Goal: Information Seeking & Learning: Learn about a topic

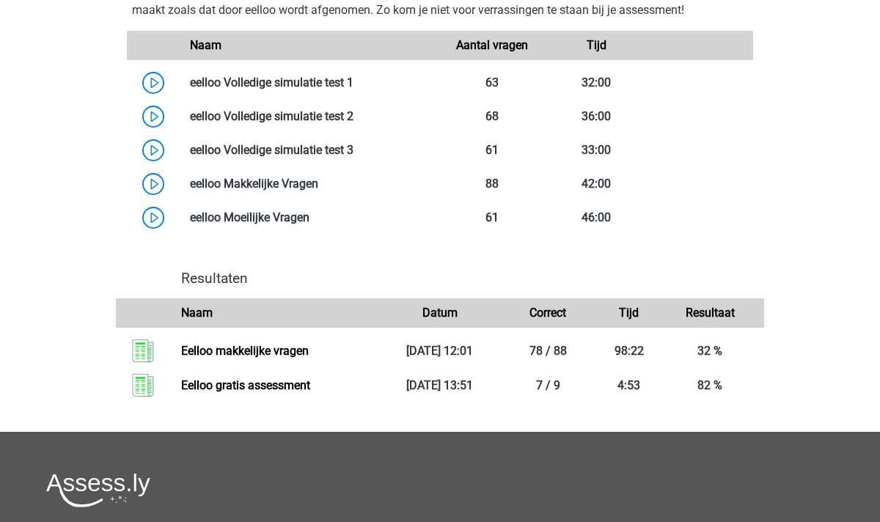
scroll to position [891, 0]
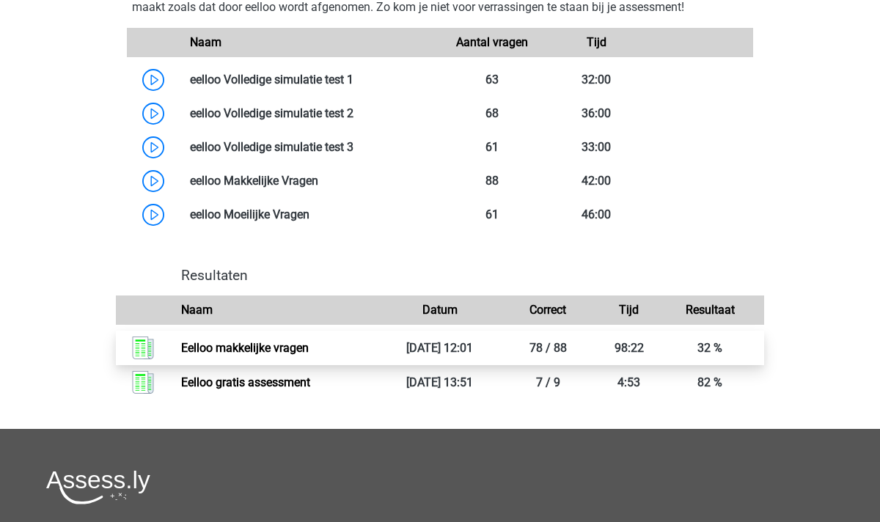
click at [309, 355] on link "Eelloo makkelijke vragen" at bounding box center [245, 348] width 128 height 14
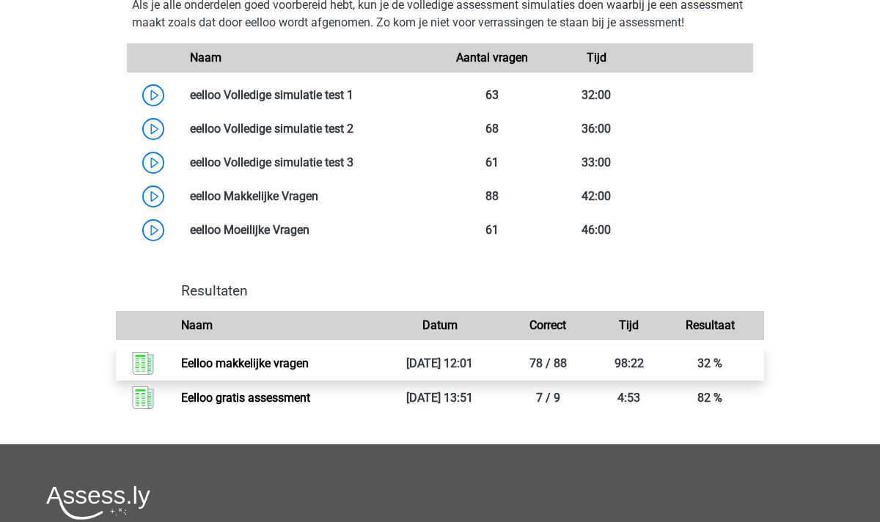
click at [309, 370] on link "Eelloo makkelijke vragen" at bounding box center [245, 364] width 128 height 14
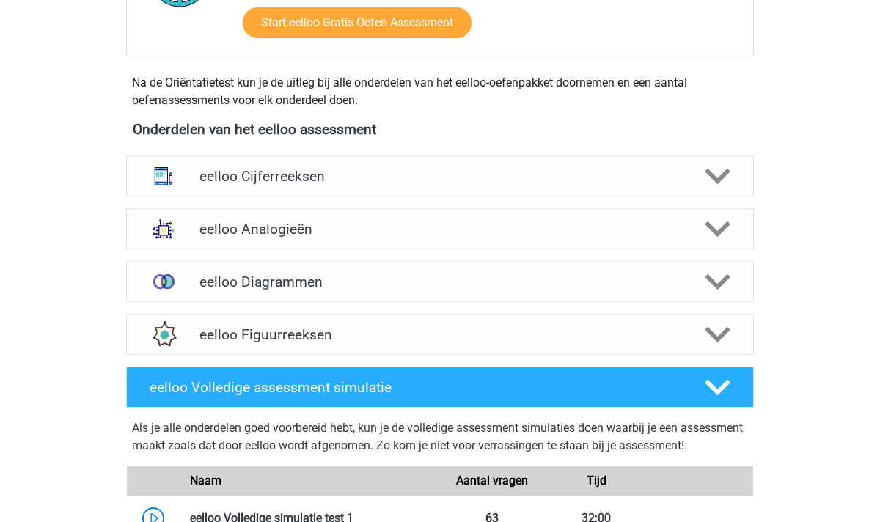
scroll to position [480, 0]
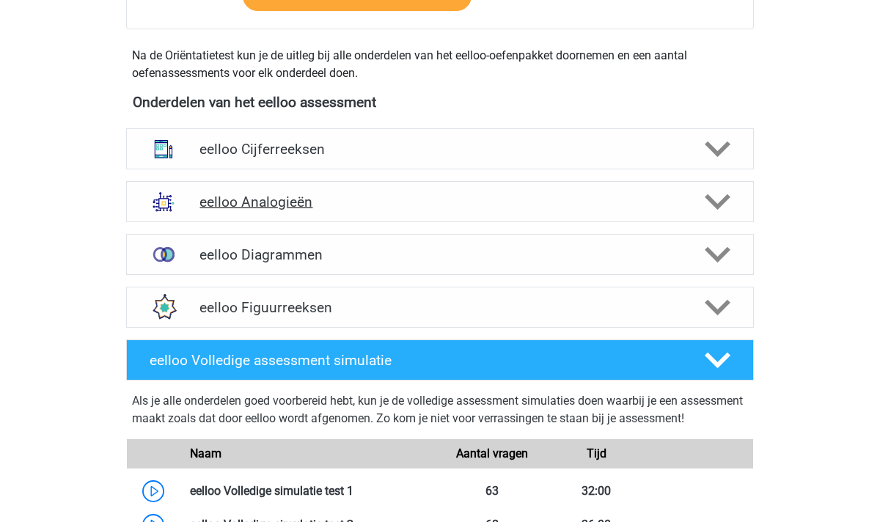
click at [721, 200] on polygon at bounding box center [718, 202] width 26 height 16
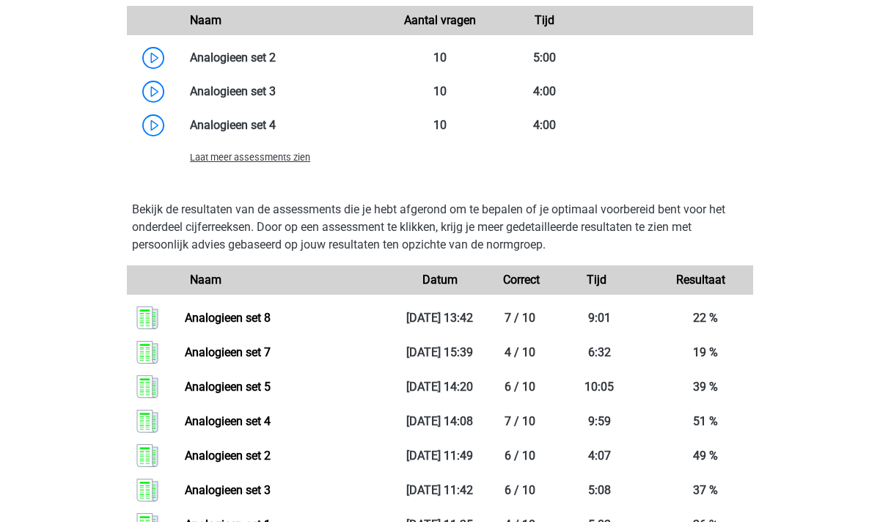
scroll to position [1399, 0]
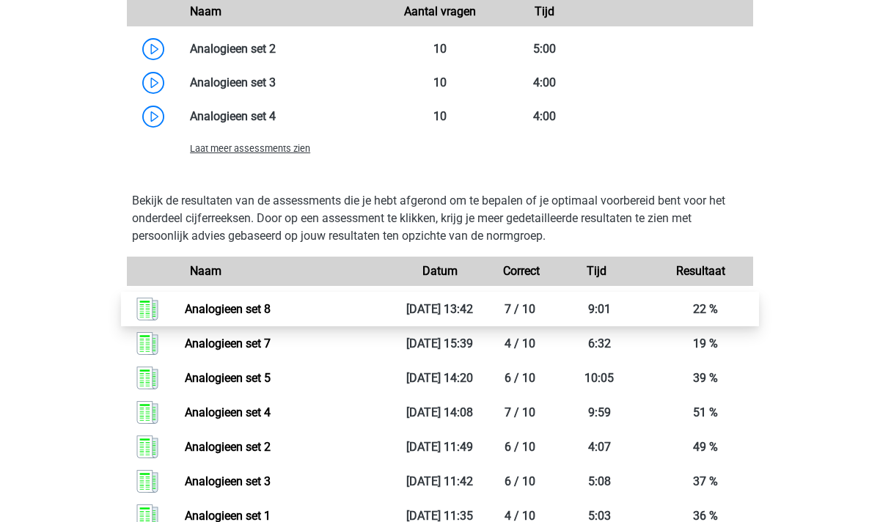
click at [271, 311] on link "Analogieen set 8" at bounding box center [228, 309] width 86 height 14
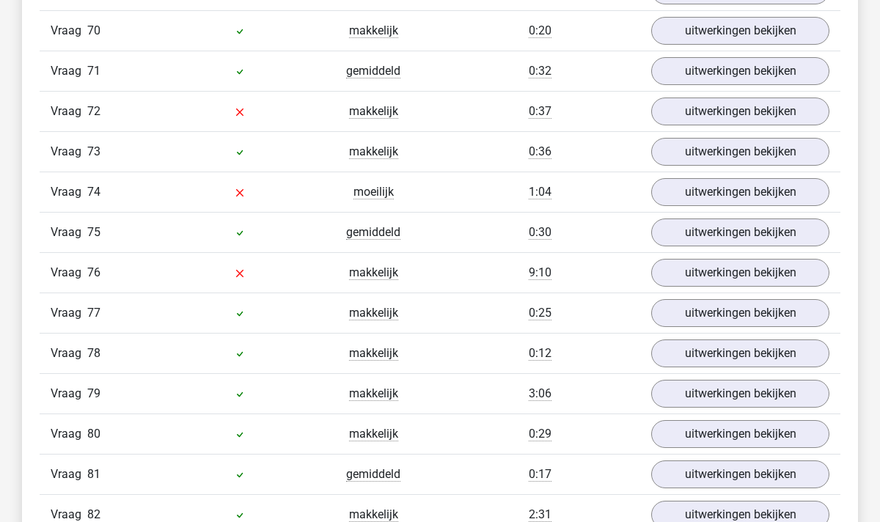
scroll to position [4103, 0]
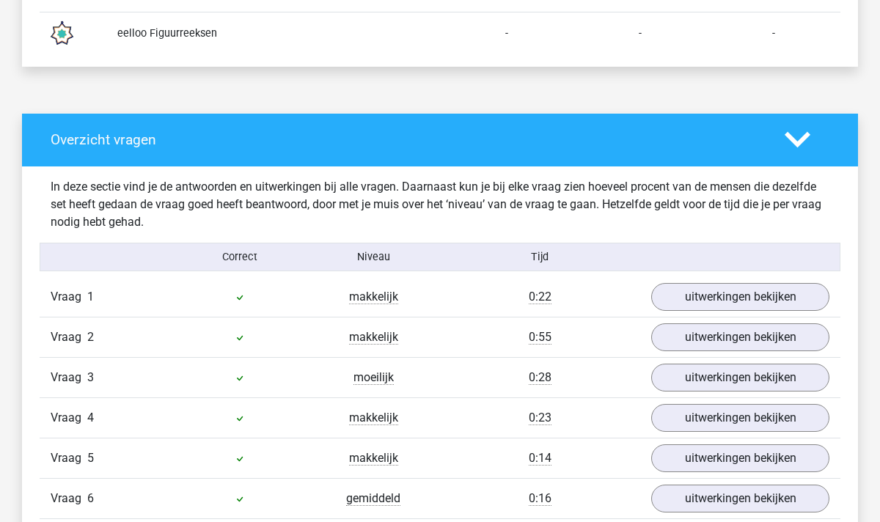
scroll to position [621, 0]
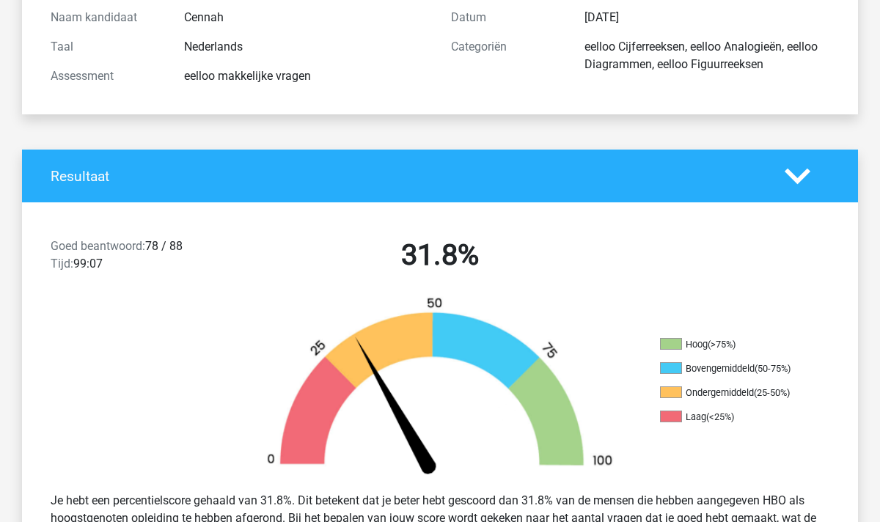
scroll to position [112, 0]
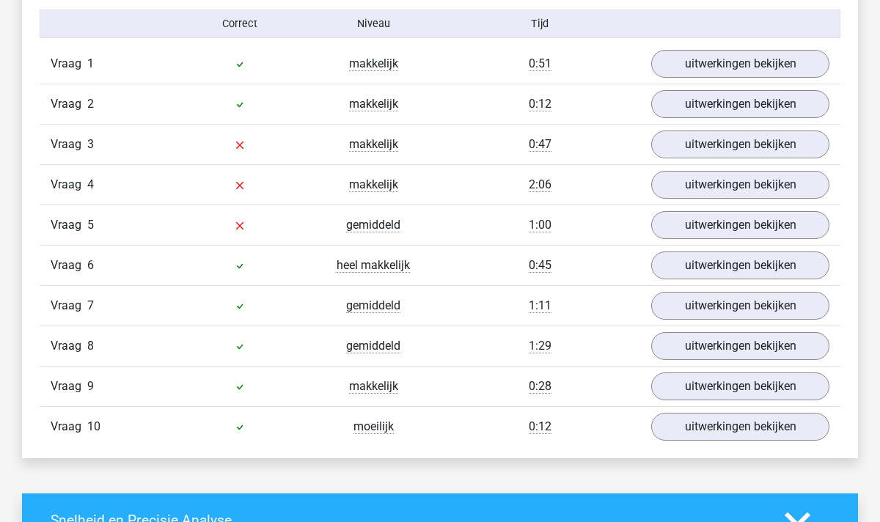
scroll to position [927, 0]
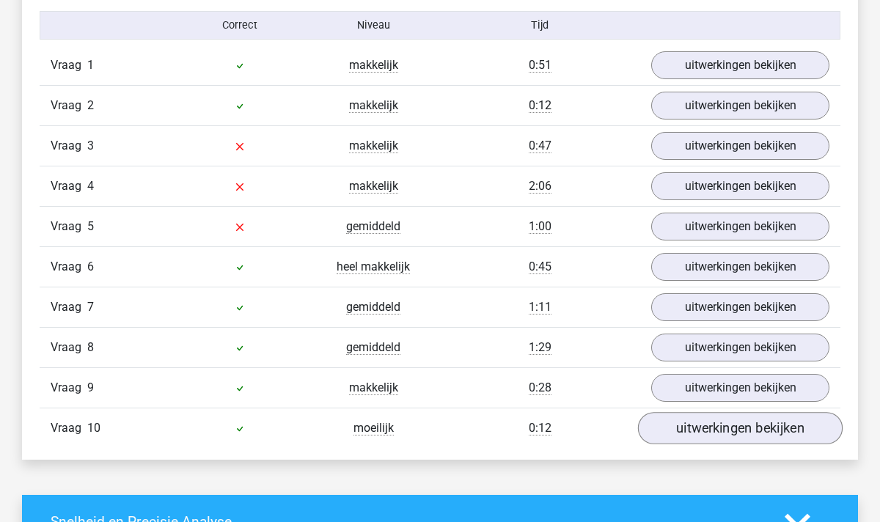
click at [699, 424] on link "uitwerkingen bekijken" at bounding box center [740, 428] width 205 height 32
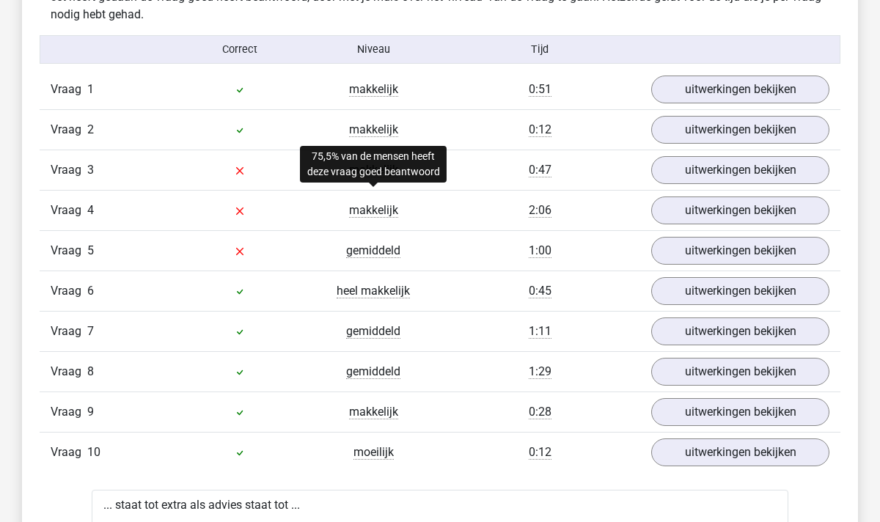
scroll to position [918, 0]
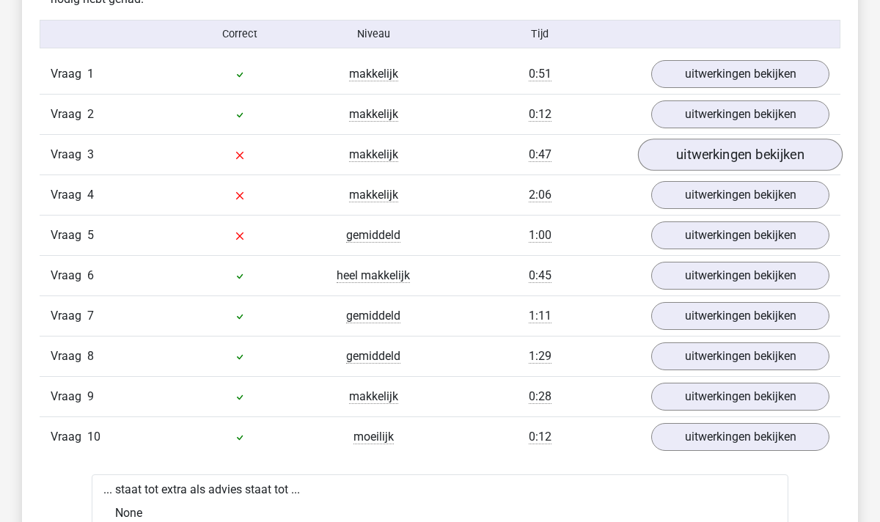
click at [728, 146] on link "uitwerkingen bekijken" at bounding box center [740, 155] width 205 height 32
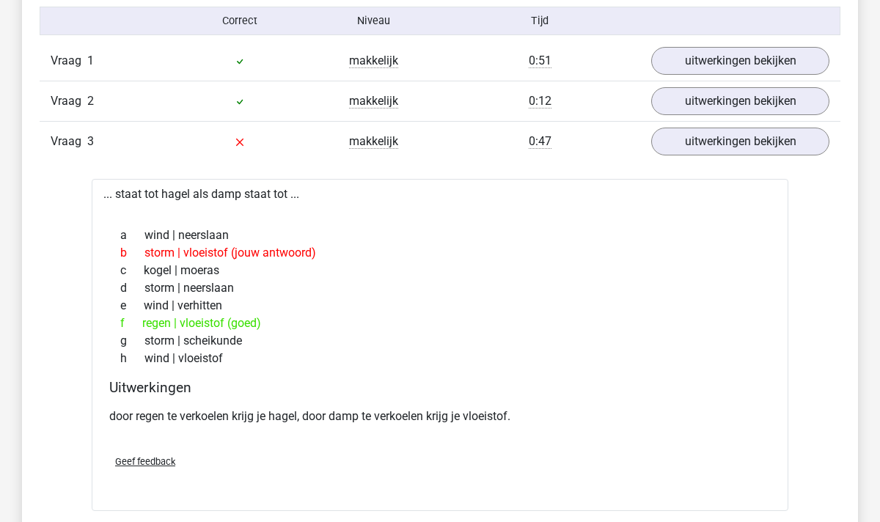
scroll to position [932, 0]
click at [750, 130] on link "uitwerkingen bekijken" at bounding box center [740, 141] width 205 height 32
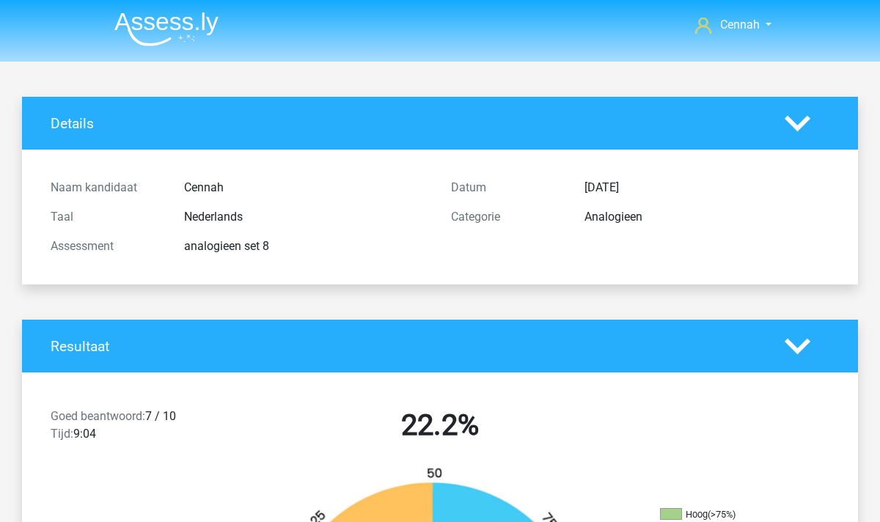
scroll to position [0, 0]
click at [180, 17] on img at bounding box center [166, 29] width 104 height 34
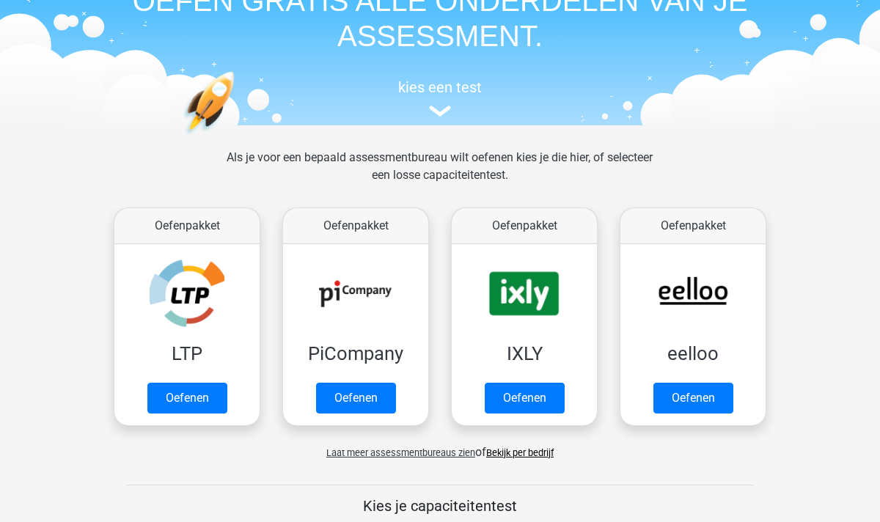
scroll to position [142, 0]
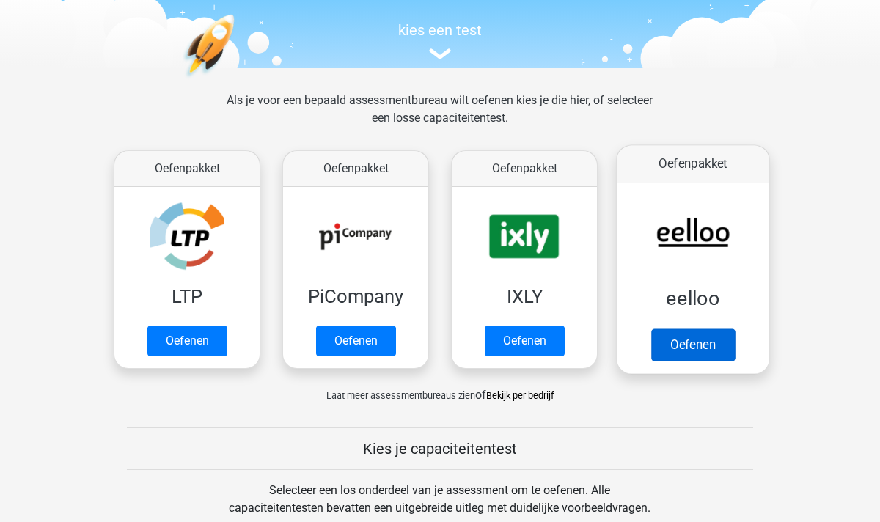
click at [701, 346] on link "Oefenen" at bounding box center [693, 345] width 84 height 32
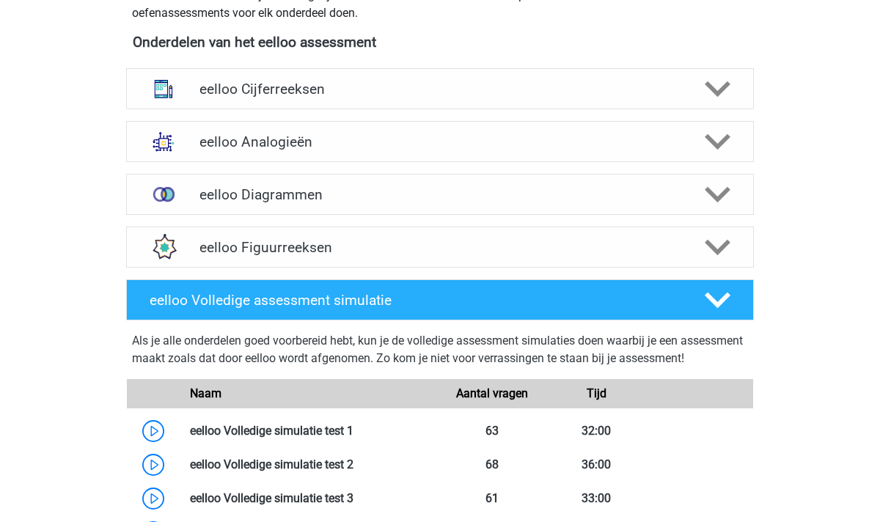
scroll to position [538, 0]
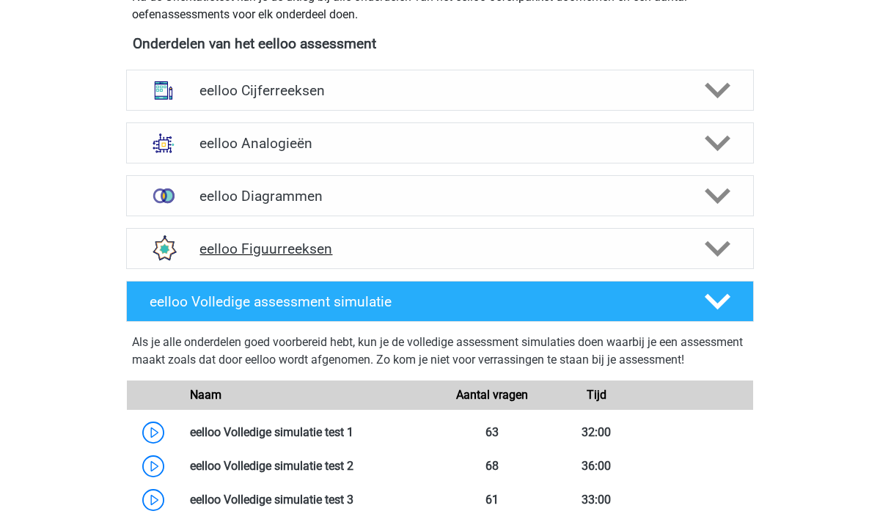
click at [709, 238] on icon at bounding box center [718, 249] width 26 height 26
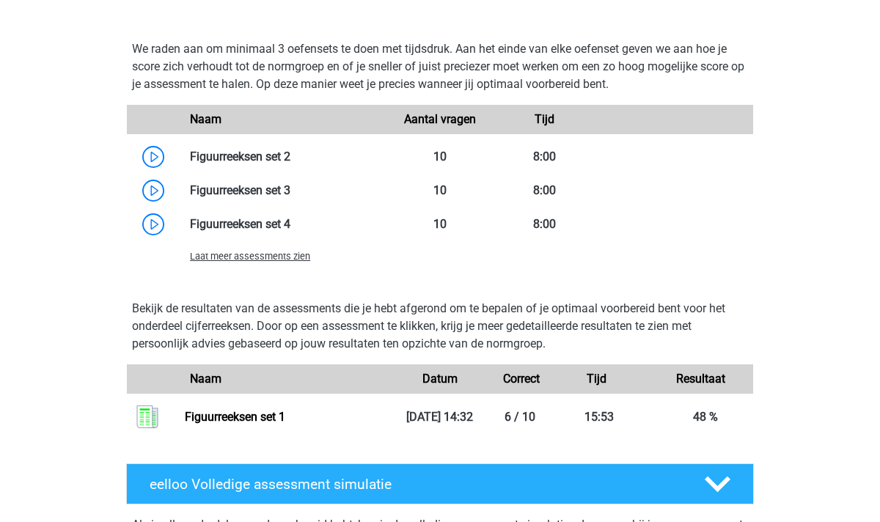
scroll to position [1030, 0]
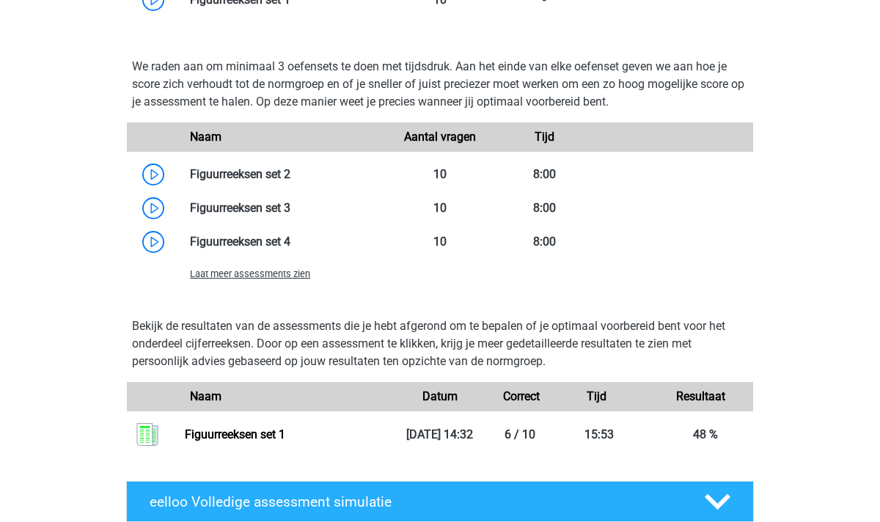
click at [256, 269] on span "Laat meer assessments zien" at bounding box center [250, 273] width 120 height 11
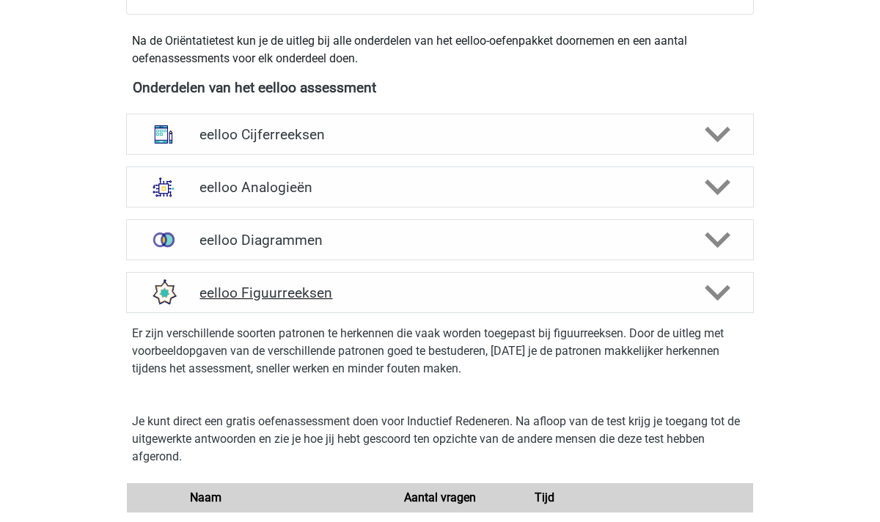
scroll to position [490, 0]
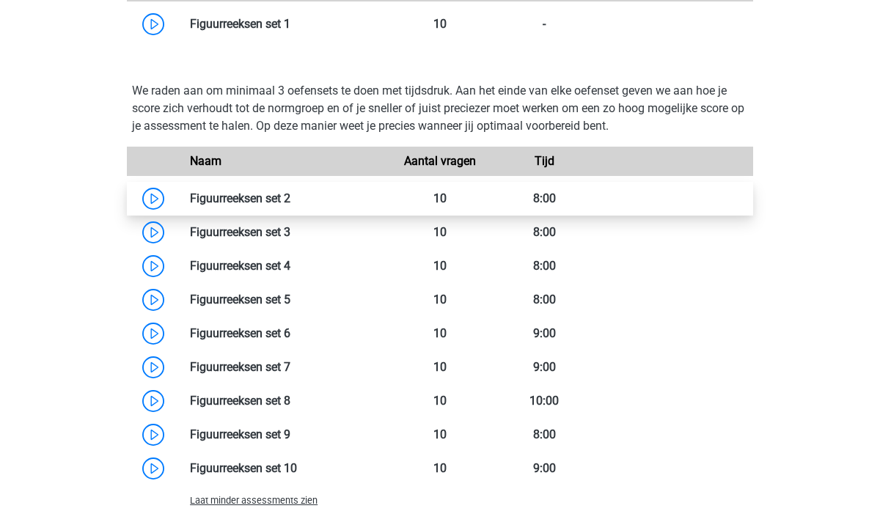
scroll to position [997, 0]
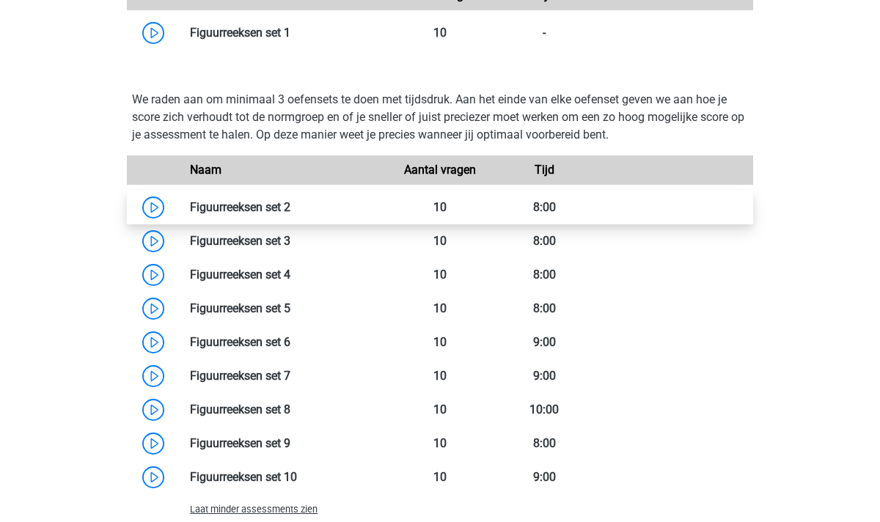
click at [291, 208] on link at bounding box center [291, 207] width 0 height 14
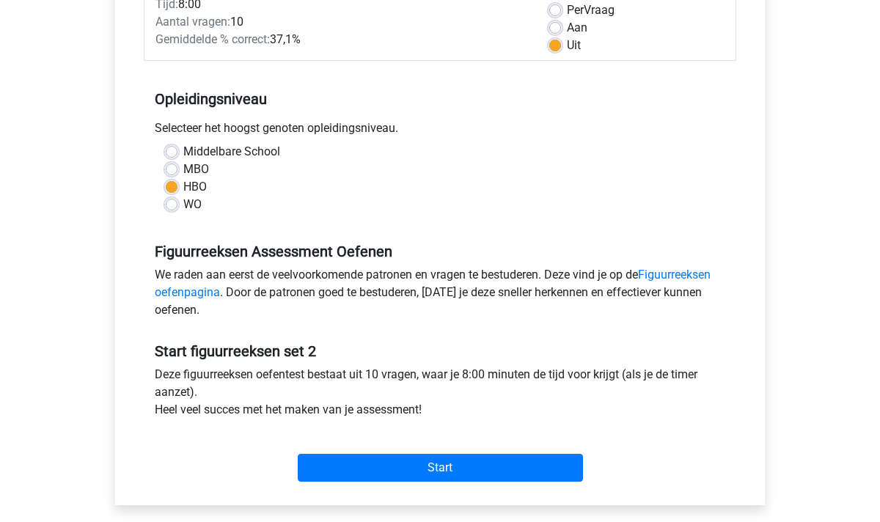
scroll to position [227, 0]
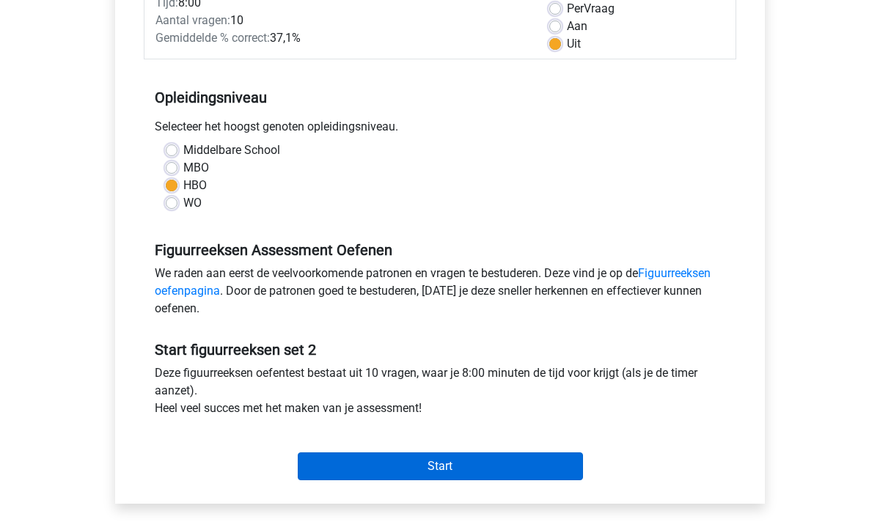
click at [472, 458] on input "Start" at bounding box center [440, 467] width 285 height 28
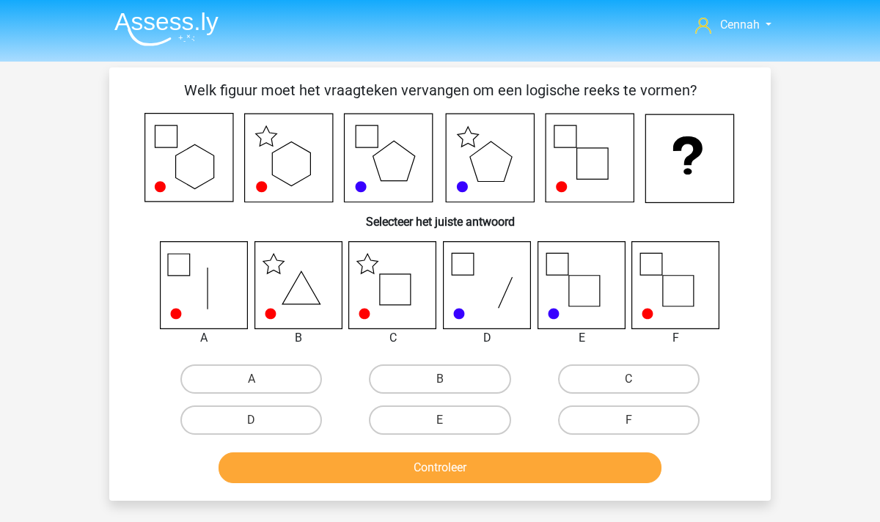
click at [386, 301] on icon at bounding box center [392, 284] width 87 height 87
click at [618, 381] on label "C" at bounding box center [629, 379] width 142 height 29
click at [629, 381] on input "C" at bounding box center [634, 384] width 10 height 10
radio input "true"
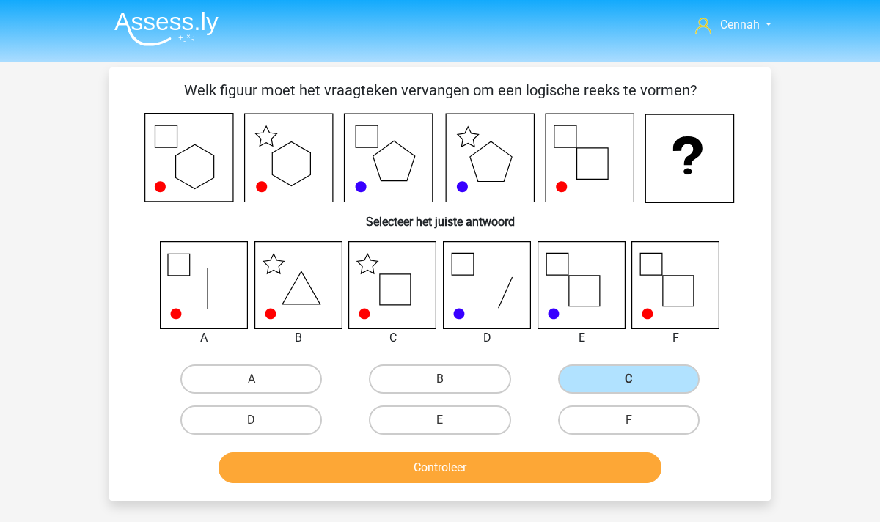
click at [475, 468] on button "Controleer" at bounding box center [441, 468] width 444 height 31
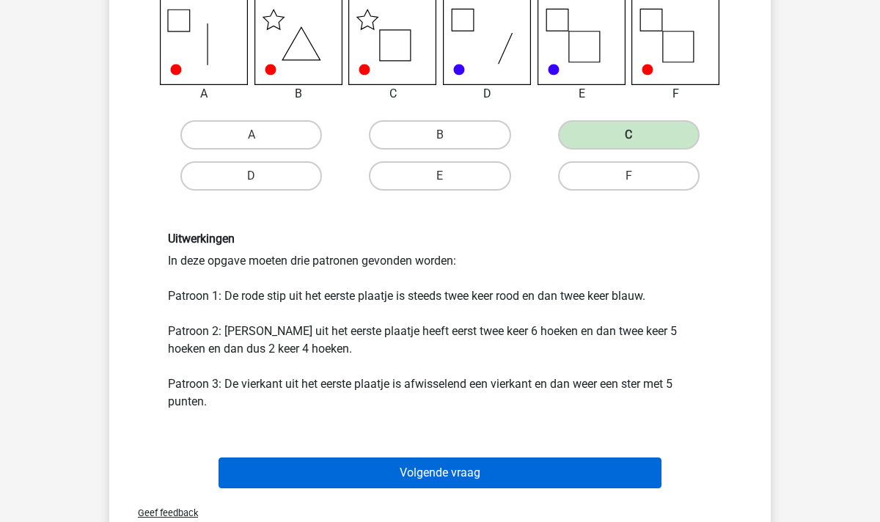
click at [406, 483] on button "Volgende vraag" at bounding box center [441, 473] width 444 height 31
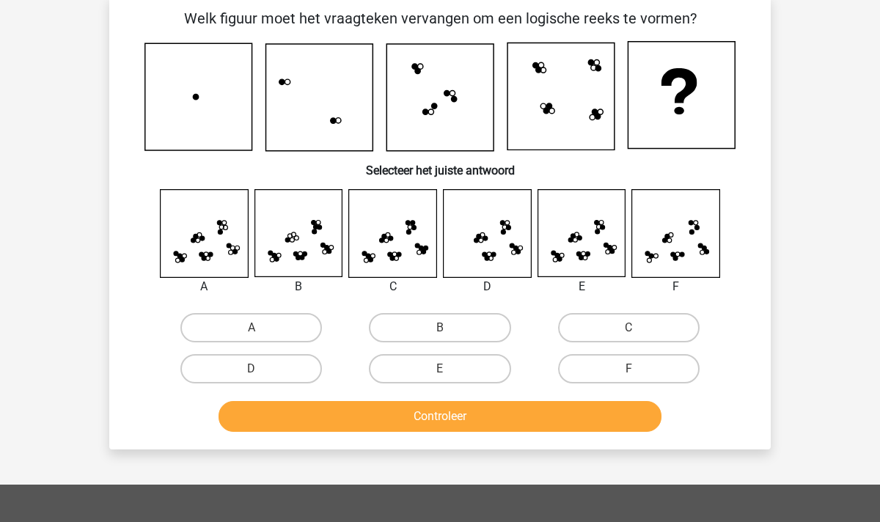
scroll to position [67, 0]
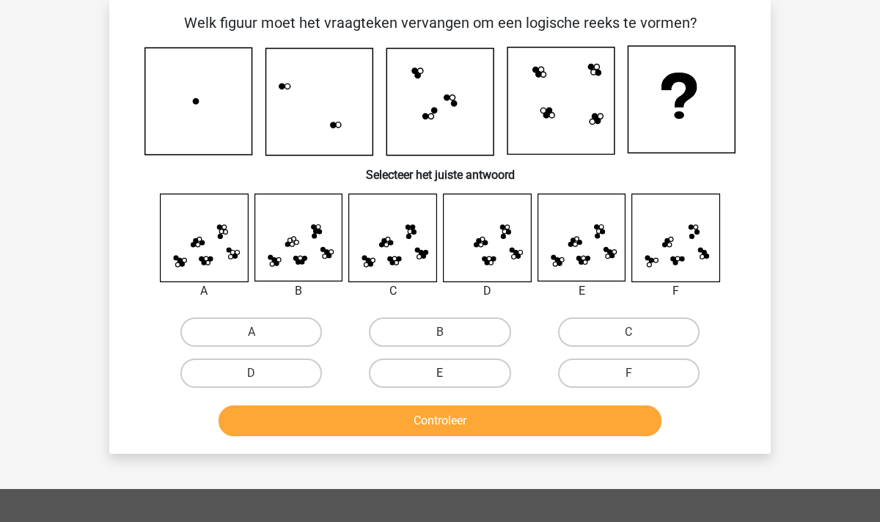
click at [478, 362] on label "E" at bounding box center [440, 373] width 142 height 29
click at [450, 373] on input "E" at bounding box center [445, 378] width 10 height 10
radio input "true"
click at [480, 420] on button "Controleer" at bounding box center [441, 421] width 444 height 31
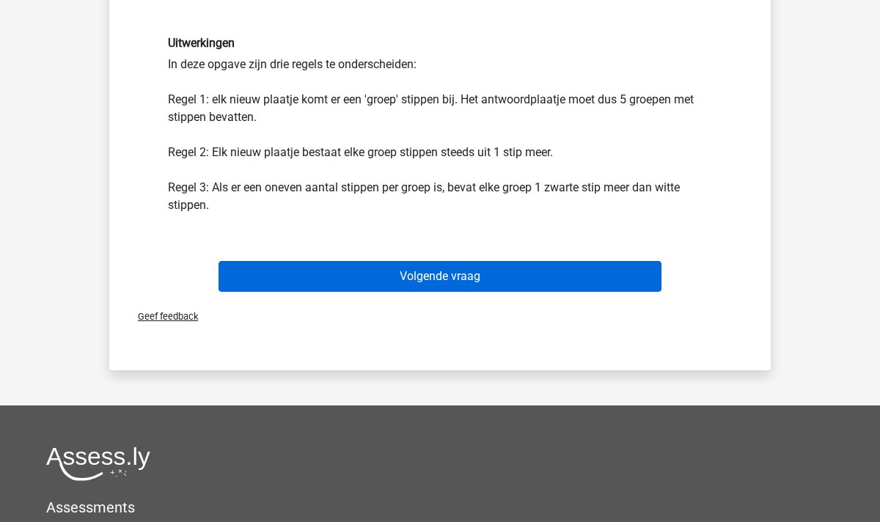
click at [434, 276] on button "Volgende vraag" at bounding box center [441, 276] width 444 height 31
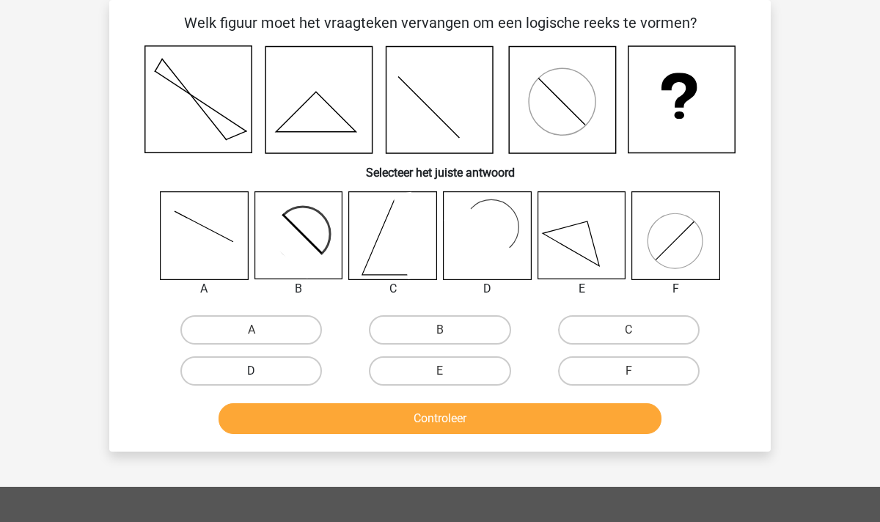
click at [261, 376] on label "D" at bounding box center [251, 371] width 142 height 29
click at [261, 376] on input "D" at bounding box center [257, 376] width 10 height 10
radio input "true"
click at [478, 422] on button "Controleer" at bounding box center [441, 418] width 444 height 31
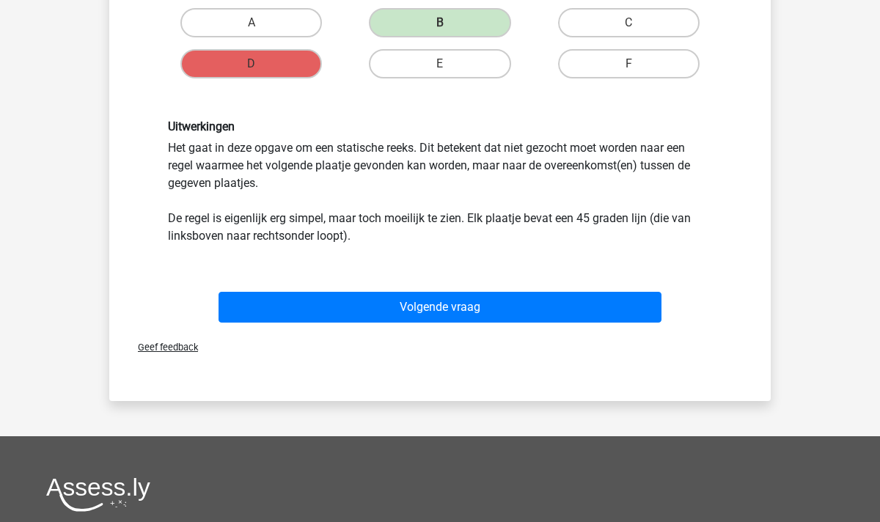
scroll to position [385, 0]
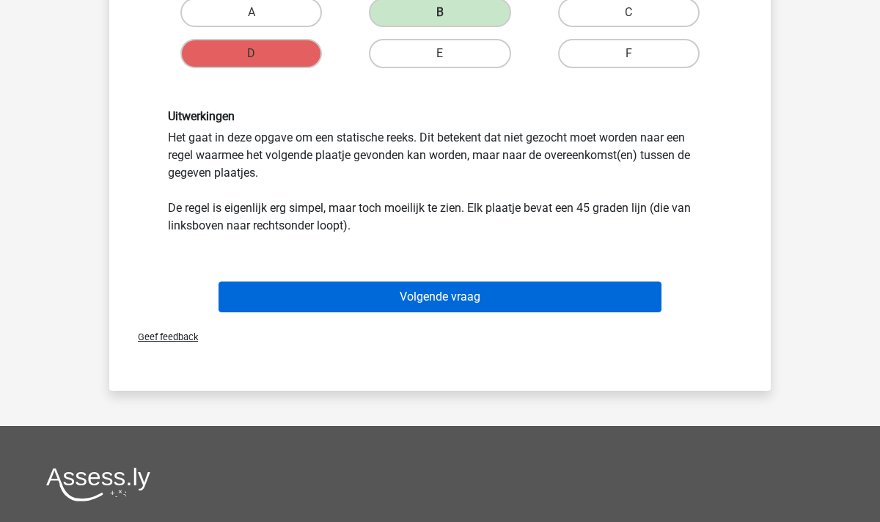
click at [428, 296] on button "Volgende vraag" at bounding box center [441, 297] width 444 height 31
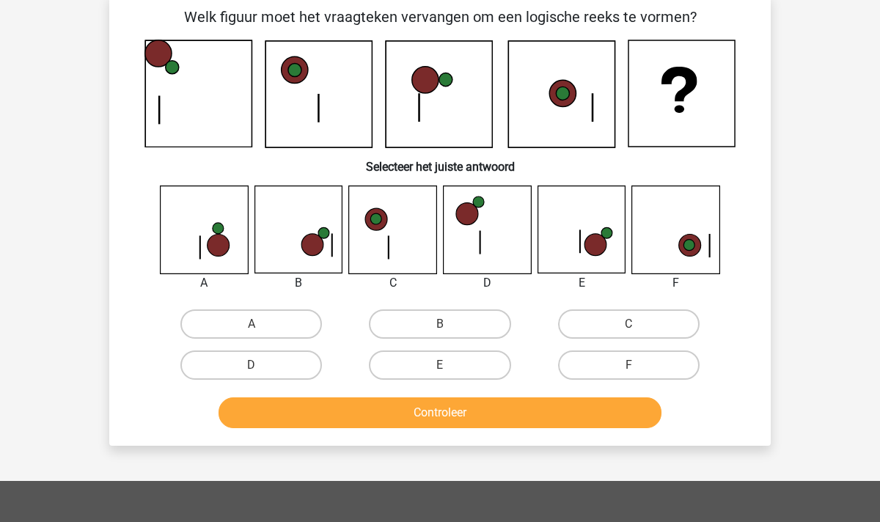
scroll to position [67, 0]
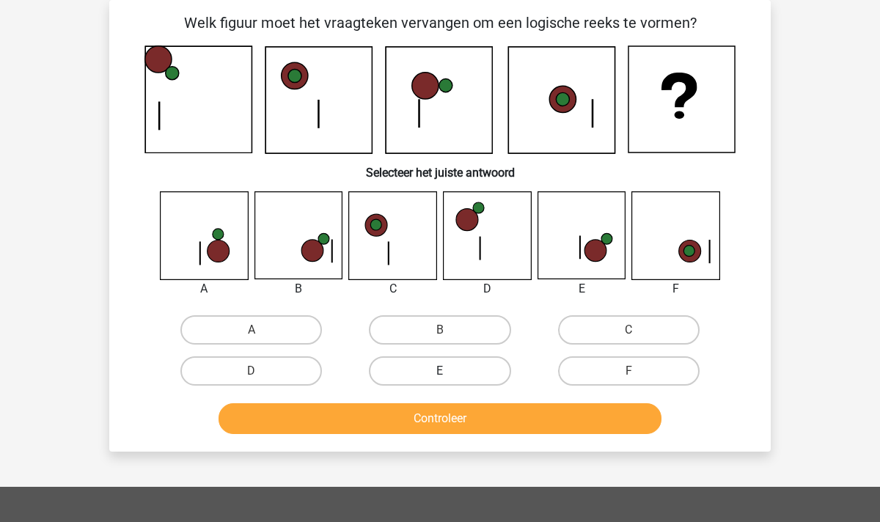
click at [423, 372] on label "E" at bounding box center [440, 371] width 142 height 29
click at [440, 372] on input "E" at bounding box center [445, 376] width 10 height 10
radio input "true"
click at [423, 410] on button "Controleer" at bounding box center [441, 418] width 444 height 31
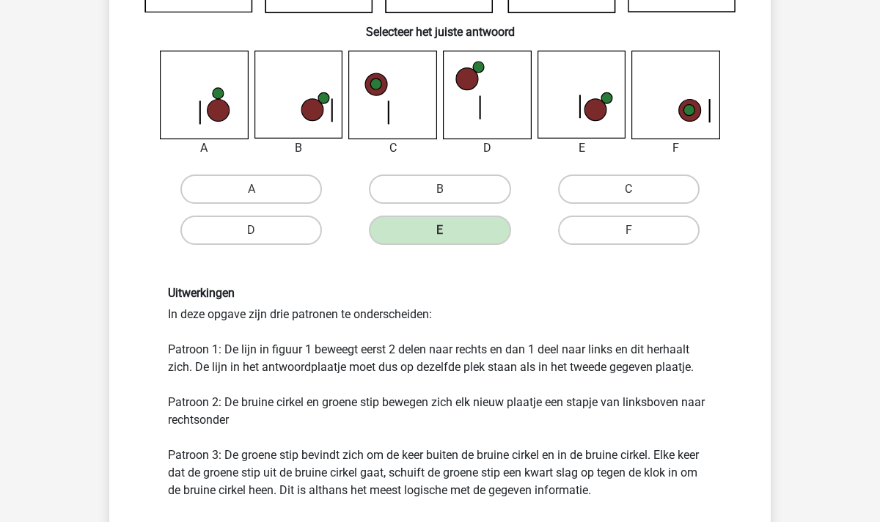
scroll to position [356, 0]
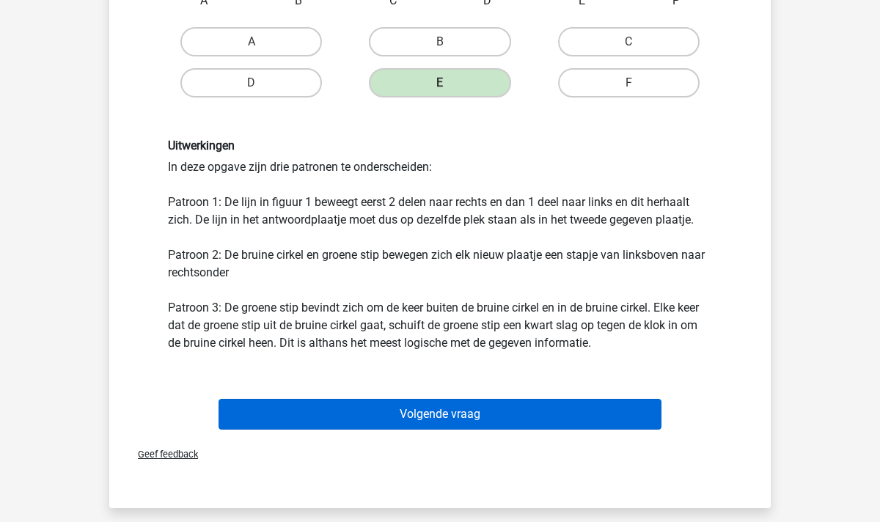
click at [382, 414] on button "Volgende vraag" at bounding box center [441, 414] width 444 height 31
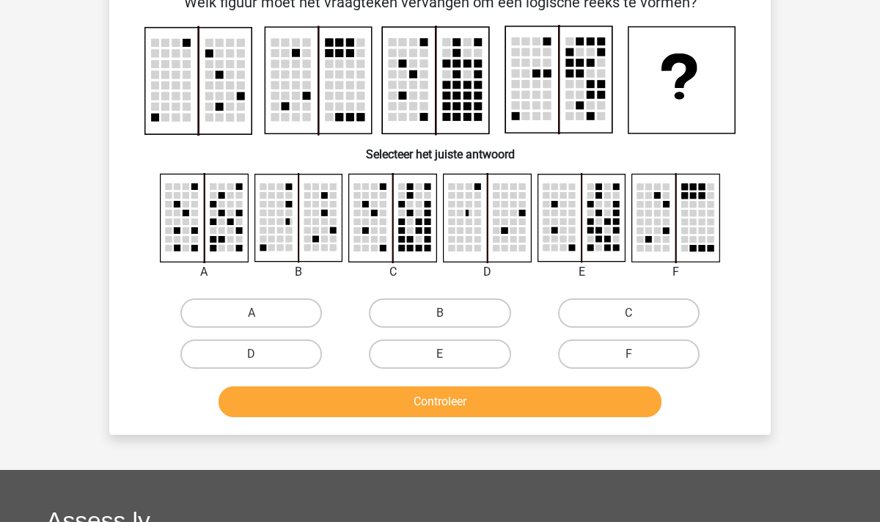
scroll to position [67, 0]
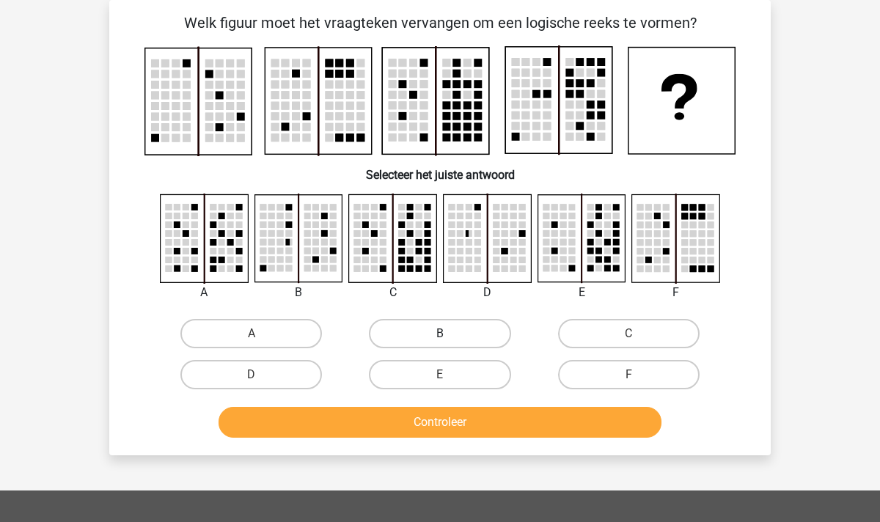
click at [450, 322] on label "B" at bounding box center [440, 333] width 142 height 29
click at [450, 334] on input "B" at bounding box center [445, 339] width 10 height 10
radio input "true"
click at [486, 423] on button "Controleer" at bounding box center [441, 422] width 444 height 31
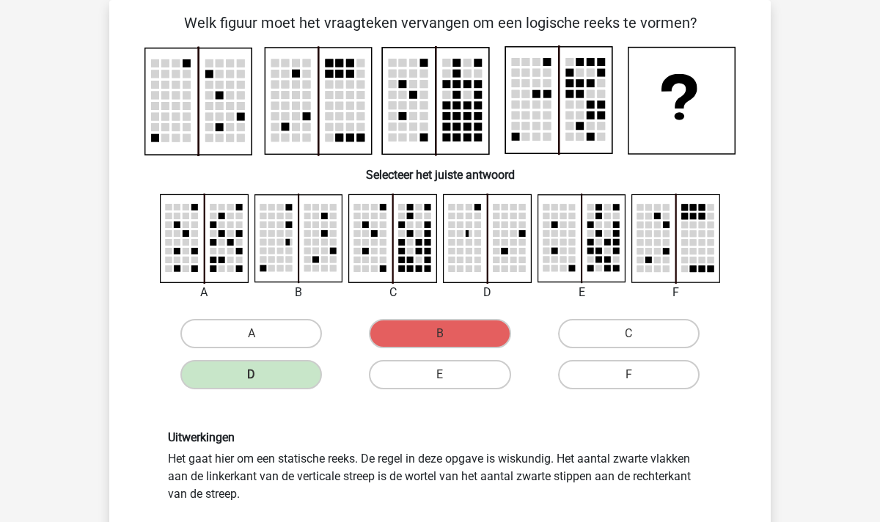
click at [486, 423] on div "Uitwerkingen Het gaat hier om een statische reeks. De regel in deze opgave is w…" at bounding box center [440, 493] width 615 height 196
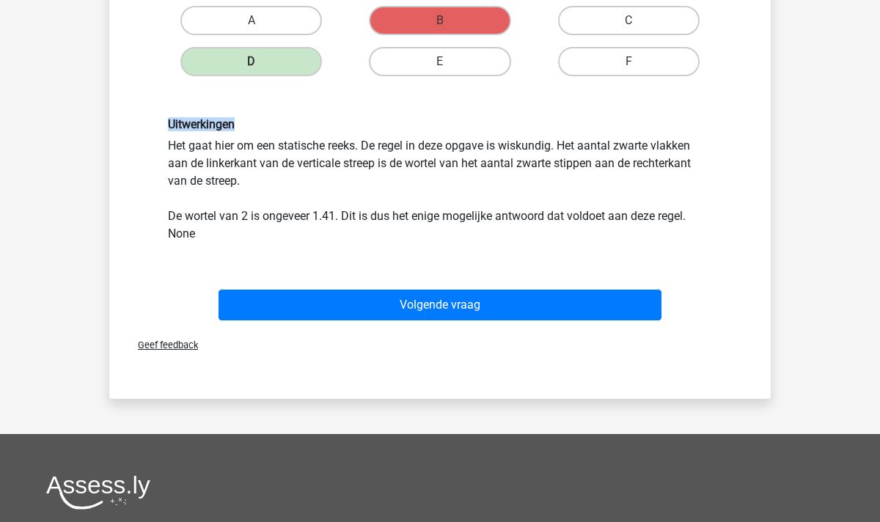
scroll to position [390, 0]
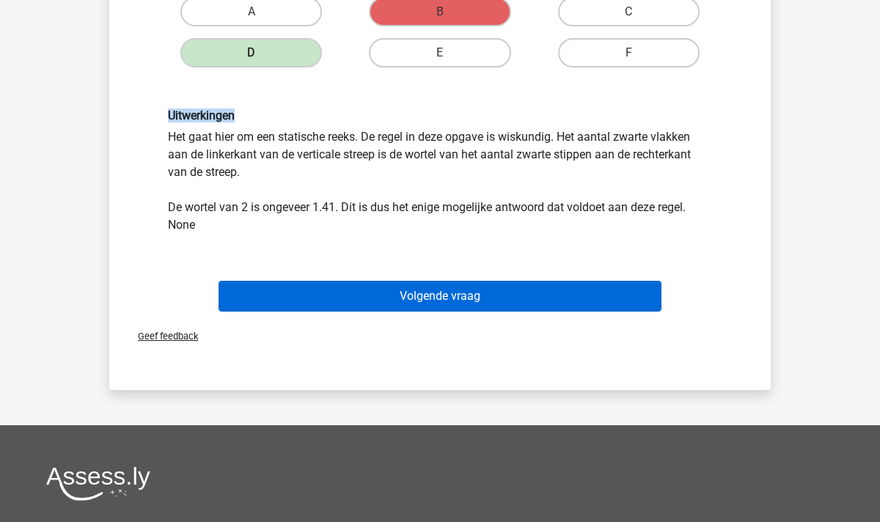
click at [472, 298] on button "Volgende vraag" at bounding box center [441, 296] width 444 height 31
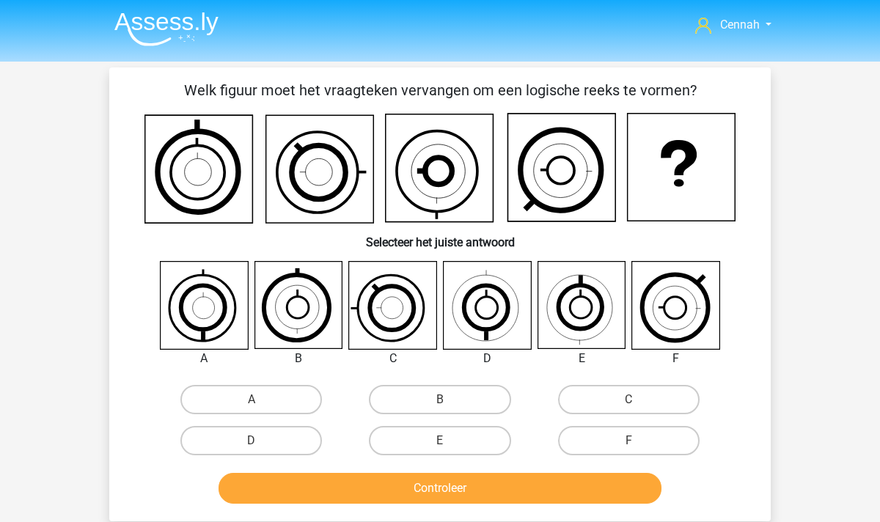
scroll to position [0, 0]
click at [274, 442] on label "D" at bounding box center [251, 440] width 142 height 29
click at [261, 442] on input "D" at bounding box center [257, 446] width 10 height 10
radio input "true"
click at [332, 478] on button "Controleer" at bounding box center [441, 488] width 444 height 31
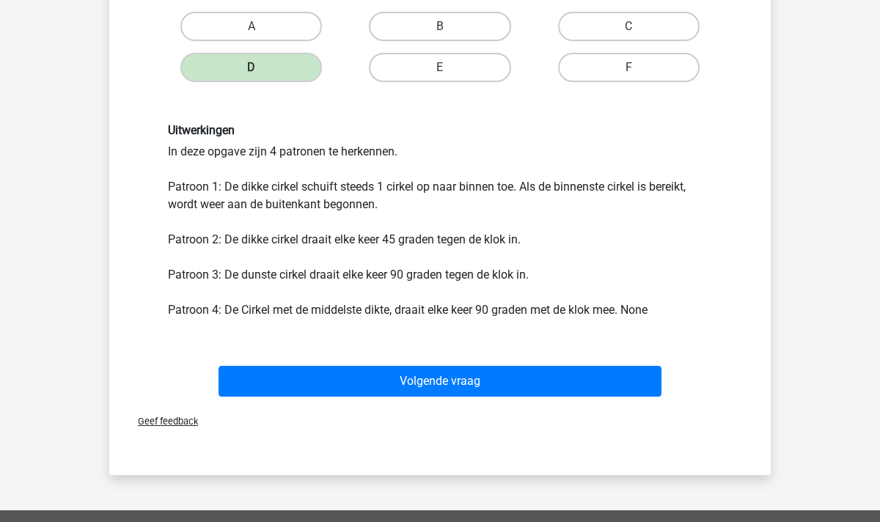
scroll to position [372, 0]
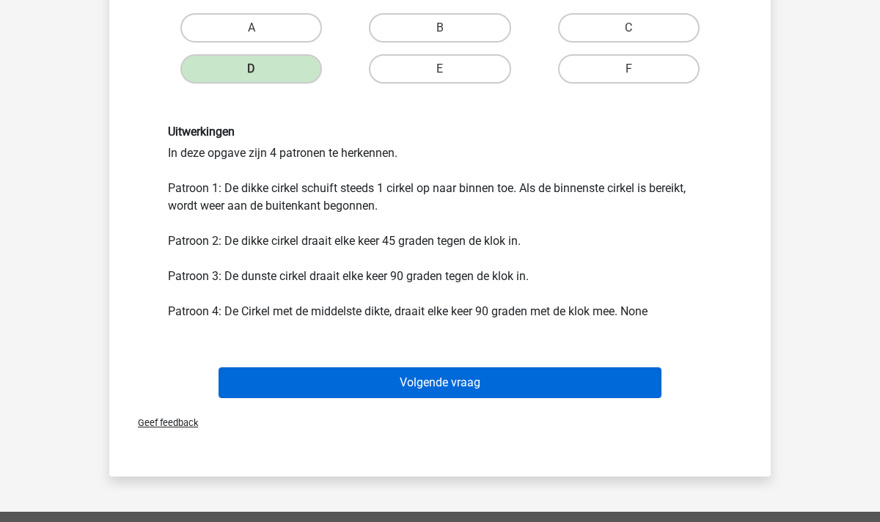
click at [485, 379] on button "Volgende vraag" at bounding box center [441, 383] width 444 height 31
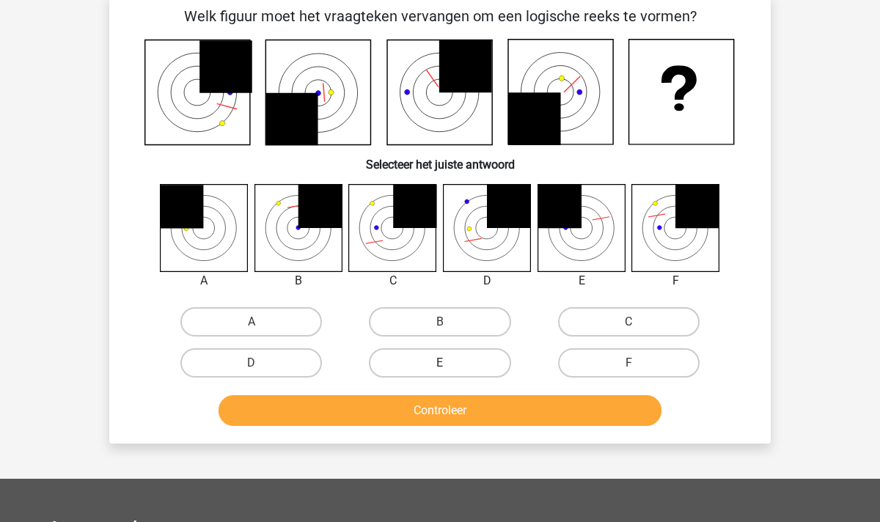
scroll to position [67, 0]
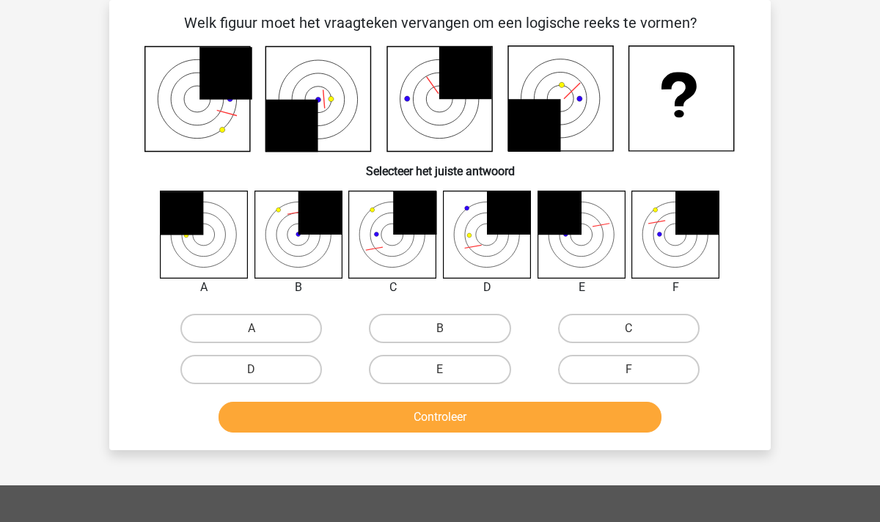
click at [222, 81] on icon at bounding box center [226, 73] width 53 height 53
click at [676, 236] on icon at bounding box center [675, 234] width 87 height 87
click at [376, 205] on icon at bounding box center [392, 234] width 87 height 87
click at [376, 230] on icon at bounding box center [392, 234] width 87 height 87
click at [387, 249] on icon at bounding box center [392, 234] width 87 height 87
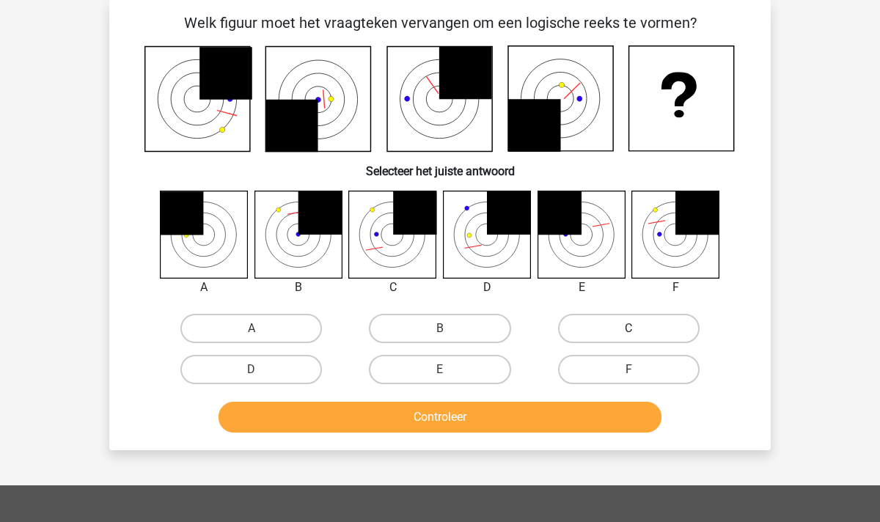
click at [606, 340] on label "C" at bounding box center [629, 328] width 142 height 29
click at [629, 338] on input "C" at bounding box center [634, 334] width 10 height 10
radio input "true"
click at [496, 428] on button "Controleer" at bounding box center [441, 417] width 444 height 31
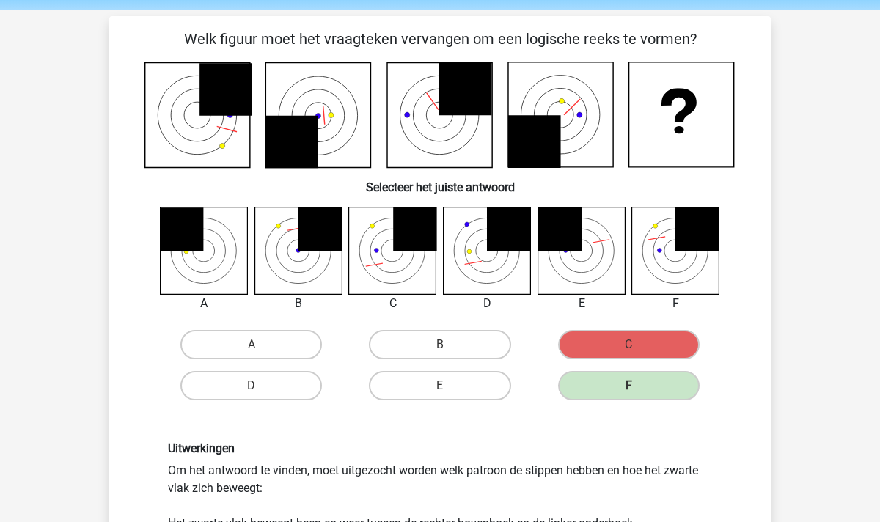
scroll to position [54, 0]
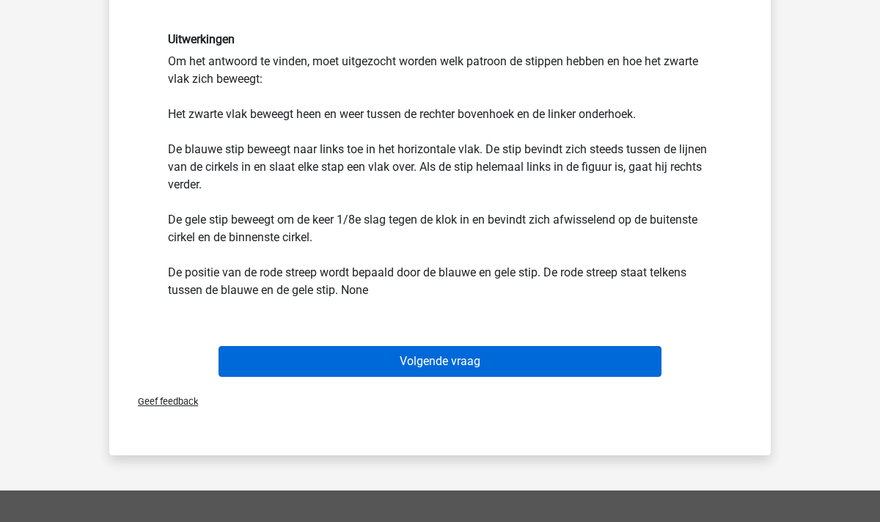
click at [435, 361] on button "Volgende vraag" at bounding box center [441, 361] width 444 height 31
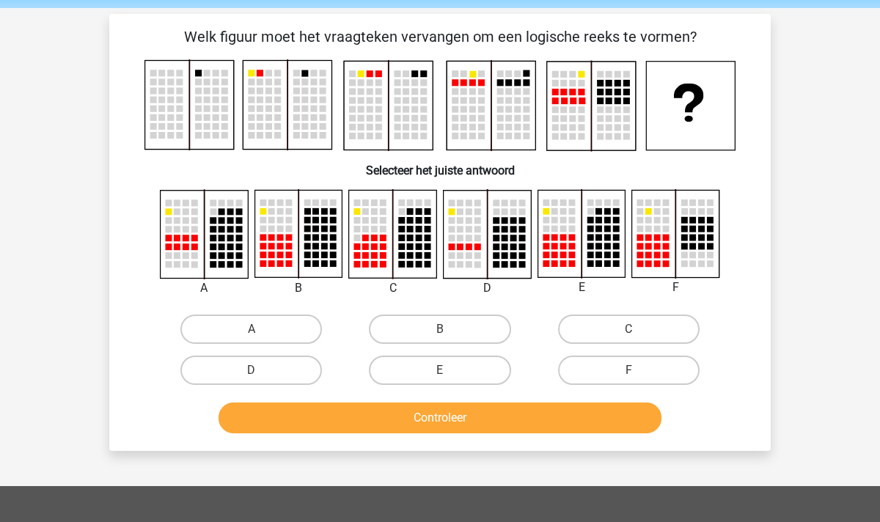
scroll to position [35, 0]
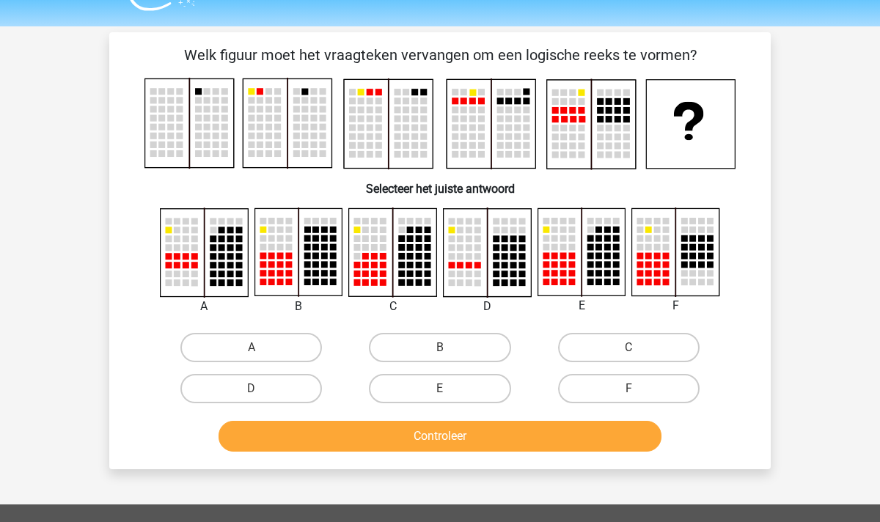
click at [590, 261] on rect at bounding box center [581, 251] width 87 height 87
click at [552, 237] on rect at bounding box center [555, 238] width 7 height 7
click at [499, 114] on rect at bounding box center [491, 124] width 89 height 89
click at [310, 90] on rect at bounding box center [287, 123] width 89 height 89
click at [404, 94] on rect at bounding box center [406, 92] width 7 height 7
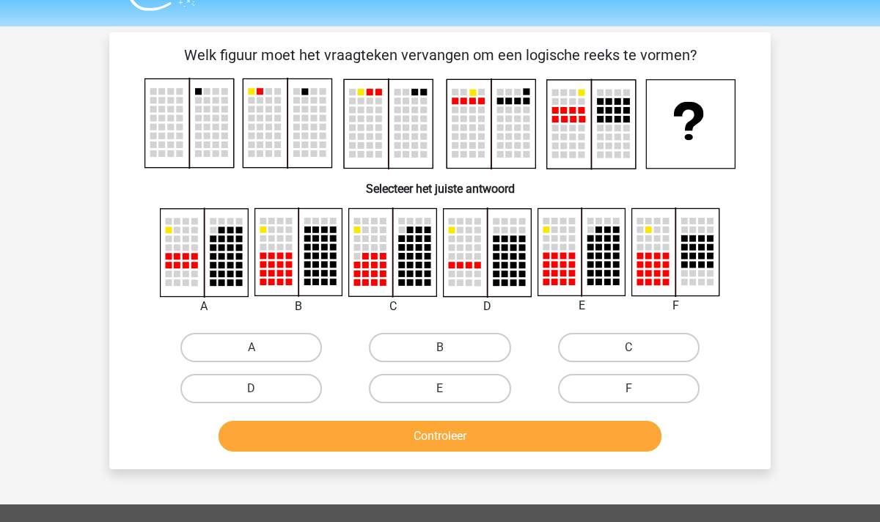
click at [577, 253] on rect at bounding box center [581, 251] width 87 height 87
click at [602, 275] on rect at bounding box center [599, 274] width 7 height 7
click at [274, 275] on rect at bounding box center [271, 274] width 7 height 7
click at [541, 442] on button "Controleer" at bounding box center [441, 436] width 444 height 31
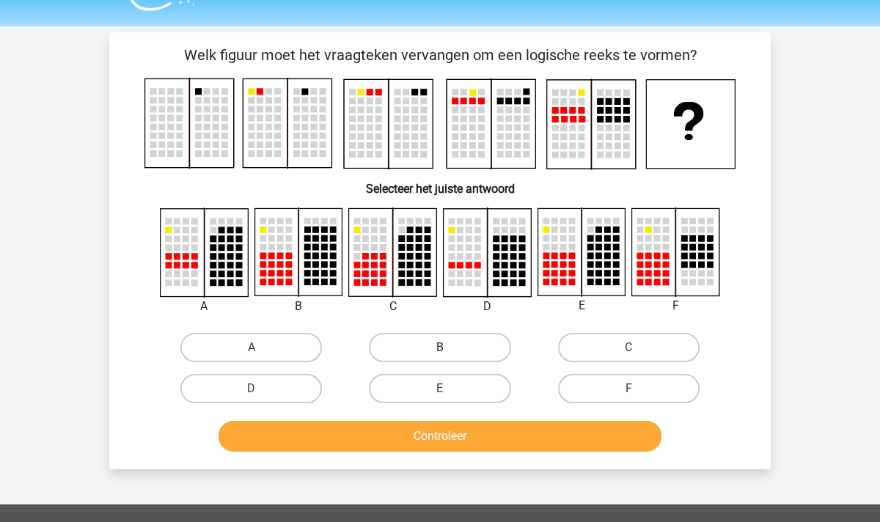
click at [422, 342] on label "B" at bounding box center [440, 347] width 142 height 29
click at [440, 348] on input "B" at bounding box center [445, 353] width 10 height 10
radio input "true"
click at [450, 434] on button "Controleer" at bounding box center [441, 436] width 444 height 31
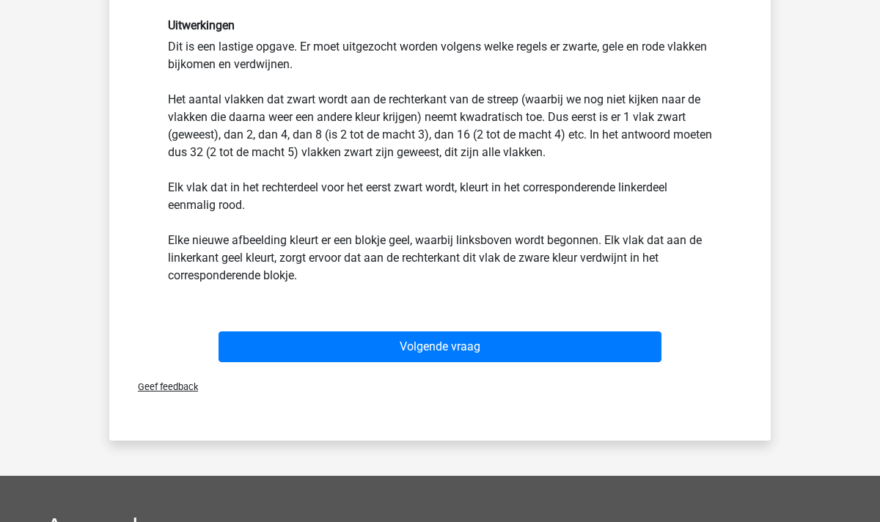
scroll to position [446, 0]
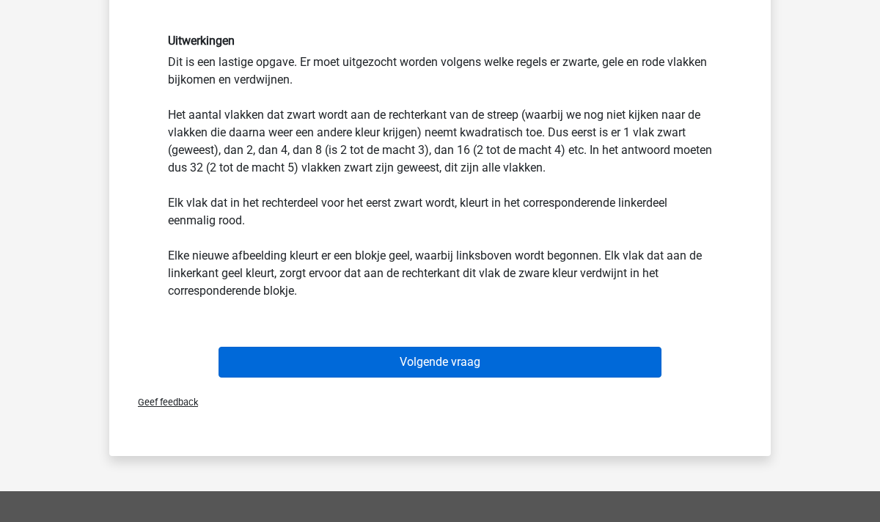
click at [494, 361] on button "Volgende vraag" at bounding box center [441, 362] width 444 height 31
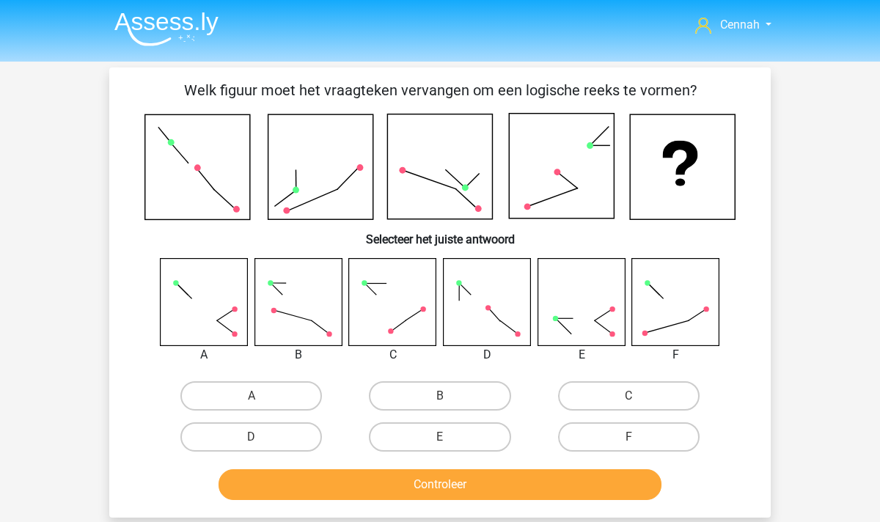
scroll to position [0, 0]
click at [288, 392] on label "A" at bounding box center [251, 395] width 142 height 29
click at [261, 396] on input "A" at bounding box center [257, 401] width 10 height 10
radio input "true"
click at [374, 494] on button "Controleer" at bounding box center [441, 485] width 444 height 31
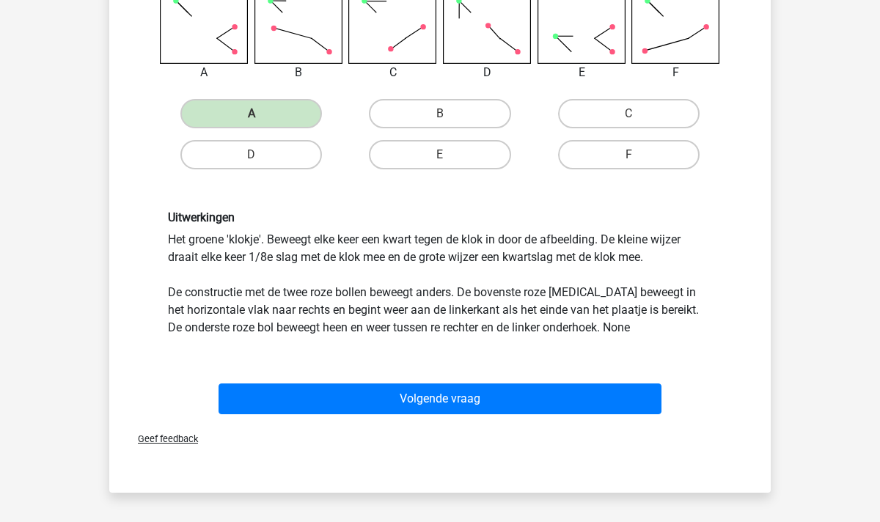
scroll to position [274, 0]
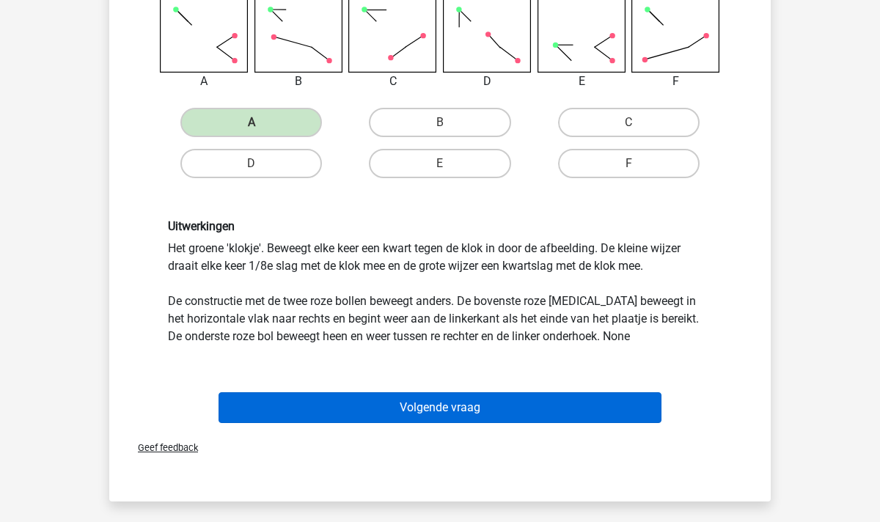
click at [355, 421] on button "Volgende vraag" at bounding box center [441, 407] width 444 height 31
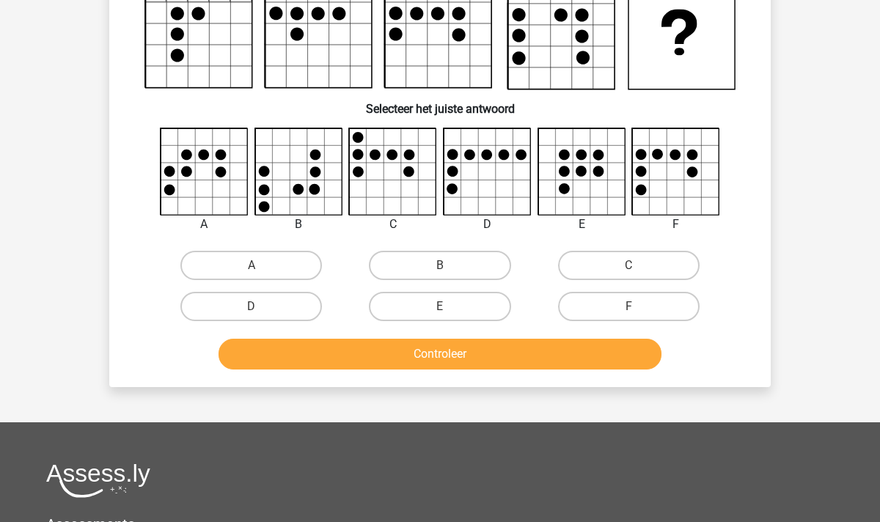
scroll to position [67, 0]
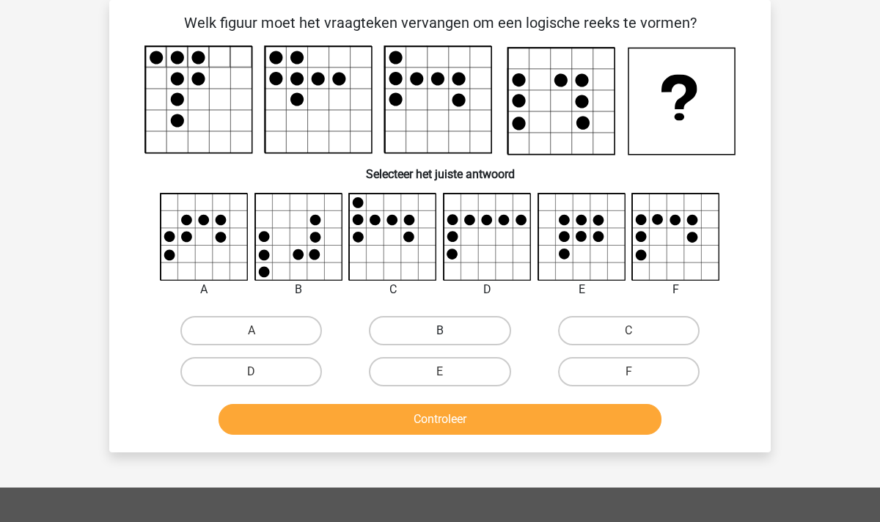
click at [454, 337] on label "B" at bounding box center [440, 330] width 142 height 29
click at [450, 337] on input "B" at bounding box center [445, 336] width 10 height 10
radio input "true"
click at [454, 337] on label "B" at bounding box center [440, 330] width 142 height 29
click at [450, 337] on input "B" at bounding box center [445, 336] width 10 height 10
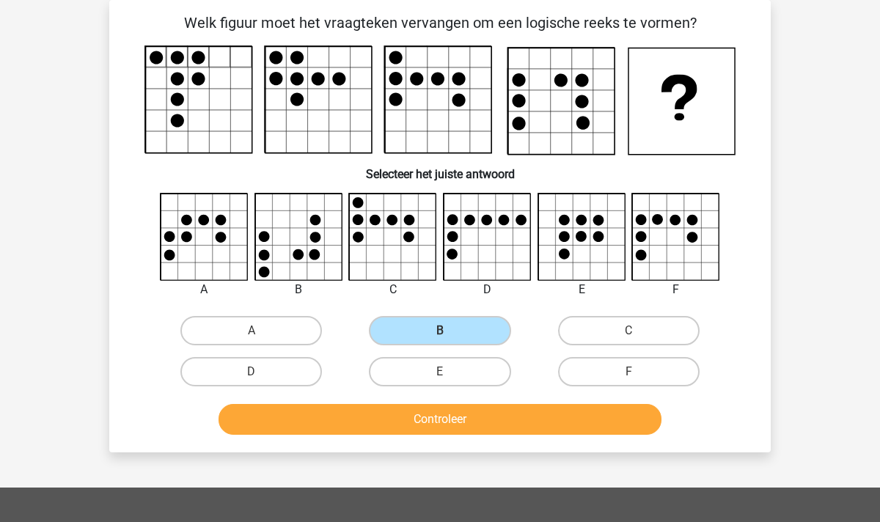
click at [464, 425] on button "Controleer" at bounding box center [441, 419] width 444 height 31
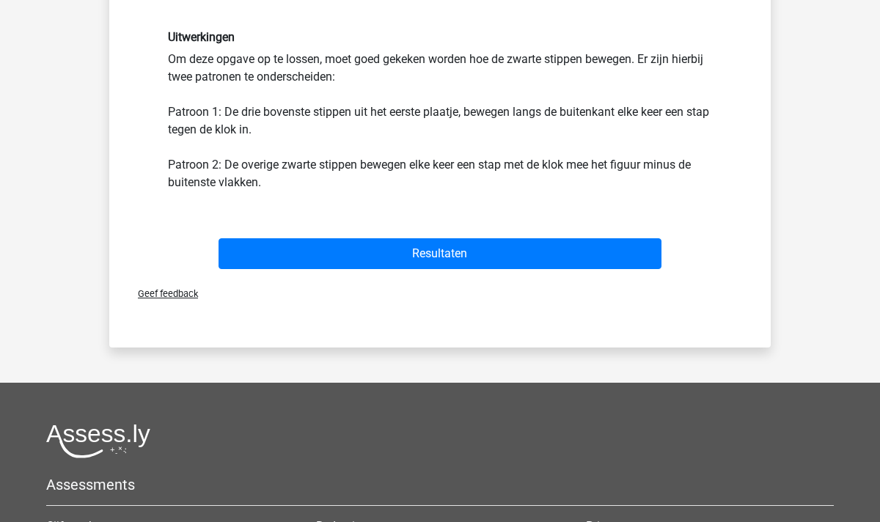
scroll to position [483, 0]
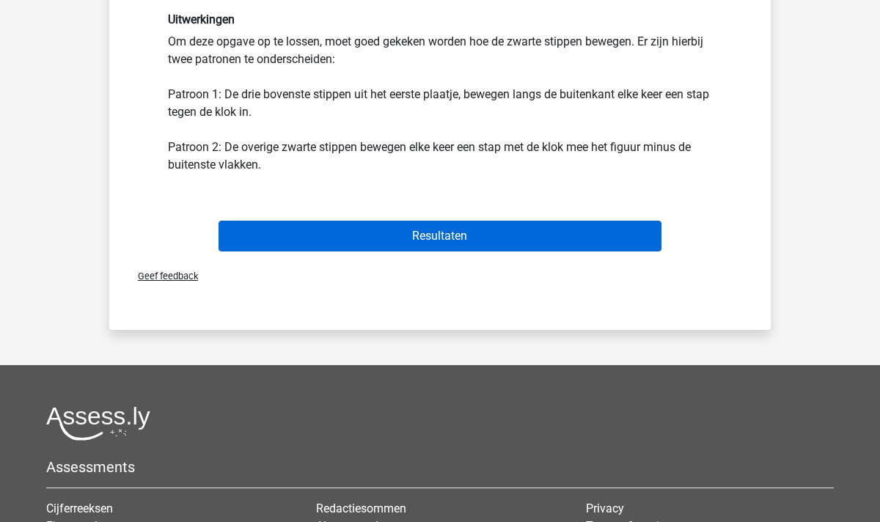
click at [477, 236] on button "Resultaten" at bounding box center [441, 236] width 444 height 31
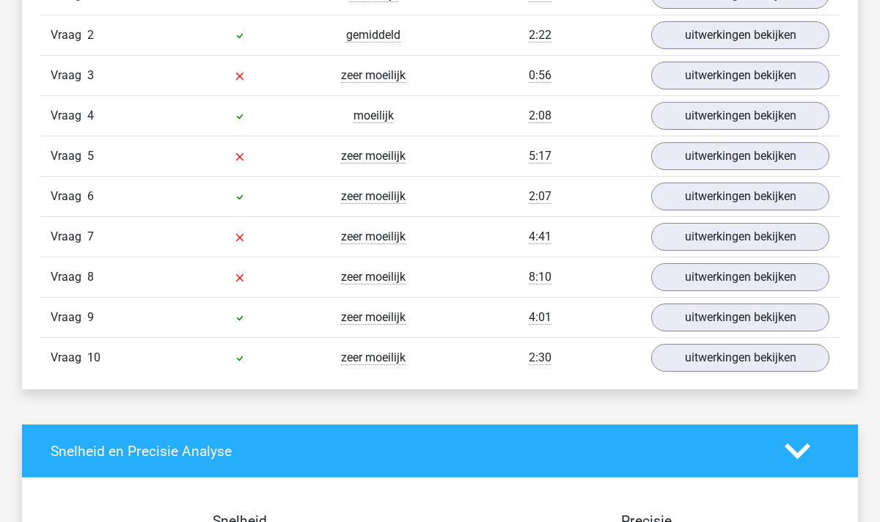
scroll to position [999, 0]
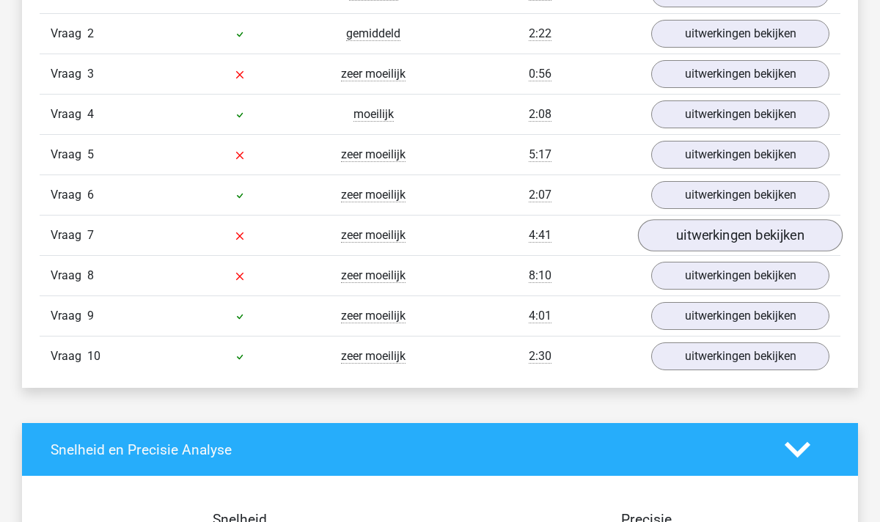
click at [775, 232] on link "uitwerkingen bekijken" at bounding box center [740, 235] width 205 height 32
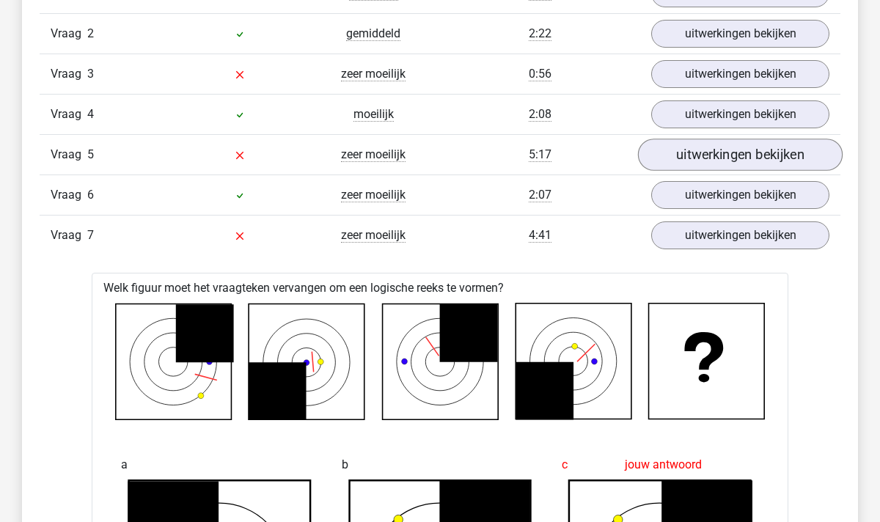
click at [755, 157] on link "uitwerkingen bekijken" at bounding box center [740, 155] width 205 height 32
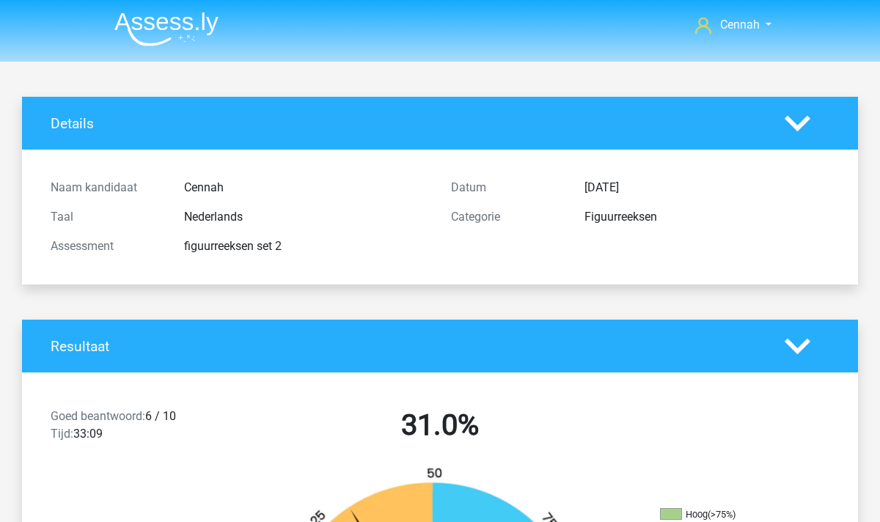
scroll to position [0, 0]
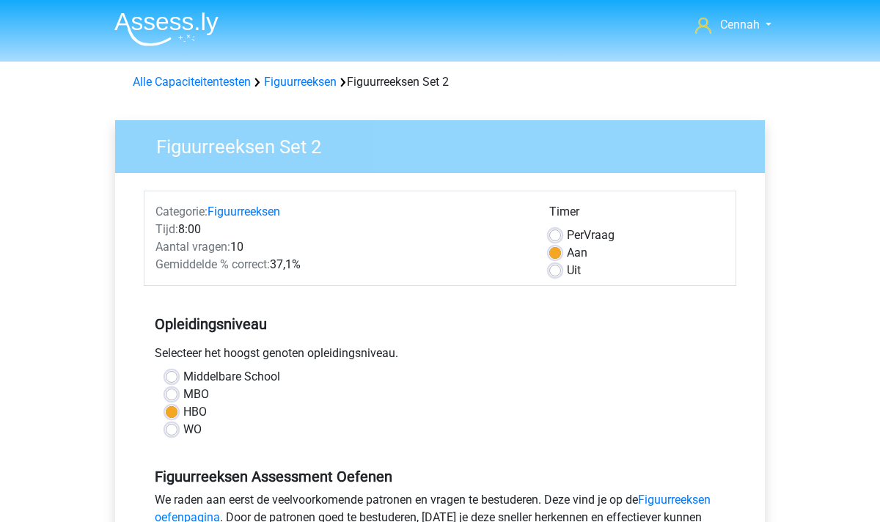
click at [167, 36] on img at bounding box center [166, 29] width 104 height 34
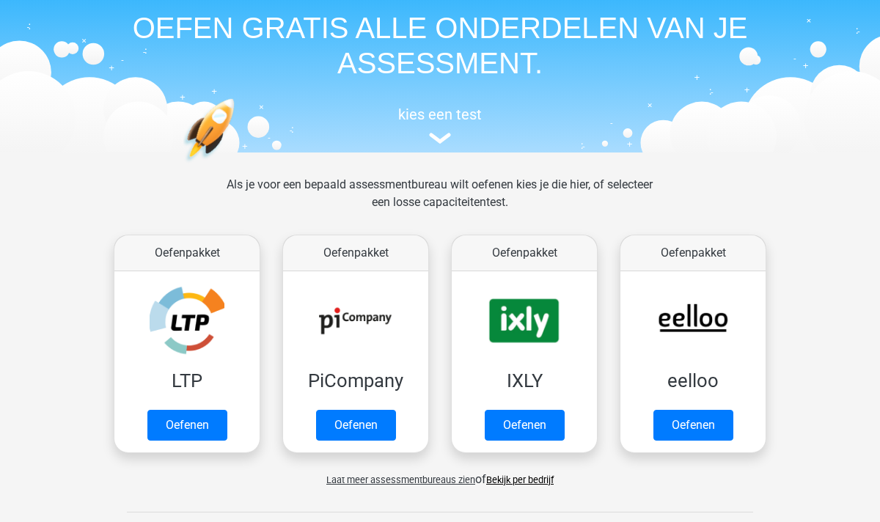
scroll to position [116, 0]
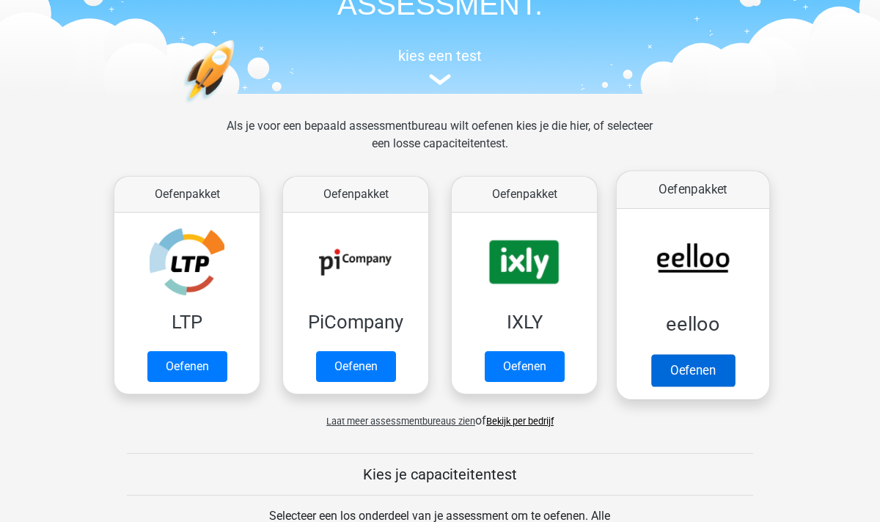
click at [687, 387] on link "Oefenen" at bounding box center [693, 370] width 84 height 32
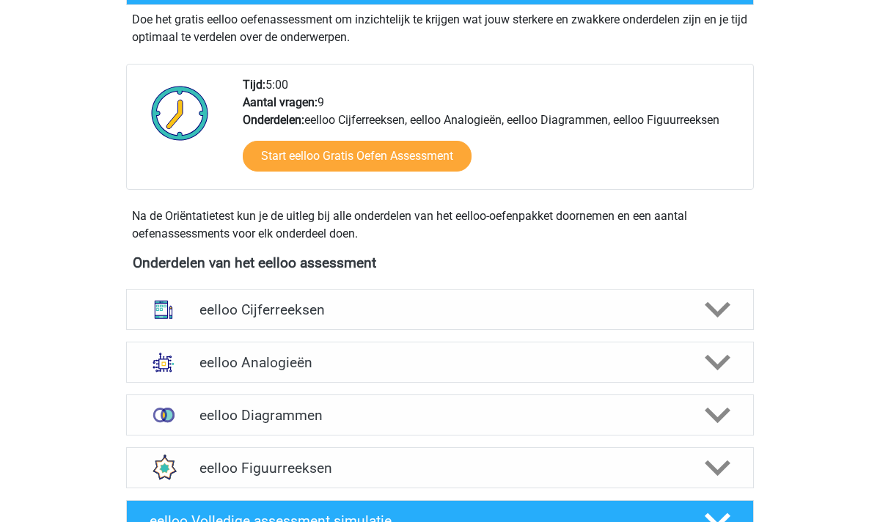
scroll to position [321, 0]
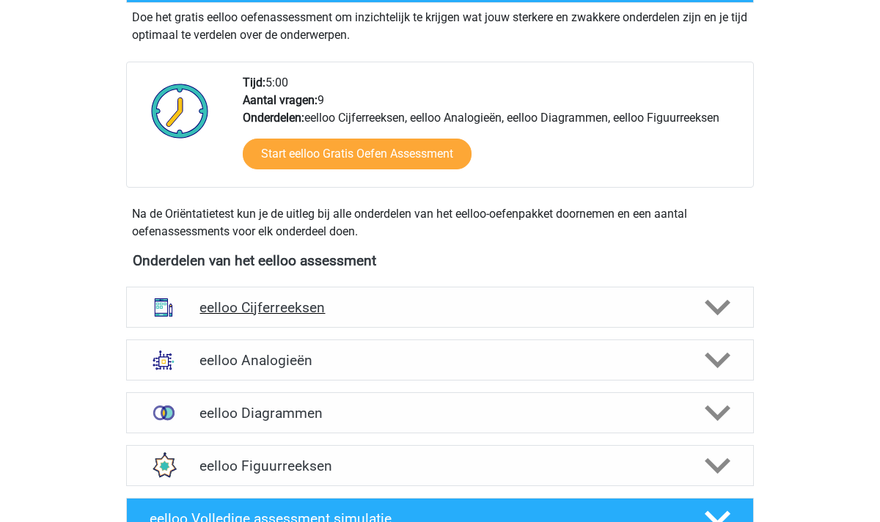
click at [723, 309] on polygon at bounding box center [718, 308] width 26 height 16
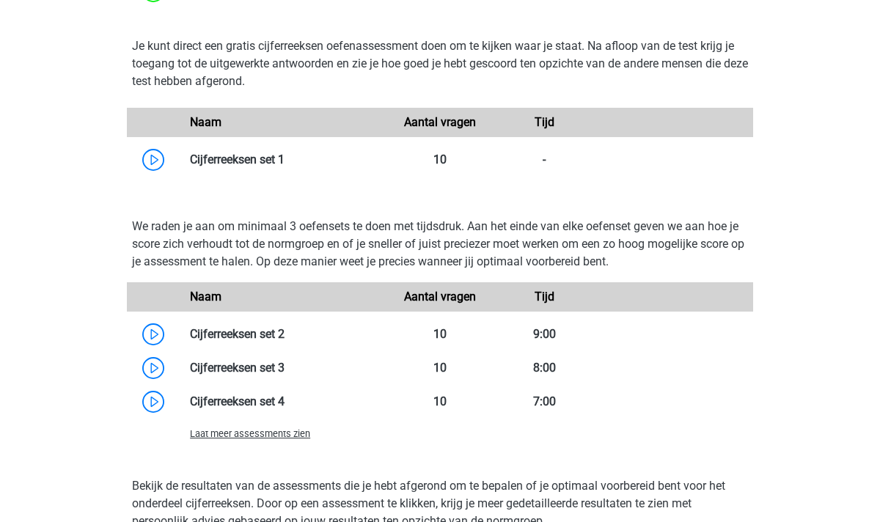
scroll to position [921, 0]
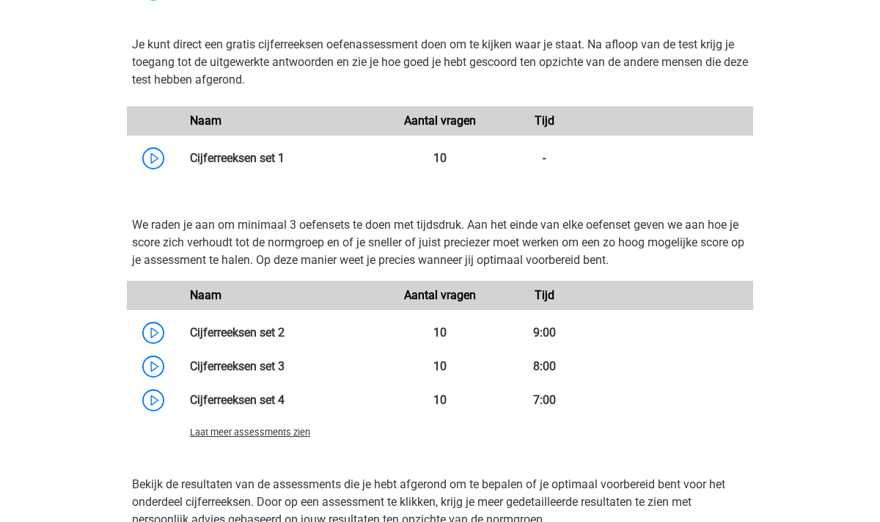
click at [233, 433] on span "Laat meer assessments zien" at bounding box center [250, 432] width 120 height 11
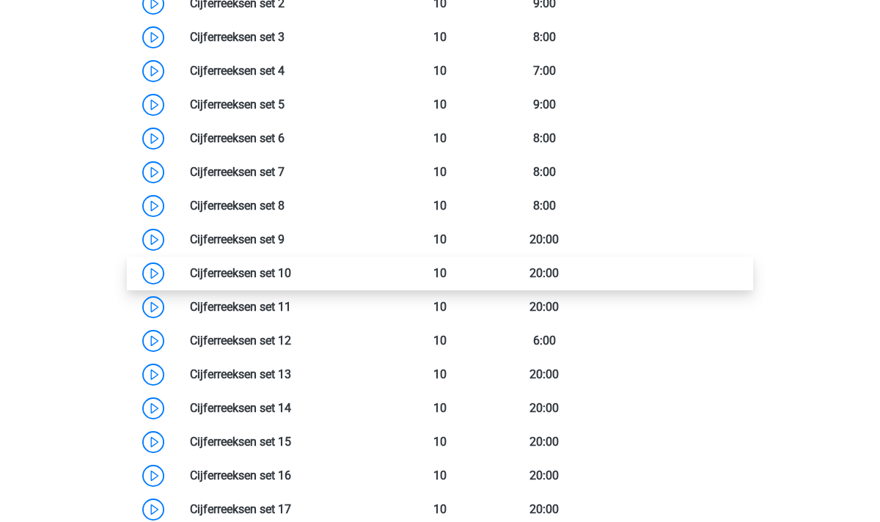
scroll to position [1261, 0]
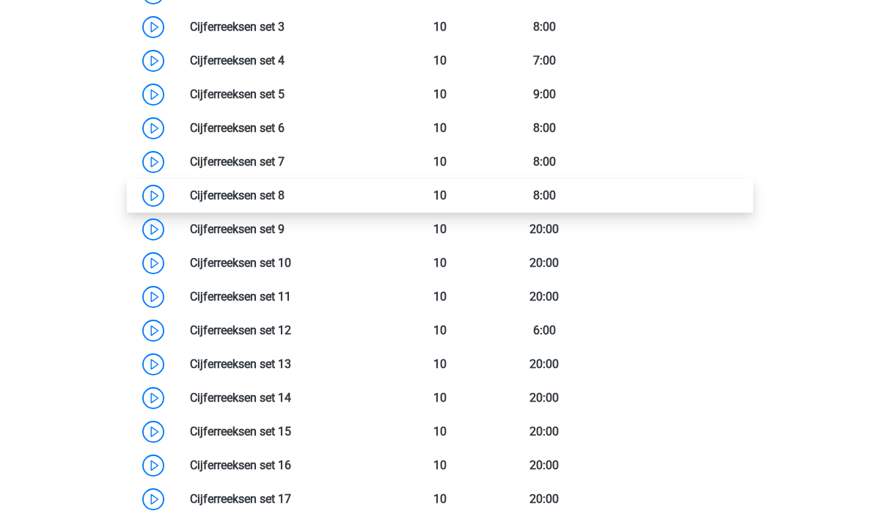
click at [285, 196] on link at bounding box center [285, 196] width 0 height 14
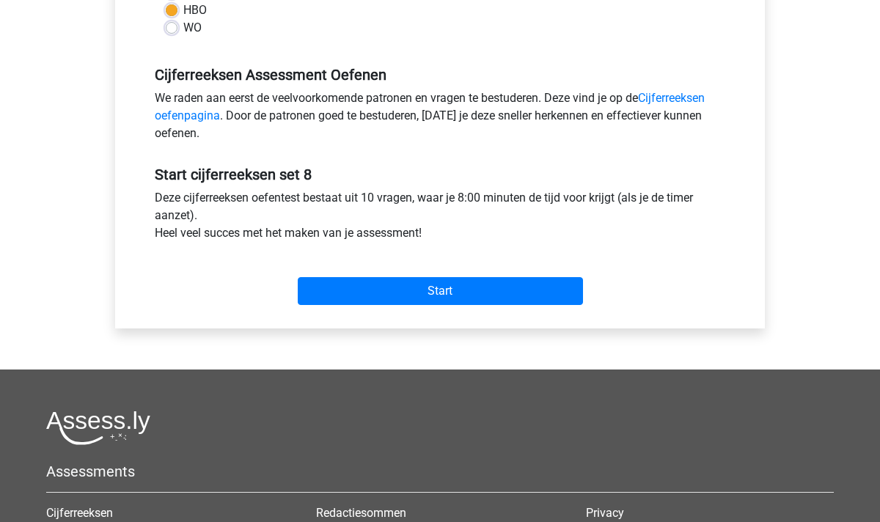
scroll to position [409, 0]
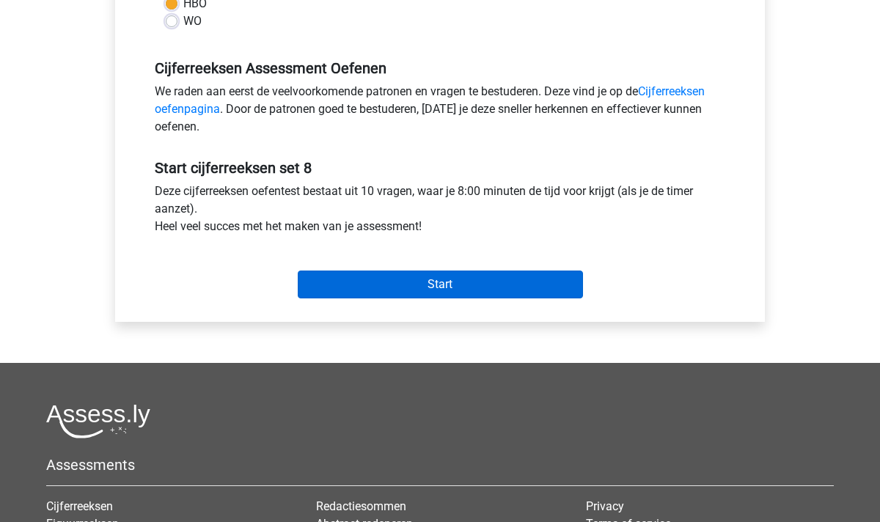
click at [430, 293] on input "Start" at bounding box center [440, 285] width 285 height 28
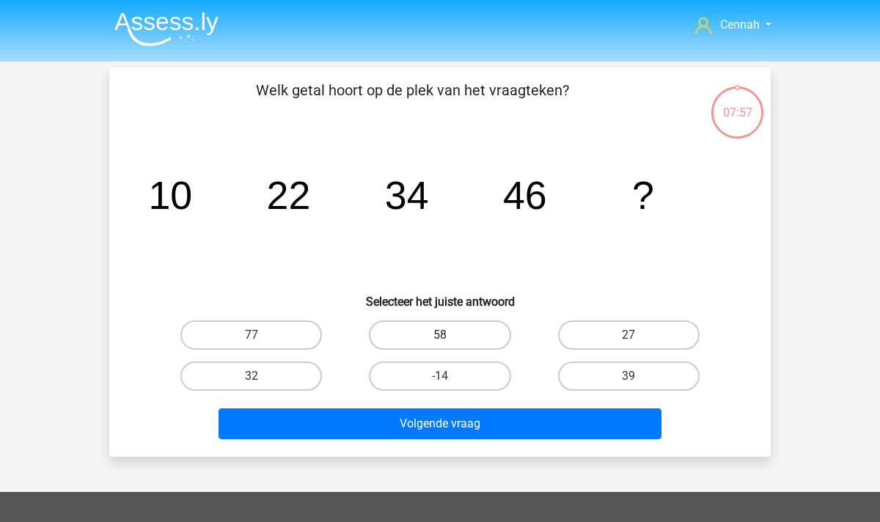
click at [446, 346] on label "58" at bounding box center [440, 335] width 142 height 29
click at [446, 345] on input "58" at bounding box center [445, 340] width 10 height 10
radio input "true"
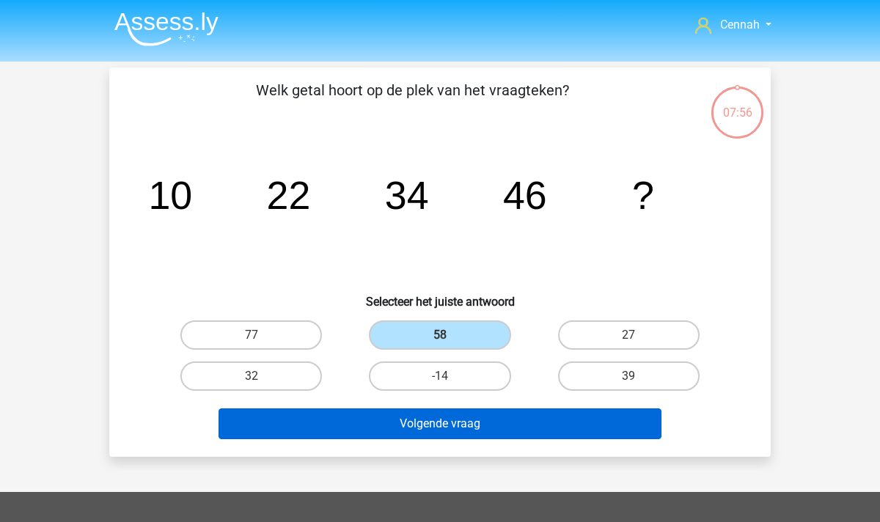
click at [450, 419] on button "Volgende vraag" at bounding box center [441, 424] width 444 height 31
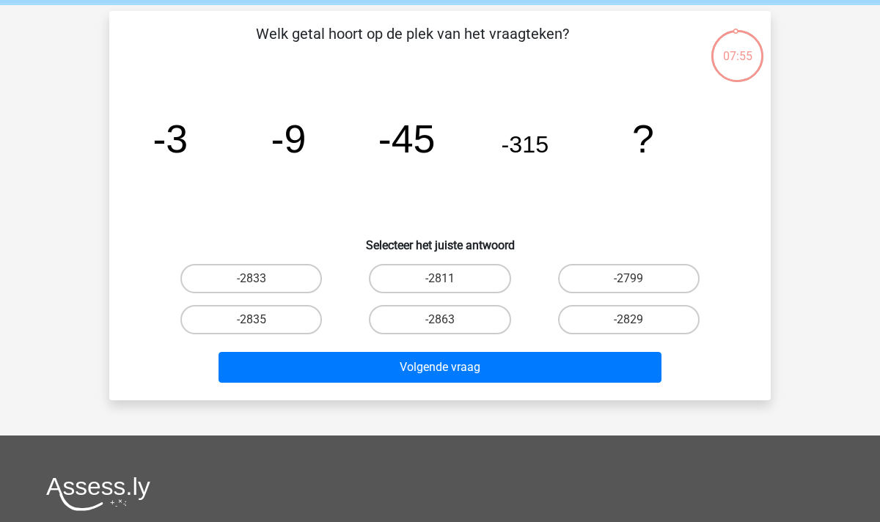
scroll to position [52, 0]
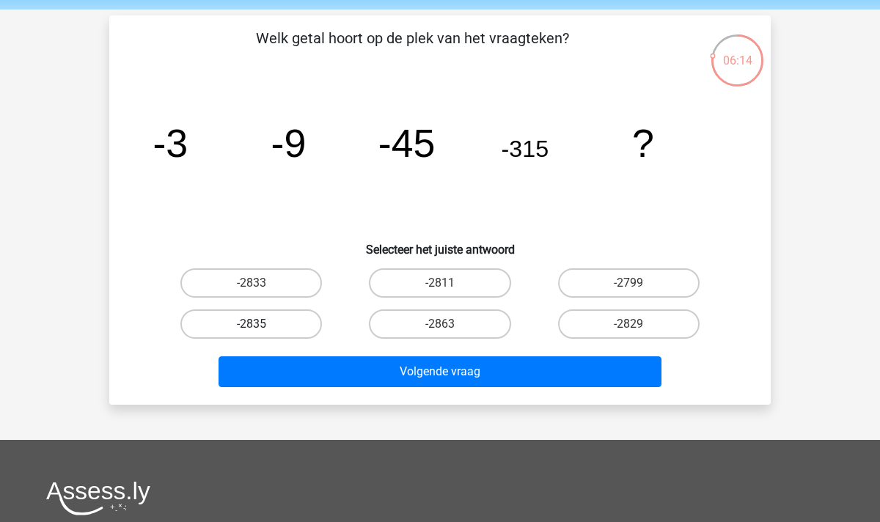
click at [269, 322] on label "-2835" at bounding box center [251, 324] width 142 height 29
click at [261, 324] on input "-2835" at bounding box center [257, 329] width 10 height 10
radio input "true"
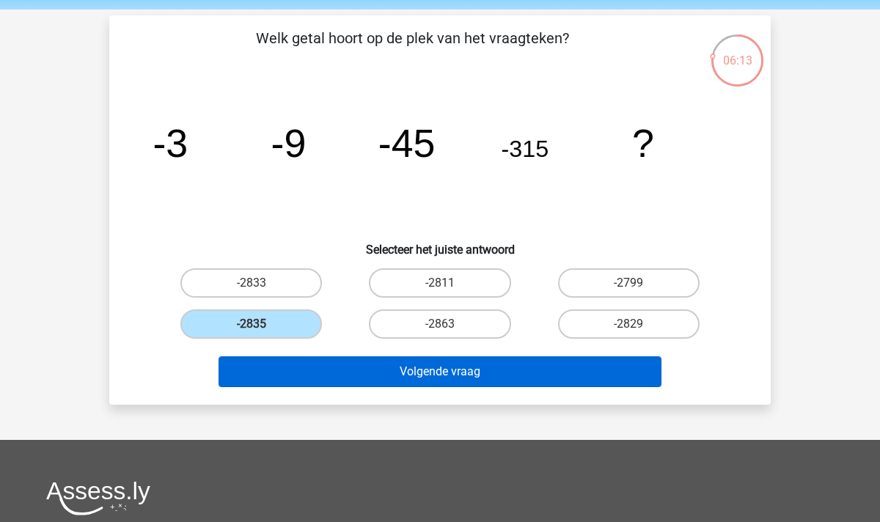
click at [414, 379] on button "Volgende vraag" at bounding box center [441, 372] width 444 height 31
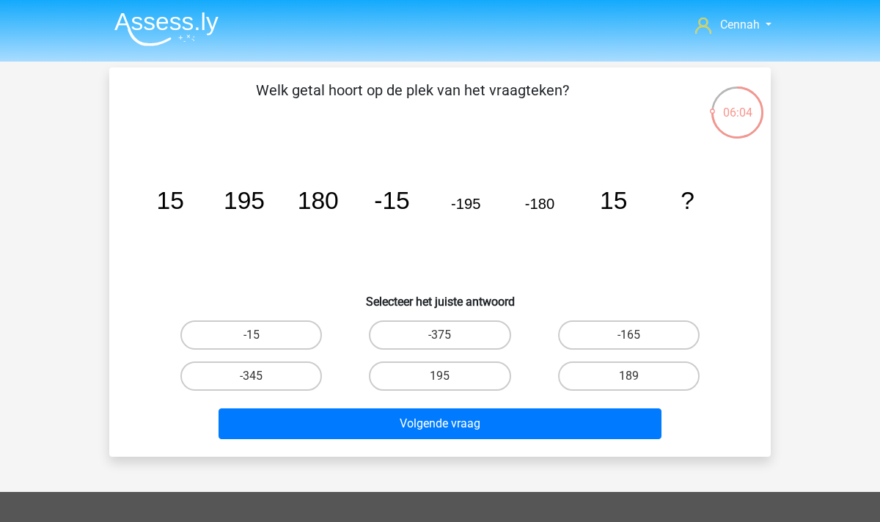
scroll to position [0, 0]
click at [171, 26] on img at bounding box center [166, 29] width 104 height 34
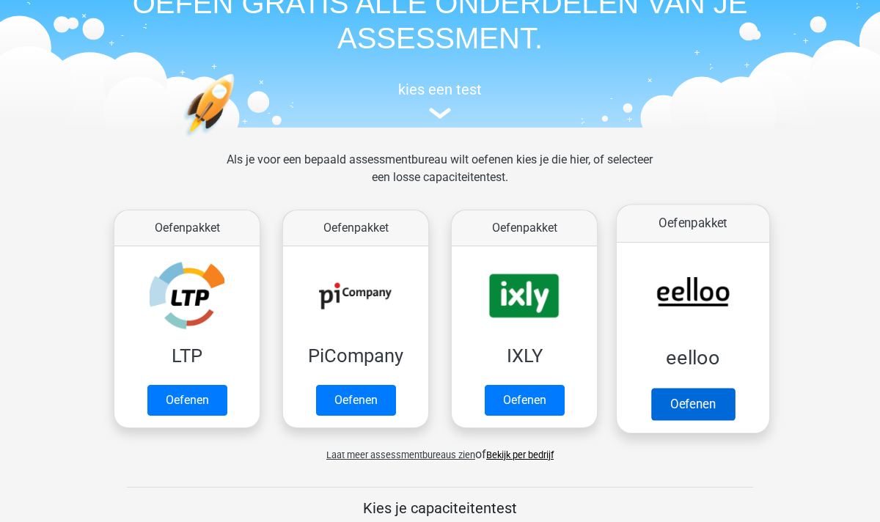
scroll to position [123, 0]
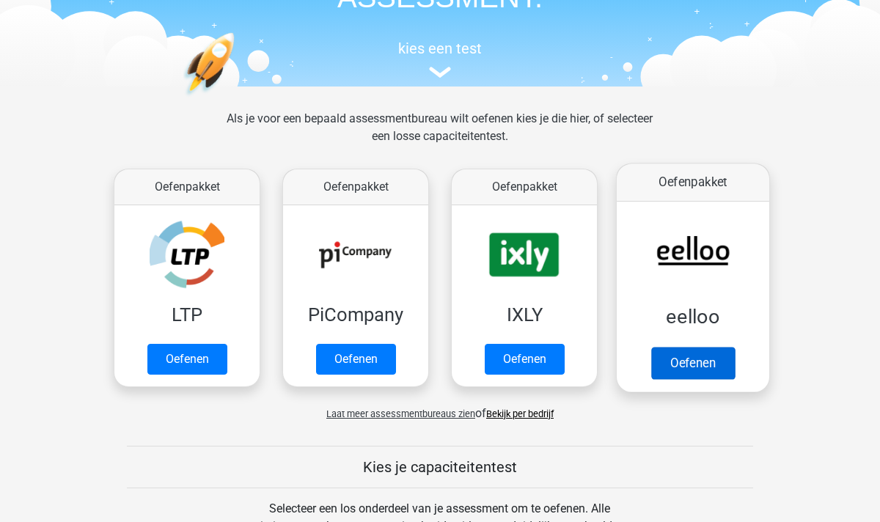
click at [714, 371] on link "Oefenen" at bounding box center [693, 363] width 84 height 32
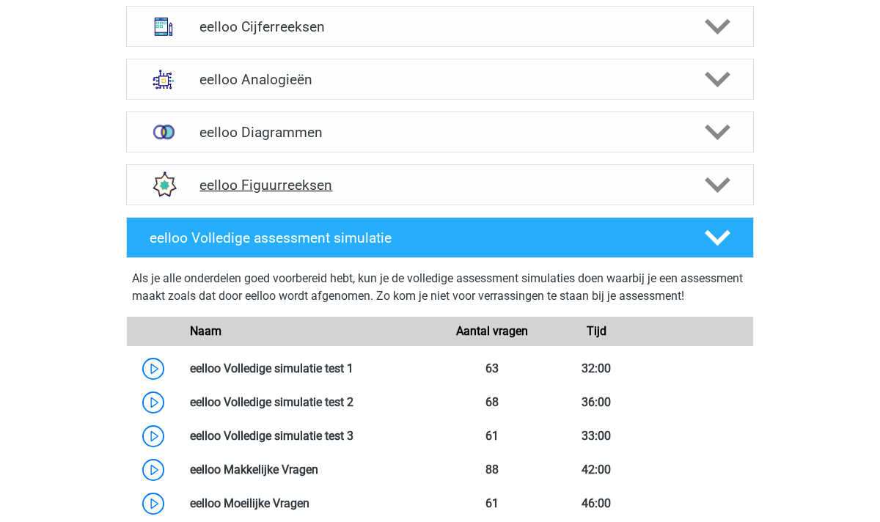
scroll to position [534, 0]
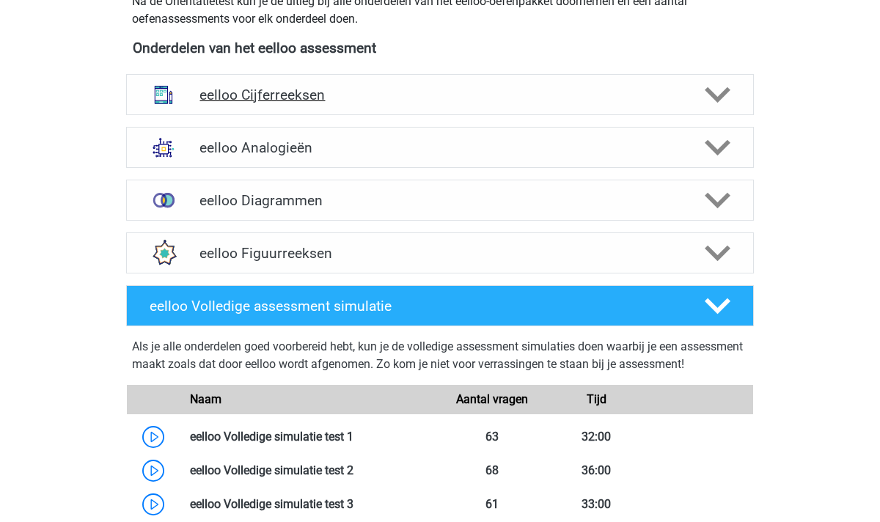
click at [717, 92] on icon at bounding box center [718, 95] width 26 height 26
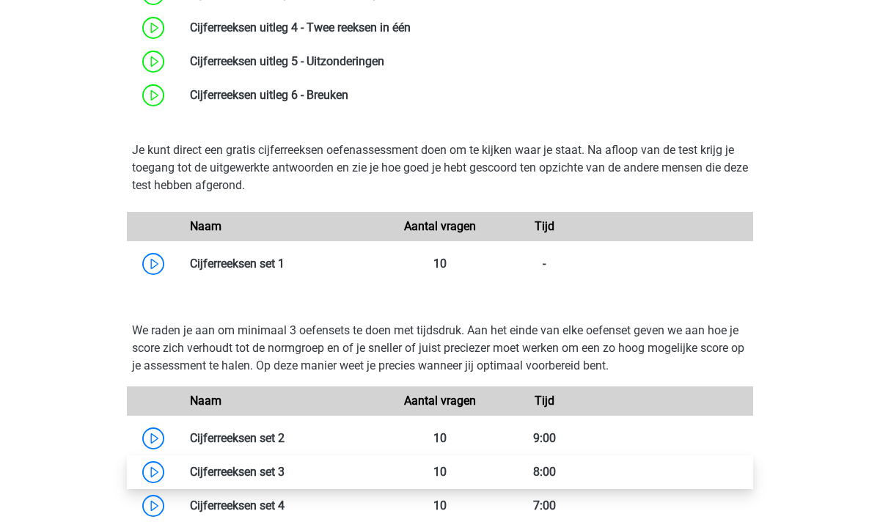
scroll to position [907, 0]
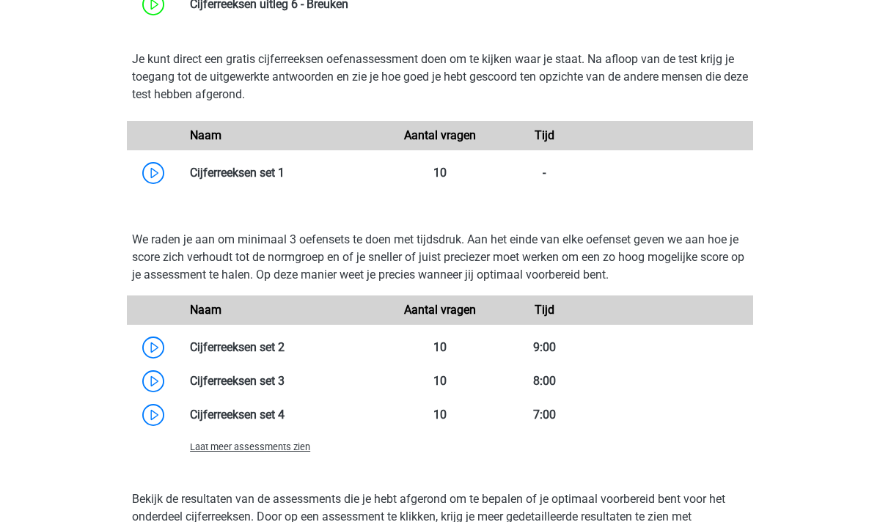
click at [268, 453] on span "Laat meer assessments zien" at bounding box center [250, 447] width 120 height 11
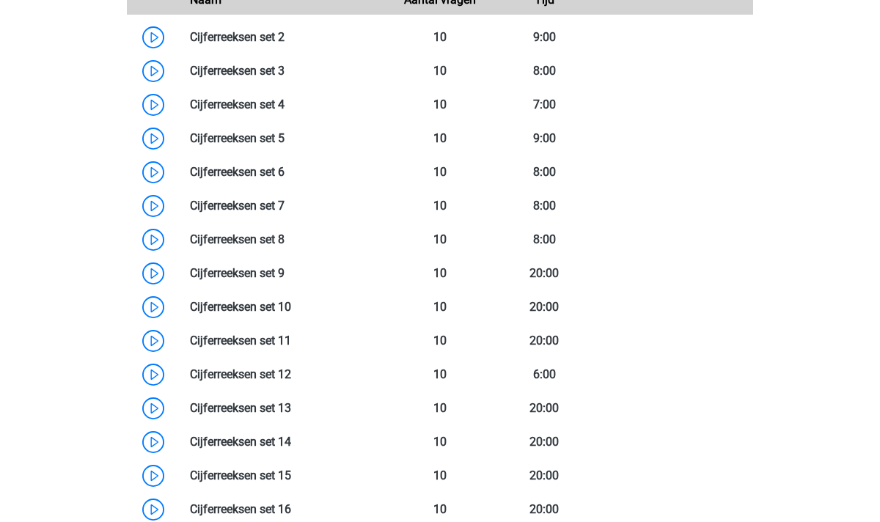
scroll to position [1309, 0]
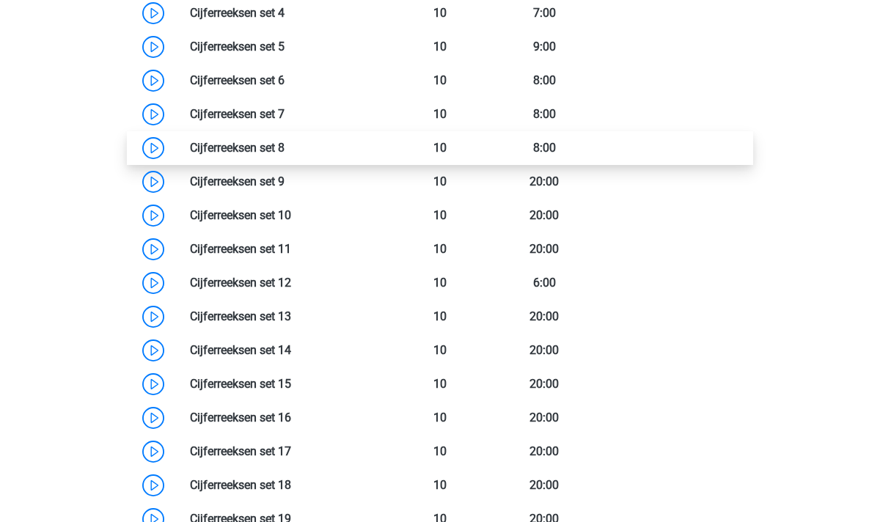
click at [285, 150] on link at bounding box center [285, 148] width 0 height 14
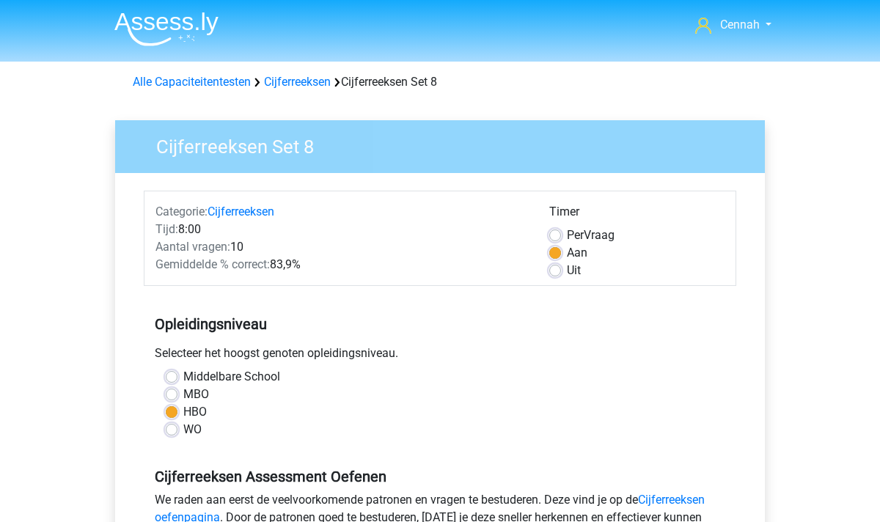
click at [567, 274] on label "Uit" at bounding box center [574, 271] width 14 height 18
click at [558, 274] on input "Uit" at bounding box center [555, 269] width 12 height 15
radio input "true"
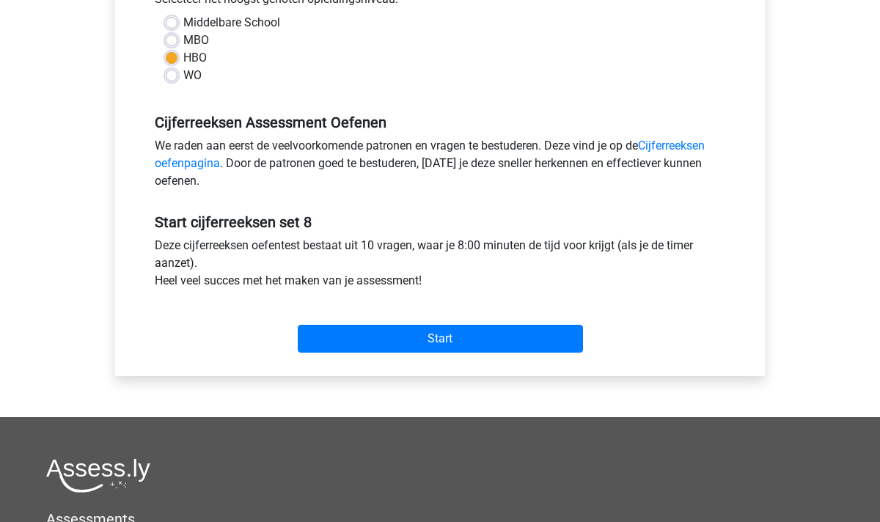
scroll to position [357, 0]
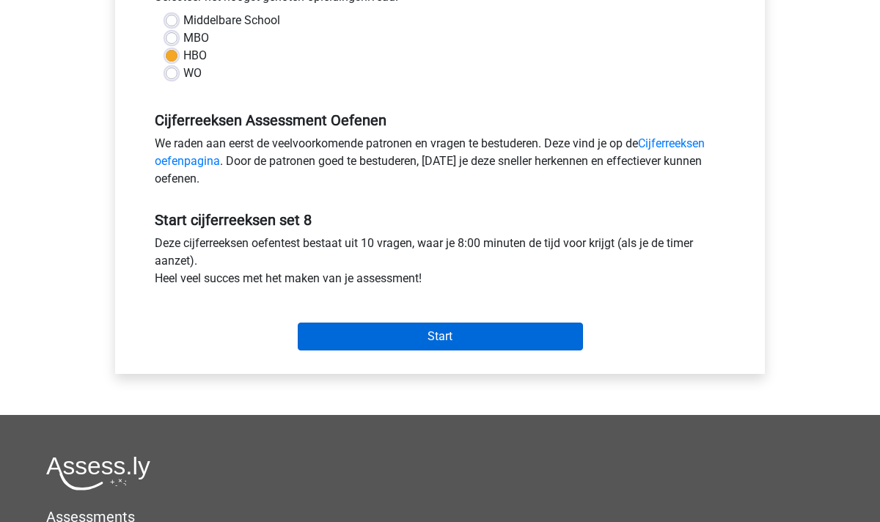
click at [447, 345] on input "Start" at bounding box center [440, 337] width 285 height 28
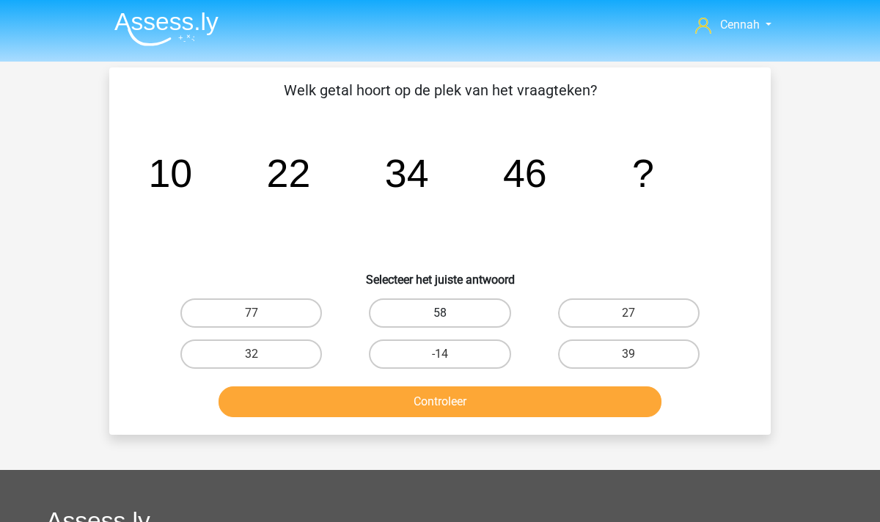
click at [473, 319] on label "58" at bounding box center [440, 313] width 142 height 29
click at [450, 319] on input "58" at bounding box center [445, 318] width 10 height 10
radio input "true"
click at [495, 417] on button "Controleer" at bounding box center [441, 402] width 444 height 31
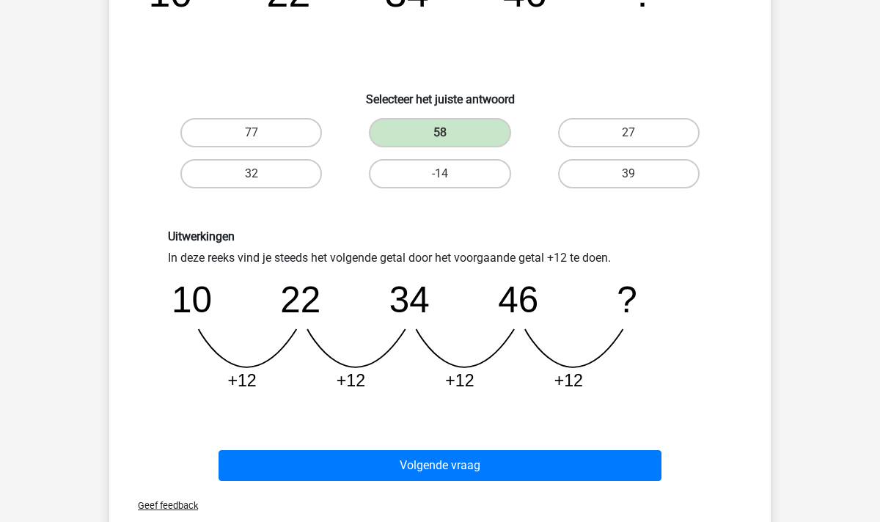
scroll to position [189, 0]
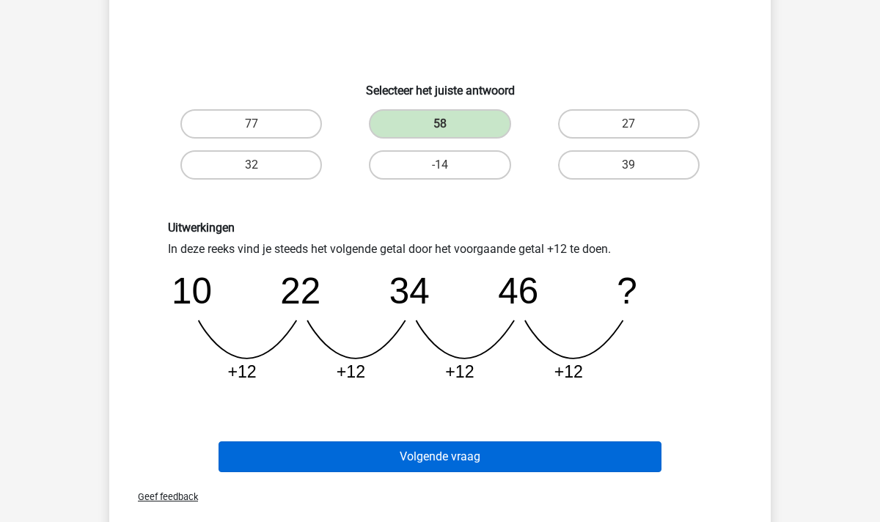
click at [443, 461] on button "Volgende vraag" at bounding box center [441, 457] width 444 height 31
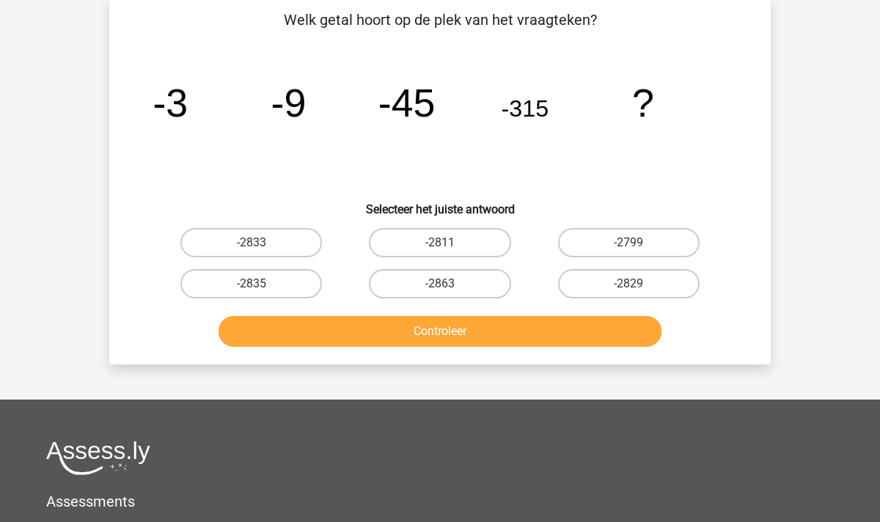
scroll to position [67, 0]
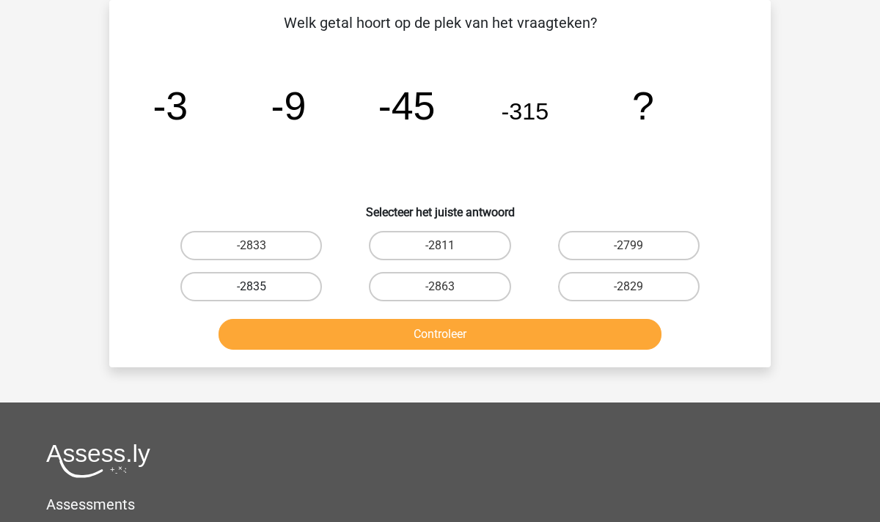
click at [281, 288] on label "-2835" at bounding box center [251, 286] width 142 height 29
click at [261, 288] on input "-2835" at bounding box center [257, 292] width 10 height 10
radio input "true"
click at [455, 335] on button "Controleer" at bounding box center [441, 334] width 444 height 31
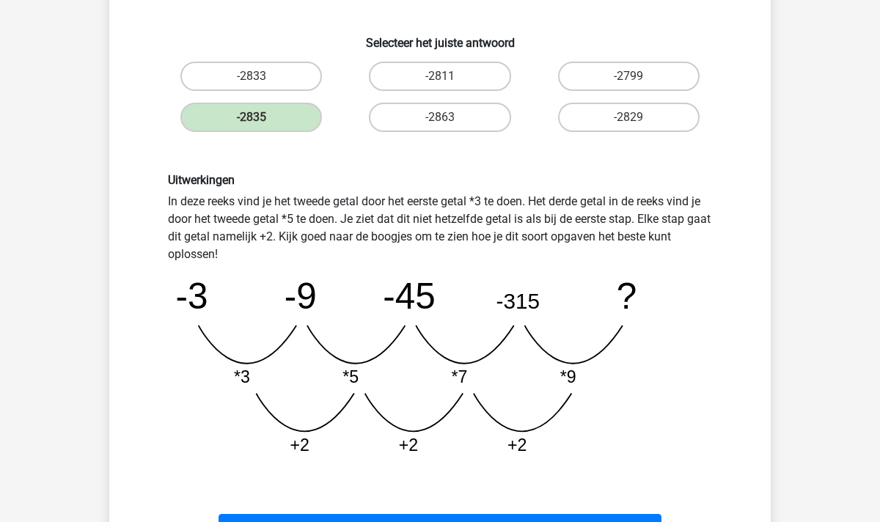
scroll to position [236, 0]
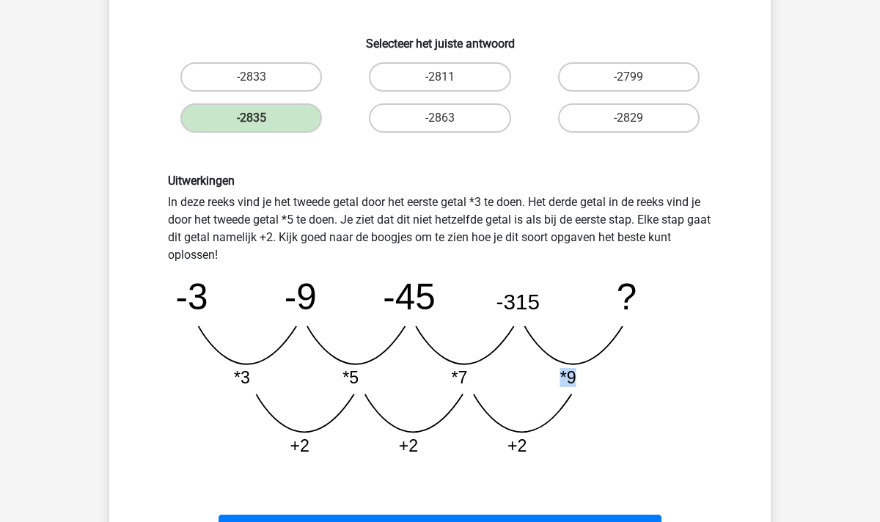
drag, startPoint x: 577, startPoint y: 379, endPoint x: 564, endPoint y: 379, distance: 12.5
click at [564, 379] on tspan "*9" at bounding box center [568, 377] width 16 height 19
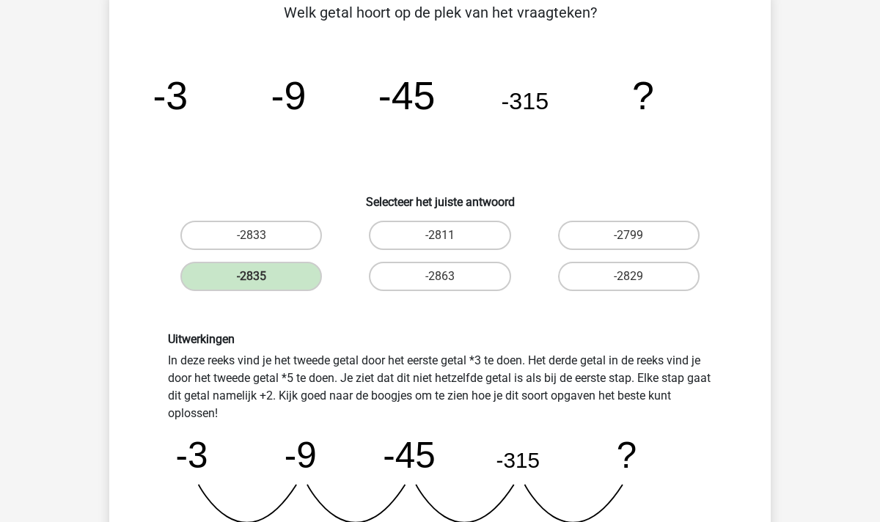
scroll to position [77, 0]
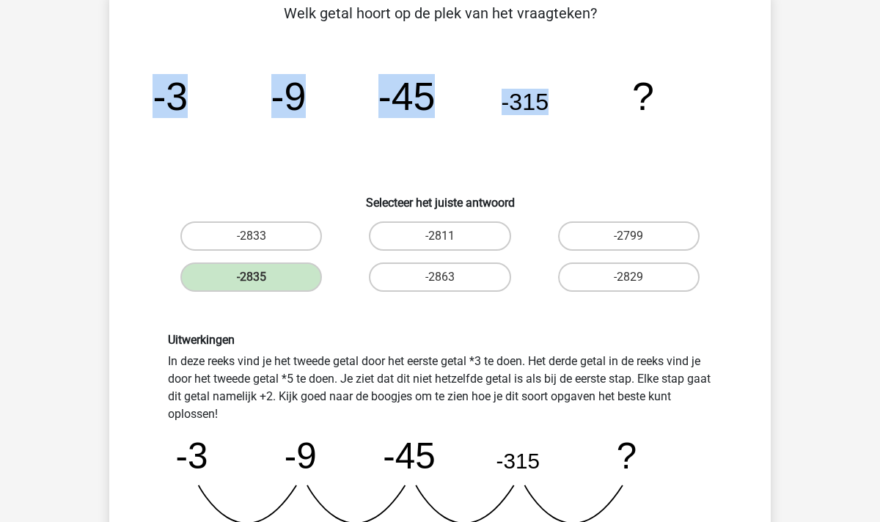
drag, startPoint x: 544, startPoint y: 104, endPoint x: 552, endPoint y: 105, distance: 8.1
click at [552, 105] on icon "image/svg+xml -3 -9 -45 -315 ?" at bounding box center [440, 110] width 591 height 148
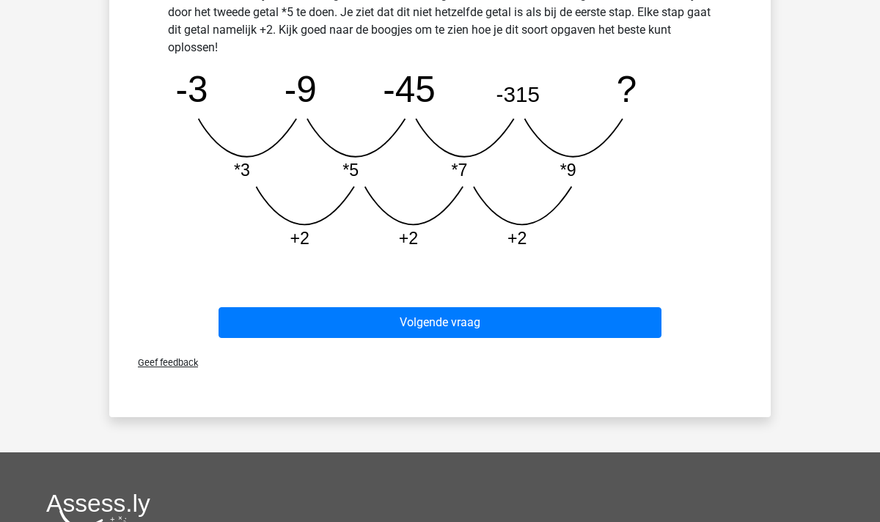
scroll to position [411, 0]
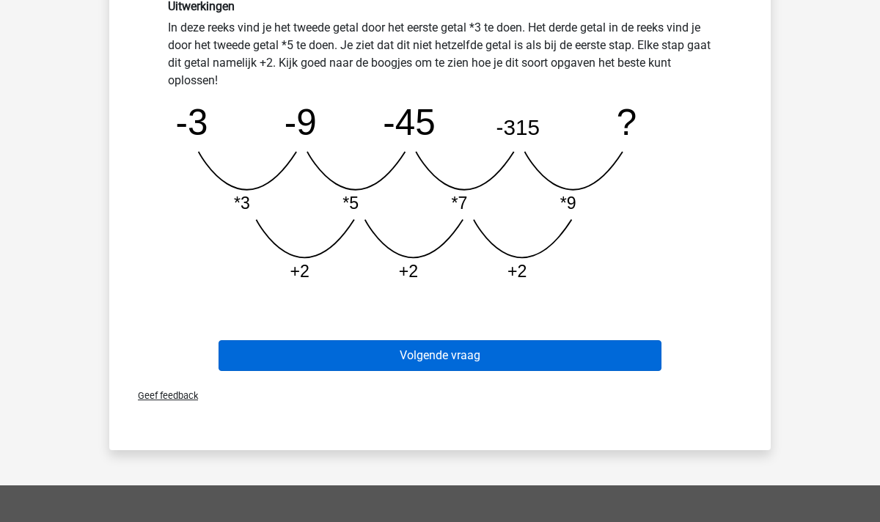
click at [416, 352] on button "Volgende vraag" at bounding box center [441, 355] width 444 height 31
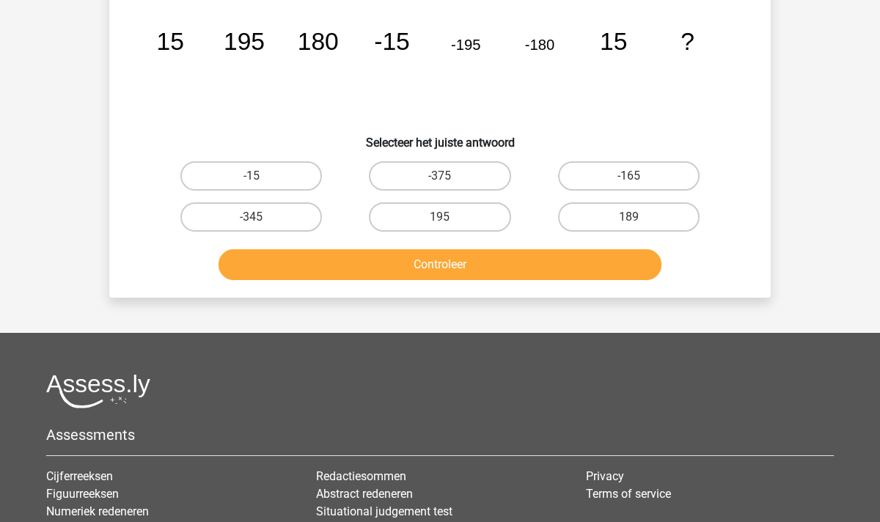
scroll to position [67, 0]
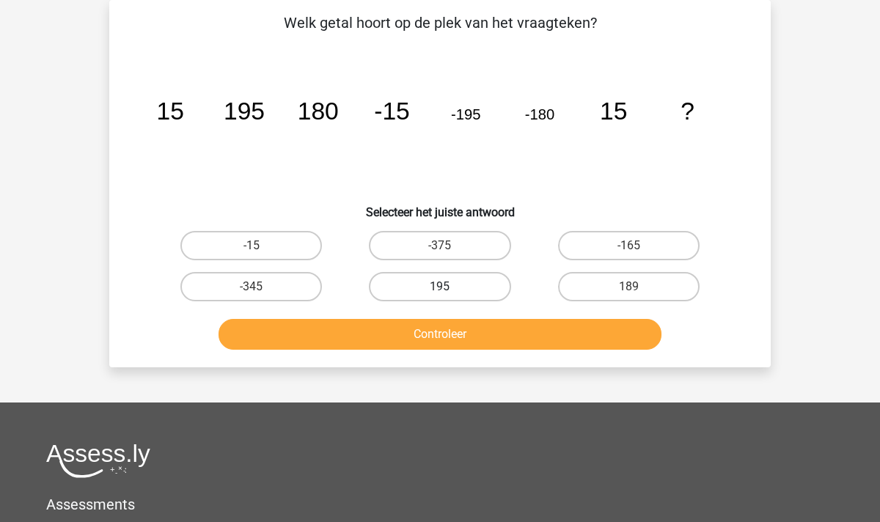
click at [441, 285] on label "195" at bounding box center [440, 286] width 142 height 29
click at [441, 287] on input "195" at bounding box center [445, 292] width 10 height 10
radio input "true"
click at [463, 329] on button "Controleer" at bounding box center [441, 334] width 444 height 31
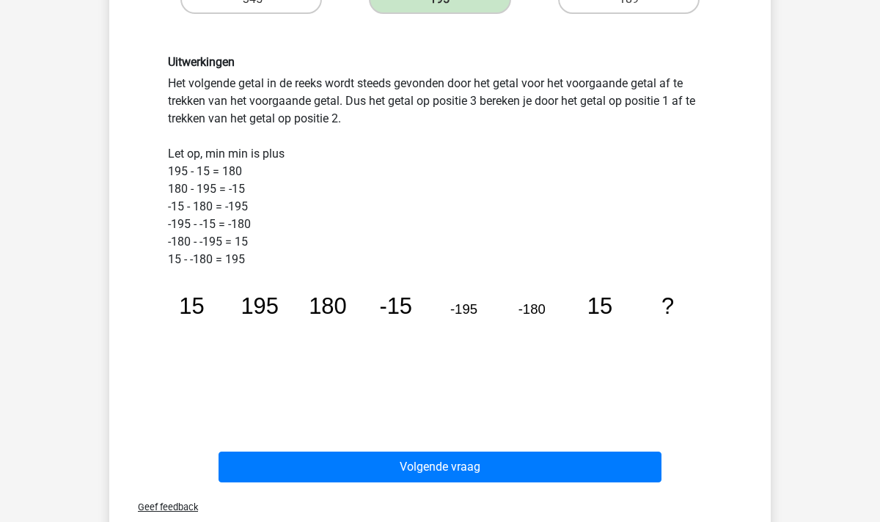
scroll to position [354, 0]
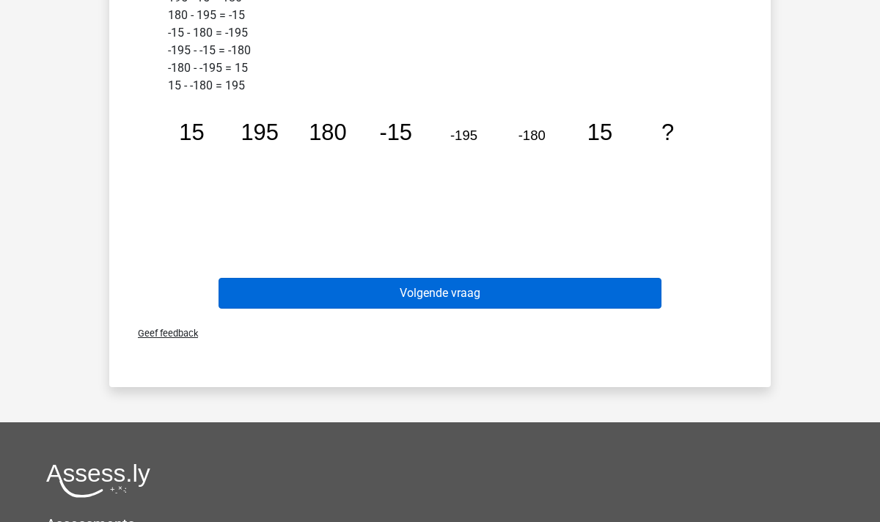
click at [478, 299] on button "Volgende vraag" at bounding box center [441, 293] width 444 height 31
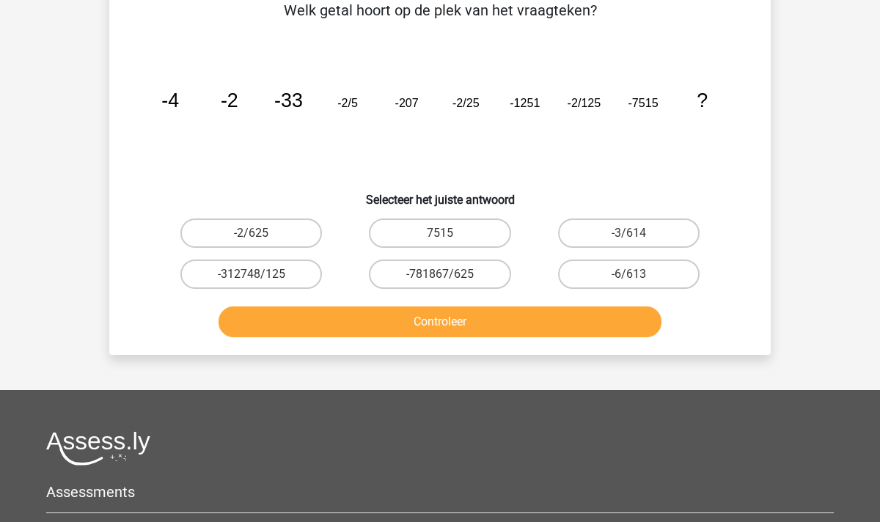
scroll to position [67, 0]
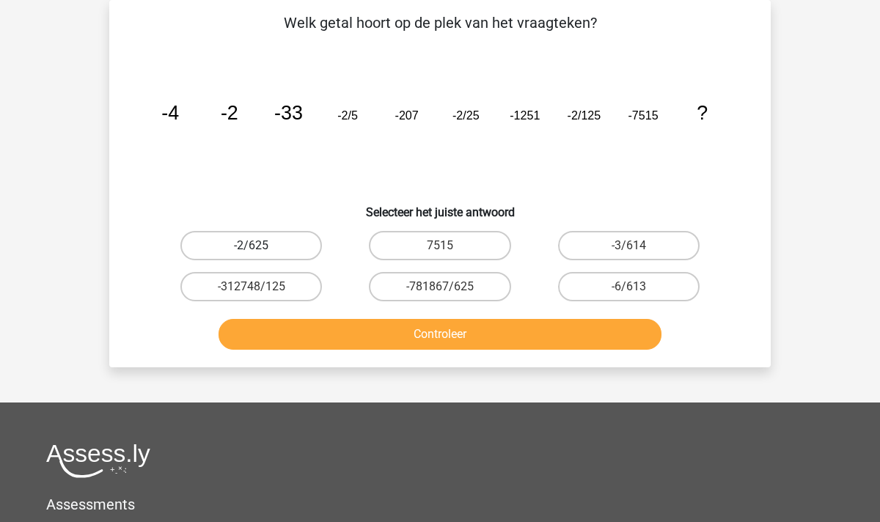
click at [274, 249] on label "-2/625" at bounding box center [251, 245] width 142 height 29
click at [261, 249] on input "-2/625" at bounding box center [257, 251] width 10 height 10
radio input "true"
click at [384, 333] on button "Controleer" at bounding box center [441, 334] width 444 height 31
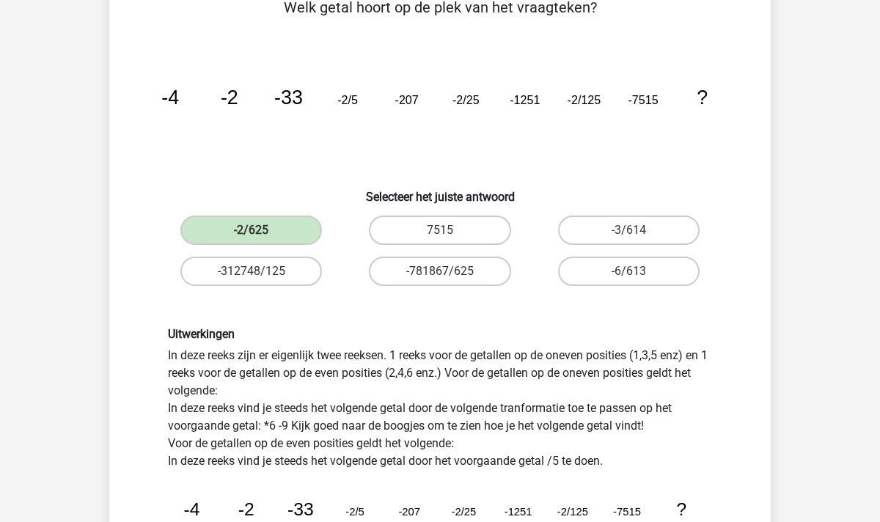
scroll to position [80, 0]
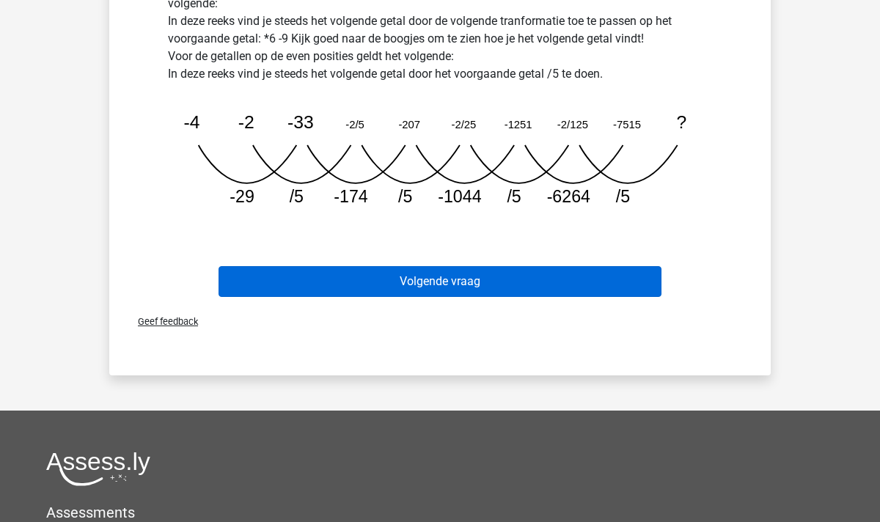
click at [417, 277] on button "Volgende vraag" at bounding box center [441, 281] width 444 height 31
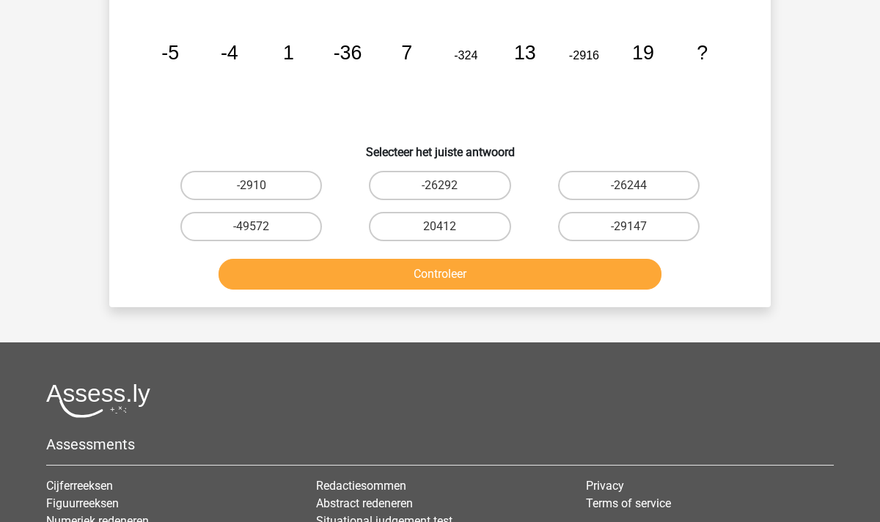
scroll to position [67, 0]
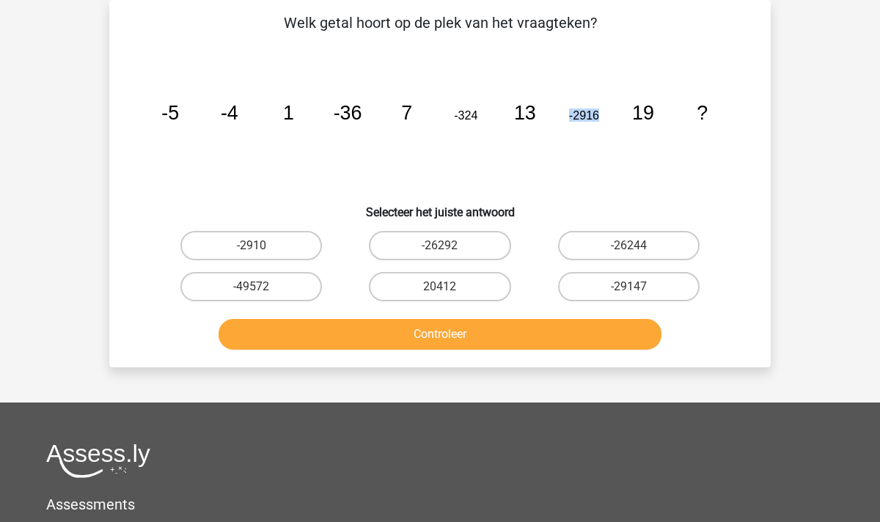
drag, startPoint x: 598, startPoint y: 118, endPoint x: 574, endPoint y: 117, distance: 24.3
click at [574, 117] on tspan "-2916" at bounding box center [584, 115] width 30 height 13
click at [582, 117] on tspan "-2916" at bounding box center [584, 115] width 30 height 13
click at [640, 249] on label "-26244" at bounding box center [629, 245] width 142 height 29
click at [638, 249] on input "-26244" at bounding box center [634, 251] width 10 height 10
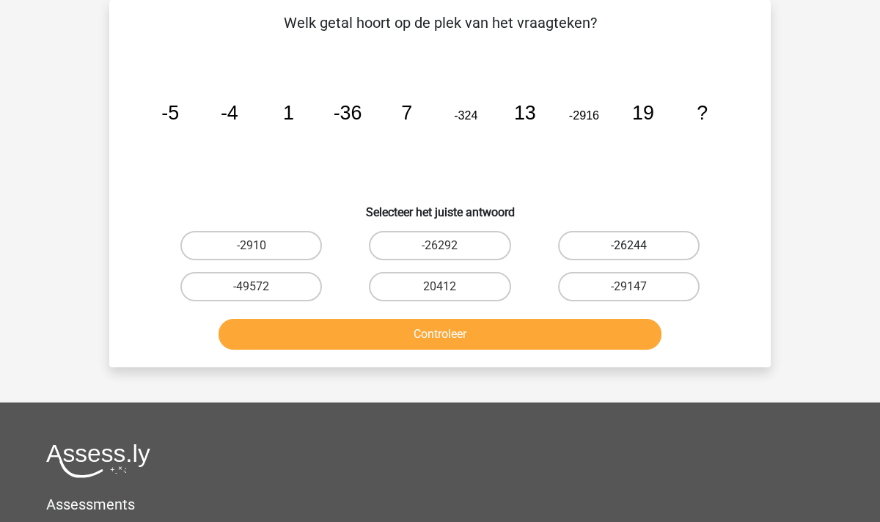
radio input "true"
click at [547, 344] on button "Controleer" at bounding box center [441, 334] width 444 height 31
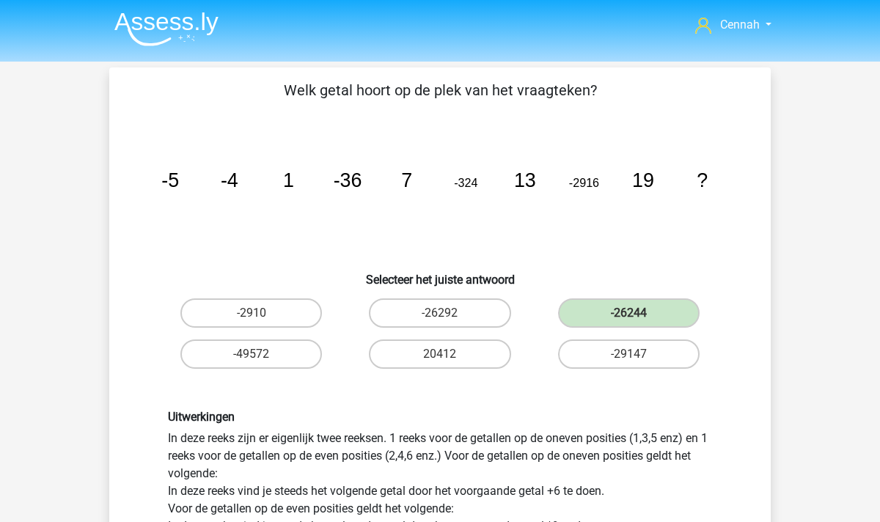
scroll to position [0, 0]
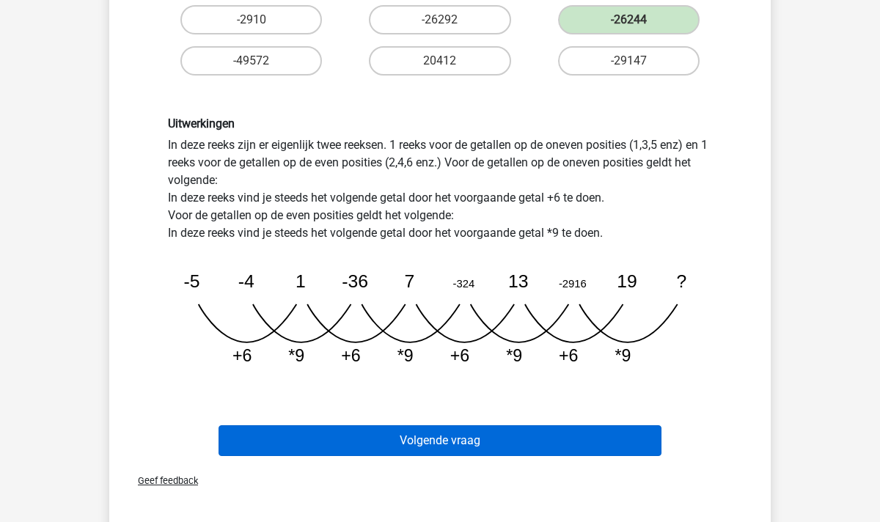
click at [415, 445] on button "Volgende vraag" at bounding box center [441, 440] width 444 height 31
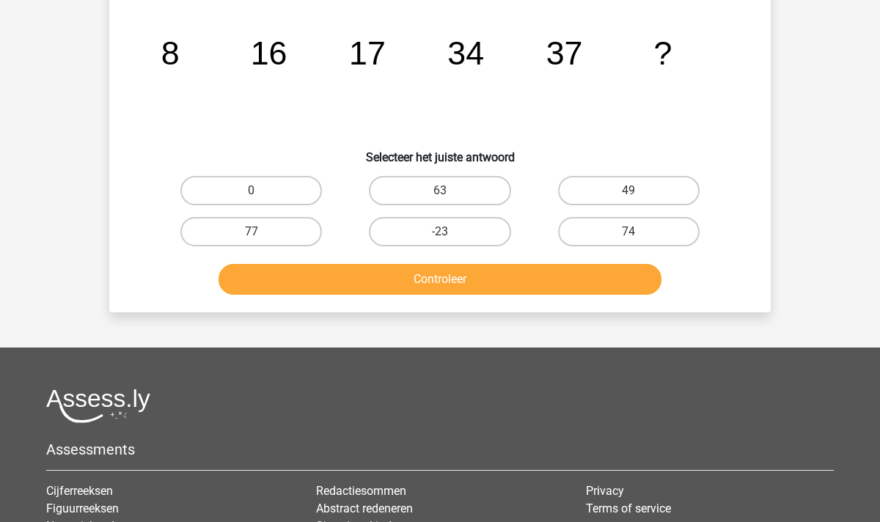
scroll to position [67, 0]
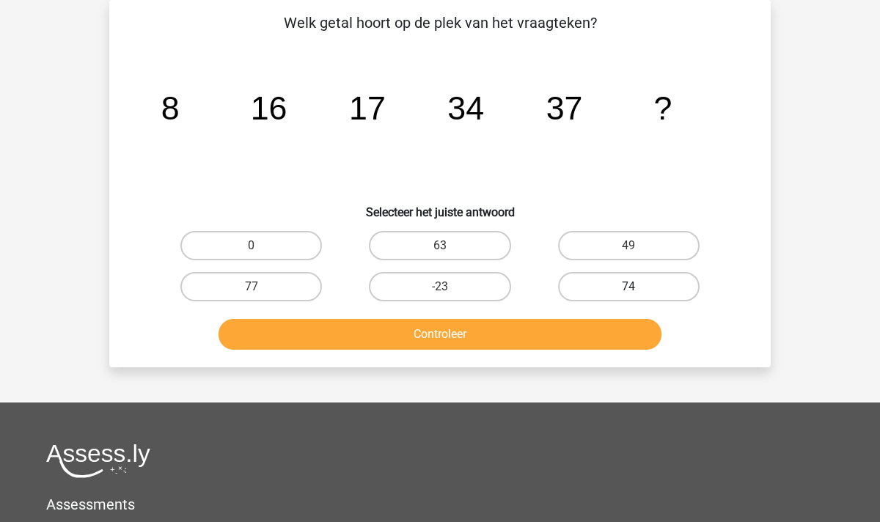
click at [629, 282] on label "74" at bounding box center [629, 286] width 142 height 29
click at [629, 287] on input "74" at bounding box center [634, 292] width 10 height 10
radio input "true"
click at [574, 335] on button "Controleer" at bounding box center [441, 334] width 444 height 31
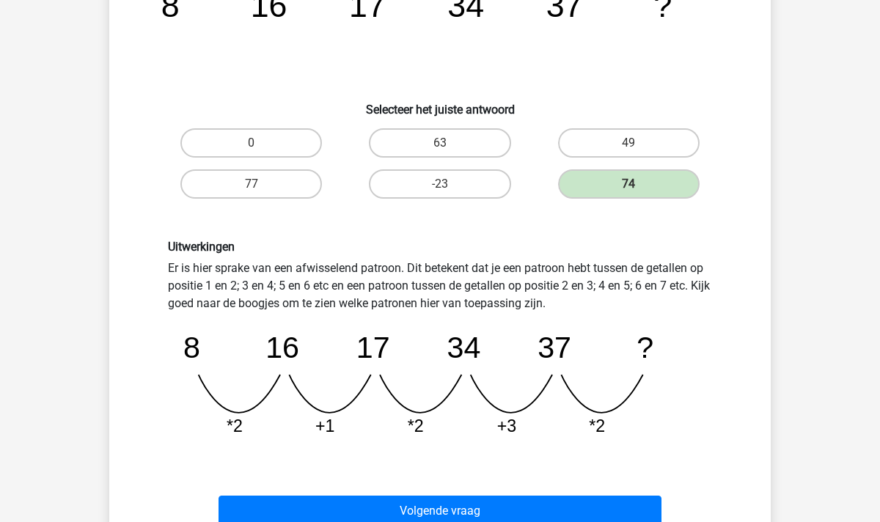
scroll to position [280, 0]
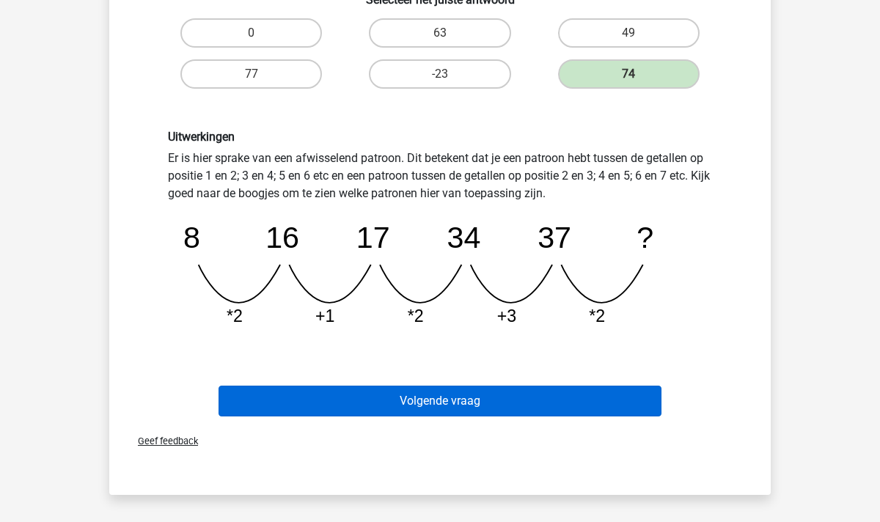
click at [433, 401] on button "Volgende vraag" at bounding box center [441, 401] width 444 height 31
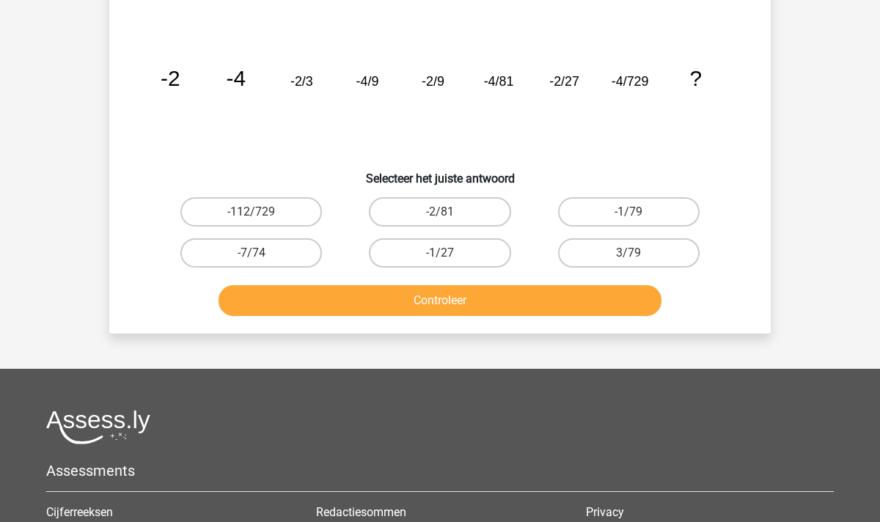
scroll to position [67, 0]
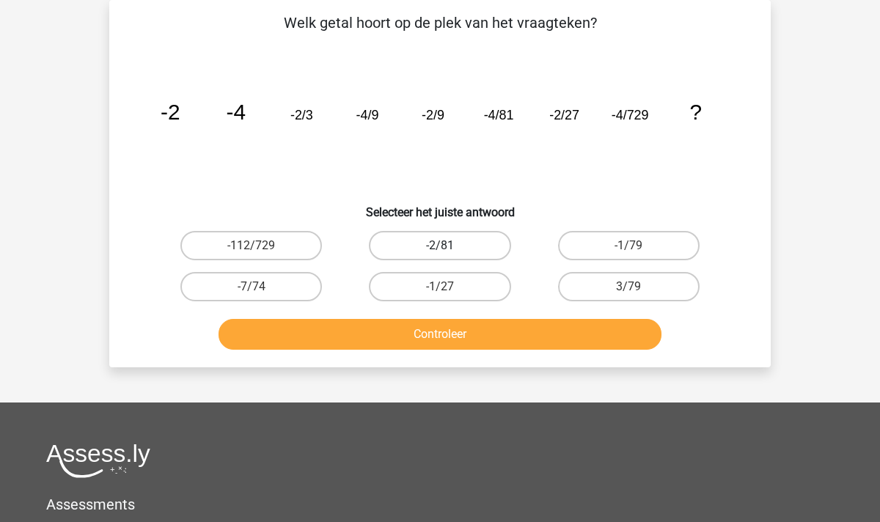
click at [452, 246] on label "-2/81" at bounding box center [440, 245] width 142 height 29
click at [450, 246] on input "-2/81" at bounding box center [445, 251] width 10 height 10
radio input "true"
click at [494, 337] on button "Controleer" at bounding box center [441, 334] width 444 height 31
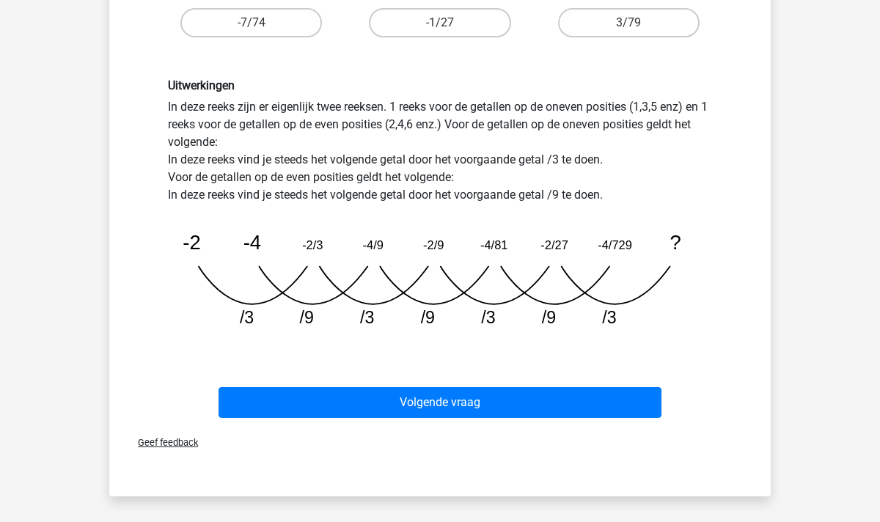
scroll to position [323, 0]
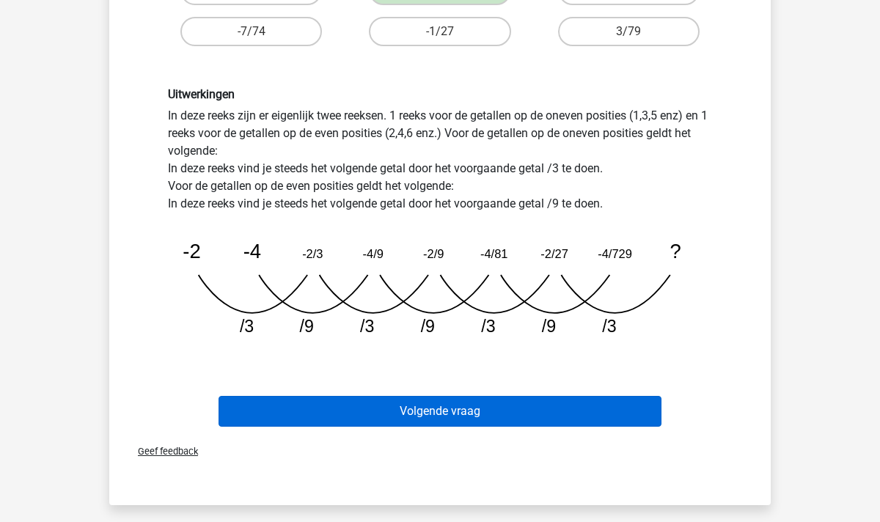
click at [438, 409] on button "Volgende vraag" at bounding box center [441, 411] width 444 height 31
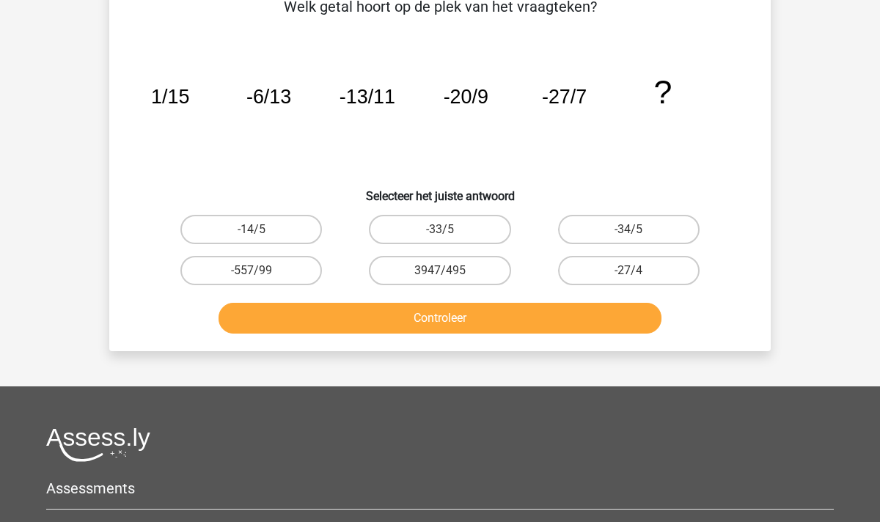
scroll to position [67, 0]
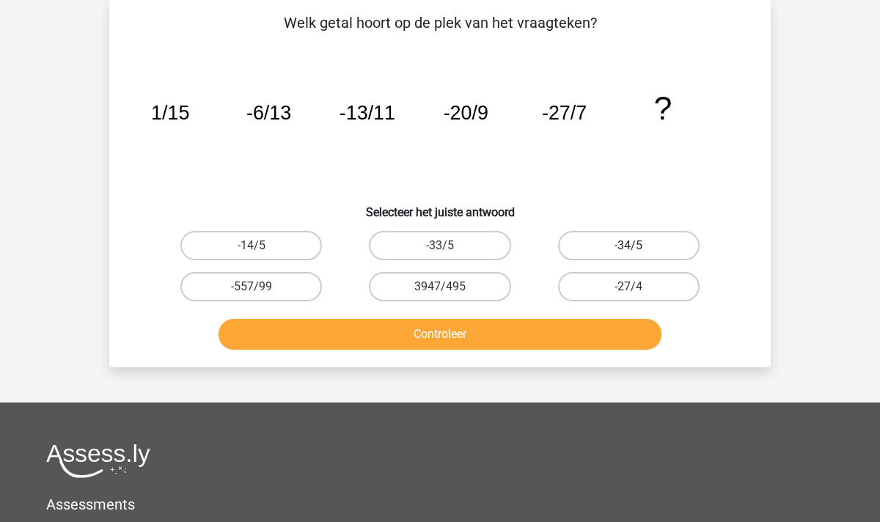
click at [610, 238] on label "-34/5" at bounding box center [629, 245] width 142 height 29
click at [629, 246] on input "-34/5" at bounding box center [634, 251] width 10 height 10
radio input "true"
click at [558, 326] on button "Controleer" at bounding box center [441, 334] width 444 height 31
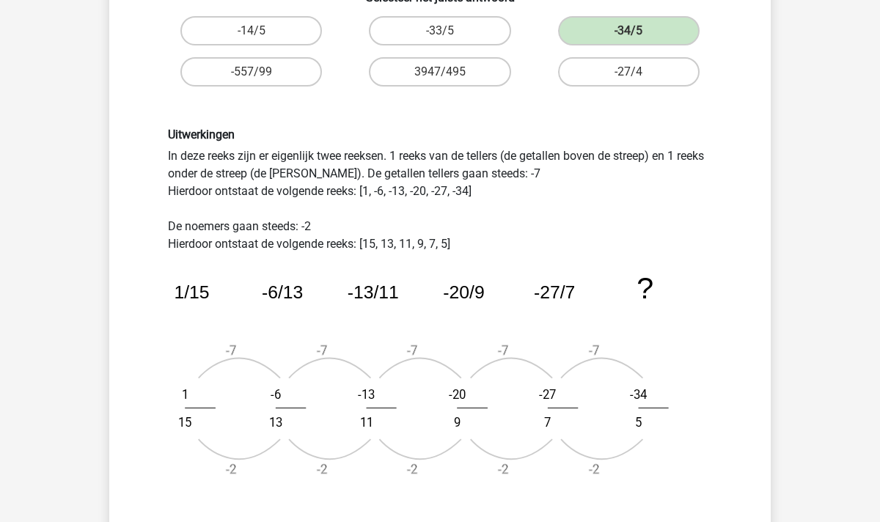
scroll to position [284, 0]
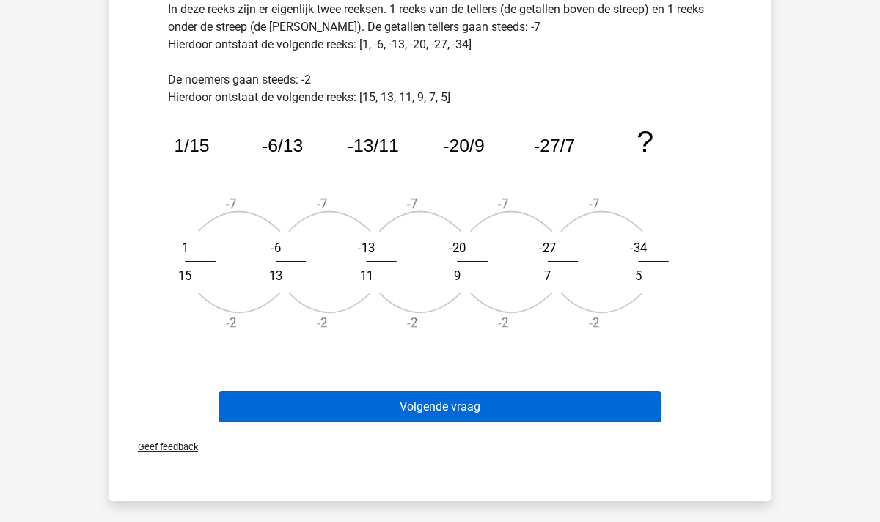
click at [415, 415] on button "Volgende vraag" at bounding box center [441, 407] width 444 height 31
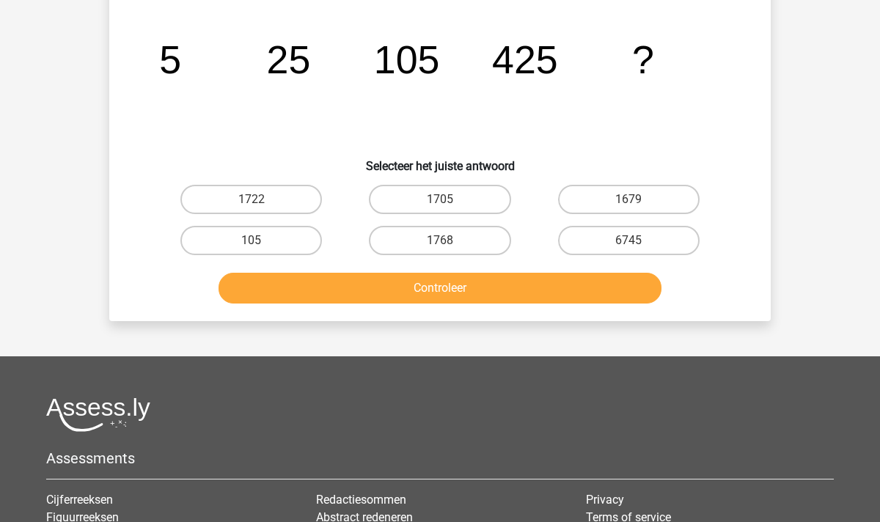
scroll to position [67, 0]
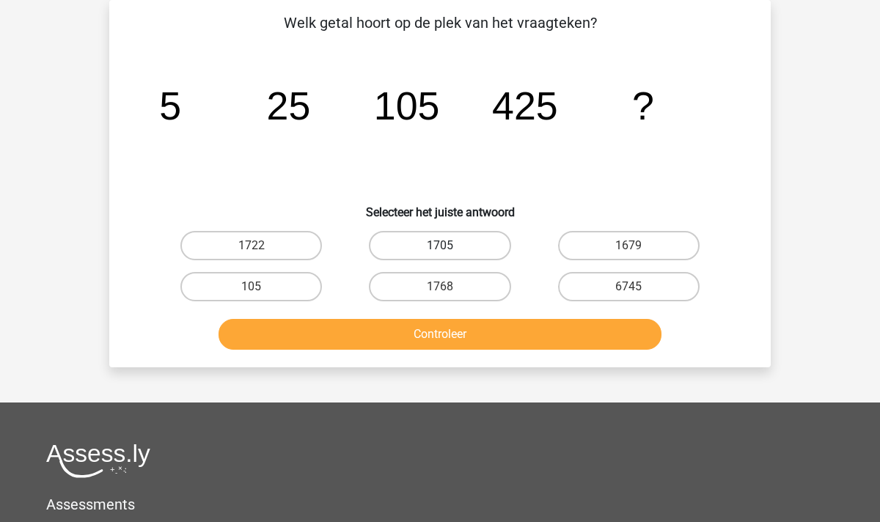
click at [428, 246] on label "1705" at bounding box center [440, 245] width 142 height 29
click at [440, 246] on input "1705" at bounding box center [445, 251] width 10 height 10
radio input "true"
click at [456, 342] on button "Controleer" at bounding box center [441, 334] width 444 height 31
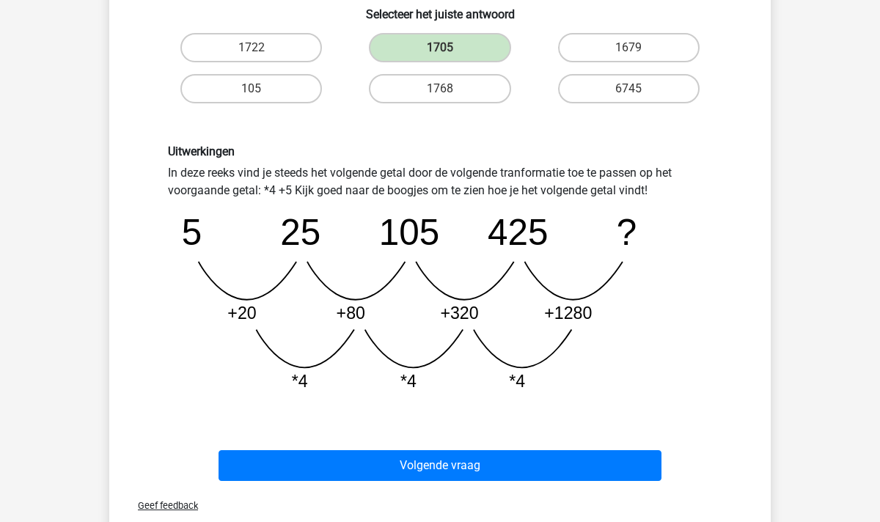
scroll to position [286, 0]
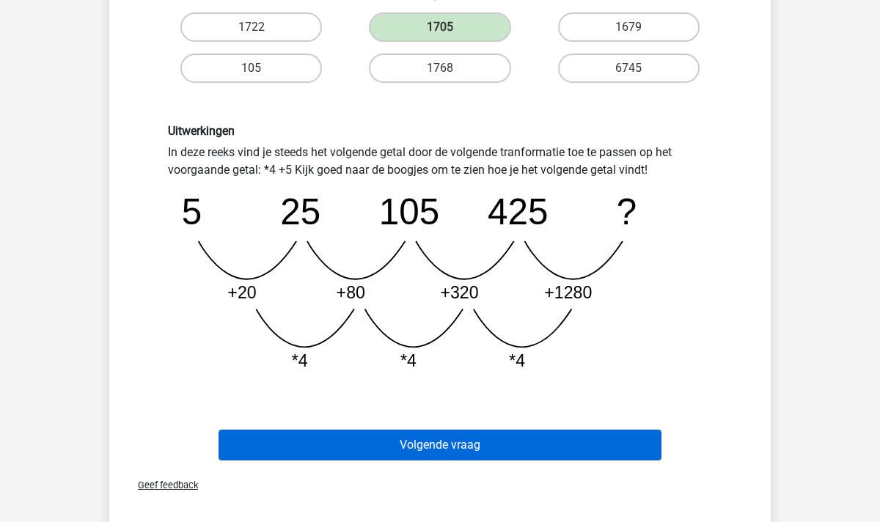
click at [450, 452] on button "Volgende vraag" at bounding box center [441, 445] width 444 height 31
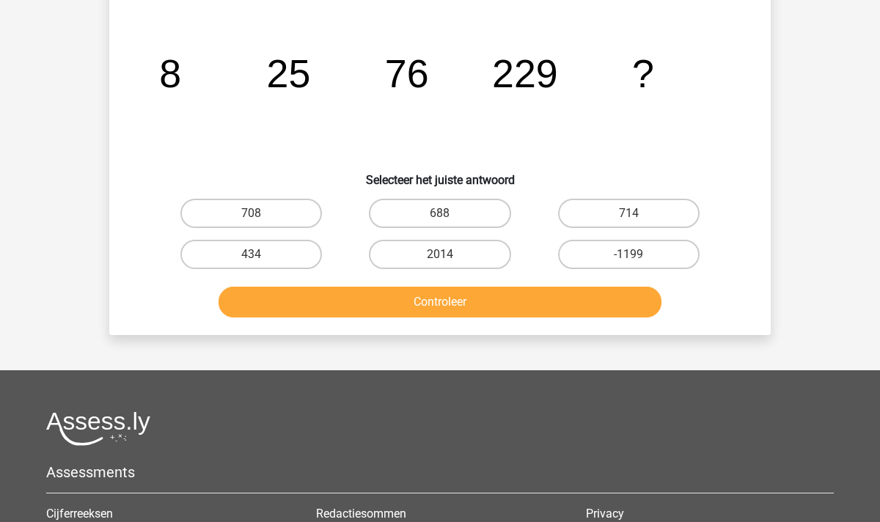
scroll to position [67, 0]
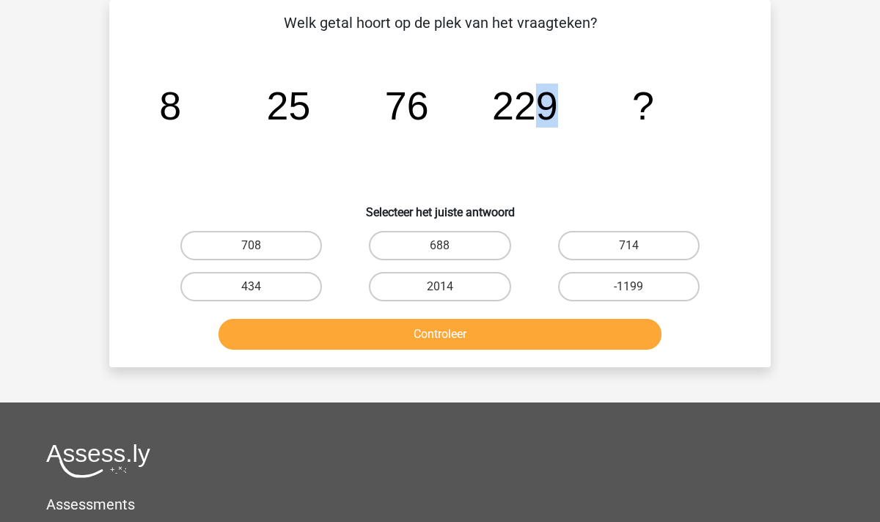
drag, startPoint x: 554, startPoint y: 109, endPoint x: 541, endPoint y: 109, distance: 13.2
click at [540, 109] on tspan "229" at bounding box center [525, 106] width 66 height 44
click at [541, 109] on tspan "229" at bounding box center [525, 106] width 66 height 44
click at [444, 244] on label "688" at bounding box center [440, 245] width 142 height 29
click at [444, 246] on input "688" at bounding box center [445, 251] width 10 height 10
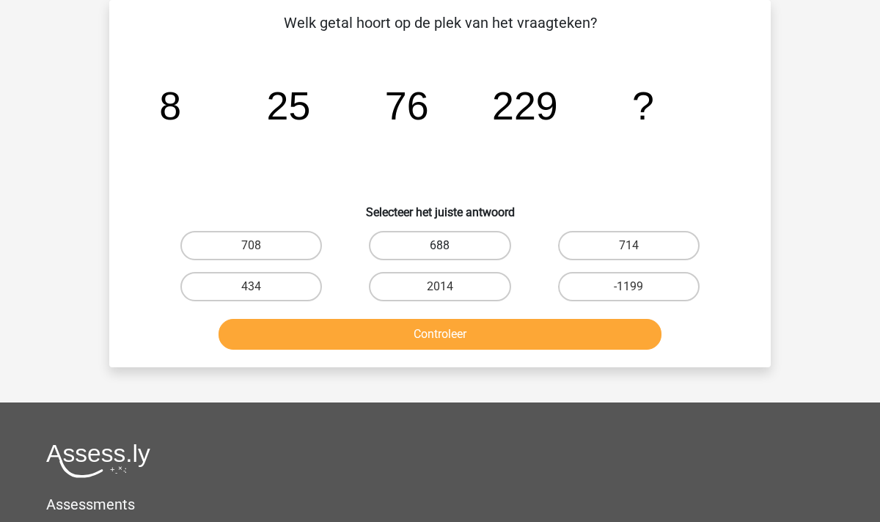
radio input "true"
click at [475, 340] on button "Controleer" at bounding box center [441, 334] width 444 height 31
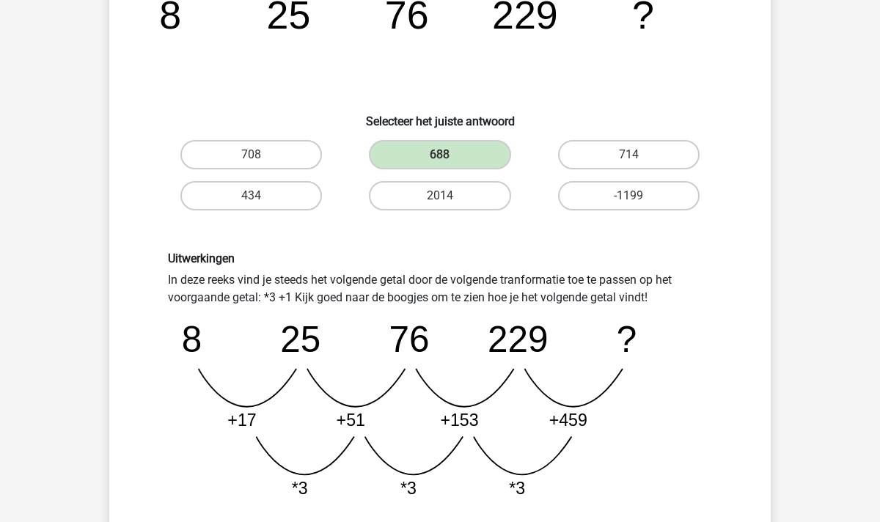
scroll to position [146, 0]
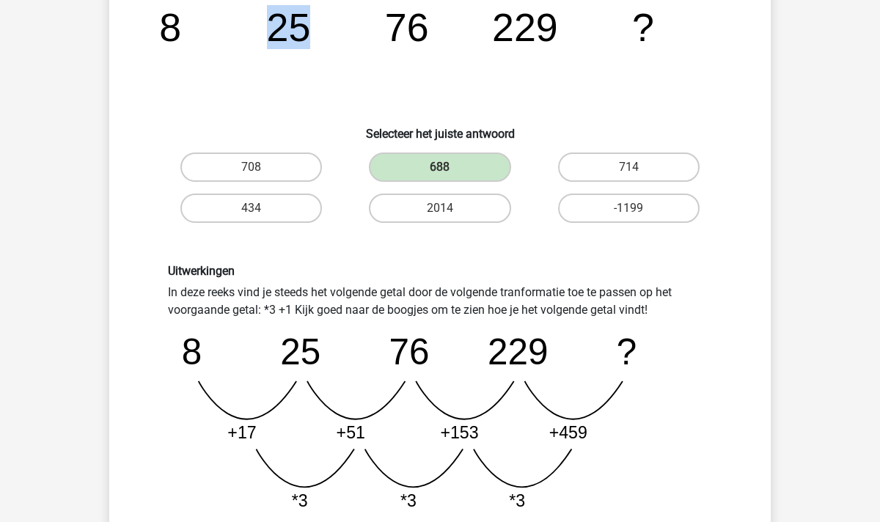
drag, startPoint x: 310, startPoint y: 44, endPoint x: 273, endPoint y: 37, distance: 37.3
click at [273, 37] on tspan "25" at bounding box center [289, 27] width 44 height 44
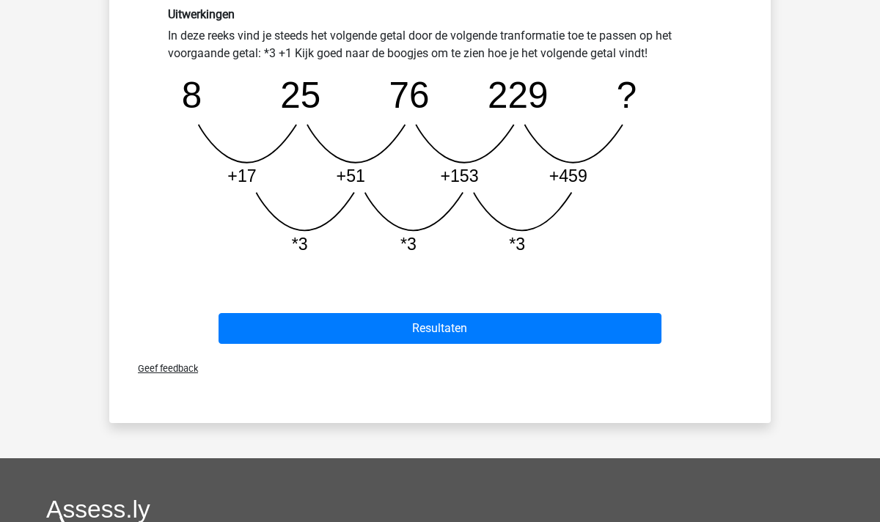
scroll to position [348, 0]
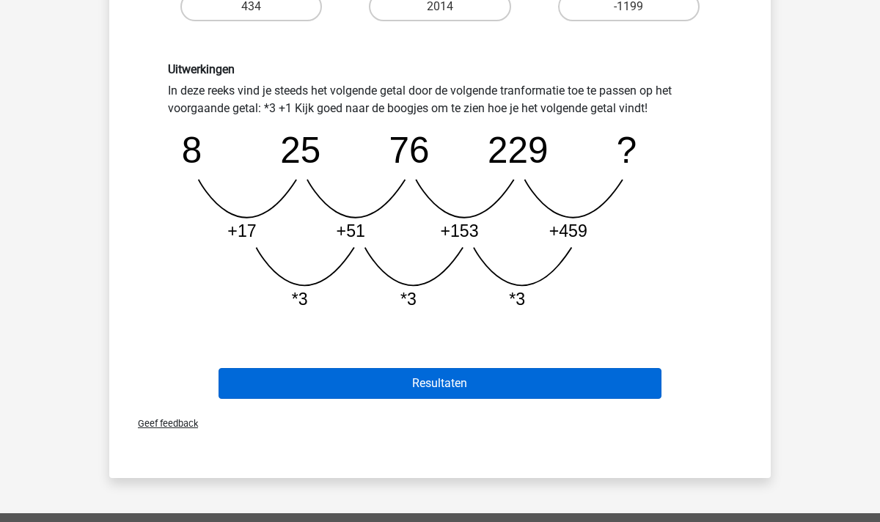
click at [467, 392] on button "Resultaten" at bounding box center [441, 383] width 444 height 31
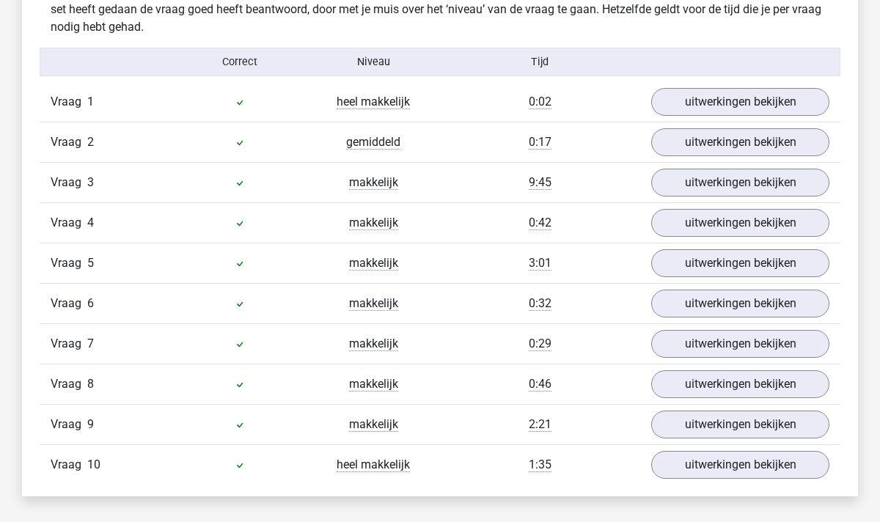
scroll to position [892, 0]
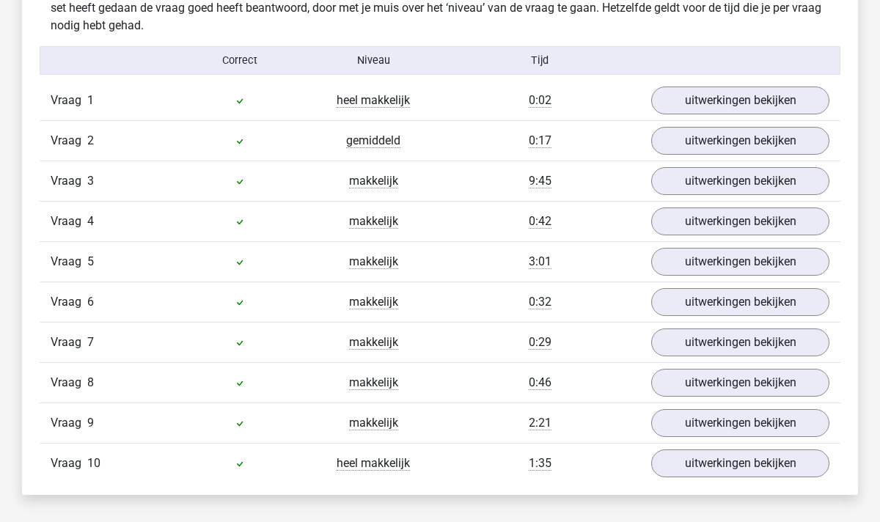
drag, startPoint x: 554, startPoint y: 178, endPoint x: 524, endPoint y: 178, distance: 30.1
click at [524, 178] on div "9:45" at bounding box center [540, 181] width 200 height 18
click at [599, 240] on div "Vraag 4 makkelijk 0:42 uitwerkingen bekijken" at bounding box center [440, 221] width 801 height 40
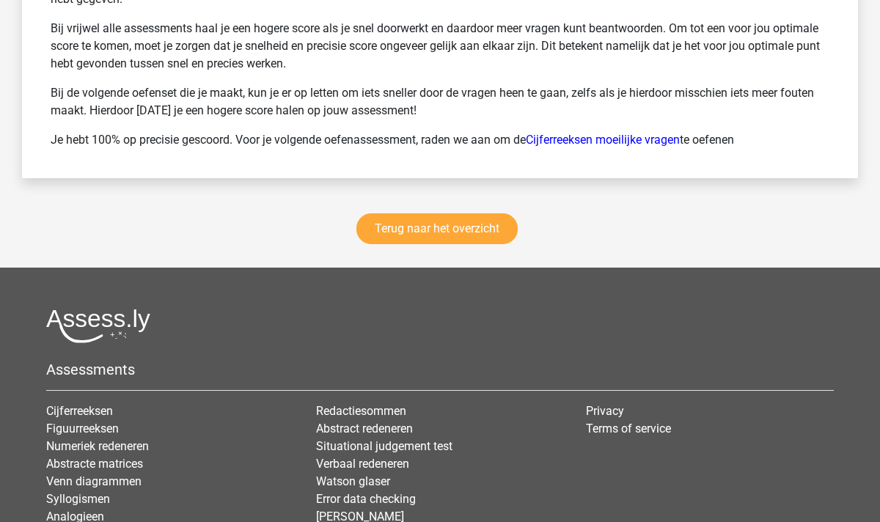
scroll to position [2054, 0]
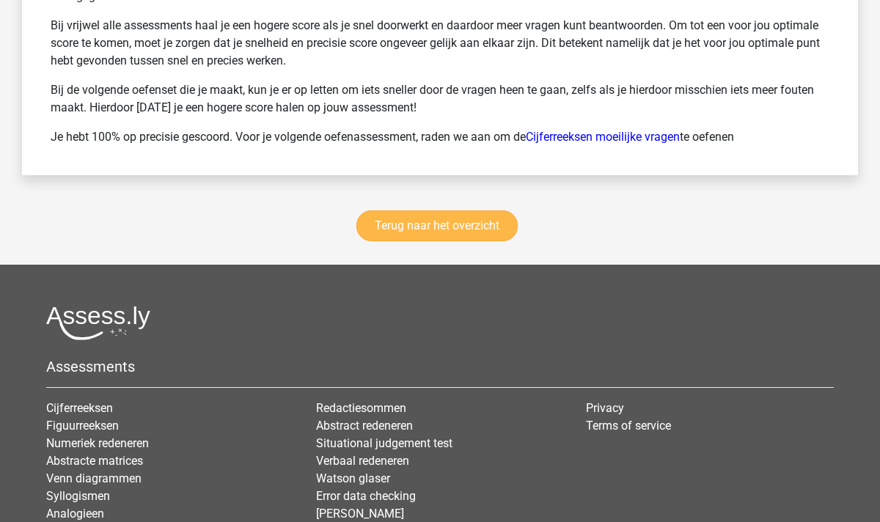
click at [407, 224] on link "Terug naar het overzicht" at bounding box center [437, 226] width 161 height 31
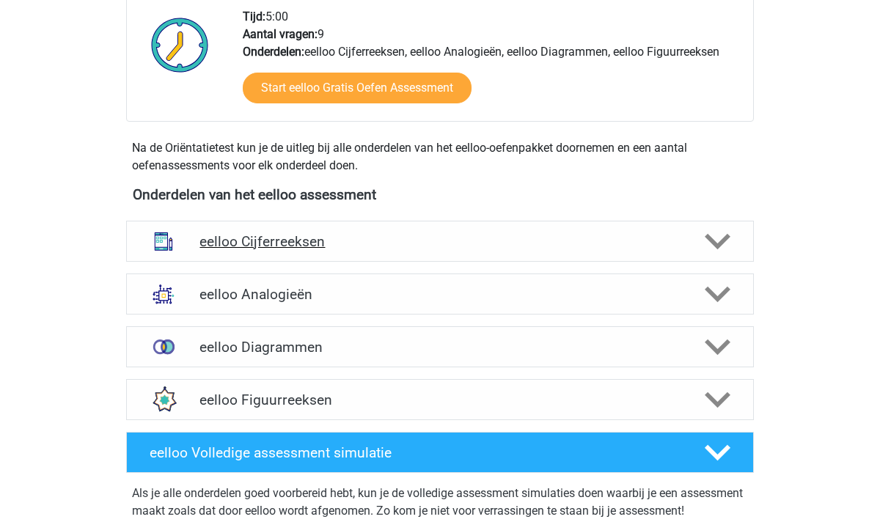
scroll to position [381, 0]
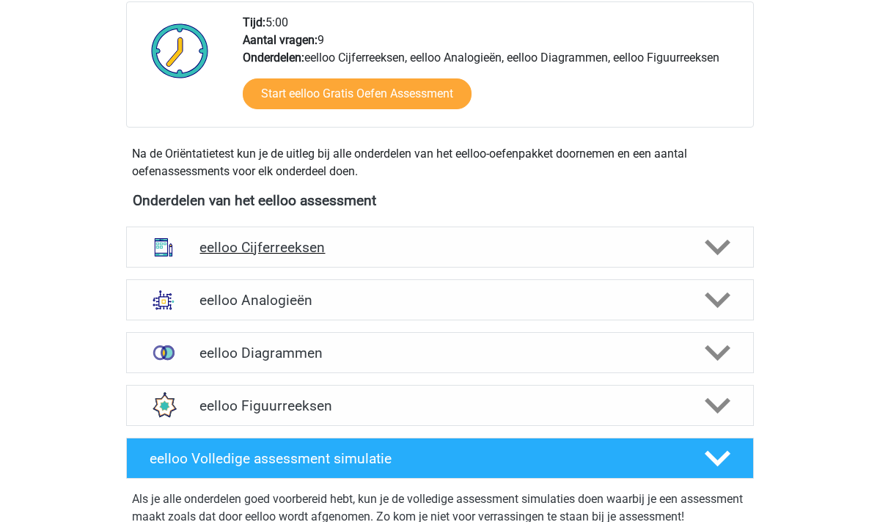
click at [720, 249] on polygon at bounding box center [718, 248] width 26 height 16
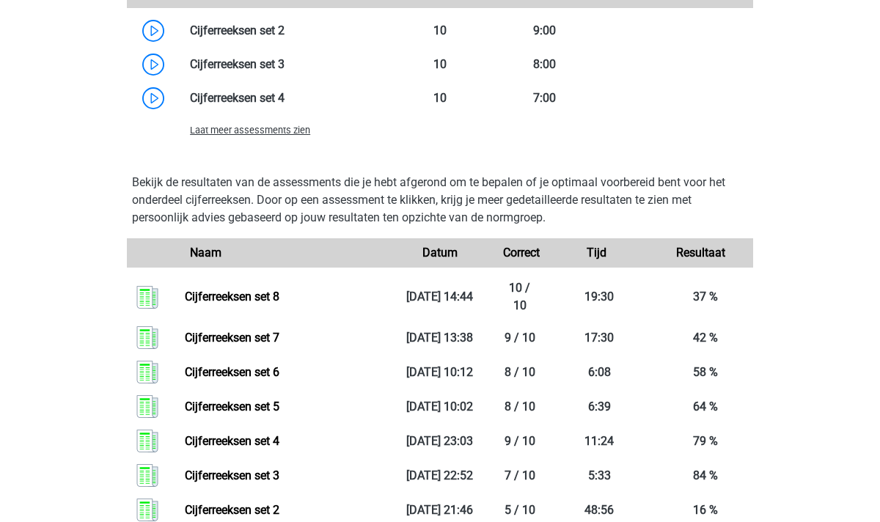
scroll to position [1208, 0]
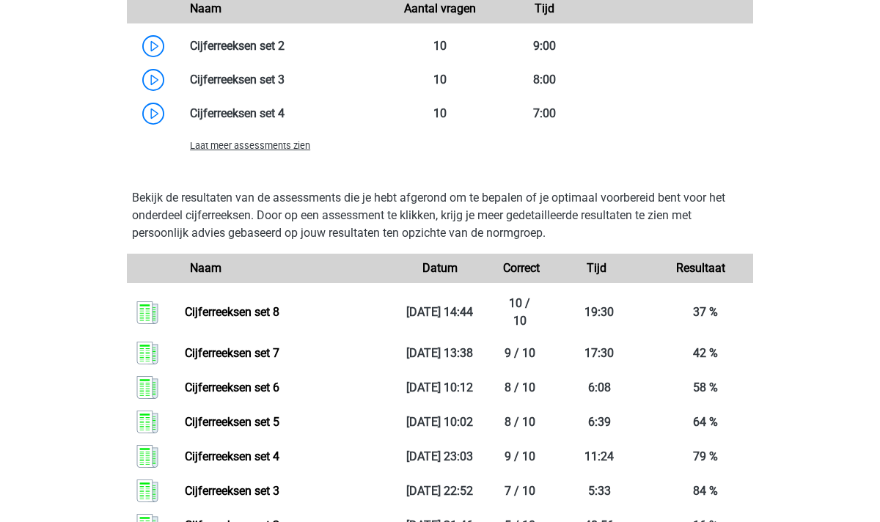
click at [273, 146] on span "Laat meer assessments zien" at bounding box center [250, 145] width 120 height 11
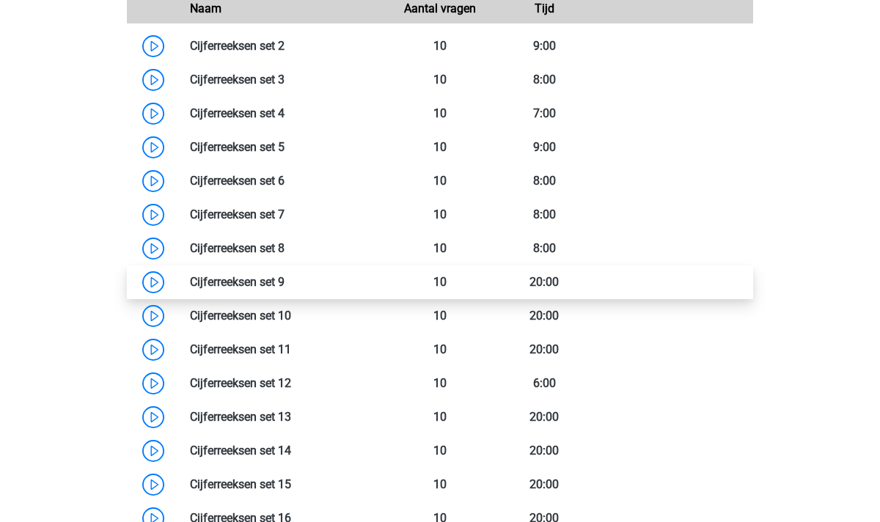
click at [285, 285] on link at bounding box center [285, 282] width 0 height 14
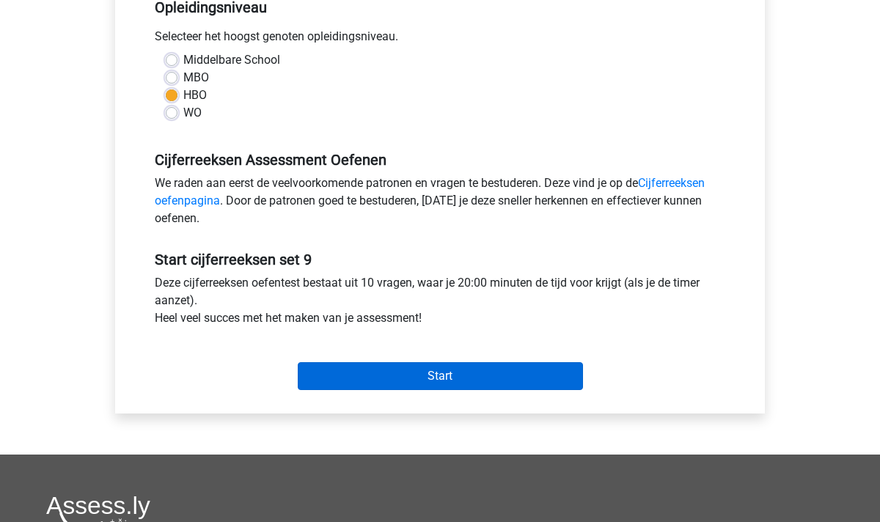
scroll to position [329, 0]
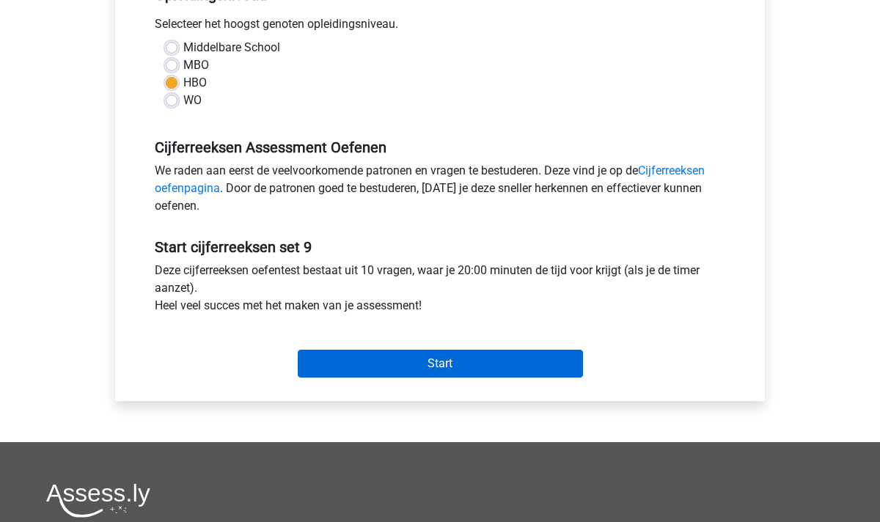
click at [451, 357] on input "Start" at bounding box center [440, 364] width 285 height 28
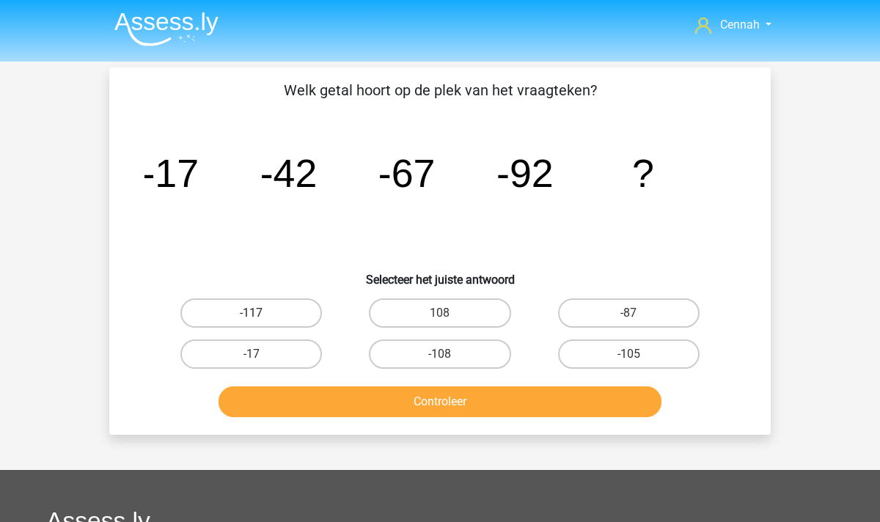
click at [260, 318] on label "-117" at bounding box center [251, 313] width 142 height 29
click at [260, 318] on input "-117" at bounding box center [257, 318] width 10 height 10
radio input "true"
click at [379, 387] on button "Controleer" at bounding box center [441, 402] width 444 height 31
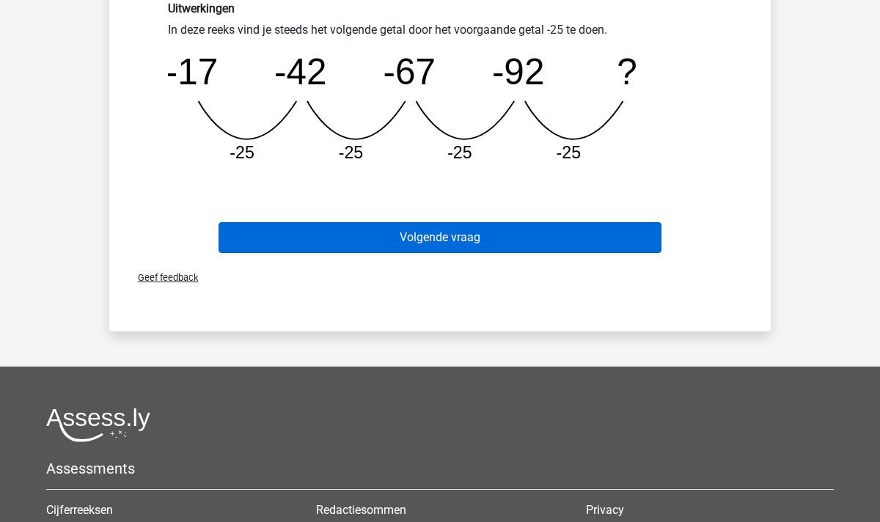
click at [435, 246] on button "Volgende vraag" at bounding box center [441, 237] width 444 height 31
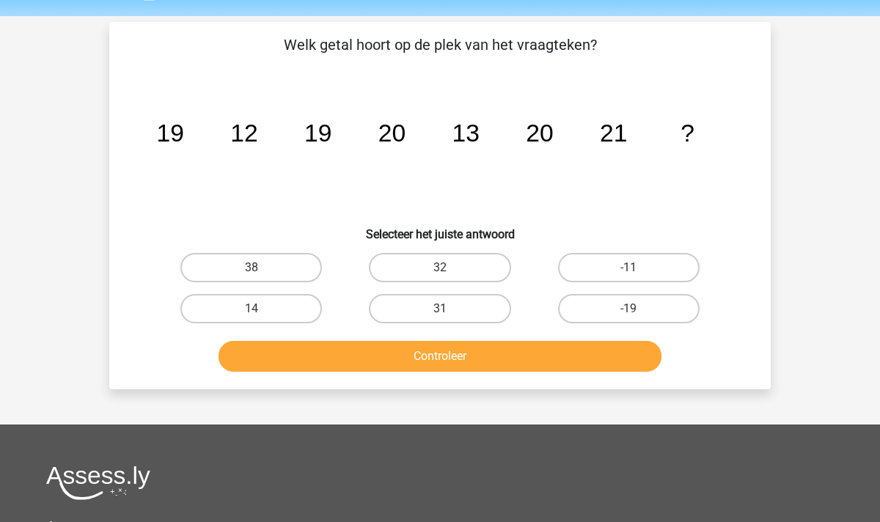
scroll to position [29, 0]
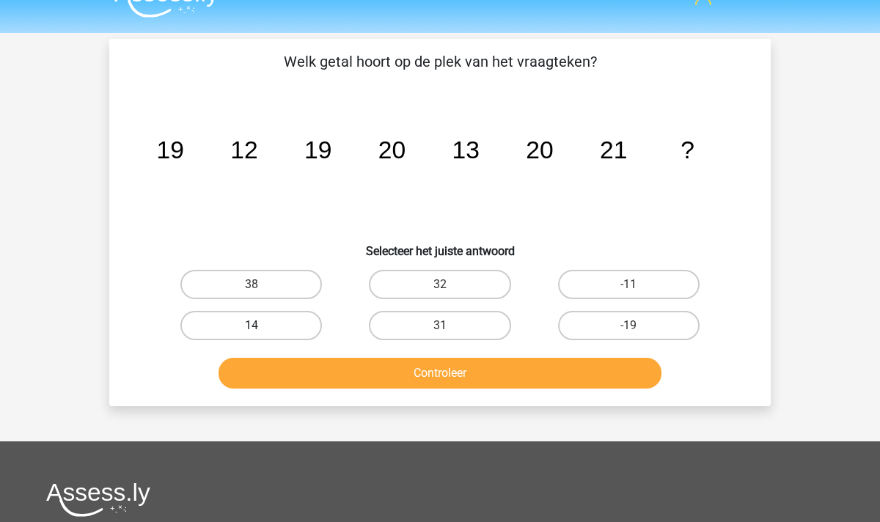
click at [279, 321] on label "14" at bounding box center [251, 325] width 142 height 29
click at [261, 326] on input "14" at bounding box center [257, 331] width 10 height 10
radio input "true"
click at [397, 367] on button "Controleer" at bounding box center [441, 373] width 444 height 31
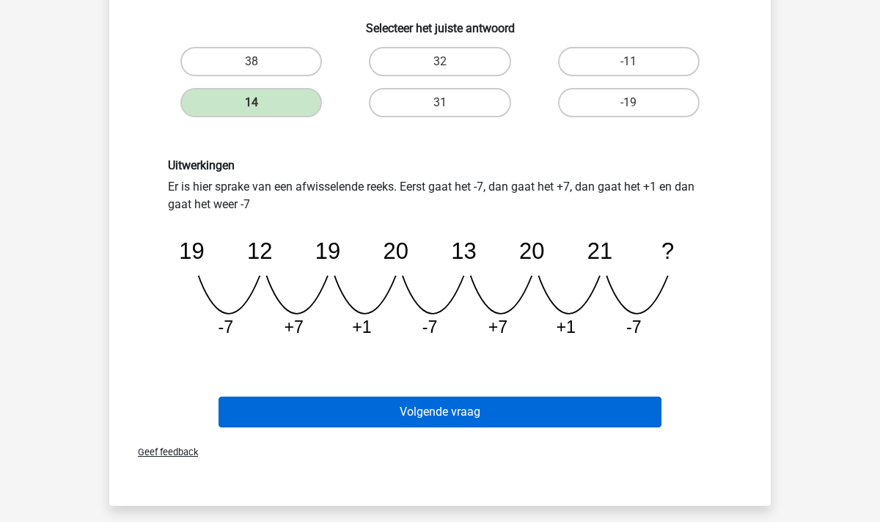
click at [458, 420] on button "Volgende vraag" at bounding box center [441, 412] width 444 height 31
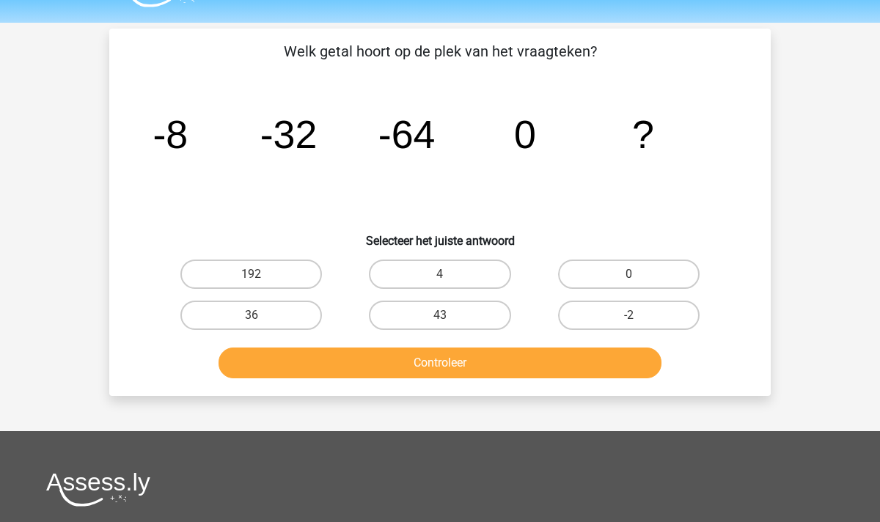
scroll to position [34, 0]
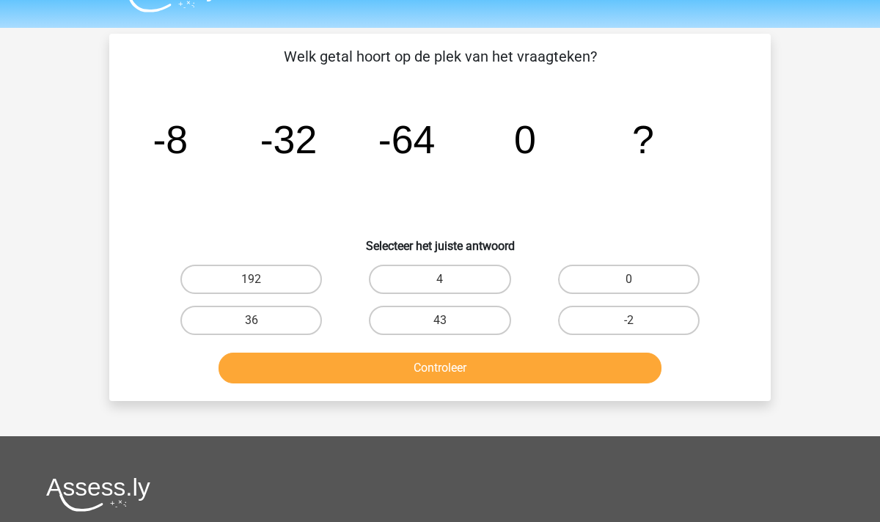
click at [530, 142] on tspan "0" at bounding box center [525, 139] width 22 height 44
click at [628, 277] on label "0" at bounding box center [629, 279] width 142 height 29
click at [629, 279] on input "0" at bounding box center [634, 284] width 10 height 10
radio input "true"
click at [558, 372] on button "Controleer" at bounding box center [441, 368] width 444 height 31
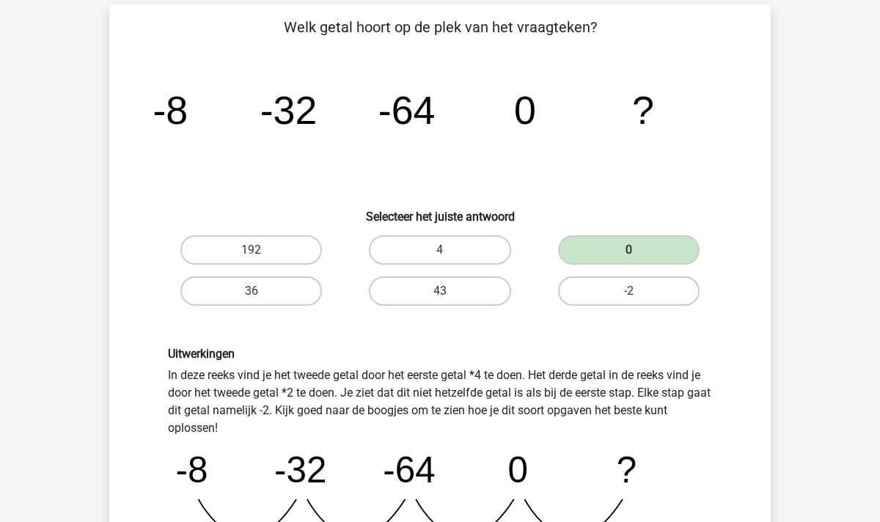
scroll to position [1, 0]
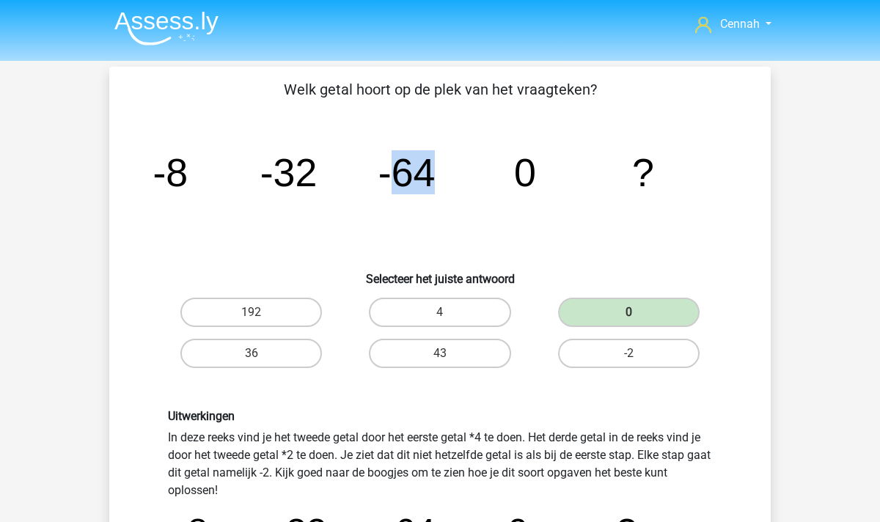
drag, startPoint x: 435, startPoint y: 167, endPoint x: 402, endPoint y: 169, distance: 33.0
click at [402, 169] on tspan "-64" at bounding box center [407, 172] width 57 height 44
click at [528, 175] on tspan "0" at bounding box center [525, 172] width 22 height 44
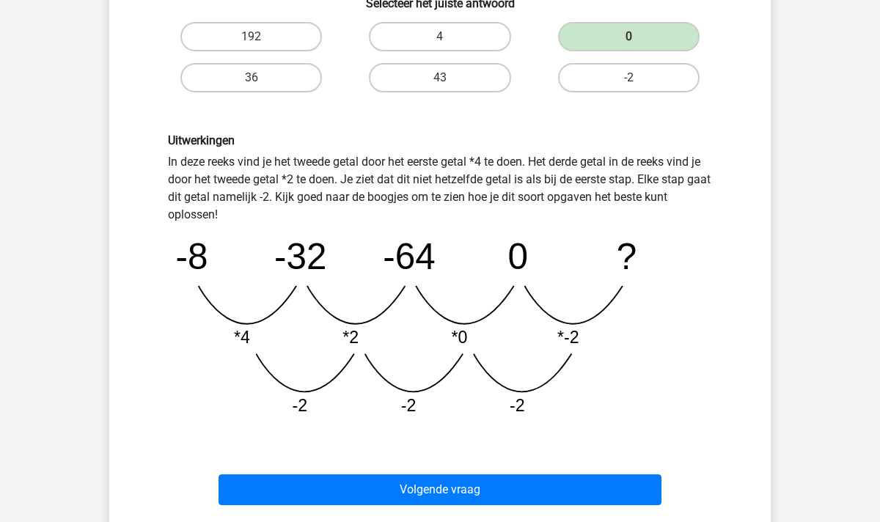
scroll to position [274, 0]
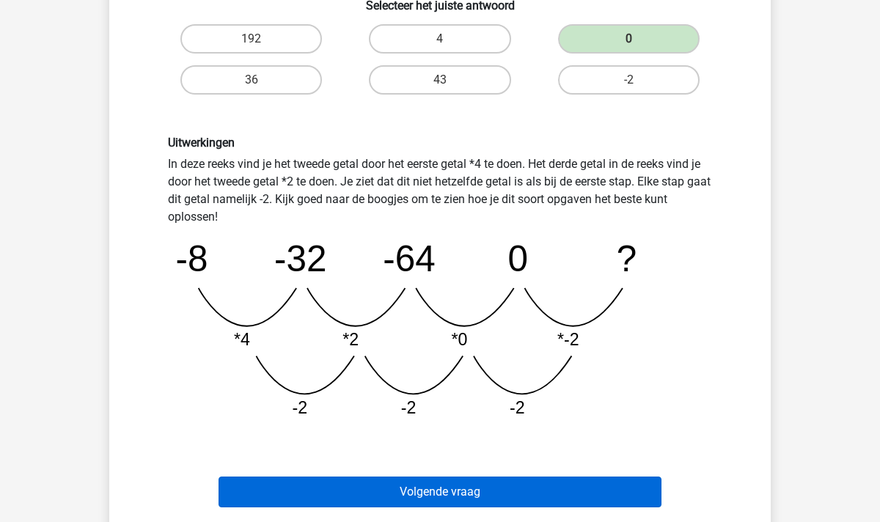
click at [453, 490] on button "Volgende vraag" at bounding box center [441, 492] width 444 height 31
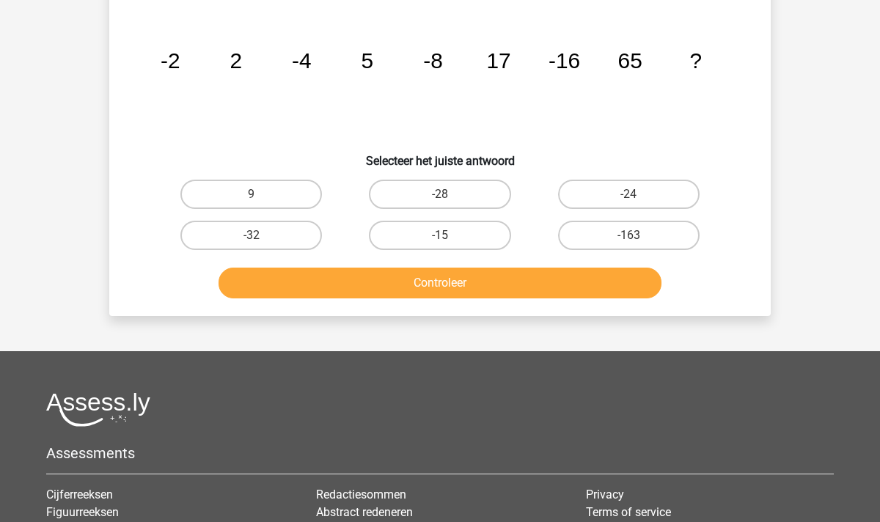
scroll to position [67, 0]
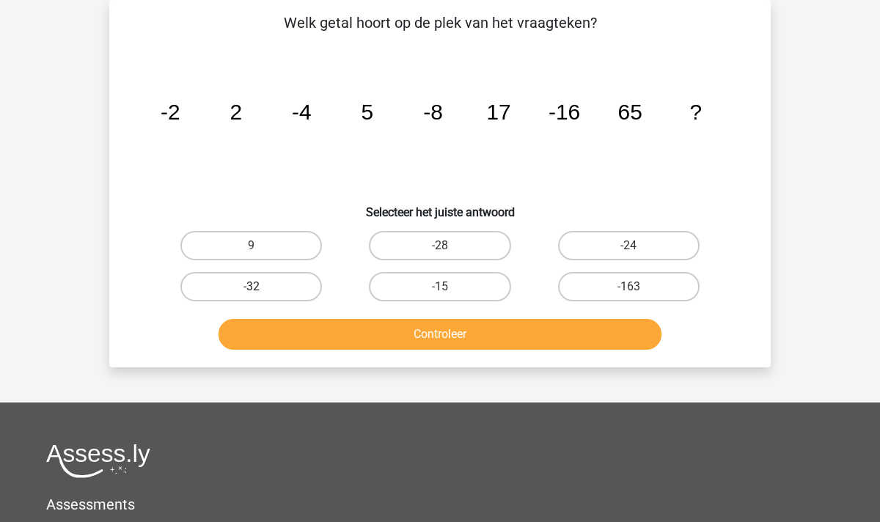
click at [266, 288] on label "-32" at bounding box center [251, 286] width 142 height 29
click at [261, 288] on input "-32" at bounding box center [257, 292] width 10 height 10
radio input "true"
click at [349, 327] on button "Controleer" at bounding box center [441, 334] width 444 height 31
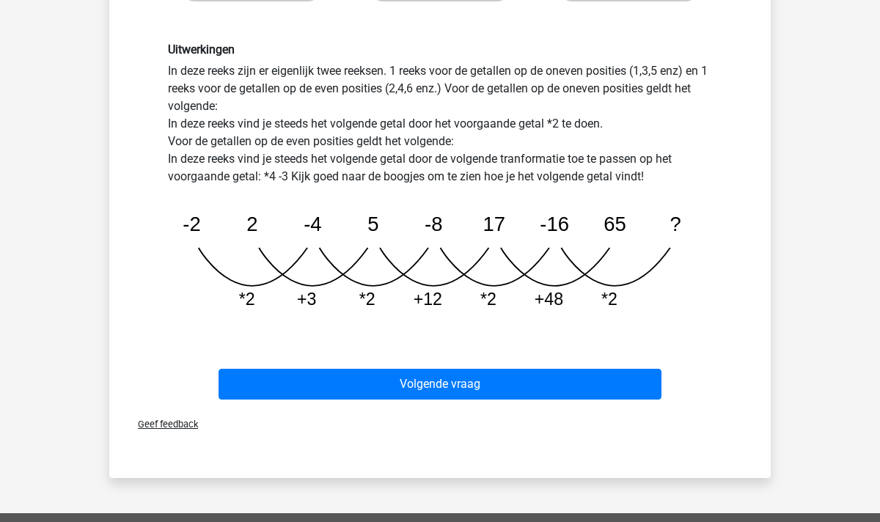
scroll to position [365, 0]
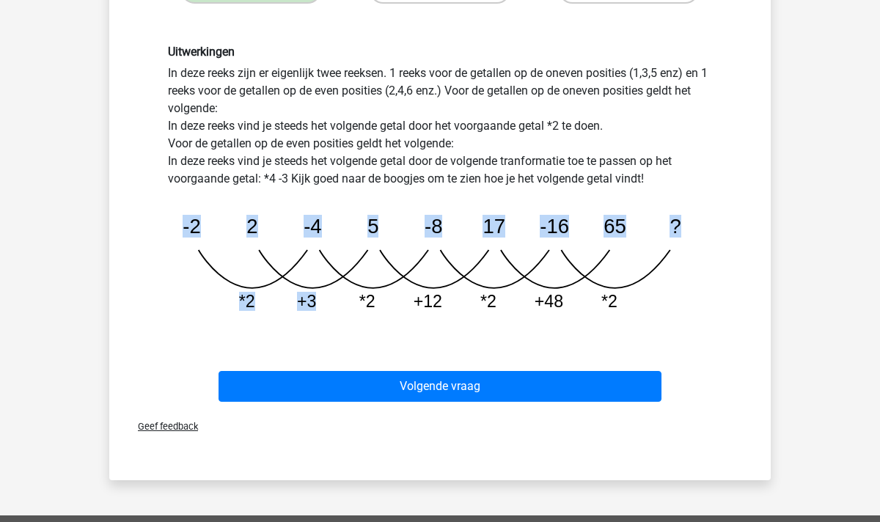
drag, startPoint x: 296, startPoint y: 303, endPoint x: 315, endPoint y: 303, distance: 19.1
click at [315, 303] on icon "image/svg+xml -2 2 -4 5 -8 17 -16 65 ? *2 +3 *2 +12 *2 +48 *2" at bounding box center [440, 256] width 544 height 136
click at [315, 303] on tspan "+3" at bounding box center [306, 301] width 19 height 19
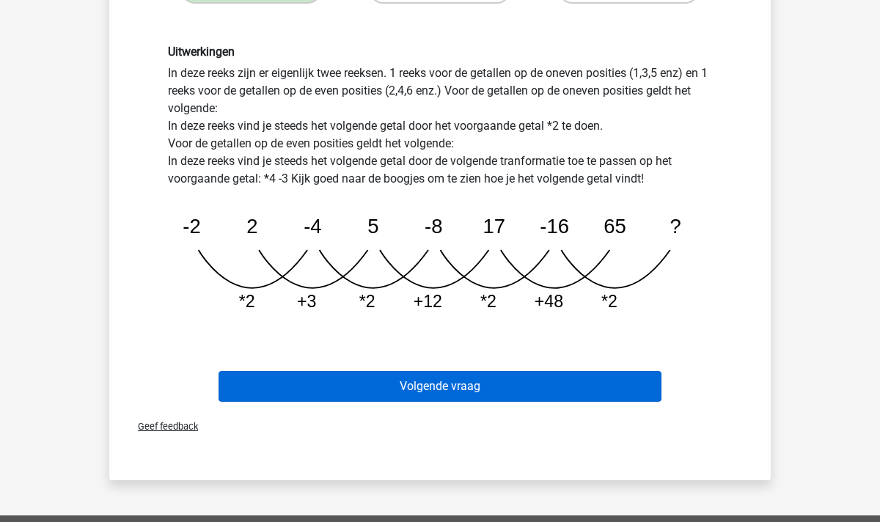
click at [491, 392] on button "Volgende vraag" at bounding box center [441, 386] width 444 height 31
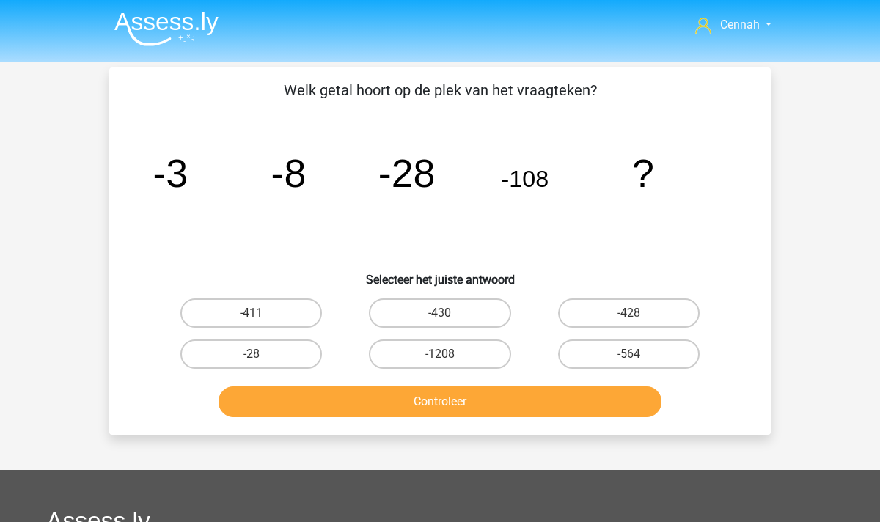
scroll to position [0, 0]
click at [637, 314] on input "-428" at bounding box center [634, 318] width 10 height 10
radio input "true"
click at [532, 401] on button "Controleer" at bounding box center [441, 402] width 444 height 31
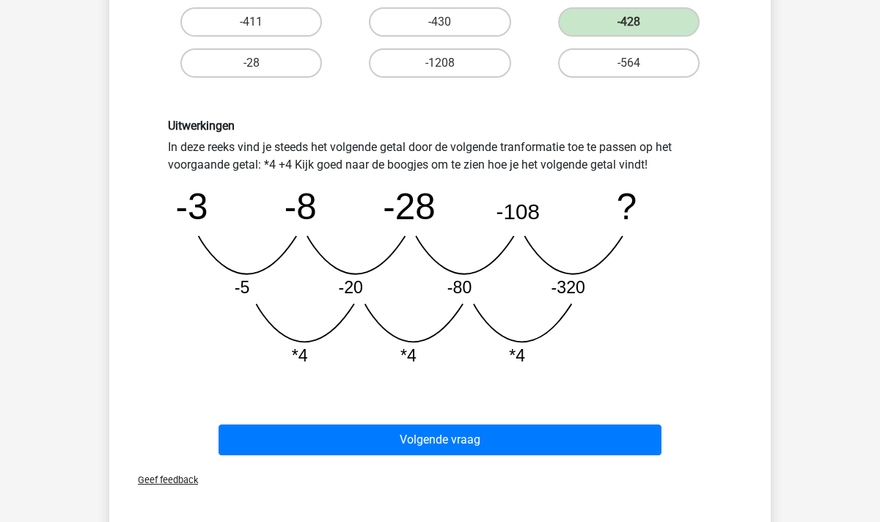
scroll to position [299, 0]
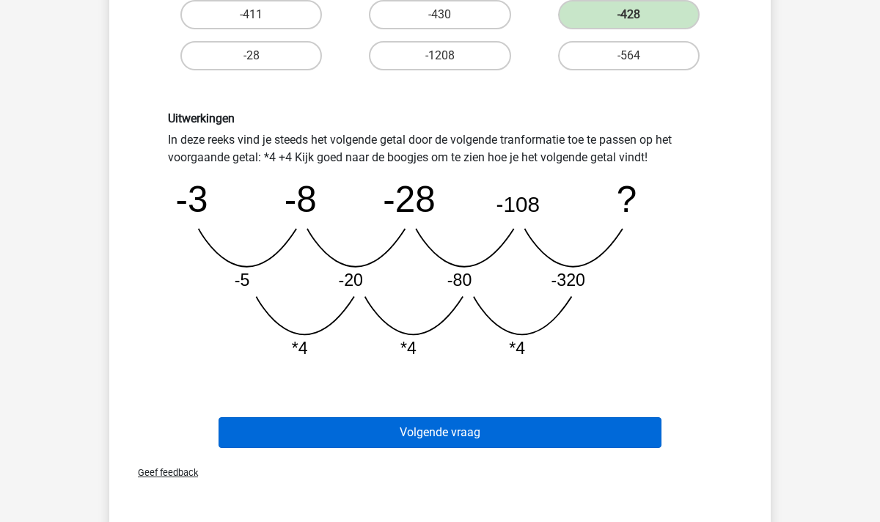
click at [434, 434] on button "Volgende vraag" at bounding box center [441, 432] width 444 height 31
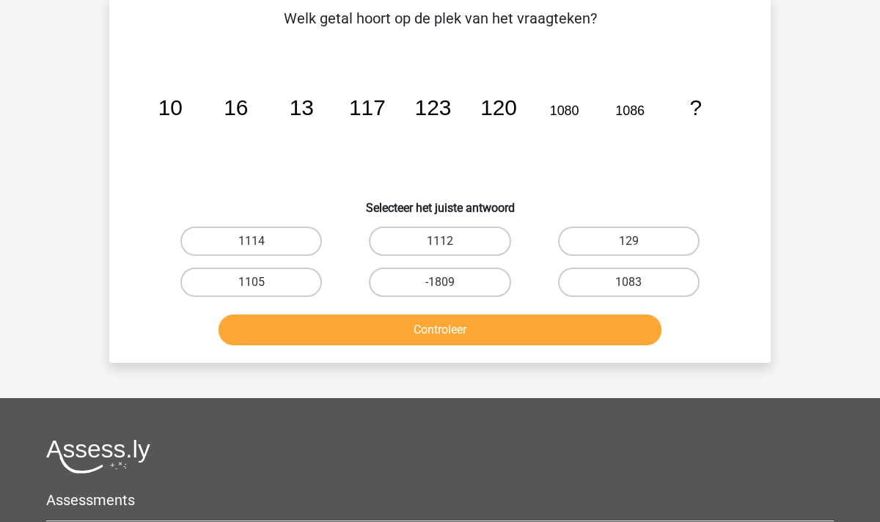
scroll to position [67, 0]
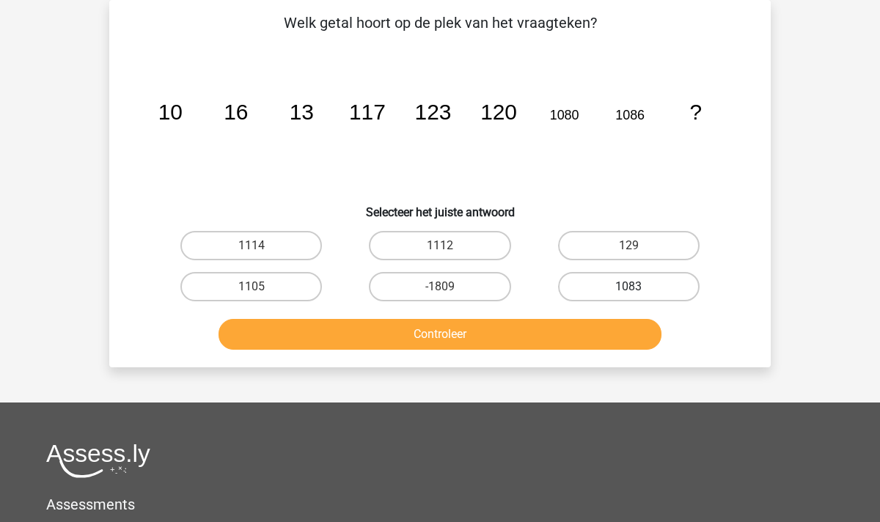
click at [635, 279] on label "1083" at bounding box center [629, 286] width 142 height 29
click at [635, 287] on input "1083" at bounding box center [634, 292] width 10 height 10
radio input "true"
click at [499, 335] on button "Controleer" at bounding box center [441, 334] width 444 height 31
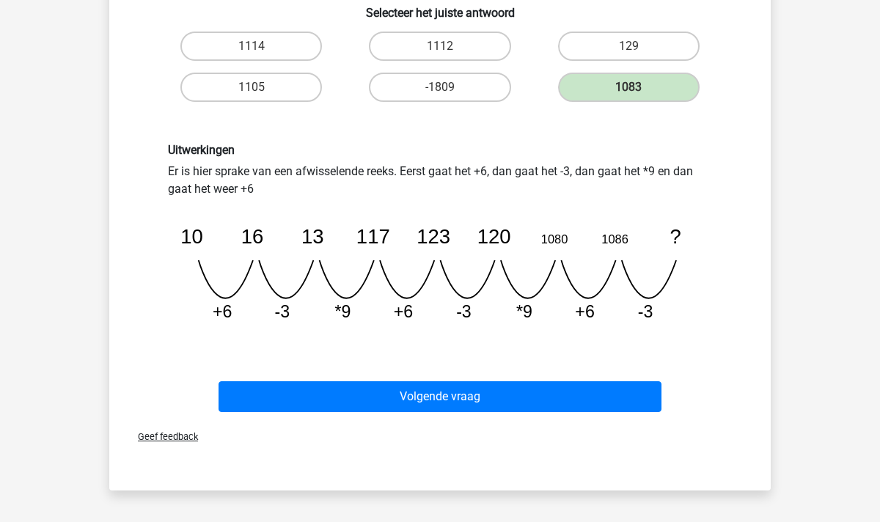
scroll to position [275, 0]
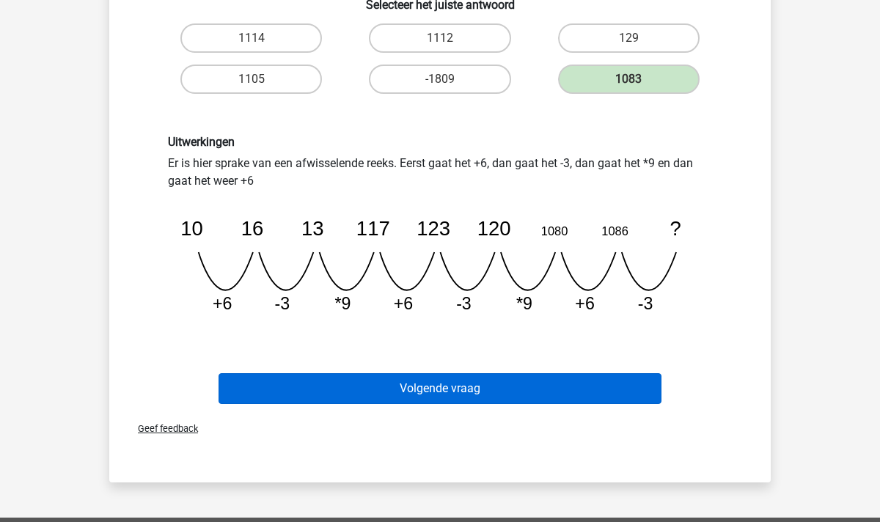
click at [446, 387] on button "Volgende vraag" at bounding box center [441, 388] width 444 height 31
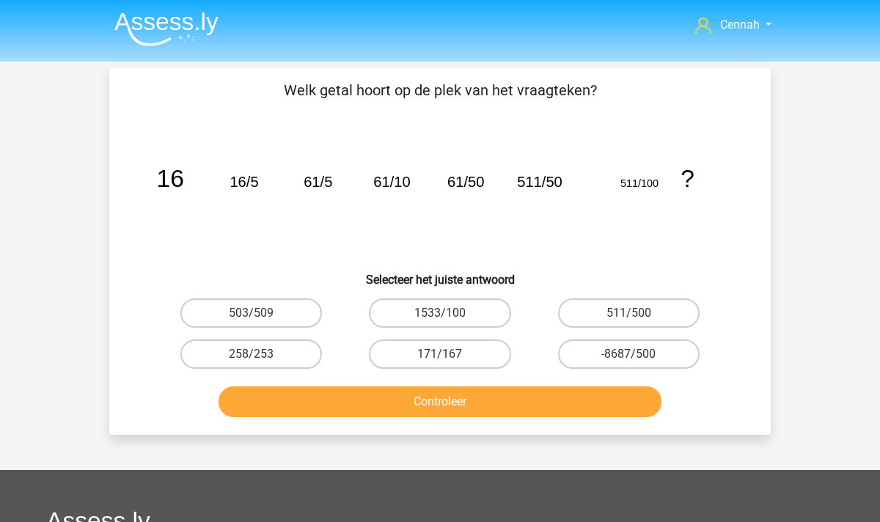
scroll to position [0, 0]
click at [633, 309] on label "511/500" at bounding box center [629, 313] width 142 height 29
click at [633, 313] on input "511/500" at bounding box center [634, 318] width 10 height 10
radio input "true"
click at [463, 395] on button "Controleer" at bounding box center [441, 402] width 444 height 31
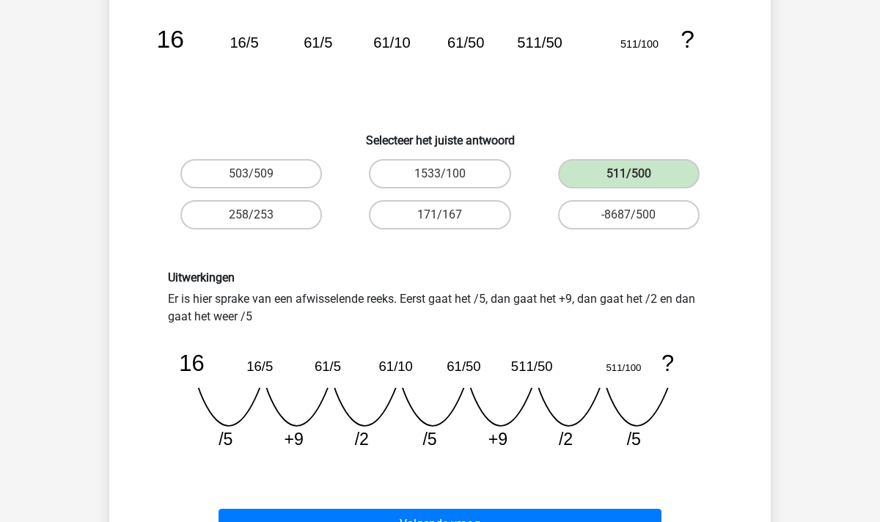
scroll to position [139, 0]
drag, startPoint x: 334, startPoint y: 41, endPoint x: 254, endPoint y: 43, distance: 80.0
click at [254, 43] on icon "image/svg+xml 16 16/5 61/5 61/10 61/50 511/50 511/100 ?" at bounding box center [440, 48] width 591 height 148
click at [254, 43] on tspan "16/5" at bounding box center [244, 43] width 29 height 16
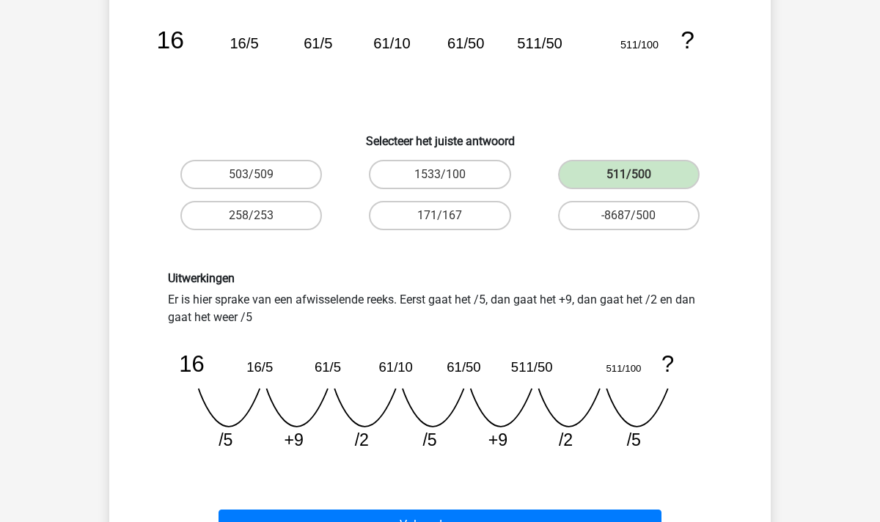
click at [326, 43] on tspan "61/5" at bounding box center [318, 43] width 29 height 16
click at [332, 41] on tspan "61/5" at bounding box center [318, 43] width 29 height 16
drag, startPoint x: 265, startPoint y: 44, endPoint x: 175, endPoint y: 44, distance: 89.5
click at [175, 44] on icon "image/svg+xml 16 16/5 61/5 61/10 61/50 511/50 511/100 ?" at bounding box center [440, 48] width 591 height 148
drag, startPoint x: 299, startPoint y: 40, endPoint x: 489, endPoint y: 45, distance: 190.8
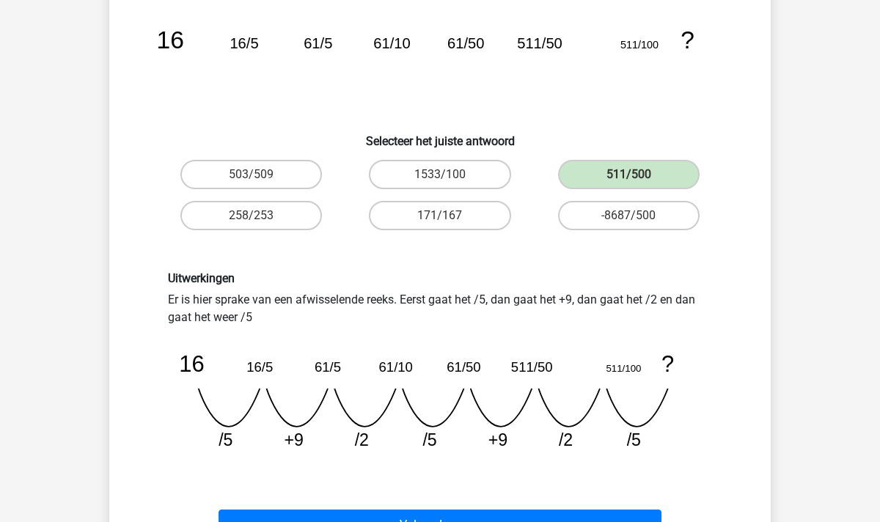
click at [489, 45] on icon "image/svg+xml 16 16/5 61/5 61/10 61/50 511/50 511/100 ?" at bounding box center [440, 48] width 591 height 148
drag, startPoint x: 519, startPoint y: 40, endPoint x: 665, endPoint y: 42, distance: 146.0
click at [665, 42] on icon "image/svg+xml 16 16/5 61/5 61/10 61/50 511/50 511/100 ?" at bounding box center [440, 48] width 591 height 148
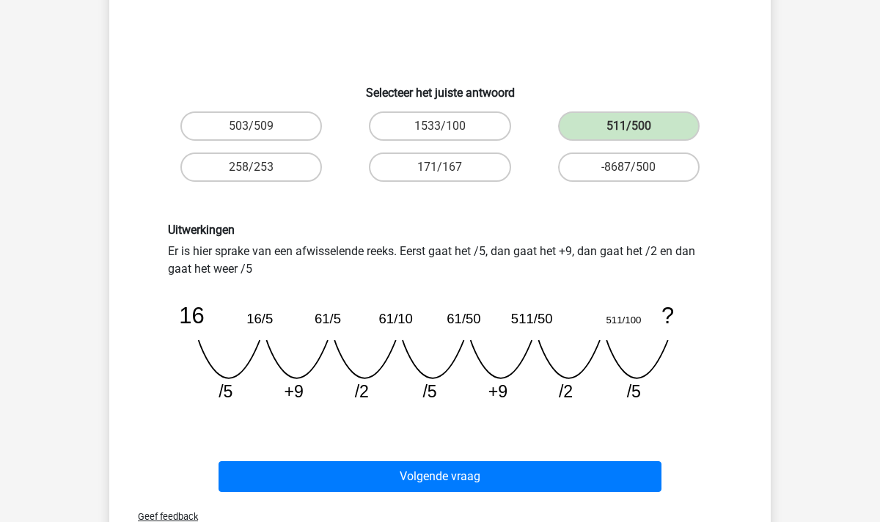
scroll to position [192, 0]
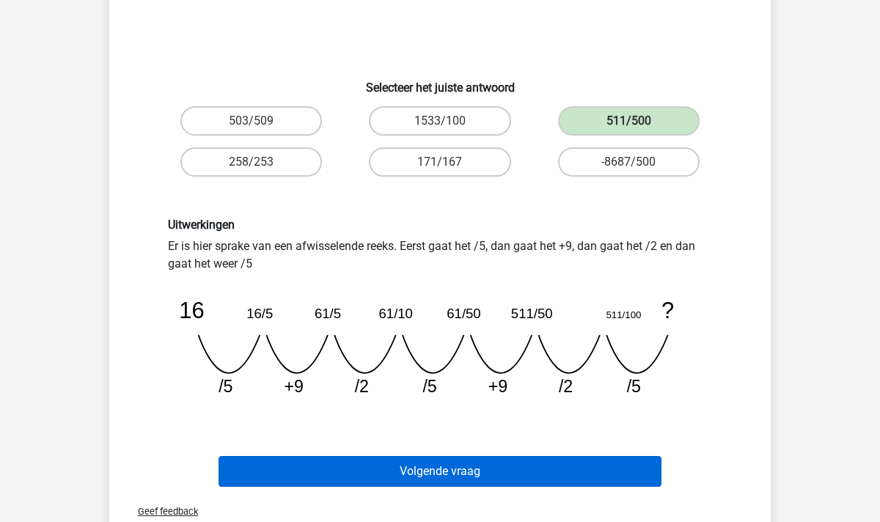
click at [413, 475] on button "Volgende vraag" at bounding box center [441, 471] width 444 height 31
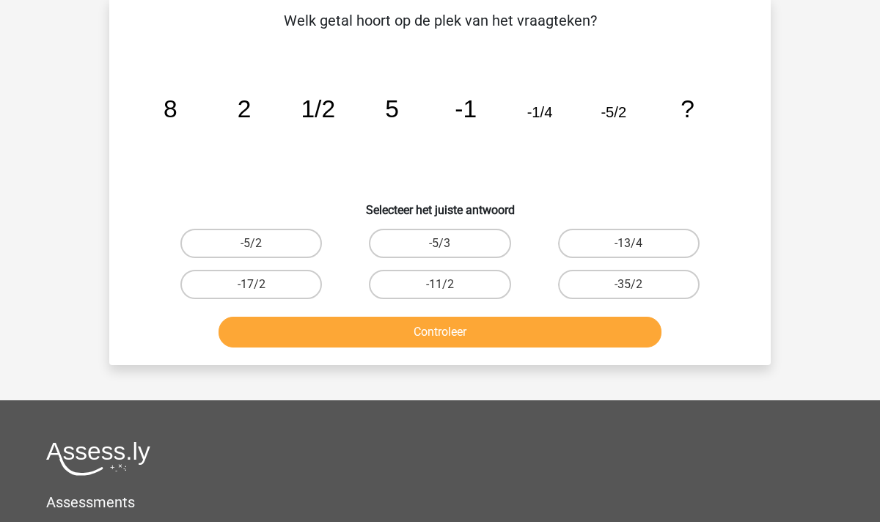
scroll to position [67, 0]
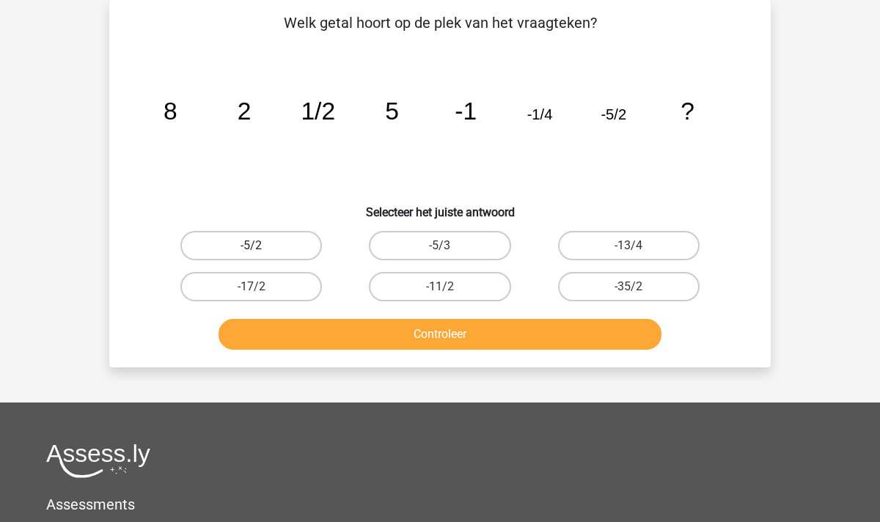
click at [259, 242] on label "-5/2" at bounding box center [251, 245] width 142 height 29
click at [259, 246] on input "-5/2" at bounding box center [257, 251] width 10 height 10
radio input "true"
click at [458, 358] on div "Welk getal hoort op de plek van het vraagteken? image/svg+xml 8 2 1/2 5 -1 -1/4…" at bounding box center [440, 184] width 662 height 368
click at [444, 333] on button "Controleer" at bounding box center [441, 334] width 444 height 31
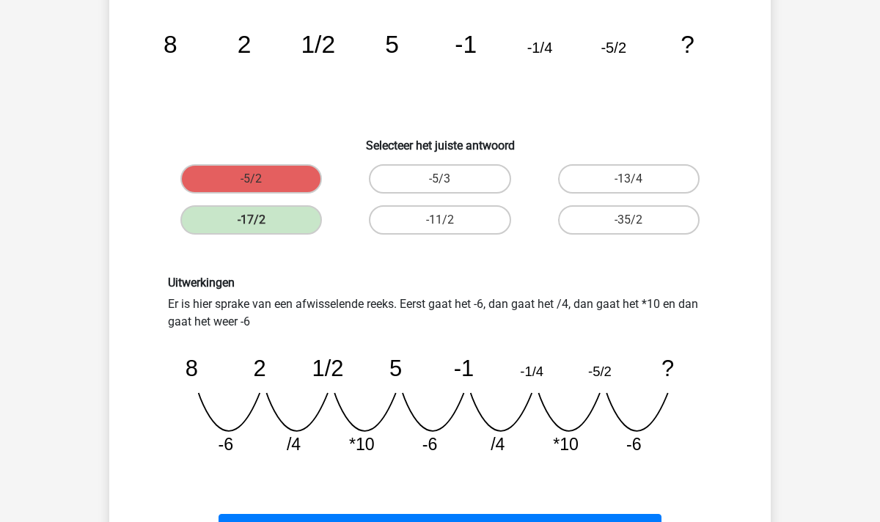
scroll to position [134, 0]
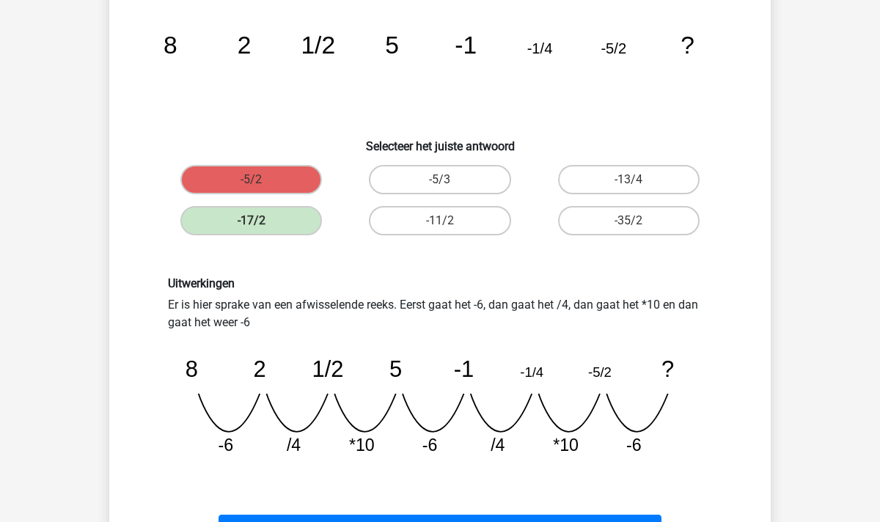
drag, startPoint x: 626, startPoint y: 445, endPoint x: 646, endPoint y: 445, distance: 19.8
click at [646, 445] on icon "image/svg+xml 8 2 1/2 5 -1 -1/4 -5/2 ? -6 /4 *10 -6 /4 *10" at bounding box center [440, 400] width 544 height 136
click at [248, 224] on label "-17/2" at bounding box center [251, 220] width 142 height 29
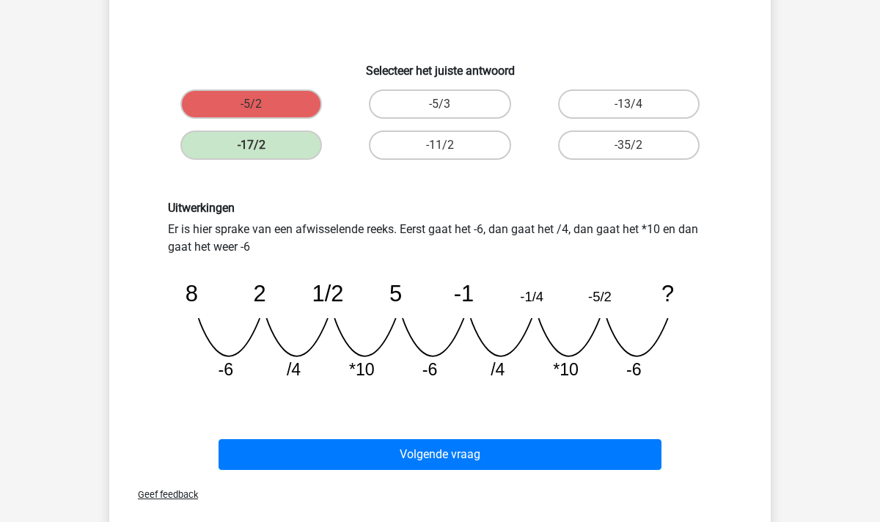
scroll to position [235, 0]
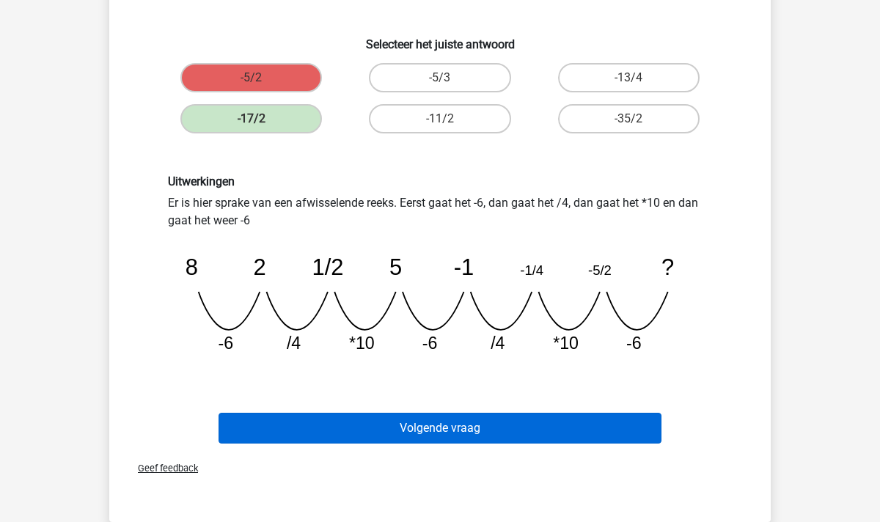
click at [442, 436] on button "Volgende vraag" at bounding box center [441, 428] width 444 height 31
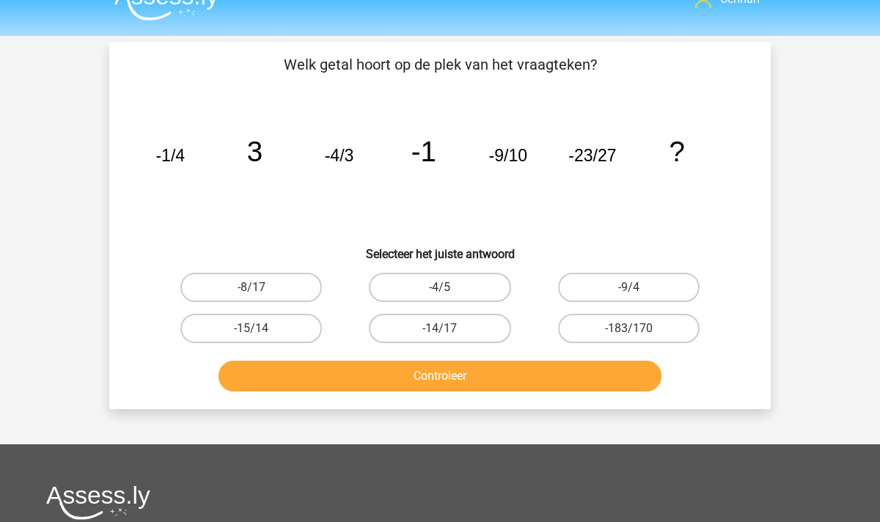
scroll to position [23, 0]
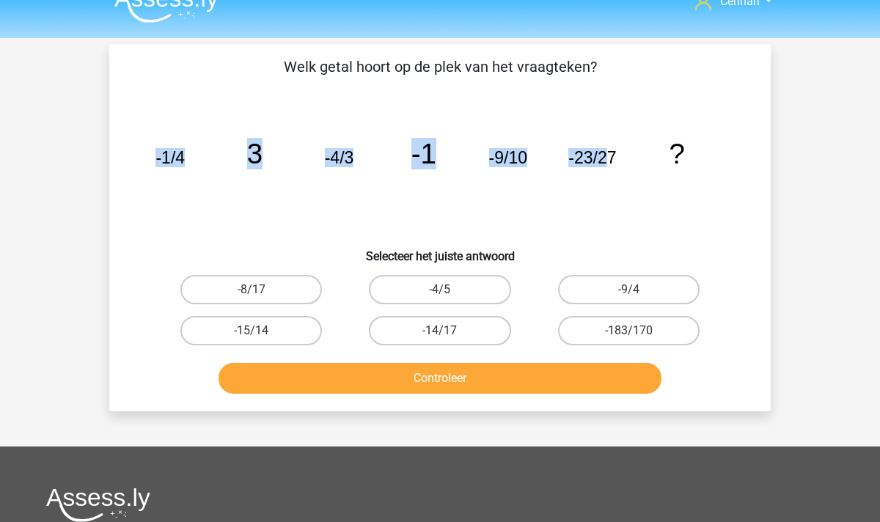
drag, startPoint x: 566, startPoint y: 158, endPoint x: 606, endPoint y: 161, distance: 39.7
click at [606, 161] on icon "image/svg+xml -1/4 3 -4/3 -1 -9/10 -23/27 ?" at bounding box center [440, 163] width 591 height 148
click at [606, 161] on tspan "-23/27" at bounding box center [593, 157] width 48 height 19
drag, startPoint x: 615, startPoint y: 157, endPoint x: 569, endPoint y: 158, distance: 45.5
click at [569, 158] on text "-23/27" at bounding box center [593, 157] width 48 height 19
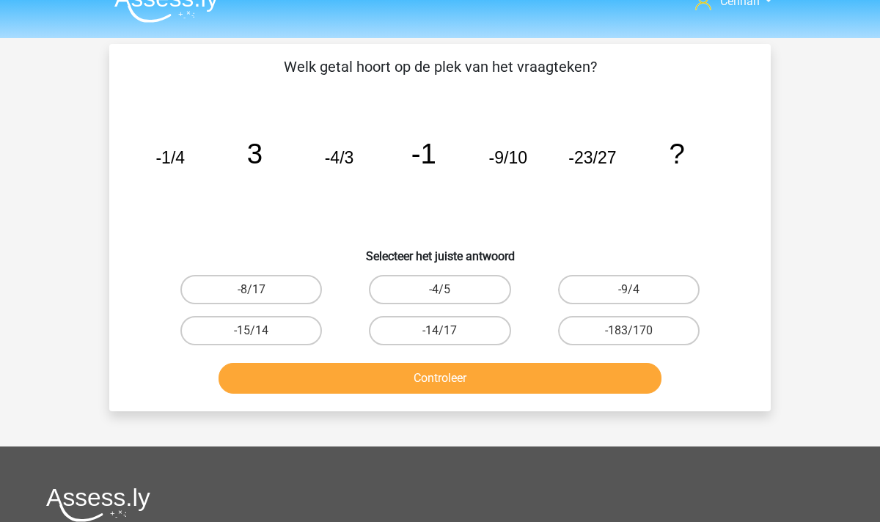
click at [612, 181] on icon "image/svg+xml -1/4 3 -4/3 -1 -9/10 -23/27 ?" at bounding box center [440, 163] width 591 height 148
drag, startPoint x: 615, startPoint y: 157, endPoint x: 565, endPoint y: 156, distance: 49.9
click at [565, 156] on icon "image/svg+xml -1/4 3 -4/3 -1 -9/10 -23/27 ?" at bounding box center [440, 163] width 591 height 148
click at [594, 161] on tspan "-23/27" at bounding box center [593, 157] width 48 height 19
drag, startPoint x: 621, startPoint y: 150, endPoint x: 592, endPoint y: 151, distance: 29.4
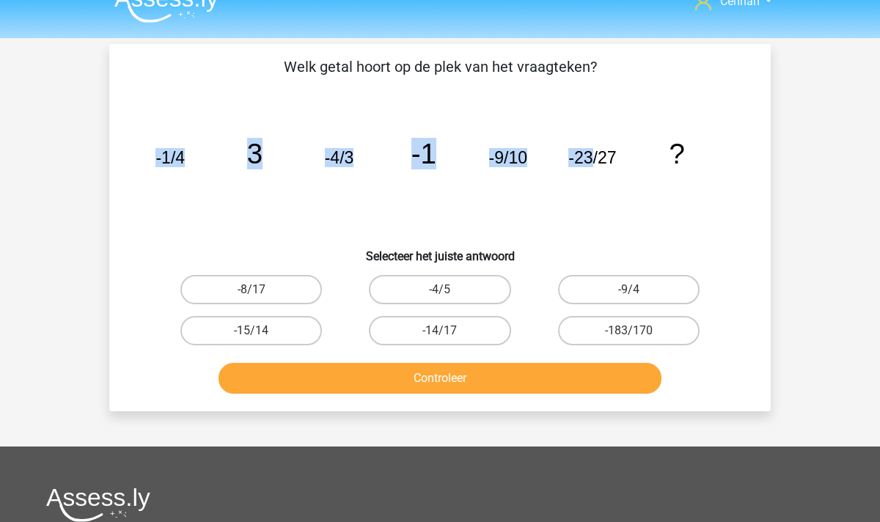
click at [592, 151] on icon "image/svg+xml -1/4 3 -4/3 -1 -9/10 -23/27 ?" at bounding box center [440, 163] width 591 height 148
click at [592, 152] on tspan "-23/27" at bounding box center [593, 157] width 48 height 19
drag, startPoint x: 430, startPoint y: 157, endPoint x: 414, endPoint y: 156, distance: 15.5
click at [414, 156] on tspan "-1" at bounding box center [424, 154] width 25 height 32
drag, startPoint x: 612, startPoint y: 161, endPoint x: 574, endPoint y: 162, distance: 38.2
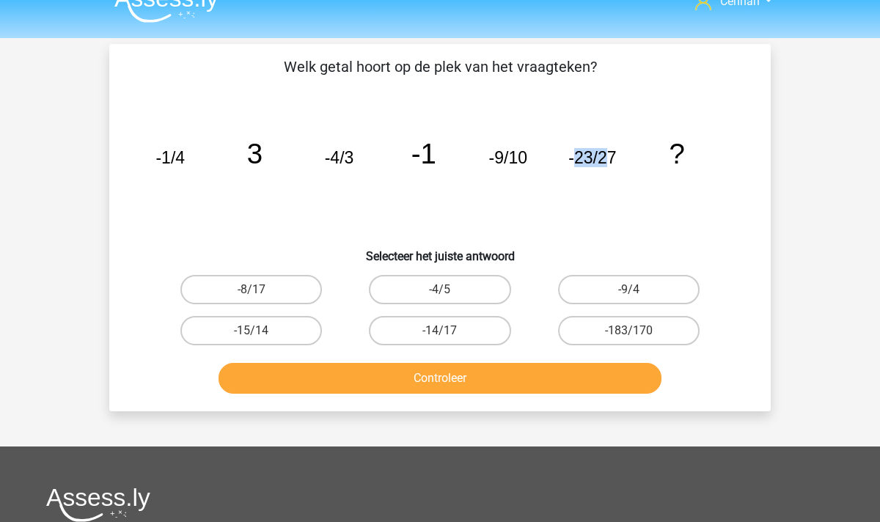
click at [574, 162] on tspan "-23/27" at bounding box center [593, 157] width 48 height 19
click at [439, 150] on icon "image/svg+xml -1/4 3 -4/3 -1 -9/10 -23/27 ?" at bounding box center [440, 163] width 591 height 148
click at [429, 150] on tspan "-1" at bounding box center [424, 154] width 25 height 32
click at [599, 155] on tspan "-23/27" at bounding box center [593, 157] width 48 height 19
click at [419, 157] on tspan "-1" at bounding box center [424, 154] width 25 height 32
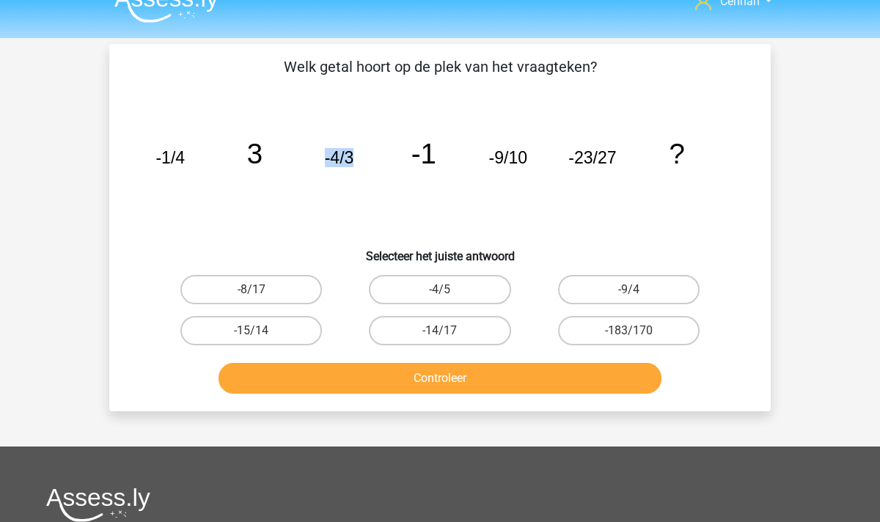
drag, startPoint x: 353, startPoint y: 159, endPoint x: 325, endPoint y: 158, distance: 27.9
click at [325, 158] on tspan "-4/3" at bounding box center [339, 157] width 29 height 19
click at [387, 178] on icon "image/svg+xml -1/4 3 -4/3 -1 -9/10 -23/27 ?" at bounding box center [440, 163] width 591 height 148
click at [589, 164] on tspan "-23/27" at bounding box center [593, 157] width 48 height 19
click at [615, 164] on tspan "-23/27" at bounding box center [593, 157] width 48 height 19
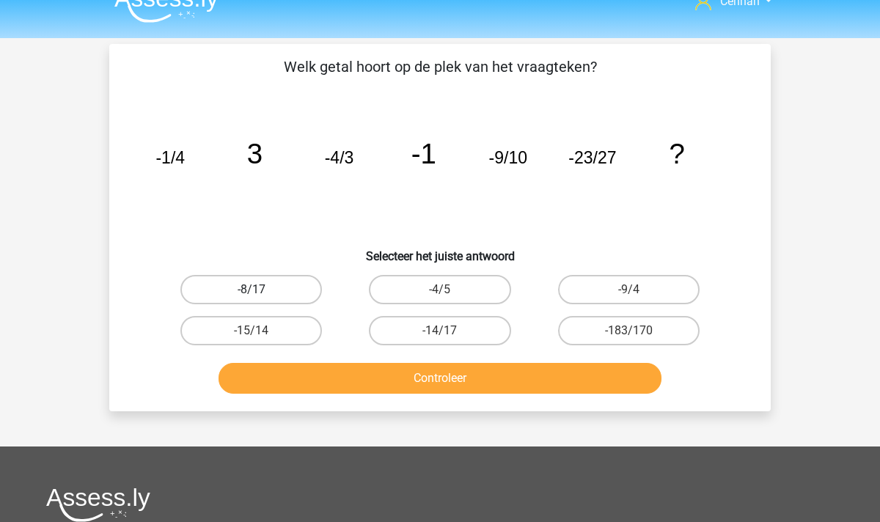
click at [283, 298] on label "-8/17" at bounding box center [251, 289] width 142 height 29
click at [261, 298] on input "-8/17" at bounding box center [257, 295] width 10 height 10
radio input "true"
click at [435, 340] on label "-14/17" at bounding box center [440, 330] width 142 height 29
click at [440, 340] on input "-14/17" at bounding box center [445, 336] width 10 height 10
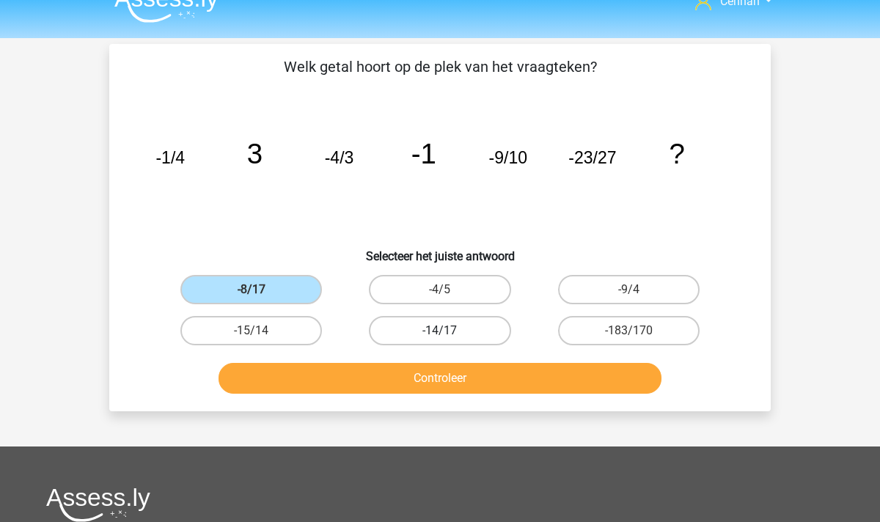
radio input "true"
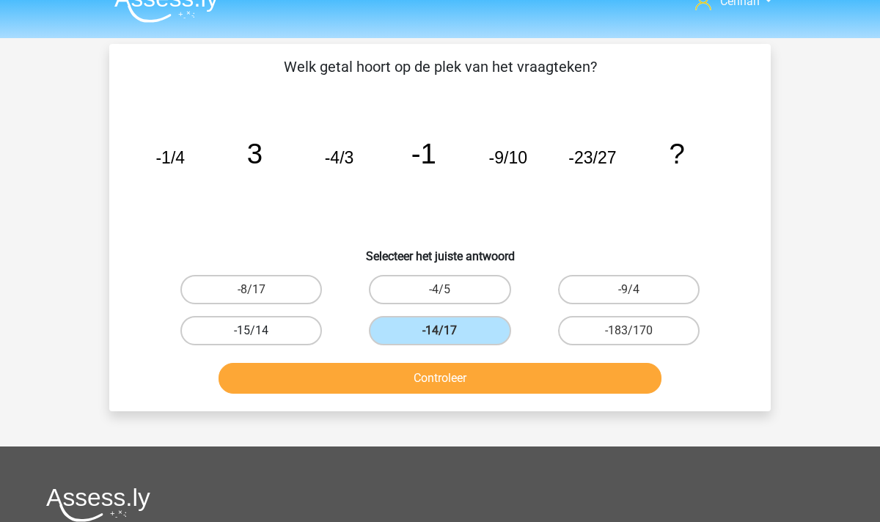
click at [271, 337] on label "-15/14" at bounding box center [251, 330] width 142 height 29
click at [261, 337] on input "-15/14" at bounding box center [257, 336] width 10 height 10
radio input "true"
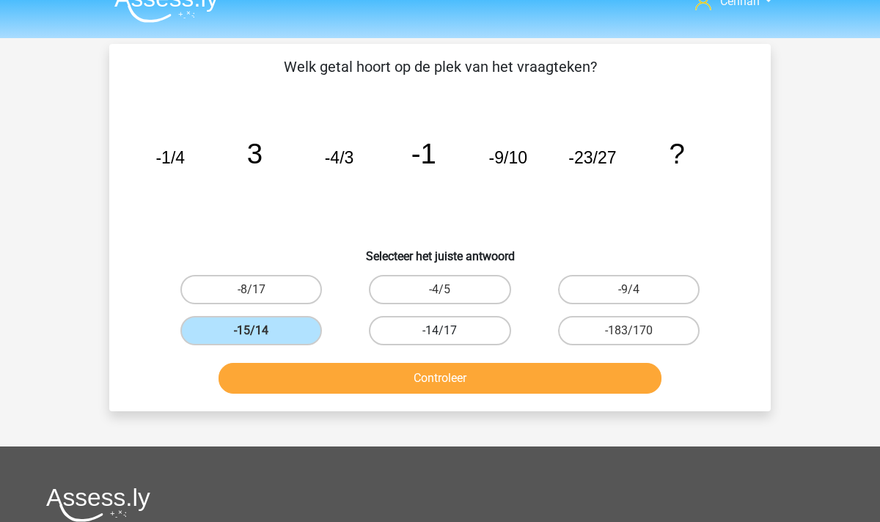
click at [491, 331] on label "-14/17" at bounding box center [440, 330] width 142 height 29
click at [450, 331] on input "-14/17" at bounding box center [445, 336] width 10 height 10
radio input "true"
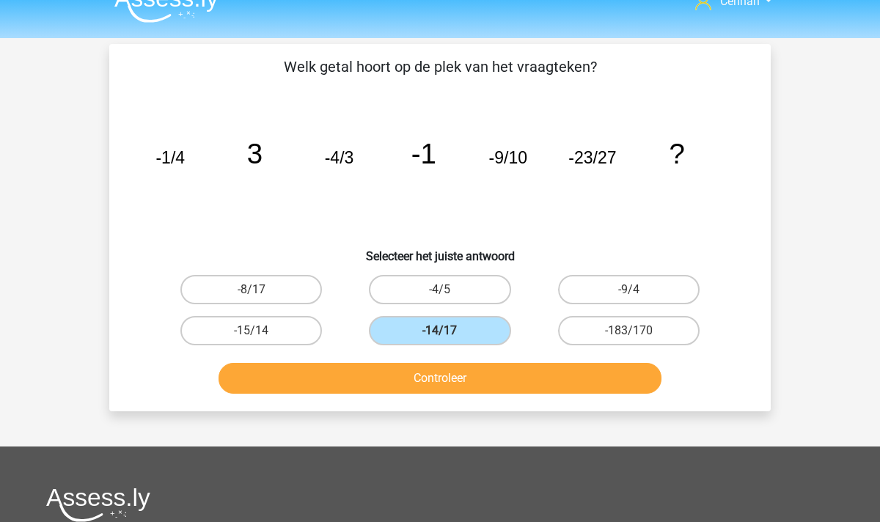
click at [557, 370] on button "Controleer" at bounding box center [441, 378] width 444 height 31
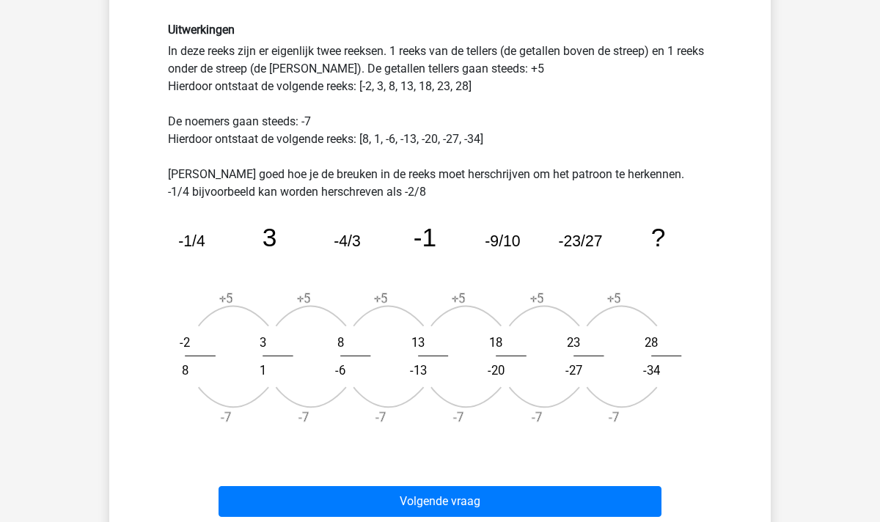
scroll to position [375, 0]
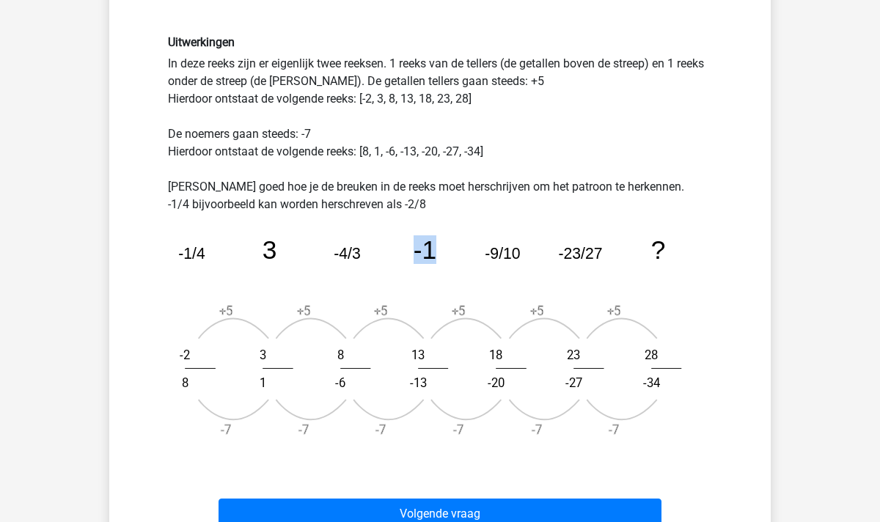
drag, startPoint x: 417, startPoint y: 255, endPoint x: 434, endPoint y: 255, distance: 16.9
click at [434, 255] on tspan "-1" at bounding box center [425, 249] width 23 height 29
drag, startPoint x: 421, startPoint y: 387, endPoint x: 434, endPoint y: 387, distance: 13.2
click at [427, 387] on text "-13" at bounding box center [418, 383] width 17 height 14
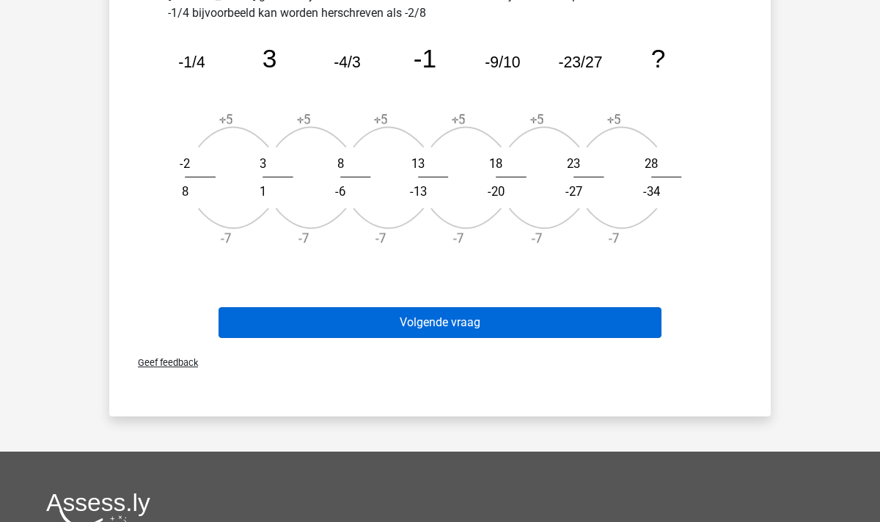
click at [456, 317] on button "Volgende vraag" at bounding box center [441, 322] width 444 height 31
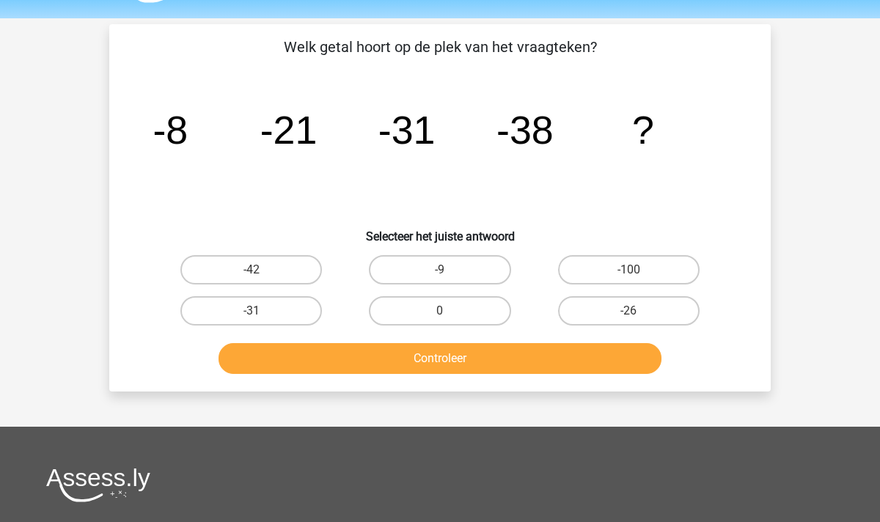
scroll to position [41, 0]
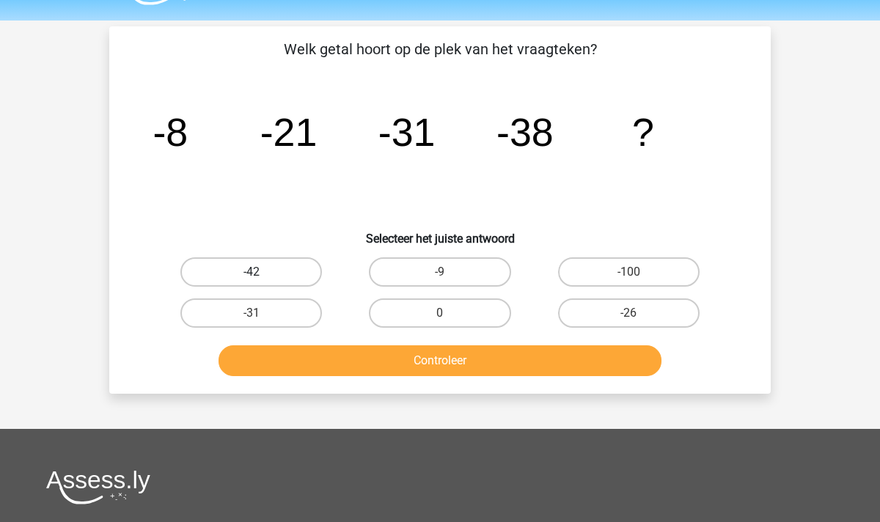
click at [263, 275] on label "-42" at bounding box center [251, 271] width 142 height 29
click at [261, 275] on input "-42" at bounding box center [257, 277] width 10 height 10
radio input "true"
click at [458, 354] on button "Controleer" at bounding box center [441, 361] width 444 height 31
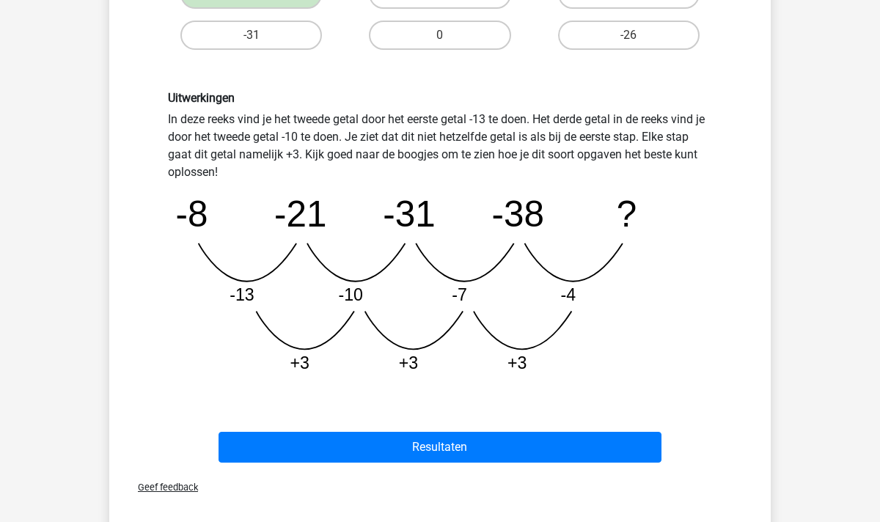
scroll to position [321, 0]
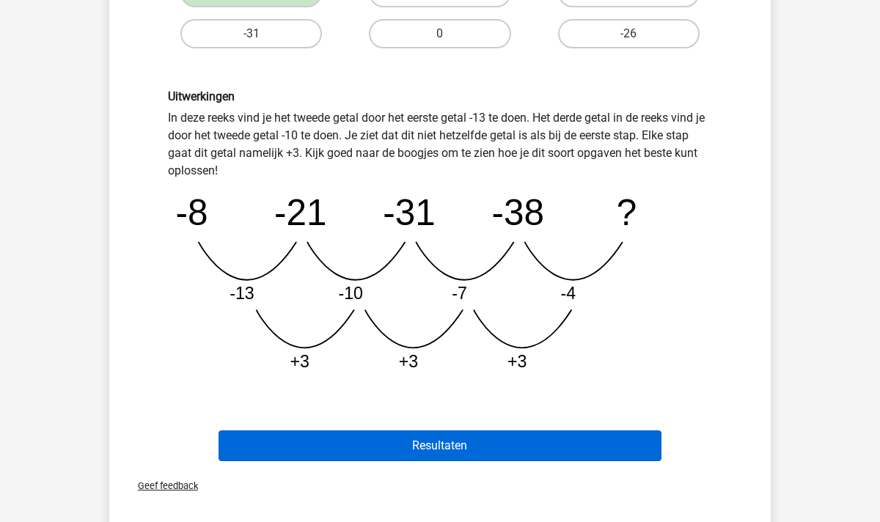
click at [409, 454] on button "Resultaten" at bounding box center [441, 446] width 444 height 31
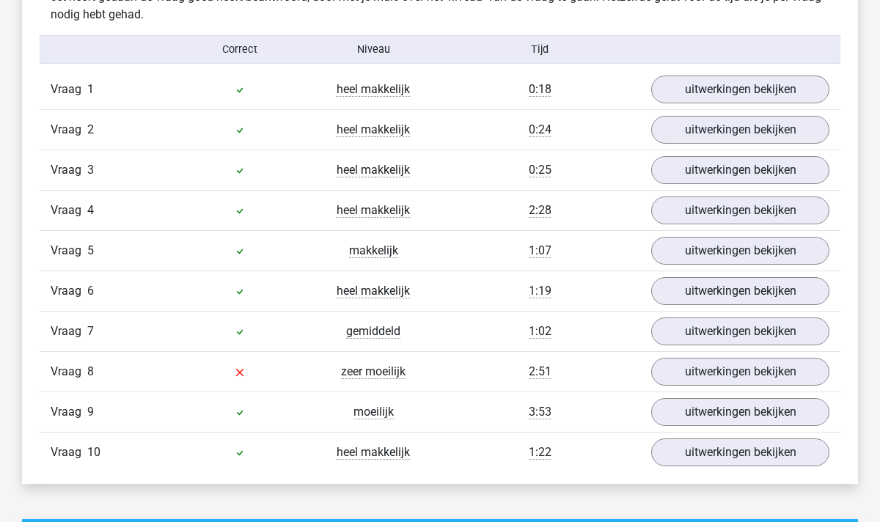
scroll to position [896, 0]
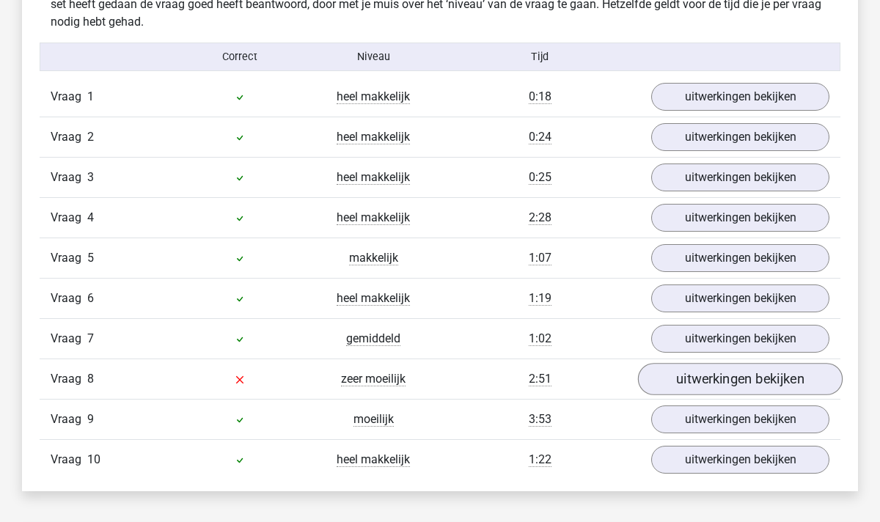
click at [709, 376] on link "uitwerkingen bekijken" at bounding box center [740, 379] width 205 height 32
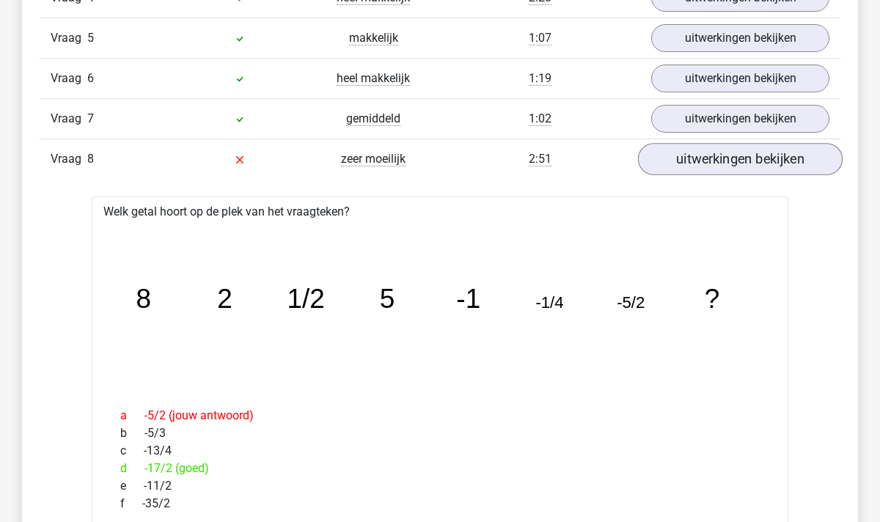
scroll to position [1085, 0]
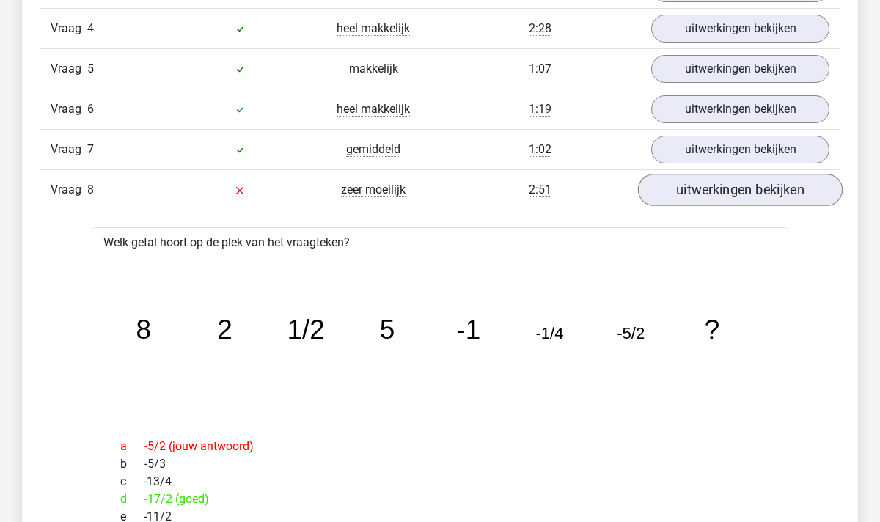
click at [704, 191] on link "uitwerkingen bekijken" at bounding box center [740, 190] width 205 height 32
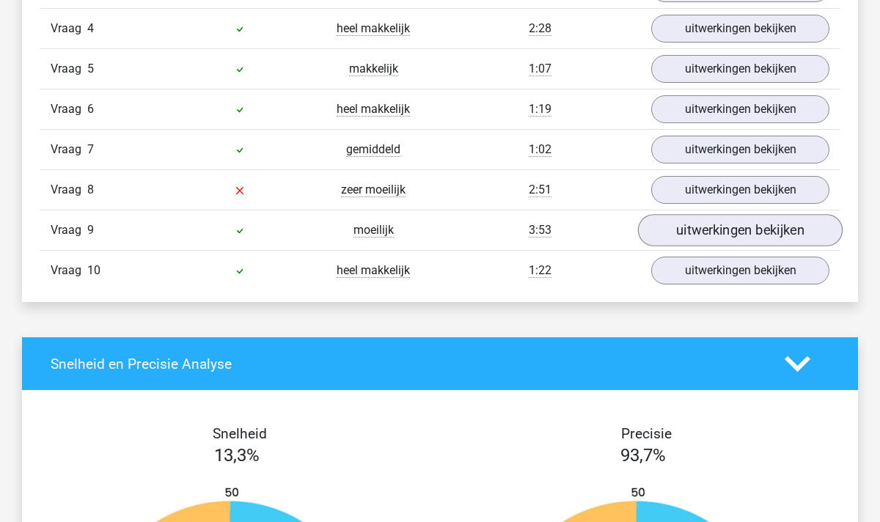
click at [722, 233] on link "uitwerkingen bekijken" at bounding box center [740, 230] width 205 height 32
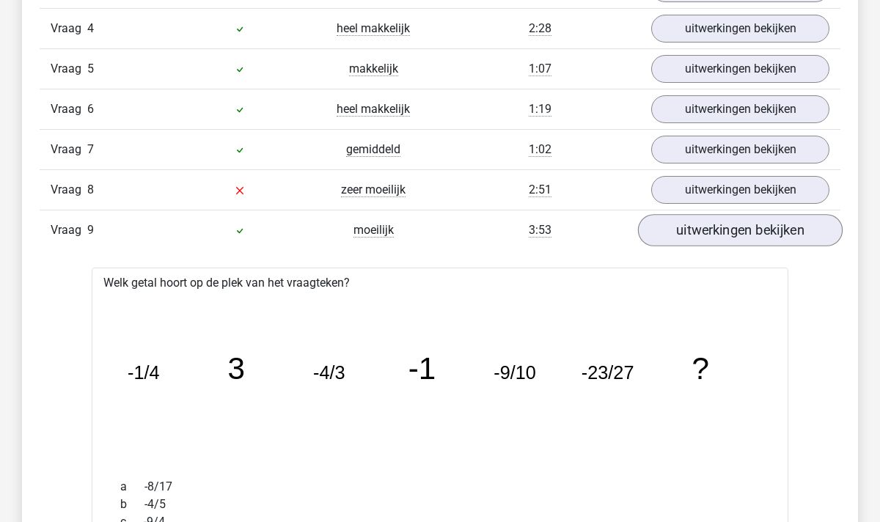
click at [724, 224] on link "uitwerkingen bekijken" at bounding box center [740, 230] width 205 height 32
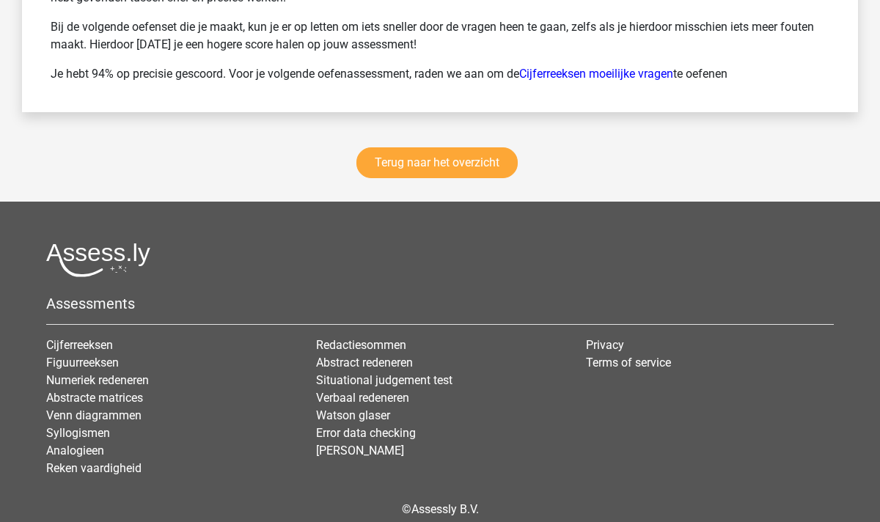
scroll to position [1988, 0]
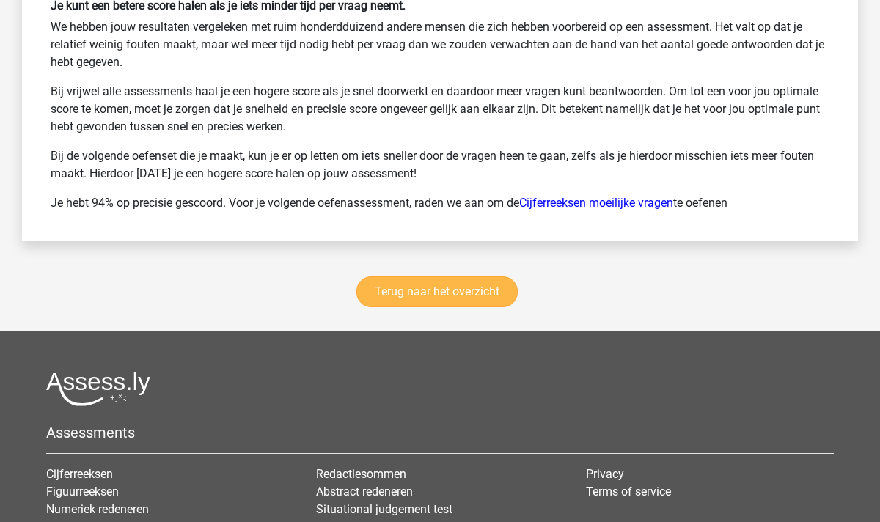
click at [439, 296] on link "Terug naar het overzicht" at bounding box center [437, 292] width 161 height 31
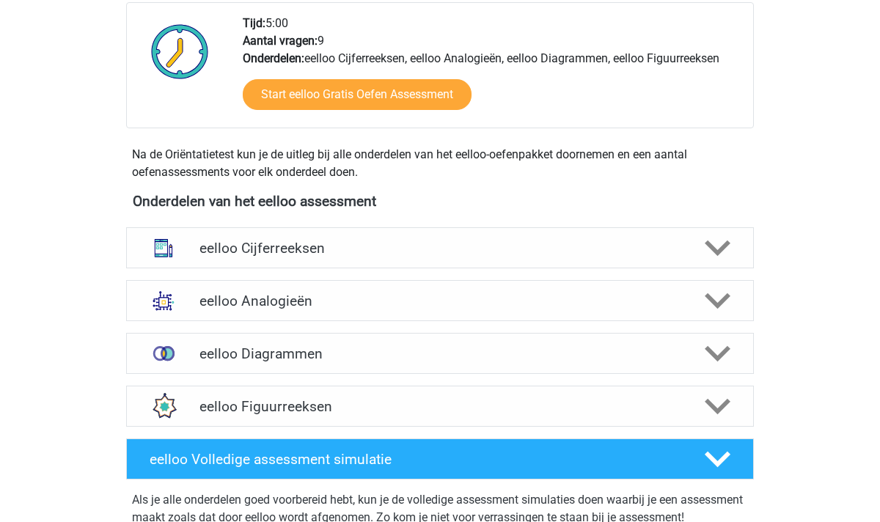
scroll to position [388, 0]
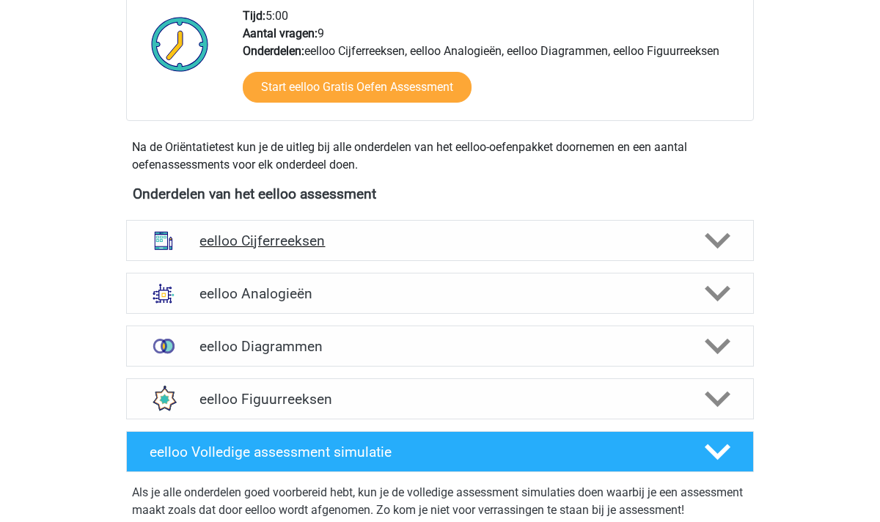
click at [728, 241] on icon at bounding box center [718, 241] width 26 height 26
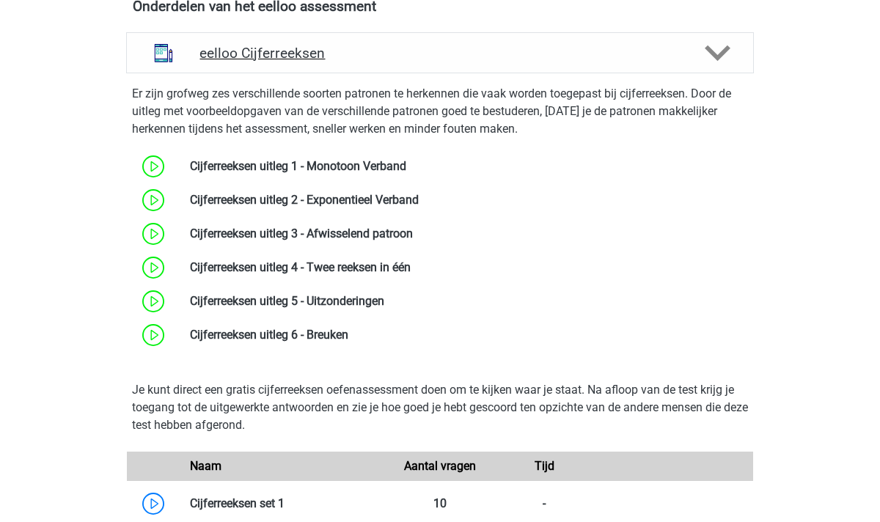
scroll to position [581, 0]
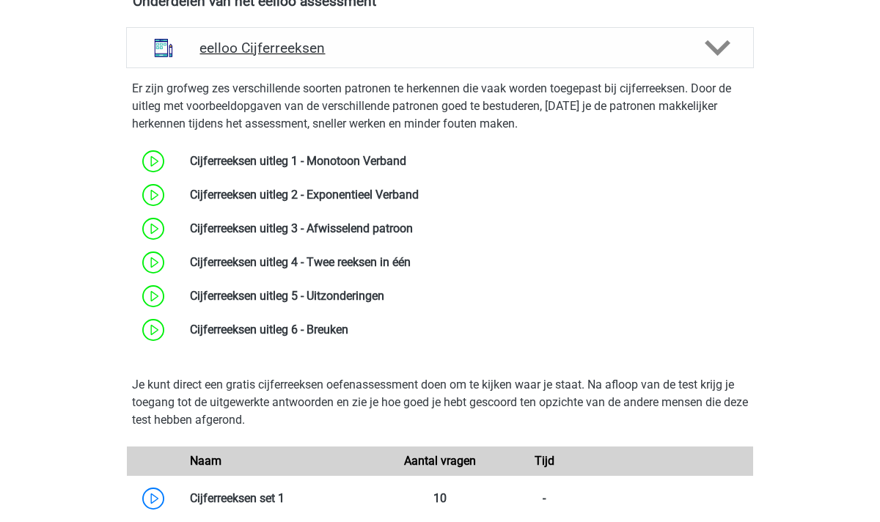
click at [714, 52] on polygon at bounding box center [718, 48] width 26 height 16
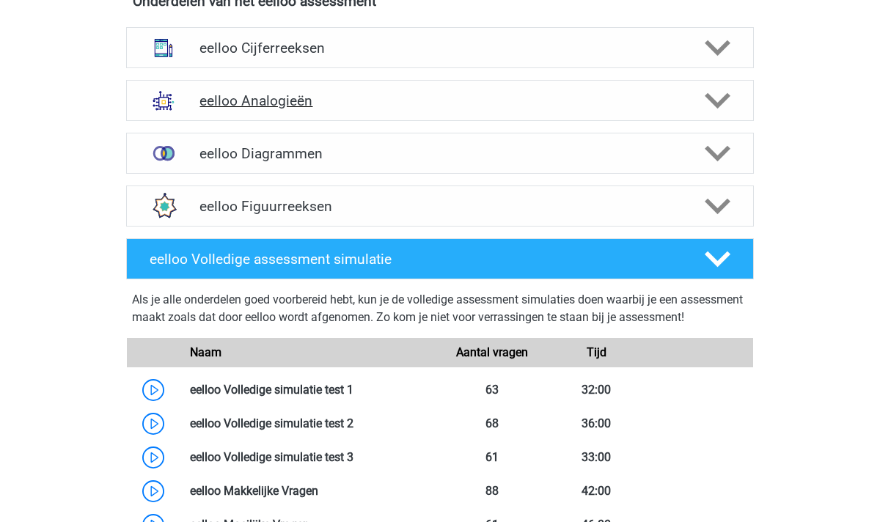
click at [726, 95] on polygon at bounding box center [718, 101] width 26 height 16
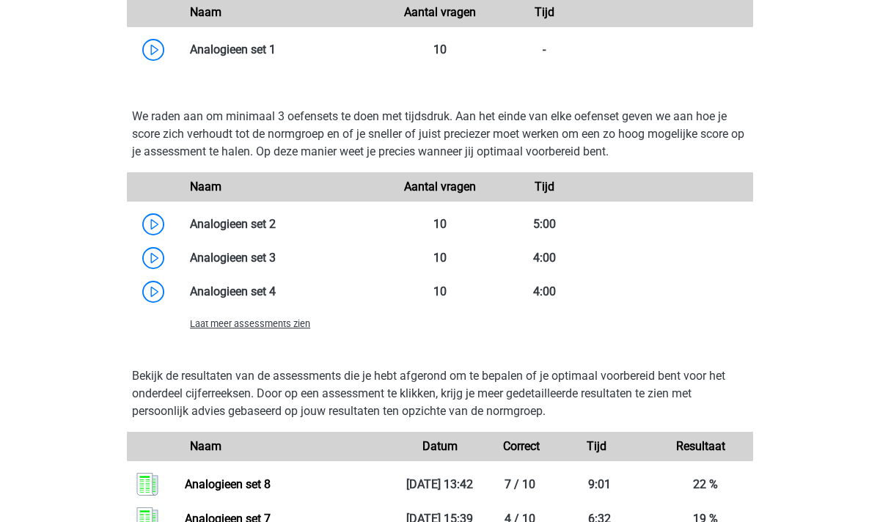
scroll to position [1215, 0]
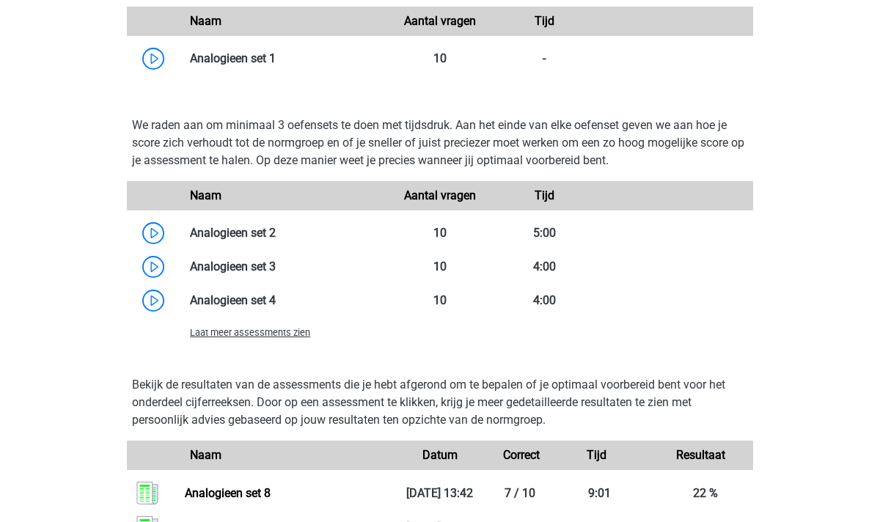
click at [248, 336] on span "Laat meer assessments zien" at bounding box center [250, 332] width 120 height 11
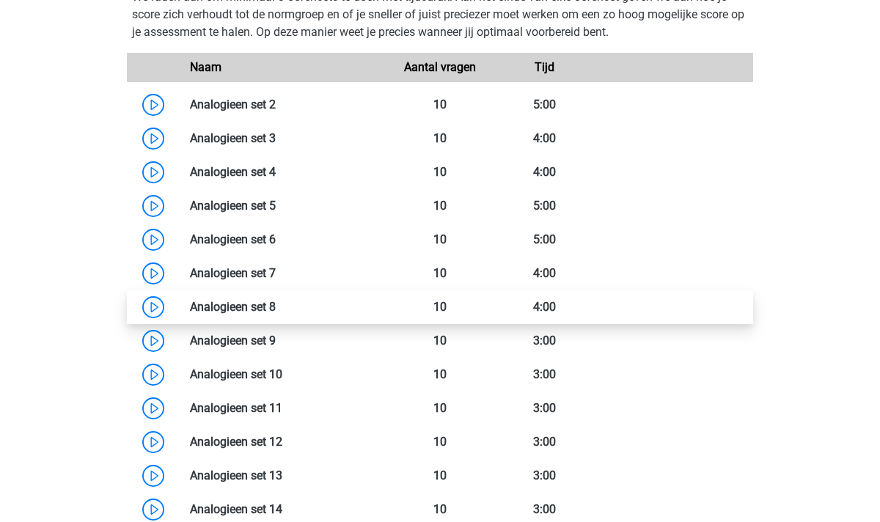
scroll to position [1351, 0]
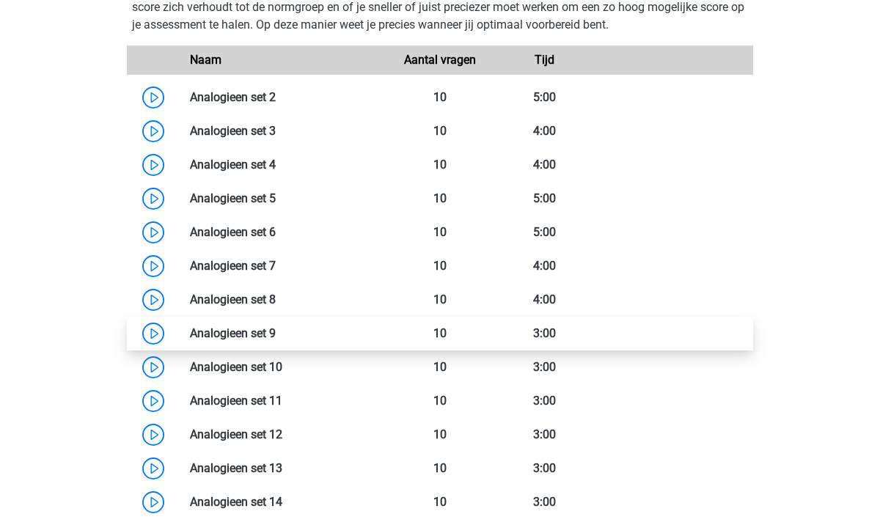
click at [276, 331] on link at bounding box center [276, 333] width 0 height 14
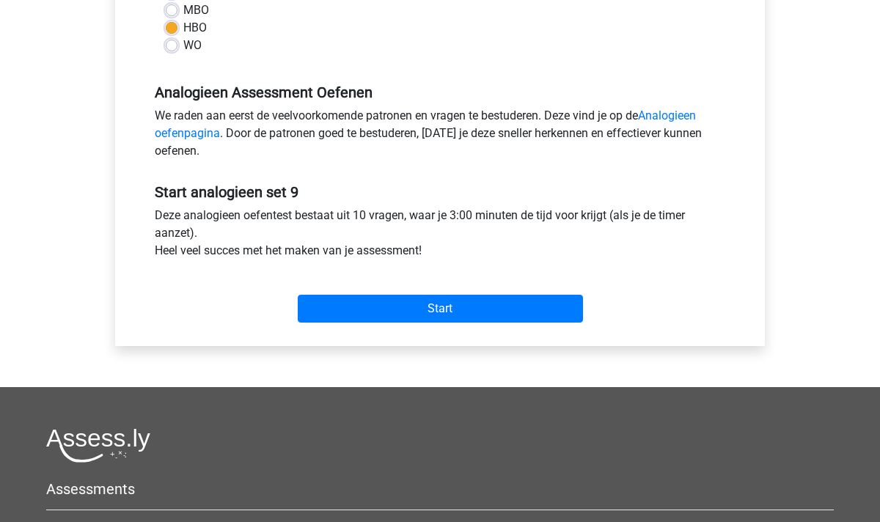
scroll to position [459, 0]
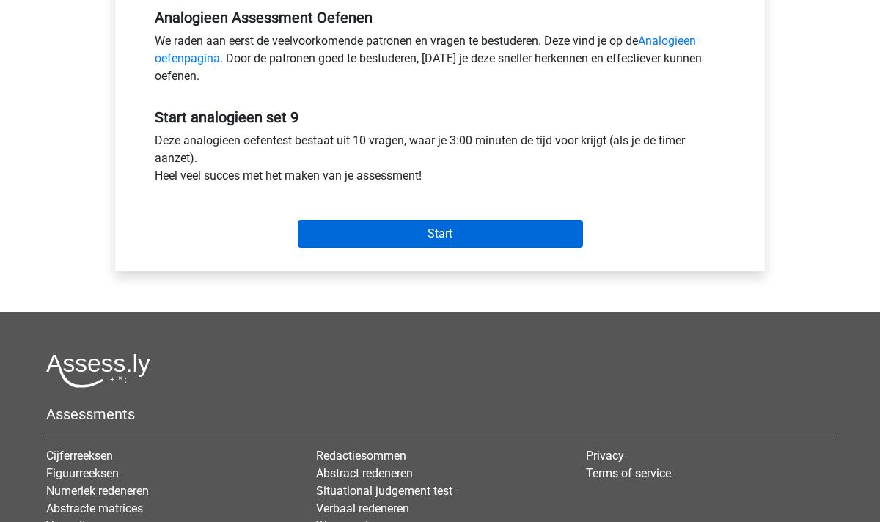
click at [404, 229] on input "Start" at bounding box center [440, 234] width 285 height 28
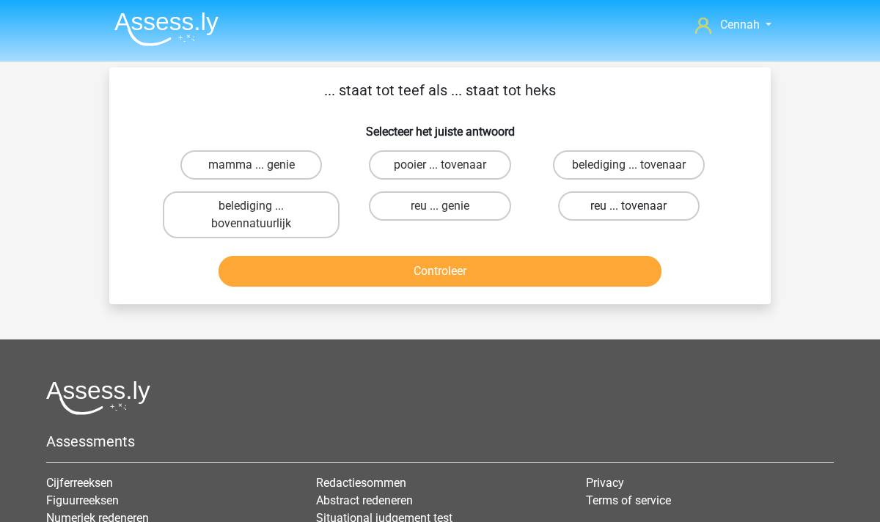
click at [615, 208] on label "reu ... tovenaar" at bounding box center [629, 205] width 142 height 29
click at [629, 208] on input "reu ... tovenaar" at bounding box center [634, 211] width 10 height 10
radio input "true"
click at [505, 276] on button "Controleer" at bounding box center [441, 271] width 444 height 31
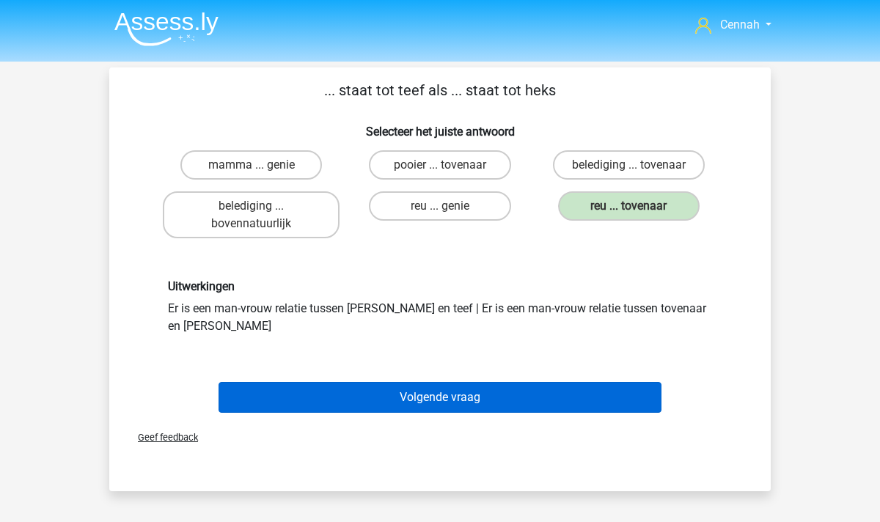
click at [474, 382] on button "Volgende vraag" at bounding box center [441, 397] width 444 height 31
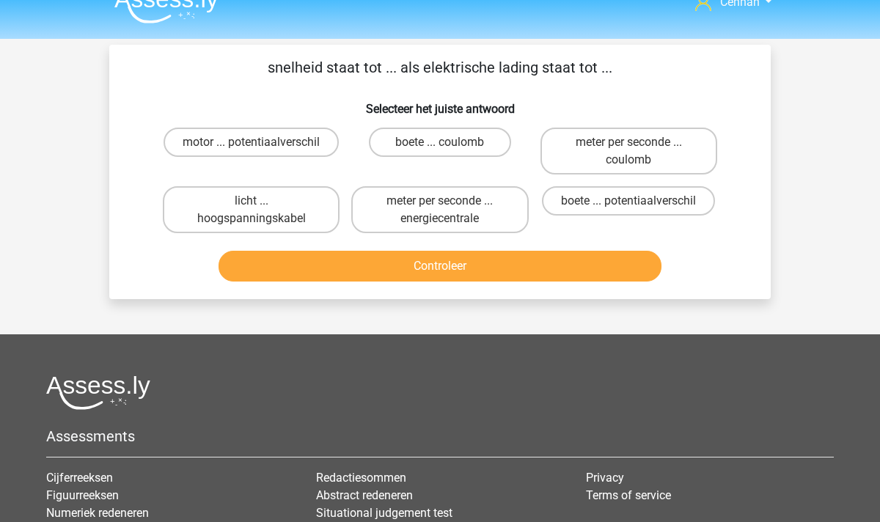
scroll to position [4, 0]
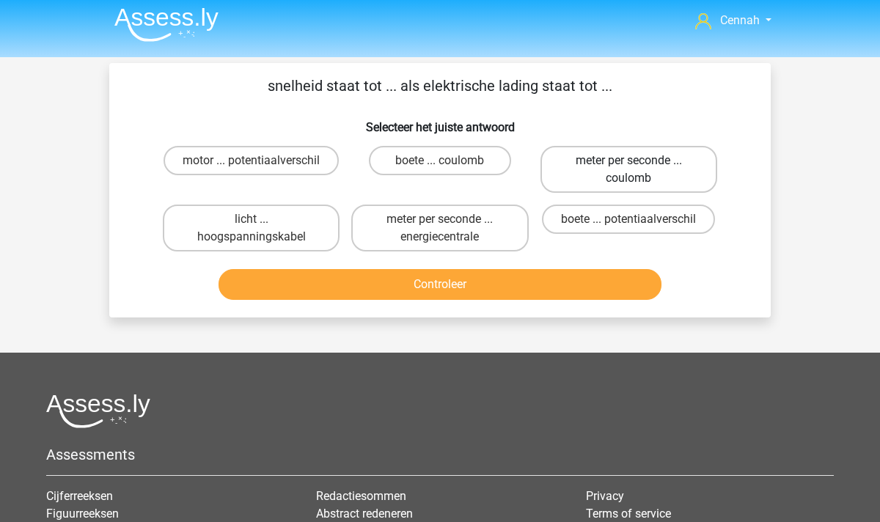
click at [621, 180] on label "meter per seconde ... coulomb" at bounding box center [629, 169] width 177 height 47
click at [629, 170] on input "meter per seconde ... coulomb" at bounding box center [634, 166] width 10 height 10
radio input "true"
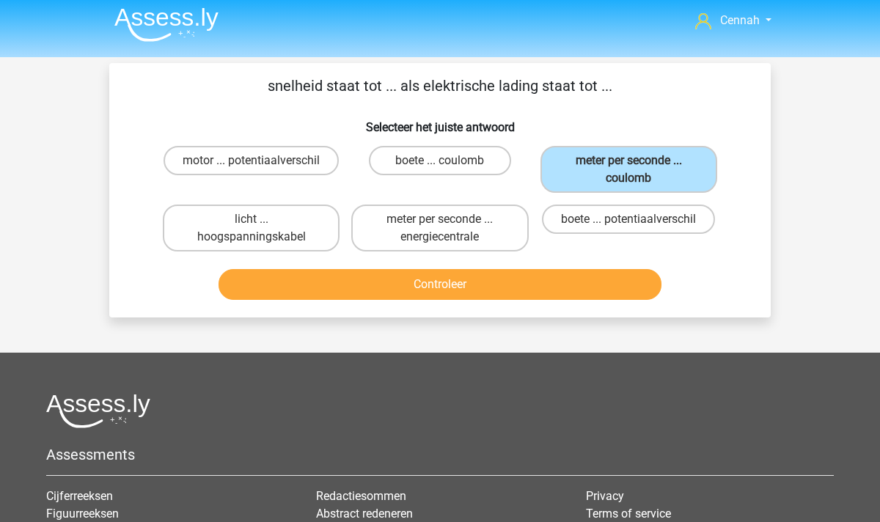
click at [532, 279] on button "Controleer" at bounding box center [441, 284] width 444 height 31
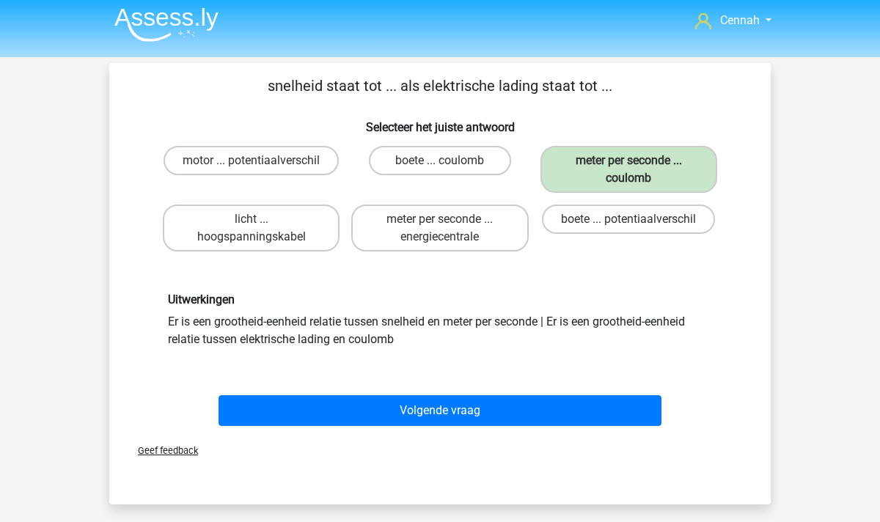
click at [447, 88] on p "snelheid staat tot ... als elektrische lading staat tot ..." at bounding box center [440, 86] width 615 height 22
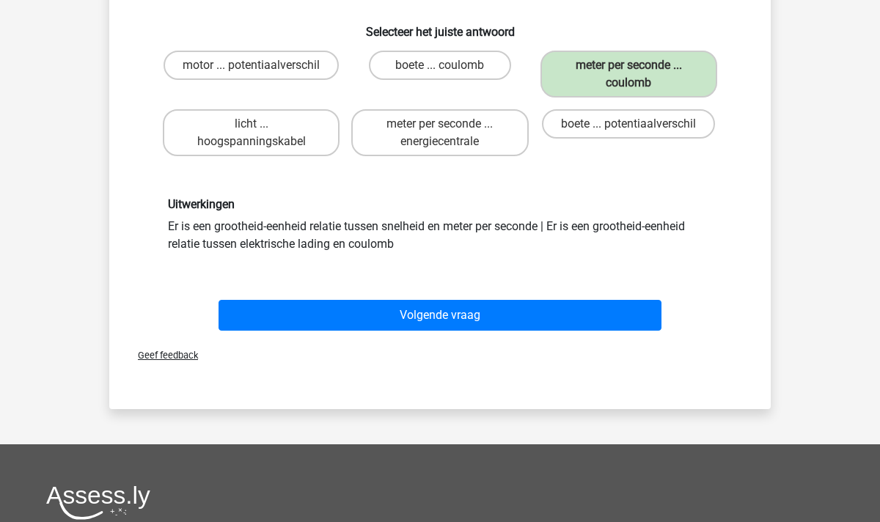
scroll to position [124, 0]
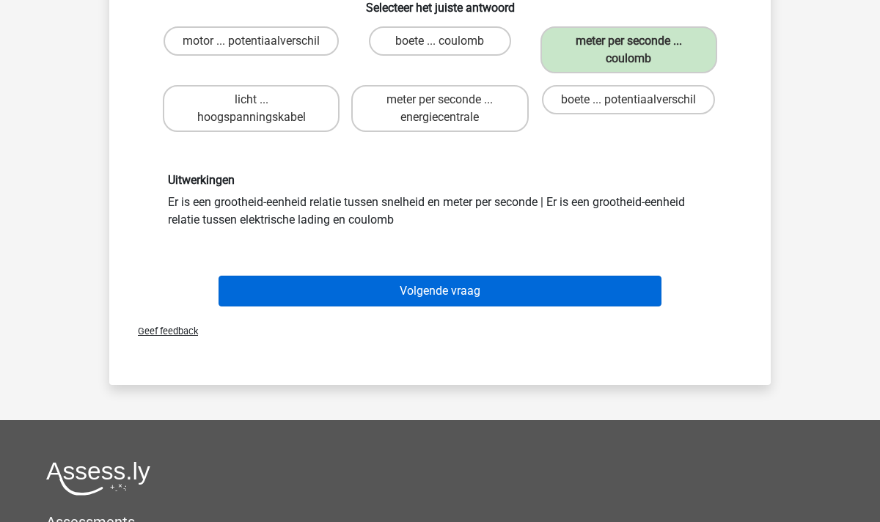
click at [472, 296] on button "Volgende vraag" at bounding box center [441, 291] width 444 height 31
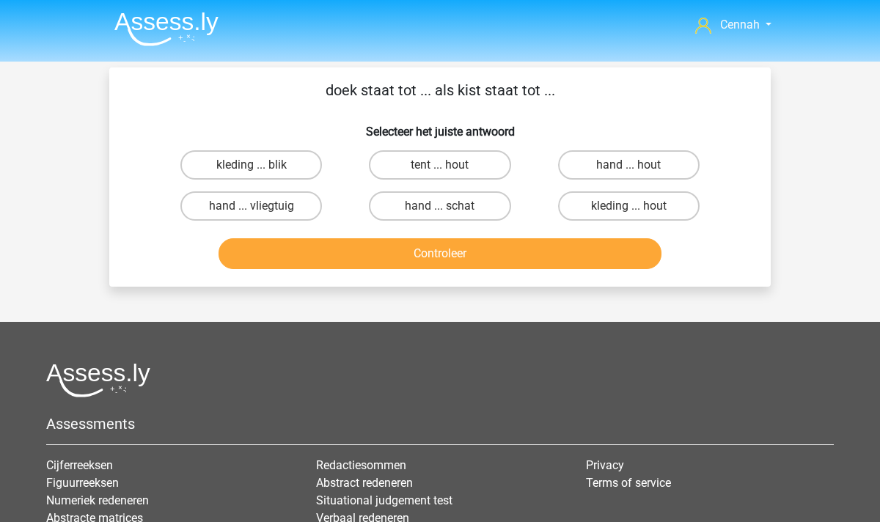
scroll to position [0, 0]
click at [454, 209] on label "hand ... schat" at bounding box center [440, 205] width 142 height 29
click at [450, 209] on input "hand ... schat" at bounding box center [445, 211] width 10 height 10
radio input "true"
click at [464, 245] on button "Controleer" at bounding box center [441, 253] width 444 height 31
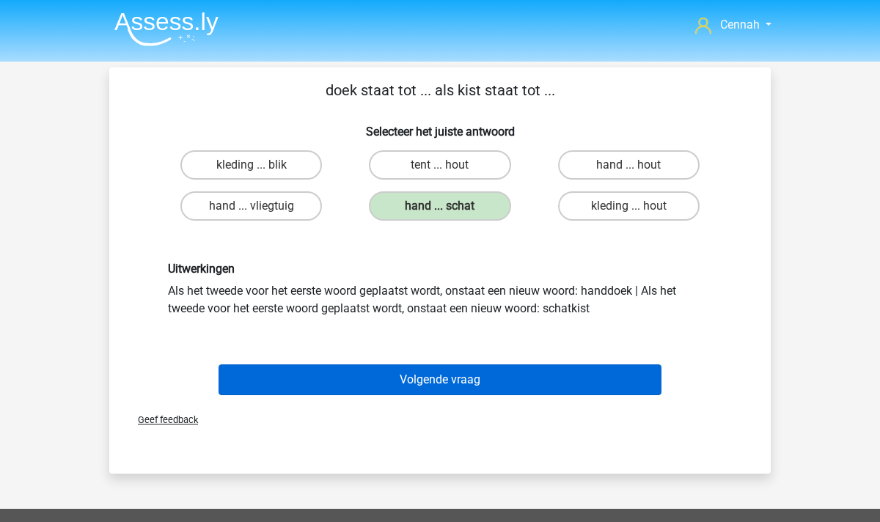
click at [485, 382] on button "Volgende vraag" at bounding box center [441, 380] width 444 height 31
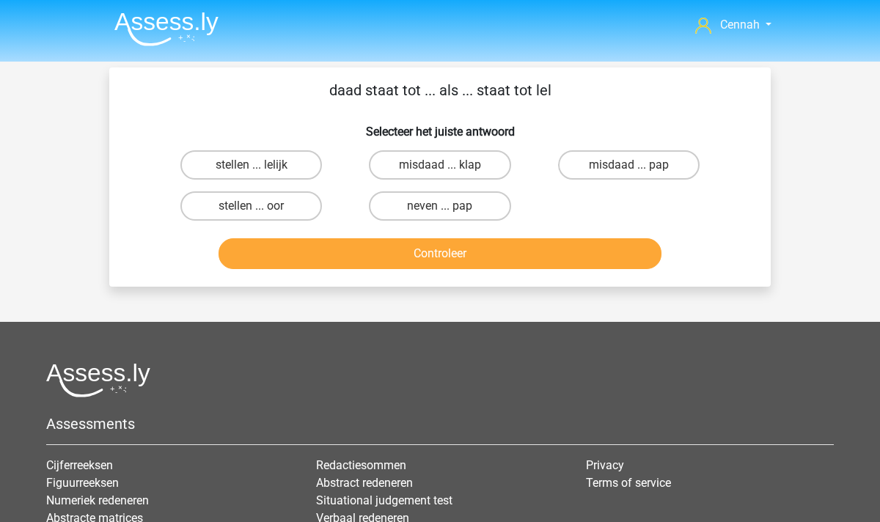
click at [442, 207] on input "neven ... pap" at bounding box center [445, 211] width 10 height 10
radio input "true"
click at [436, 262] on button "Controleer" at bounding box center [441, 253] width 444 height 31
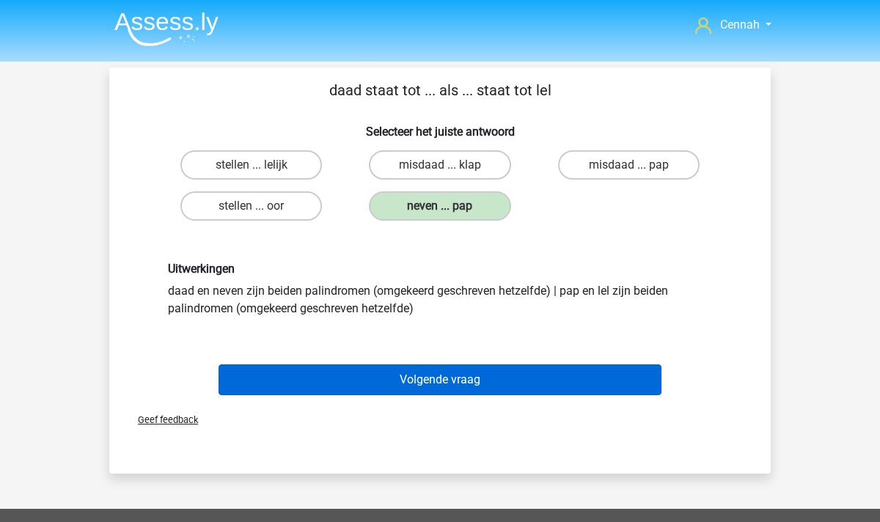
click at [505, 382] on button "Volgende vraag" at bounding box center [441, 380] width 444 height 31
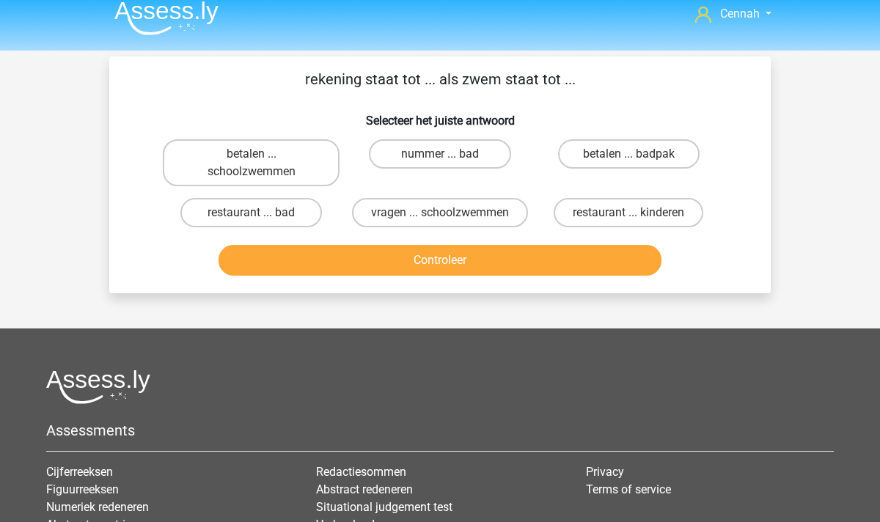
scroll to position [9, 0]
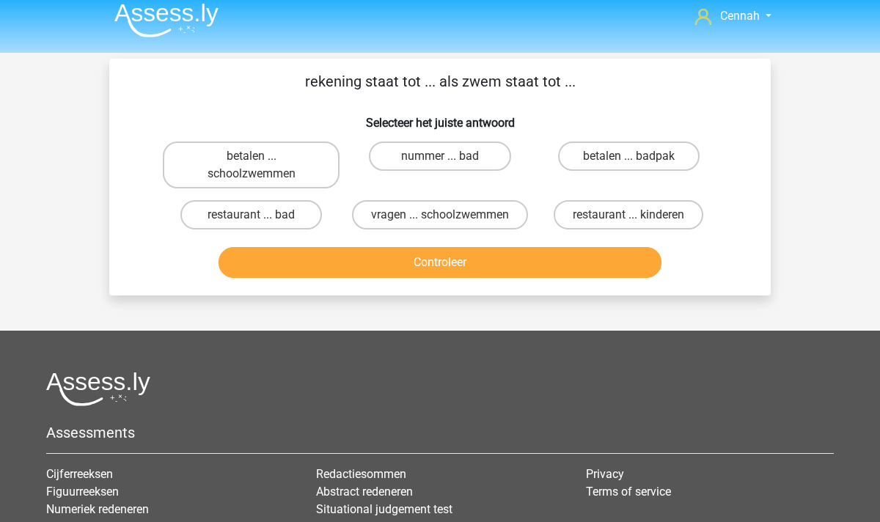
click at [445, 158] on input "nummer ... bad" at bounding box center [445, 161] width 10 height 10
radio input "true"
click at [508, 278] on button "Controleer" at bounding box center [441, 262] width 444 height 31
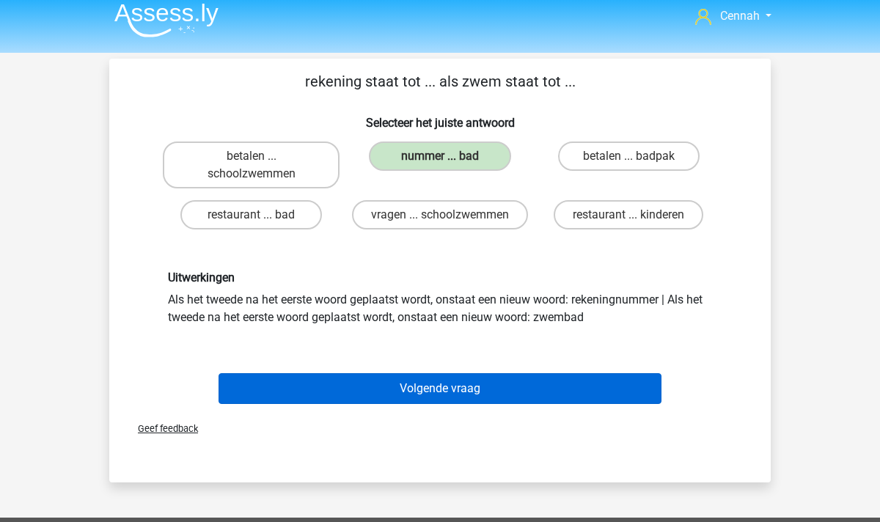
click at [446, 404] on button "Volgende vraag" at bounding box center [441, 388] width 444 height 31
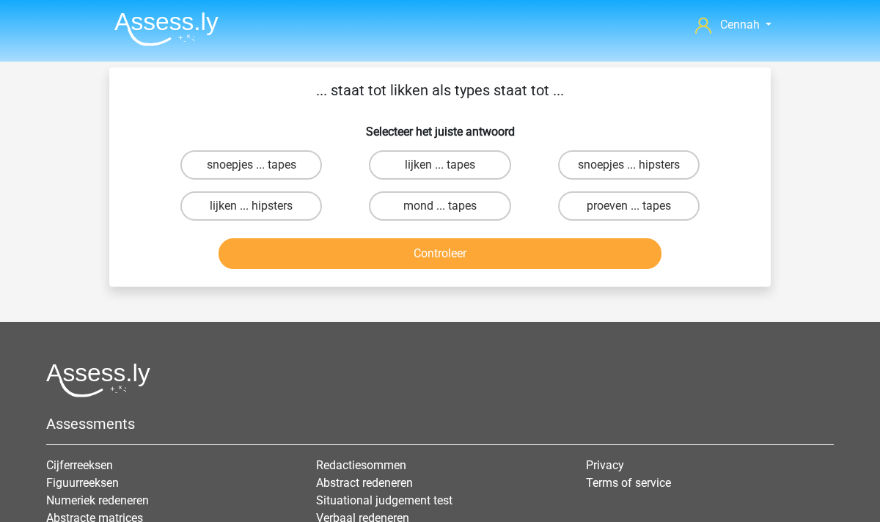
scroll to position [0, 0]
click at [439, 166] on label "lijken ... tapes" at bounding box center [440, 164] width 142 height 29
click at [440, 166] on input "lijken ... tapes" at bounding box center [445, 170] width 10 height 10
radio input "true"
click at [488, 266] on button "Controleer" at bounding box center [441, 253] width 444 height 31
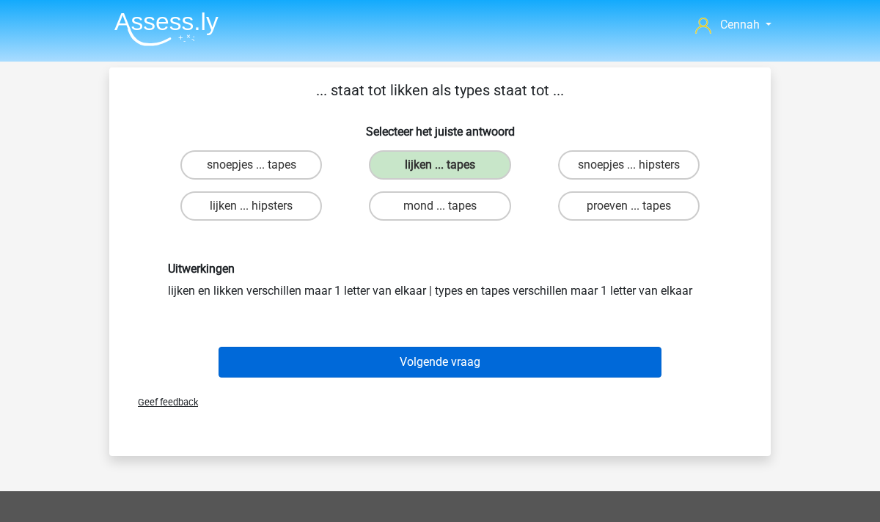
click at [414, 351] on button "Volgende vraag" at bounding box center [441, 362] width 444 height 31
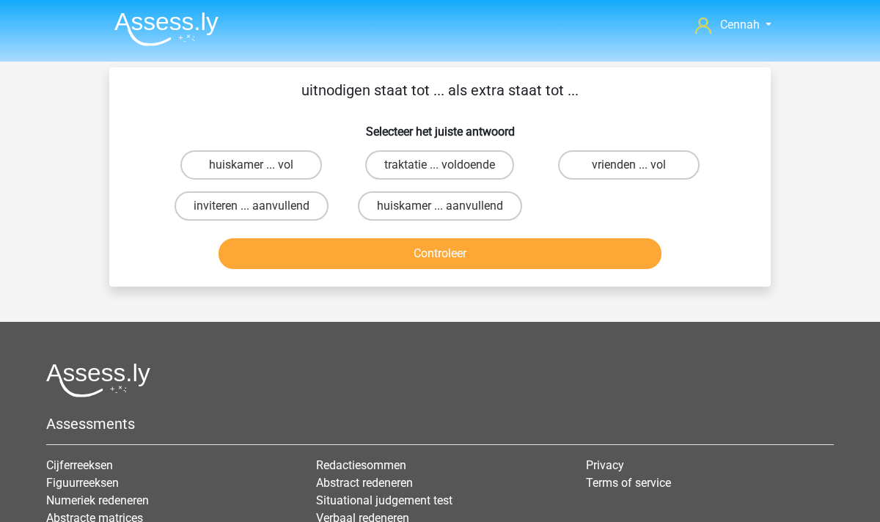
click at [254, 210] on input "inviteren ... aanvullend" at bounding box center [257, 211] width 10 height 10
radio input "true"
click at [417, 256] on button "Controleer" at bounding box center [441, 253] width 444 height 31
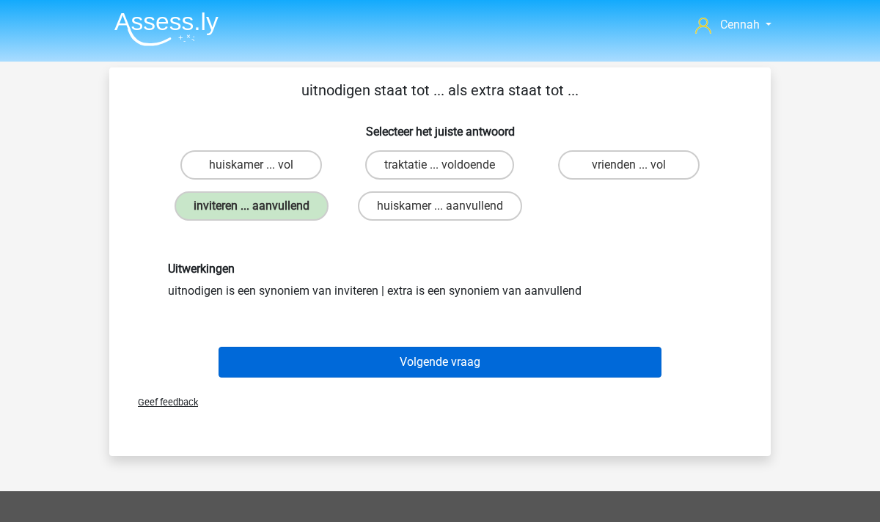
click at [425, 361] on button "Volgende vraag" at bounding box center [441, 362] width 444 height 31
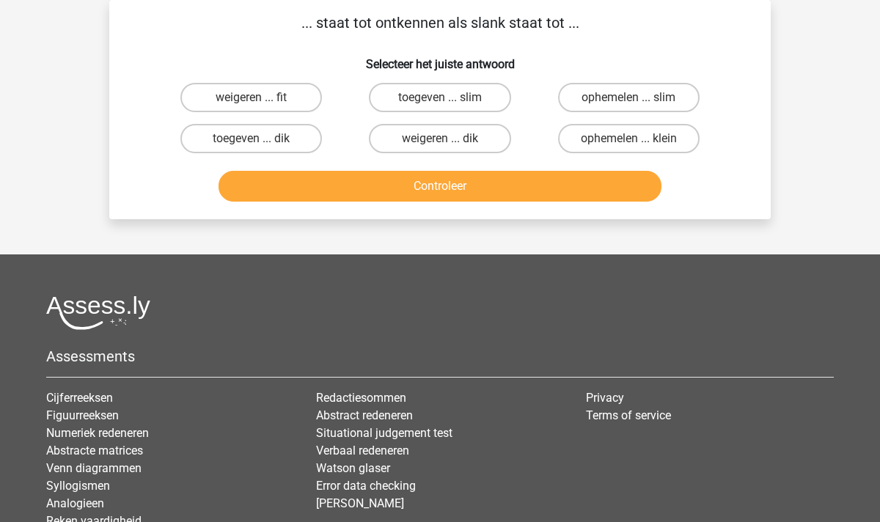
scroll to position [18, 0]
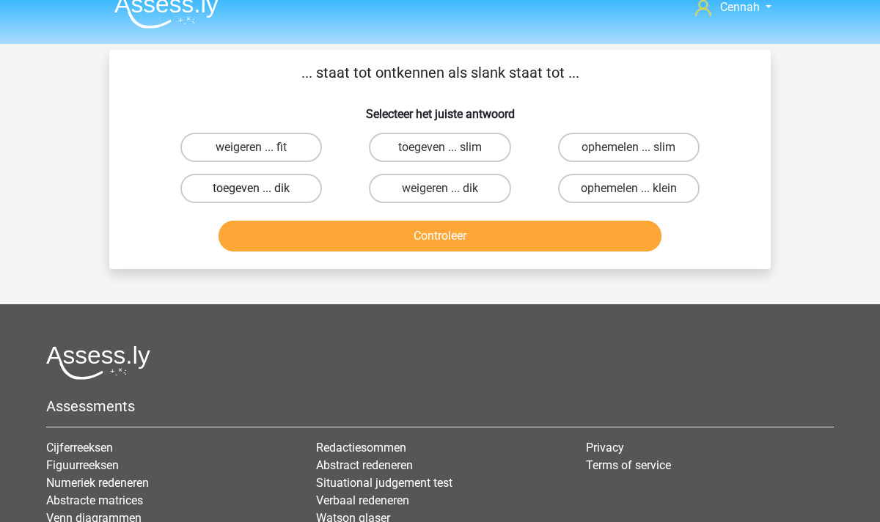
click at [276, 191] on label "toegeven ... dik" at bounding box center [251, 188] width 142 height 29
click at [261, 191] on input "toegeven ... dik" at bounding box center [257, 194] width 10 height 10
radio input "true"
click at [440, 236] on button "Controleer" at bounding box center [441, 236] width 444 height 31
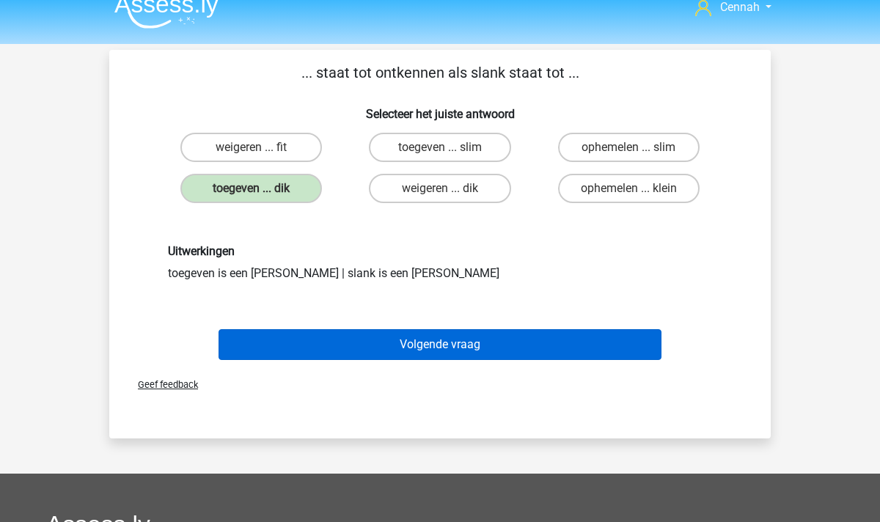
click at [464, 342] on button "Volgende vraag" at bounding box center [441, 344] width 444 height 31
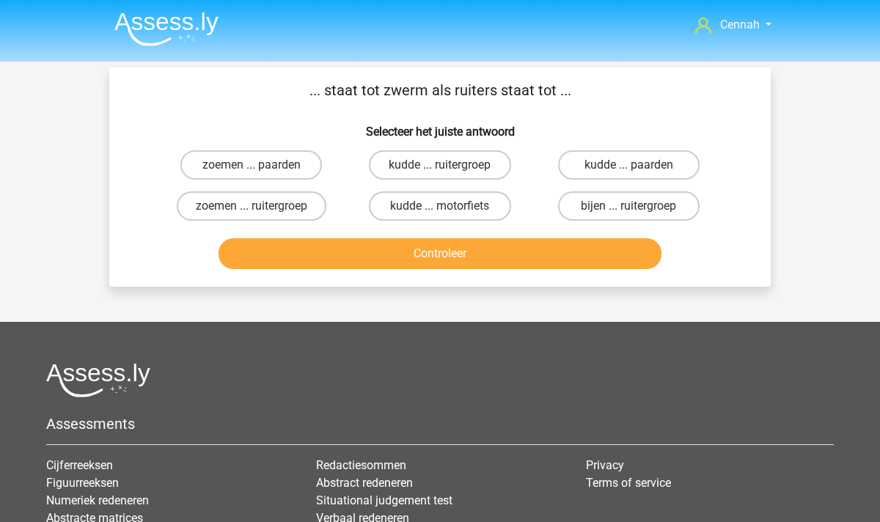
scroll to position [0, 0]
click at [648, 212] on label "bijen ... ruitergroep" at bounding box center [629, 205] width 142 height 29
click at [638, 212] on input "bijen ... ruitergroep" at bounding box center [634, 211] width 10 height 10
radio input "true"
click at [467, 257] on button "Controleer" at bounding box center [441, 253] width 444 height 31
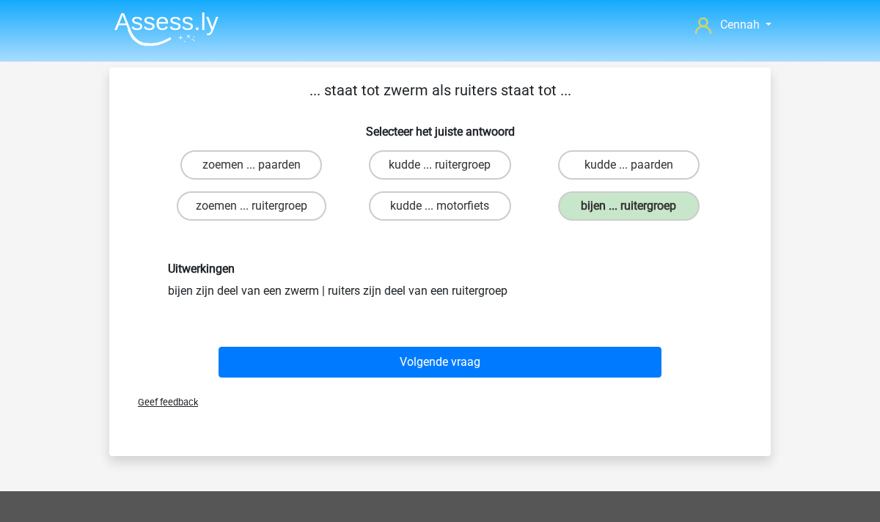
click at [364, 383] on div "Volgende vraag" at bounding box center [440, 365] width 566 height 37
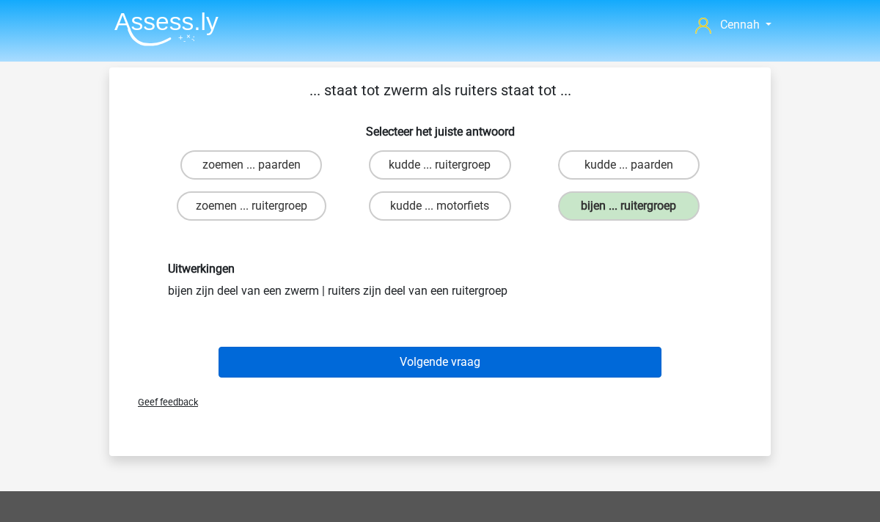
click at [398, 368] on button "Volgende vraag" at bounding box center [441, 362] width 444 height 31
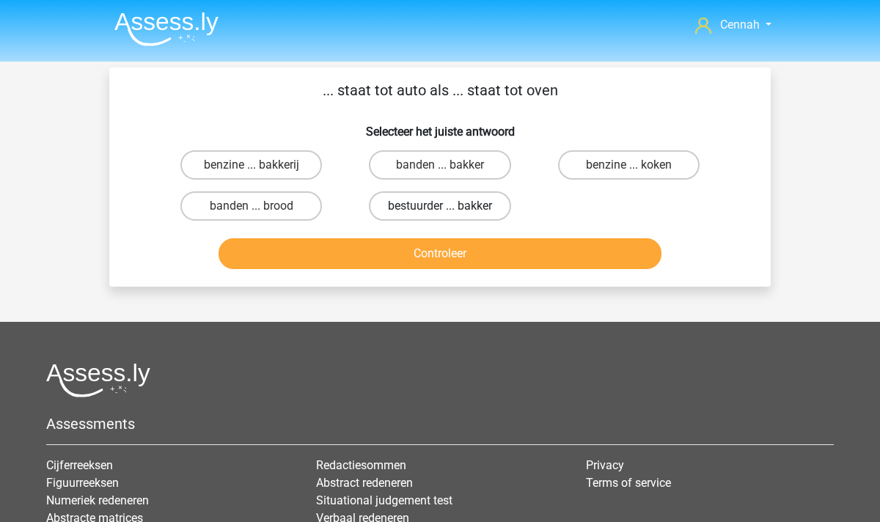
click at [436, 205] on label "bestuurder ... bakker" at bounding box center [440, 205] width 142 height 29
click at [440, 206] on input "bestuurder ... bakker" at bounding box center [445, 211] width 10 height 10
radio input "true"
click at [423, 239] on button "Controleer" at bounding box center [441, 253] width 444 height 31
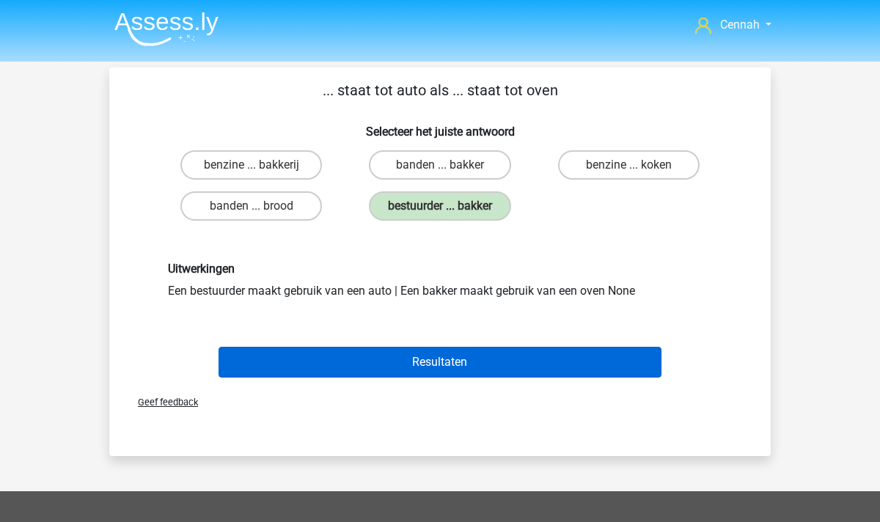
click at [449, 357] on button "Resultaten" at bounding box center [441, 362] width 444 height 31
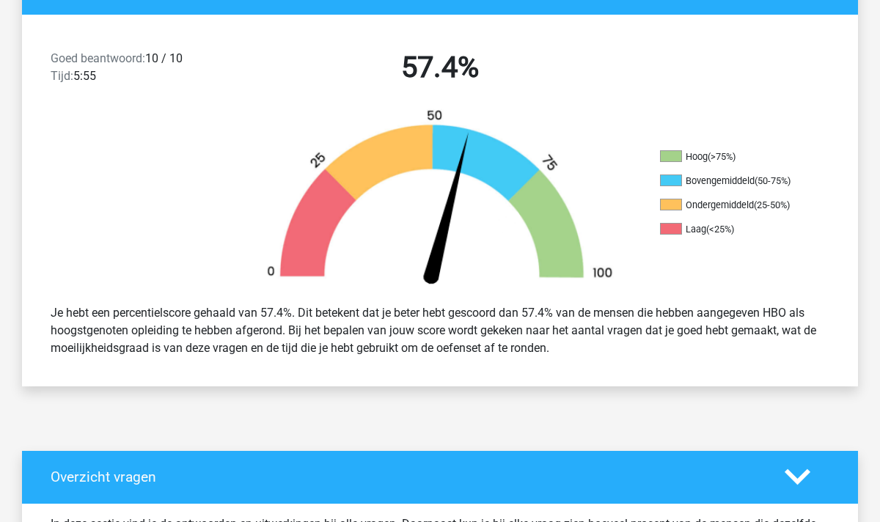
scroll to position [361, 0]
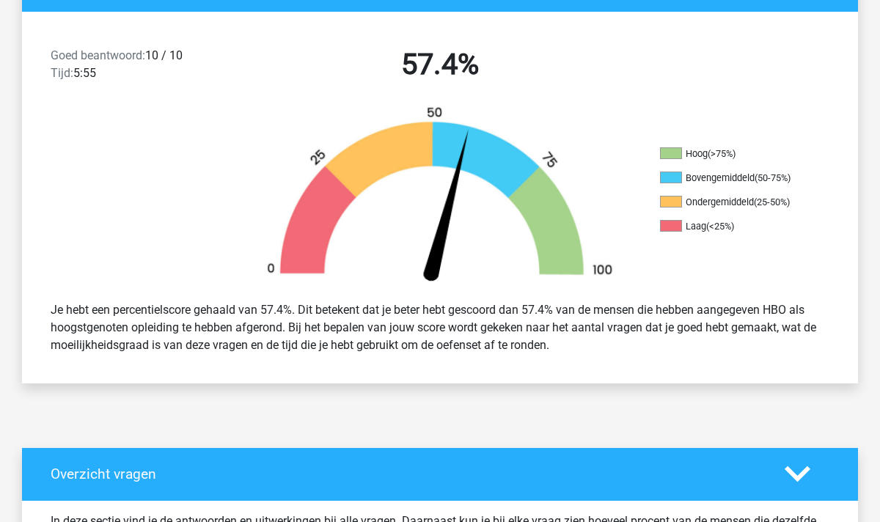
drag, startPoint x: 746, startPoint y: 151, endPoint x: 615, endPoint y: 151, distance: 130.6
click at [615, 151] on div "Hoog (>75%) Bovengemiddeld (50-75%) Ondergemiddeld (25-50%) Laag (<25%)" at bounding box center [440, 198] width 836 height 184
click at [778, 288] on div "Hoog (>75%) Bovengemiddeld (50-75%) Ondergemiddeld (25-50%) Laag (<25%)" at bounding box center [440, 198] width 836 height 184
click at [786, 315] on div "Je hebt een percentielscore gehaald van 57.4%. Dit betekent dat je beter hebt g…" at bounding box center [440, 328] width 801 height 65
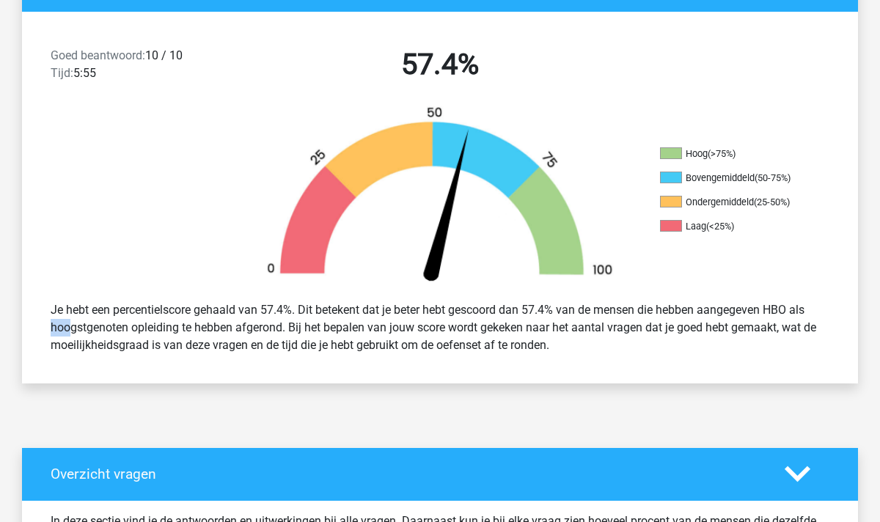
click at [786, 315] on div "Je hebt een percentielscore gehaald van 57.4%. Dit betekent dat je beter hebt g…" at bounding box center [440, 328] width 801 height 65
click at [788, 306] on div "Je hebt een percentielscore gehaald van 57.4%. Dit betekent dat je beter hebt g…" at bounding box center [440, 328] width 801 height 65
click at [758, 207] on div "(25-50%)" at bounding box center [772, 202] width 36 height 11
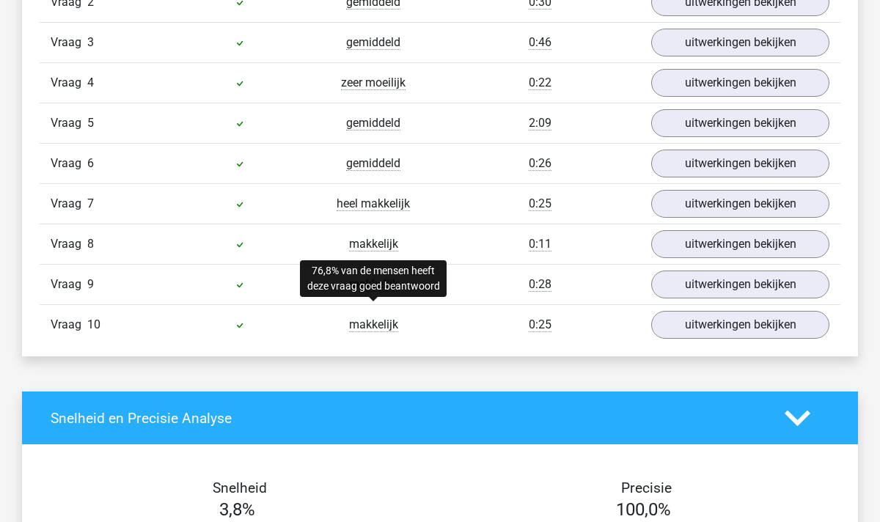
scroll to position [816, 0]
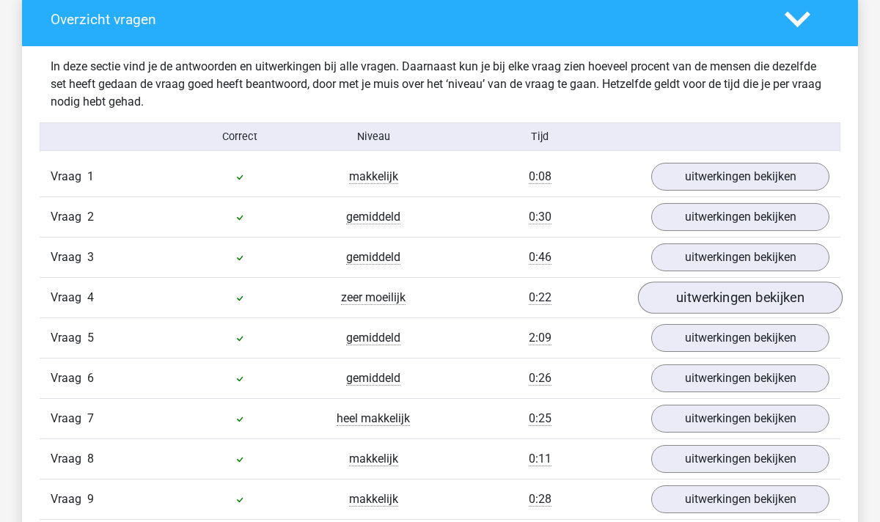
click at [719, 298] on link "uitwerkingen bekijken" at bounding box center [740, 298] width 205 height 32
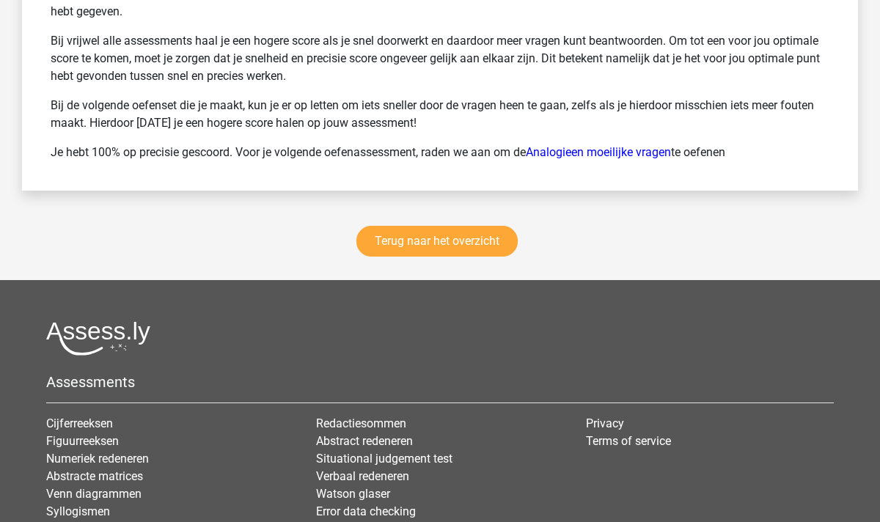
scroll to position [2381, 0]
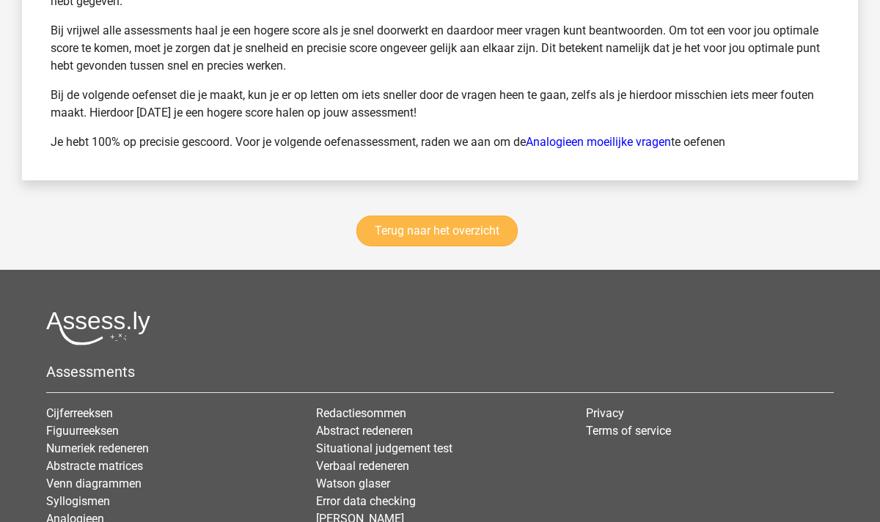
click at [482, 221] on link "Terug naar het overzicht" at bounding box center [437, 231] width 161 height 31
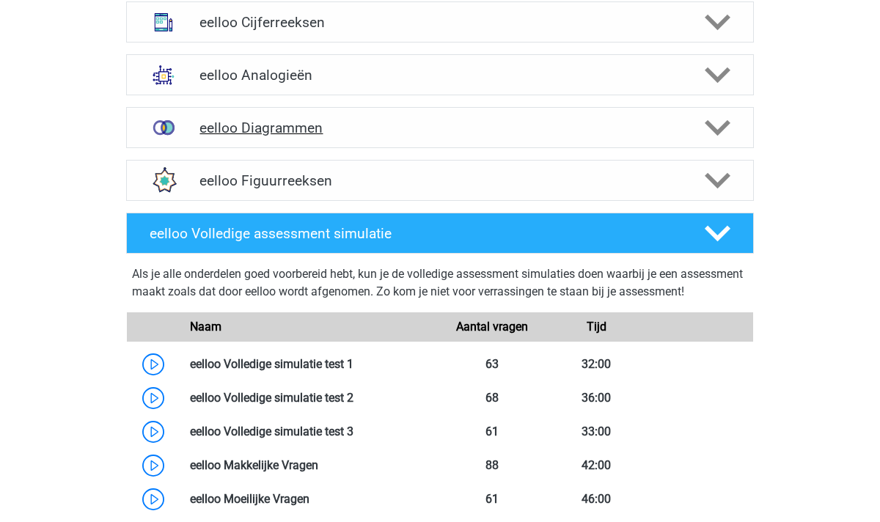
scroll to position [603, 0]
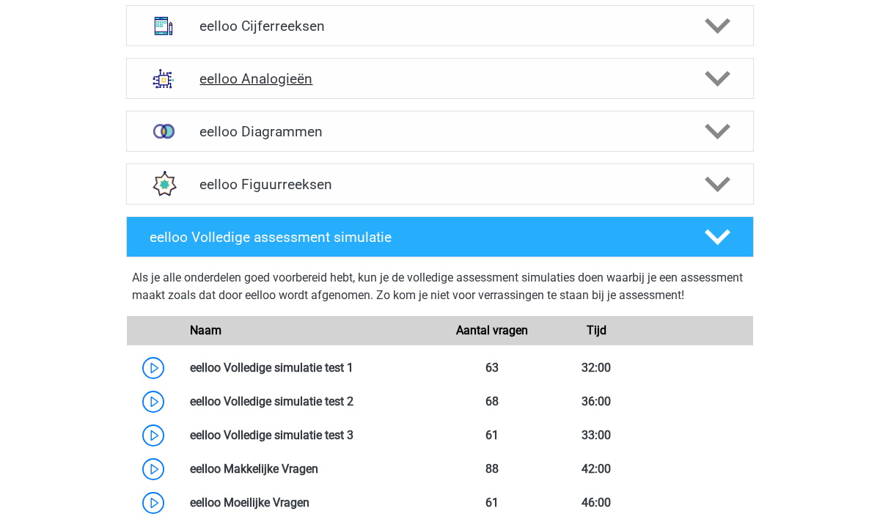
click at [735, 66] on div at bounding box center [717, 79] width 50 height 26
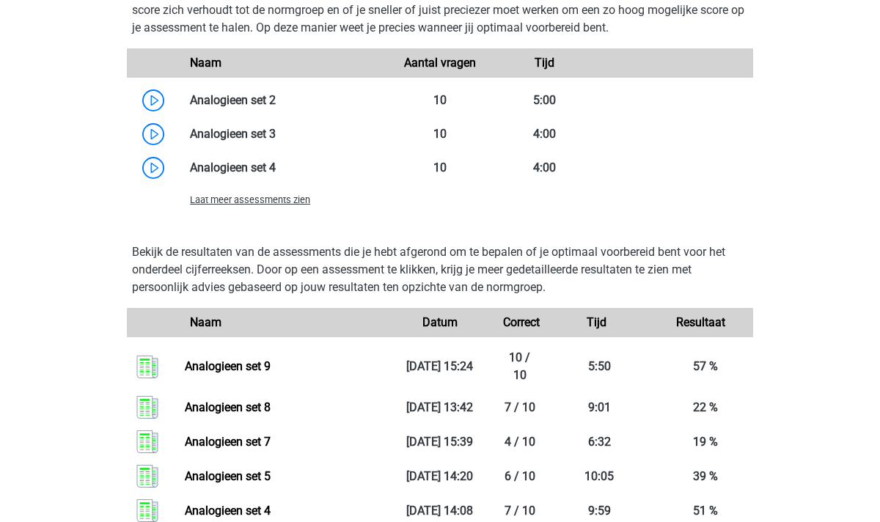
scroll to position [1188, 0]
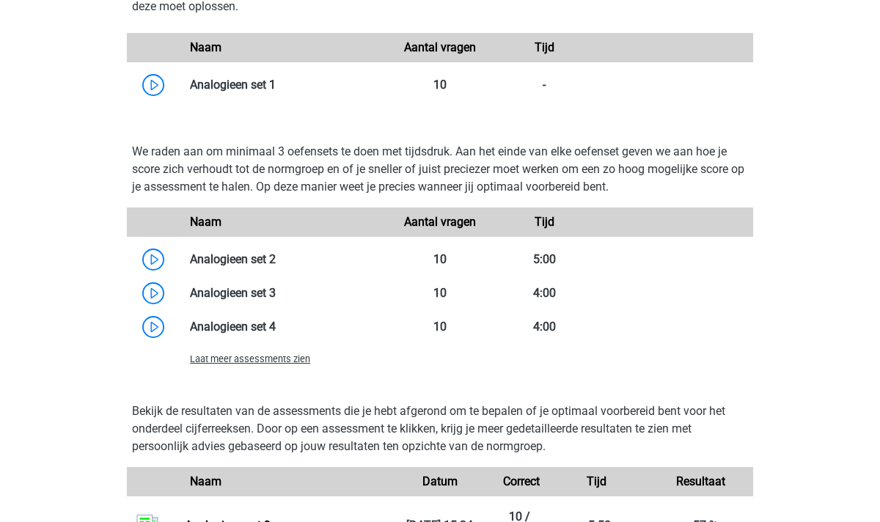
click at [249, 362] on span "Laat meer assessments zien" at bounding box center [250, 359] width 120 height 11
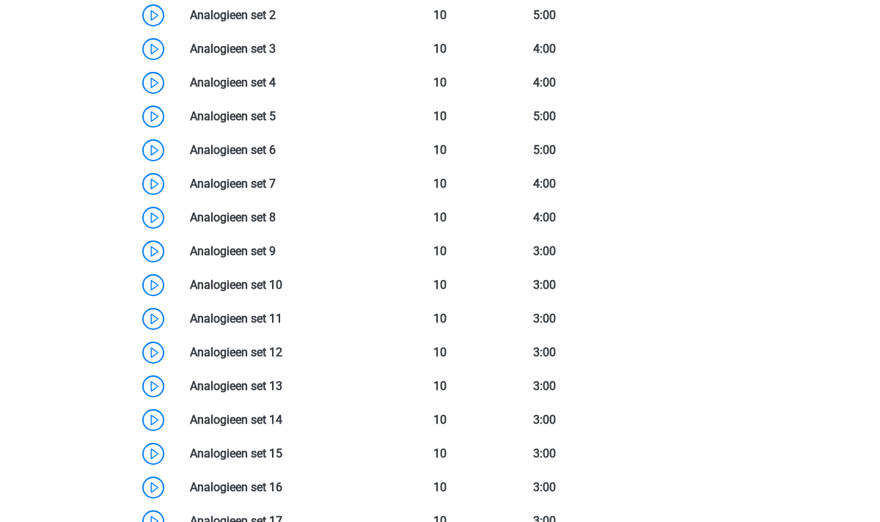
scroll to position [1457, 0]
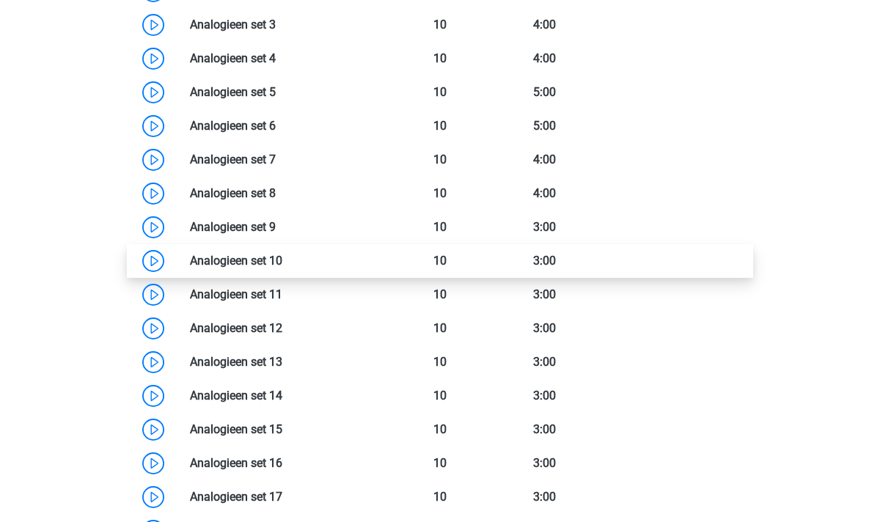
click at [282, 258] on link at bounding box center [282, 261] width 0 height 14
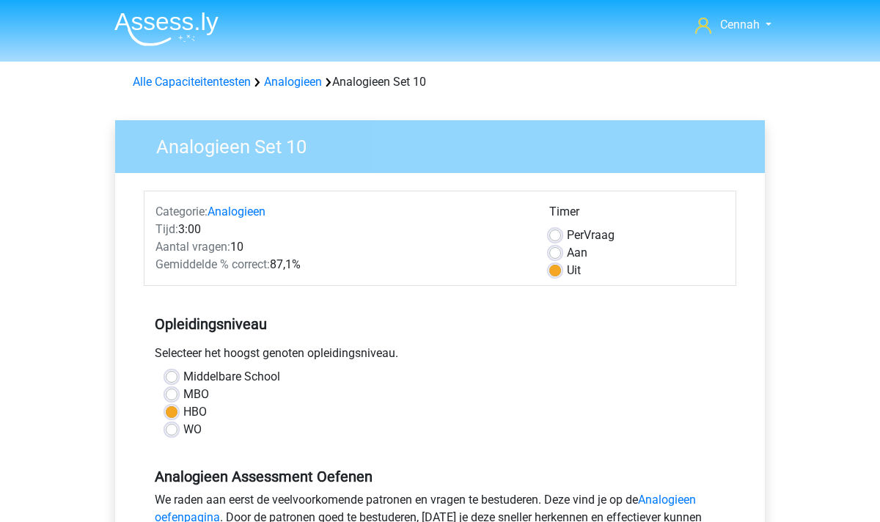
click at [567, 236] on label "Per Vraag" at bounding box center [591, 236] width 48 height 18
click at [555, 236] on input "Per Vraag" at bounding box center [555, 234] width 12 height 15
radio input "true"
click at [567, 259] on label "Aan" at bounding box center [577, 253] width 21 height 18
click at [553, 259] on input "Aan" at bounding box center [555, 251] width 12 height 15
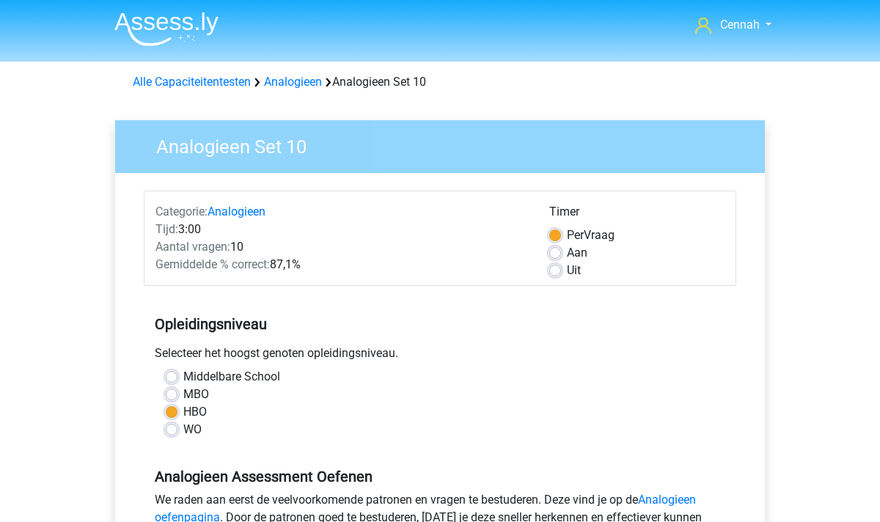
radio input "true"
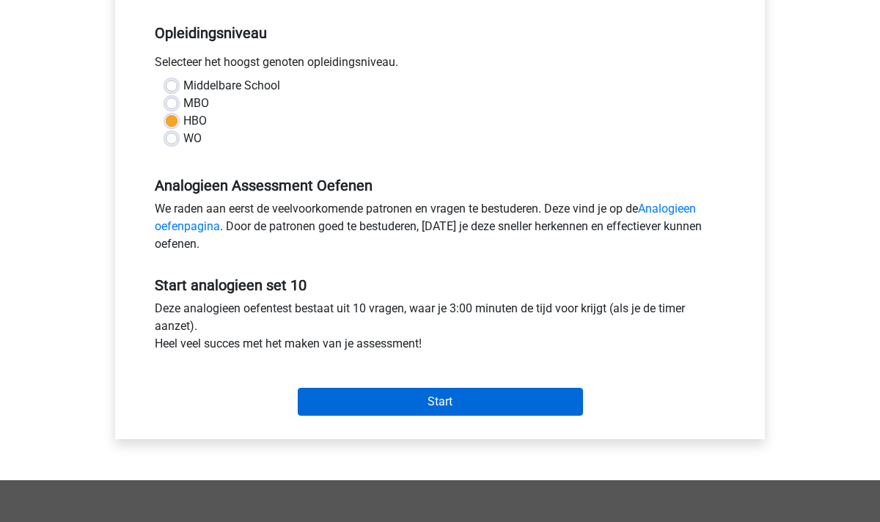
scroll to position [311, 0]
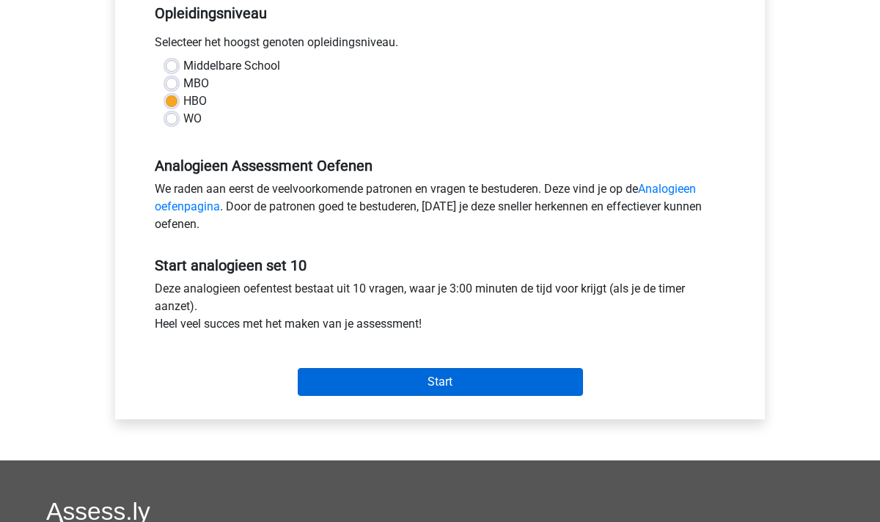
click at [431, 382] on input "Start" at bounding box center [440, 382] width 285 height 28
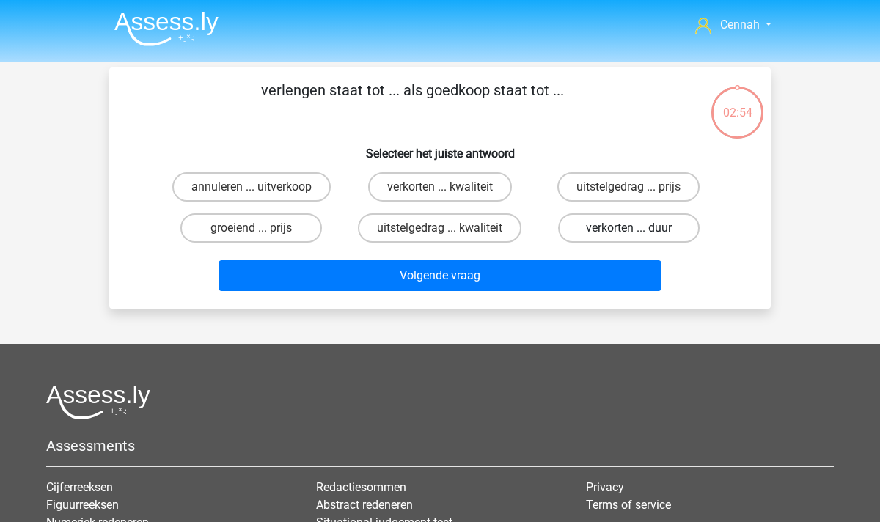
click at [641, 228] on label "verkorten ... duur" at bounding box center [629, 227] width 142 height 29
click at [638, 228] on input "verkorten ... duur" at bounding box center [634, 233] width 10 height 10
radio input "true"
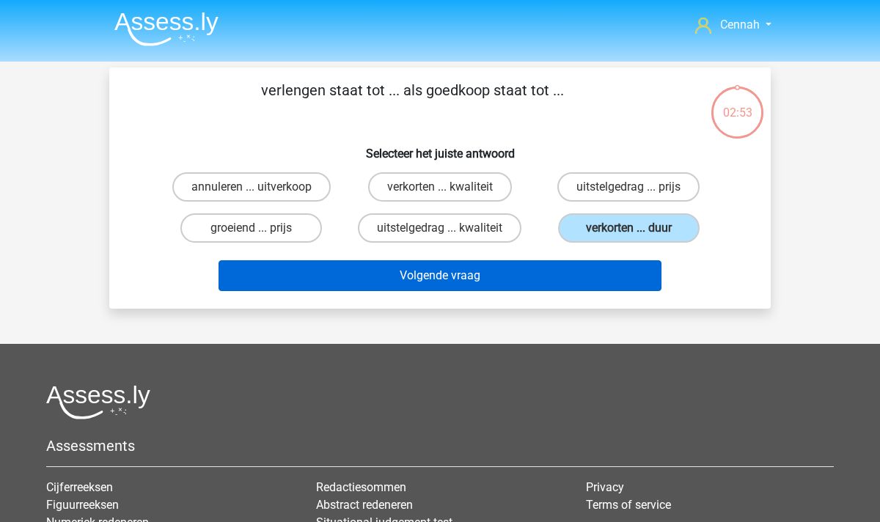
click at [548, 265] on button "Volgende vraag" at bounding box center [441, 275] width 444 height 31
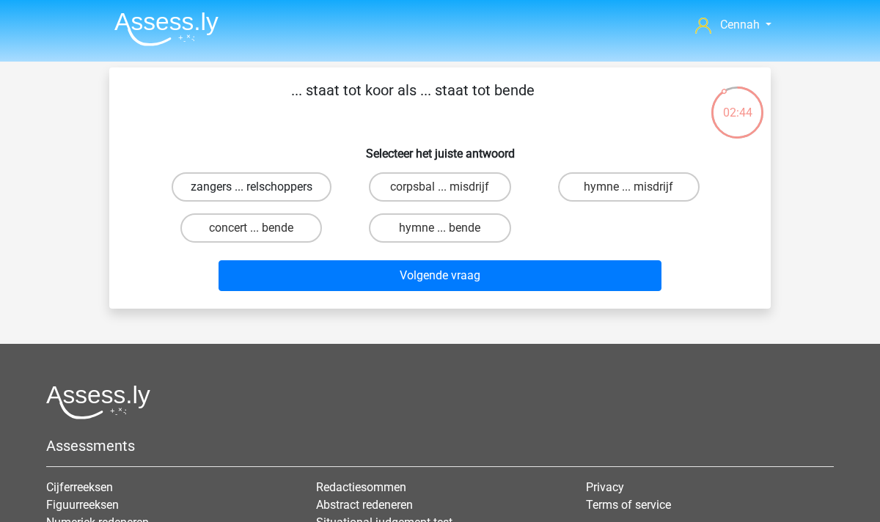
click at [266, 189] on label "zangers ... relschoppers" at bounding box center [252, 186] width 160 height 29
click at [261, 189] on input "zangers ... relschoppers" at bounding box center [257, 192] width 10 height 10
radio input "true"
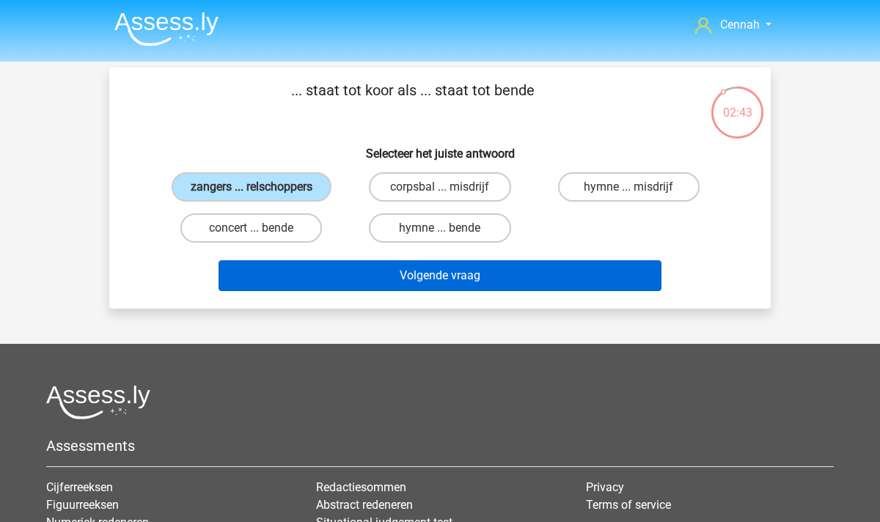
click at [439, 291] on button "Volgende vraag" at bounding box center [441, 275] width 444 height 31
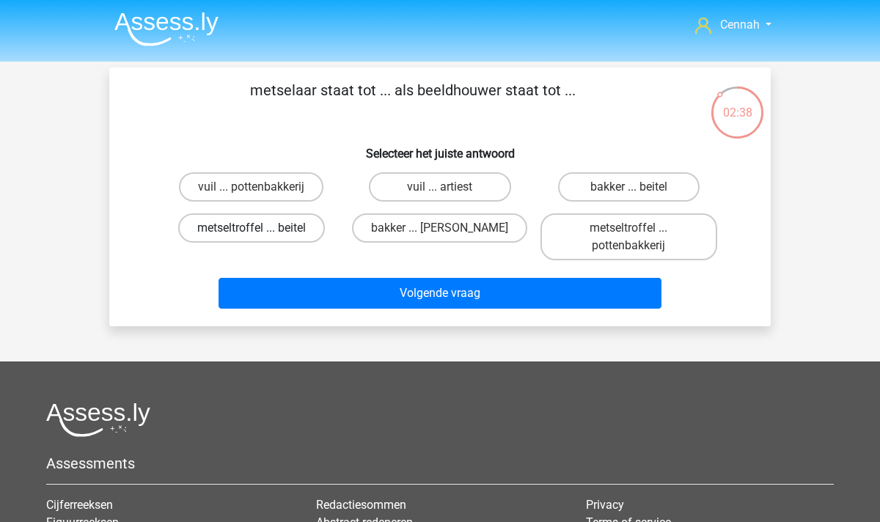
click at [235, 232] on label "metseltroffel ... beitel" at bounding box center [251, 227] width 147 height 29
click at [252, 232] on input "metseltroffel ... beitel" at bounding box center [257, 233] width 10 height 10
radio input "true"
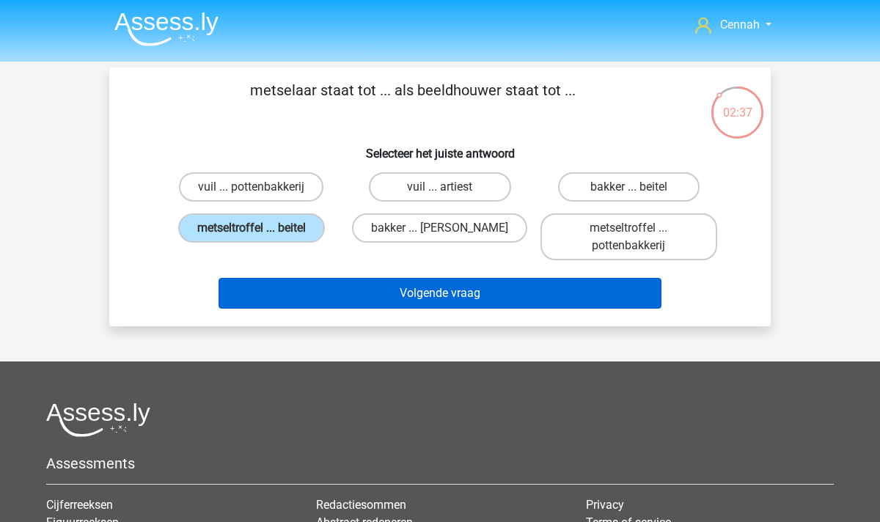
click at [455, 296] on button "Volgende vraag" at bounding box center [441, 293] width 444 height 31
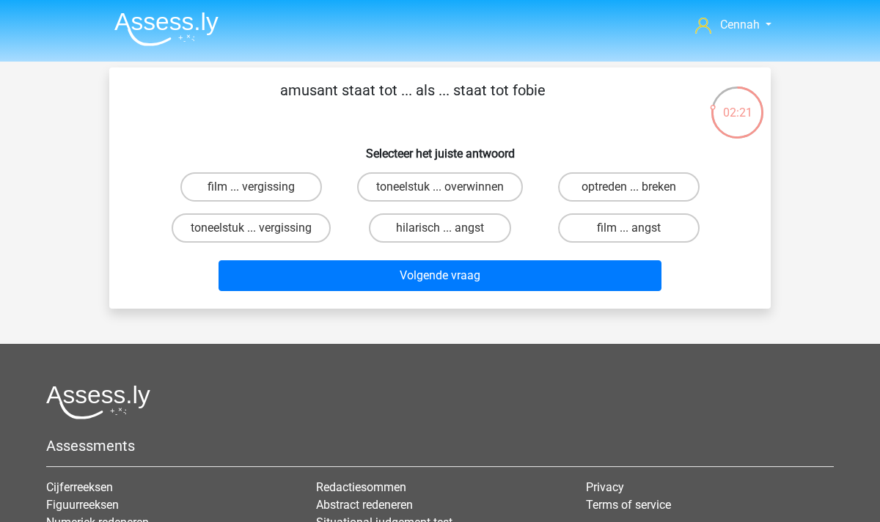
click at [442, 229] on input "hilarisch ... angst" at bounding box center [445, 233] width 10 height 10
radio input "true"
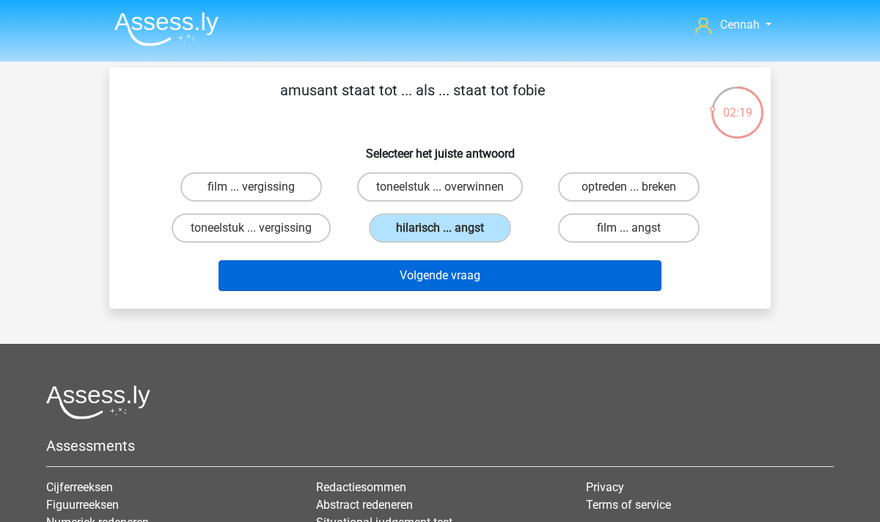
click at [468, 277] on button "Volgende vraag" at bounding box center [441, 275] width 444 height 31
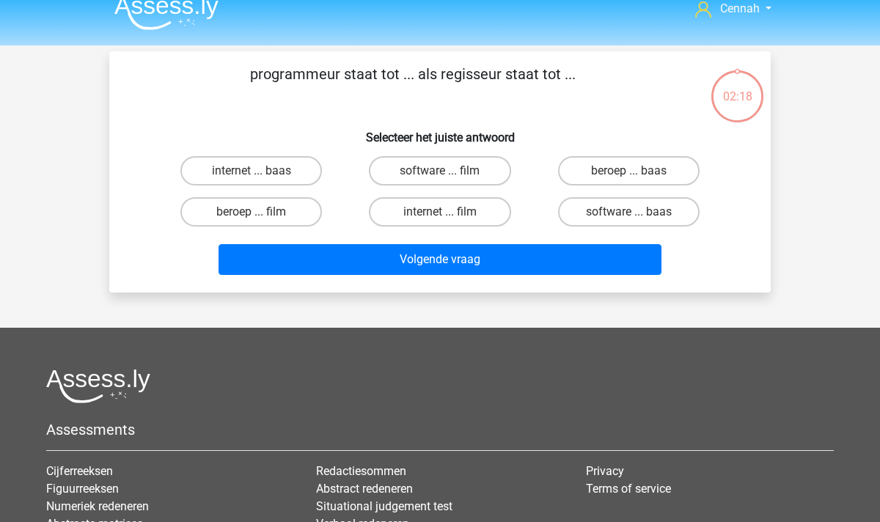
scroll to position [4, 0]
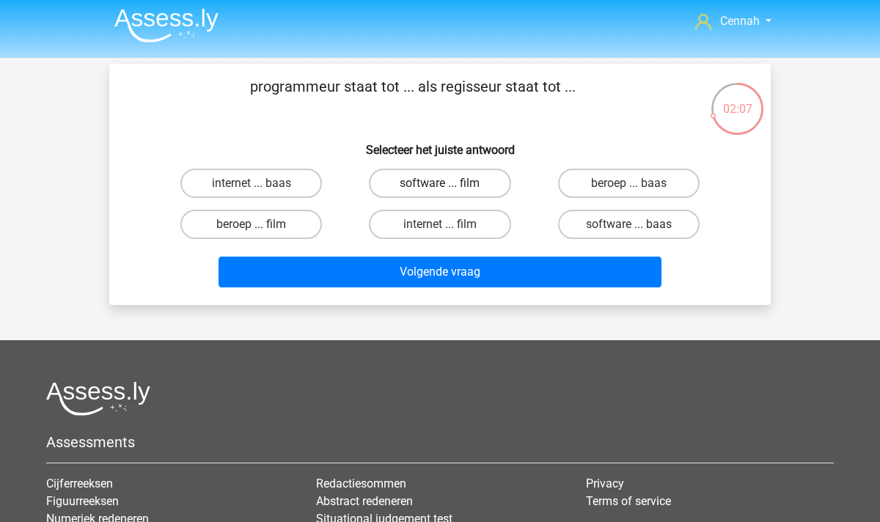
click at [436, 179] on label "software ... film" at bounding box center [440, 183] width 142 height 29
click at [440, 183] on input "software ... film" at bounding box center [445, 188] width 10 height 10
radio input "true"
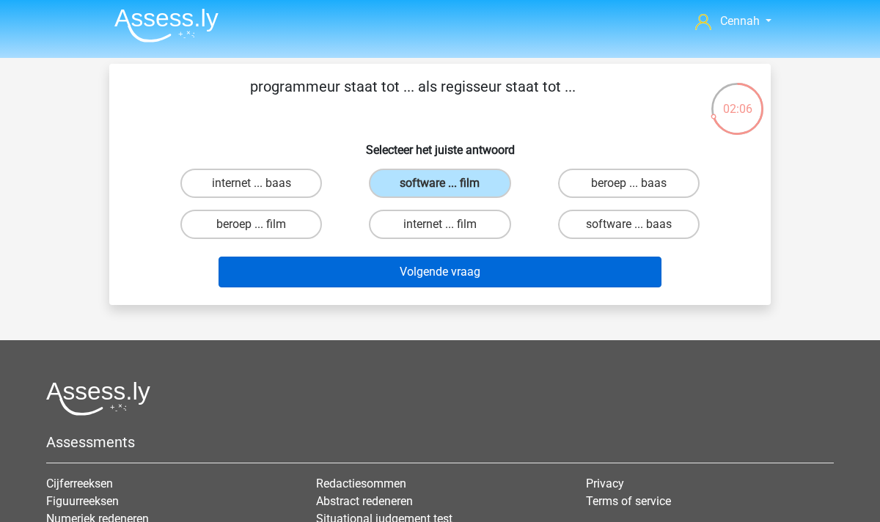
click at [443, 285] on button "Volgende vraag" at bounding box center [441, 272] width 444 height 31
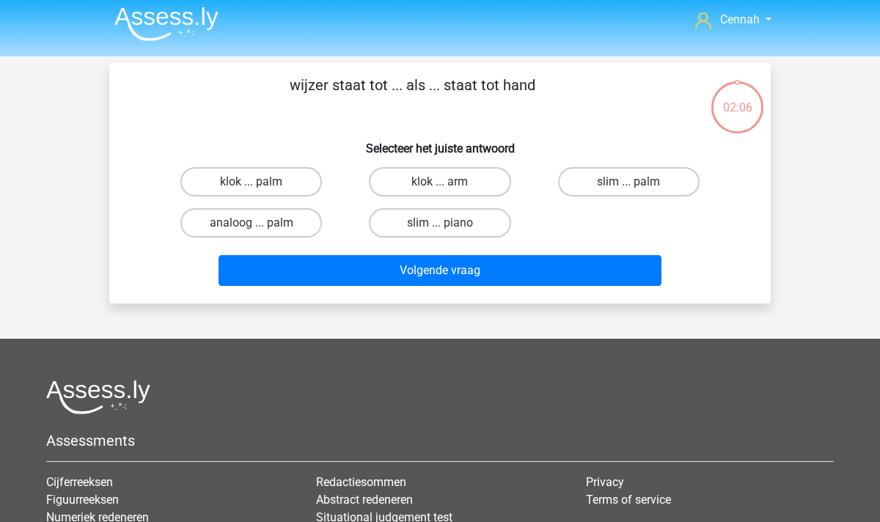
scroll to position [1, 0]
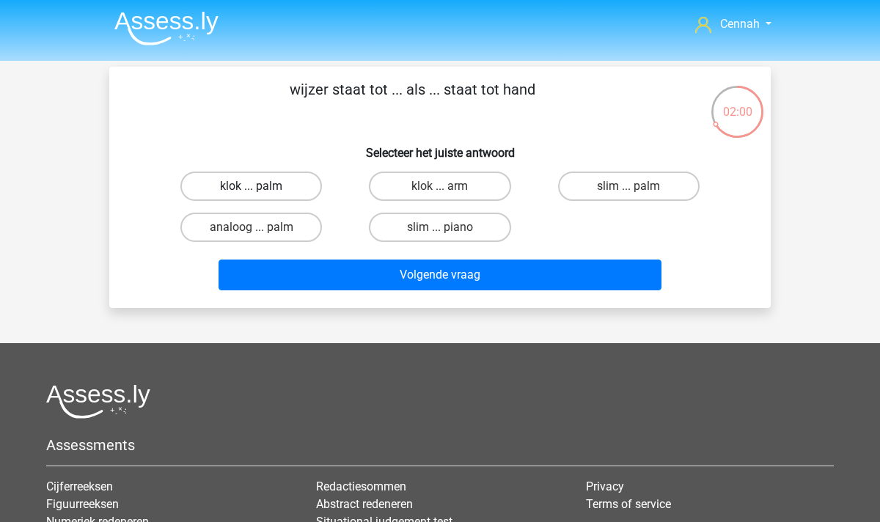
click at [267, 183] on label "klok ... palm" at bounding box center [251, 186] width 142 height 29
click at [261, 186] on input "klok ... palm" at bounding box center [257, 191] width 10 height 10
radio input "true"
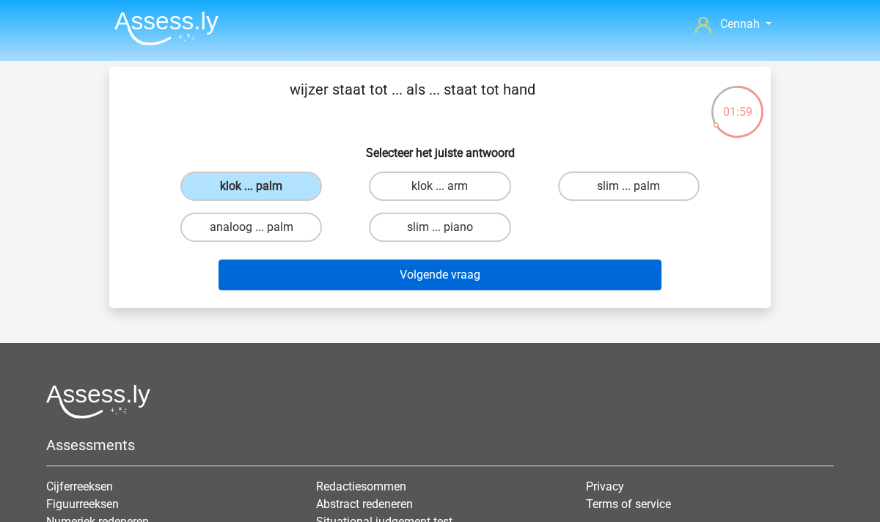
click at [408, 270] on button "Volgende vraag" at bounding box center [441, 275] width 444 height 31
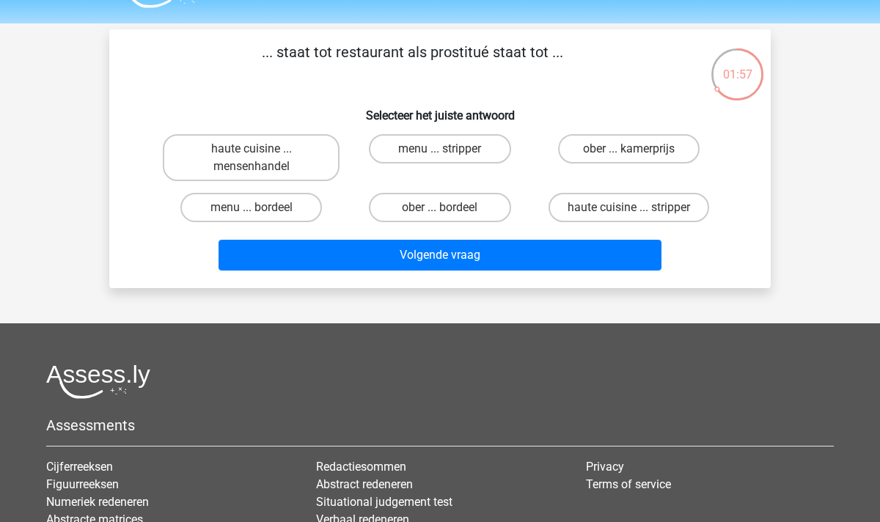
scroll to position [18, 0]
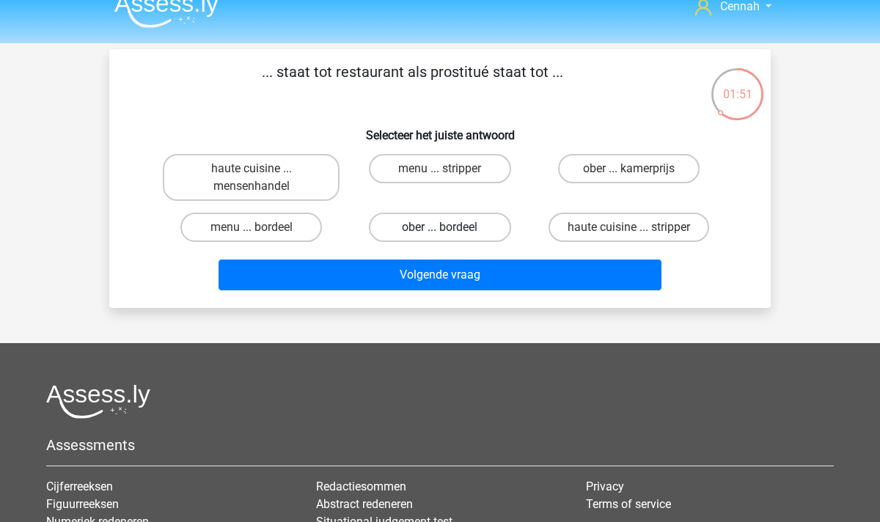
click at [436, 224] on label "ober ... bordeel" at bounding box center [440, 227] width 142 height 29
click at [440, 227] on input "ober ... bordeel" at bounding box center [445, 232] width 10 height 10
radio input "true"
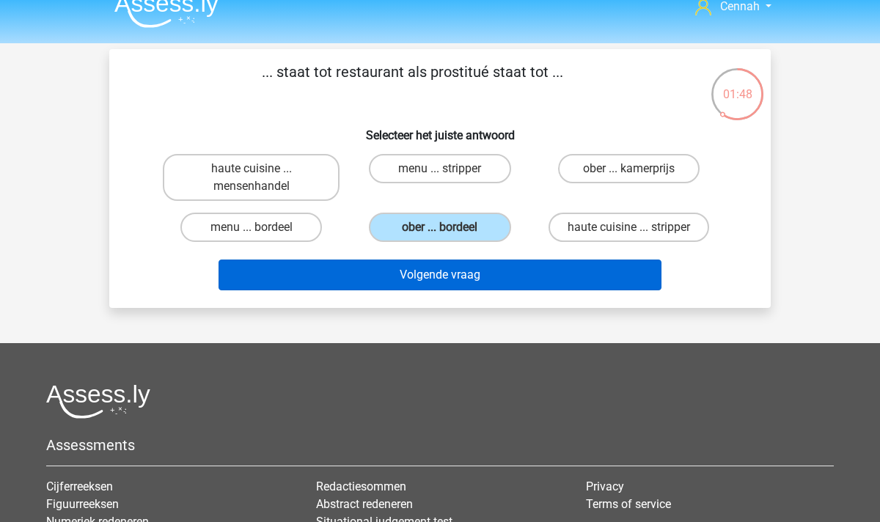
click at [429, 276] on button "Volgende vraag" at bounding box center [441, 275] width 444 height 31
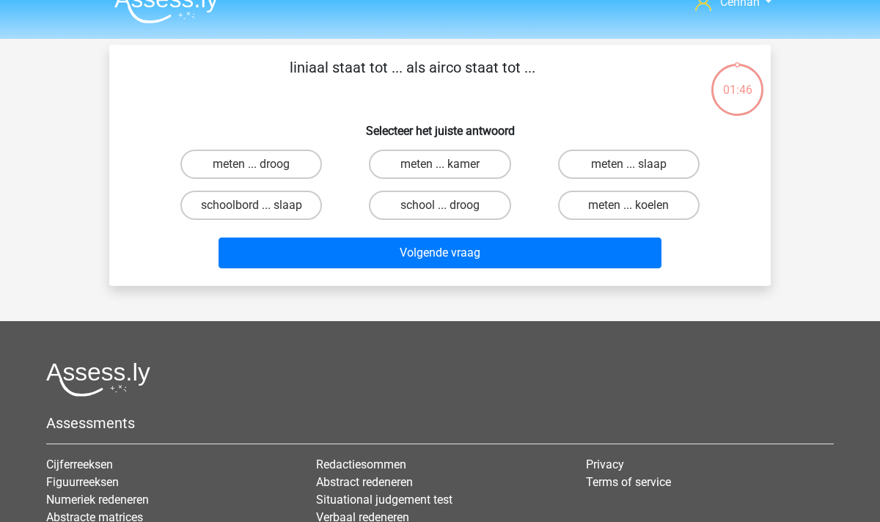
scroll to position [0, 0]
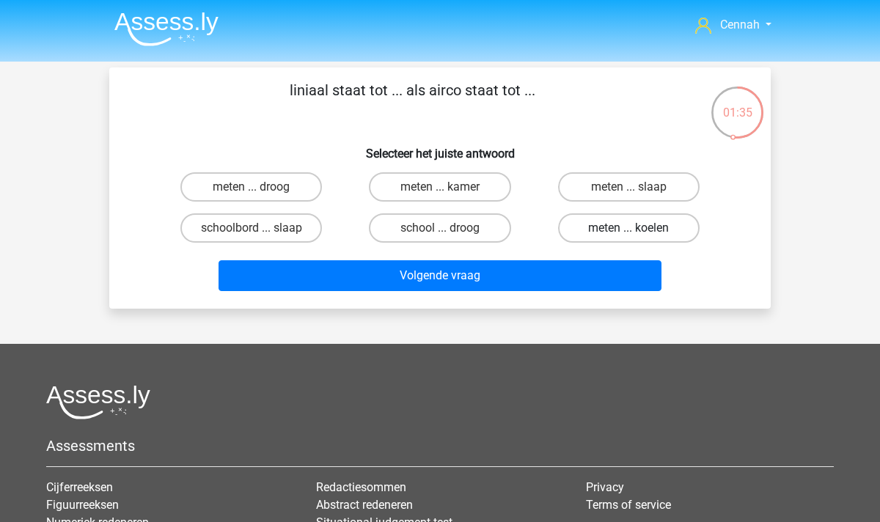
click at [635, 227] on label "meten ... koelen" at bounding box center [629, 227] width 142 height 29
click at [635, 228] on input "meten ... koelen" at bounding box center [634, 233] width 10 height 10
radio input "true"
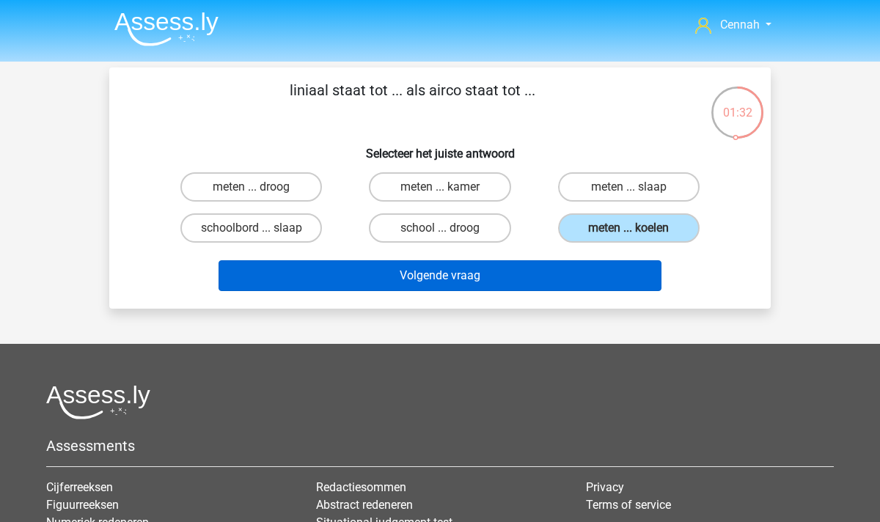
click at [437, 279] on button "Volgende vraag" at bounding box center [441, 275] width 444 height 31
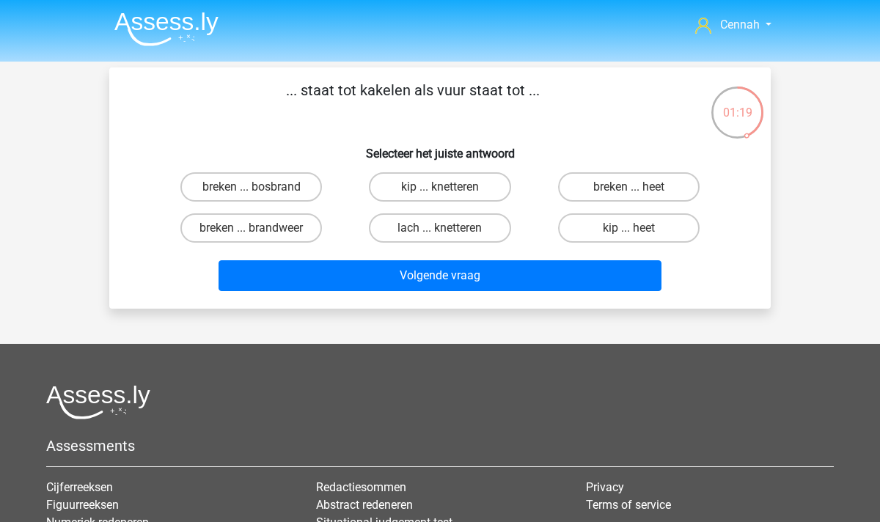
click at [445, 189] on input "kip ... knetteren" at bounding box center [445, 192] width 10 height 10
radio input "true"
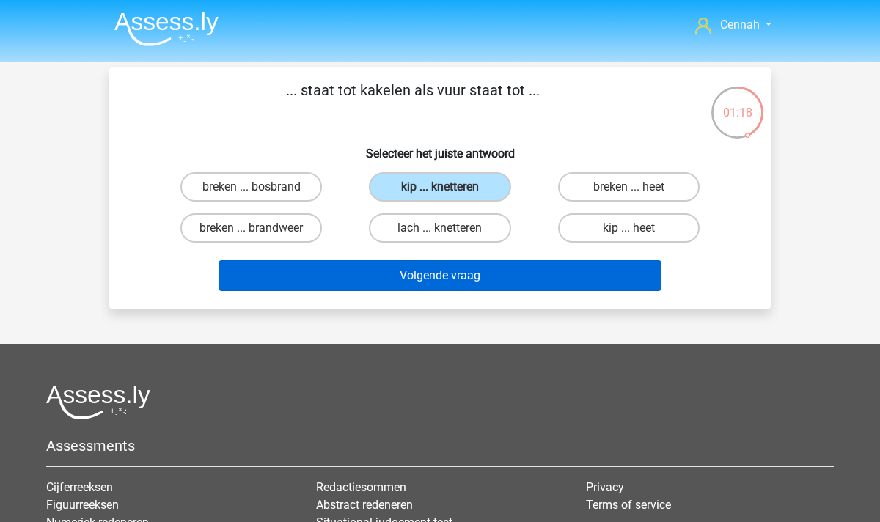
click at [434, 274] on button "Volgende vraag" at bounding box center [441, 275] width 444 height 31
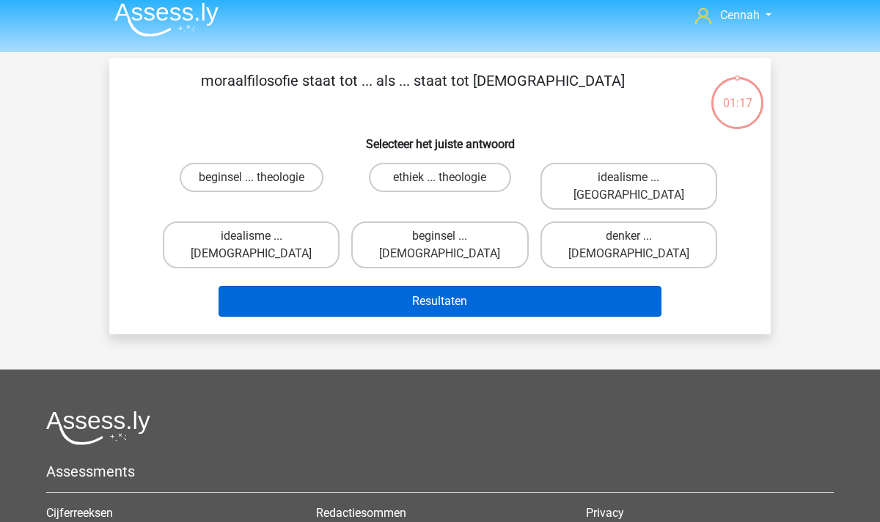
scroll to position [9, 0]
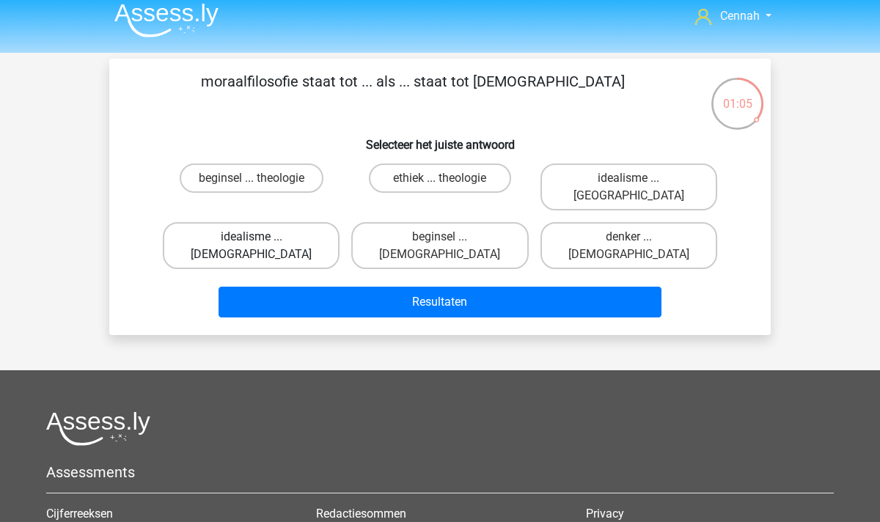
click at [279, 222] on label "idealisme ... Christus" at bounding box center [251, 245] width 177 height 47
click at [261, 237] on input "idealisme ... Christus" at bounding box center [257, 242] width 10 height 10
radio input "true"
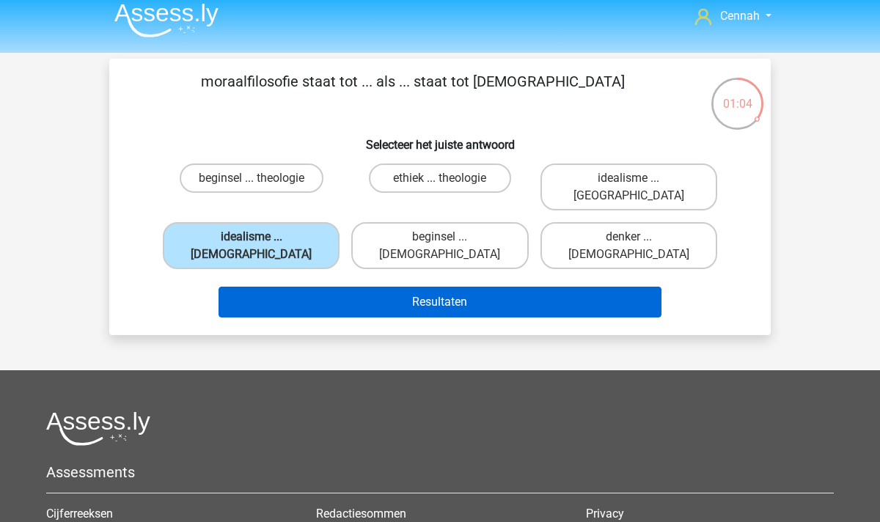
click at [475, 287] on button "Resultaten" at bounding box center [441, 302] width 444 height 31
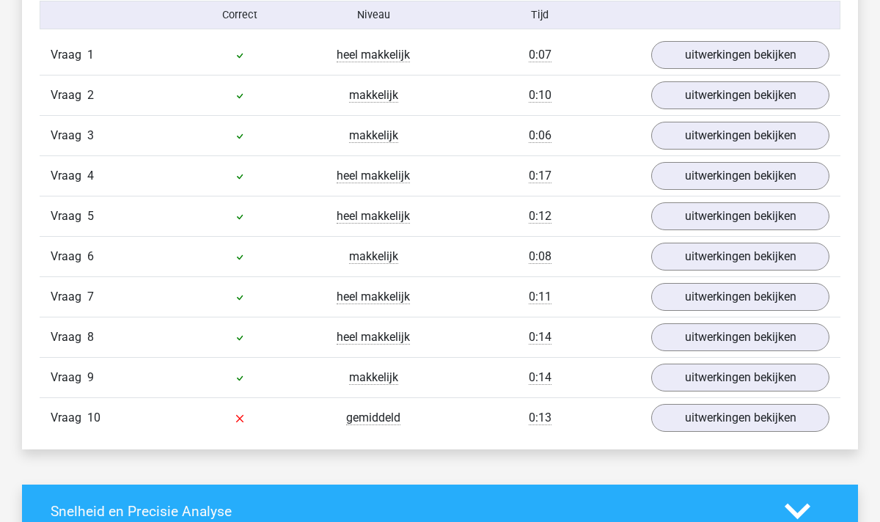
scroll to position [929, 0]
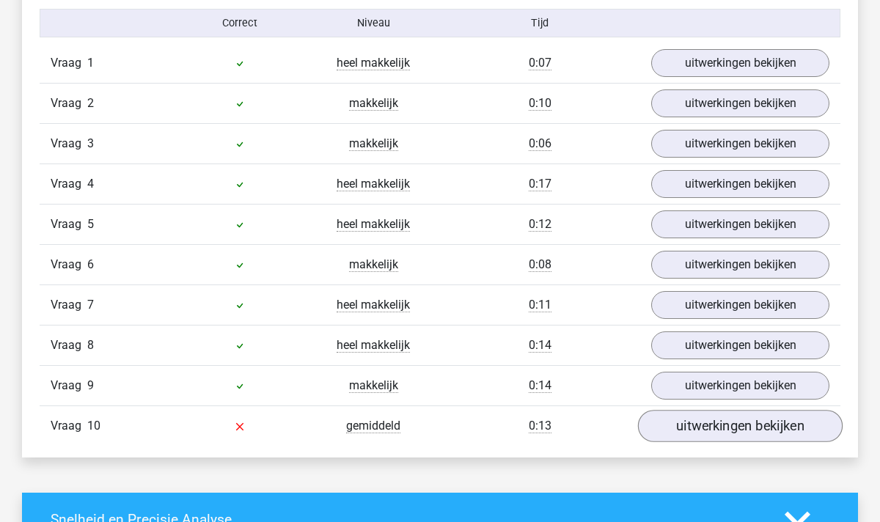
click at [737, 426] on link "uitwerkingen bekijken" at bounding box center [740, 426] width 205 height 32
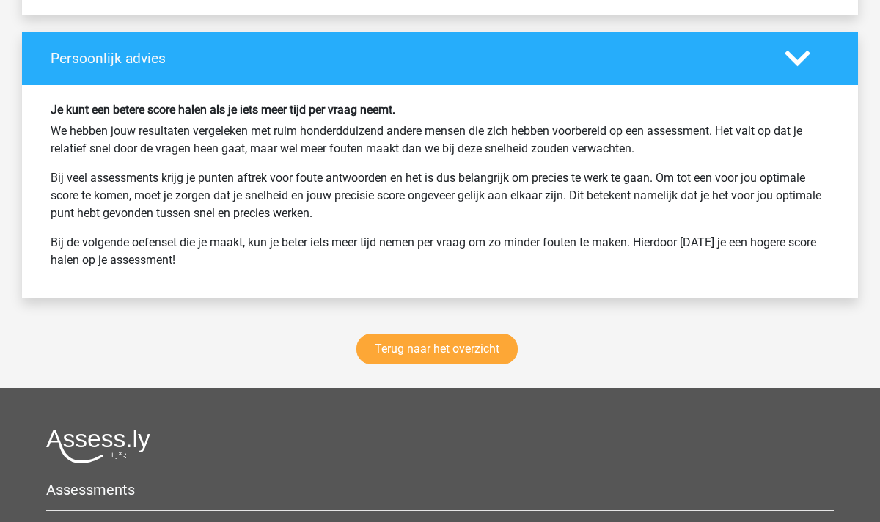
scroll to position [2257, 0]
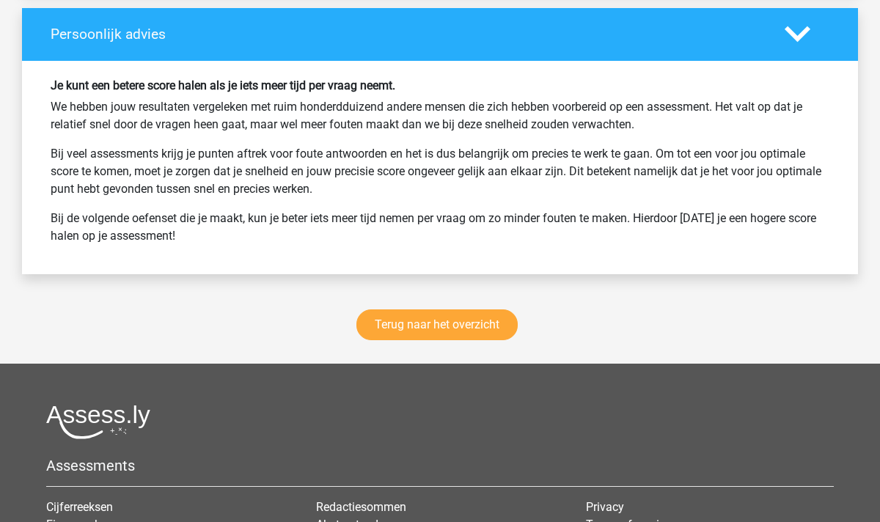
click at [407, 341] on div "Terug naar het overzicht" at bounding box center [440, 328] width 836 height 72
click at [421, 329] on link "Terug naar het overzicht" at bounding box center [437, 325] width 161 height 31
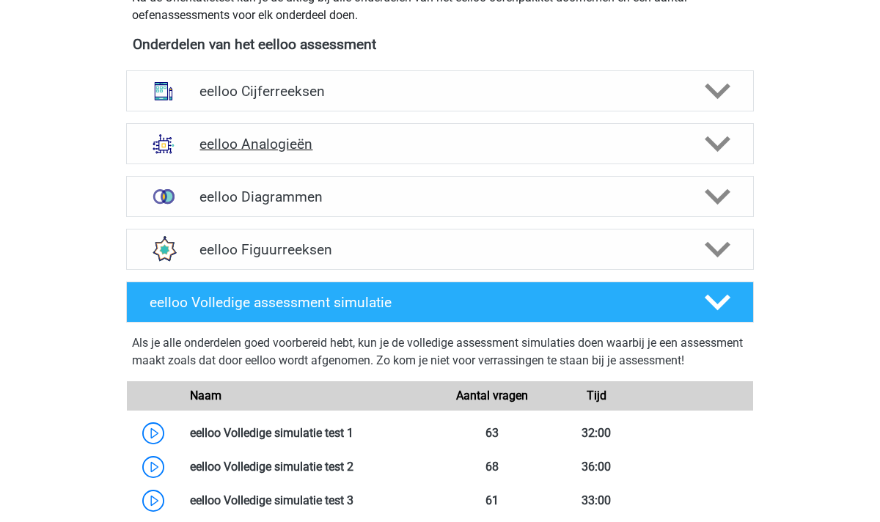
scroll to position [563, 0]
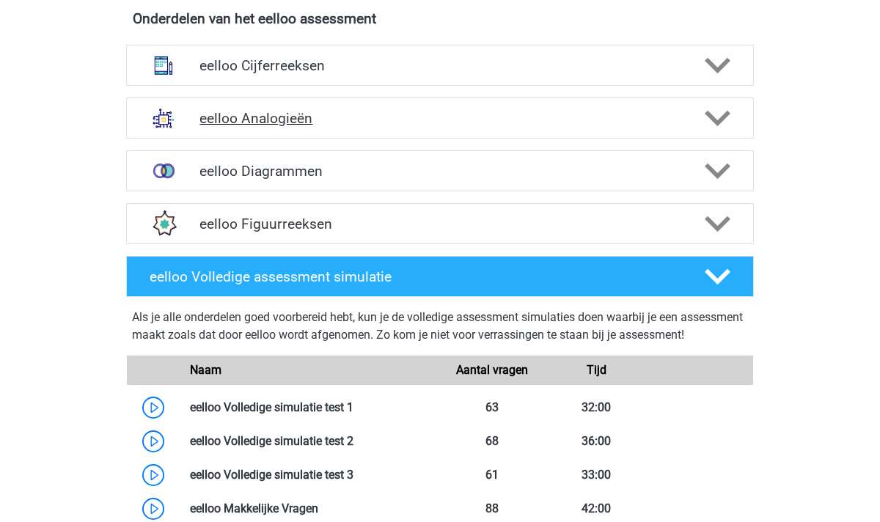
click at [712, 116] on polygon at bounding box center [718, 119] width 26 height 16
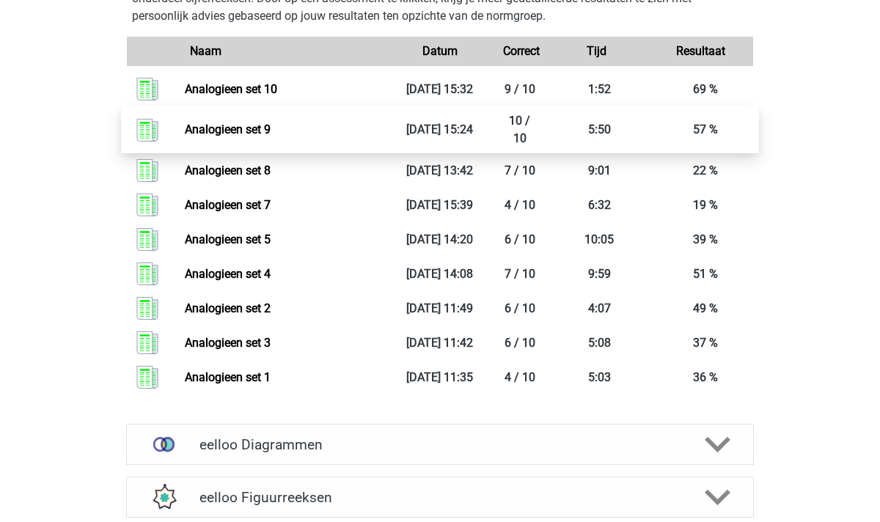
scroll to position [1593, 0]
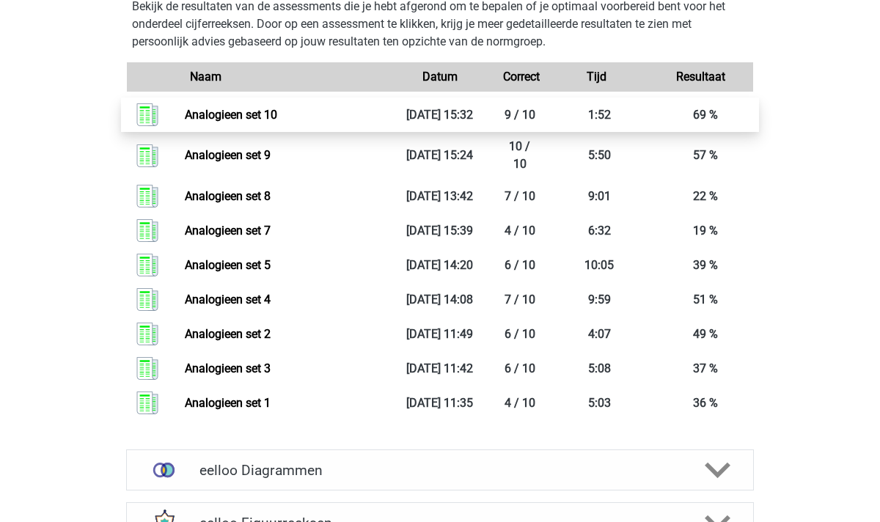
click at [275, 122] on link "Analogieen set 10" at bounding box center [231, 115] width 92 height 14
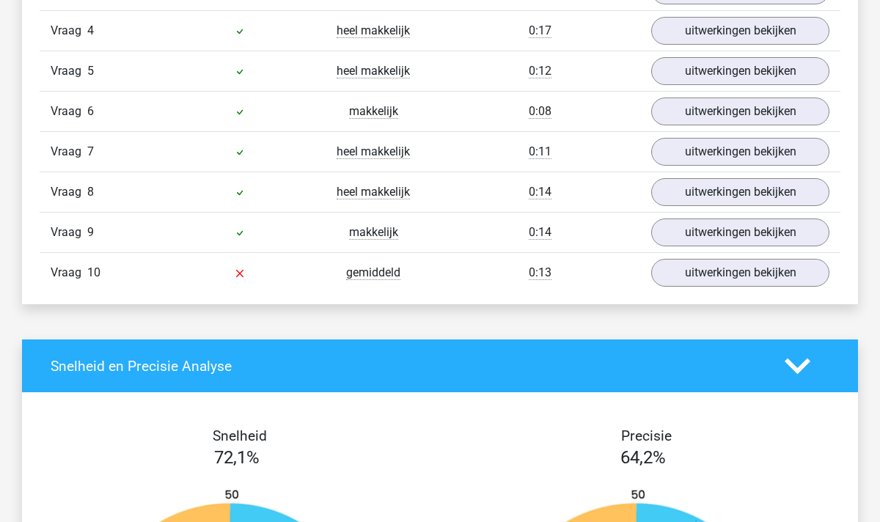
scroll to position [1077, 0]
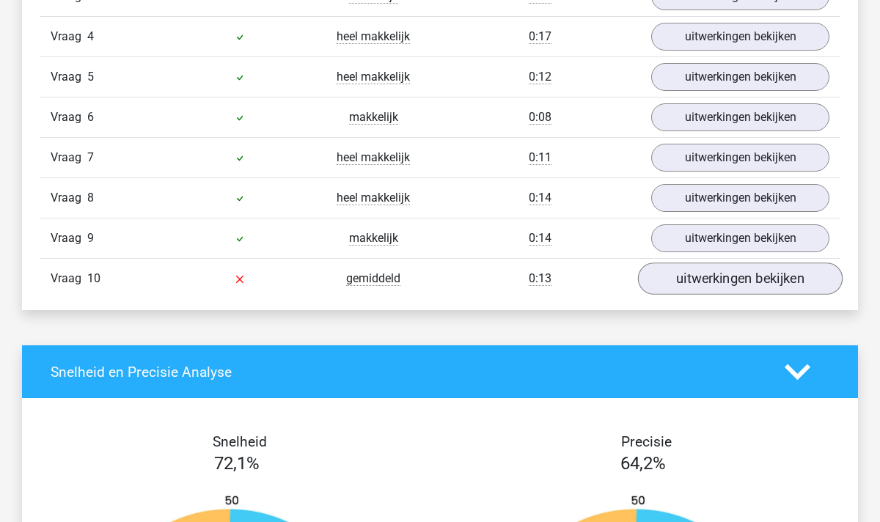
click at [767, 288] on link "uitwerkingen bekijken" at bounding box center [740, 279] width 205 height 32
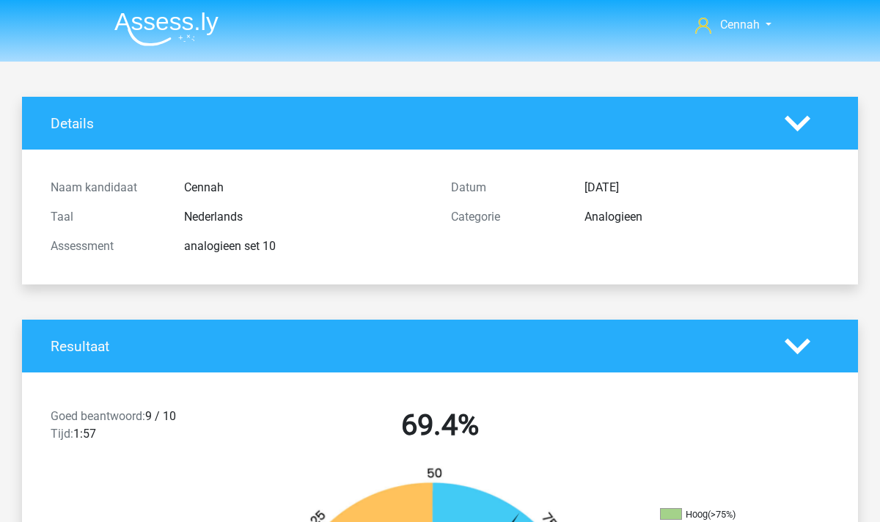
scroll to position [0, 0]
click at [202, 24] on img at bounding box center [166, 29] width 104 height 34
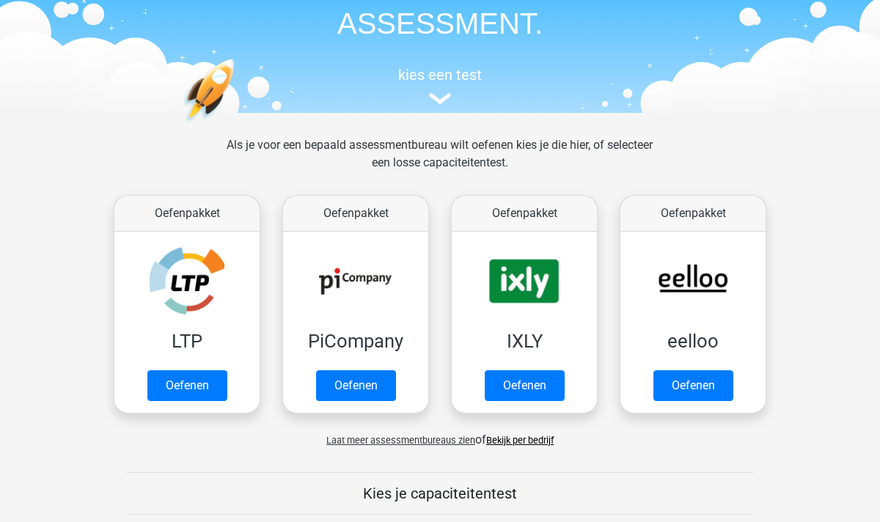
scroll to position [141, 0]
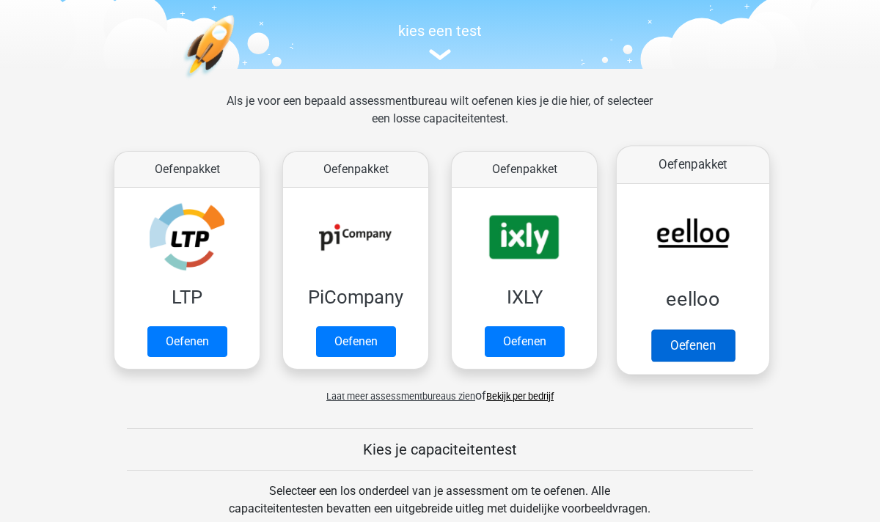
click at [698, 345] on link "Oefenen" at bounding box center [693, 345] width 84 height 32
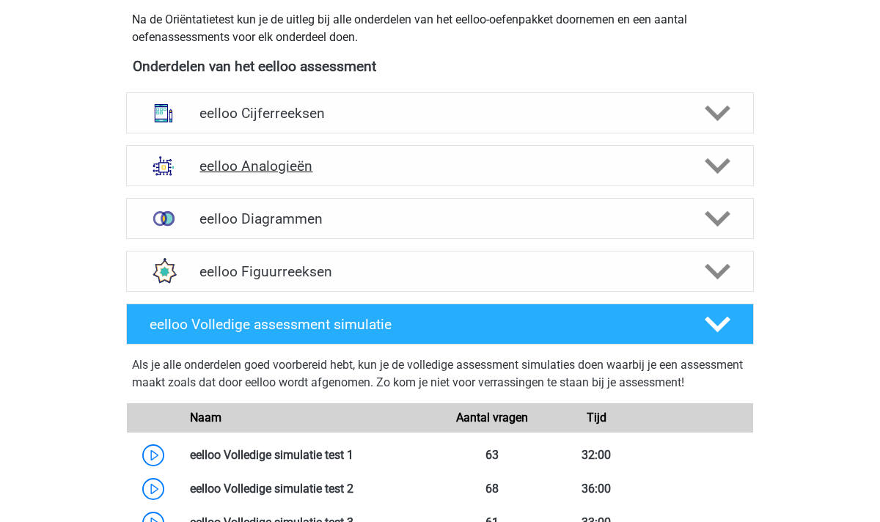
scroll to position [529, 0]
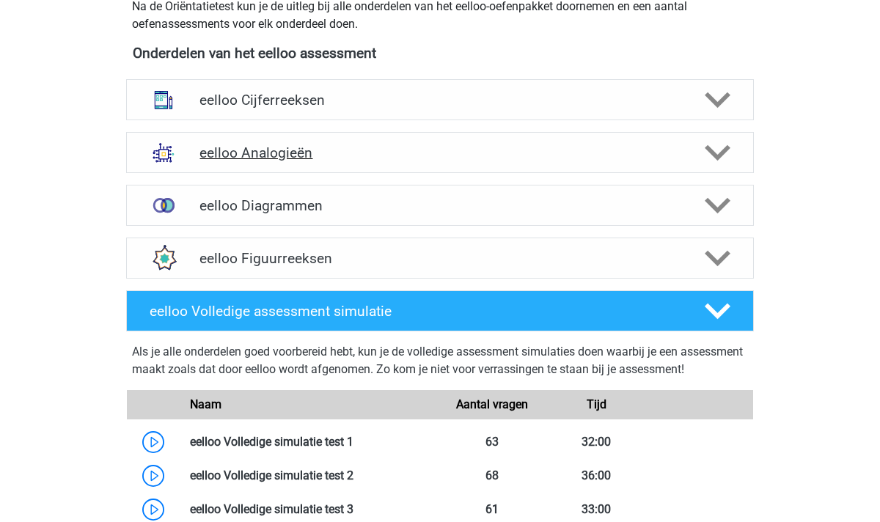
click at [723, 141] on icon at bounding box center [718, 153] width 26 height 26
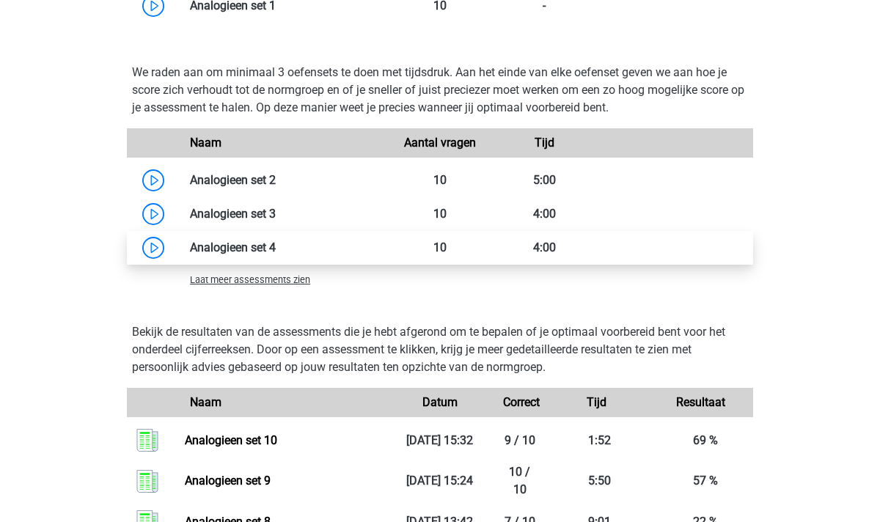
scroll to position [1264, 0]
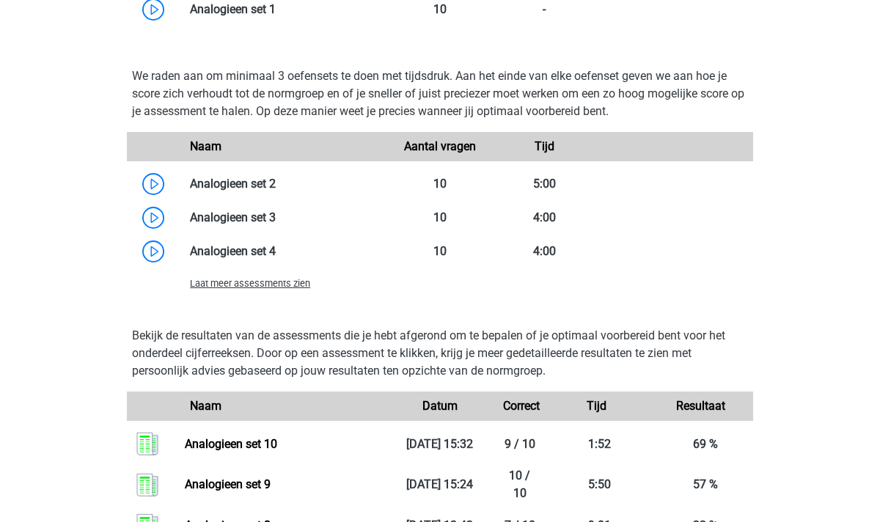
click at [261, 283] on span "Laat meer assessments zien" at bounding box center [250, 283] width 120 height 11
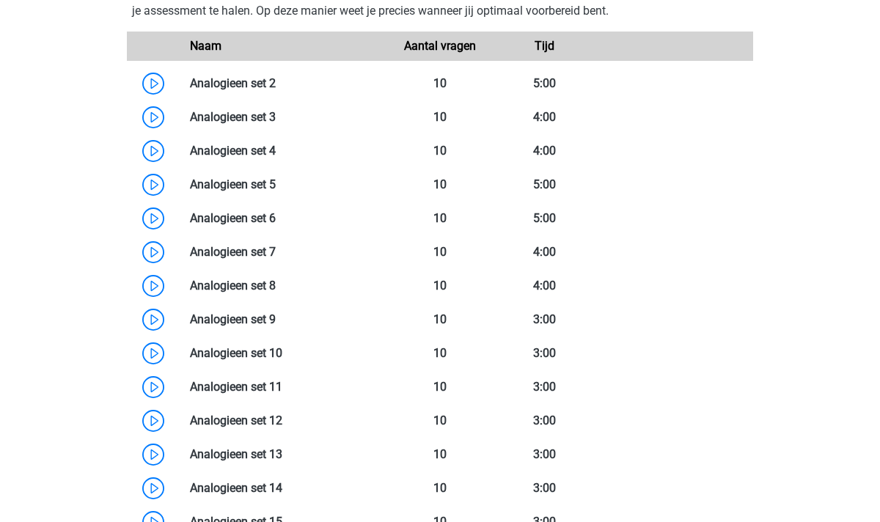
scroll to position [1363, 0]
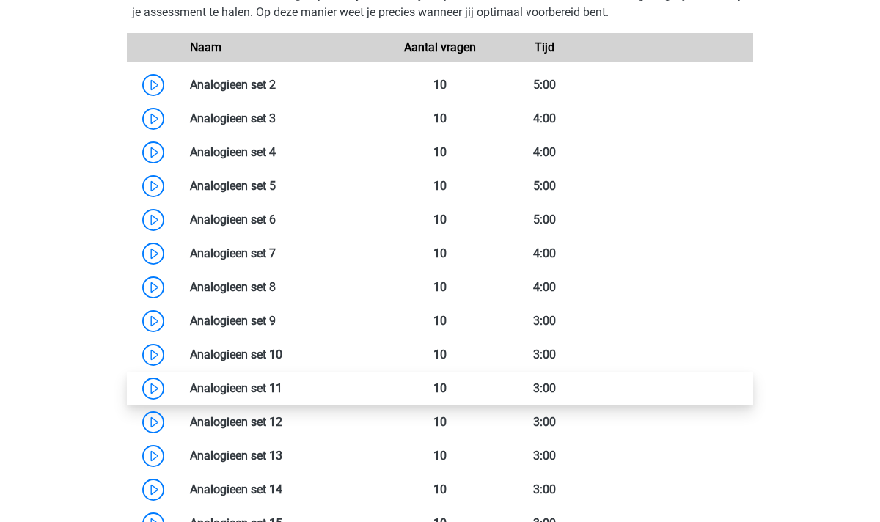
click at [282, 392] on link at bounding box center [282, 388] width 0 height 14
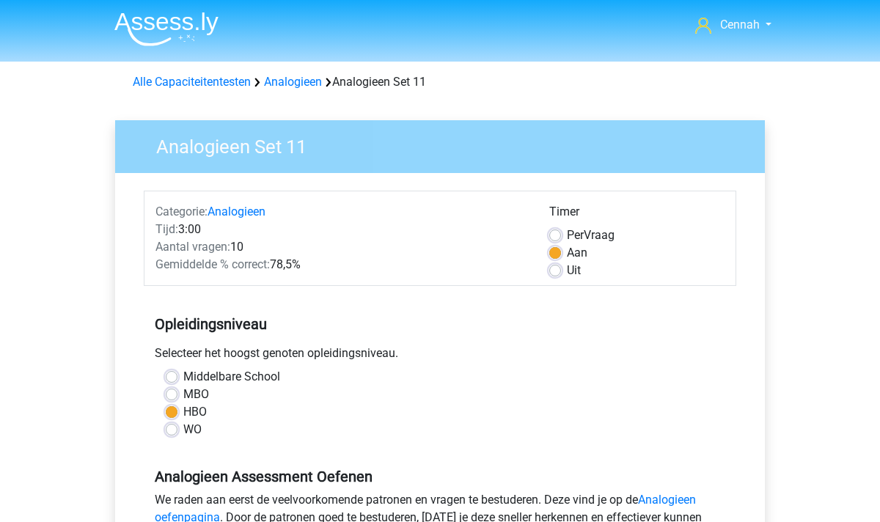
click at [567, 232] on label "Per Vraag" at bounding box center [591, 236] width 48 height 18
click at [555, 232] on input "Per Vraag" at bounding box center [555, 234] width 12 height 15
radio input "true"
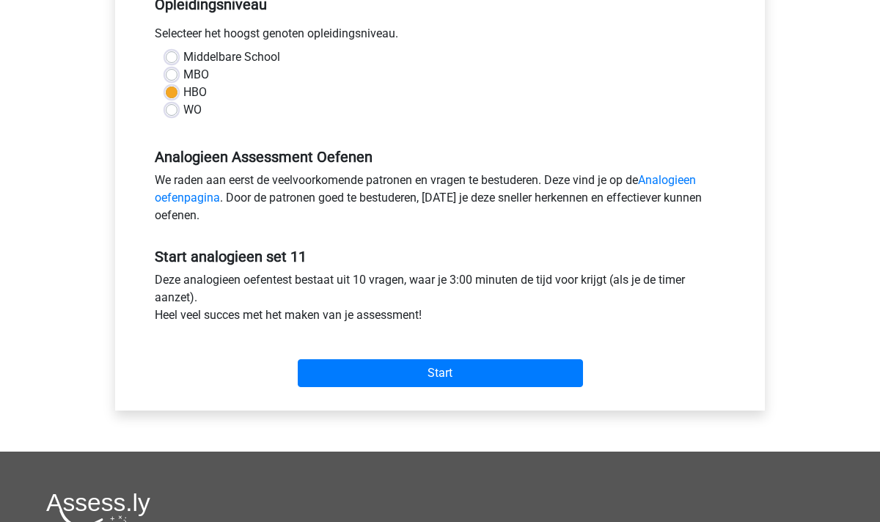
scroll to position [356, 0]
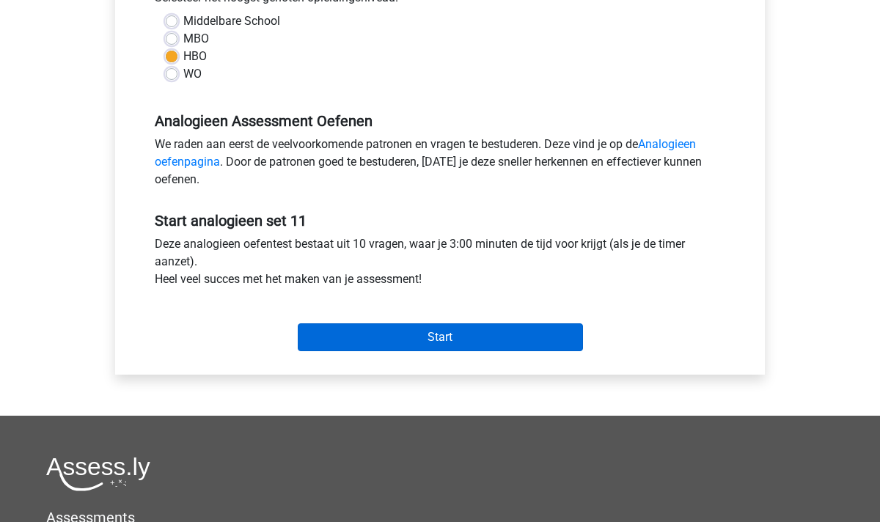
click at [436, 338] on input "Start" at bounding box center [440, 338] width 285 height 28
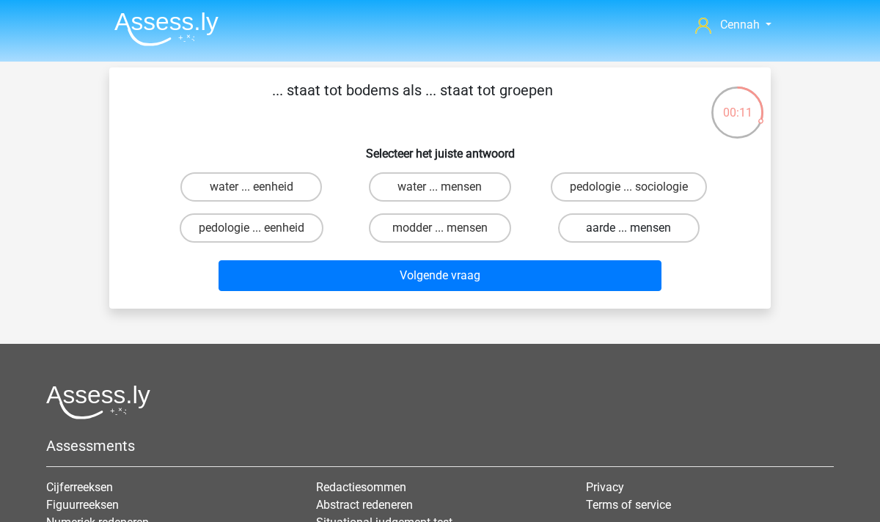
click at [618, 227] on label "aarde ... mensen" at bounding box center [629, 227] width 142 height 29
click at [629, 228] on input "aarde ... mensen" at bounding box center [634, 233] width 10 height 10
radio input "true"
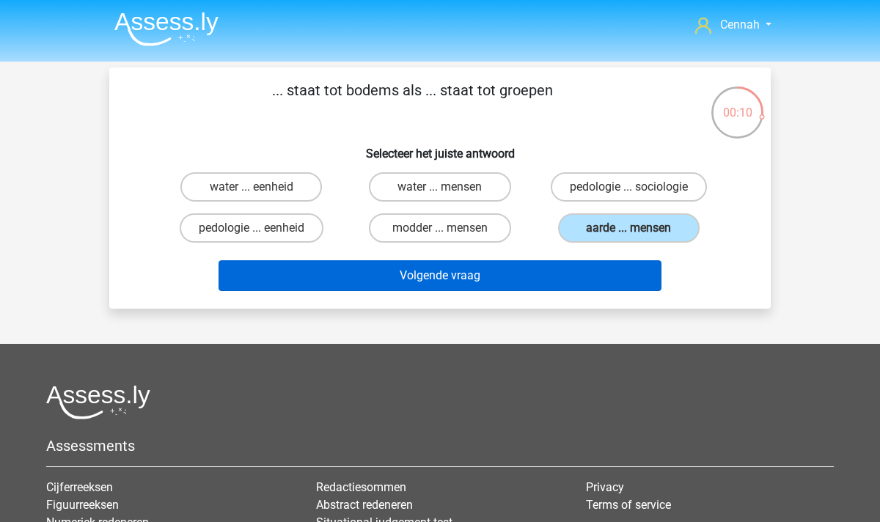
click at [522, 274] on button "Volgende vraag" at bounding box center [441, 275] width 444 height 31
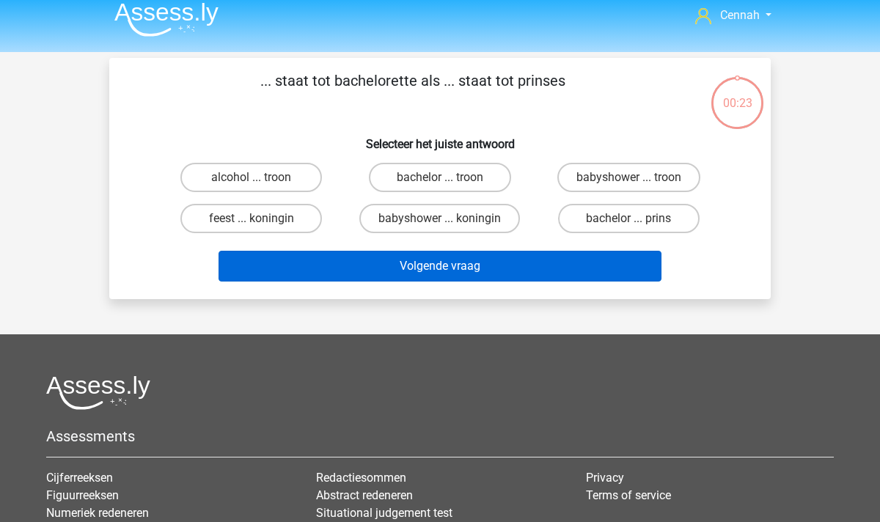
scroll to position [9, 0]
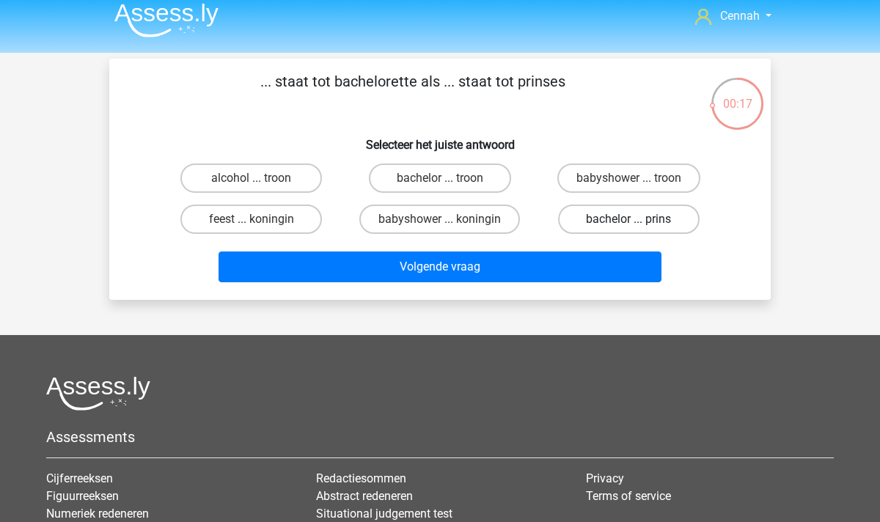
click at [623, 216] on label "bachelor ... prins" at bounding box center [629, 219] width 142 height 29
click at [629, 219] on input "bachelor ... prins" at bounding box center [634, 224] width 10 height 10
radio input "true"
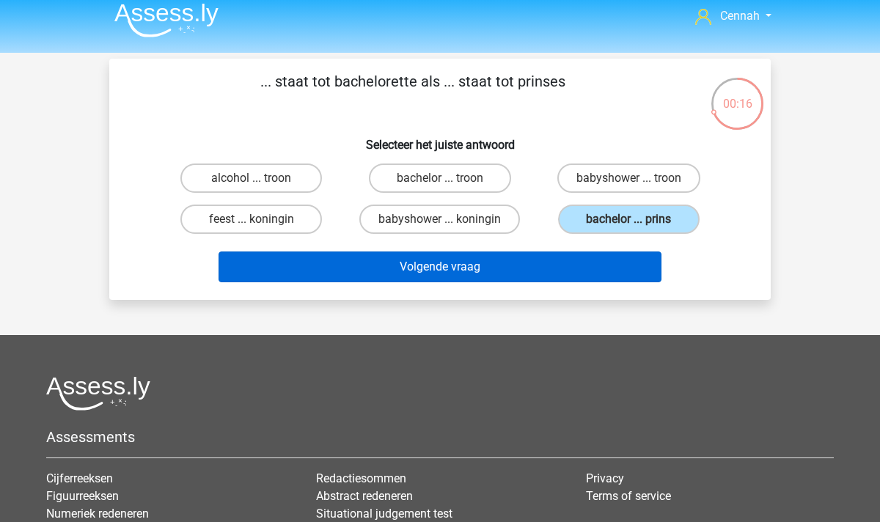
click at [542, 276] on button "Volgende vraag" at bounding box center [441, 267] width 444 height 31
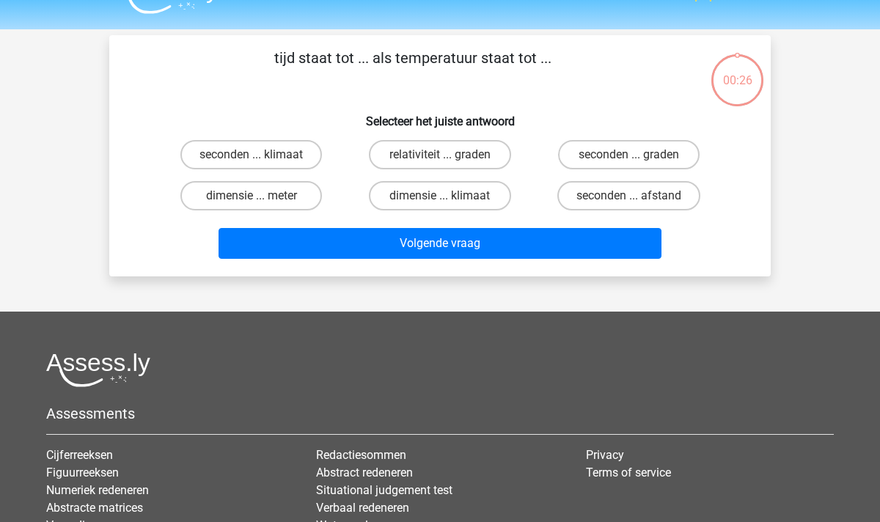
scroll to position [26, 0]
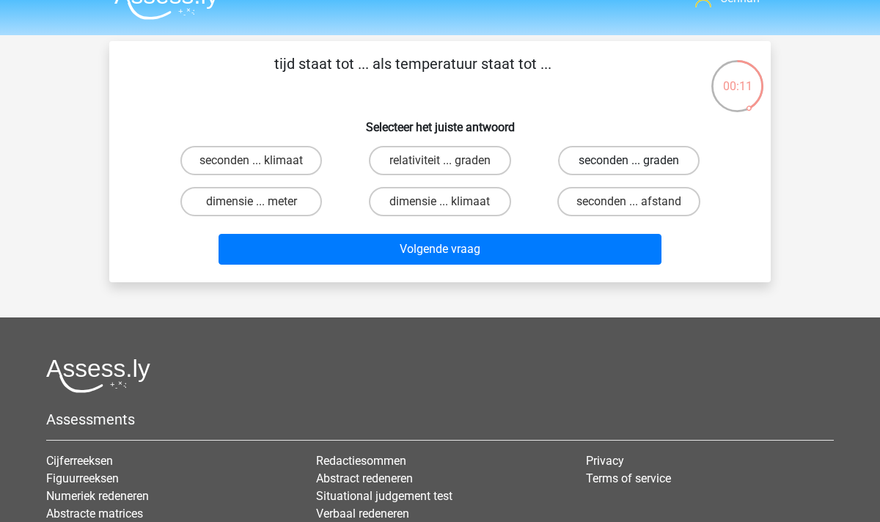
click at [623, 164] on label "seconden ... graden" at bounding box center [629, 160] width 142 height 29
click at [629, 164] on input "seconden ... graden" at bounding box center [634, 166] width 10 height 10
radio input "true"
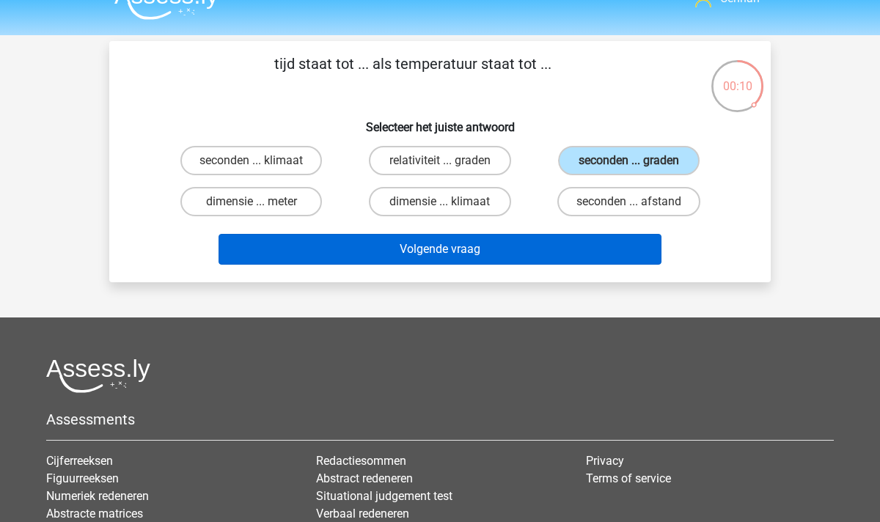
click at [478, 252] on button "Volgende vraag" at bounding box center [441, 249] width 444 height 31
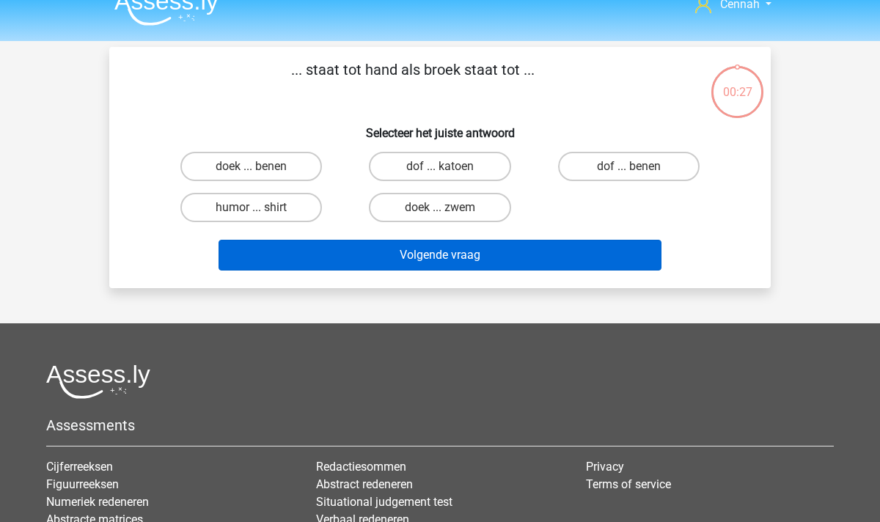
scroll to position [20, 0]
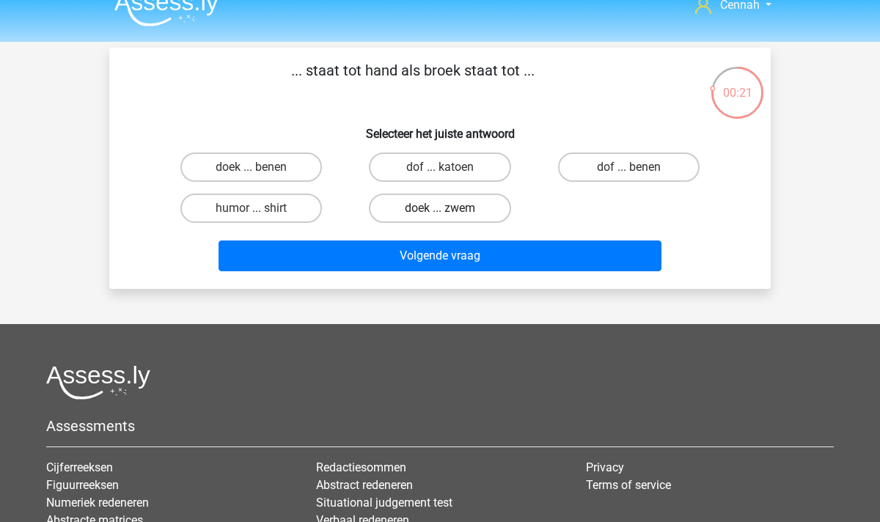
click at [450, 211] on label "doek ... zwem" at bounding box center [440, 208] width 142 height 29
click at [450, 211] on input "doek ... zwem" at bounding box center [445, 213] width 10 height 10
radio input "true"
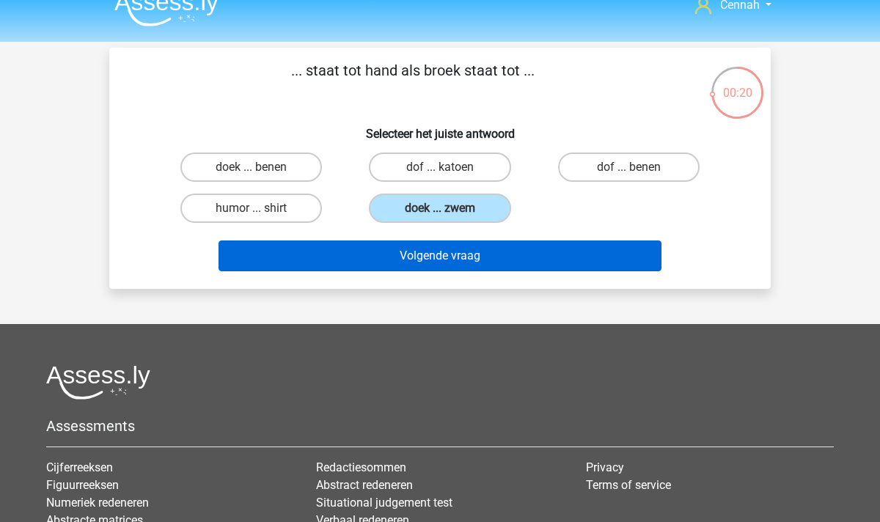
click at [425, 259] on button "Volgende vraag" at bounding box center [441, 256] width 444 height 31
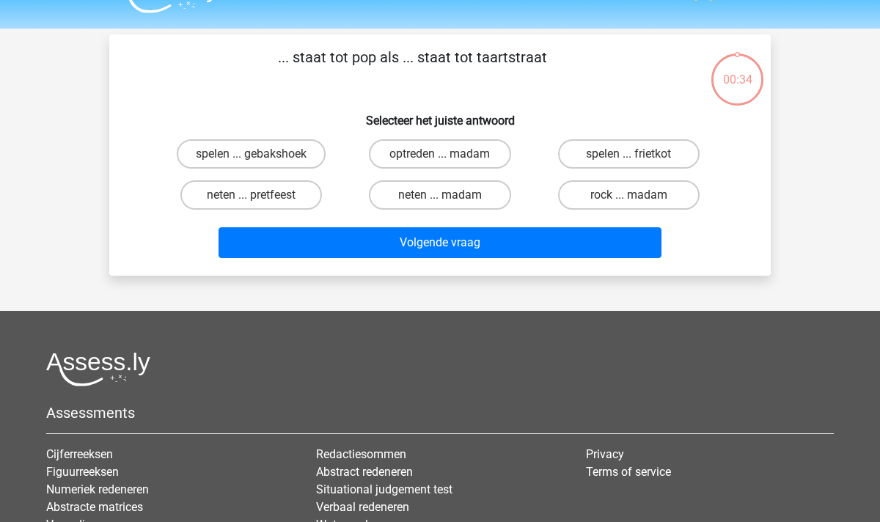
scroll to position [26, 0]
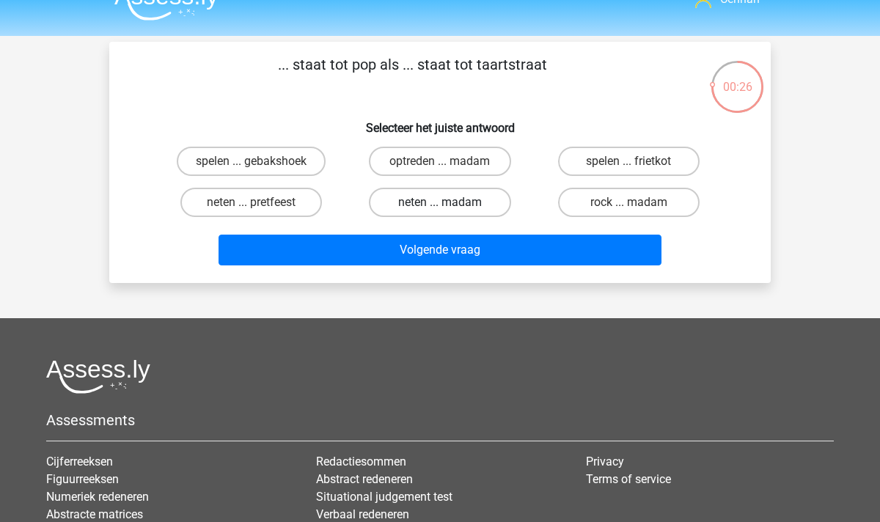
click at [437, 204] on label "neten ... madam" at bounding box center [440, 202] width 142 height 29
click at [440, 204] on input "neten ... madam" at bounding box center [445, 207] width 10 height 10
radio input "true"
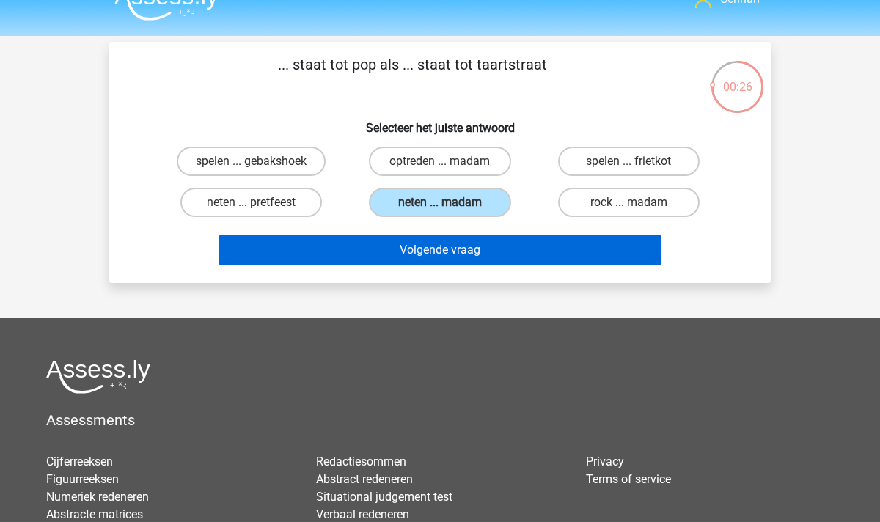
click at [442, 247] on button "Volgende vraag" at bounding box center [441, 250] width 444 height 31
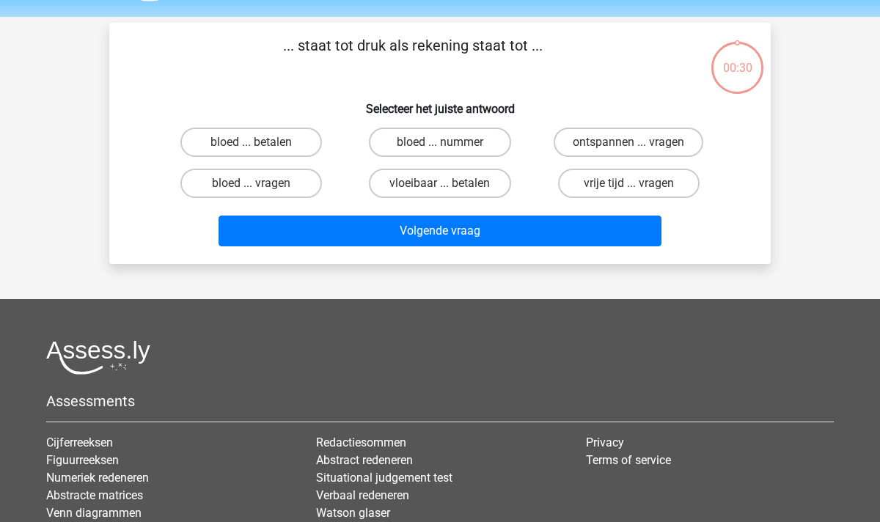
scroll to position [36, 0]
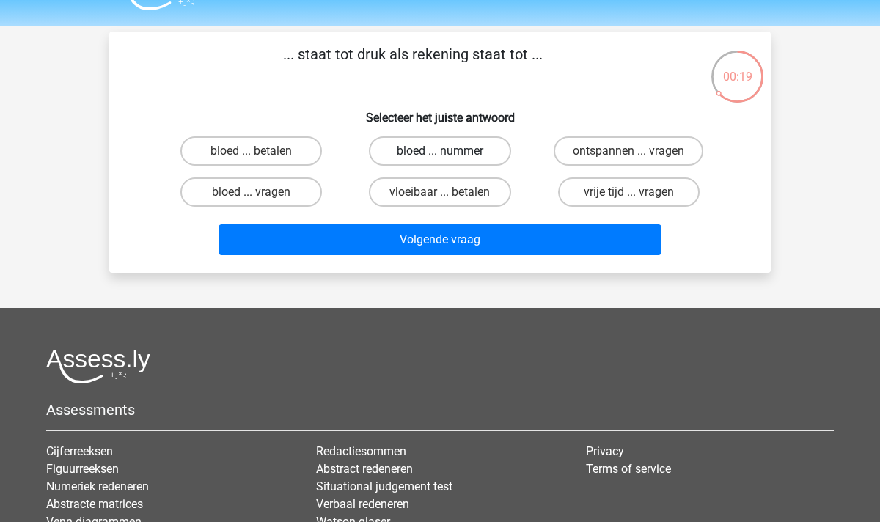
click at [439, 152] on div "bloed ... nummer" at bounding box center [439, 150] width 177 height 29
click at [430, 153] on label "bloed ... nummer" at bounding box center [440, 150] width 142 height 29
click at [440, 153] on input "bloed ... nummer" at bounding box center [445, 156] width 10 height 10
radio input "true"
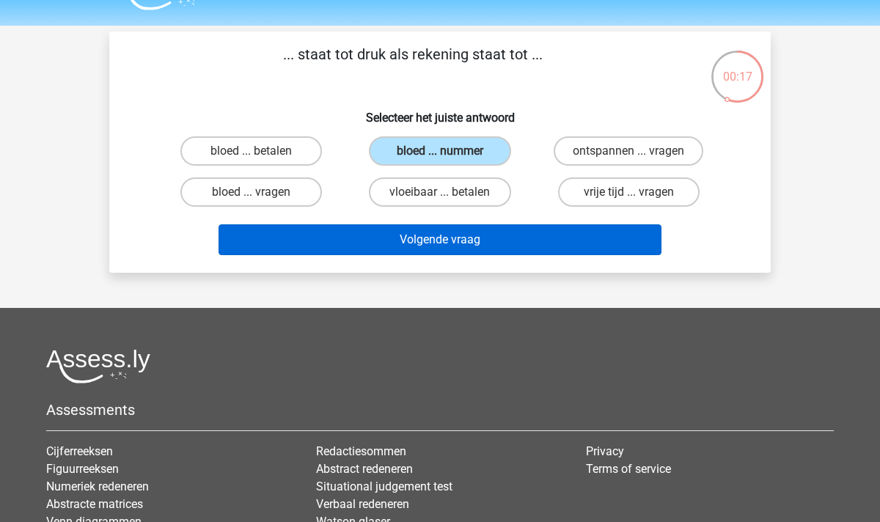
click at [429, 227] on button "Volgende vraag" at bounding box center [441, 239] width 444 height 31
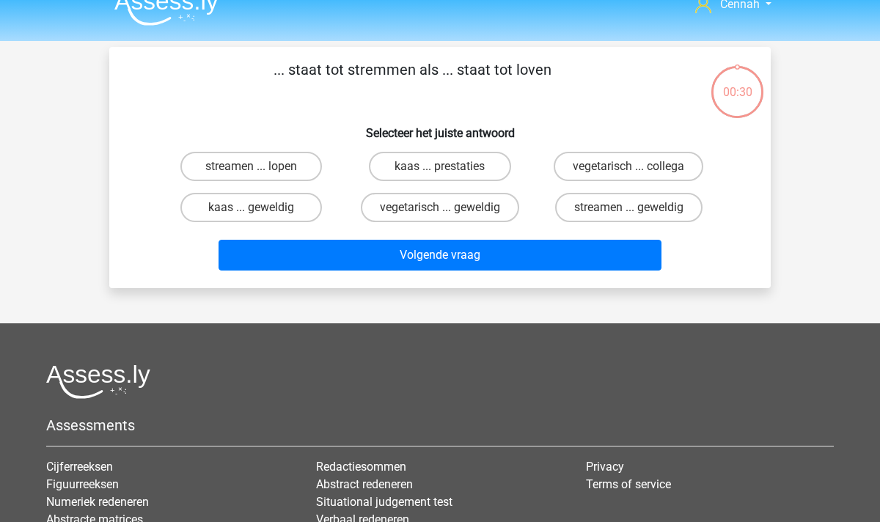
scroll to position [11, 0]
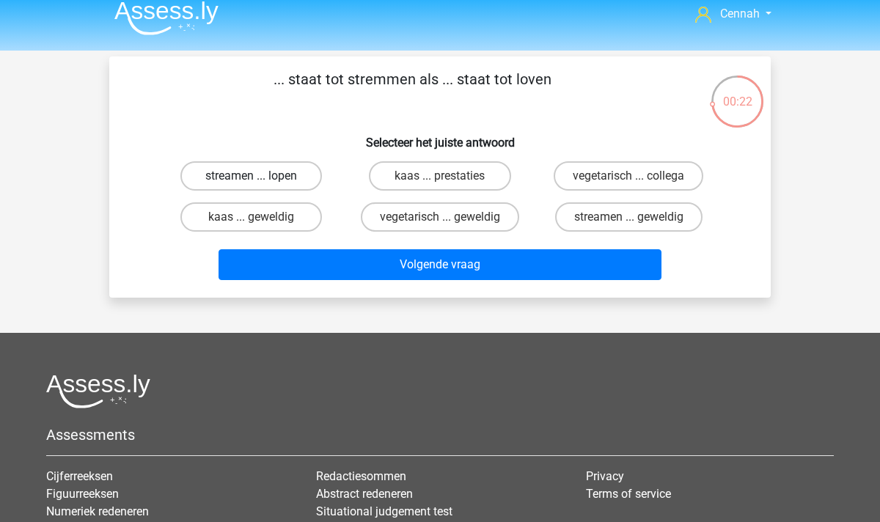
click at [270, 177] on label "streamen ... lopen" at bounding box center [251, 175] width 142 height 29
click at [261, 177] on input "streamen ... lopen" at bounding box center [257, 181] width 10 height 10
radio input "true"
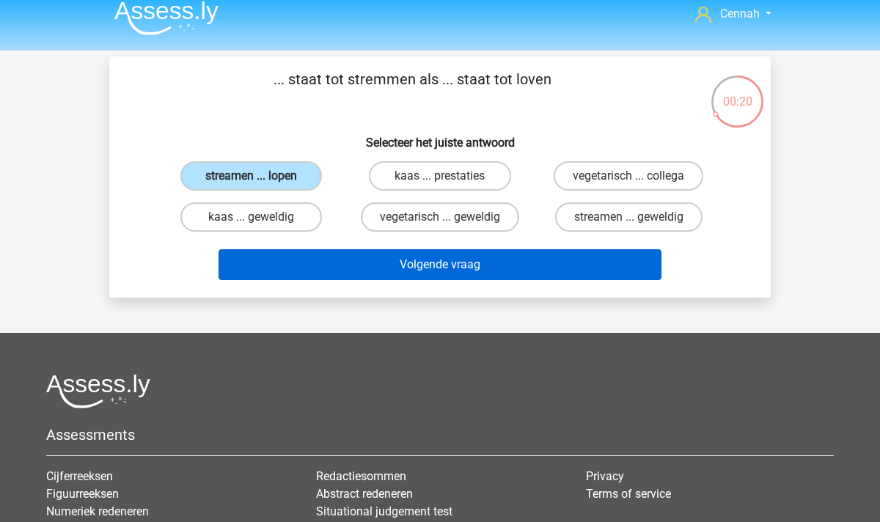
click at [449, 263] on button "Volgende vraag" at bounding box center [441, 264] width 444 height 31
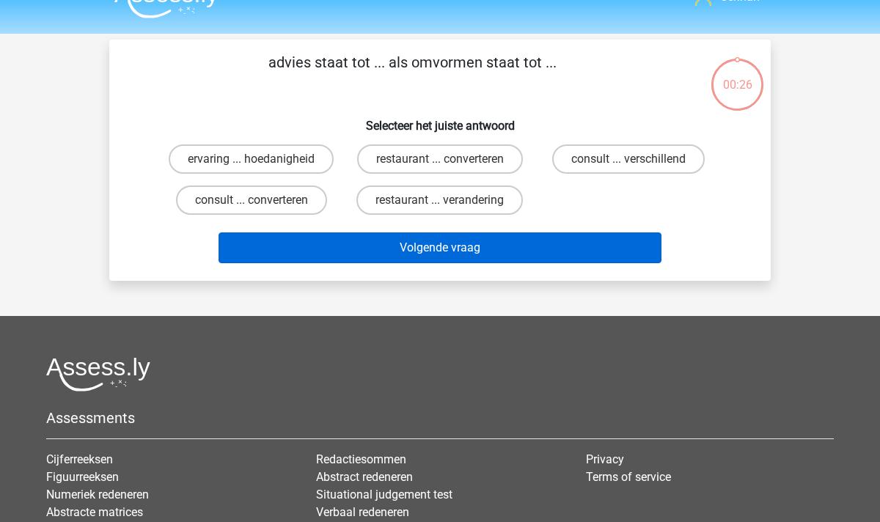
scroll to position [0, 0]
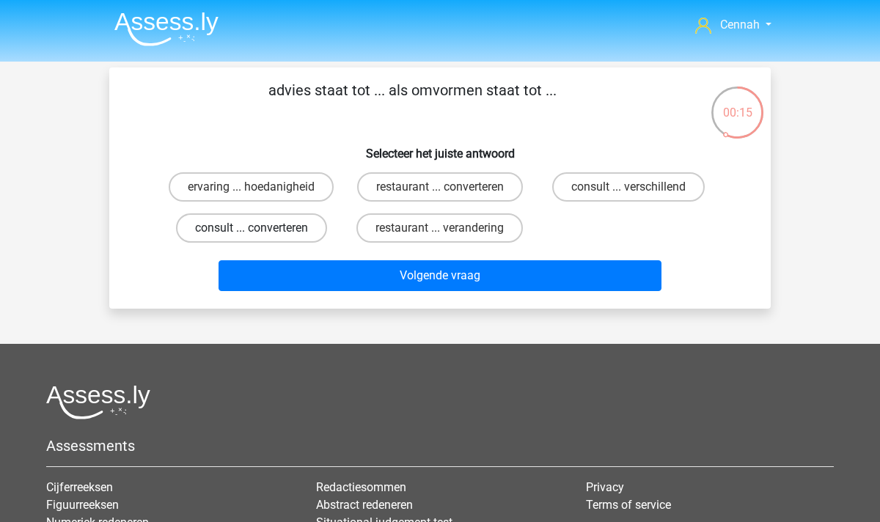
click at [276, 230] on label "consult ... converteren" at bounding box center [251, 227] width 151 height 29
click at [261, 230] on input "consult ... converteren" at bounding box center [257, 233] width 10 height 10
radio input "true"
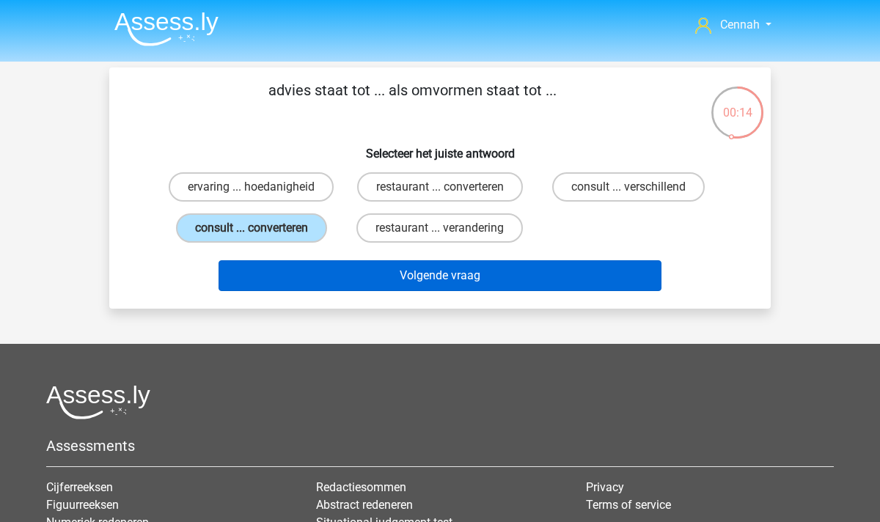
click at [427, 269] on button "Volgende vraag" at bounding box center [441, 275] width 444 height 31
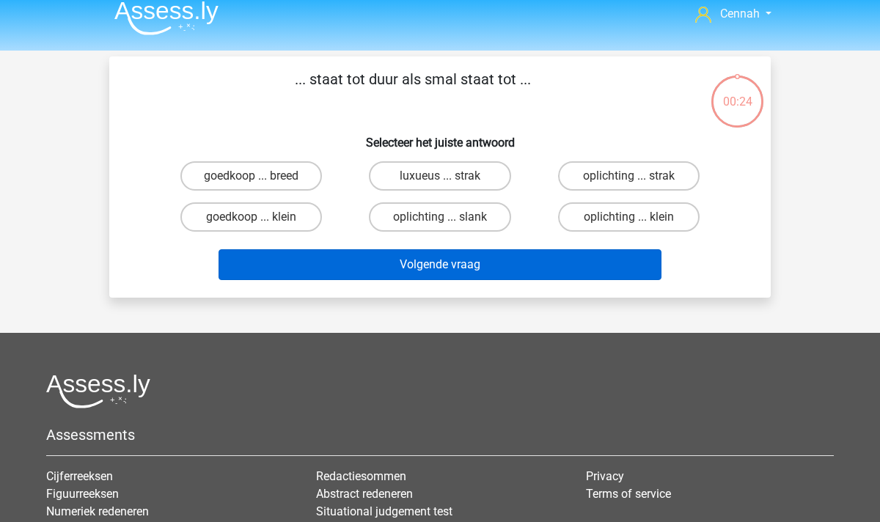
scroll to position [3, 0]
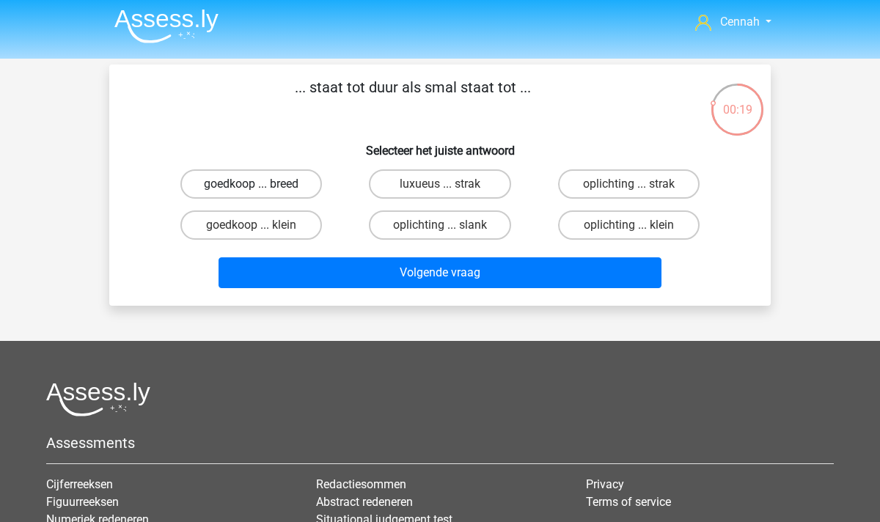
click at [269, 186] on label "goedkoop ... breed" at bounding box center [251, 183] width 142 height 29
click at [261, 186] on input "goedkoop ... breed" at bounding box center [257, 189] width 10 height 10
radio input "true"
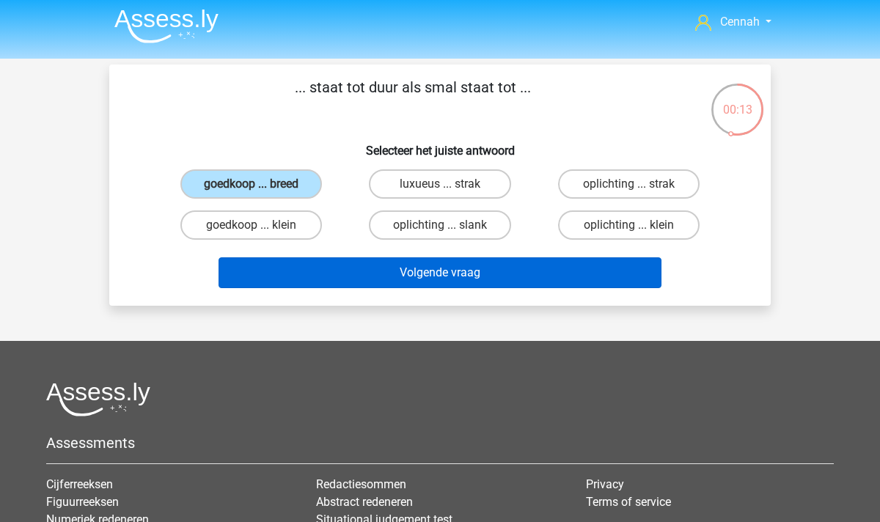
click at [397, 275] on button "Volgende vraag" at bounding box center [441, 272] width 444 height 31
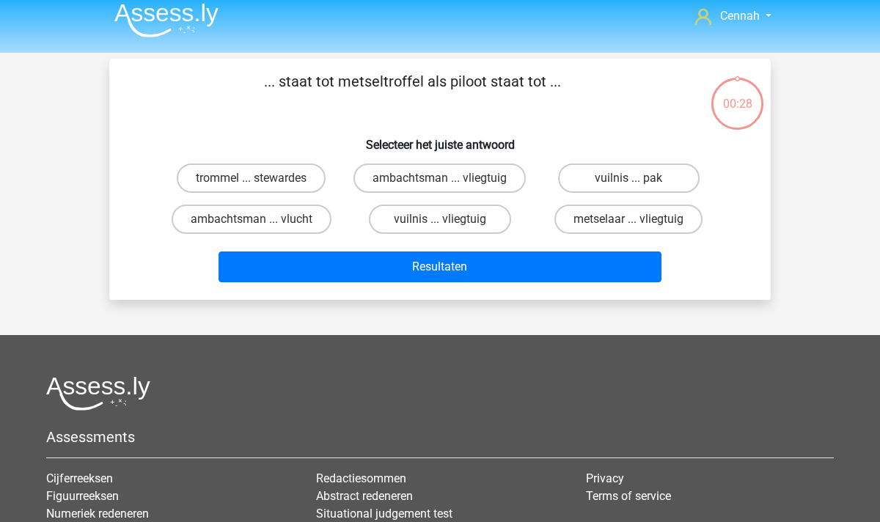
scroll to position [0, 0]
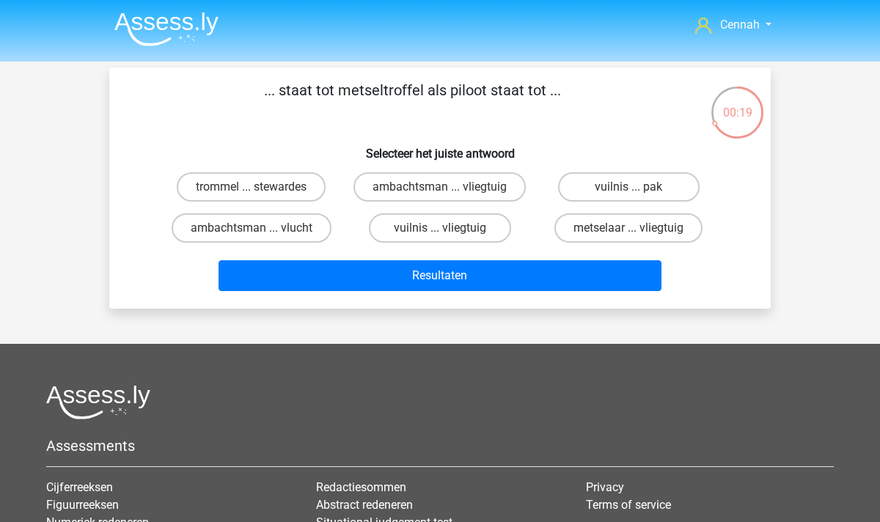
click at [635, 229] on input "metselaar ... vliegtuig" at bounding box center [634, 233] width 10 height 10
radio input "true"
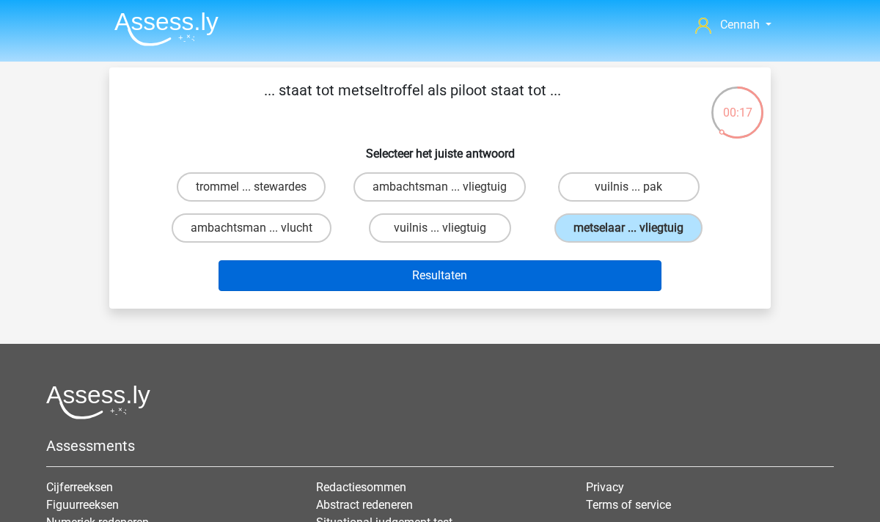
click at [521, 283] on button "Resultaten" at bounding box center [441, 275] width 444 height 31
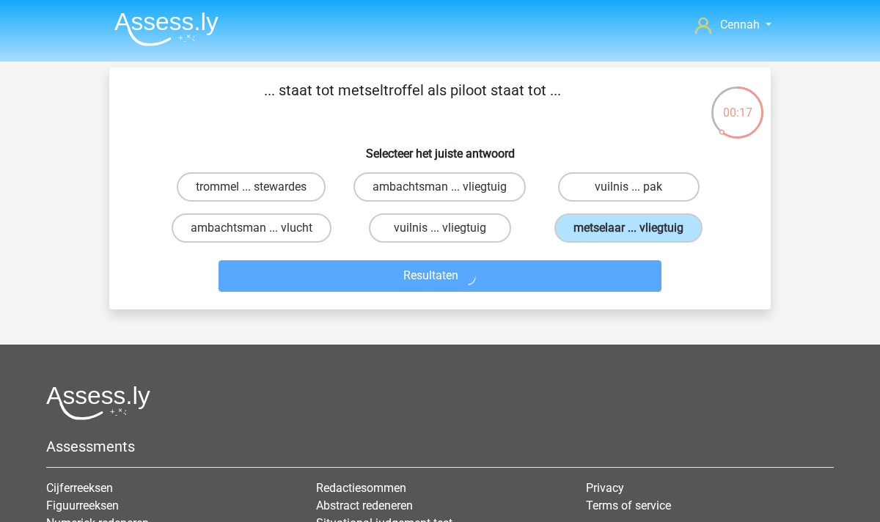
scroll to position [-1, 0]
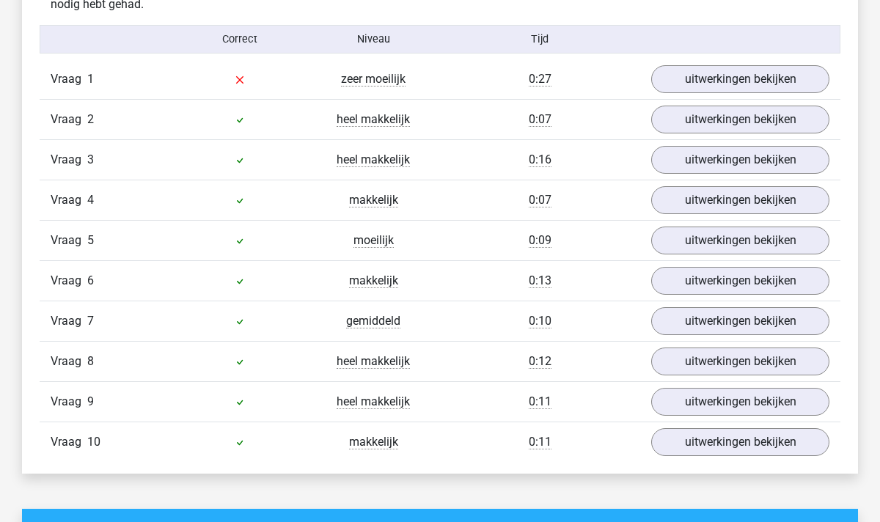
scroll to position [910, 0]
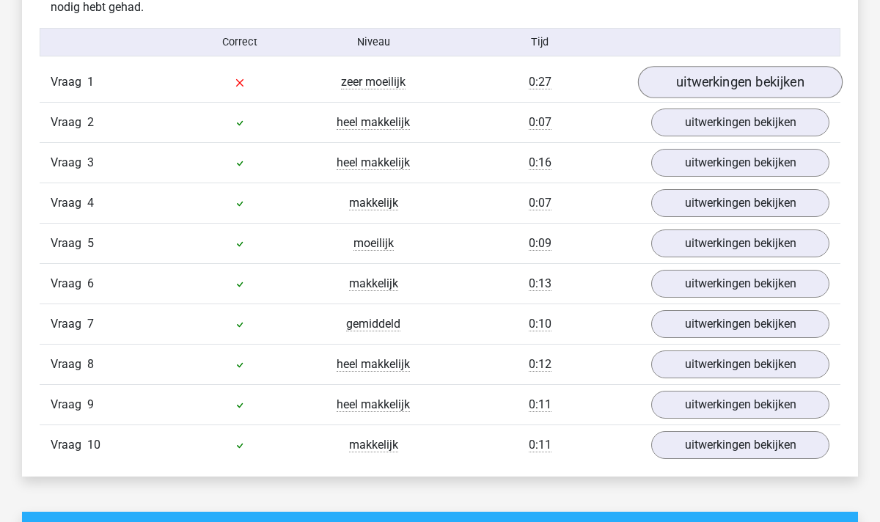
click at [709, 70] on link "uitwerkingen bekijken" at bounding box center [740, 82] width 205 height 32
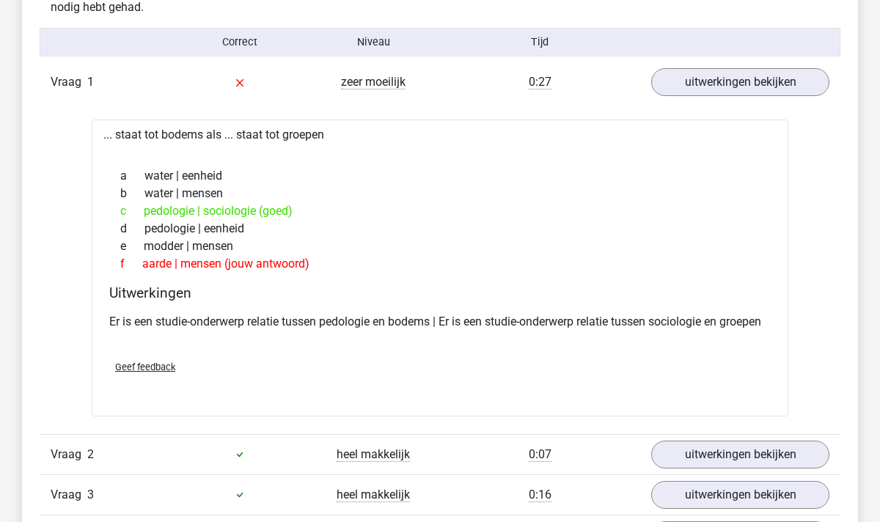
drag, startPoint x: 146, startPoint y: 250, endPoint x: 238, endPoint y: 250, distance: 92.4
click at [238, 250] on div "e modder | mensen" at bounding box center [440, 247] width 662 height 18
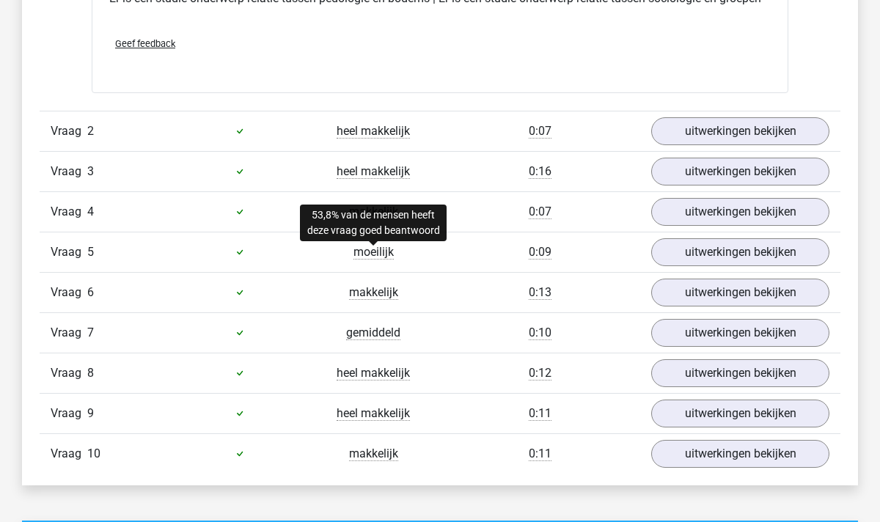
scroll to position [1227, 0]
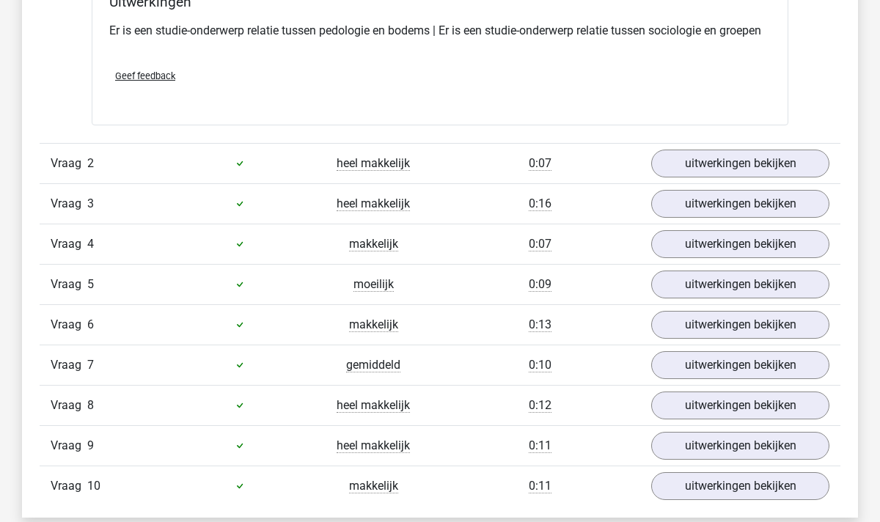
click at [287, 172] on div at bounding box center [240, 164] width 134 height 18
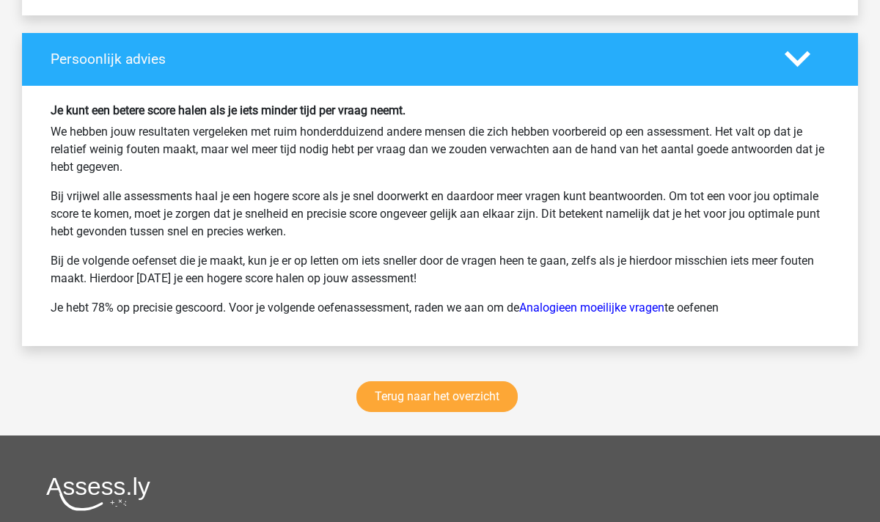
scroll to position [2206, 0]
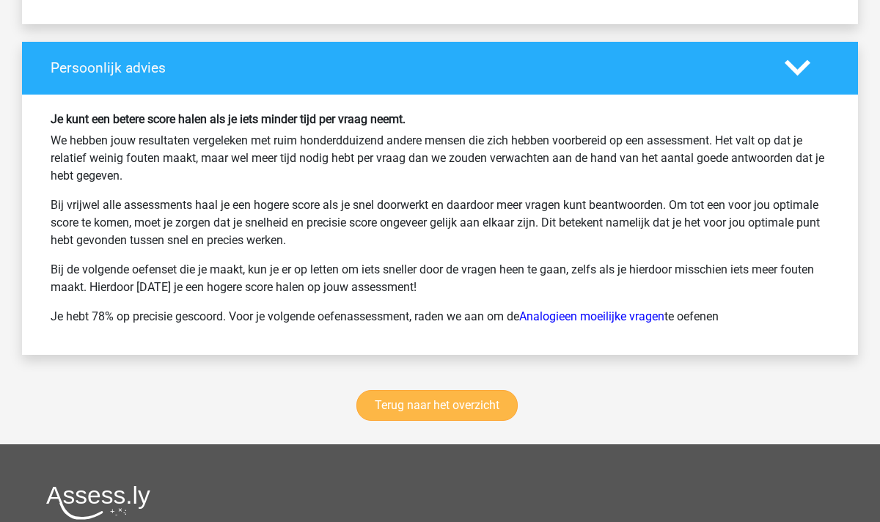
click at [439, 416] on link "Terug naar het overzicht" at bounding box center [437, 405] width 161 height 31
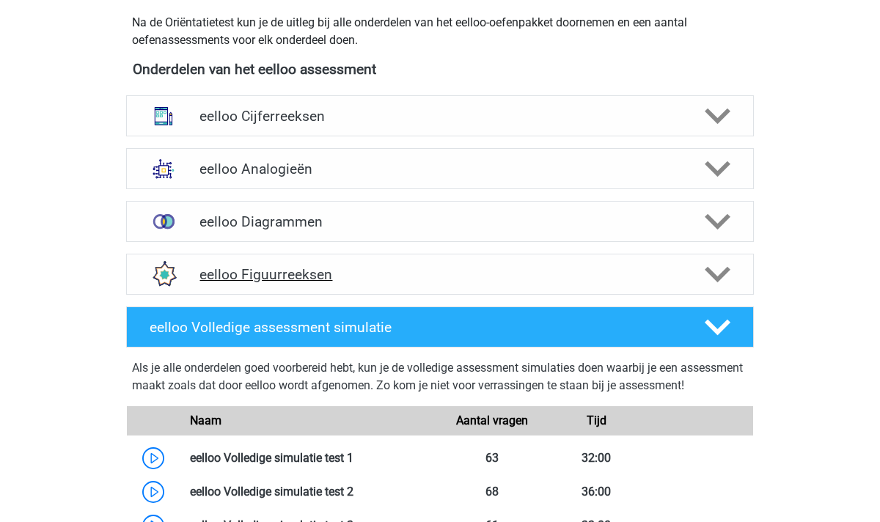
scroll to position [518, 0]
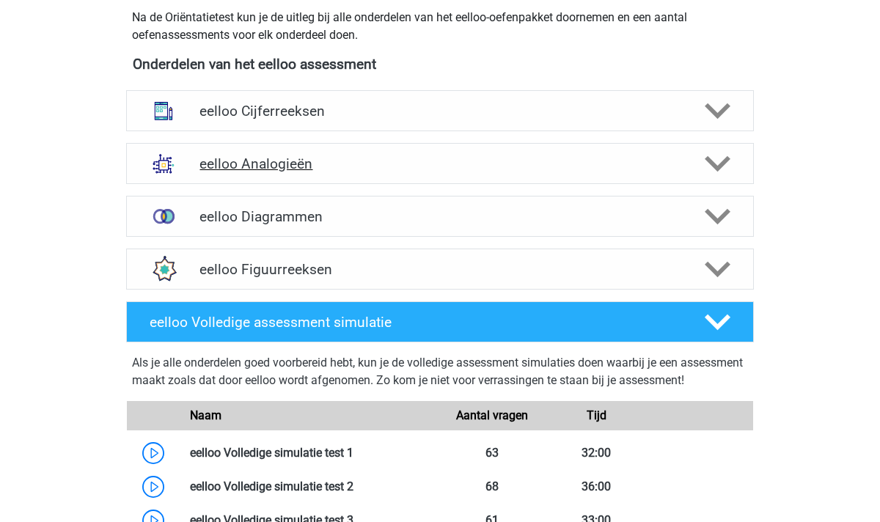
click at [734, 164] on div at bounding box center [717, 164] width 50 height 26
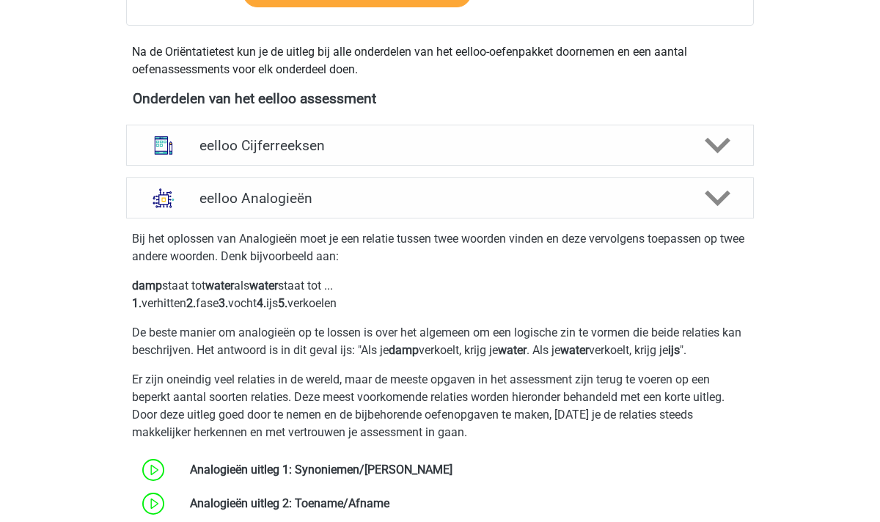
scroll to position [486, 0]
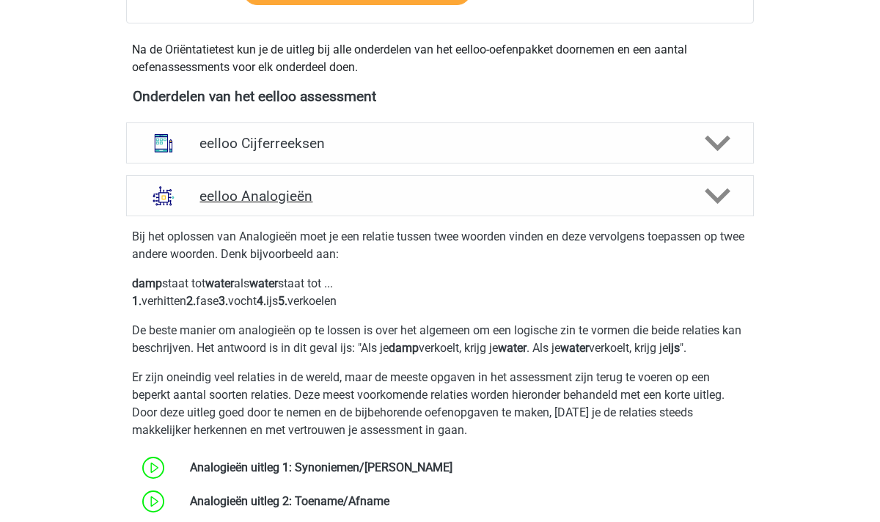
click at [724, 204] on icon at bounding box center [718, 196] width 26 height 26
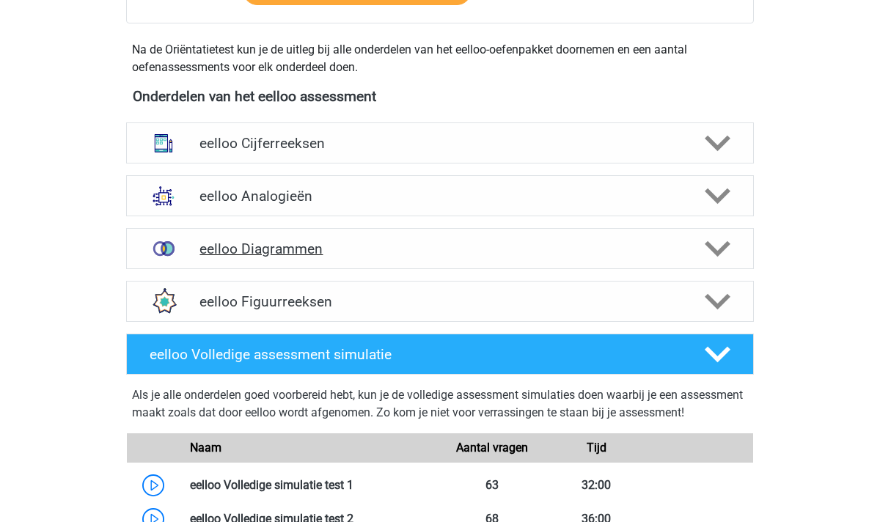
click at [721, 250] on polygon at bounding box center [718, 249] width 26 height 16
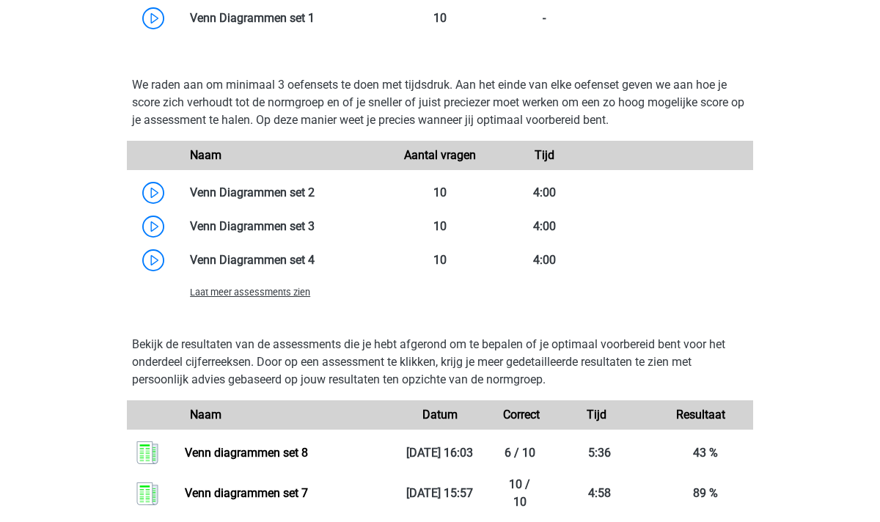
scroll to position [915, 0]
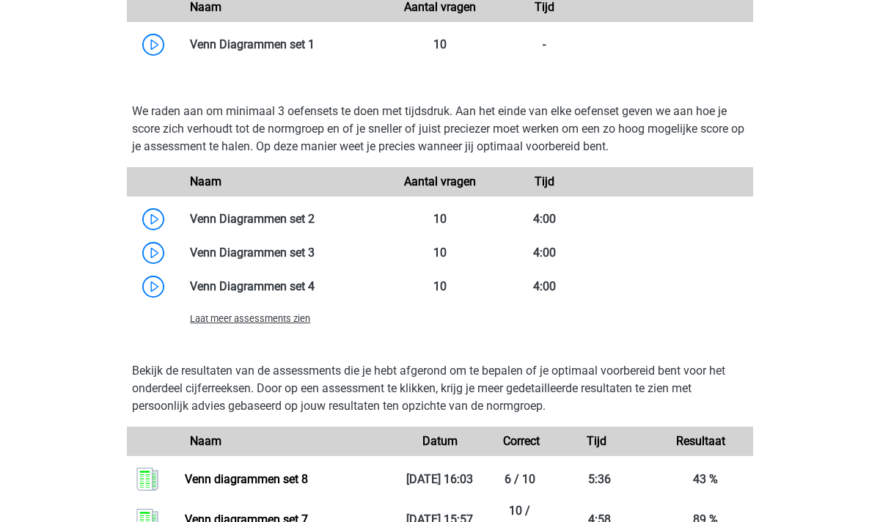
click at [286, 318] on span "Laat meer assessments zien" at bounding box center [250, 318] width 120 height 11
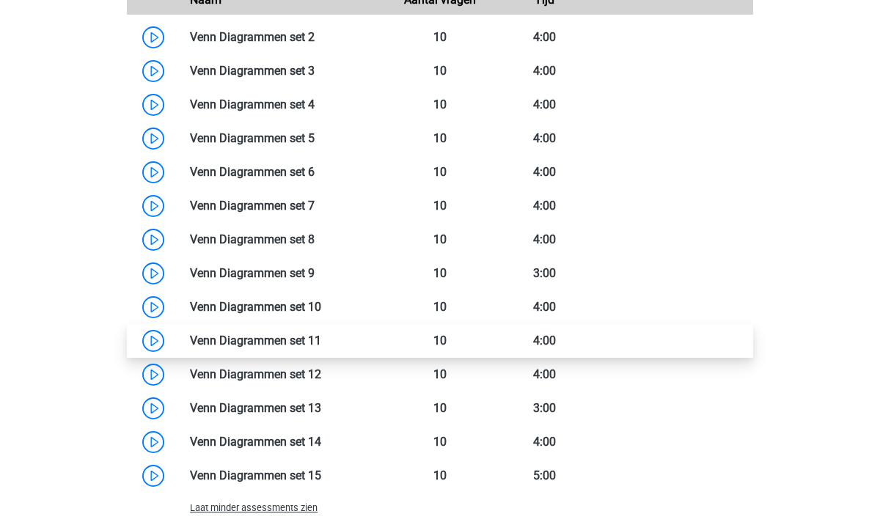
scroll to position [1087, 0]
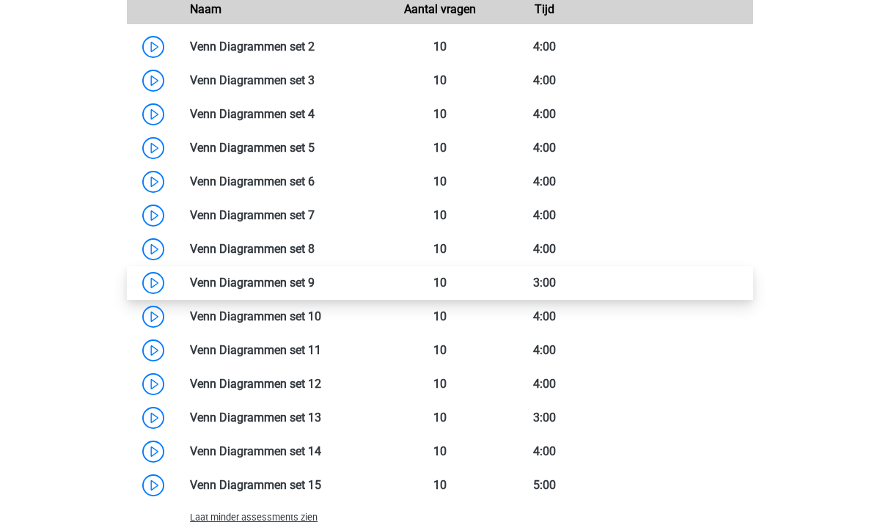
click at [315, 280] on link at bounding box center [315, 283] width 0 height 14
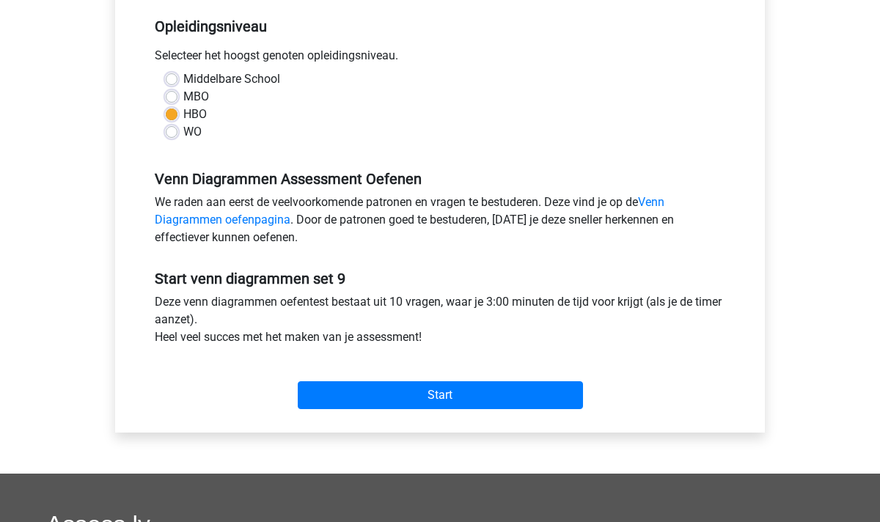
scroll to position [307, 0]
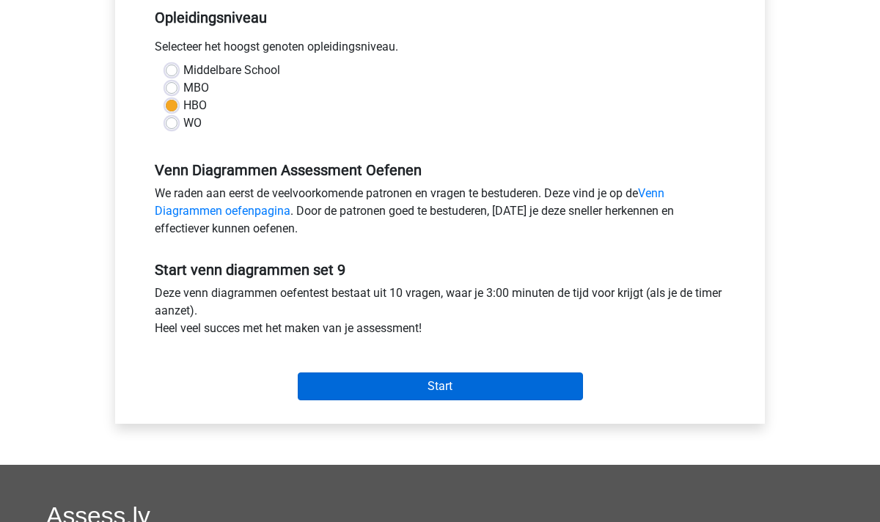
click at [409, 375] on input "Start" at bounding box center [440, 387] width 285 height 28
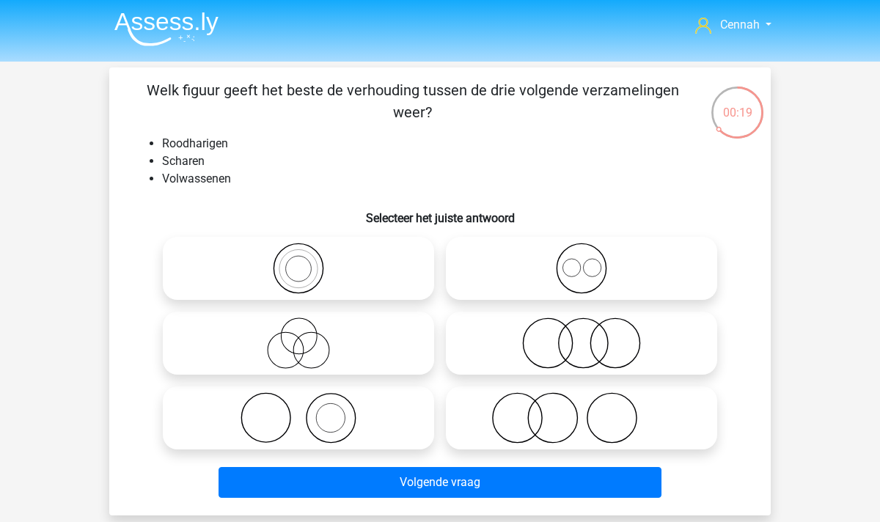
click at [297, 427] on icon at bounding box center [299, 417] width 260 height 51
click at [299, 411] on input "radio" at bounding box center [304, 406] width 10 height 10
radio input "true"
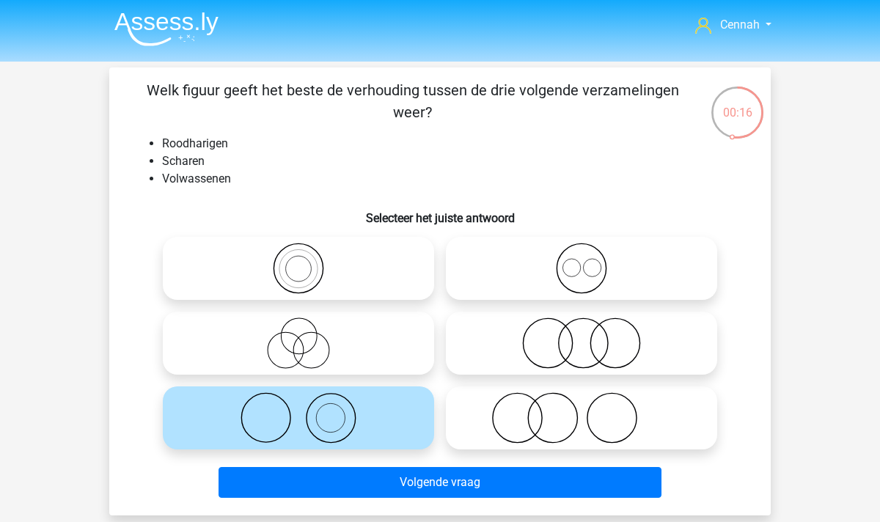
click at [579, 421] on icon at bounding box center [582, 417] width 260 height 51
click at [582, 411] on input "radio" at bounding box center [587, 406] width 10 height 10
radio input "true"
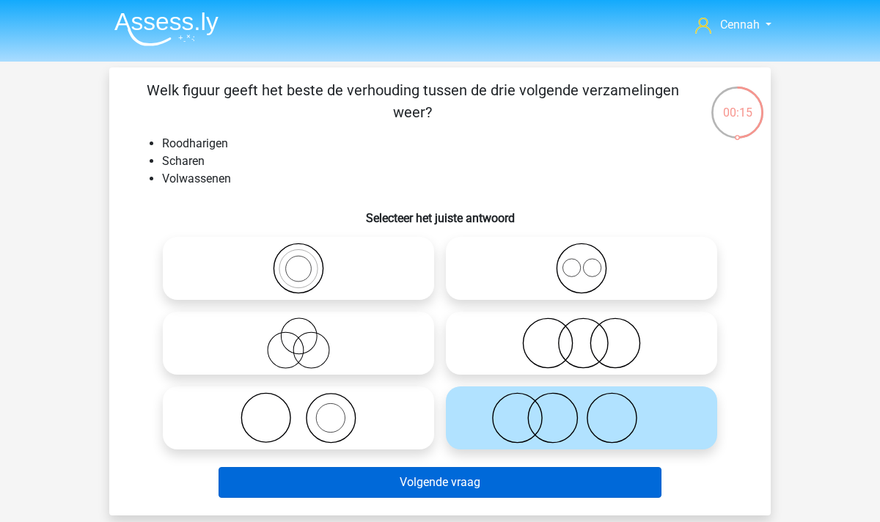
click at [446, 481] on button "Volgende vraag" at bounding box center [441, 482] width 444 height 31
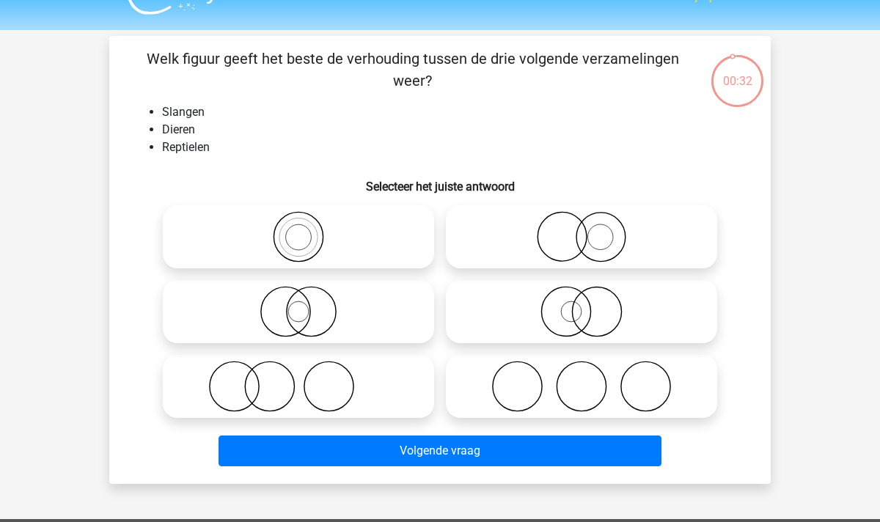
scroll to position [30, 0]
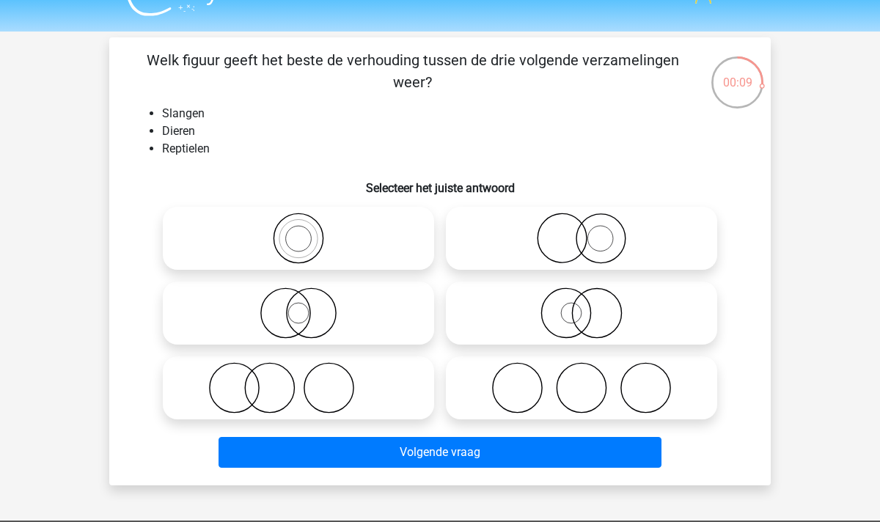
click at [323, 326] on icon at bounding box center [299, 313] width 260 height 51
click at [308, 306] on input "radio" at bounding box center [304, 301] width 10 height 10
radio input "true"
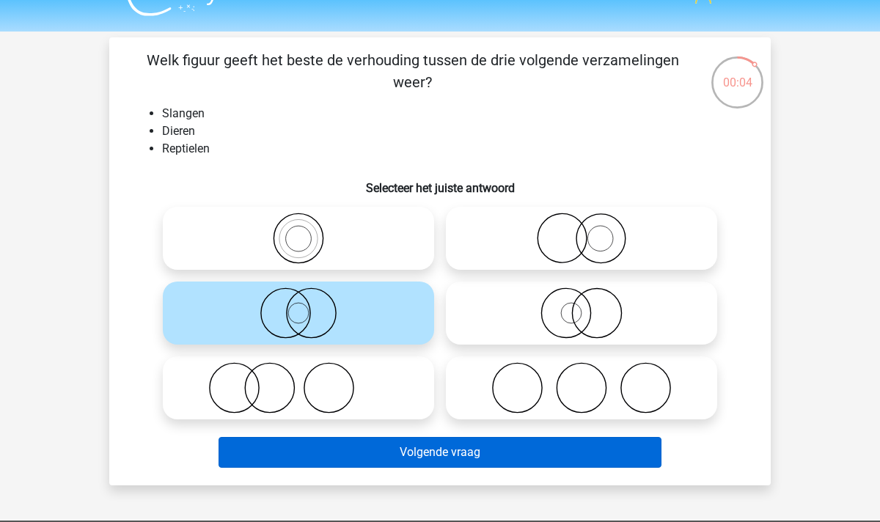
click at [381, 448] on button "Volgende vraag" at bounding box center [441, 452] width 444 height 31
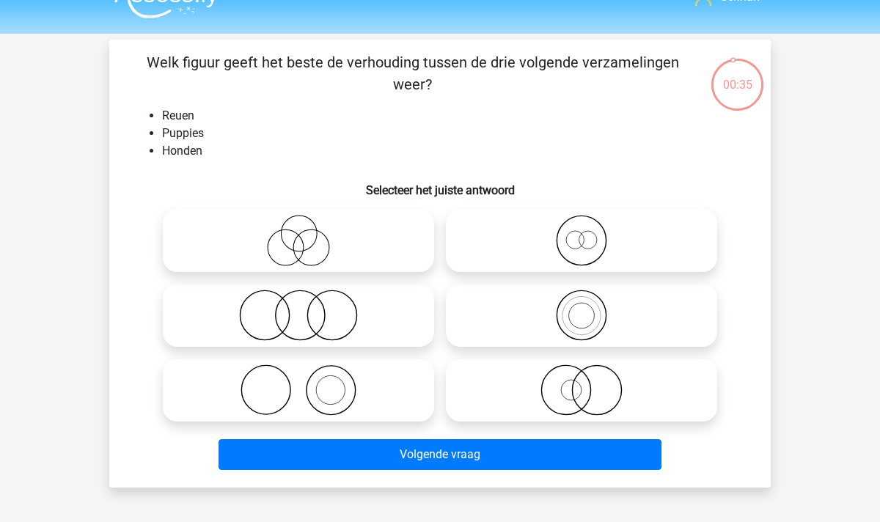
scroll to position [21, 0]
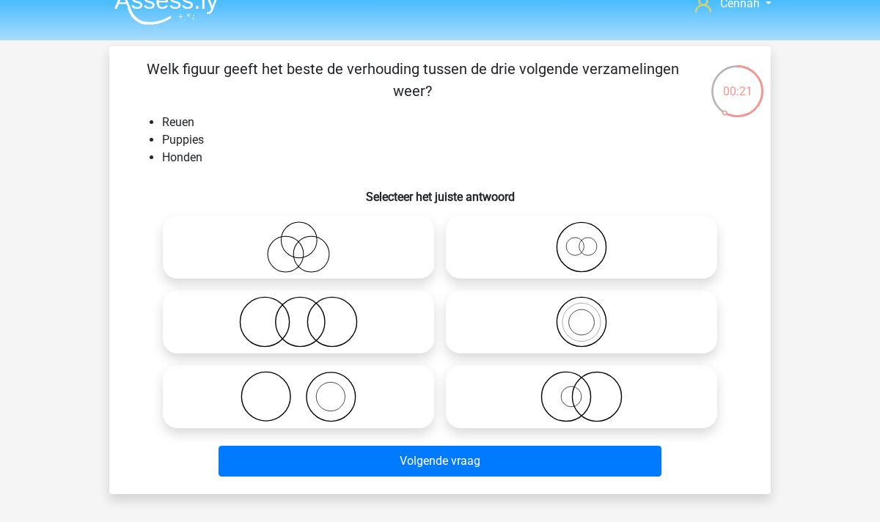
click at [609, 252] on icon at bounding box center [582, 247] width 260 height 51
click at [591, 240] on input "radio" at bounding box center [587, 235] width 10 height 10
radio input "true"
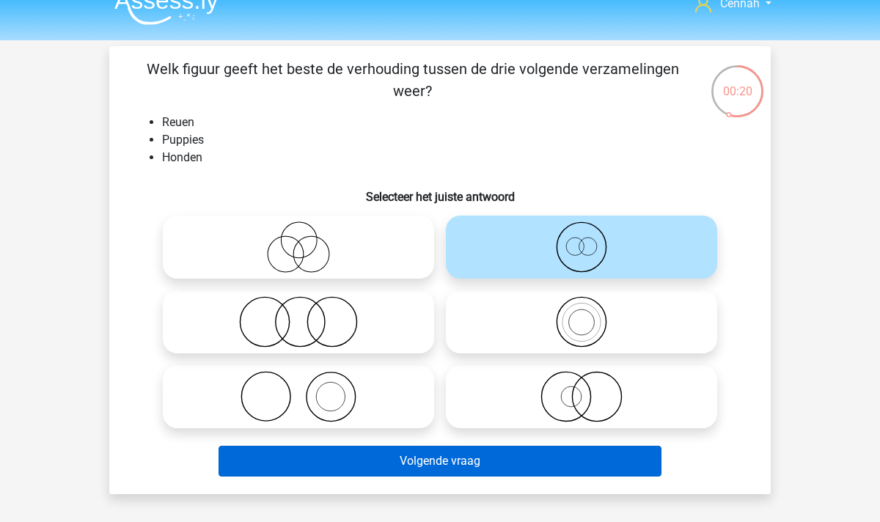
click at [494, 462] on button "Volgende vraag" at bounding box center [441, 461] width 444 height 31
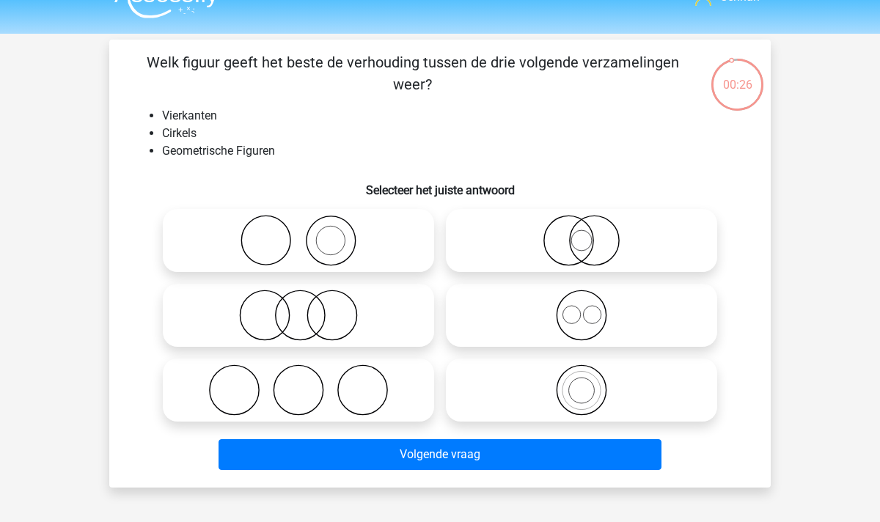
scroll to position [33, 0]
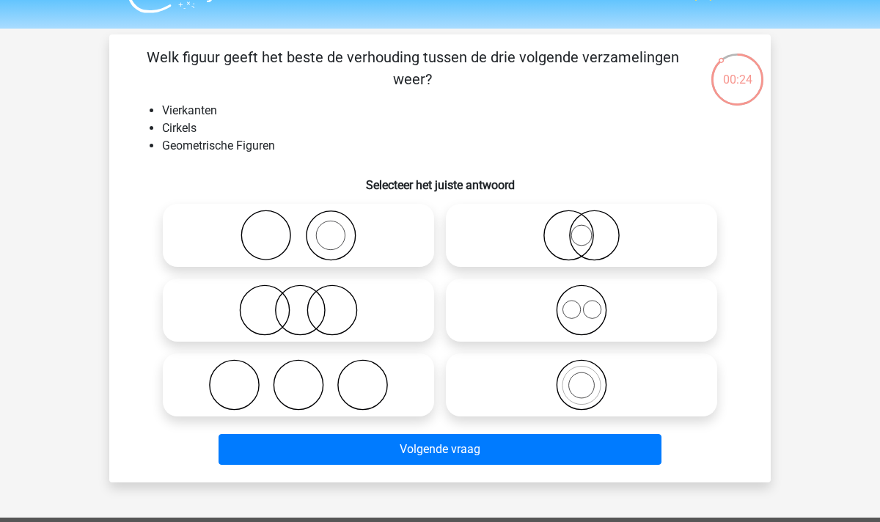
click at [560, 312] on icon at bounding box center [582, 310] width 260 height 51
click at [582, 303] on input "radio" at bounding box center [587, 298] width 10 height 10
radio input "true"
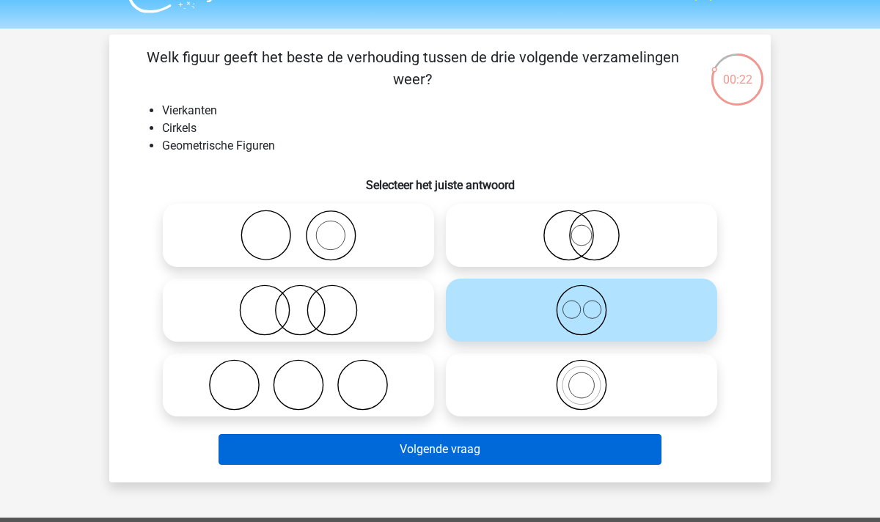
click at [486, 445] on button "Volgende vraag" at bounding box center [441, 449] width 444 height 31
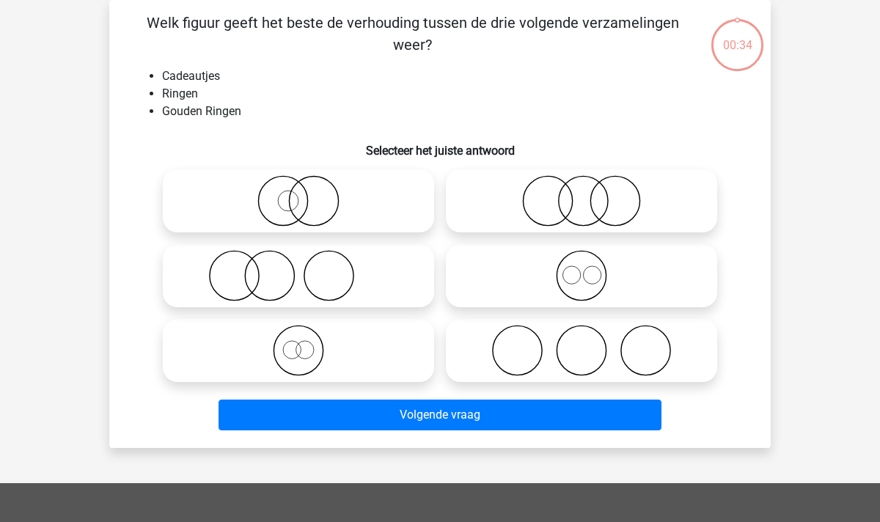
scroll to position [46, 0]
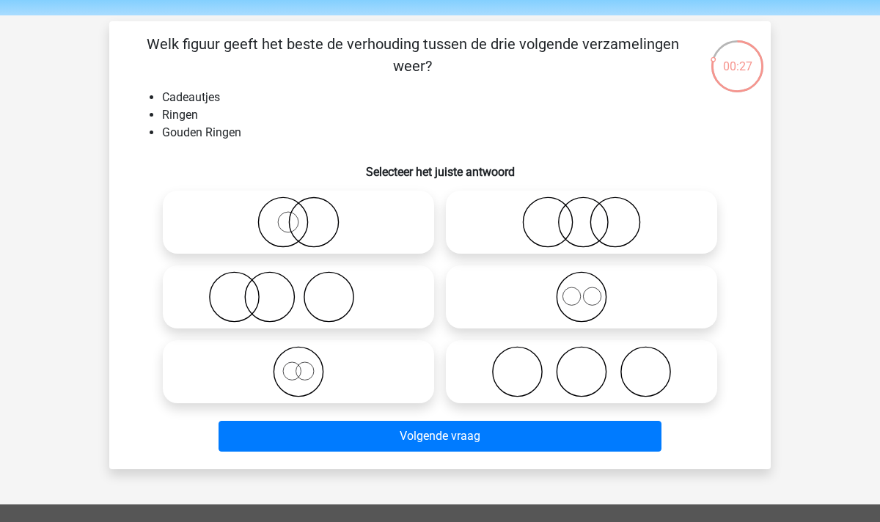
click at [288, 220] on icon at bounding box center [299, 222] width 260 height 51
click at [299, 215] on input "radio" at bounding box center [304, 210] width 10 height 10
radio input "true"
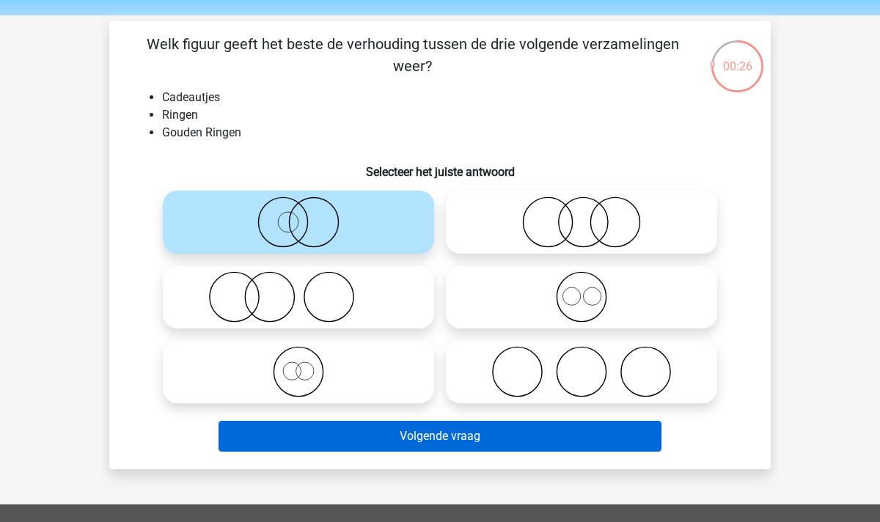
click at [417, 442] on button "Volgende vraag" at bounding box center [441, 436] width 444 height 31
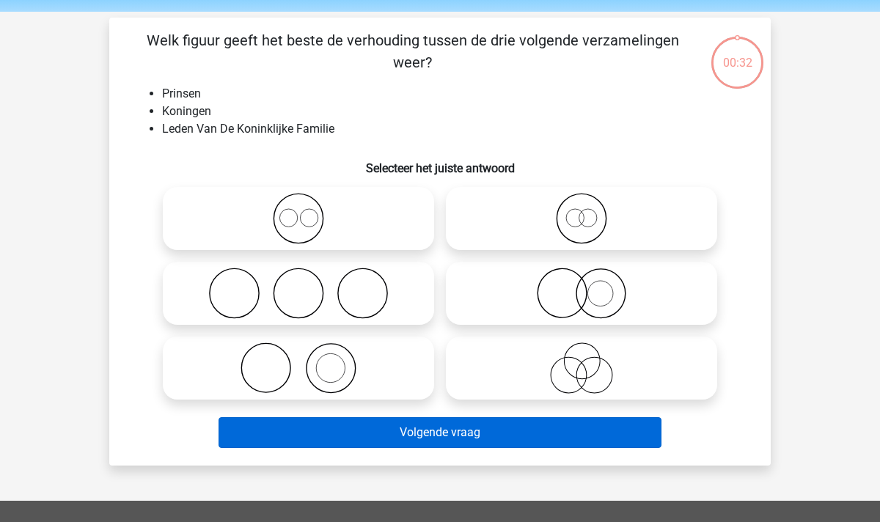
scroll to position [51, 0]
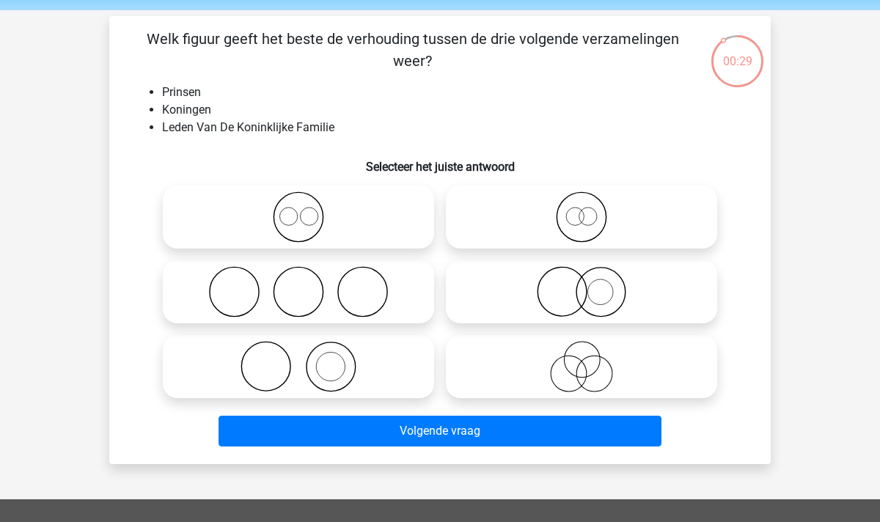
click at [296, 223] on icon at bounding box center [299, 216] width 260 height 51
click at [299, 210] on input "radio" at bounding box center [304, 205] width 10 height 10
radio input "true"
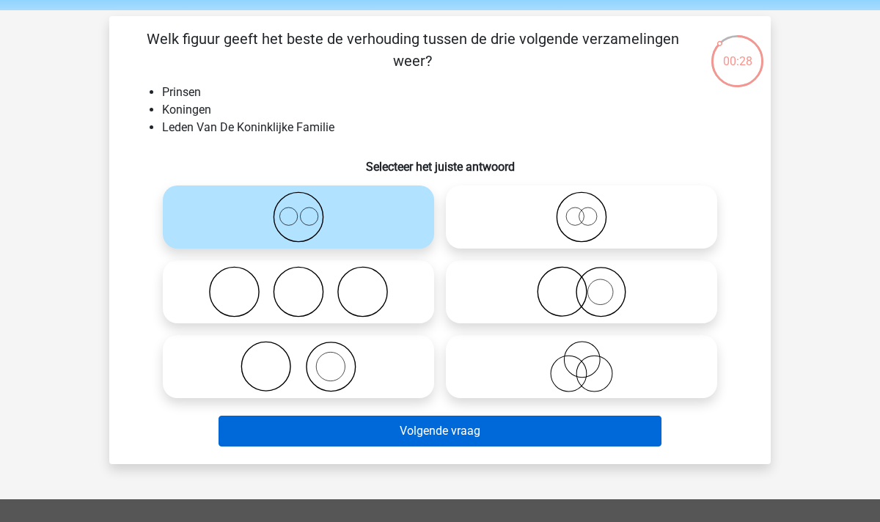
click at [505, 431] on button "Volgende vraag" at bounding box center [441, 431] width 444 height 31
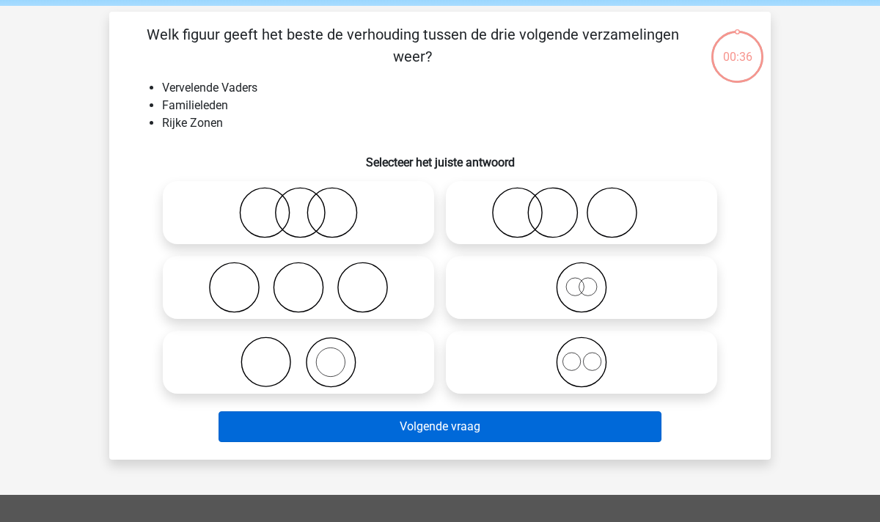
scroll to position [54, 0]
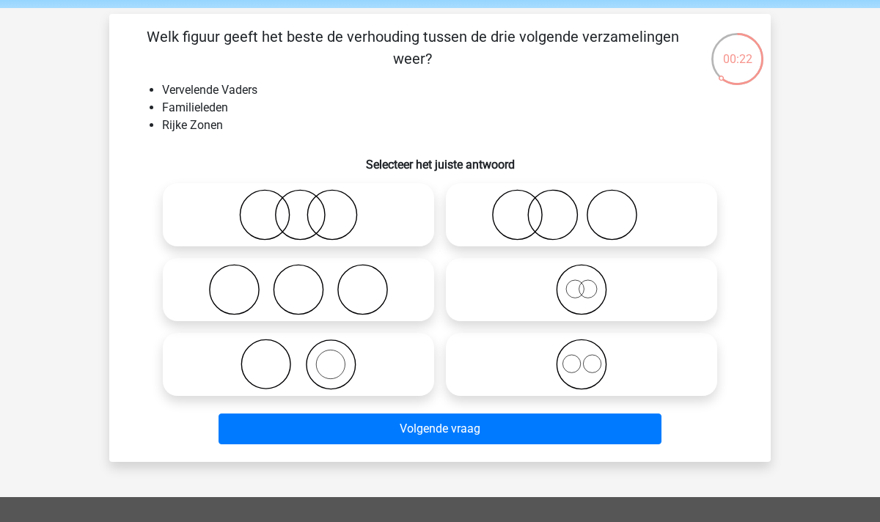
click at [591, 291] on icon at bounding box center [582, 289] width 260 height 51
click at [591, 282] on input "radio" at bounding box center [587, 278] width 10 height 10
radio input "true"
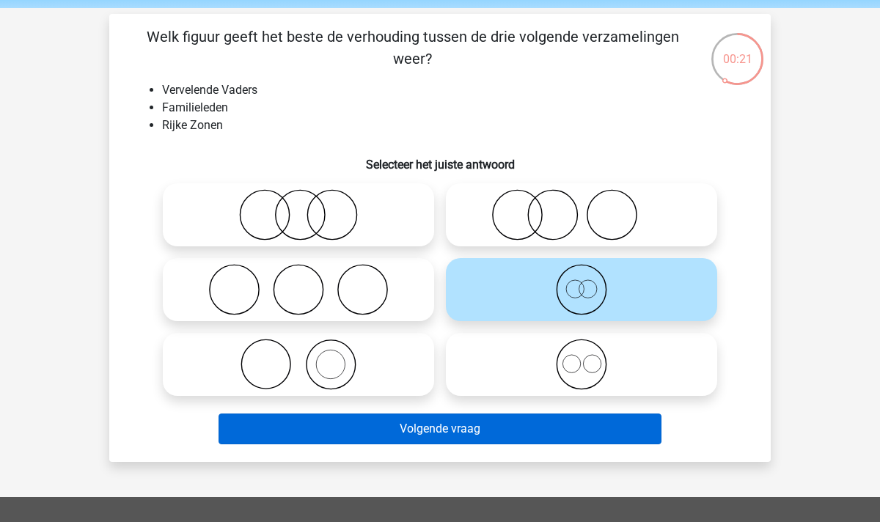
click at [480, 428] on button "Volgende vraag" at bounding box center [441, 429] width 444 height 31
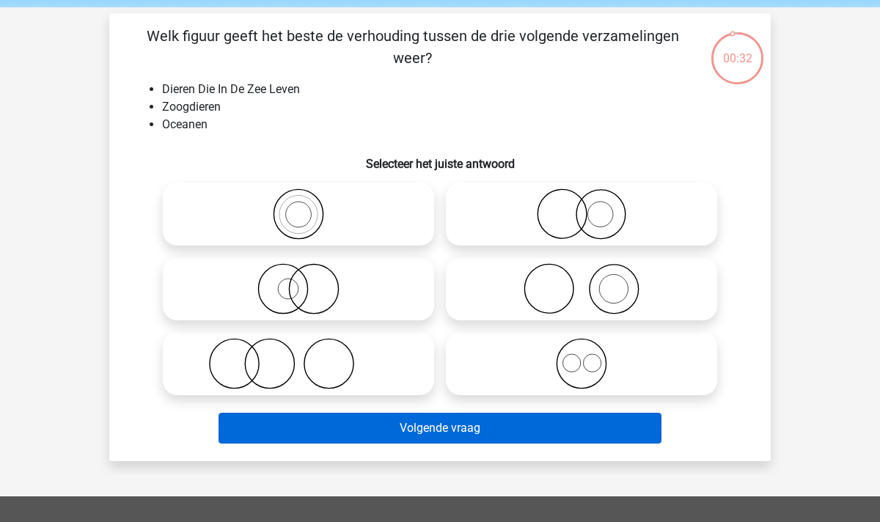
scroll to position [63, 0]
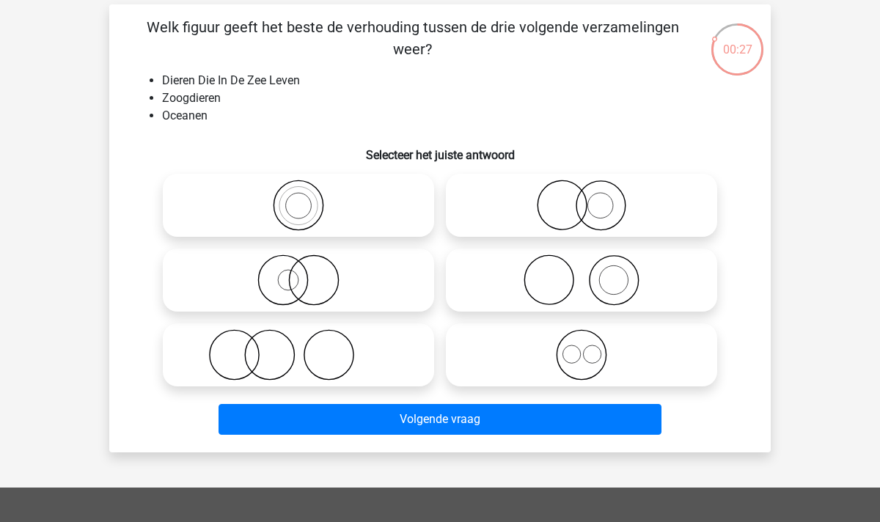
click at [277, 363] on icon at bounding box center [299, 354] width 260 height 51
click at [299, 348] on input "radio" at bounding box center [304, 343] width 10 height 10
radio input "true"
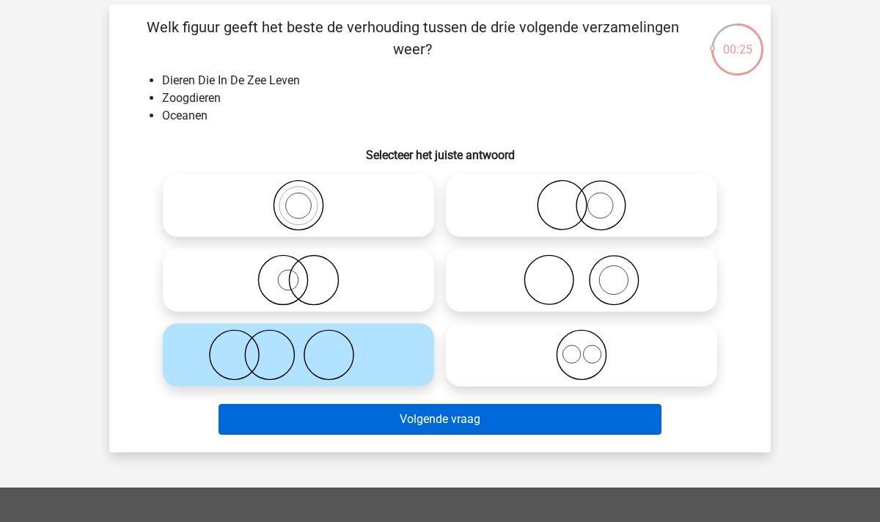
click at [453, 414] on button "Volgende vraag" at bounding box center [441, 419] width 444 height 31
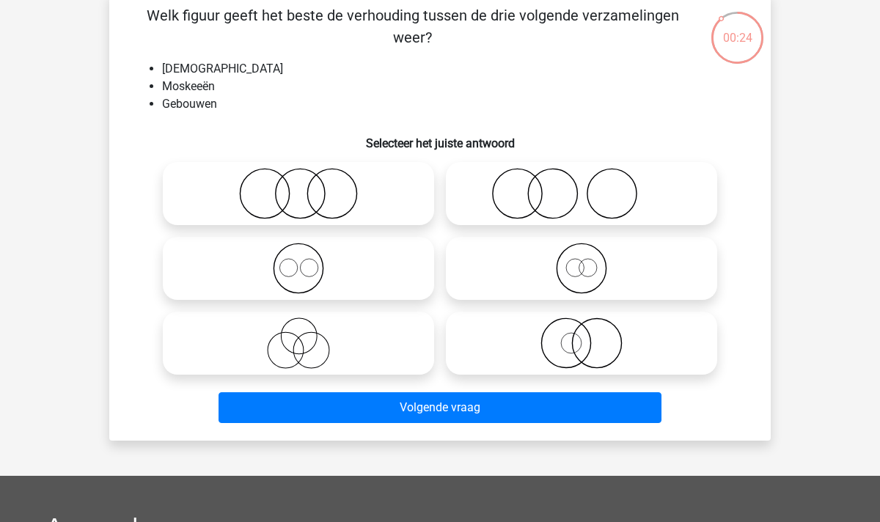
scroll to position [76, 0]
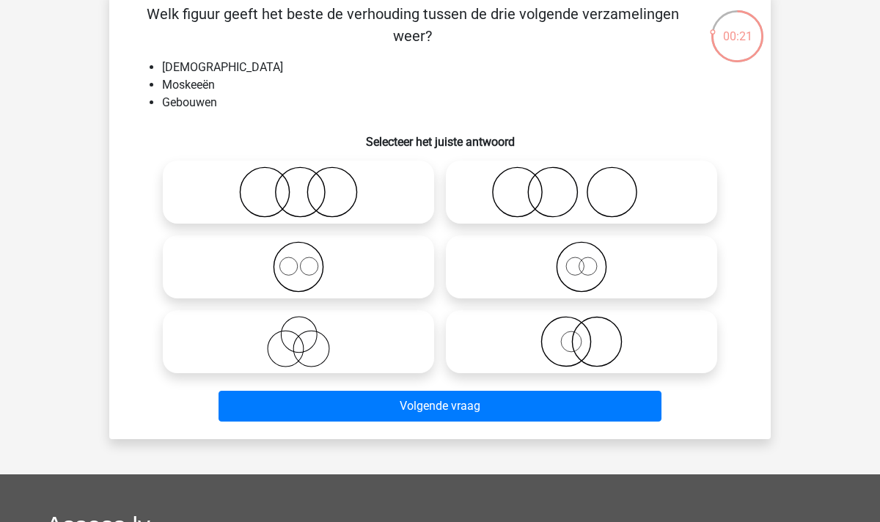
click at [345, 271] on icon at bounding box center [299, 266] width 260 height 51
click at [308, 260] on input "radio" at bounding box center [304, 255] width 10 height 10
radio input "true"
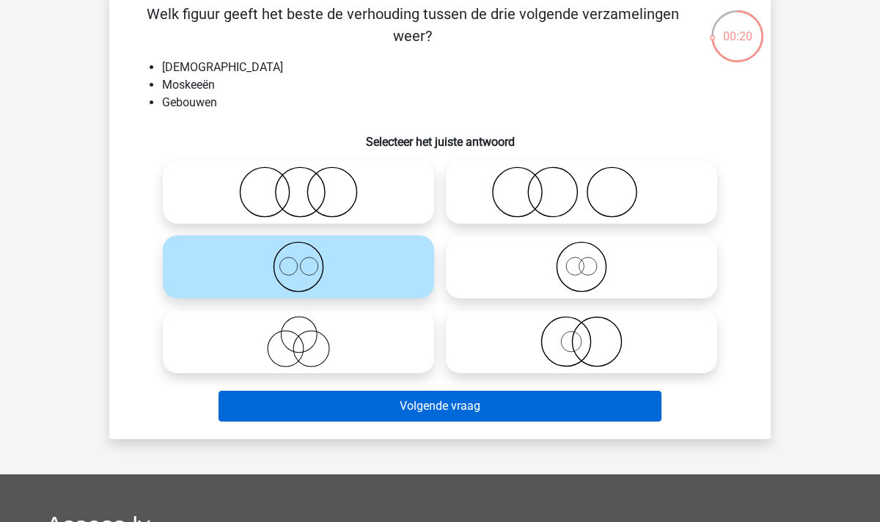
click at [455, 411] on button "Volgende vraag" at bounding box center [441, 406] width 444 height 31
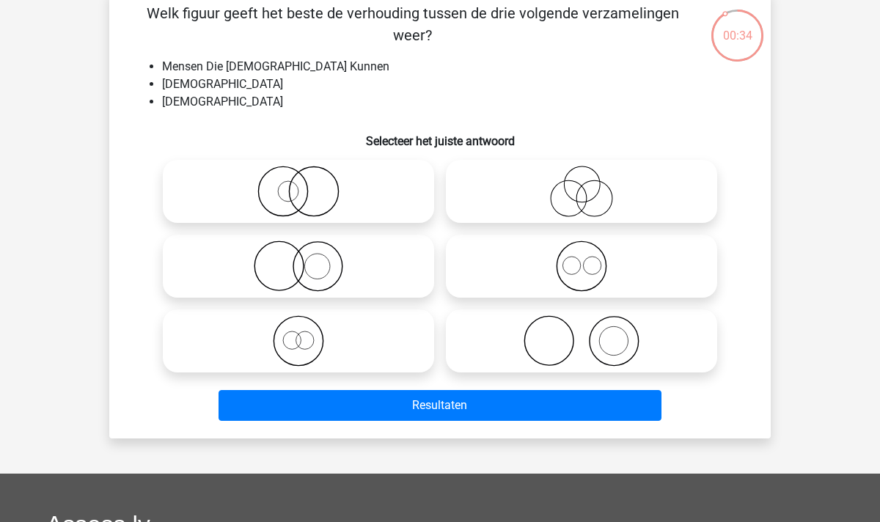
scroll to position [80, 0]
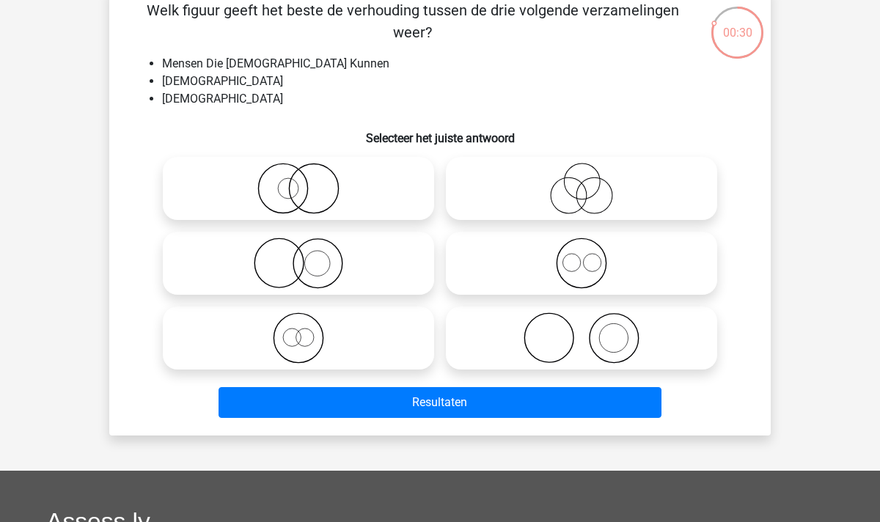
click at [326, 332] on icon at bounding box center [299, 338] width 260 height 51
click at [308, 331] on input "radio" at bounding box center [304, 326] width 10 height 10
radio input "true"
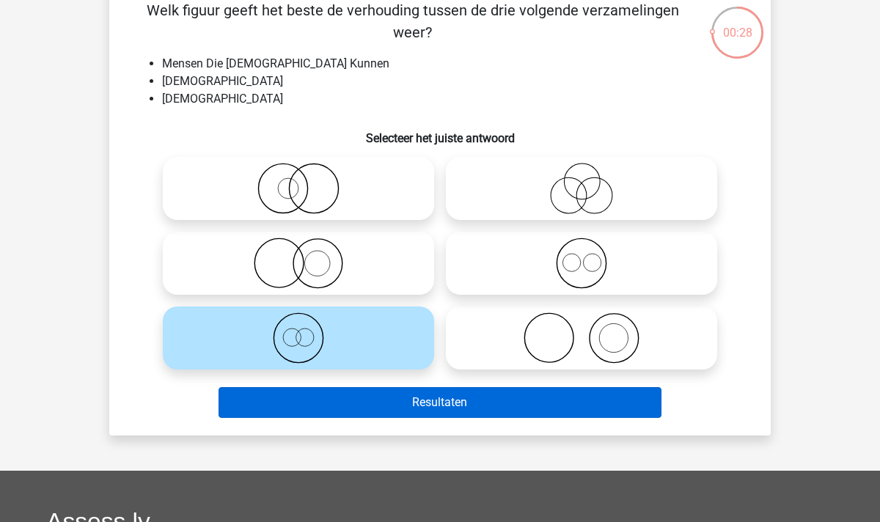
click at [508, 400] on button "Resultaten" at bounding box center [441, 402] width 444 height 31
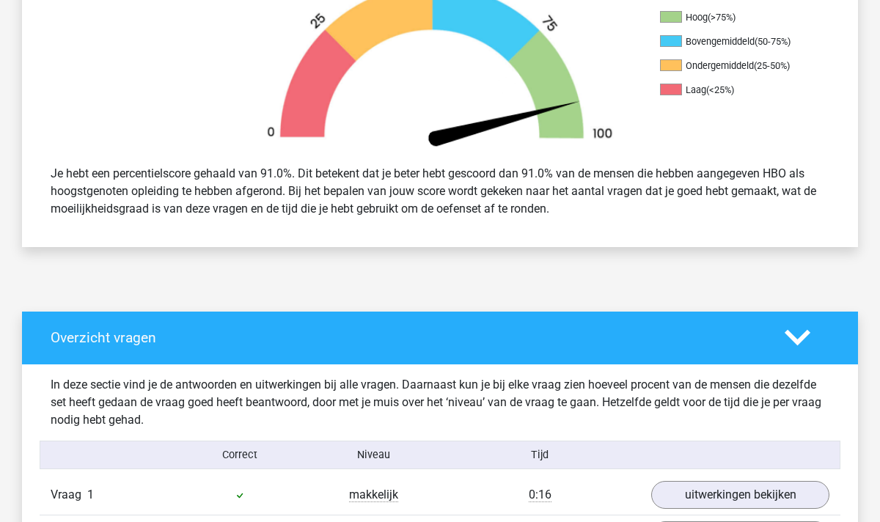
scroll to position [588, 1]
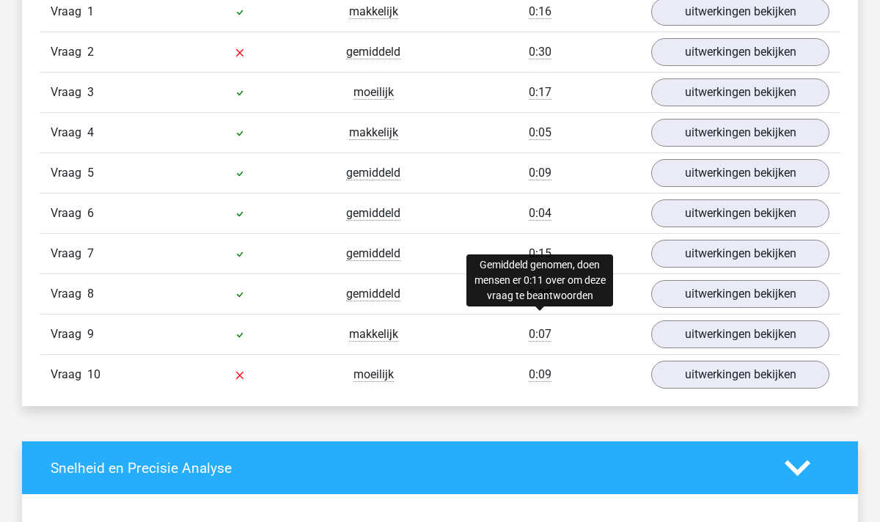
click at [536, 327] on span "0:07" at bounding box center [540, 334] width 23 height 15
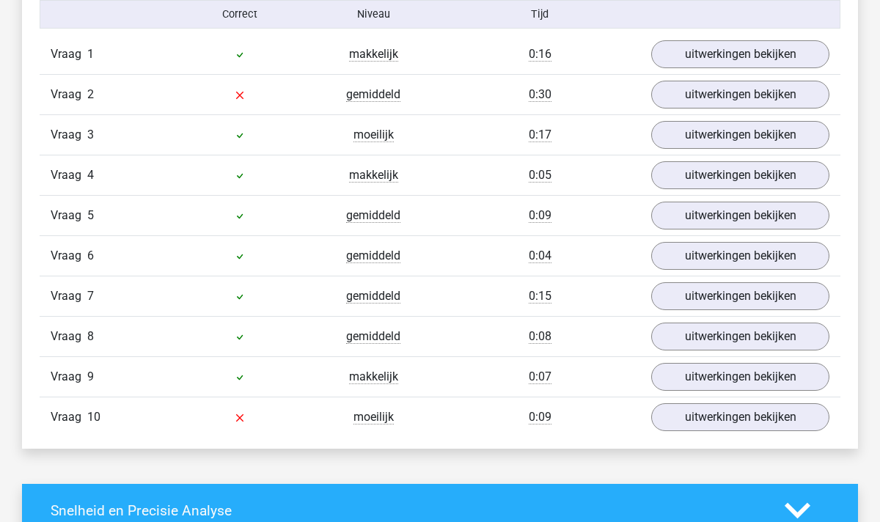
scroll to position [937, 0]
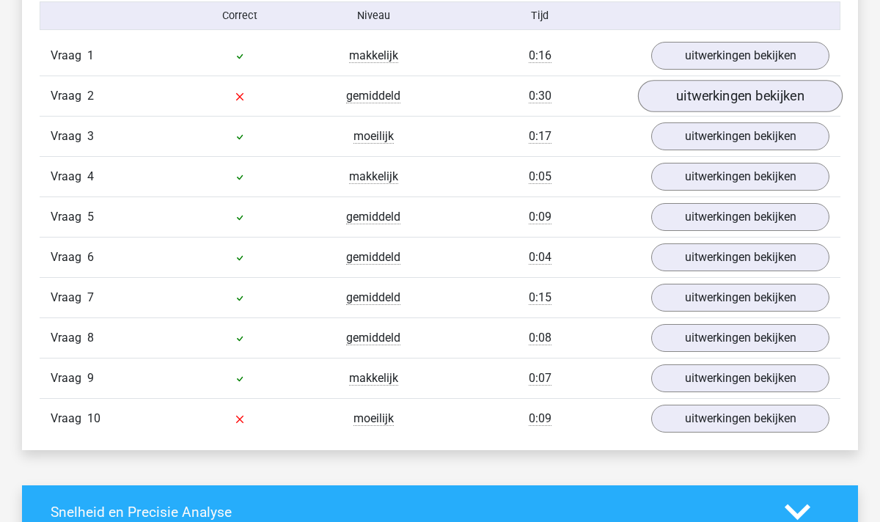
click at [732, 96] on link "uitwerkingen bekijken" at bounding box center [740, 96] width 205 height 32
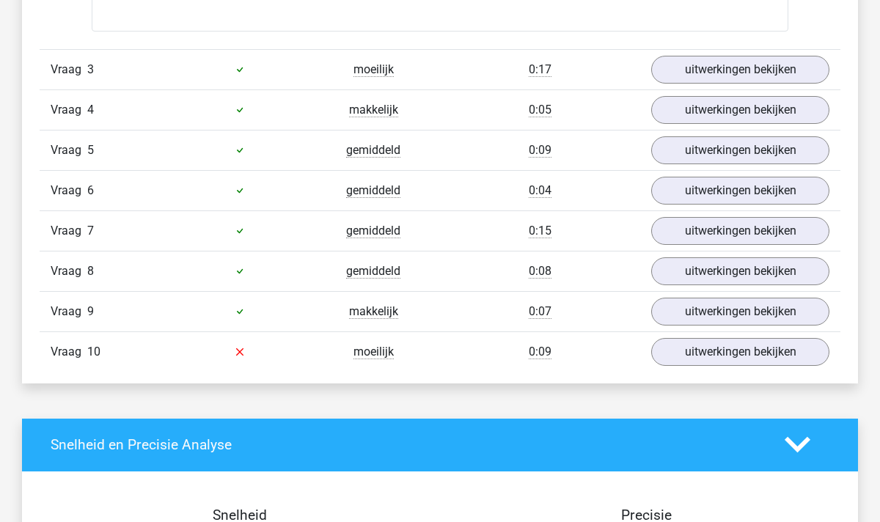
scroll to position [1569, 0]
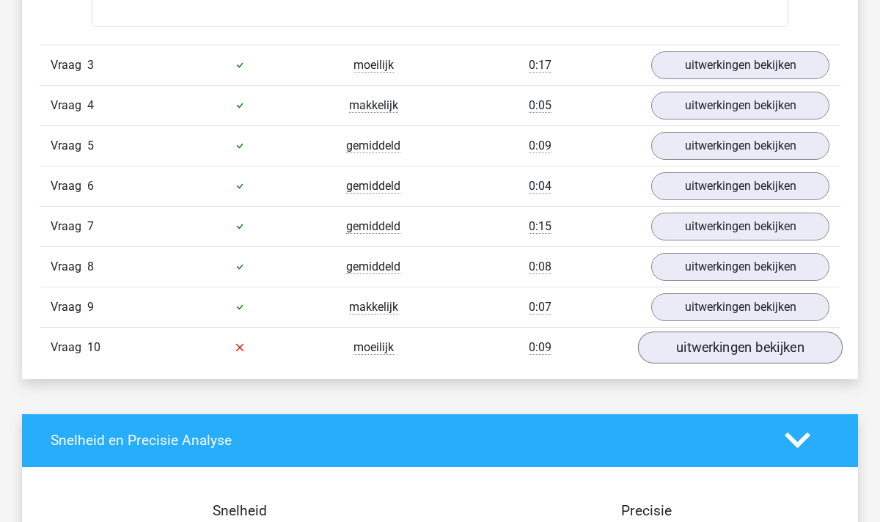
click at [749, 344] on link "uitwerkingen bekijken" at bounding box center [740, 348] width 205 height 32
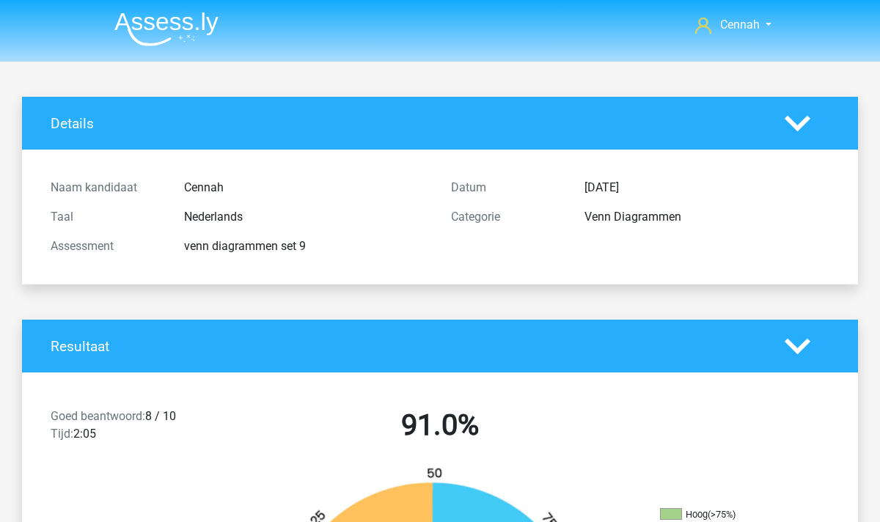
scroll to position [0, 0]
click at [170, 15] on img at bounding box center [166, 29] width 104 height 34
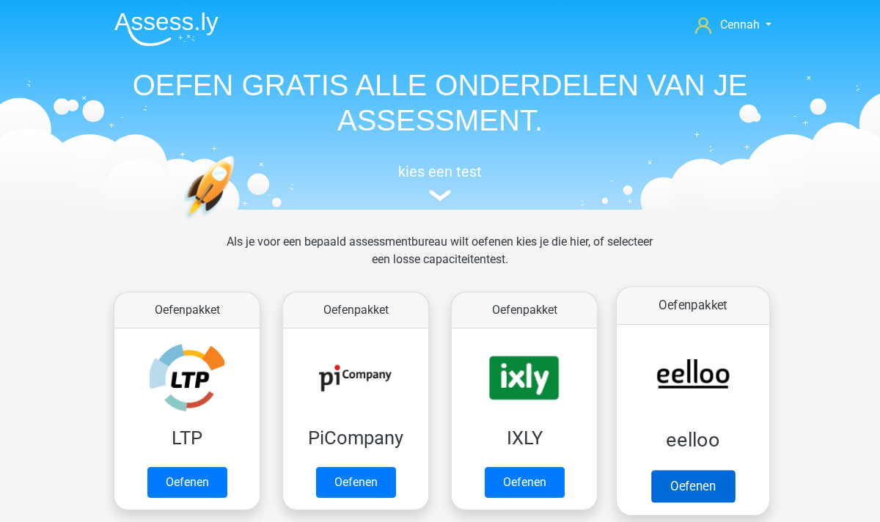
click at [687, 470] on link "Oefenen" at bounding box center [693, 486] width 84 height 32
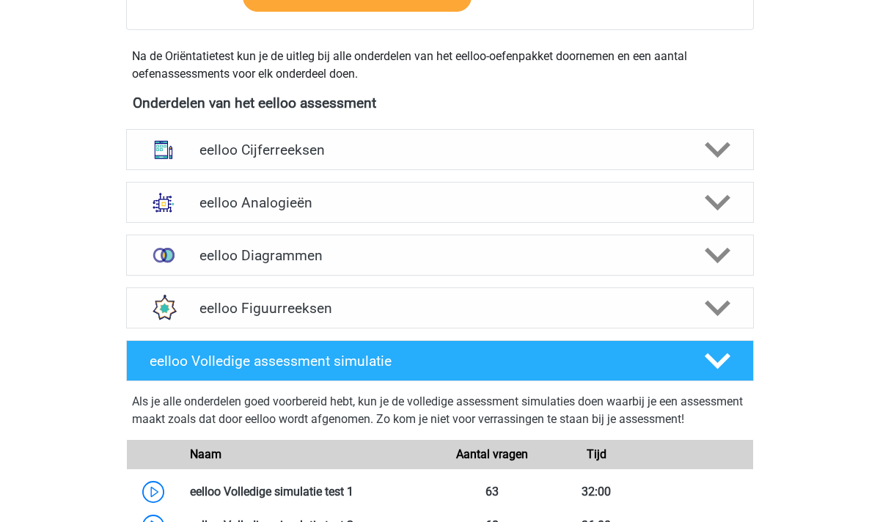
scroll to position [481, 0]
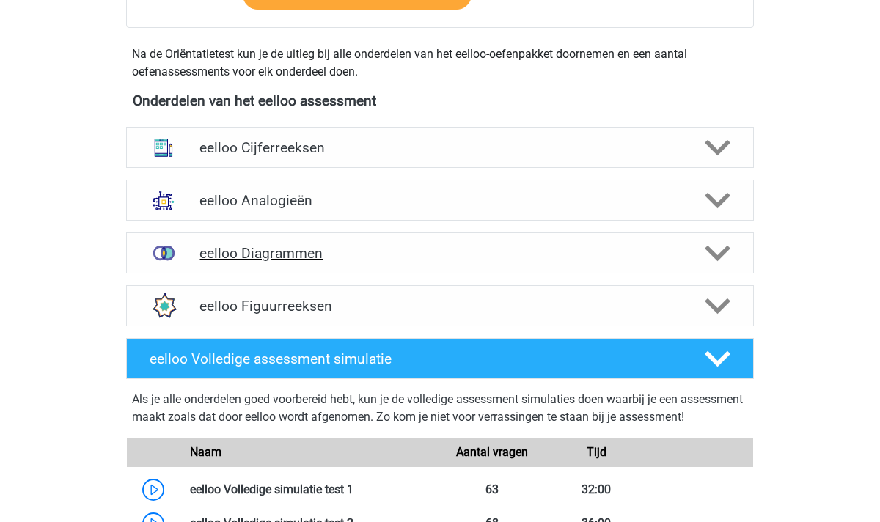
click at [725, 251] on polygon at bounding box center [718, 254] width 26 height 16
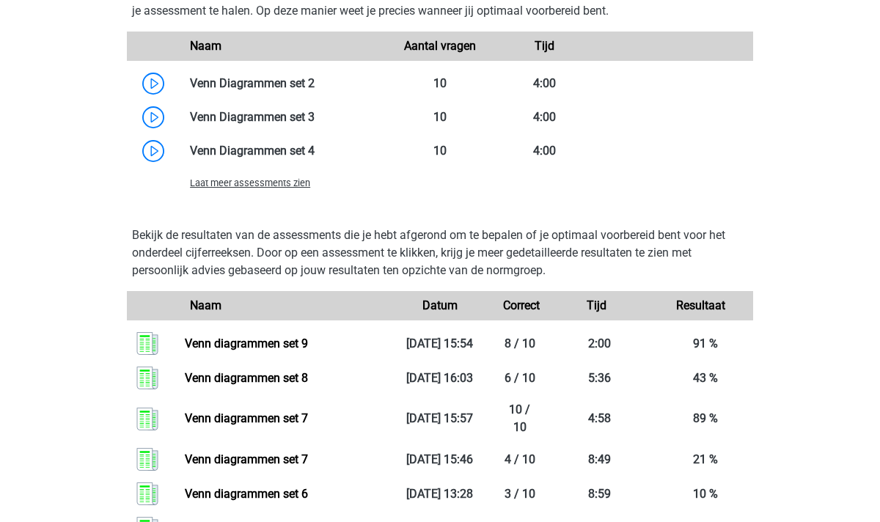
scroll to position [1020, 0]
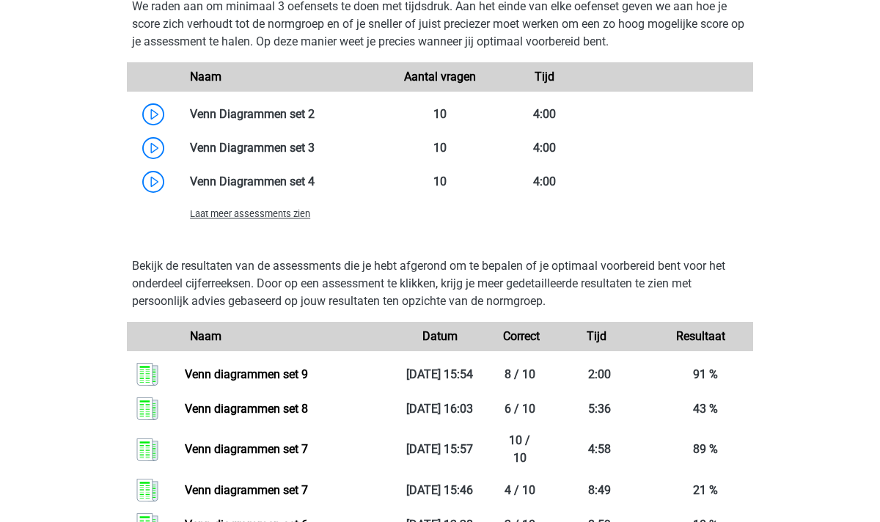
click at [253, 211] on span "Laat meer assessments zien" at bounding box center [250, 213] width 120 height 11
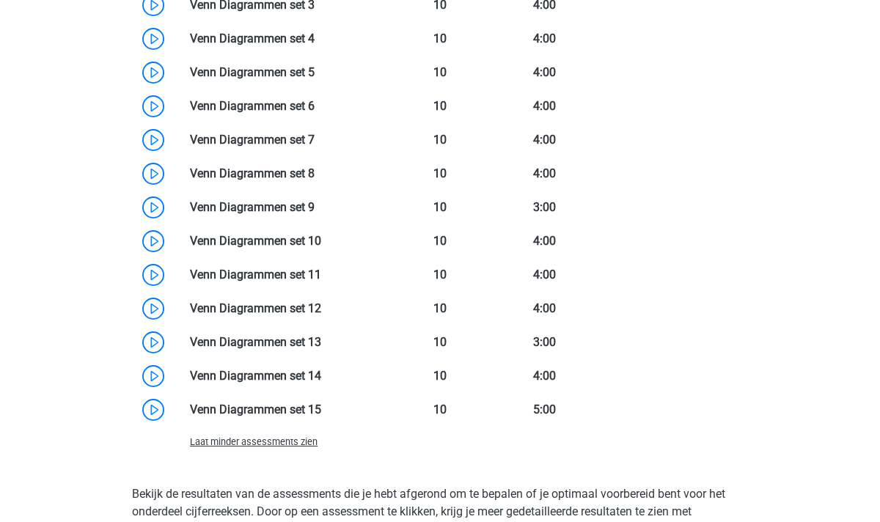
scroll to position [1166, 0]
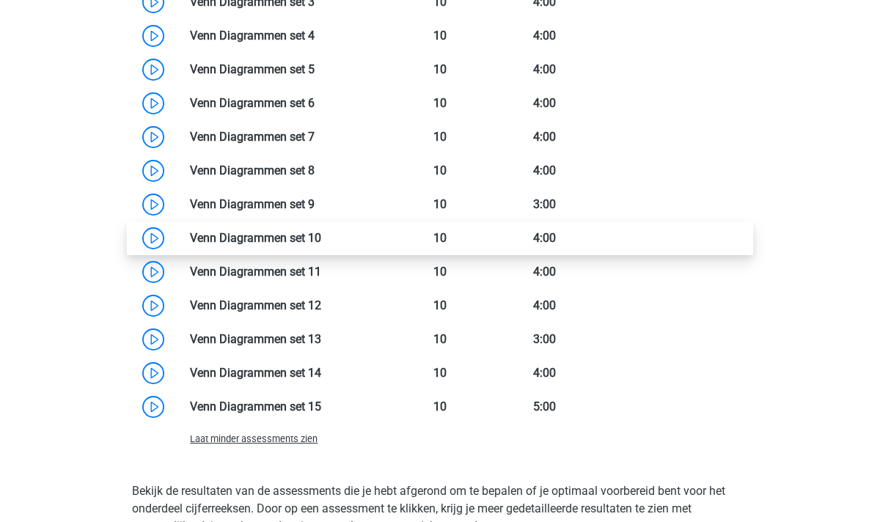
click at [321, 235] on link at bounding box center [321, 238] width 0 height 14
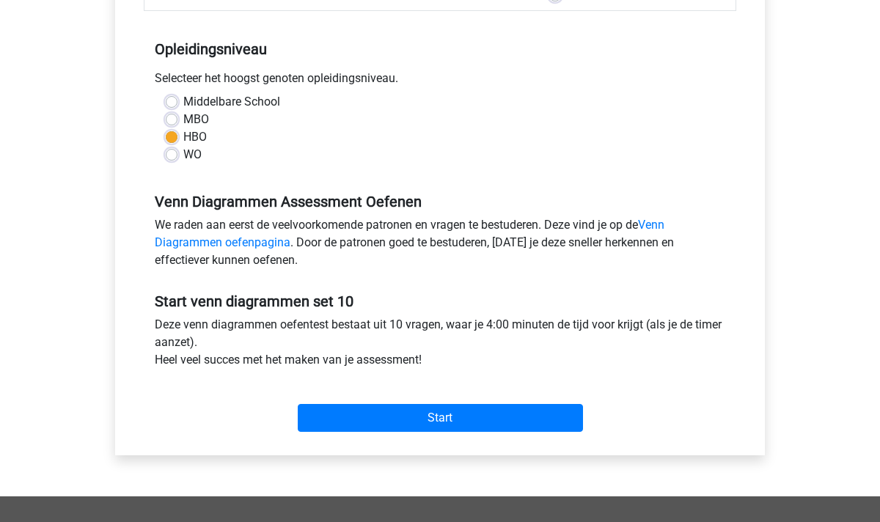
scroll to position [366, 0]
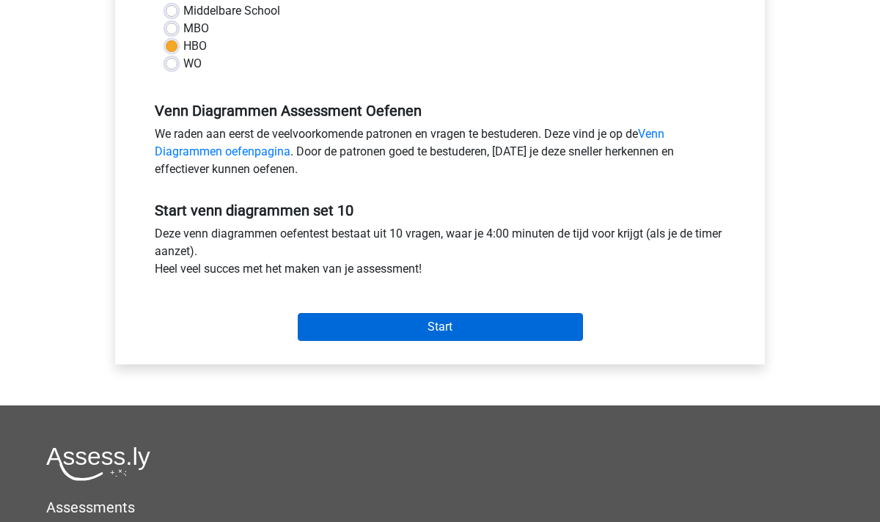
click at [436, 331] on input "Start" at bounding box center [440, 327] width 285 height 28
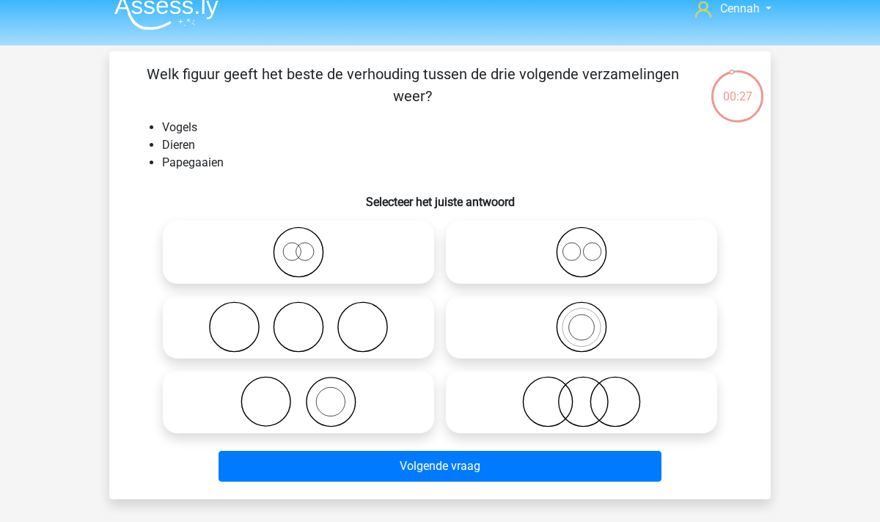
scroll to position [22, 0]
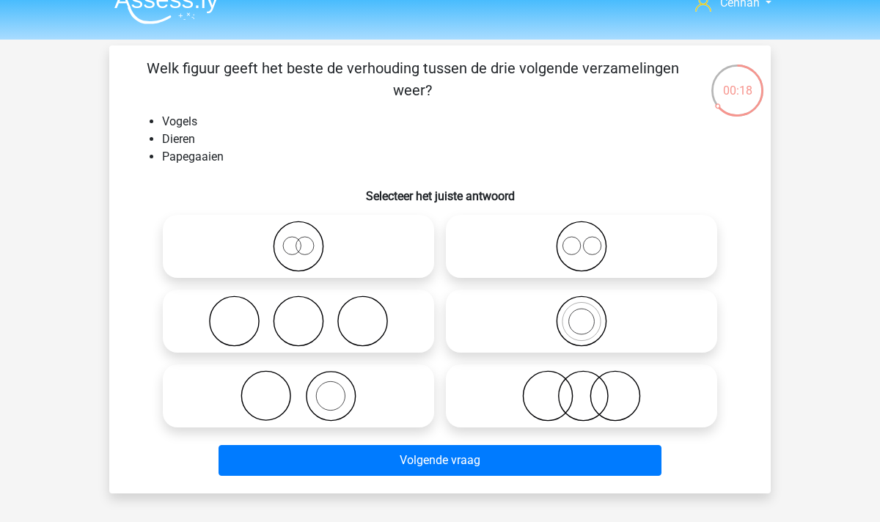
click at [560, 319] on icon at bounding box center [582, 321] width 260 height 51
click at [582, 314] on input "radio" at bounding box center [587, 309] width 10 height 10
radio input "true"
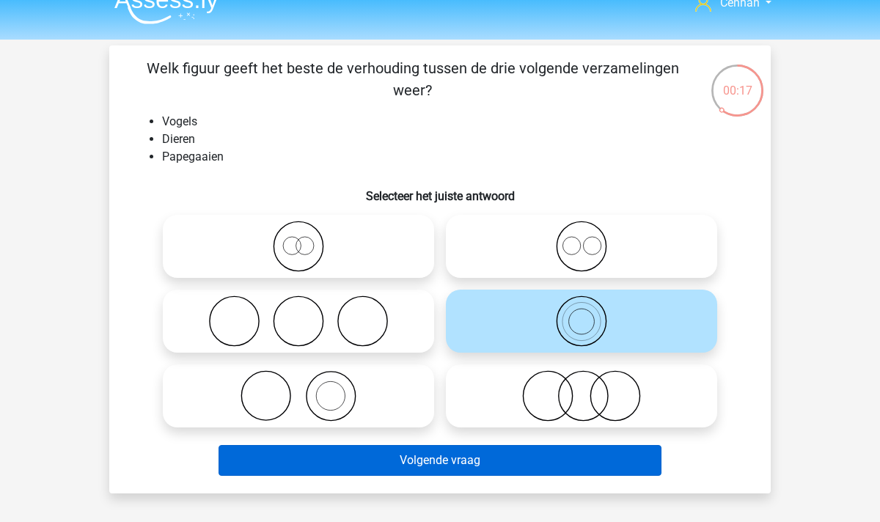
click at [500, 464] on button "Volgende vraag" at bounding box center [441, 460] width 444 height 31
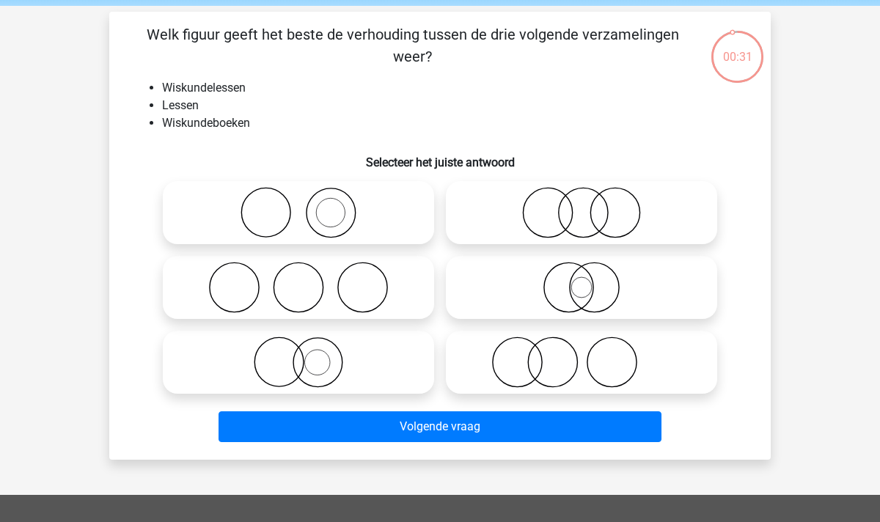
scroll to position [52, 0]
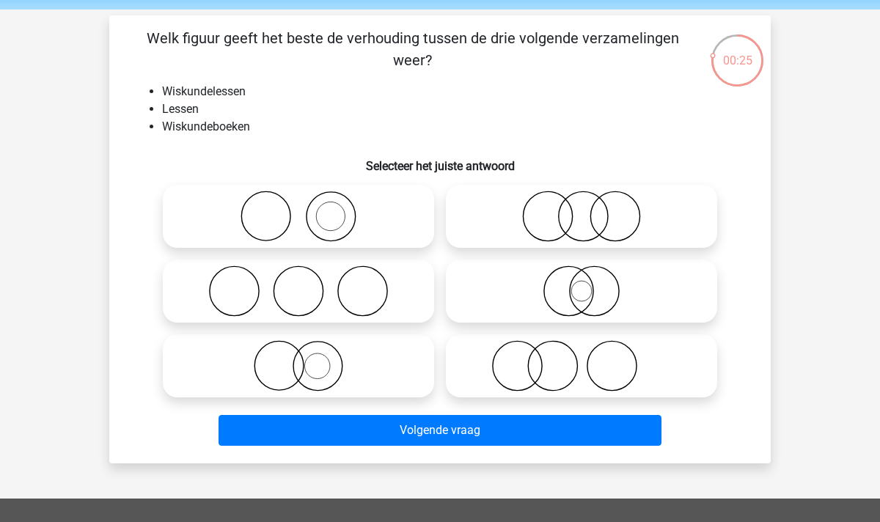
click at [311, 213] on icon at bounding box center [299, 216] width 260 height 51
click at [308, 209] on input "radio" at bounding box center [304, 205] width 10 height 10
radio input "true"
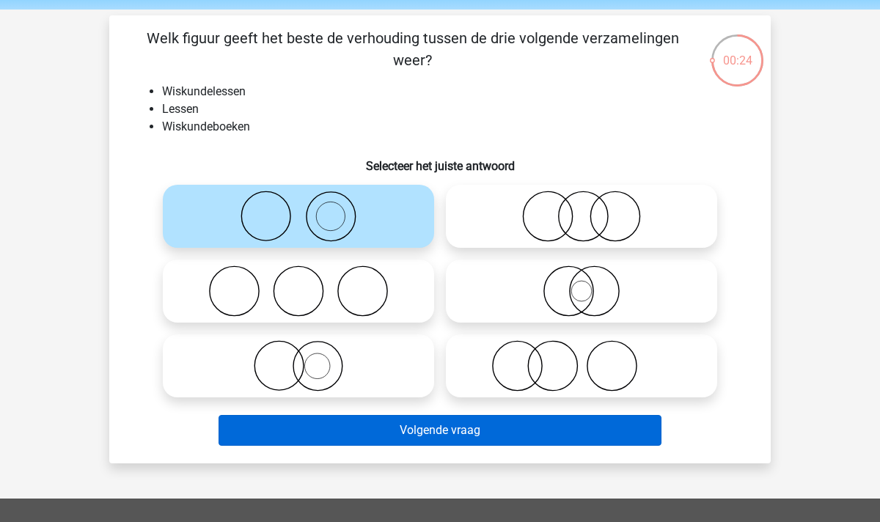
click at [490, 427] on button "Volgende vraag" at bounding box center [441, 430] width 444 height 31
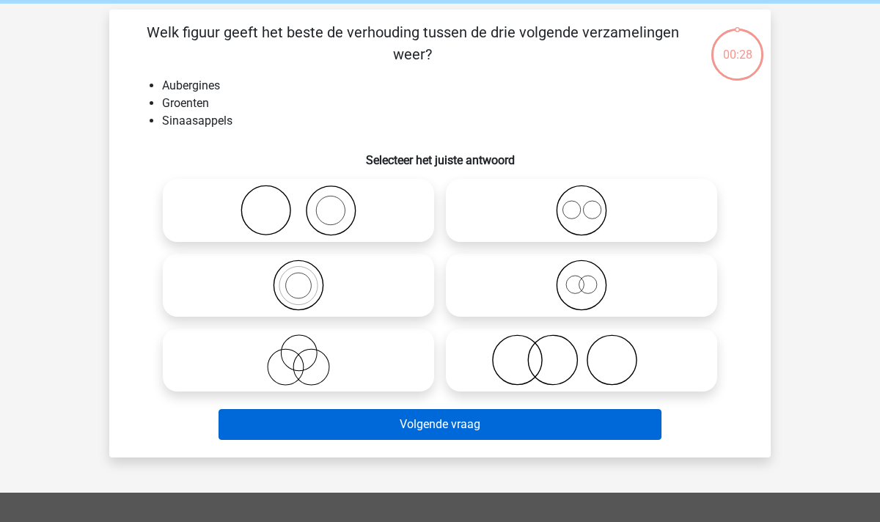
scroll to position [46, 0]
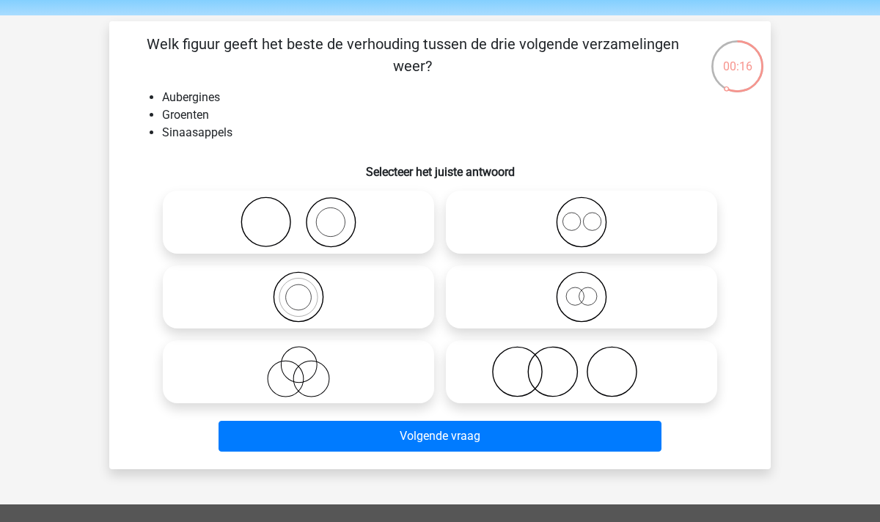
click at [307, 224] on icon at bounding box center [299, 222] width 260 height 51
click at [307, 215] on input "radio" at bounding box center [304, 210] width 10 height 10
radio input "true"
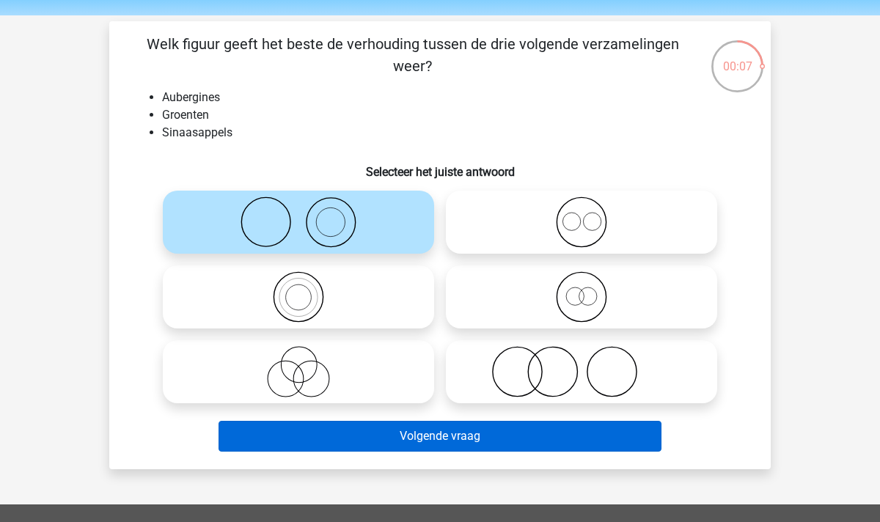
click at [458, 433] on button "Volgende vraag" at bounding box center [441, 436] width 444 height 31
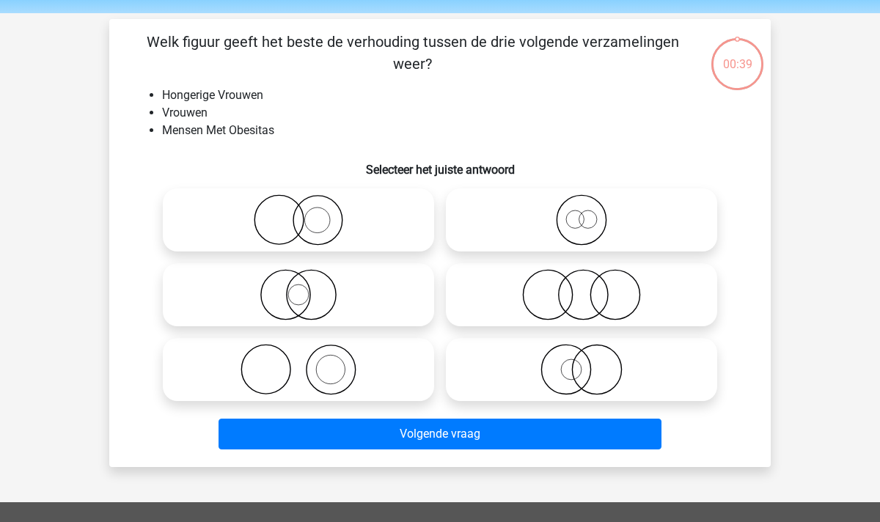
scroll to position [42, 0]
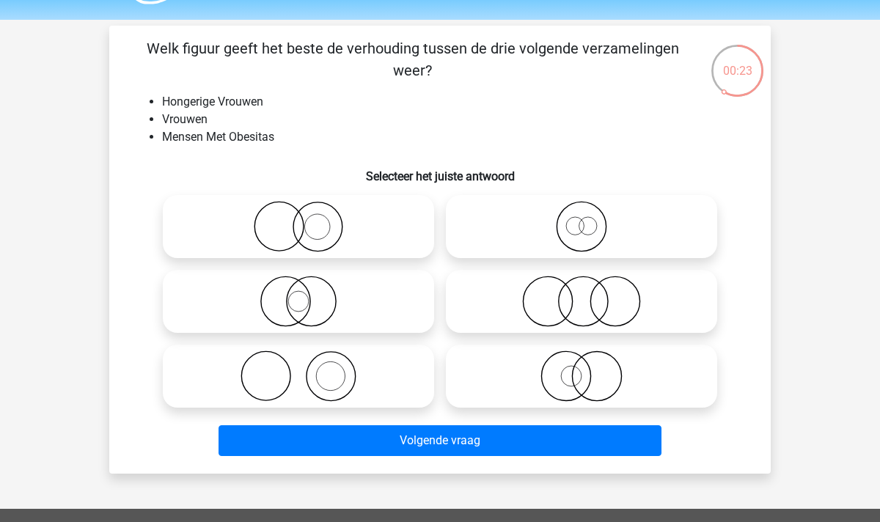
click at [607, 372] on icon at bounding box center [582, 376] width 260 height 51
click at [591, 369] on input "radio" at bounding box center [587, 364] width 10 height 10
radio input "true"
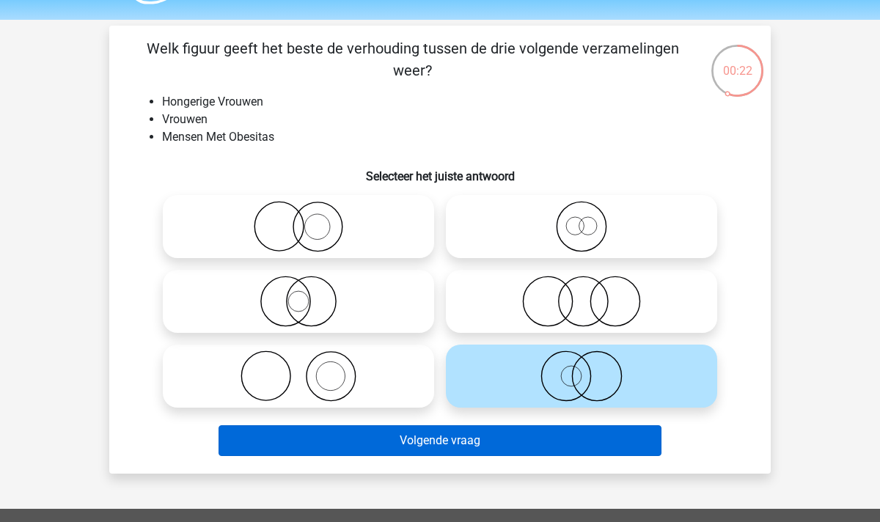
click at [492, 447] on button "Volgende vraag" at bounding box center [441, 440] width 444 height 31
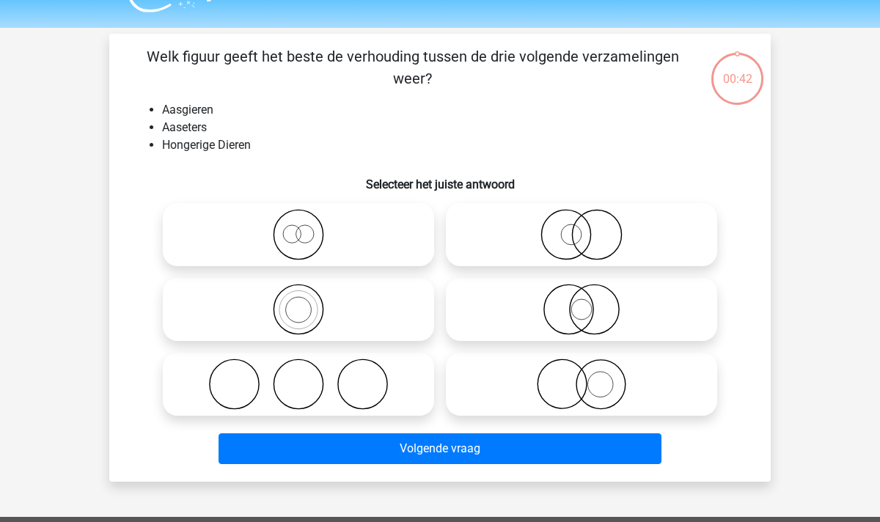
scroll to position [32, 0]
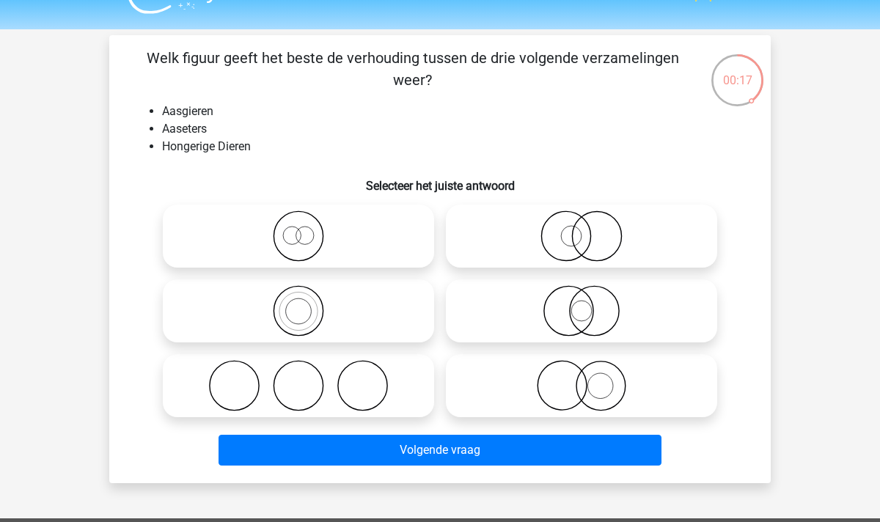
click at [571, 248] on icon at bounding box center [582, 236] width 260 height 51
click at [582, 229] on input "radio" at bounding box center [587, 224] width 10 height 10
radio input "true"
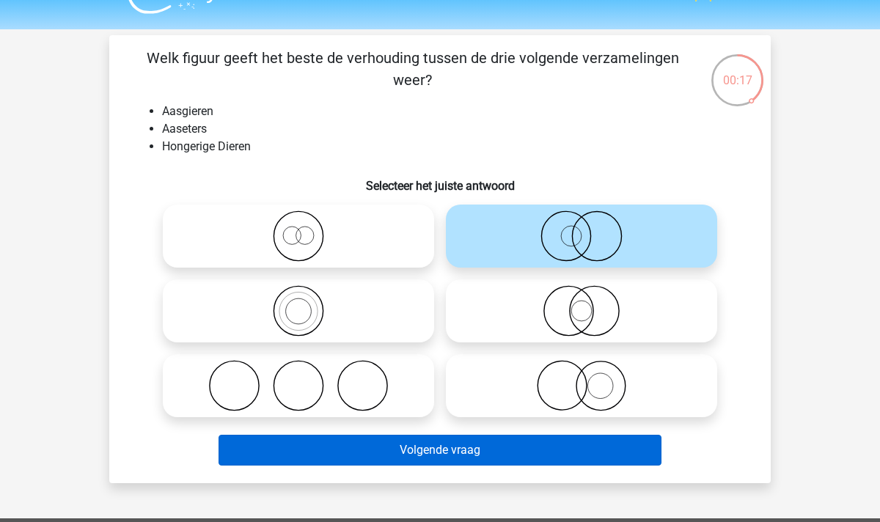
click at [522, 447] on button "Volgende vraag" at bounding box center [441, 450] width 444 height 31
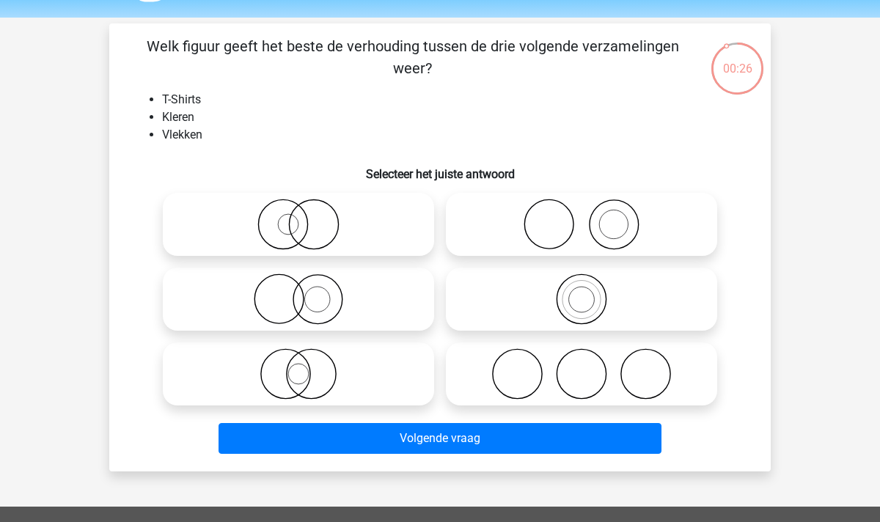
scroll to position [45, 0]
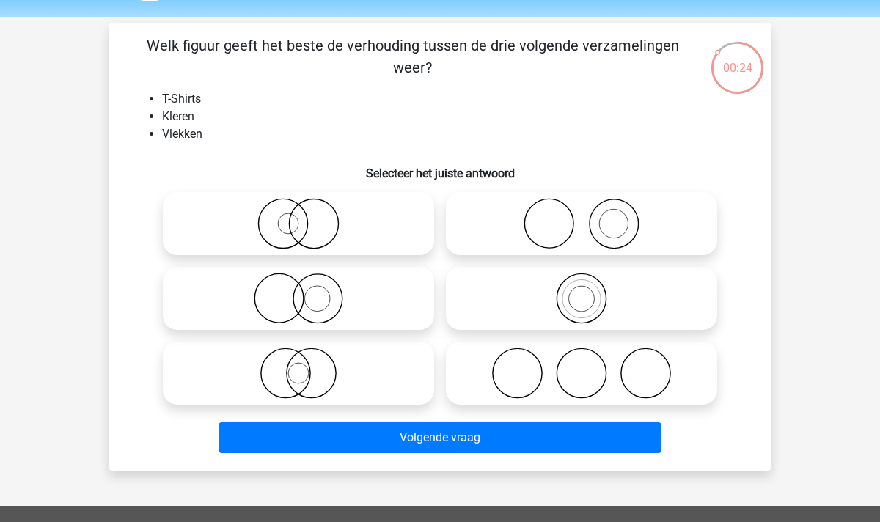
click at [640, 222] on icon at bounding box center [582, 223] width 260 height 51
click at [591, 216] on input "radio" at bounding box center [587, 212] width 10 height 10
radio input "true"
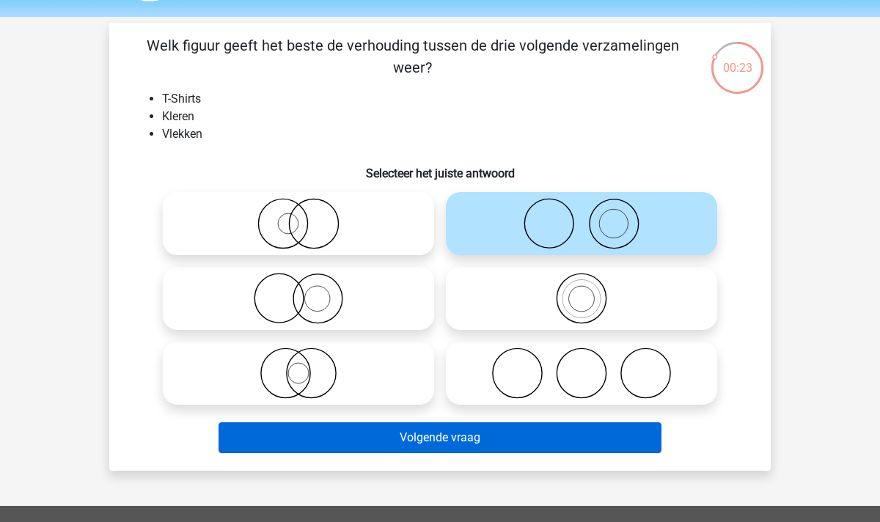
click at [456, 427] on button "Volgende vraag" at bounding box center [441, 438] width 444 height 31
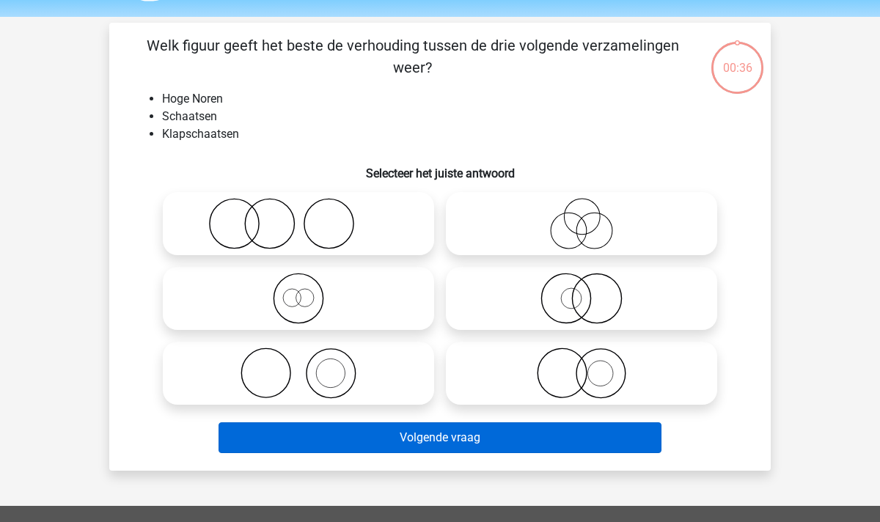
scroll to position [67, 0]
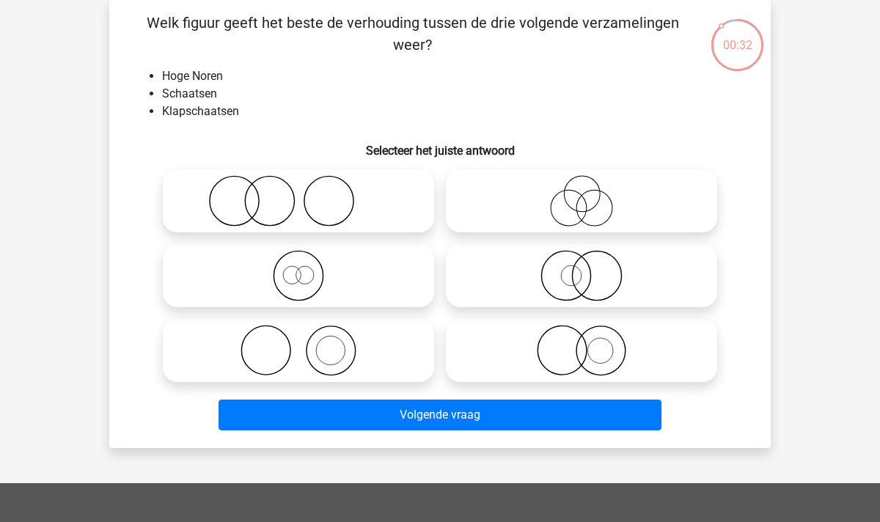
click at [251, 278] on icon at bounding box center [299, 275] width 260 height 51
click at [299, 268] on input "radio" at bounding box center [304, 264] width 10 height 10
radio input "true"
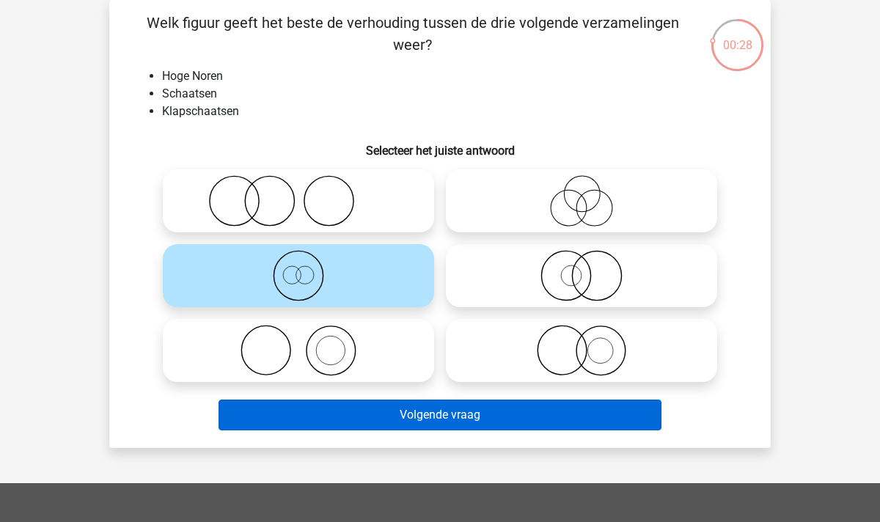
click at [452, 412] on button "Volgende vraag" at bounding box center [441, 415] width 444 height 31
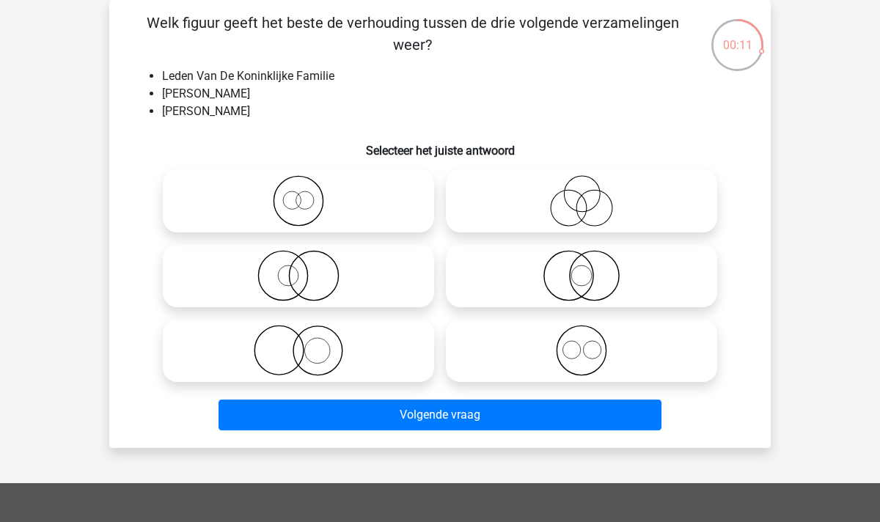
click at [320, 281] on icon at bounding box center [299, 275] width 260 height 51
click at [308, 268] on input "radio" at bounding box center [304, 264] width 10 height 10
radio input "true"
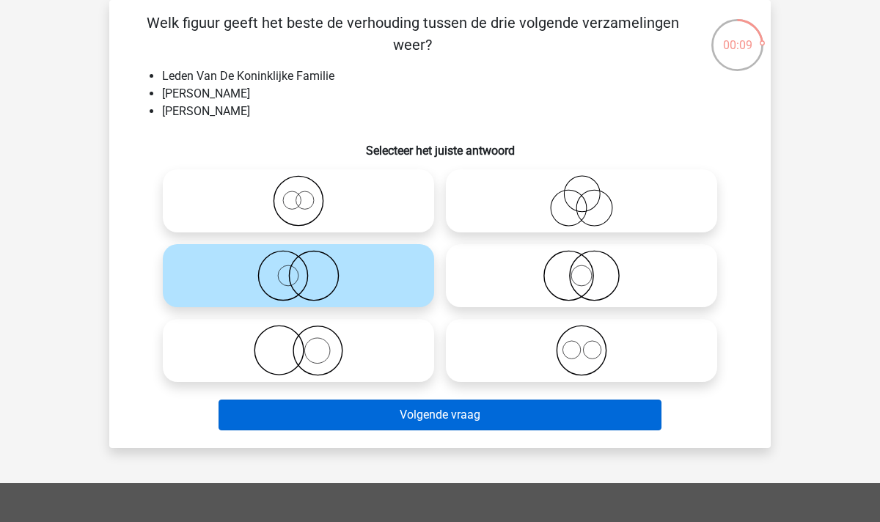
click at [374, 418] on button "Volgende vraag" at bounding box center [441, 415] width 444 height 31
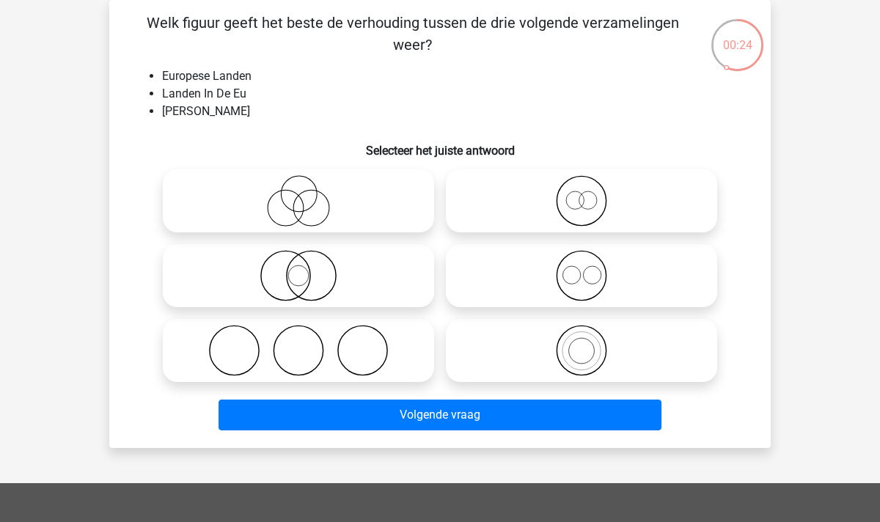
click at [591, 355] on icon at bounding box center [582, 350] width 260 height 51
click at [591, 343] on input "radio" at bounding box center [587, 339] width 10 height 10
radio input "true"
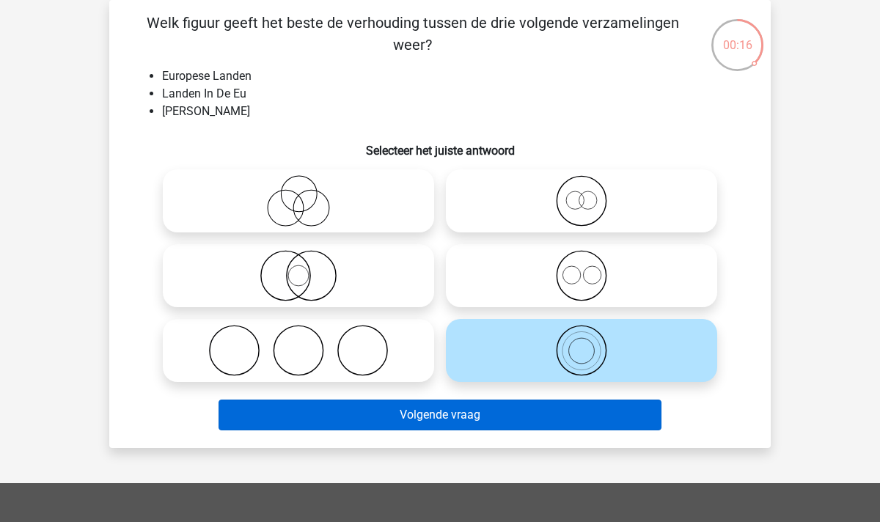
click at [480, 417] on button "Volgende vraag" at bounding box center [441, 415] width 444 height 31
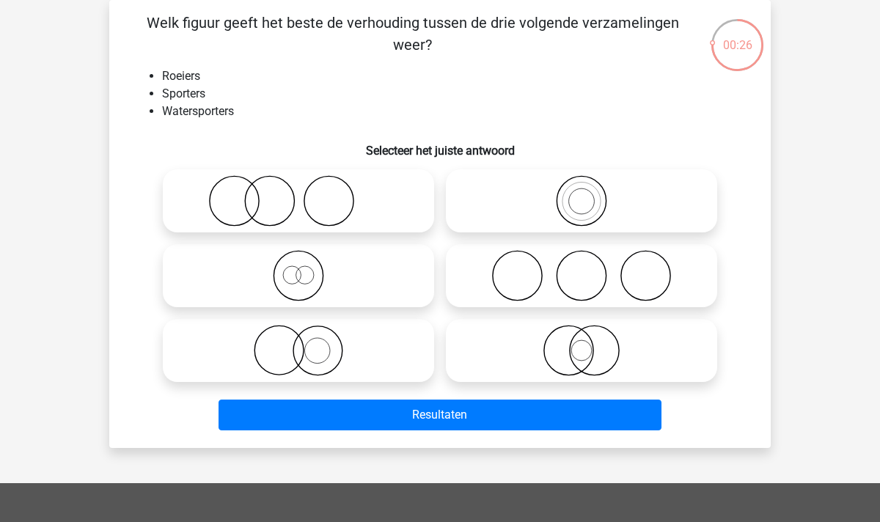
click at [569, 210] on icon at bounding box center [582, 200] width 260 height 51
click at [582, 194] on input "radio" at bounding box center [587, 189] width 10 height 10
radio input "true"
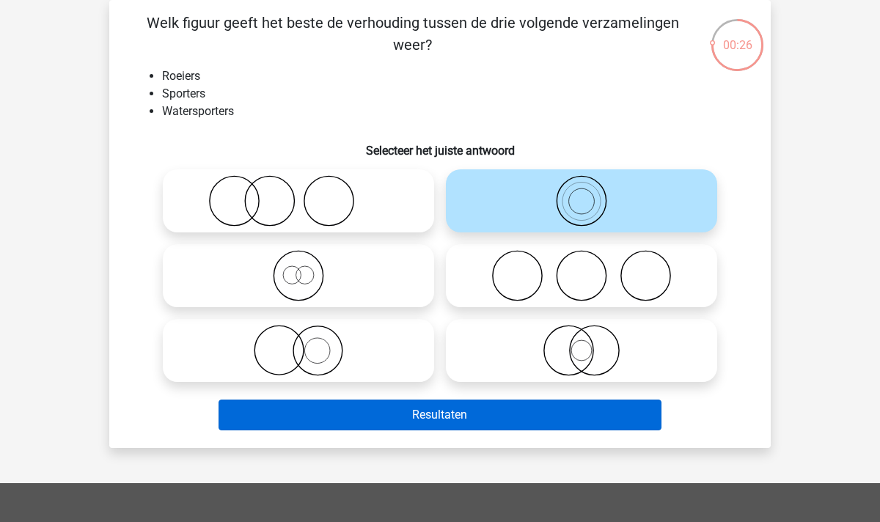
click at [443, 412] on button "Resultaten" at bounding box center [441, 415] width 444 height 31
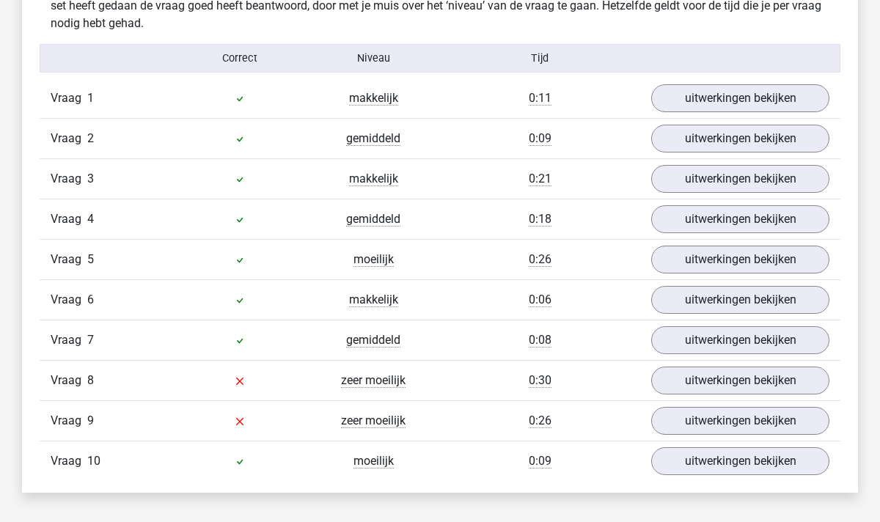
scroll to position [893, 0]
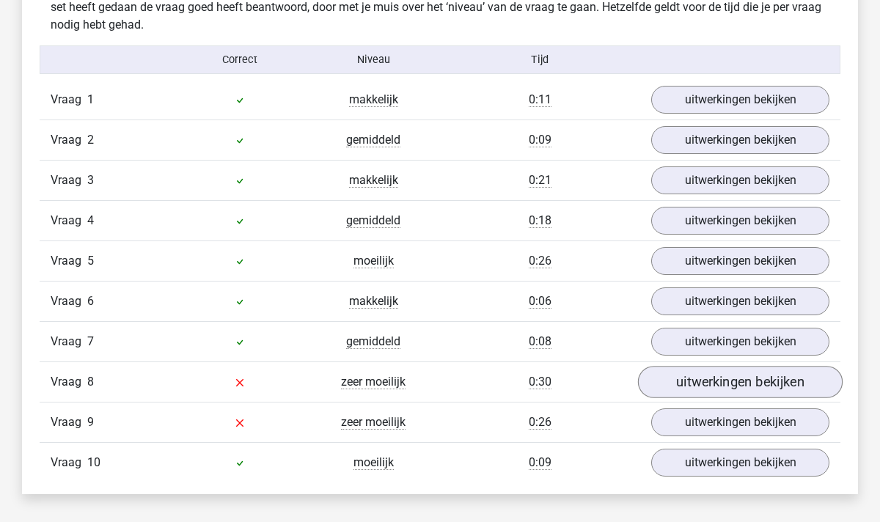
click at [750, 373] on link "uitwerkingen bekijken" at bounding box center [740, 382] width 205 height 32
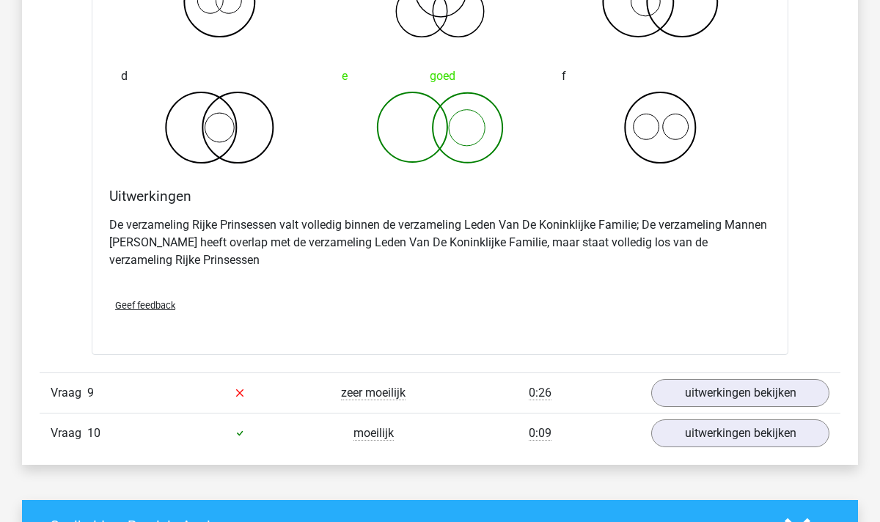
scroll to position [1507, 0]
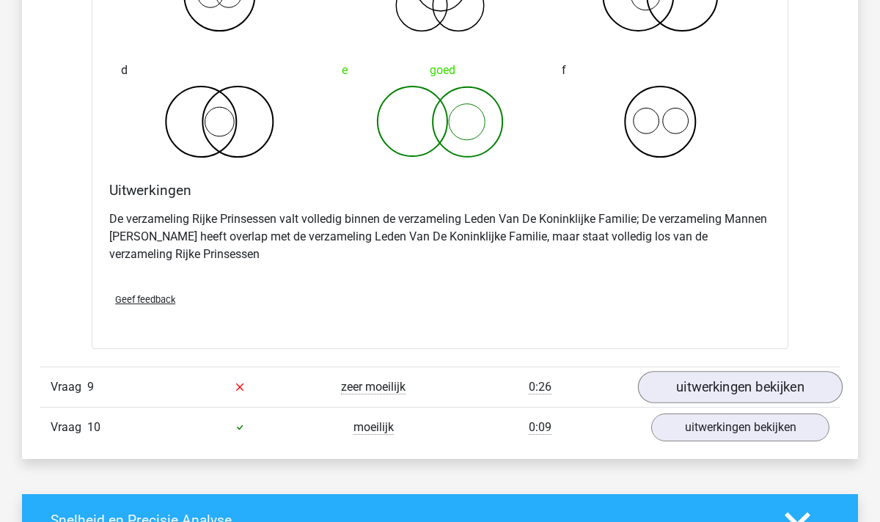
click at [717, 388] on link "uitwerkingen bekijken" at bounding box center [740, 387] width 205 height 32
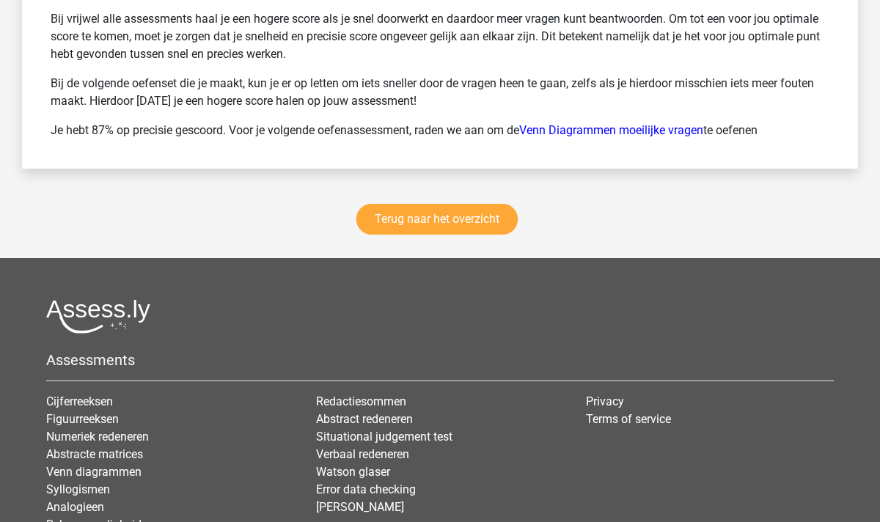
scroll to position [3256, 0]
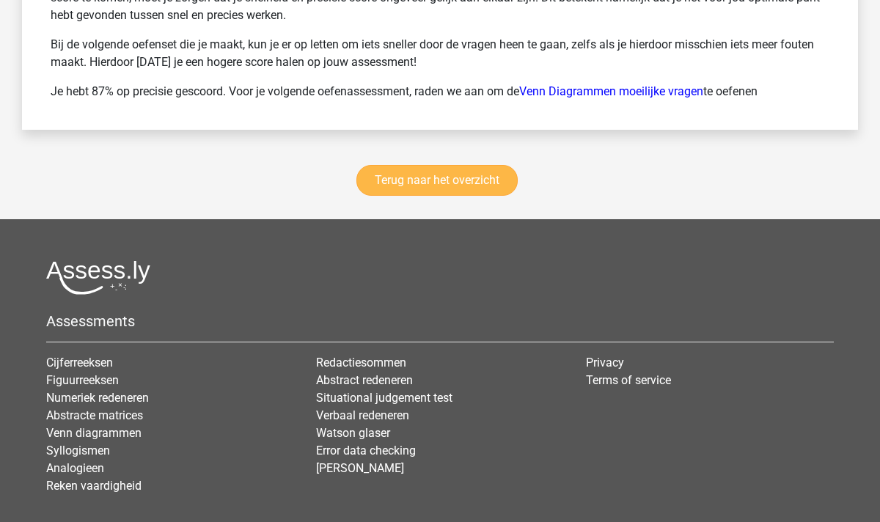
click at [403, 172] on link "Terug naar het overzicht" at bounding box center [437, 180] width 161 height 31
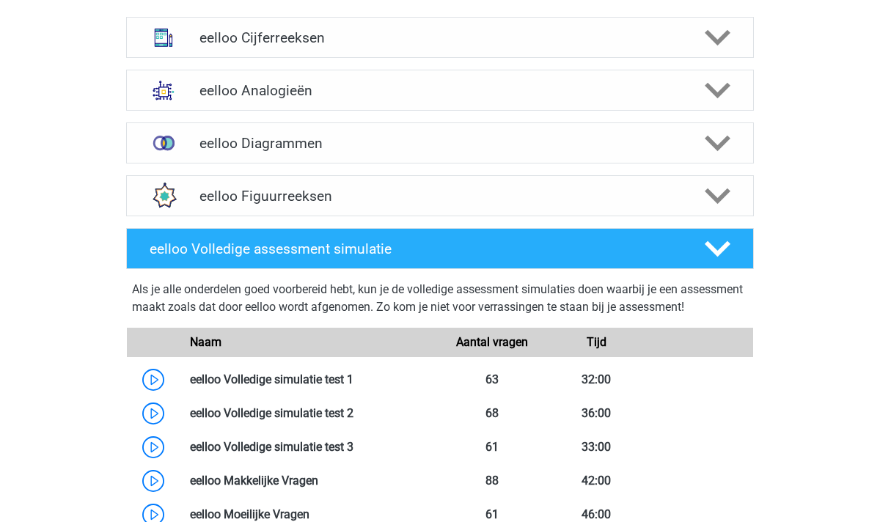
scroll to position [593, 0]
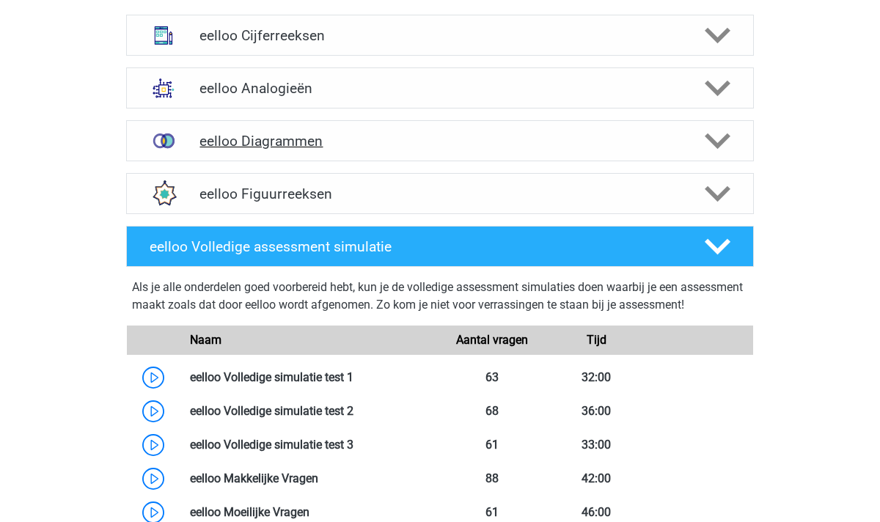
click at [714, 136] on icon at bounding box center [718, 141] width 26 height 26
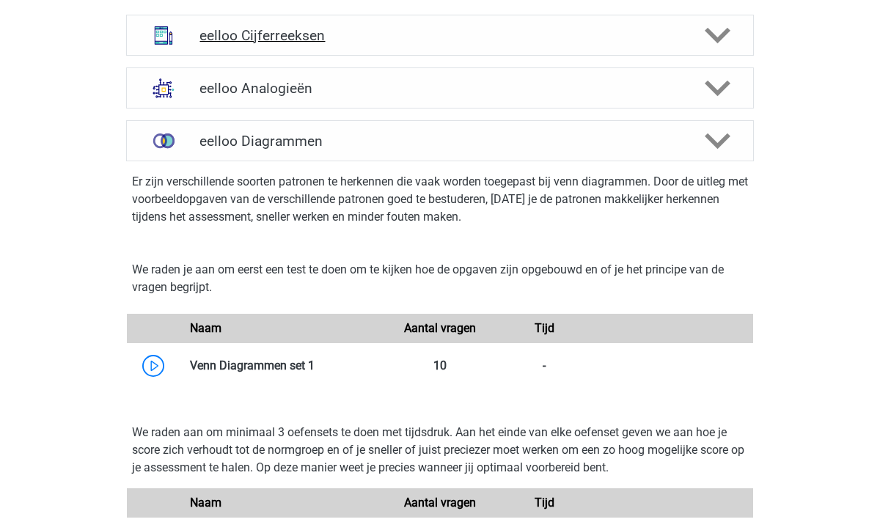
click at [723, 40] on icon at bounding box center [718, 36] width 26 height 26
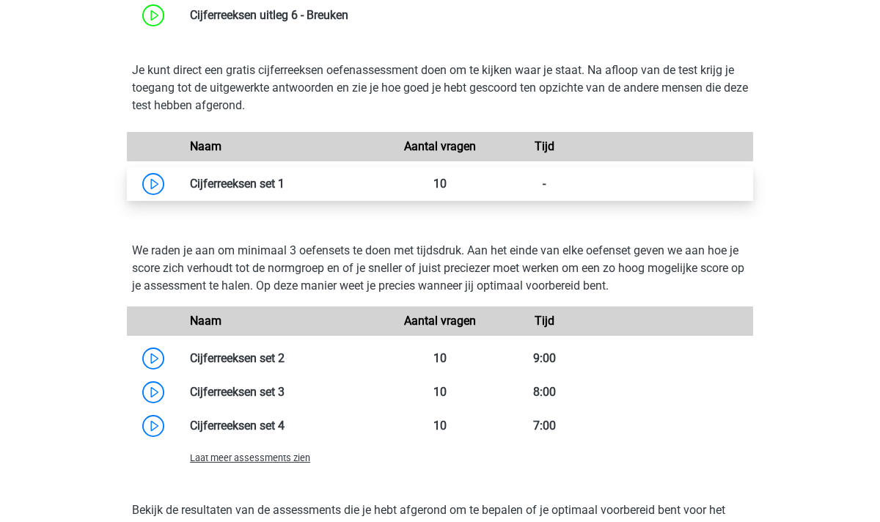
scroll to position [894, 0]
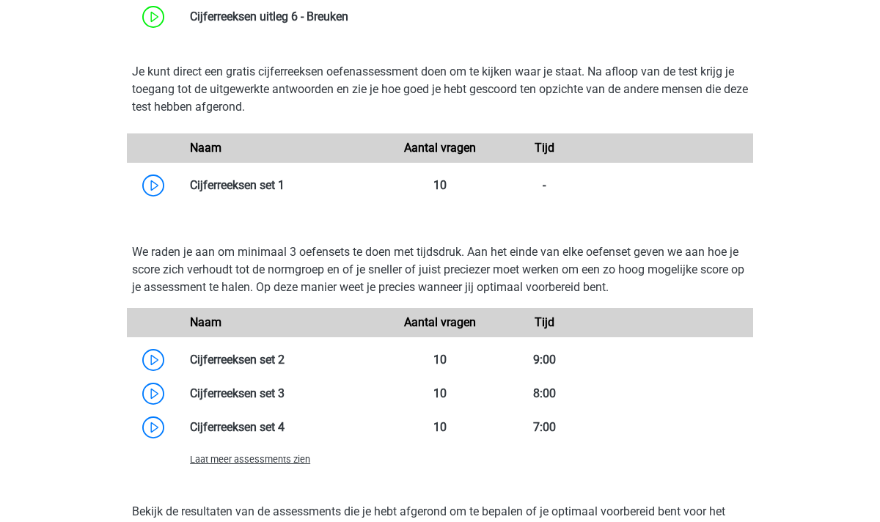
click at [241, 467] on div "Laat meer assessments zien" at bounding box center [283, 459] width 209 height 18
click at [241, 461] on span "Laat meer assessments zien" at bounding box center [250, 459] width 120 height 11
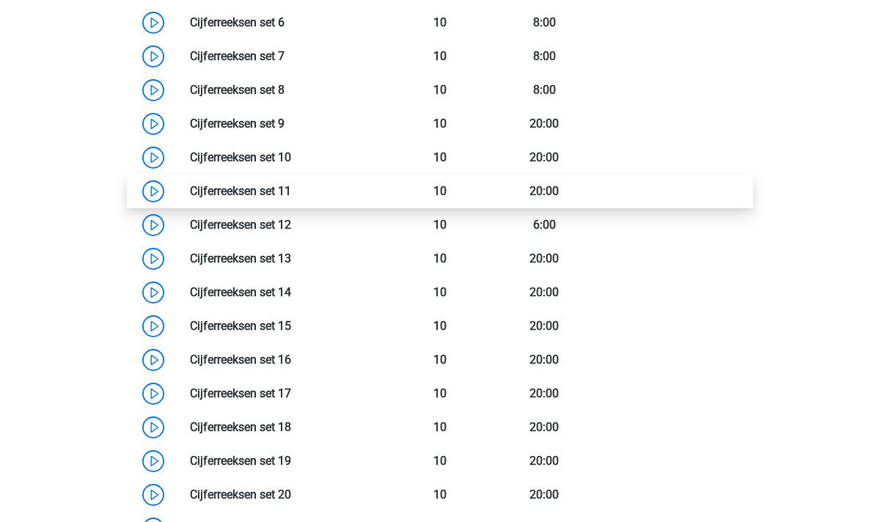
scroll to position [1356, 0]
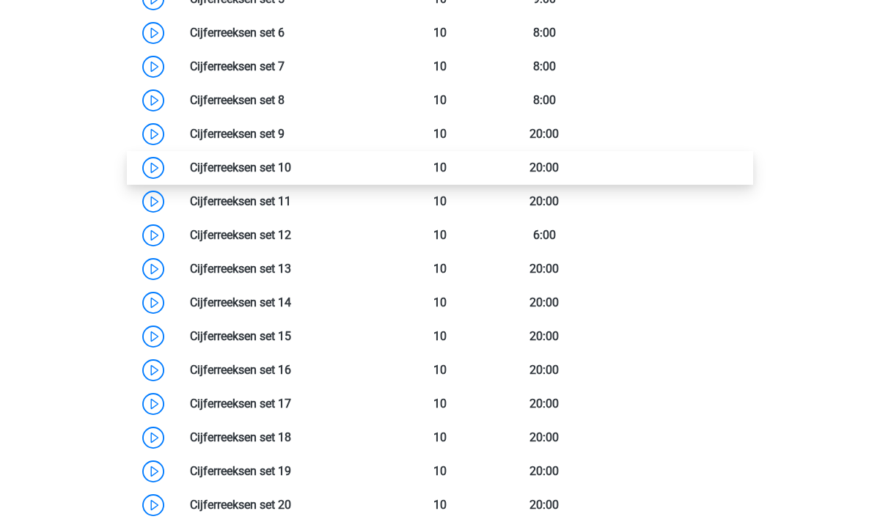
click at [291, 172] on link at bounding box center [291, 168] width 0 height 14
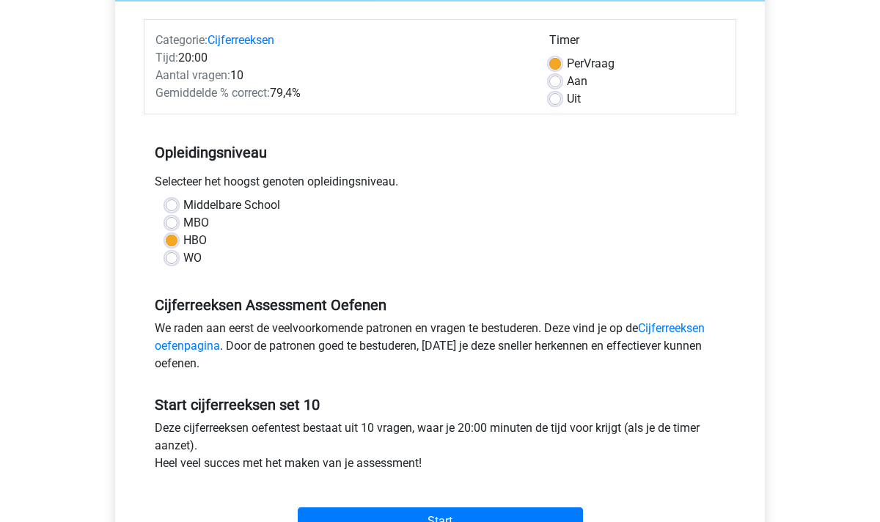
scroll to position [172, 0]
click at [567, 96] on label "Uit" at bounding box center [574, 98] width 14 height 18
click at [554, 96] on input "Uit" at bounding box center [555, 96] width 12 height 15
radio input "true"
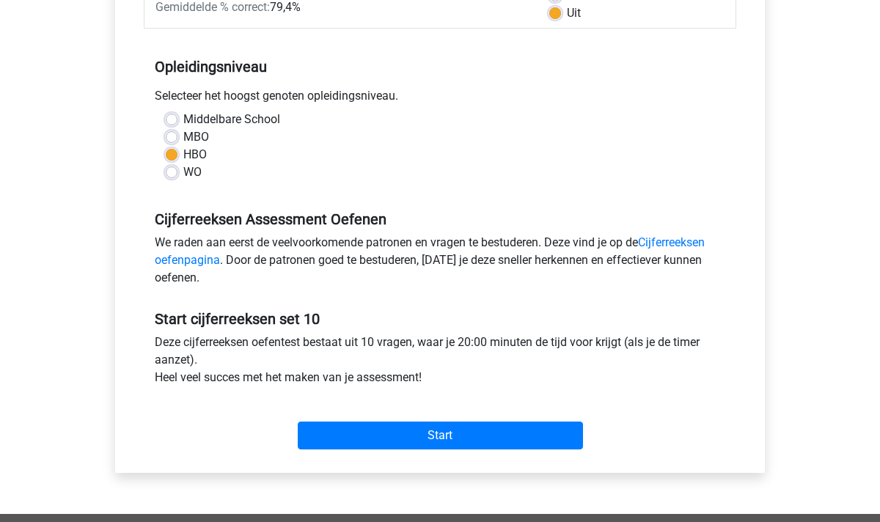
scroll to position [255, 0]
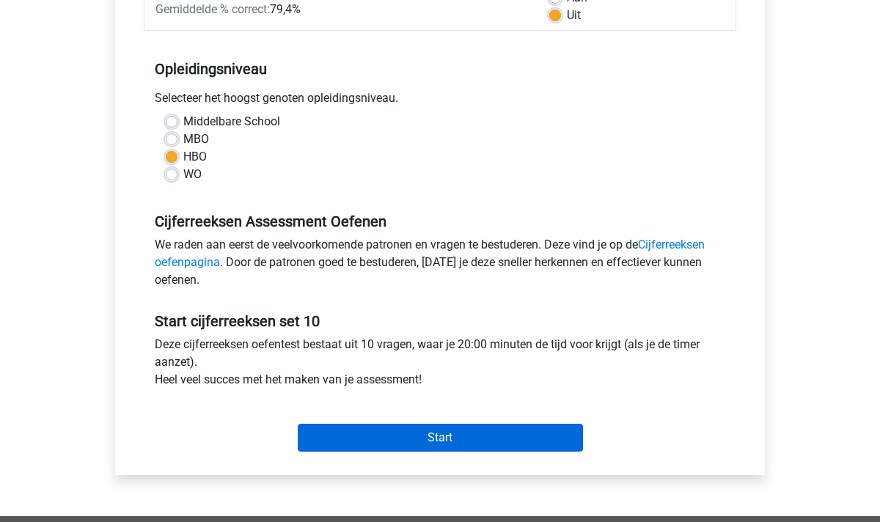
click at [436, 428] on input "Start" at bounding box center [440, 438] width 285 height 28
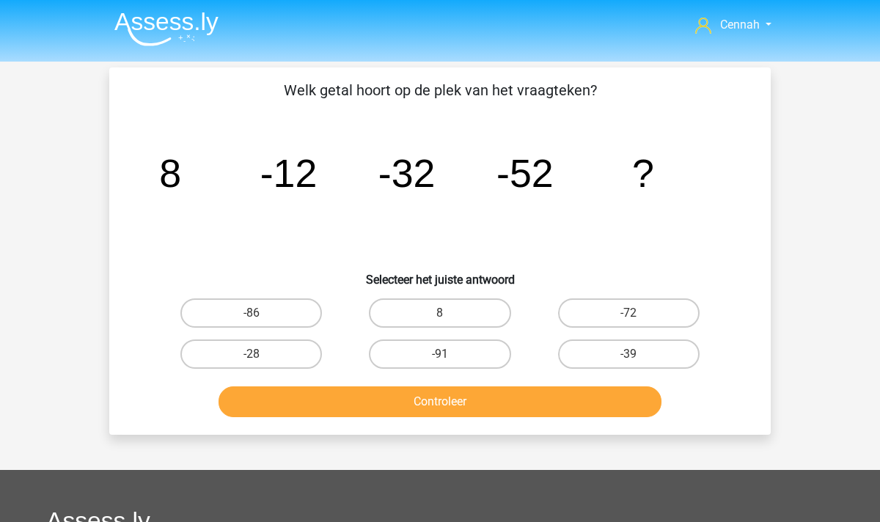
click at [633, 315] on input "-72" at bounding box center [634, 318] width 10 height 10
radio input "true"
click at [496, 417] on button "Controleer" at bounding box center [441, 402] width 444 height 31
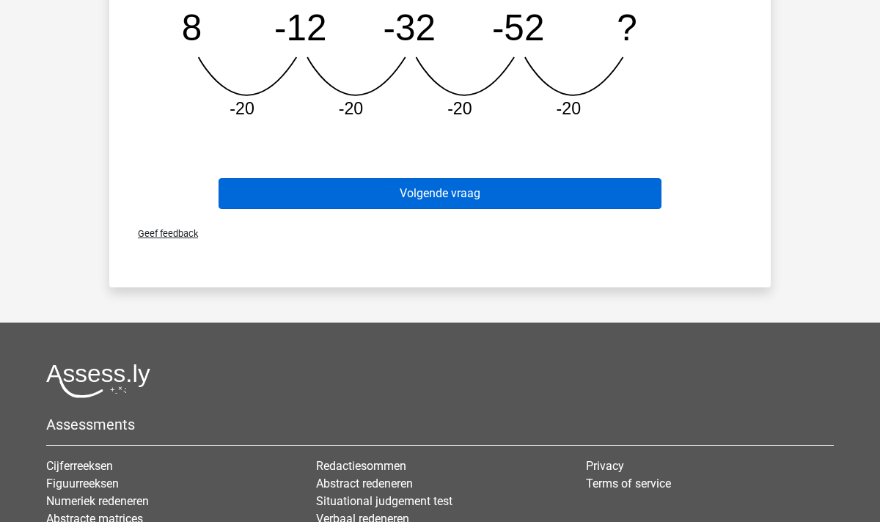
click at [460, 197] on button "Volgende vraag" at bounding box center [441, 193] width 444 height 31
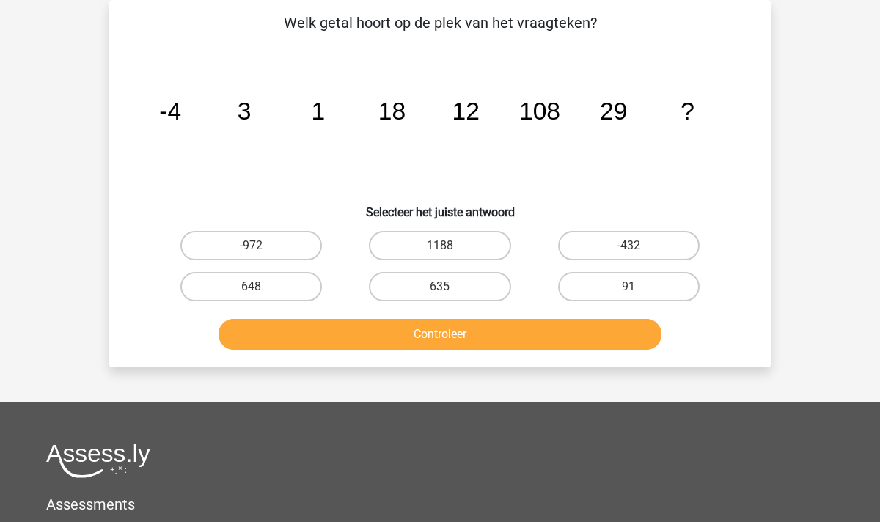
scroll to position [37, 0]
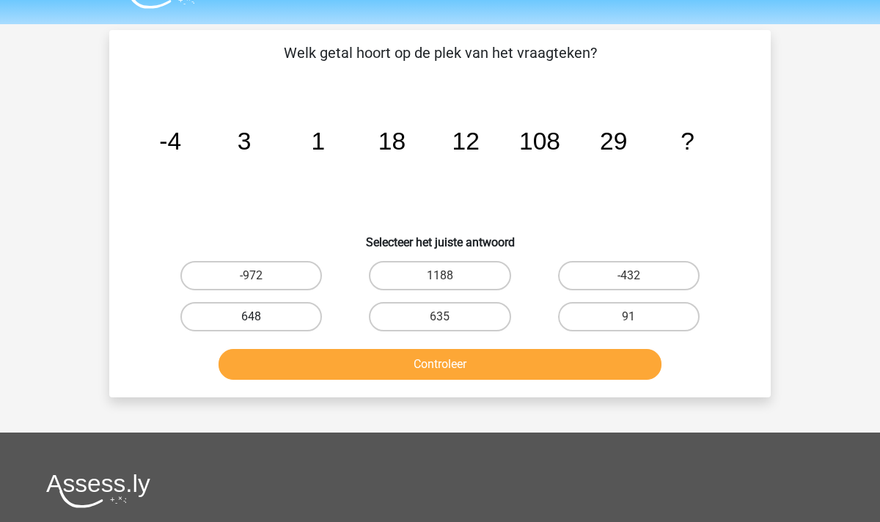
click at [272, 318] on label "648" at bounding box center [251, 316] width 142 height 29
click at [261, 318] on input "648" at bounding box center [257, 322] width 10 height 10
radio input "true"
click at [508, 369] on button "Controleer" at bounding box center [441, 364] width 444 height 31
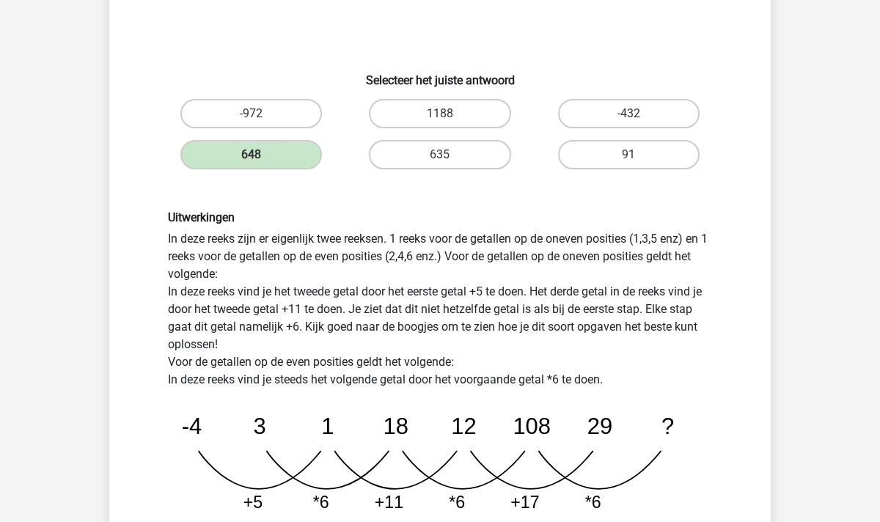
scroll to position [200, 0]
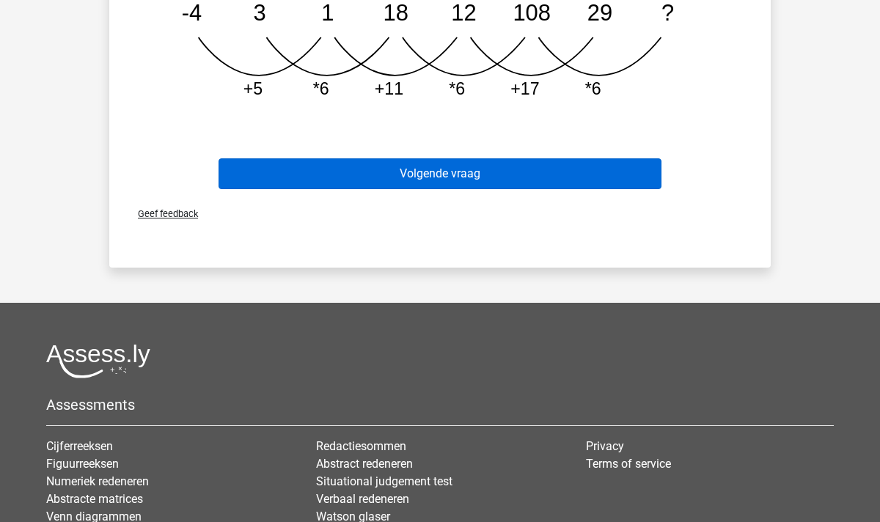
click at [462, 161] on button "Volgende vraag" at bounding box center [441, 173] width 444 height 31
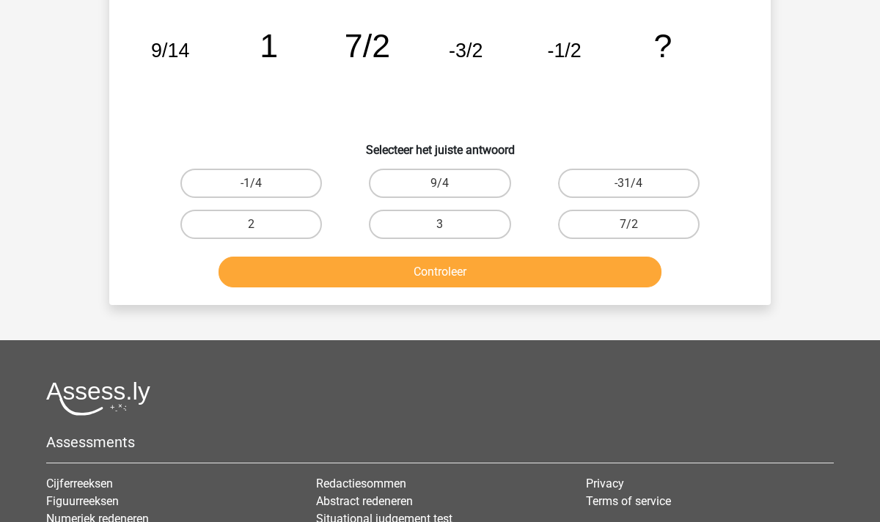
scroll to position [67, 0]
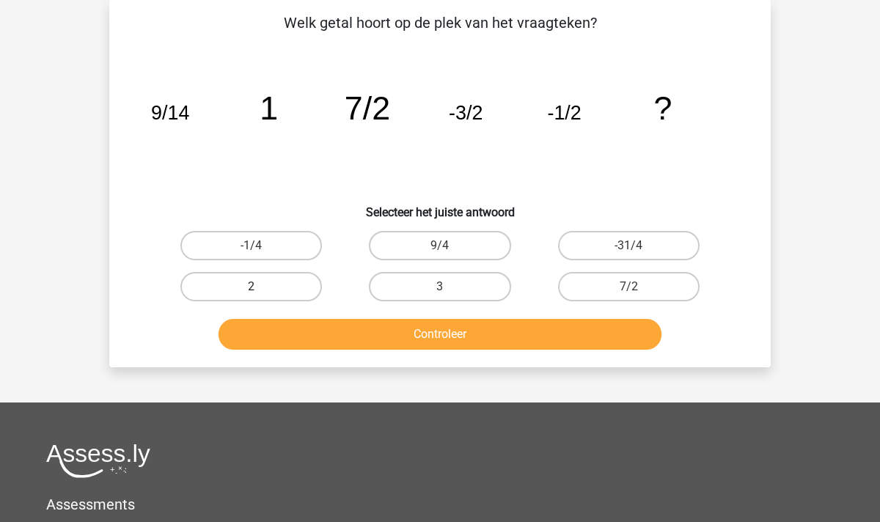
click at [269, 284] on label "2" at bounding box center [251, 286] width 142 height 29
click at [261, 287] on input "2" at bounding box center [257, 292] width 10 height 10
radio input "true"
click at [425, 291] on label "3" at bounding box center [440, 286] width 142 height 29
click at [440, 291] on input "3" at bounding box center [445, 292] width 10 height 10
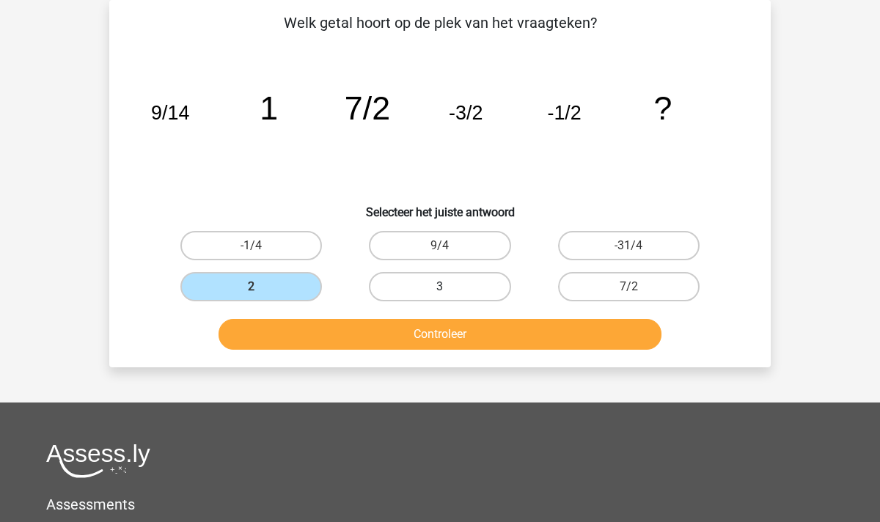
radio input "true"
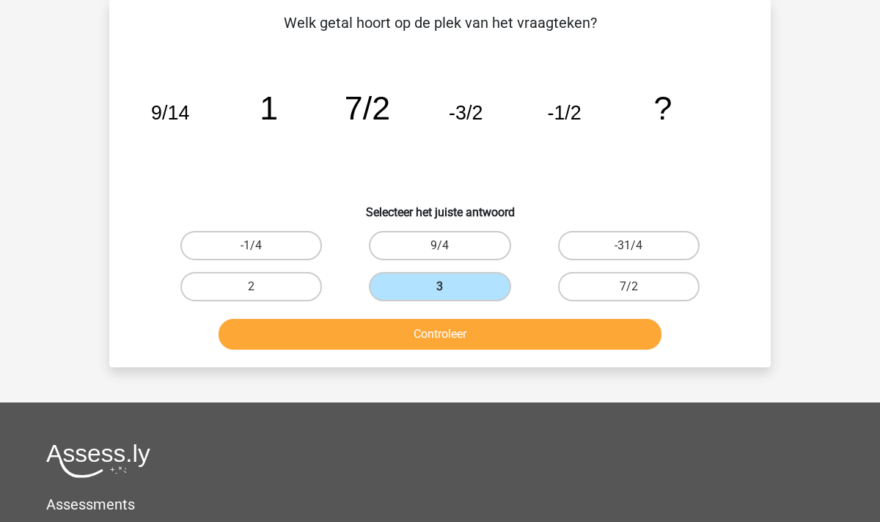
click at [421, 327] on button "Controleer" at bounding box center [441, 334] width 444 height 31
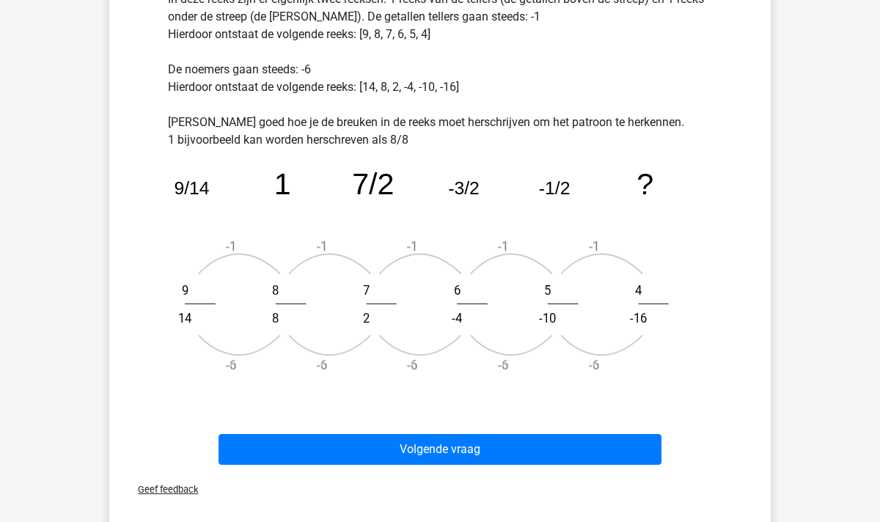
scroll to position [438, 0]
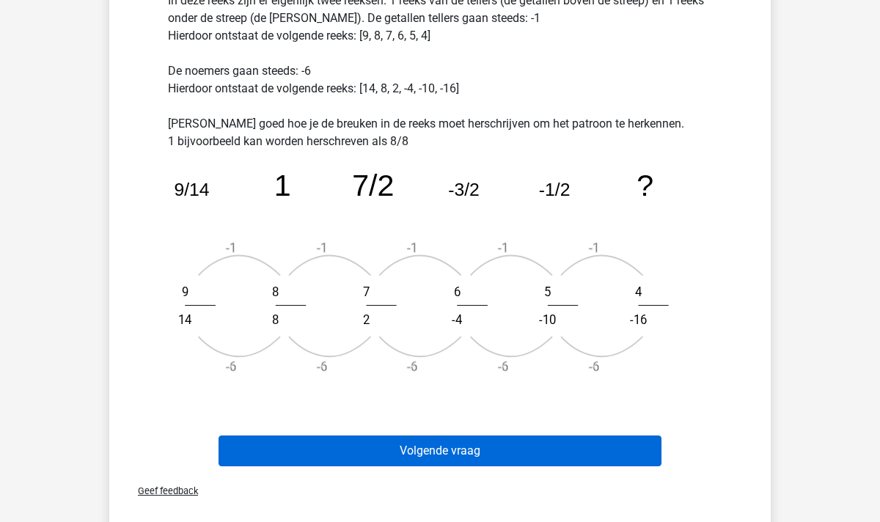
click at [436, 447] on button "Volgende vraag" at bounding box center [441, 451] width 444 height 31
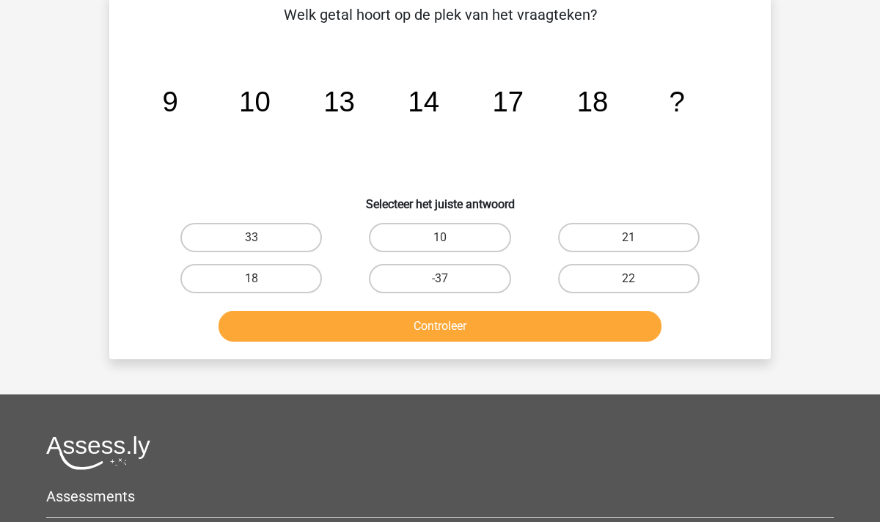
scroll to position [67, 0]
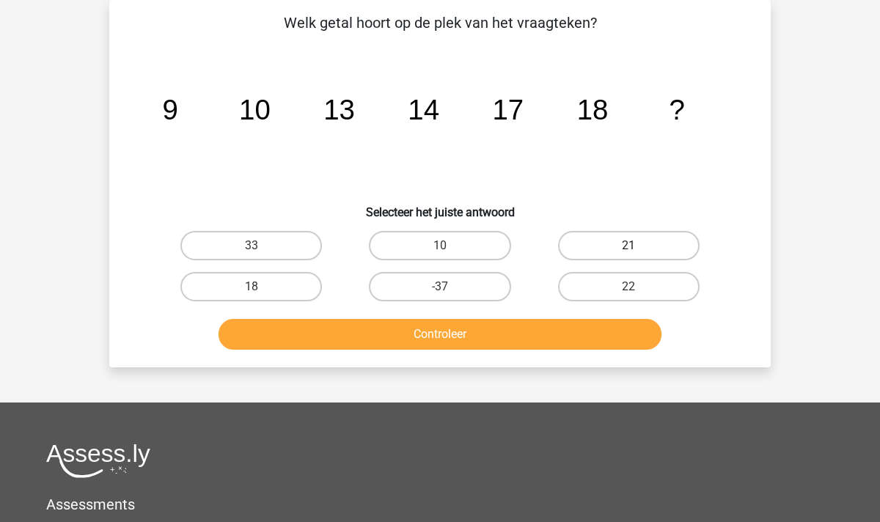
click at [624, 233] on label "21" at bounding box center [629, 245] width 142 height 29
click at [629, 246] on input "21" at bounding box center [634, 251] width 10 height 10
radio input "true"
click at [512, 338] on button "Controleer" at bounding box center [441, 334] width 444 height 31
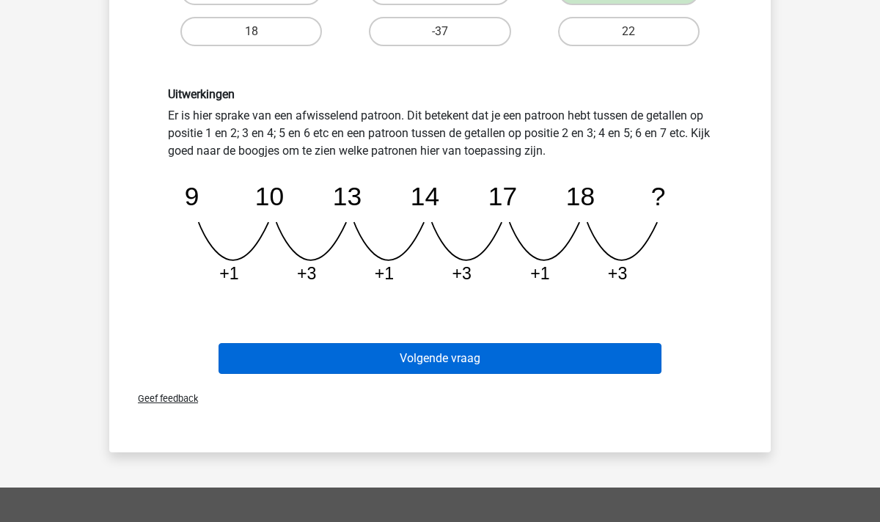
click at [454, 354] on button "Volgende vraag" at bounding box center [441, 358] width 444 height 31
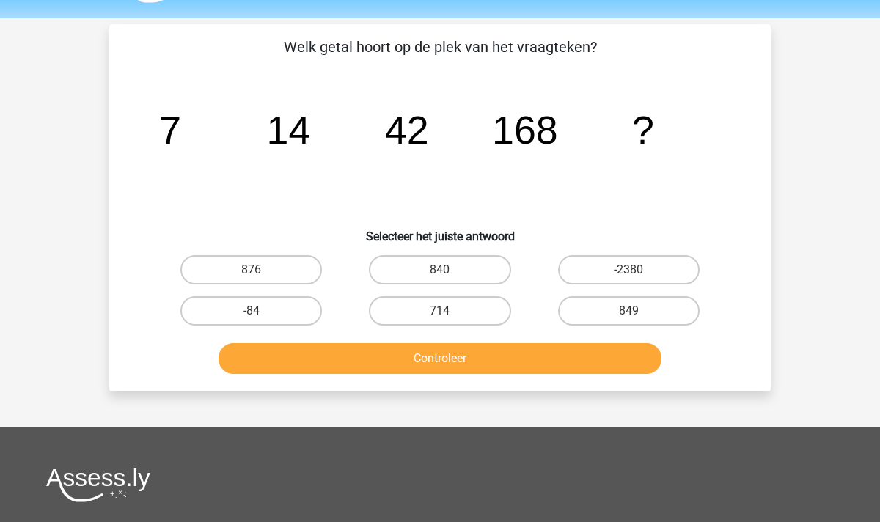
scroll to position [43, 0]
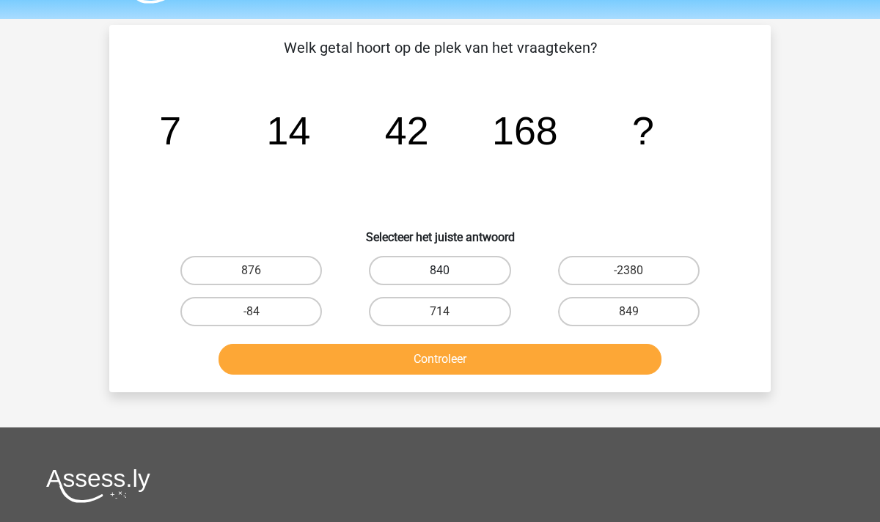
click at [436, 270] on label "840" at bounding box center [440, 270] width 142 height 29
click at [440, 271] on input "840" at bounding box center [445, 276] width 10 height 10
radio input "true"
click at [448, 355] on button "Controleer" at bounding box center [441, 359] width 444 height 31
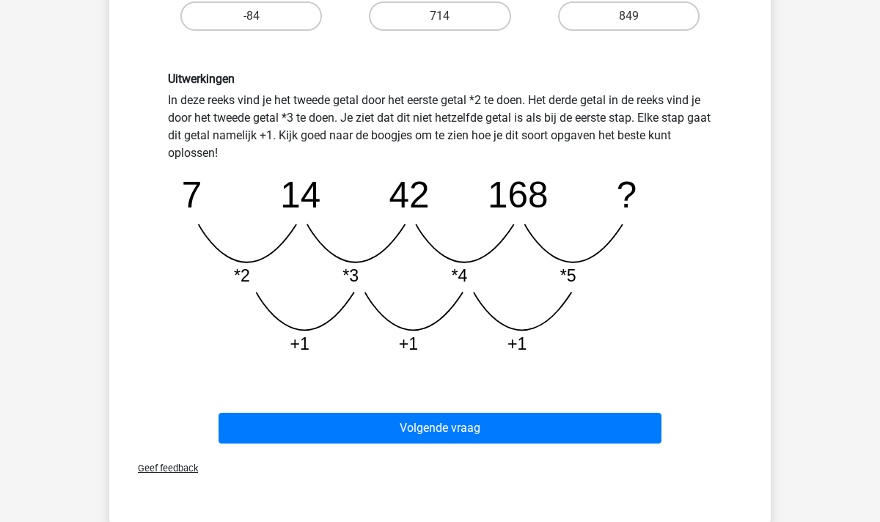
scroll to position [406, 0]
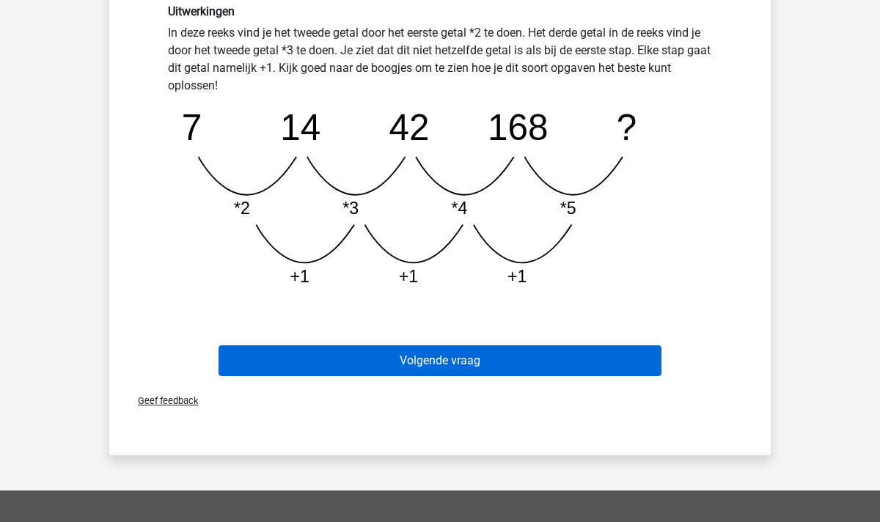
click at [466, 373] on button "Volgende vraag" at bounding box center [441, 361] width 444 height 31
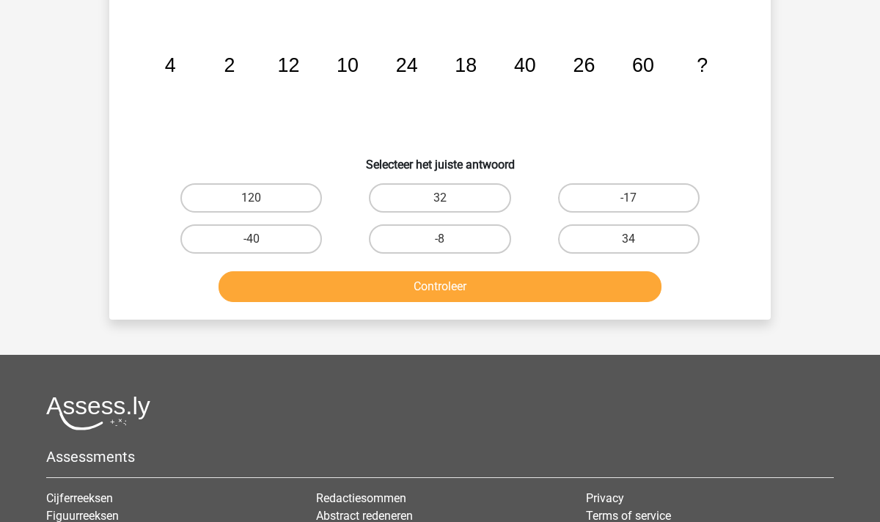
scroll to position [67, 0]
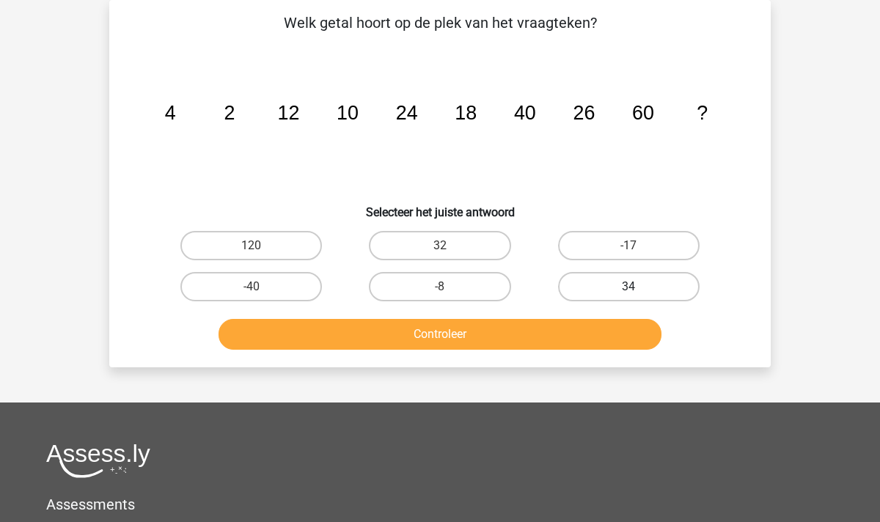
click at [620, 285] on label "34" at bounding box center [629, 286] width 142 height 29
click at [629, 287] on input "34" at bounding box center [634, 292] width 10 height 10
radio input "true"
click at [527, 343] on button "Controleer" at bounding box center [441, 334] width 444 height 31
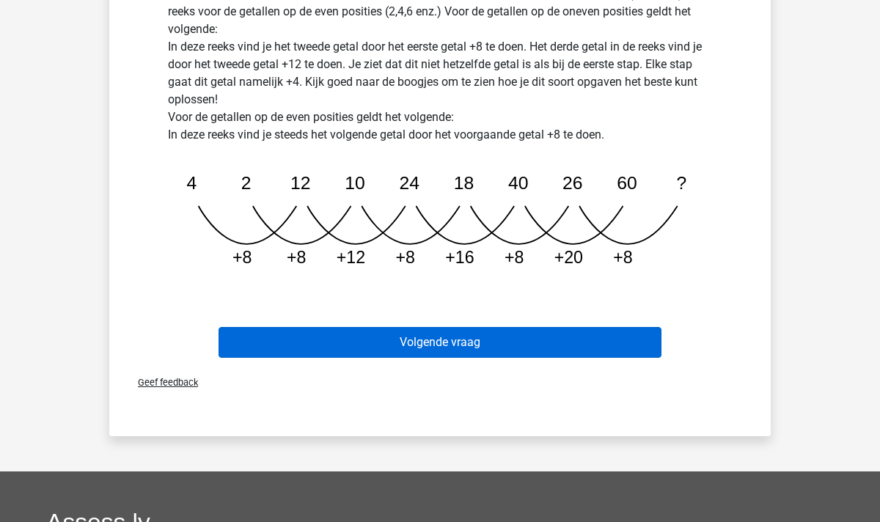
click at [436, 357] on button "Volgende vraag" at bounding box center [441, 342] width 444 height 31
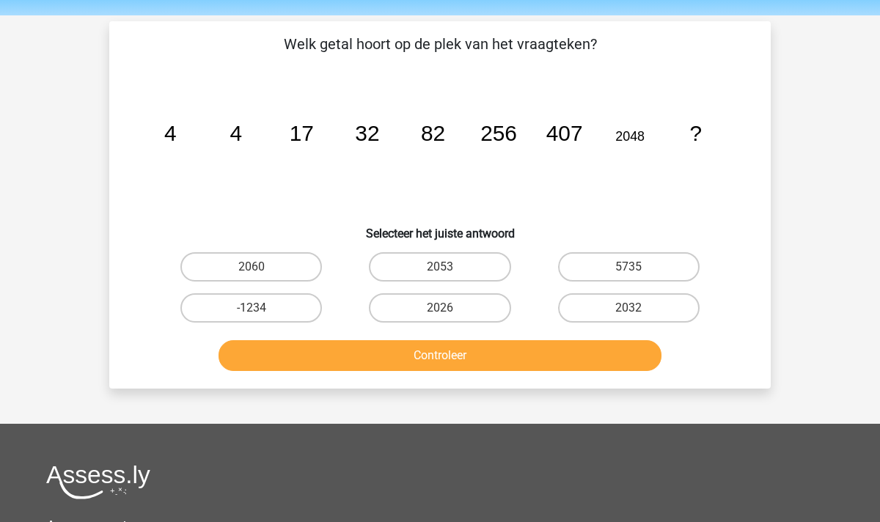
scroll to position [44, 0]
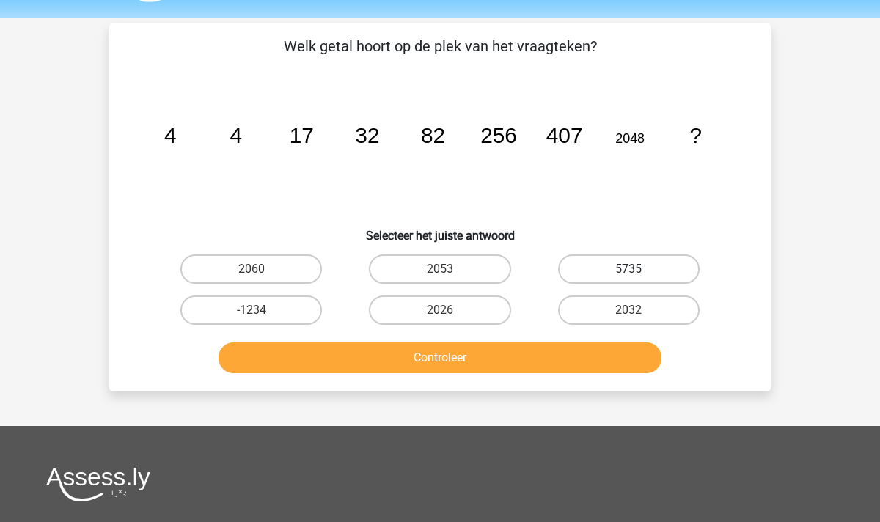
click at [642, 273] on label "5735" at bounding box center [629, 269] width 142 height 29
click at [638, 273] on input "5735" at bounding box center [634, 274] width 10 height 10
radio input "true"
click at [528, 348] on button "Controleer" at bounding box center [441, 358] width 444 height 31
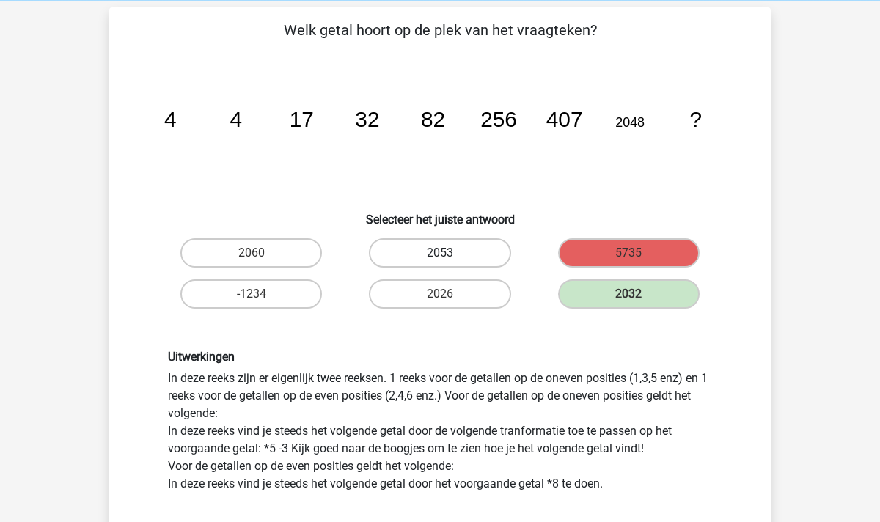
scroll to position [58, 0]
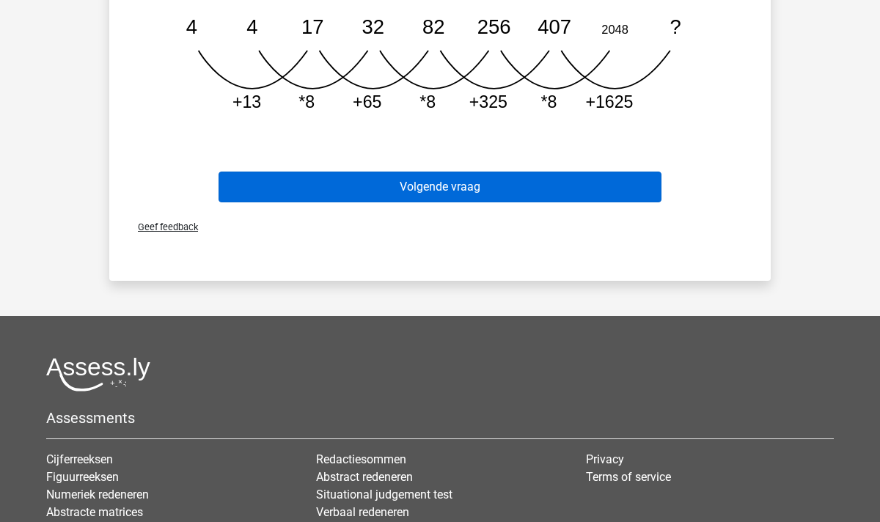
click at [445, 181] on button "Volgende vraag" at bounding box center [441, 187] width 444 height 31
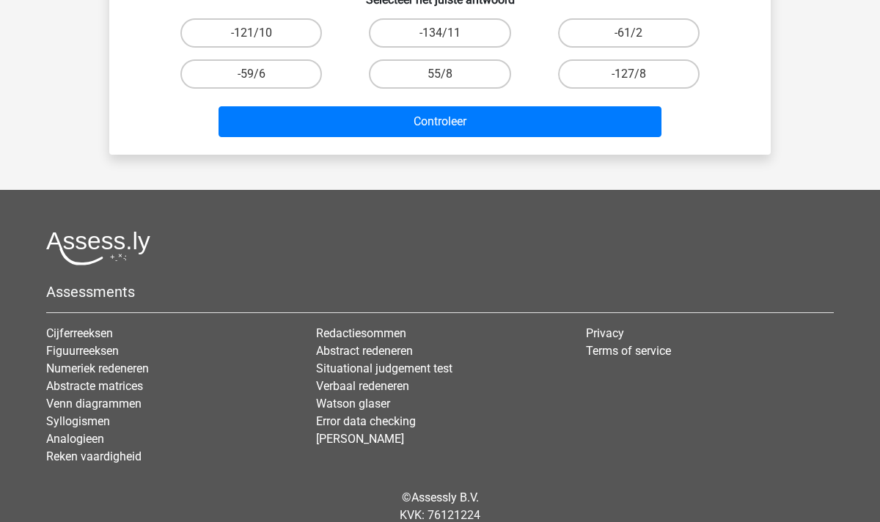
scroll to position [67, 0]
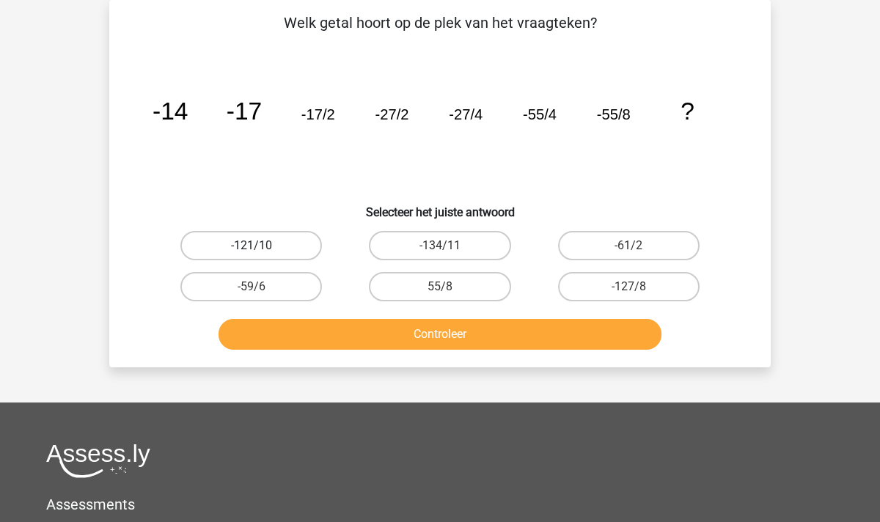
click at [268, 245] on label "-121/10" at bounding box center [251, 245] width 142 height 29
click at [261, 246] on input "-121/10" at bounding box center [257, 251] width 10 height 10
radio input "true"
click at [453, 343] on button "Controleer" at bounding box center [441, 334] width 444 height 31
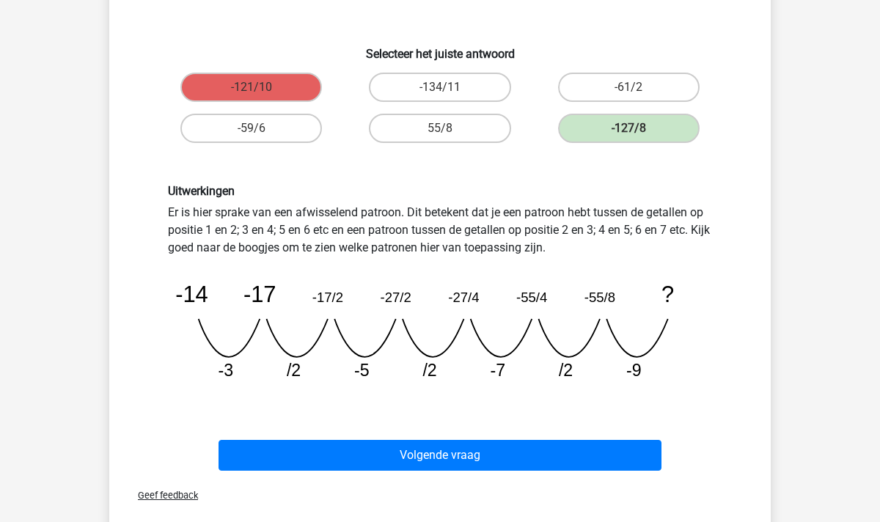
scroll to position [242, 0]
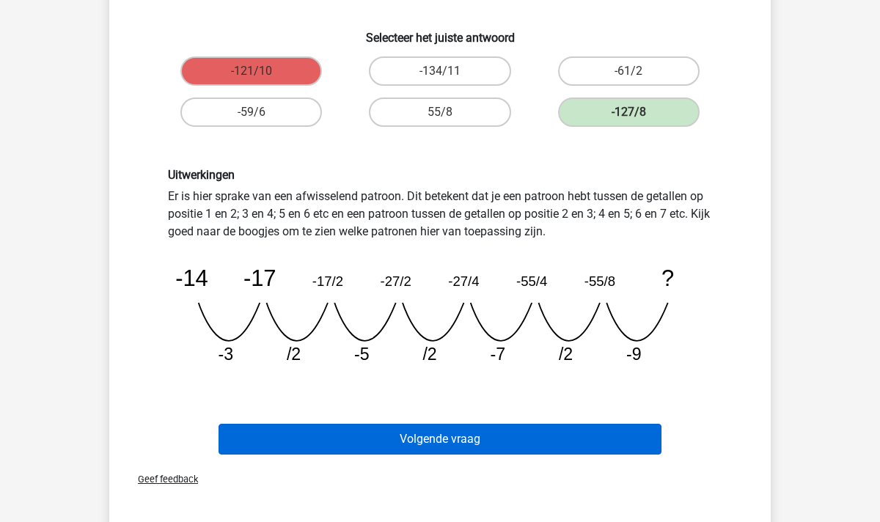
click at [449, 438] on button "Volgende vraag" at bounding box center [441, 439] width 444 height 31
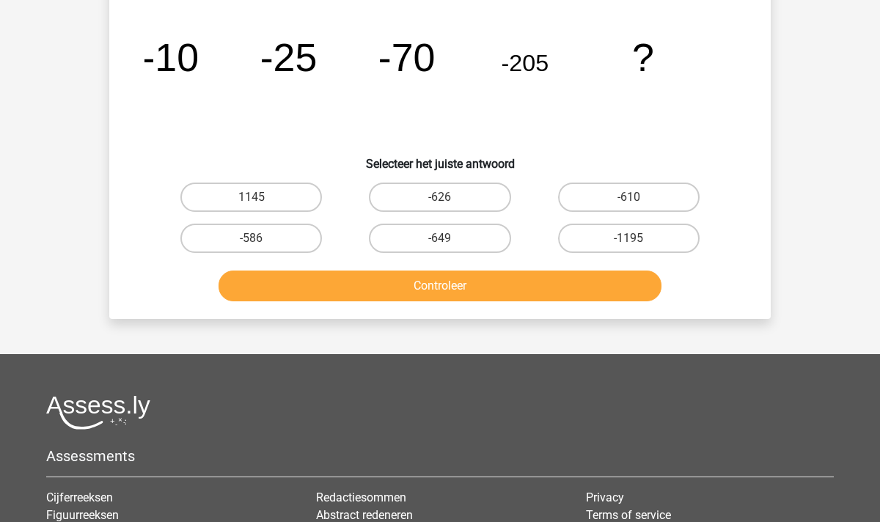
scroll to position [67, 0]
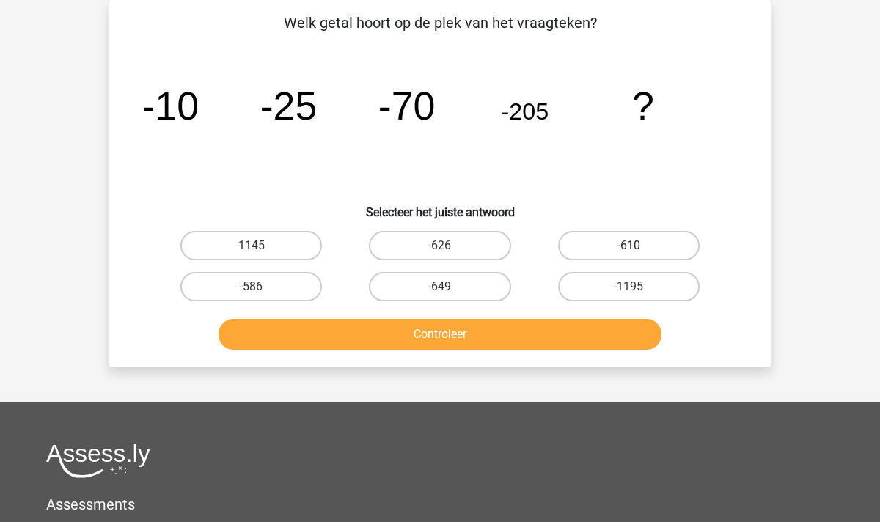
click at [643, 247] on label "-610" at bounding box center [629, 245] width 142 height 29
click at [638, 247] on input "-610" at bounding box center [634, 251] width 10 height 10
radio input "true"
click at [469, 330] on button "Controleer" at bounding box center [441, 334] width 444 height 31
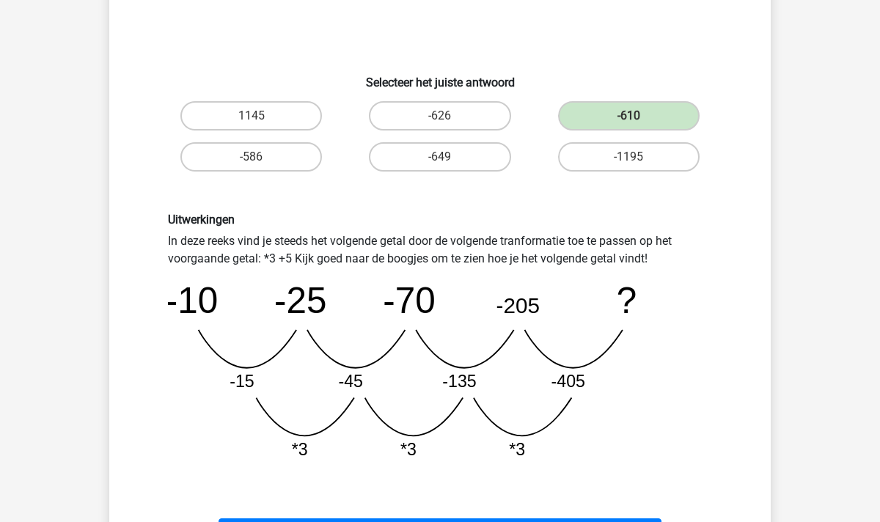
scroll to position [189, 0]
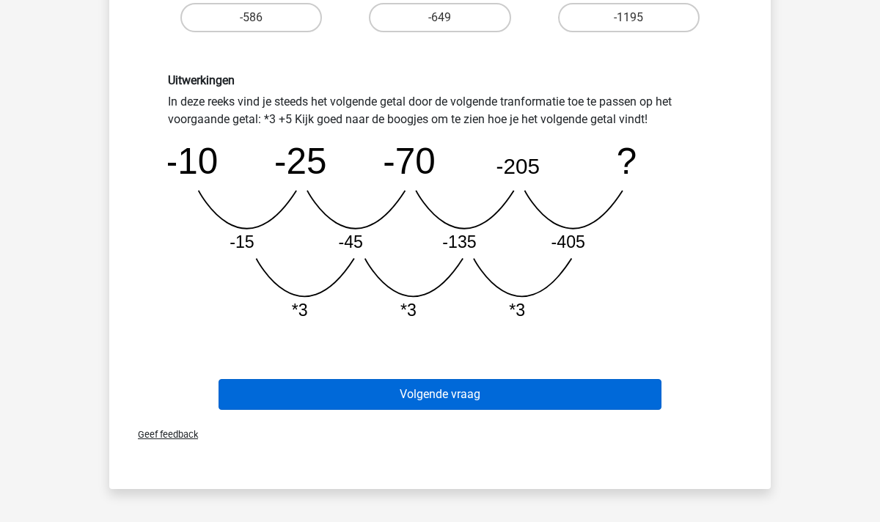
click at [409, 390] on button "Volgende vraag" at bounding box center [441, 394] width 444 height 31
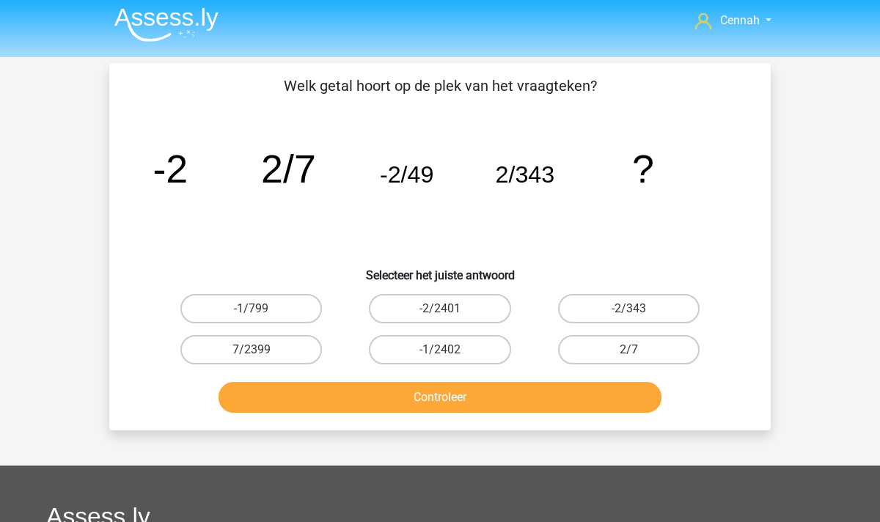
scroll to position [4, 0]
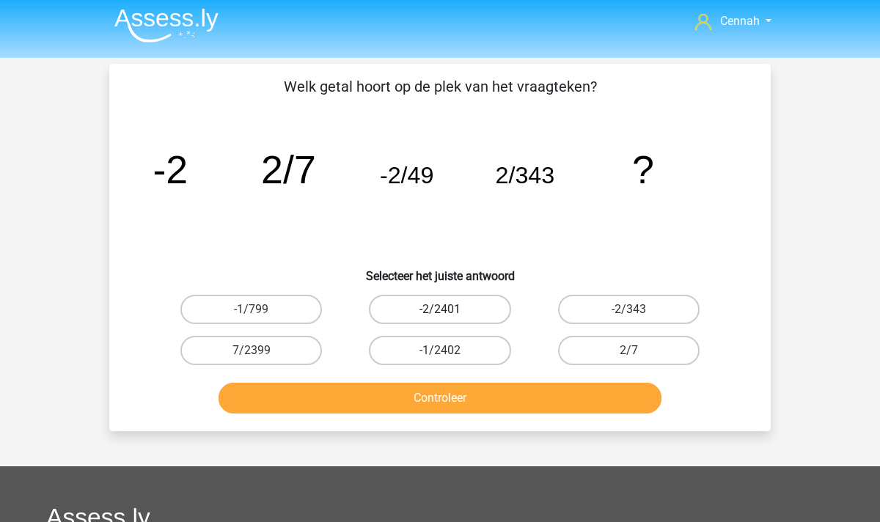
click at [409, 308] on label "-2/2401" at bounding box center [440, 309] width 142 height 29
click at [440, 310] on input "-2/2401" at bounding box center [445, 315] width 10 height 10
radio input "true"
click at [464, 396] on button "Controleer" at bounding box center [441, 398] width 444 height 31
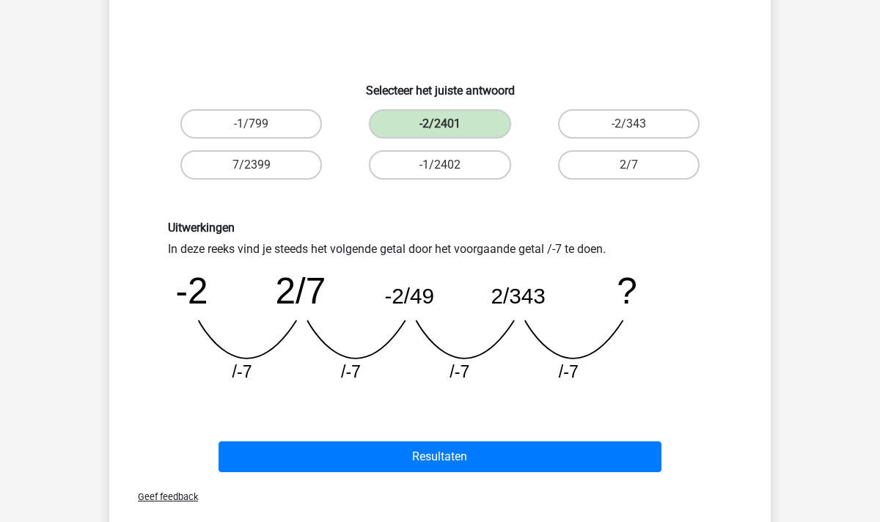
scroll to position [202, 0]
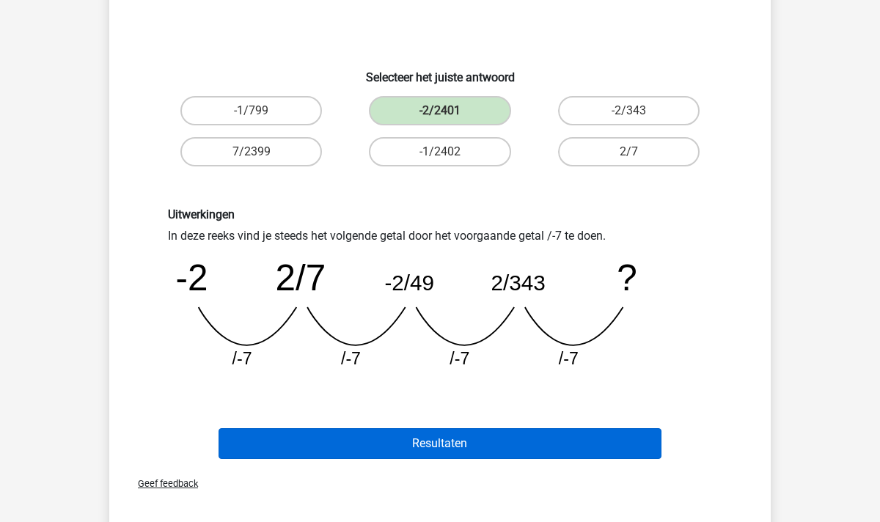
click at [469, 446] on button "Resultaten" at bounding box center [441, 443] width 444 height 31
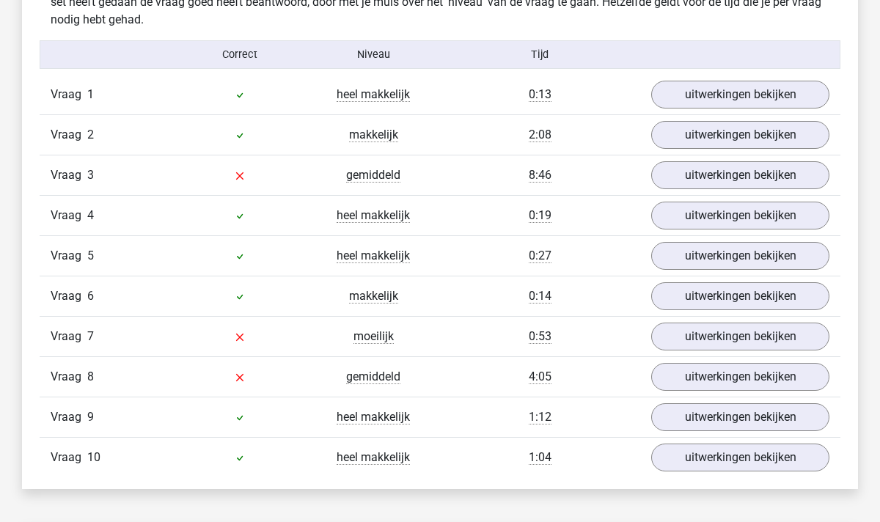
scroll to position [902, 0]
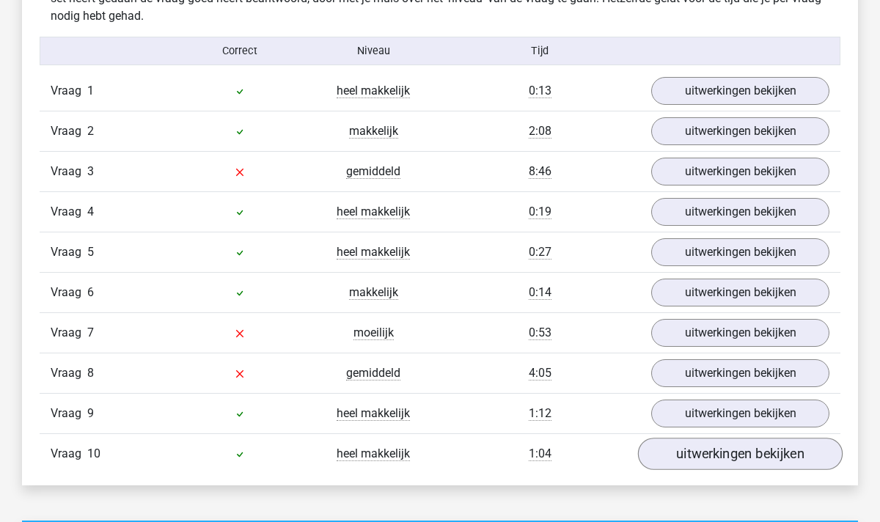
click at [709, 453] on link "uitwerkingen bekijken" at bounding box center [740, 454] width 205 height 32
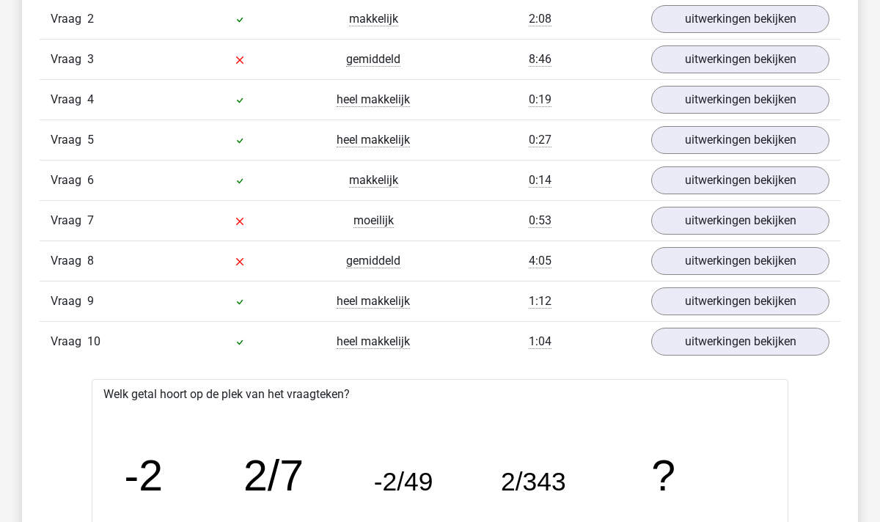
scroll to position [990, 0]
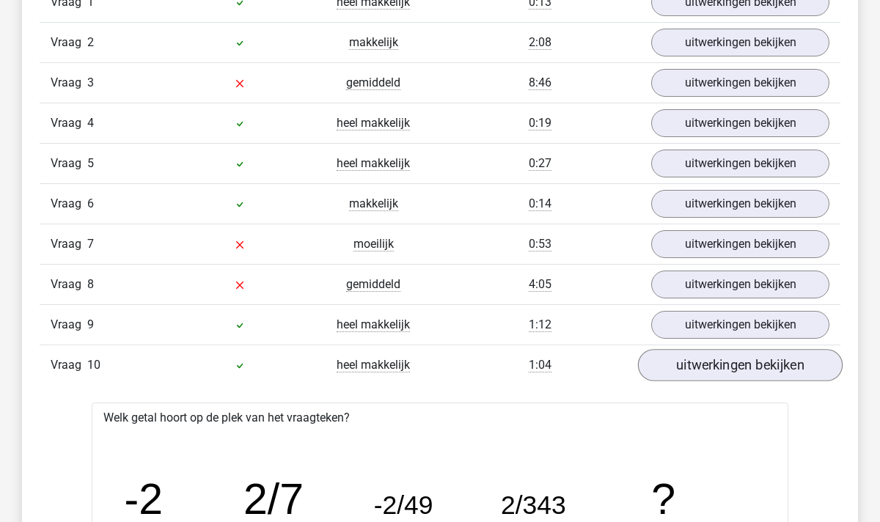
click at [717, 370] on link "uitwerkingen bekijken" at bounding box center [740, 365] width 205 height 32
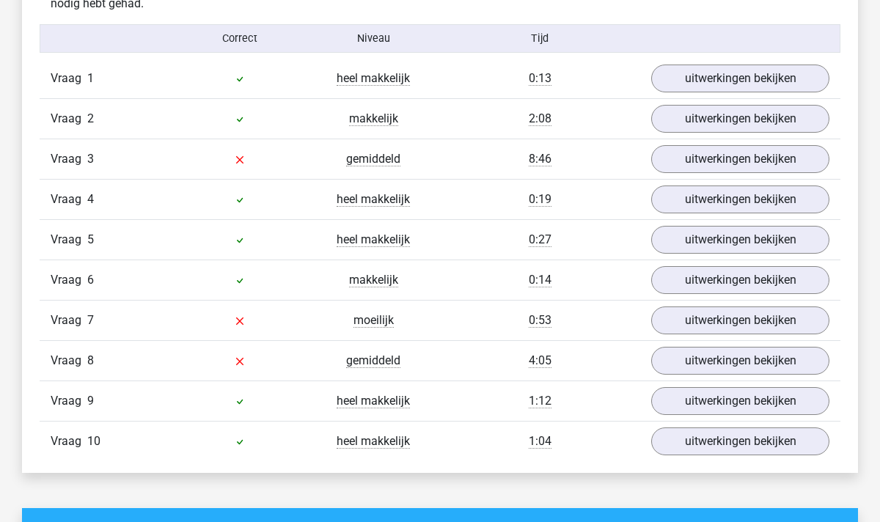
scroll to position [911, 0]
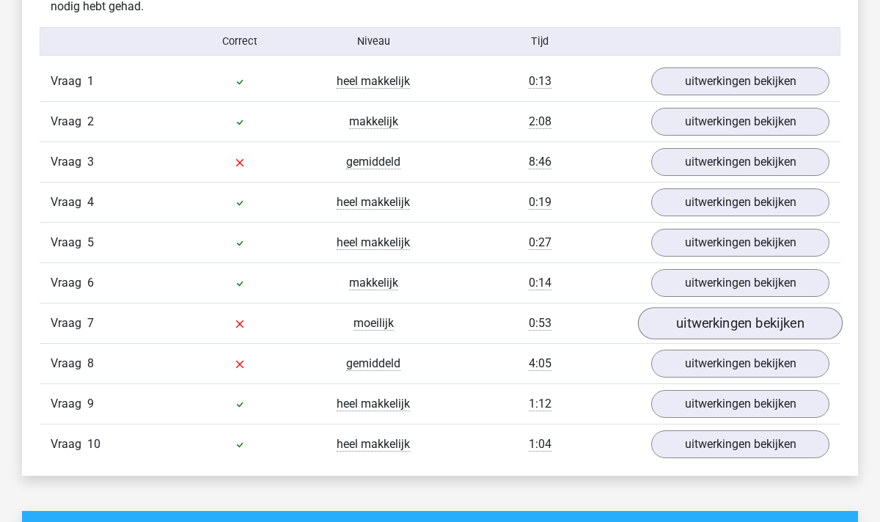
click at [679, 315] on link "uitwerkingen bekijken" at bounding box center [740, 323] width 205 height 32
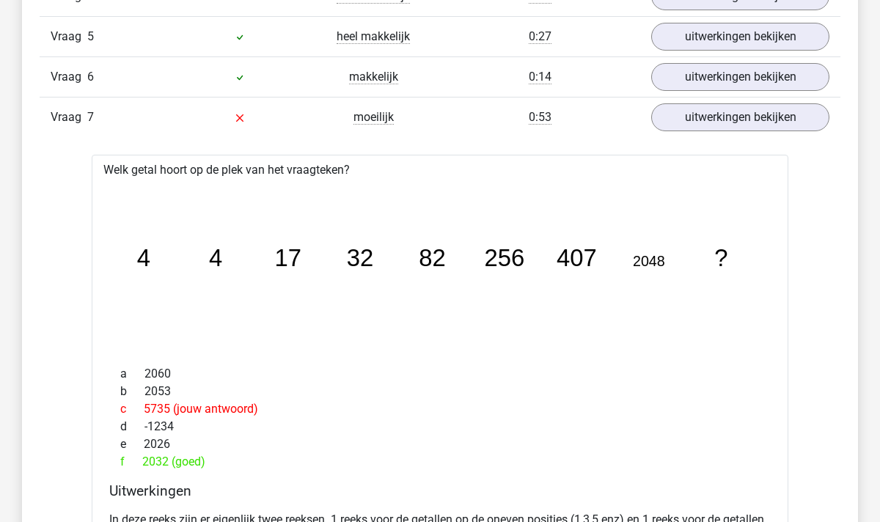
scroll to position [1091, 0]
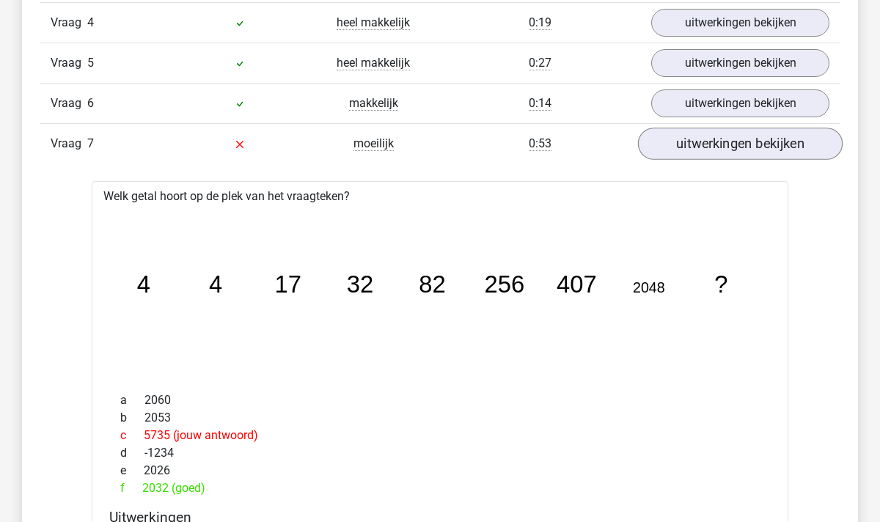
click at [669, 150] on link "uitwerkingen bekijken" at bounding box center [740, 144] width 205 height 32
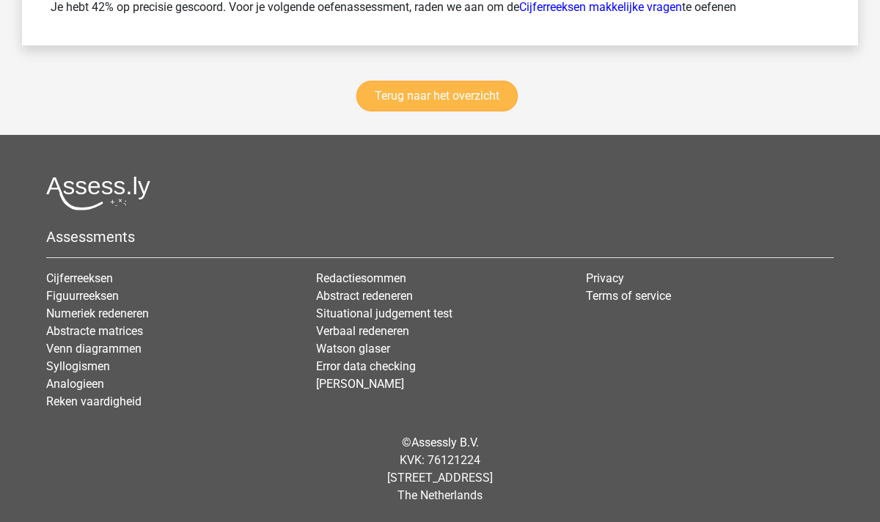
scroll to position [2183, 0]
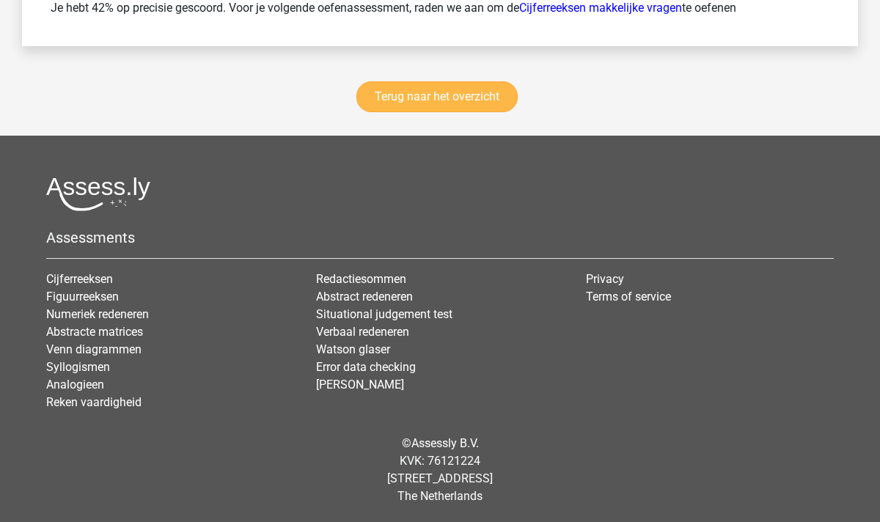
click at [464, 92] on link "Terug naar het overzicht" at bounding box center [437, 96] width 161 height 31
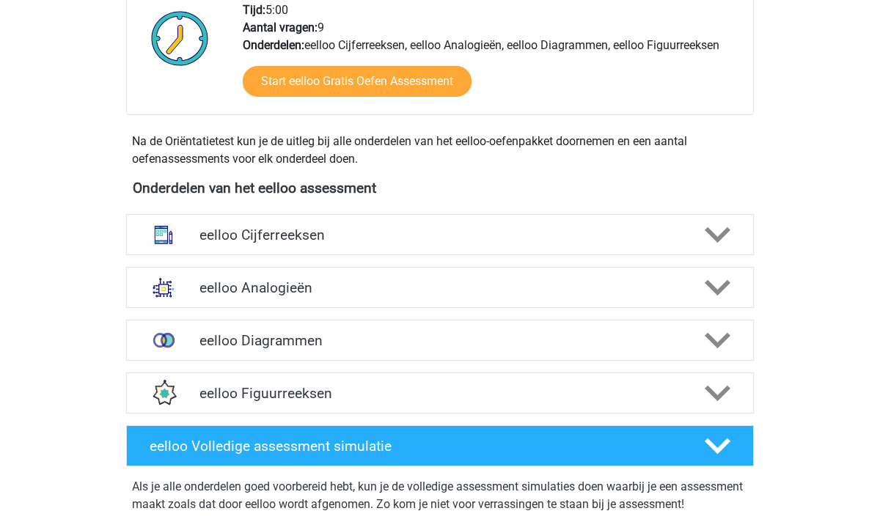
scroll to position [486, 0]
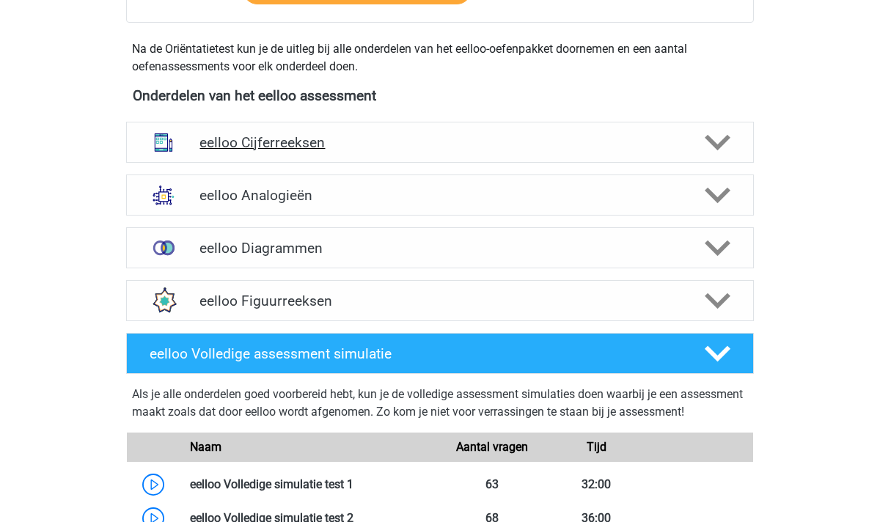
click at [715, 149] on icon at bounding box center [718, 143] width 26 height 26
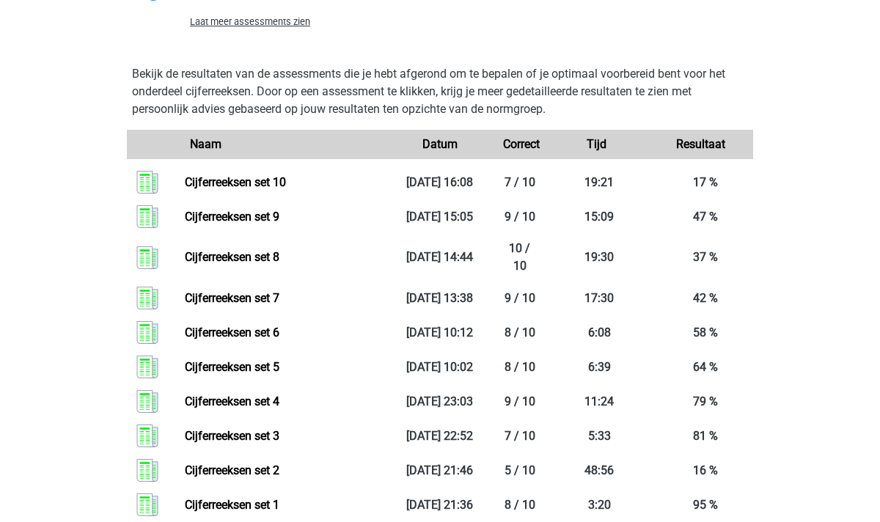
scroll to position [1173, 0]
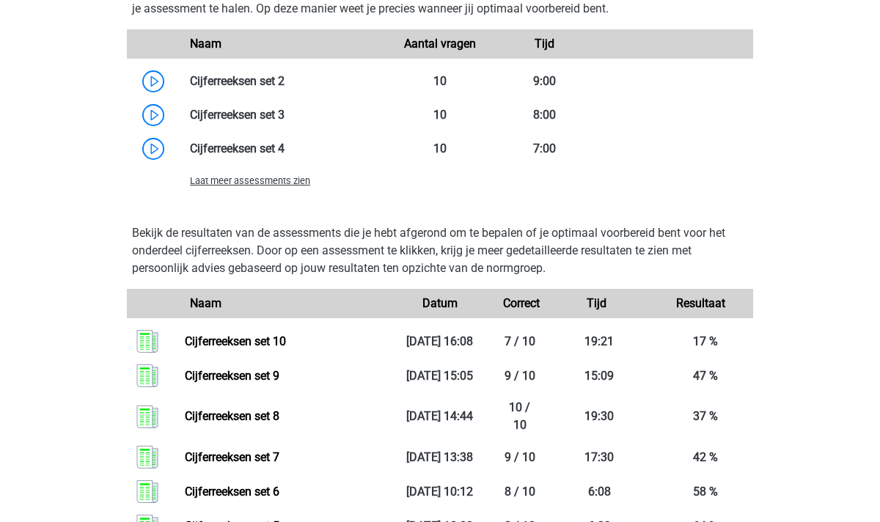
click at [260, 185] on span "Laat meer assessments zien" at bounding box center [250, 180] width 120 height 11
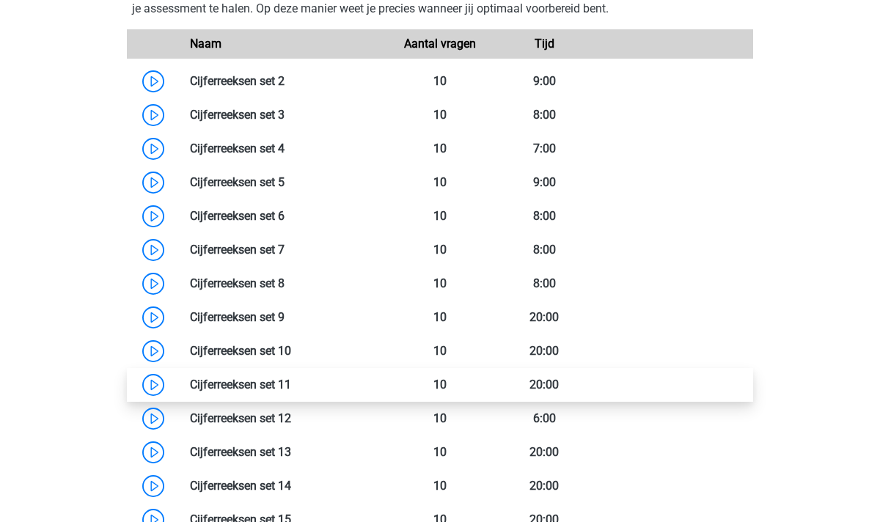
click at [291, 389] on link at bounding box center [291, 385] width 0 height 14
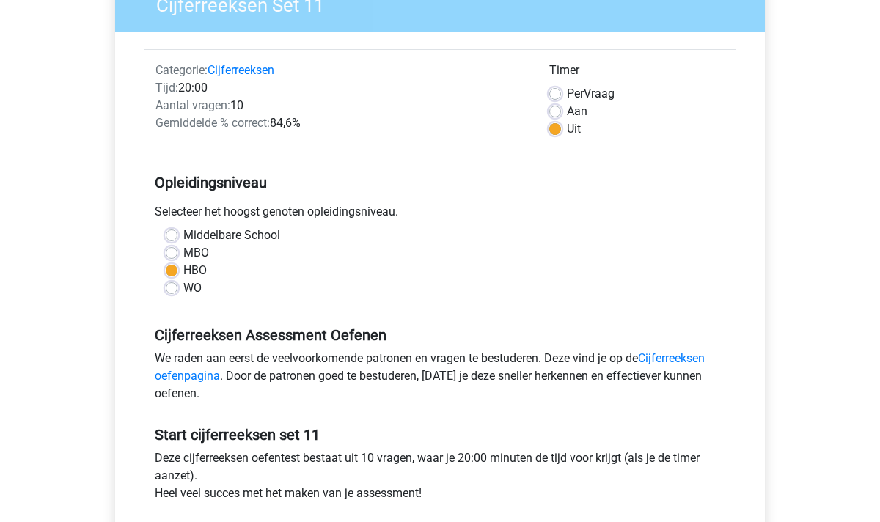
scroll to position [142, 0]
click at [567, 110] on label "Aan" at bounding box center [577, 111] width 21 height 18
click at [555, 110] on input "Aan" at bounding box center [555, 109] width 12 height 15
radio input "true"
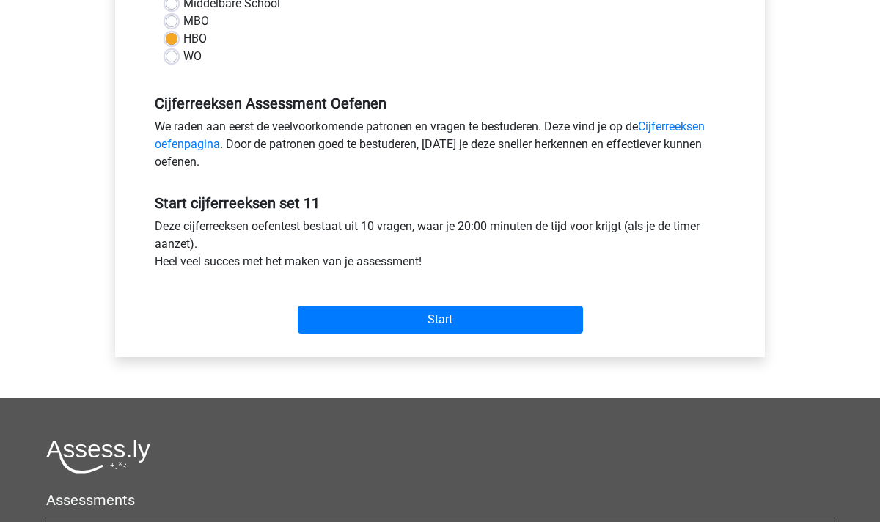
scroll to position [380, 0]
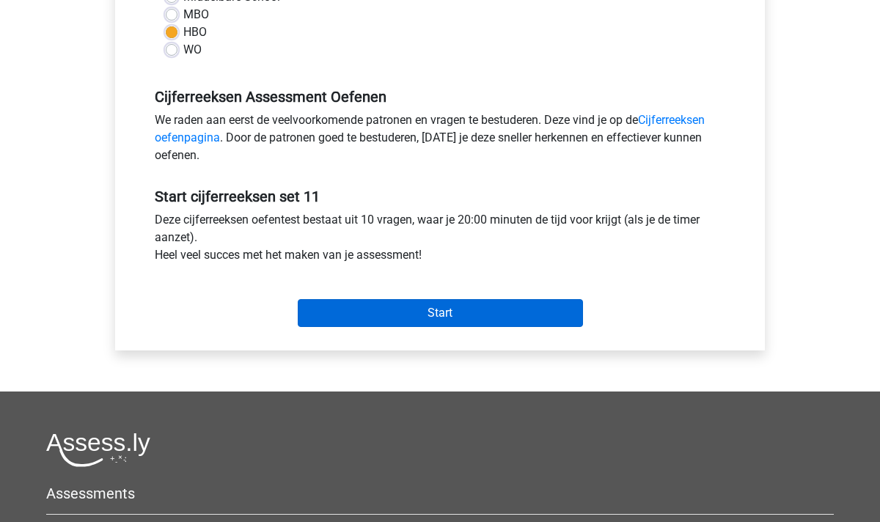
click at [425, 318] on input "Start" at bounding box center [440, 313] width 285 height 28
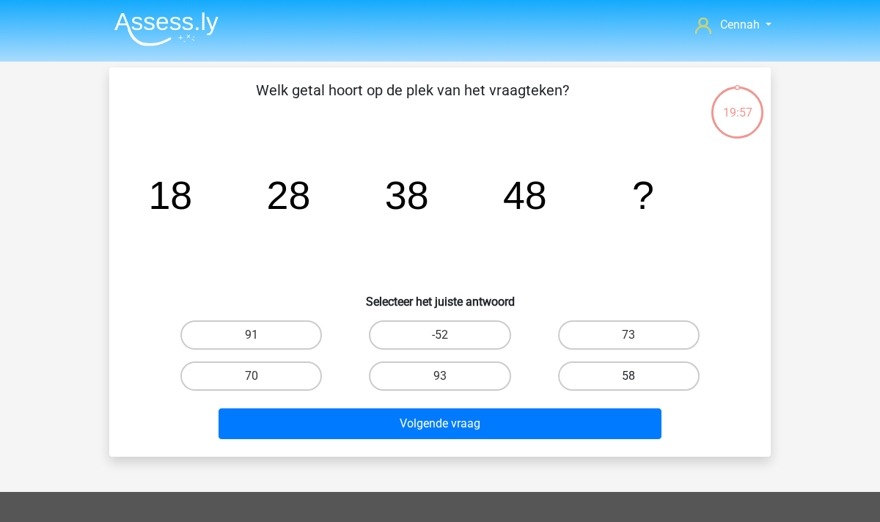
click at [609, 381] on label "58" at bounding box center [629, 376] width 142 height 29
click at [629, 381] on input "58" at bounding box center [634, 381] width 10 height 10
radio input "true"
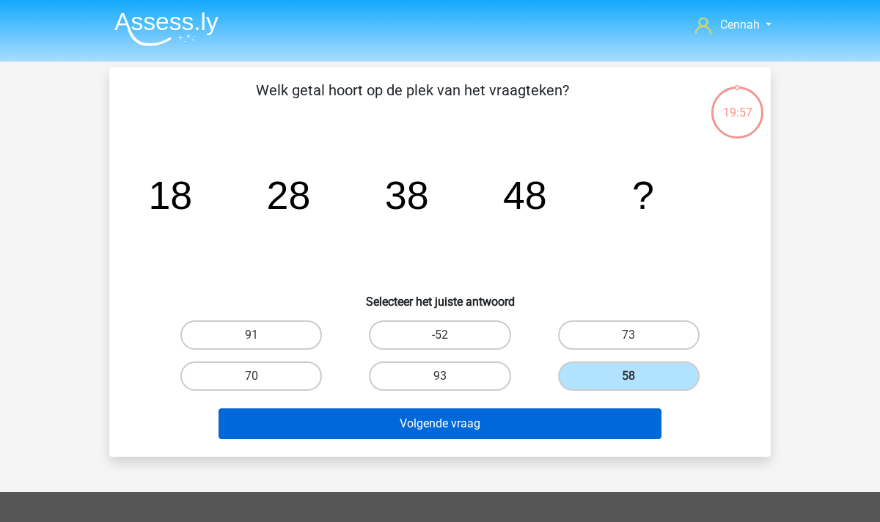
click at [541, 429] on button "Volgende vraag" at bounding box center [441, 424] width 444 height 31
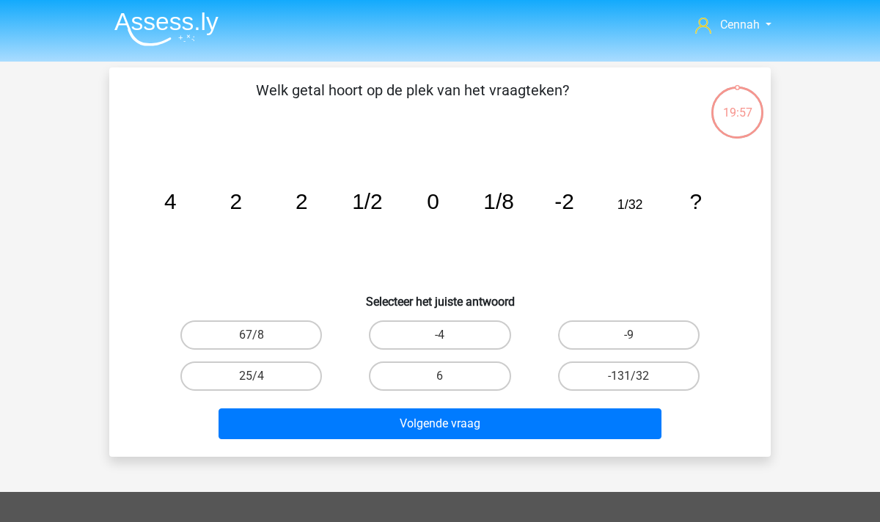
scroll to position [67, 0]
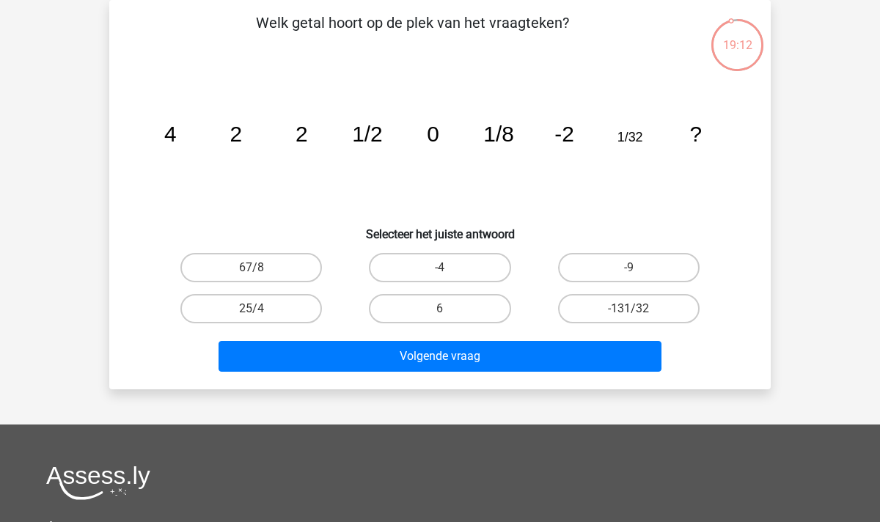
click at [446, 271] on input "-4" at bounding box center [445, 273] width 10 height 10
radio input "true"
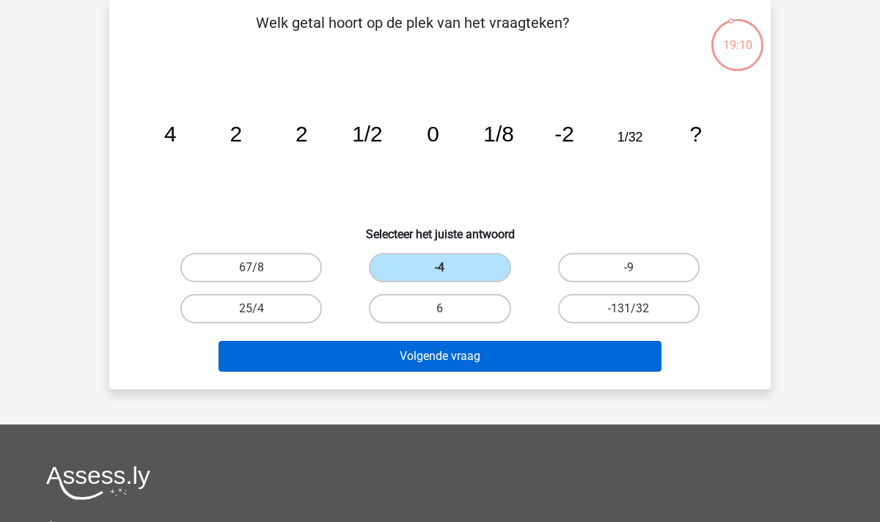
click at [440, 364] on button "Volgende vraag" at bounding box center [441, 356] width 444 height 31
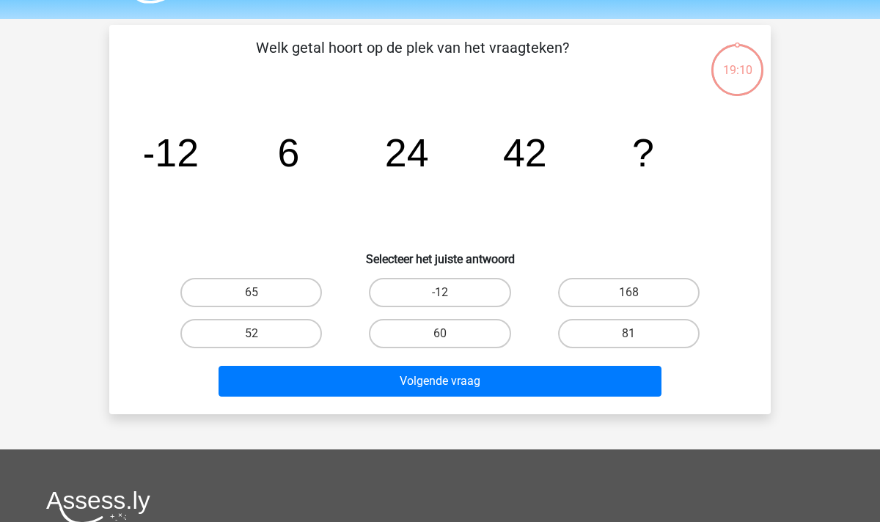
scroll to position [41, 0]
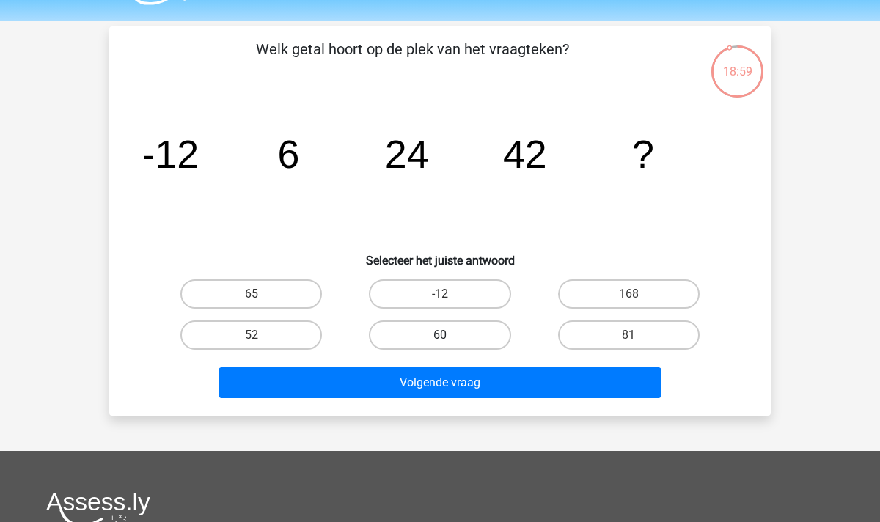
click at [437, 334] on label "60" at bounding box center [440, 335] width 142 height 29
click at [440, 335] on input "60" at bounding box center [445, 340] width 10 height 10
radio input "true"
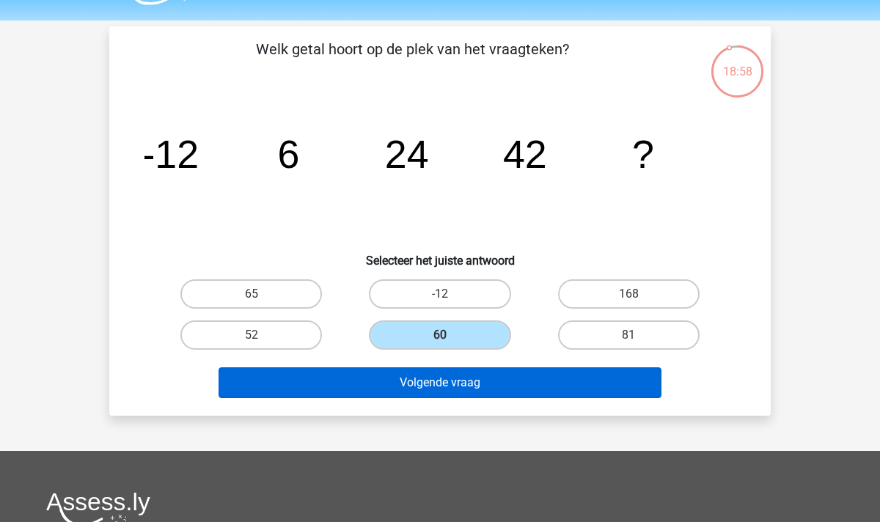
click at [433, 391] on button "Volgende vraag" at bounding box center [441, 383] width 444 height 31
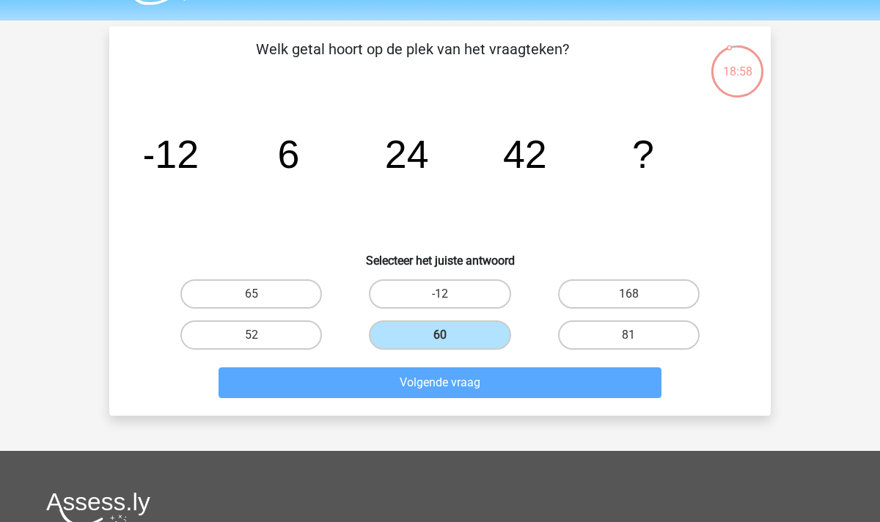
scroll to position [67, 0]
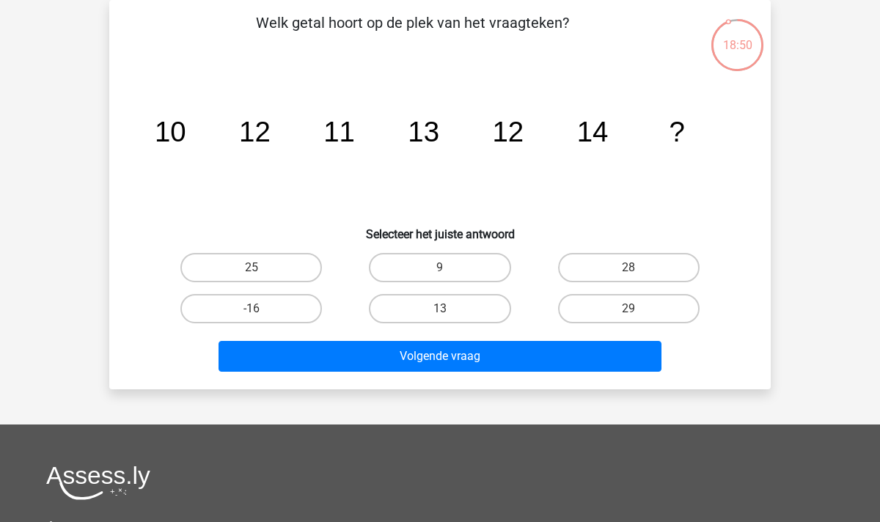
click at [442, 313] on input "13" at bounding box center [445, 314] width 10 height 10
radio input "true"
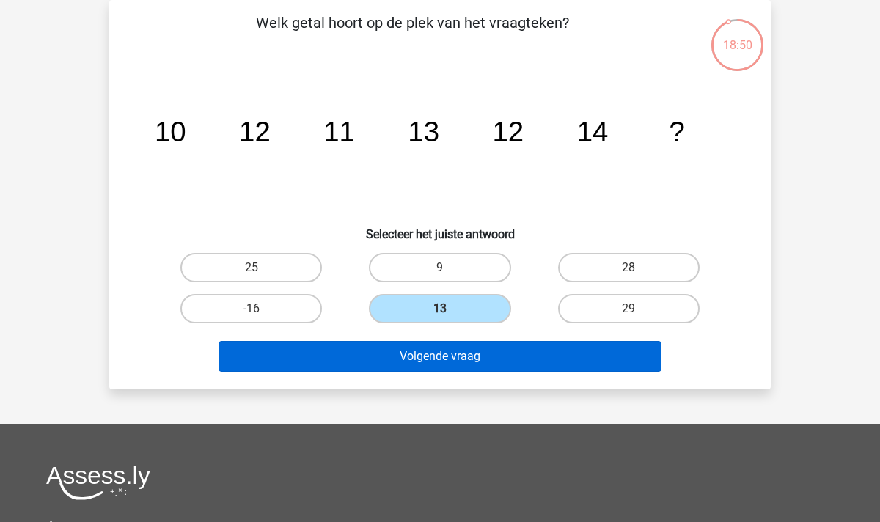
click at [426, 344] on button "Volgende vraag" at bounding box center [441, 356] width 444 height 31
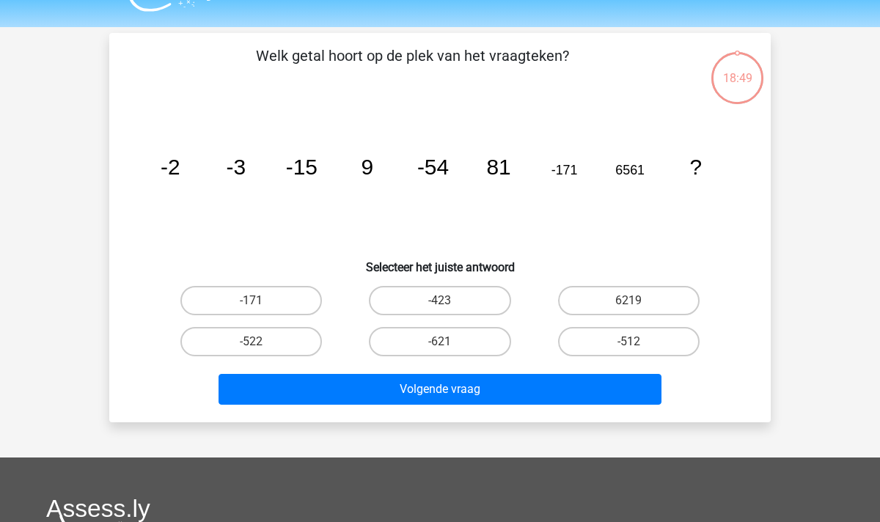
scroll to position [31, 0]
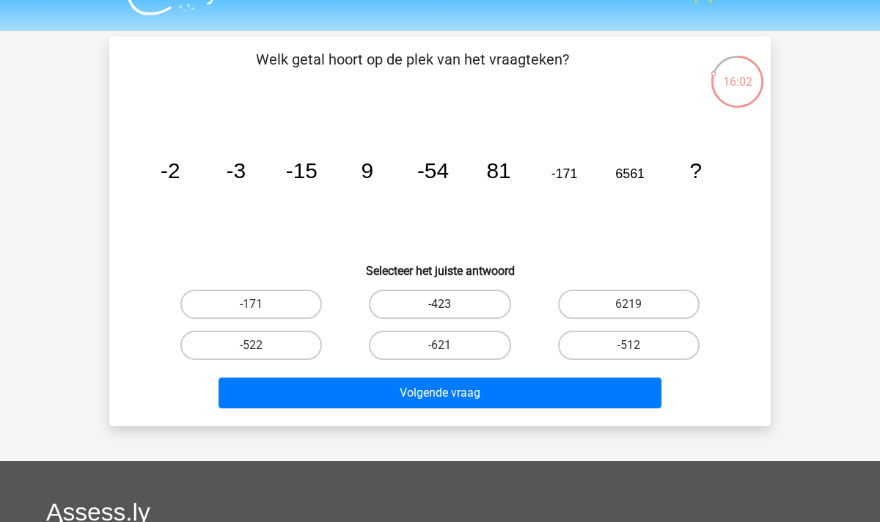
click at [431, 307] on label "-423" at bounding box center [440, 304] width 142 height 29
click at [440, 307] on input "-423" at bounding box center [445, 309] width 10 height 10
radio input "true"
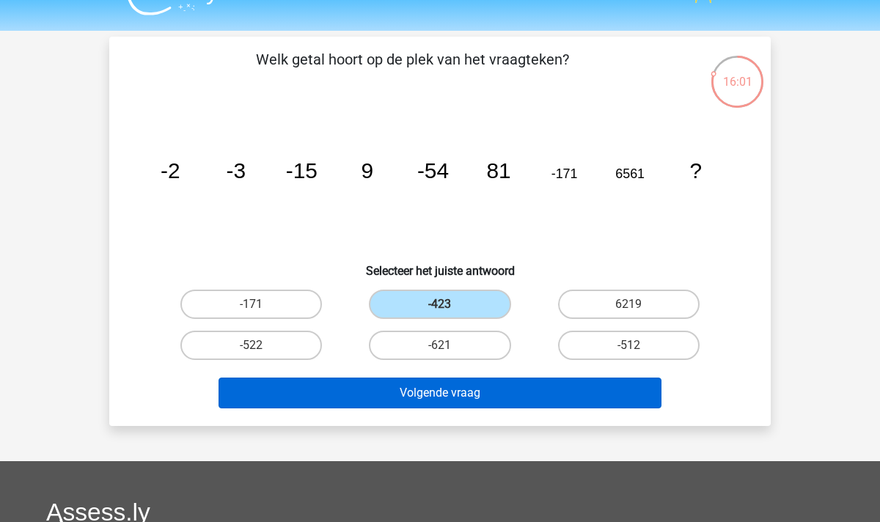
click at [445, 395] on button "Volgende vraag" at bounding box center [441, 393] width 444 height 31
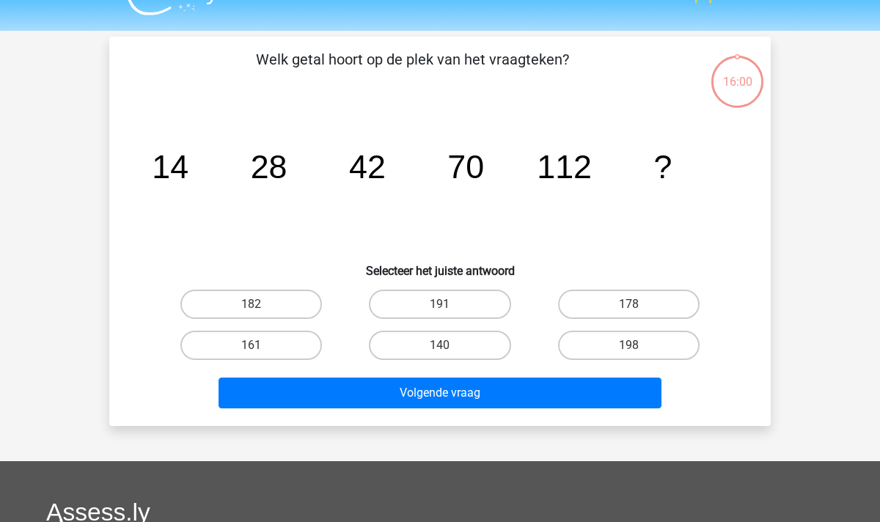
scroll to position [67, 0]
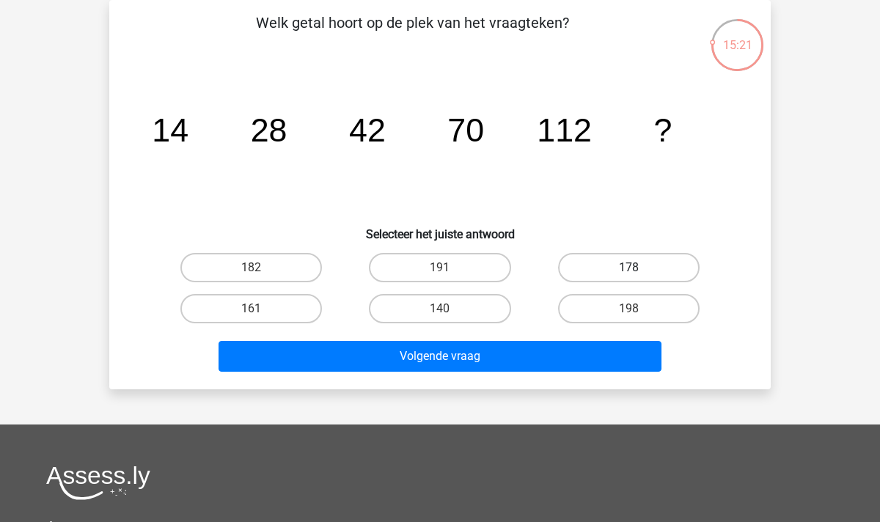
click at [632, 263] on label "178" at bounding box center [629, 267] width 142 height 29
click at [632, 268] on input "178" at bounding box center [634, 273] width 10 height 10
radio input "true"
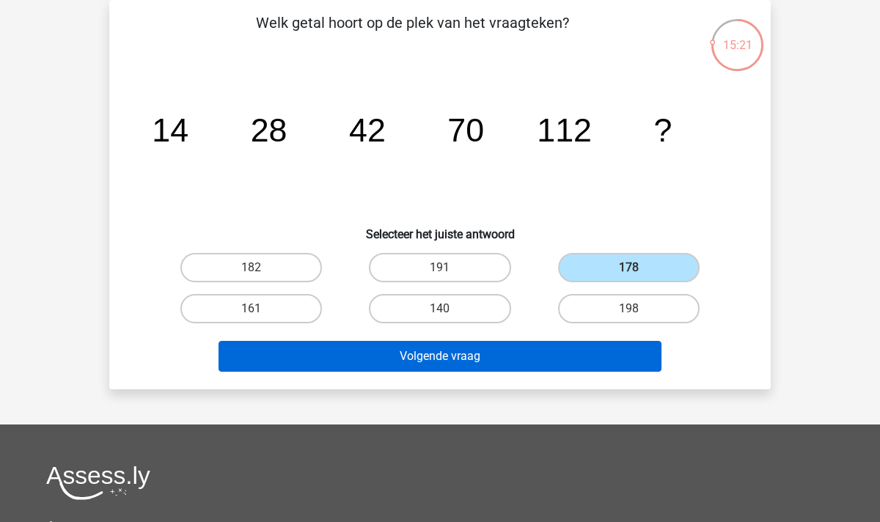
click at [508, 355] on button "Volgende vraag" at bounding box center [441, 356] width 444 height 31
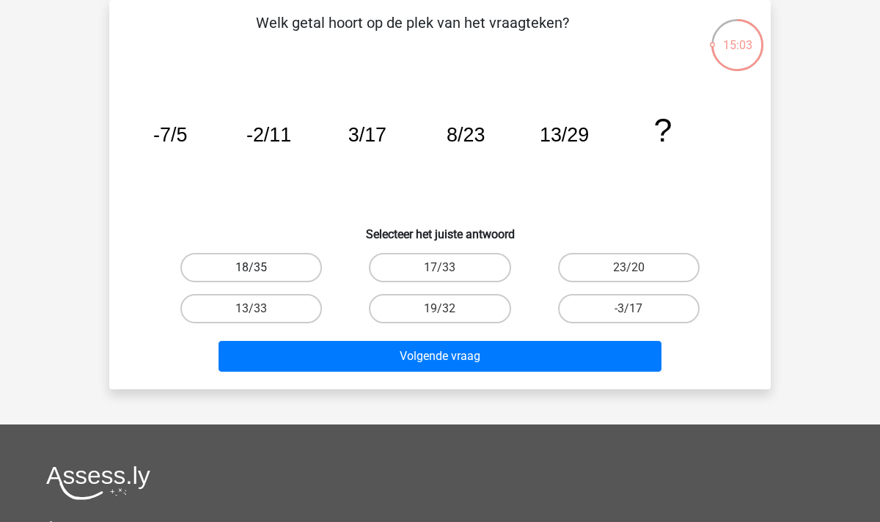
click at [234, 268] on label "18/35" at bounding box center [251, 267] width 142 height 29
click at [252, 268] on input "18/35" at bounding box center [257, 273] width 10 height 10
radio input "true"
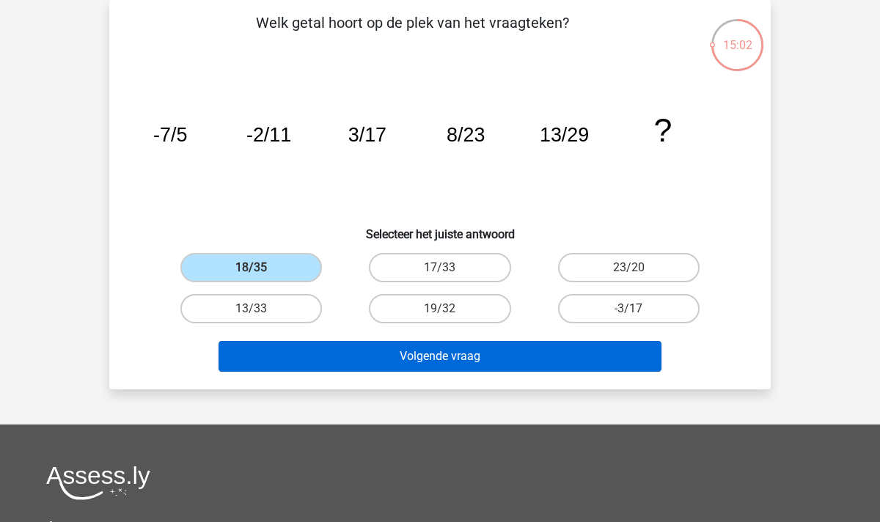
click at [353, 348] on button "Volgende vraag" at bounding box center [441, 356] width 444 height 31
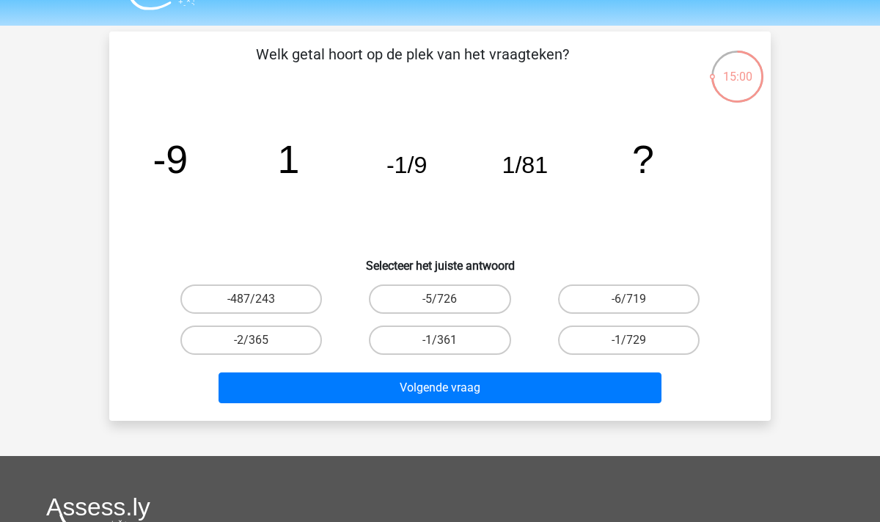
scroll to position [29, 0]
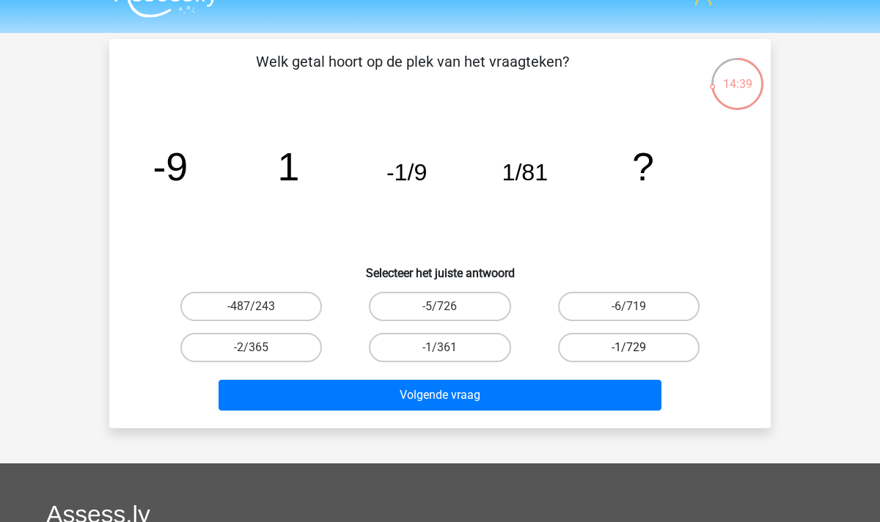
click at [615, 353] on label "-1/729" at bounding box center [629, 347] width 142 height 29
click at [629, 353] on input "-1/729" at bounding box center [634, 353] width 10 height 10
radio input "true"
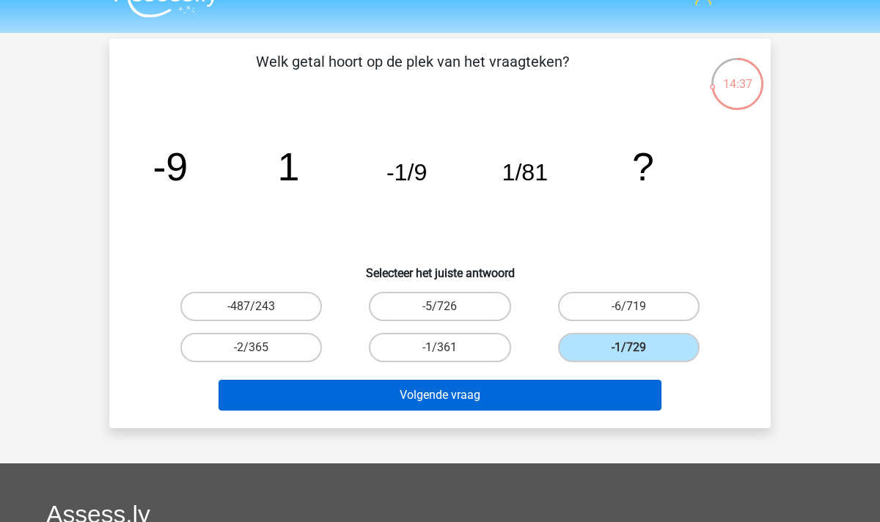
click at [501, 395] on button "Volgende vraag" at bounding box center [441, 395] width 444 height 31
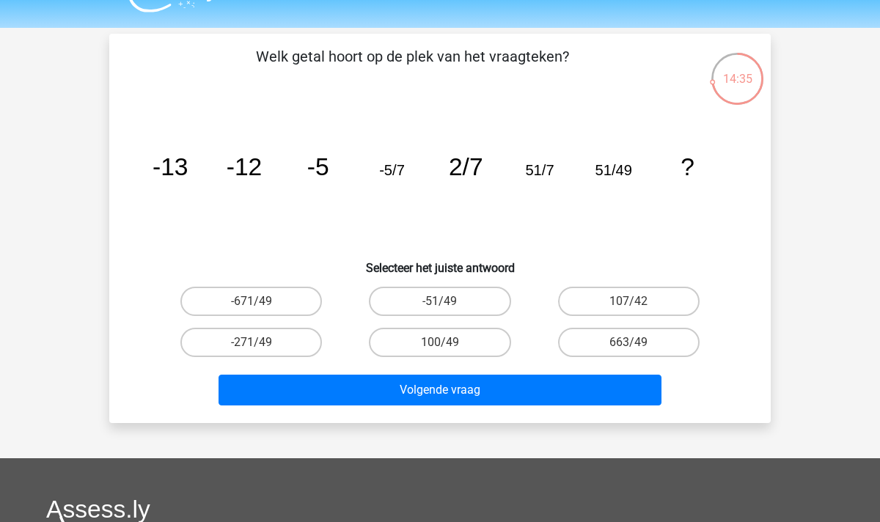
scroll to position [33, 0]
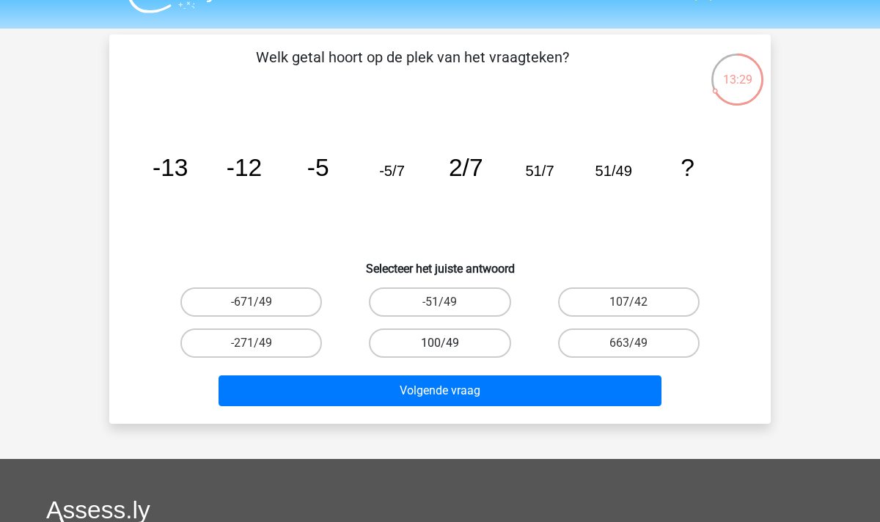
click at [451, 344] on label "100/49" at bounding box center [440, 343] width 142 height 29
click at [450, 344] on input "100/49" at bounding box center [445, 348] width 10 height 10
radio input "true"
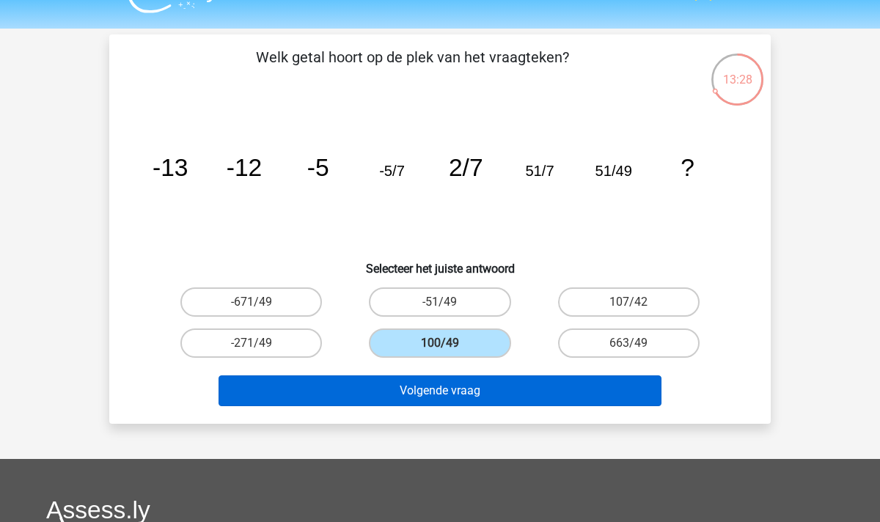
click at [438, 389] on button "Volgende vraag" at bounding box center [441, 391] width 444 height 31
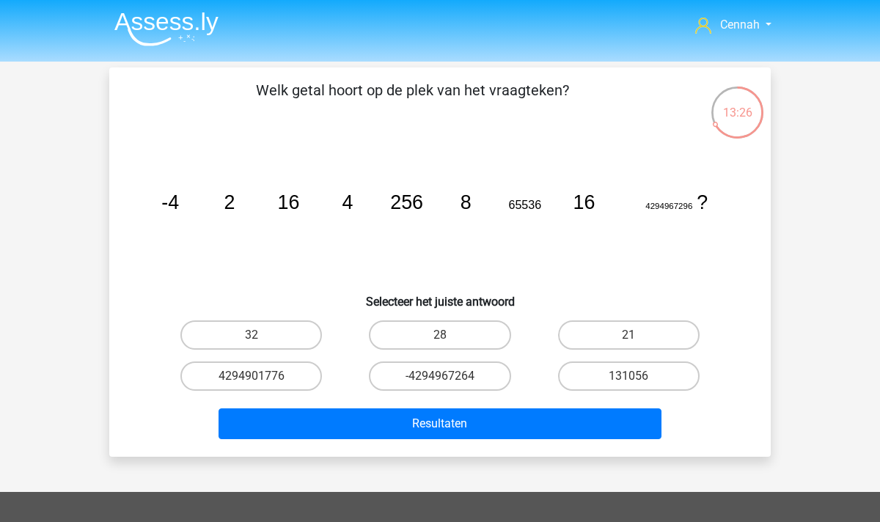
scroll to position [0, 0]
click at [265, 332] on label "32" at bounding box center [251, 335] width 142 height 29
click at [261, 335] on input "32" at bounding box center [257, 340] width 10 height 10
radio input "true"
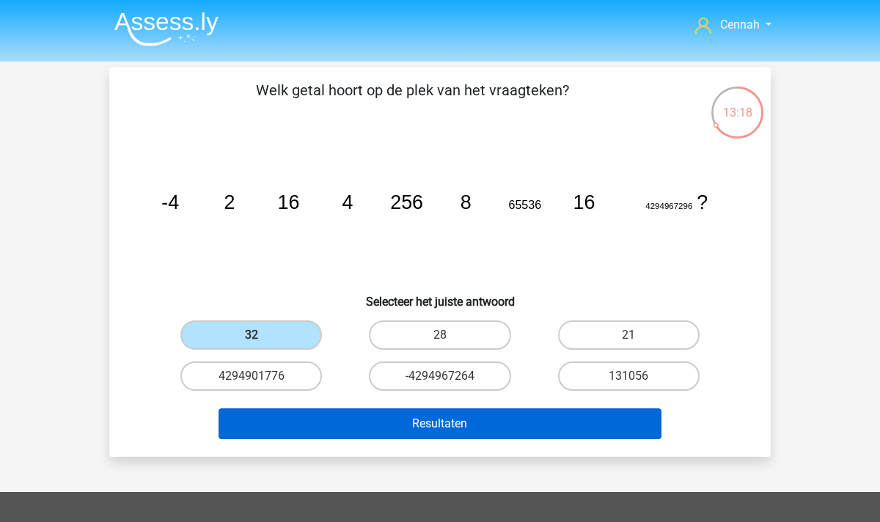
click at [403, 428] on button "Resultaten" at bounding box center [441, 424] width 444 height 31
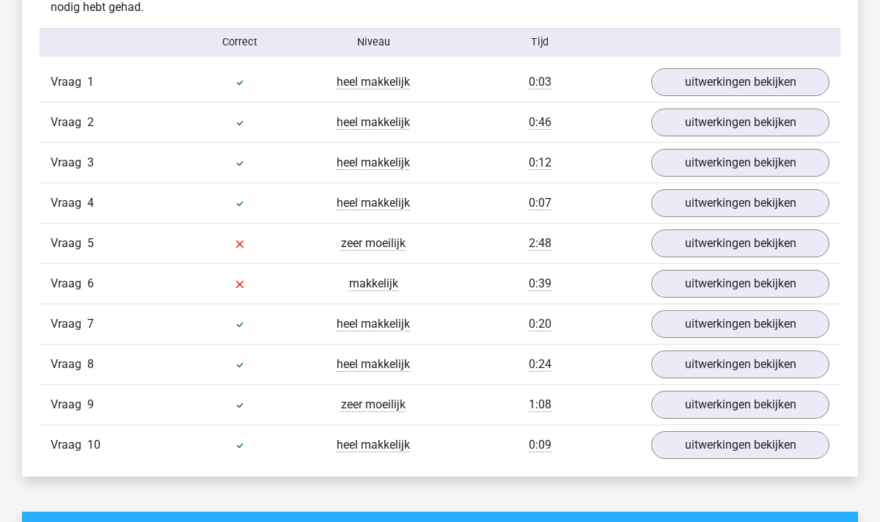
scroll to position [913, 0]
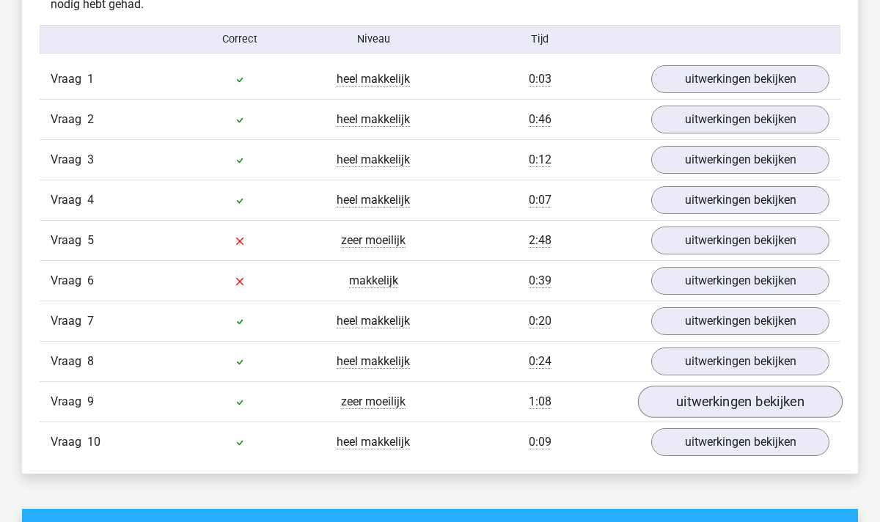
click at [693, 395] on link "uitwerkingen bekijken" at bounding box center [740, 402] width 205 height 32
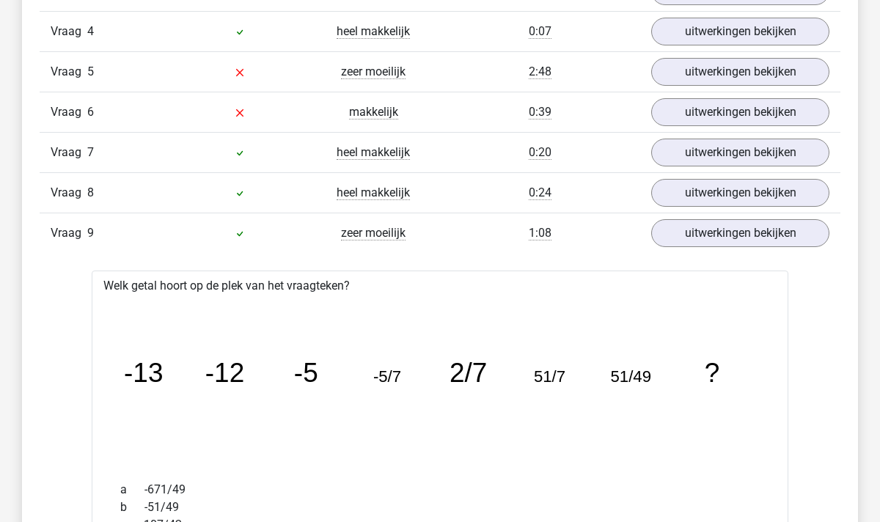
scroll to position [1081, 0]
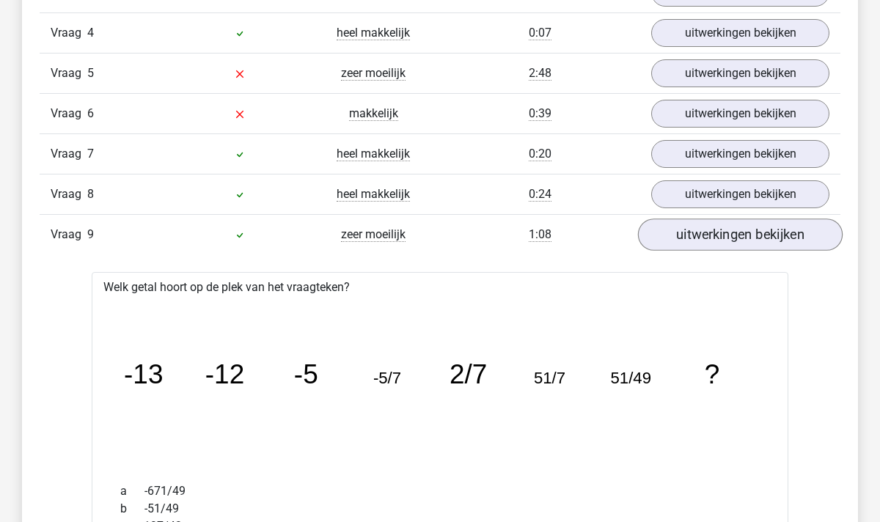
click at [745, 246] on link "uitwerkingen bekijken" at bounding box center [740, 235] width 205 height 32
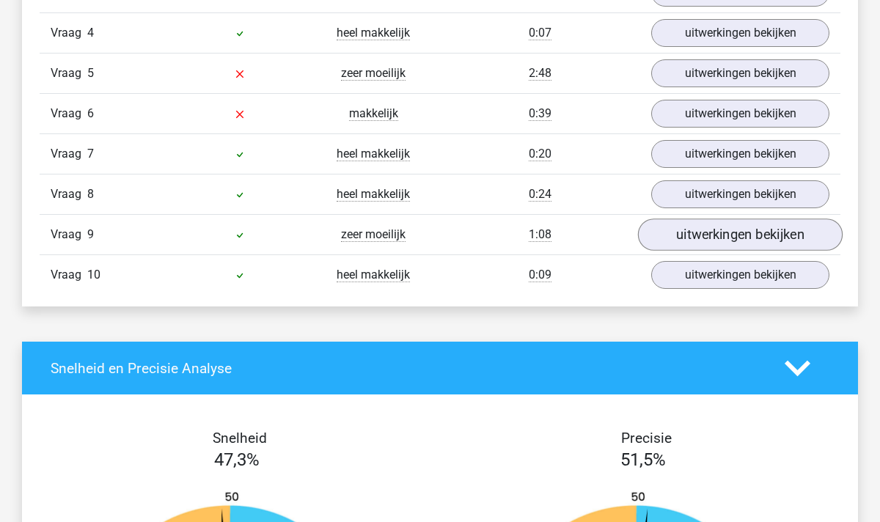
click at [736, 235] on link "uitwerkingen bekijken" at bounding box center [740, 235] width 205 height 32
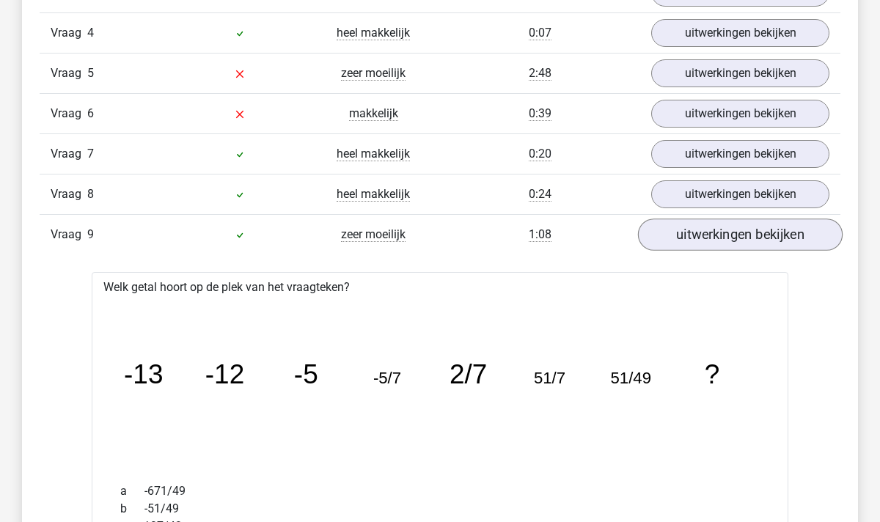
click at [736, 235] on link "uitwerkingen bekijken" at bounding box center [740, 235] width 205 height 32
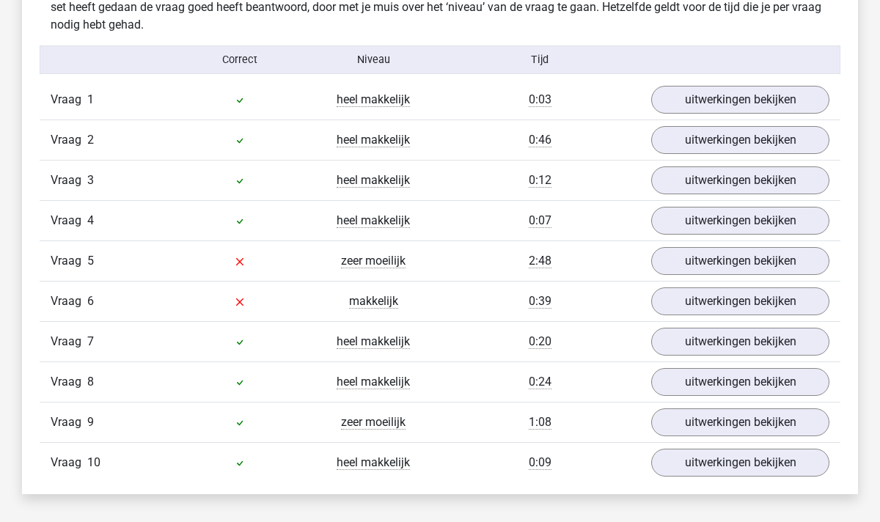
scroll to position [885, 0]
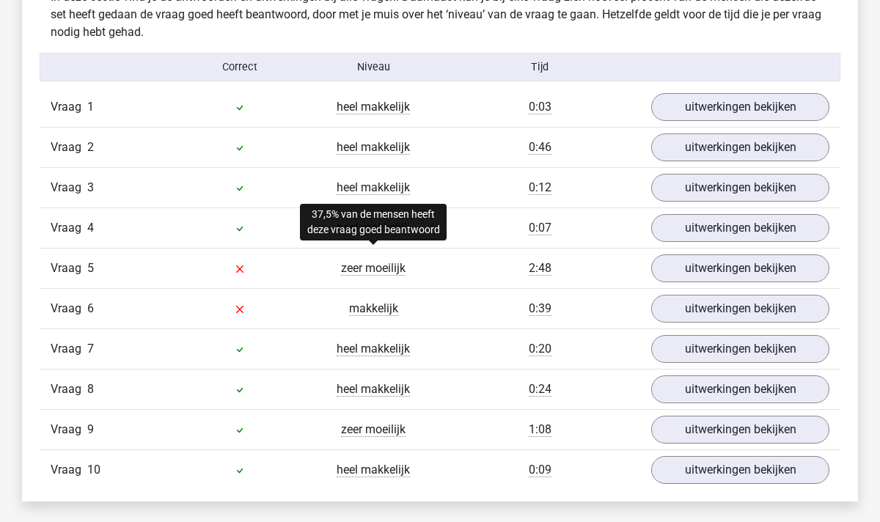
click at [403, 270] on span "zeer moeilijk" at bounding box center [373, 268] width 65 height 15
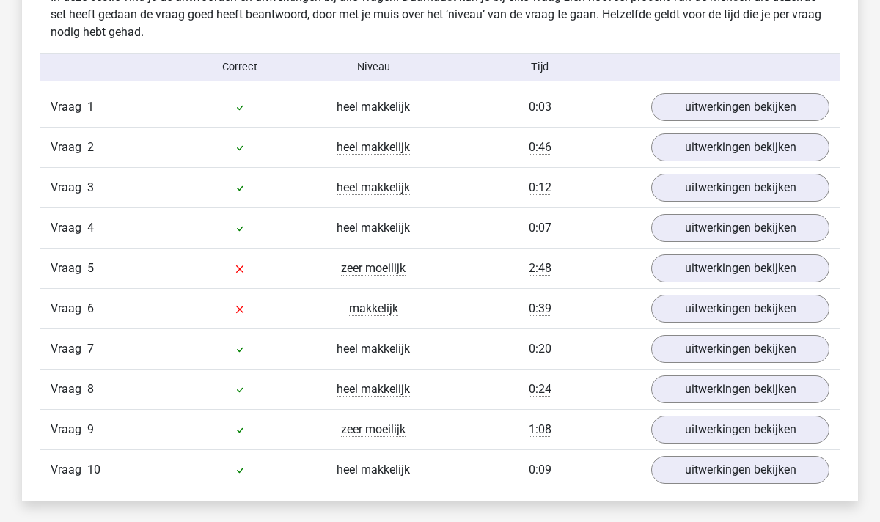
click at [447, 268] on div "2:48" at bounding box center [540, 269] width 200 height 18
click at [696, 266] on link "uitwerkingen bekijken" at bounding box center [740, 268] width 205 height 32
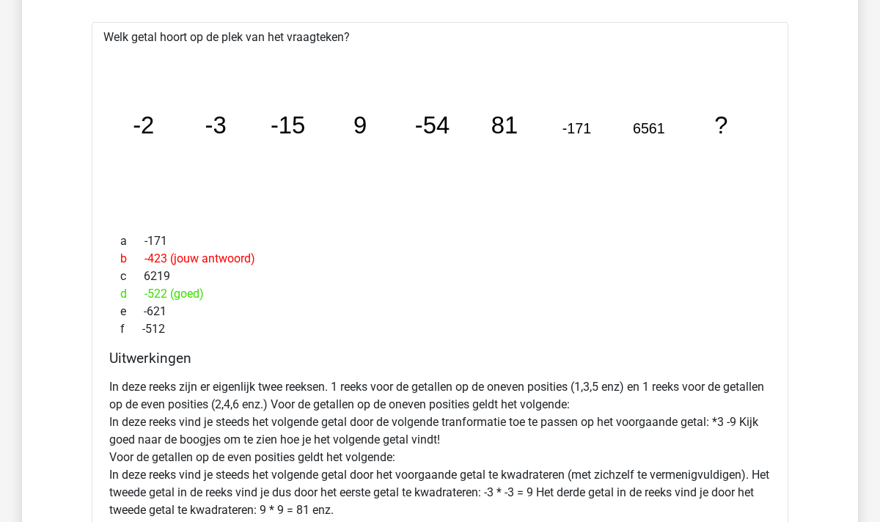
scroll to position [1058, 0]
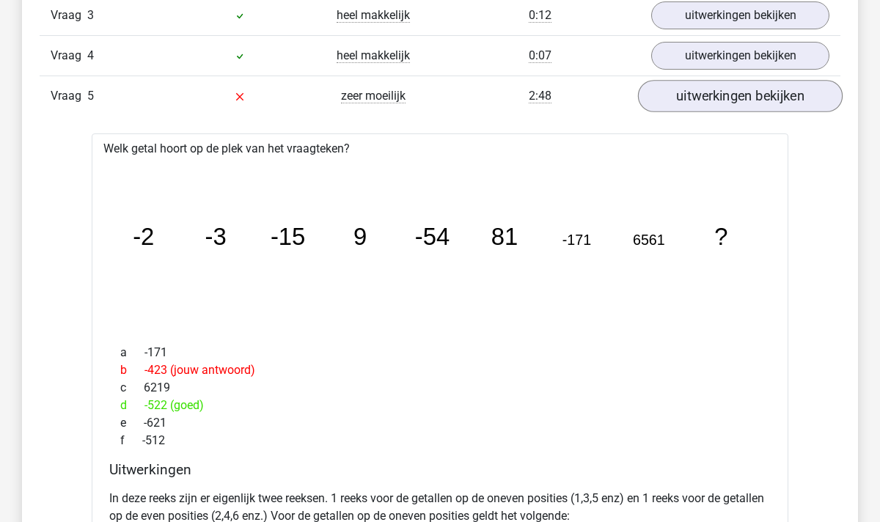
click at [706, 89] on link "uitwerkingen bekijken" at bounding box center [740, 96] width 205 height 32
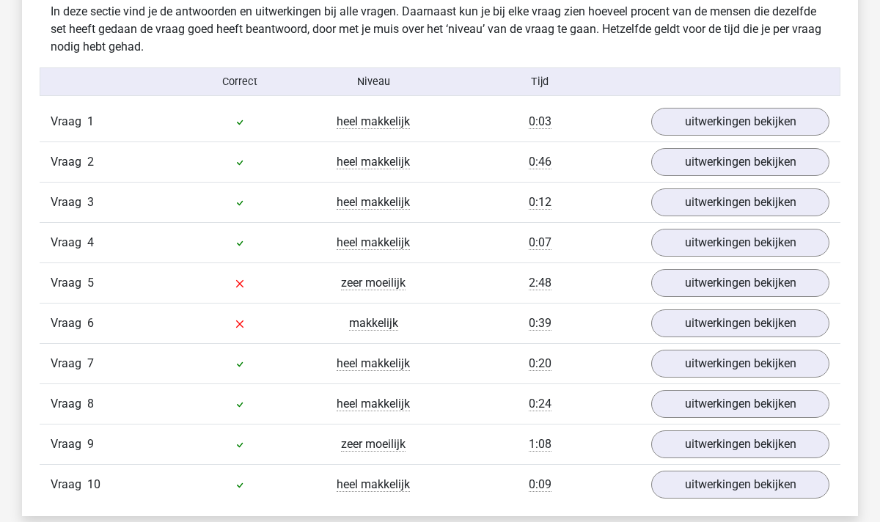
scroll to position [968, 0]
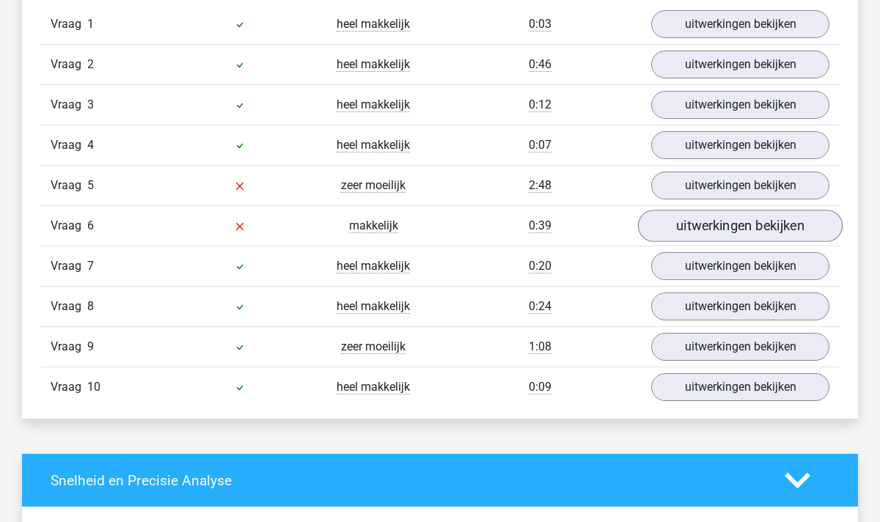
click at [710, 233] on link "uitwerkingen bekijken" at bounding box center [740, 226] width 205 height 32
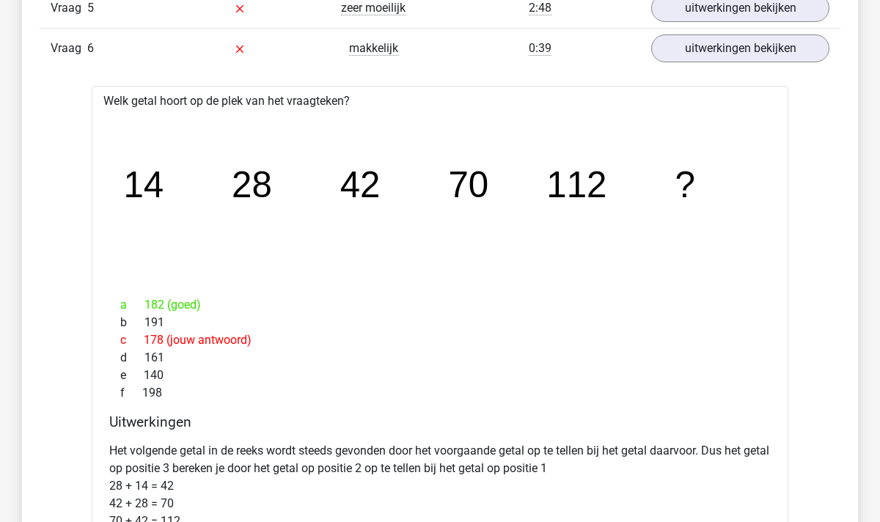
scroll to position [979, 0]
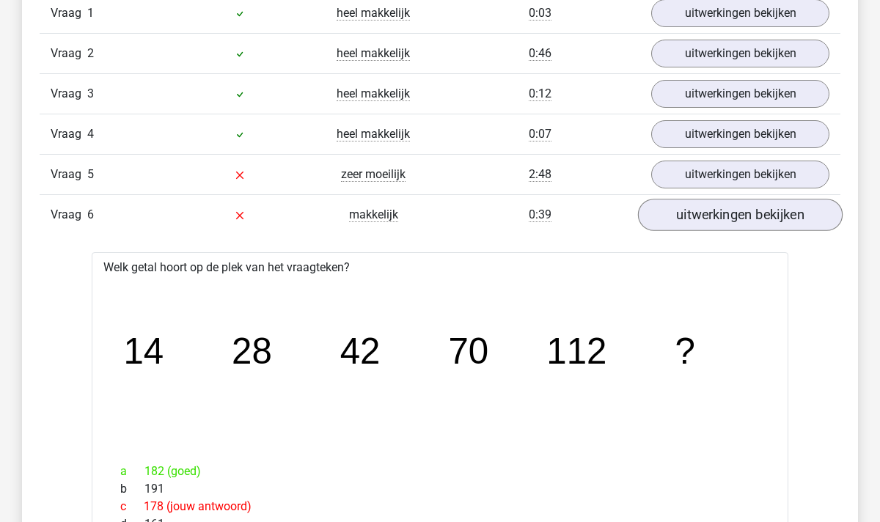
click at [715, 213] on link "uitwerkingen bekijken" at bounding box center [740, 215] width 205 height 32
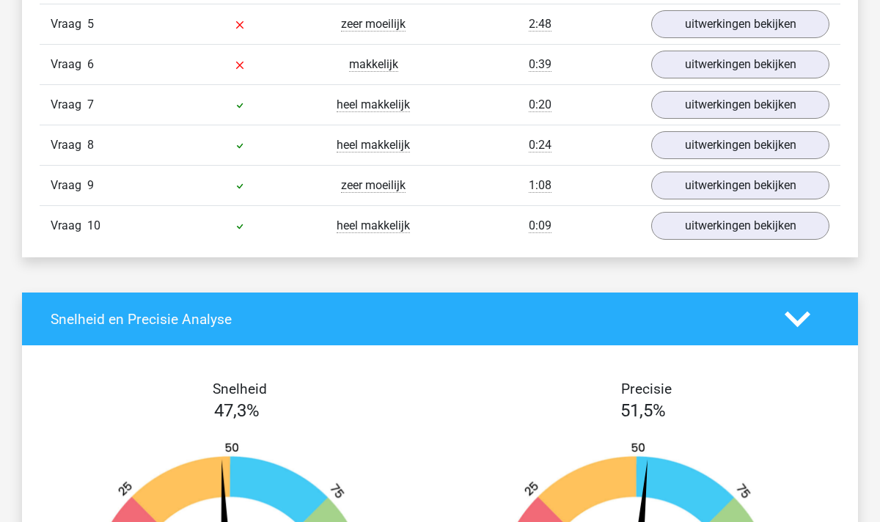
scroll to position [1045, 0]
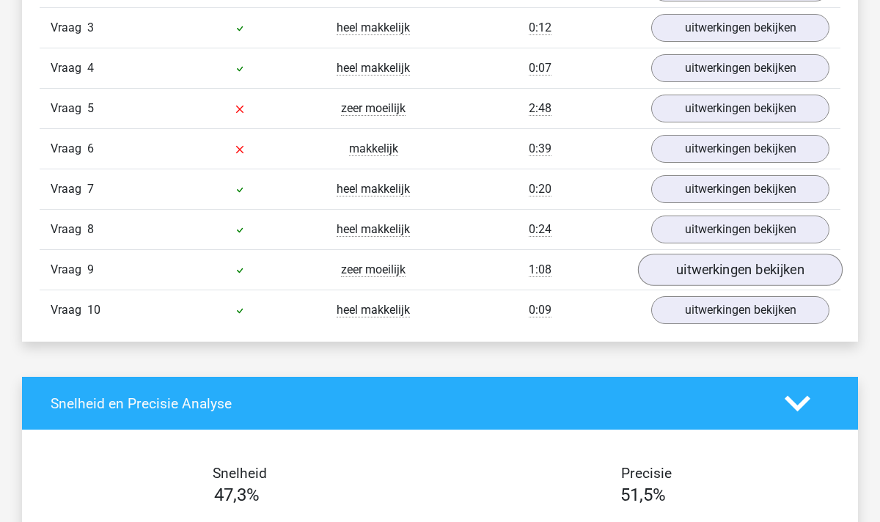
click at [698, 270] on link "uitwerkingen bekijken" at bounding box center [740, 270] width 205 height 32
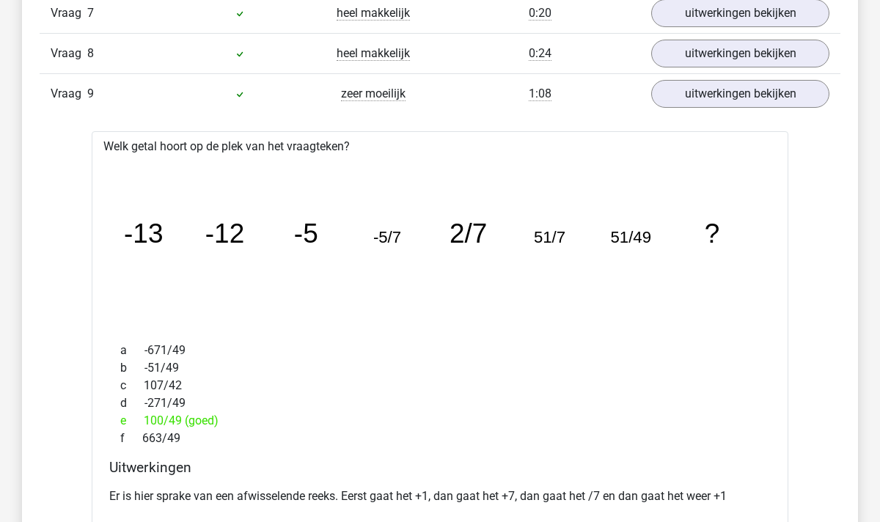
scroll to position [1266, 0]
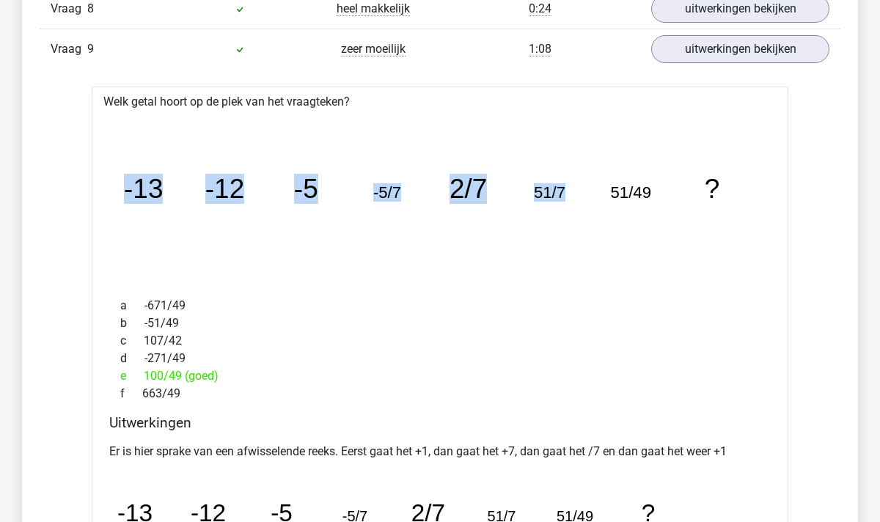
click at [564, 194] on icon "image/svg+xml -13 -12 -5 -5/7 2/7 51/7 51/49 ?" at bounding box center [440, 198] width 650 height 163
click at [564, 194] on tspan "51/7" at bounding box center [550, 192] width 32 height 18
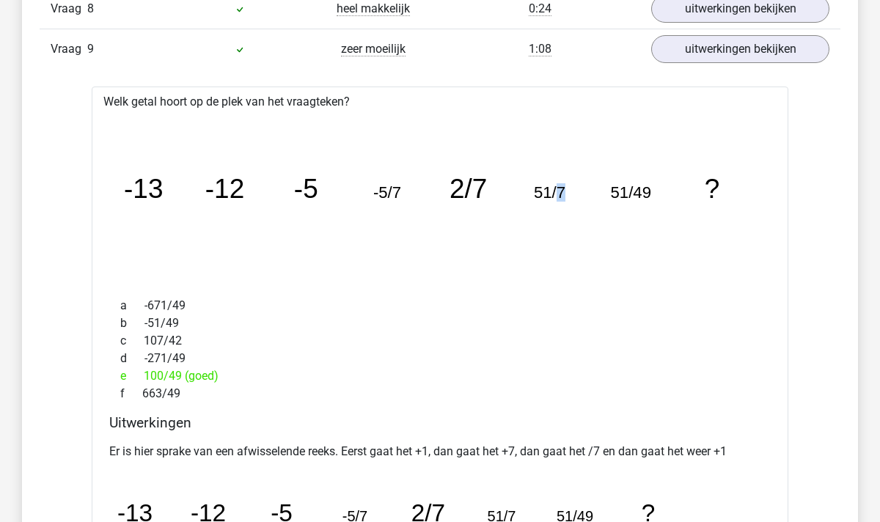
click at [563, 194] on tspan "51/7" at bounding box center [550, 192] width 32 height 18
click at [550, 191] on tspan "51/7" at bounding box center [550, 192] width 32 height 18
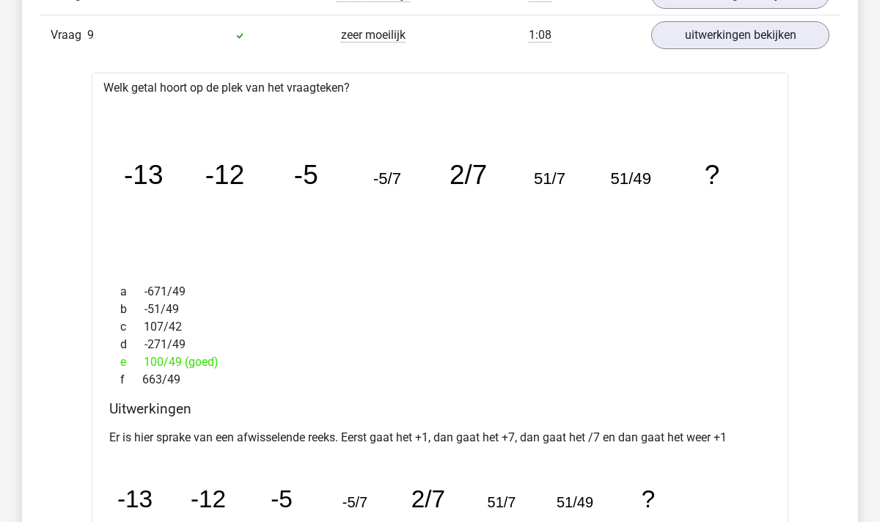
scroll to position [1285, 0]
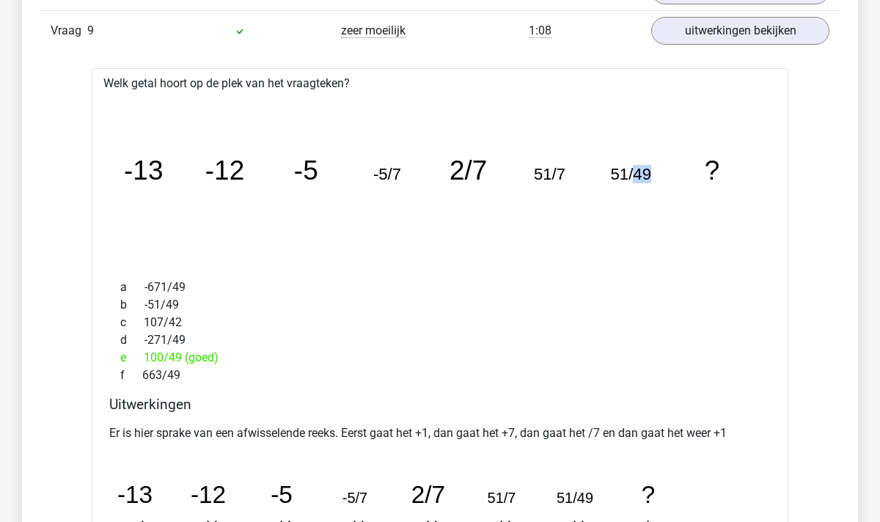
drag, startPoint x: 651, startPoint y: 175, endPoint x: 634, endPoint y: 173, distance: 17.7
click at [634, 173] on tspan "51/49" at bounding box center [631, 174] width 40 height 18
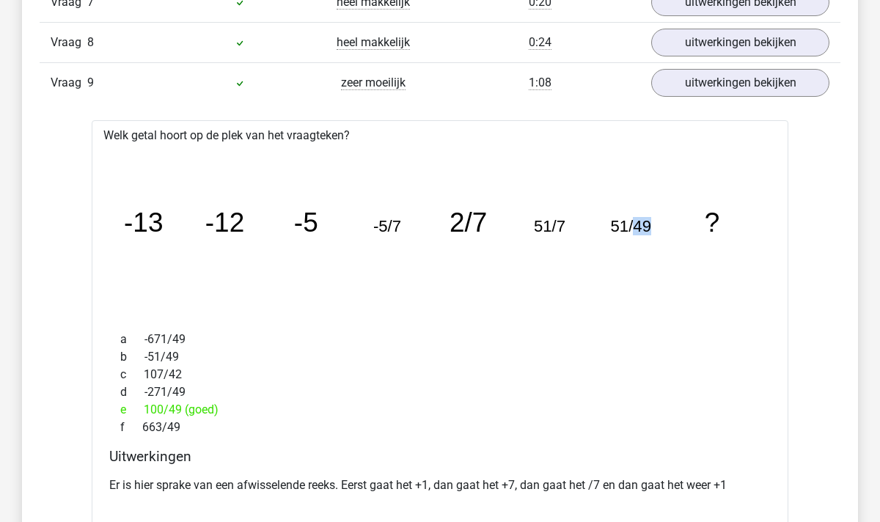
scroll to position [1178, 0]
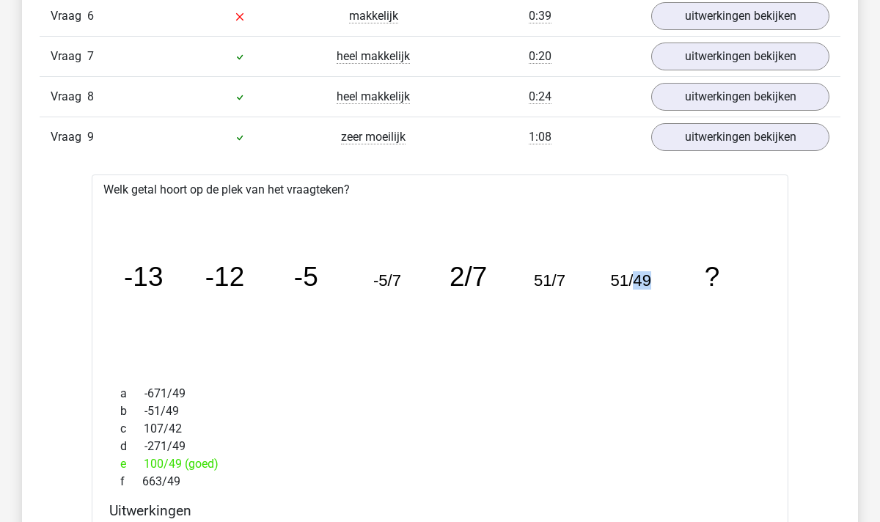
click at [607, 304] on icon "image/svg+xml -13 -12 -5 -5/7 2/7 51/7 51/49 ?" at bounding box center [440, 286] width 650 height 163
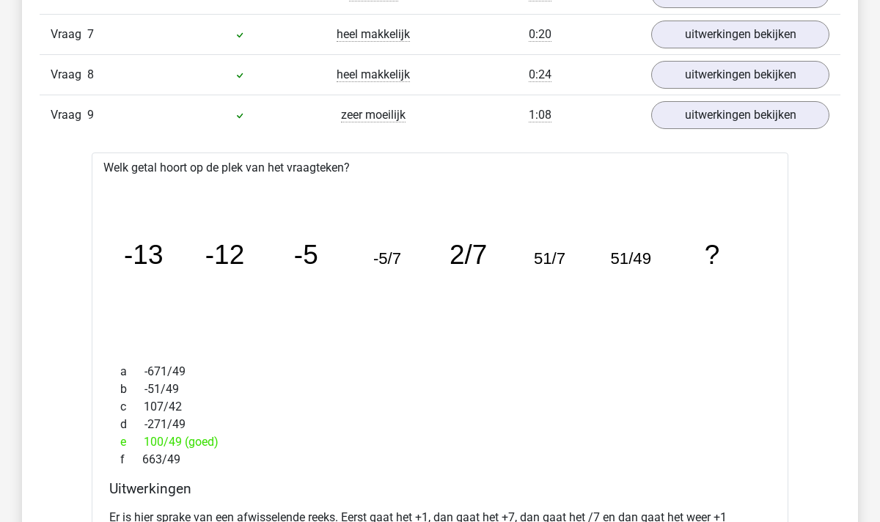
scroll to position [1184, 0]
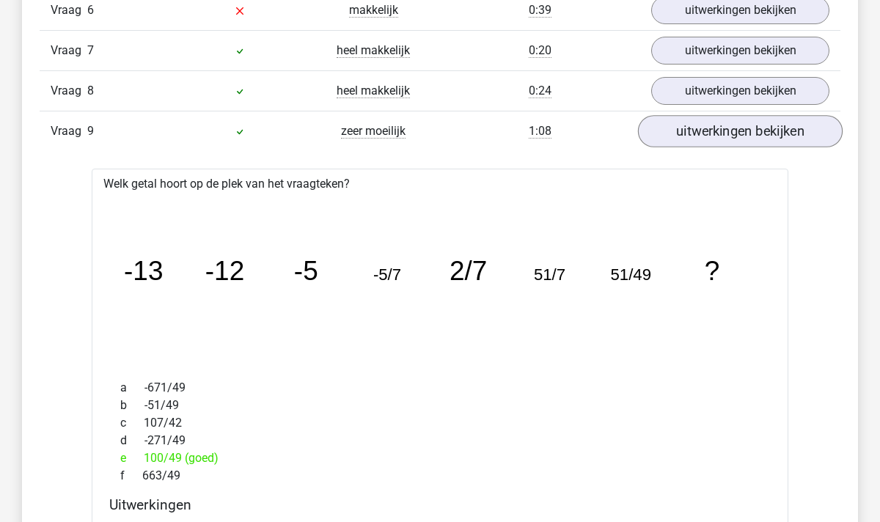
click at [704, 137] on link "uitwerkingen bekijken" at bounding box center [740, 131] width 205 height 32
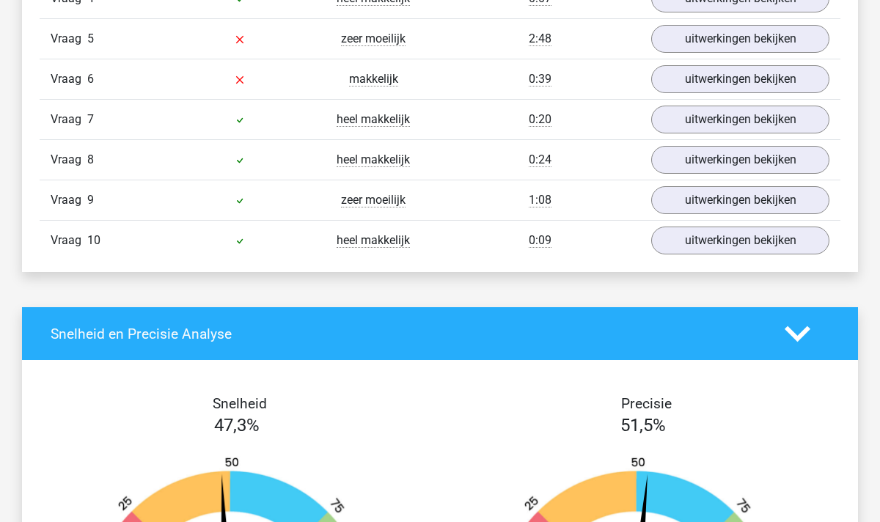
scroll to position [1049, 0]
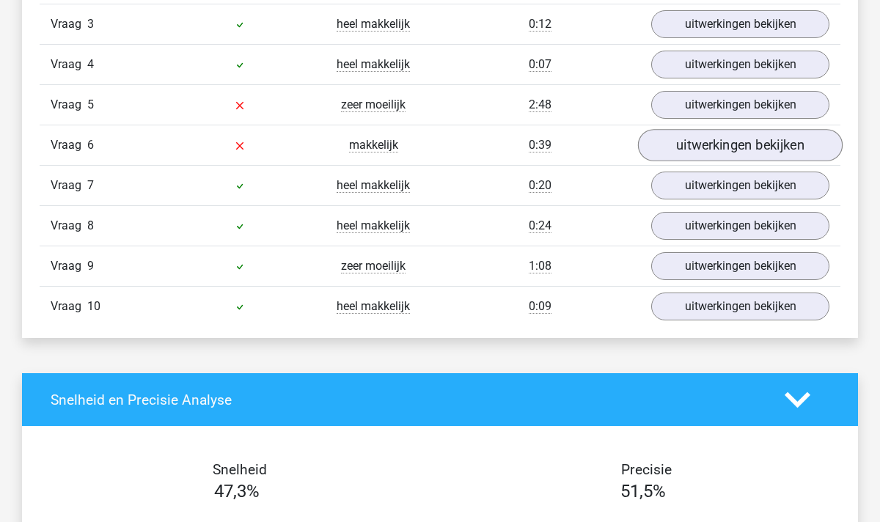
click at [731, 134] on link "uitwerkingen bekijken" at bounding box center [740, 145] width 205 height 32
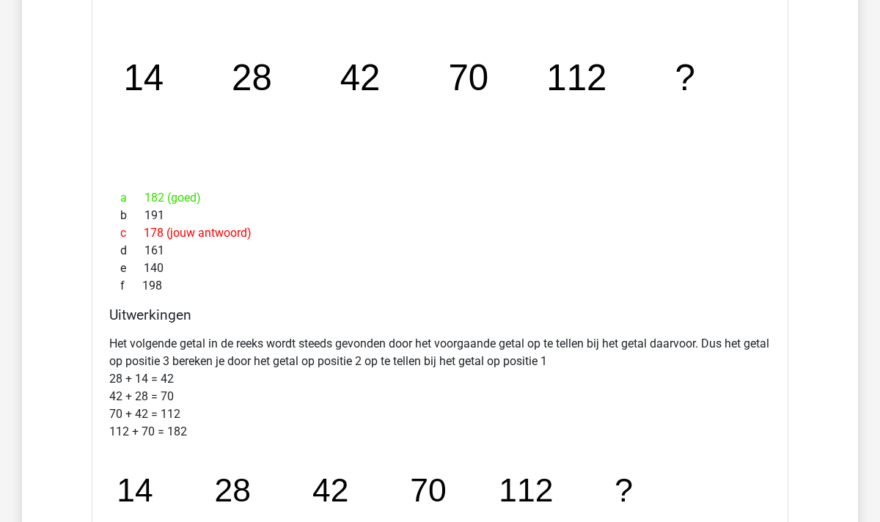
scroll to position [1256, 0]
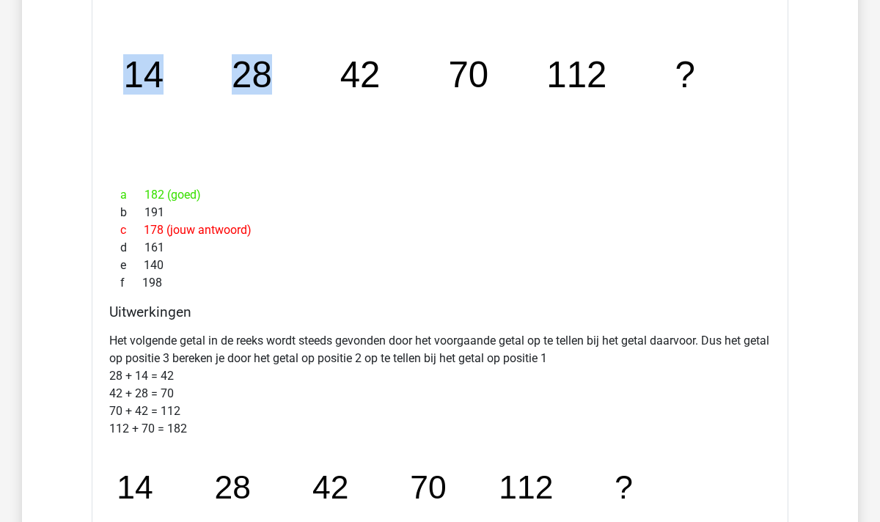
drag, startPoint x: 264, startPoint y: 81, endPoint x: 389, endPoint y: 82, distance: 124.7
click at [389, 82] on icon "image/svg+xml 14 28 42 70 112 ?" at bounding box center [440, 87] width 650 height 163
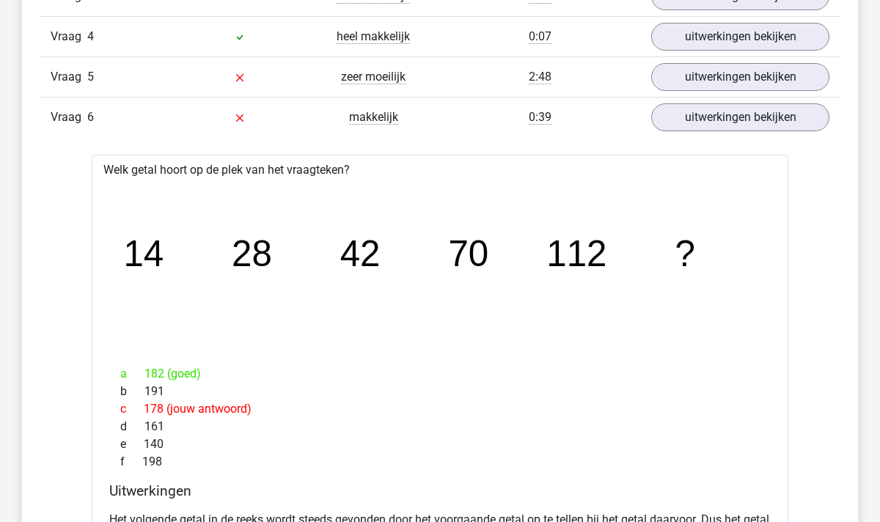
scroll to position [1075, 0]
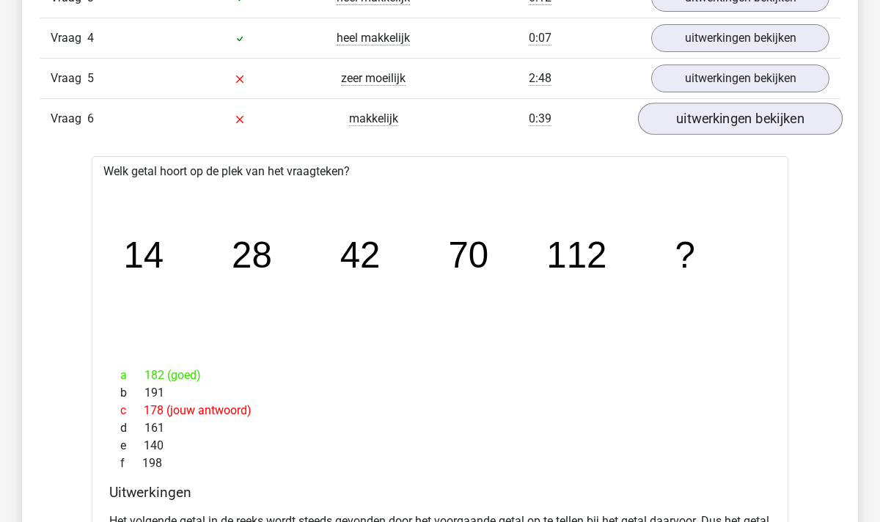
click at [656, 118] on link "uitwerkingen bekijken" at bounding box center [740, 119] width 205 height 32
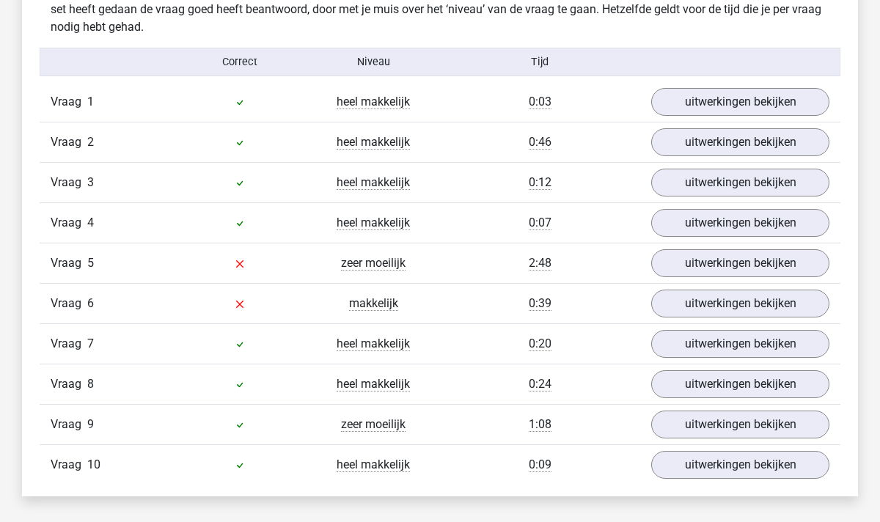
scroll to position [894, 0]
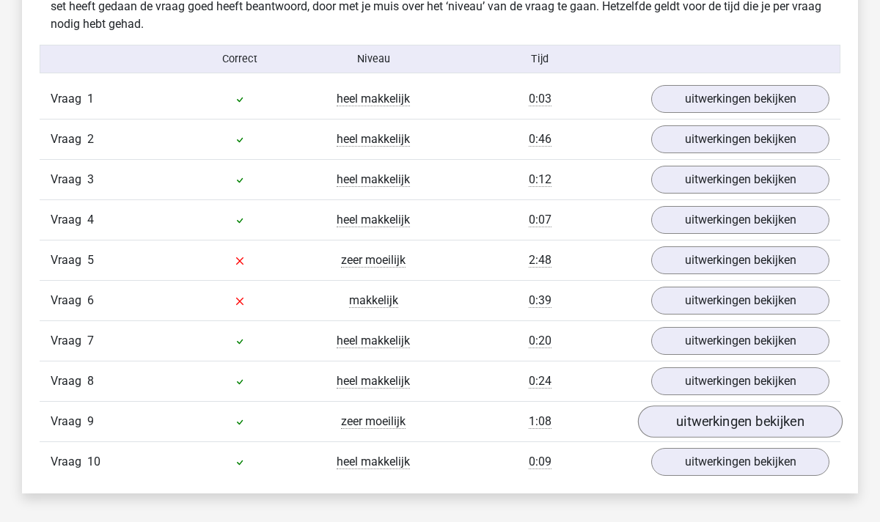
click at [690, 423] on link "uitwerkingen bekijken" at bounding box center [740, 422] width 205 height 32
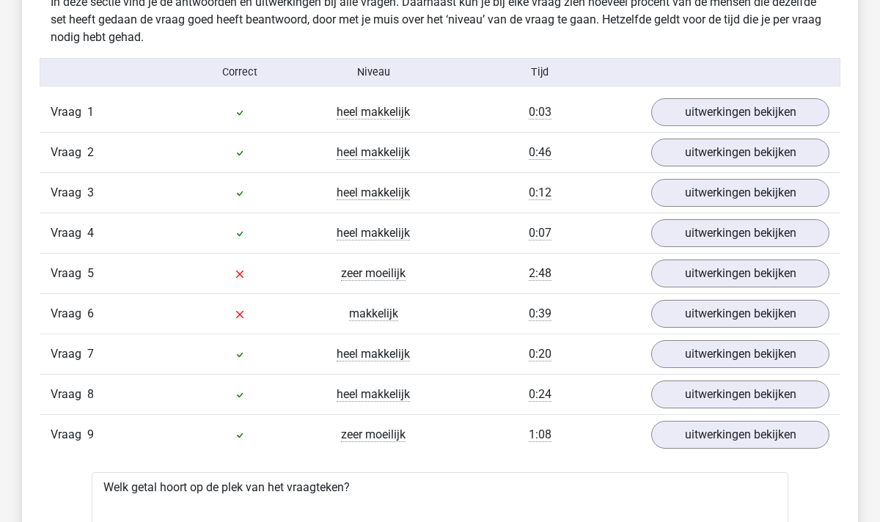
scroll to position [852, 0]
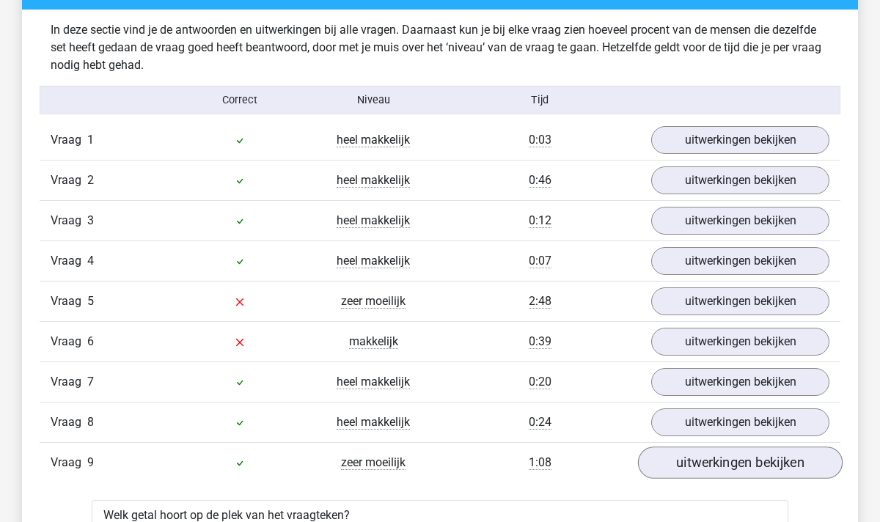
click at [732, 479] on link "uitwerkingen bekijken" at bounding box center [740, 463] width 205 height 32
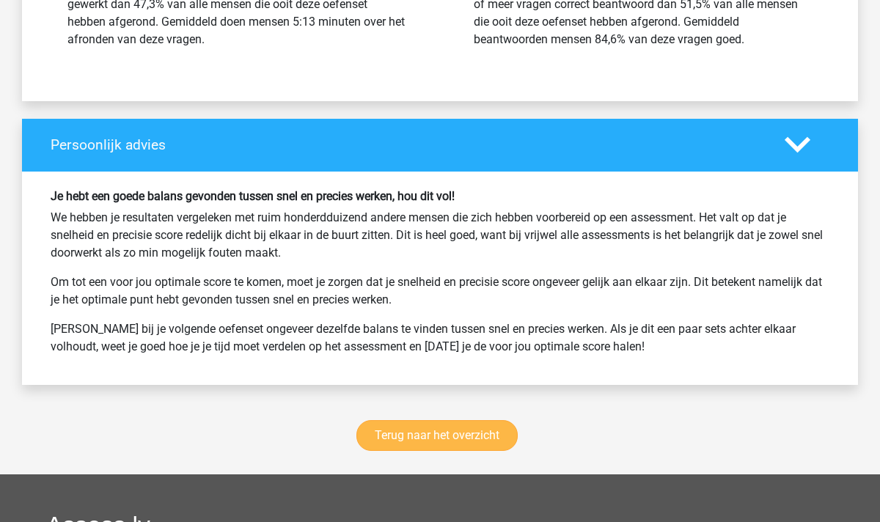
scroll to position [1871, 0]
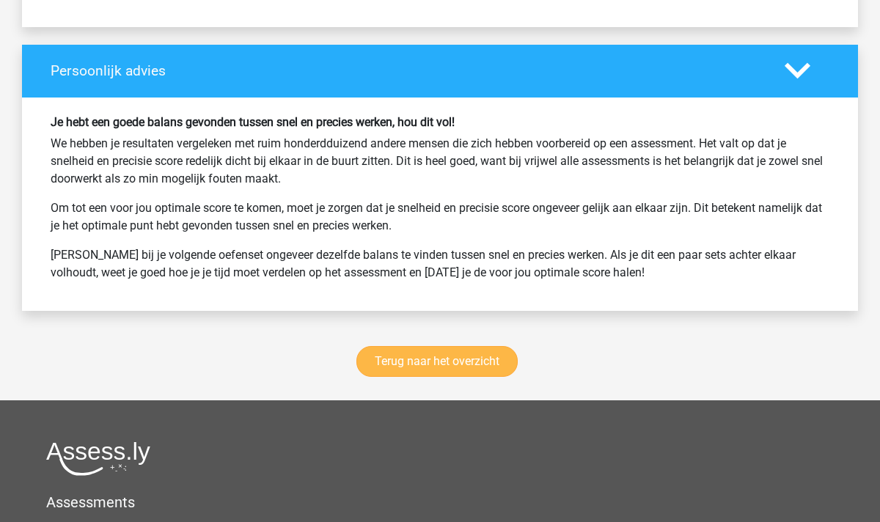
click at [439, 357] on link "Terug naar het overzicht" at bounding box center [437, 361] width 161 height 31
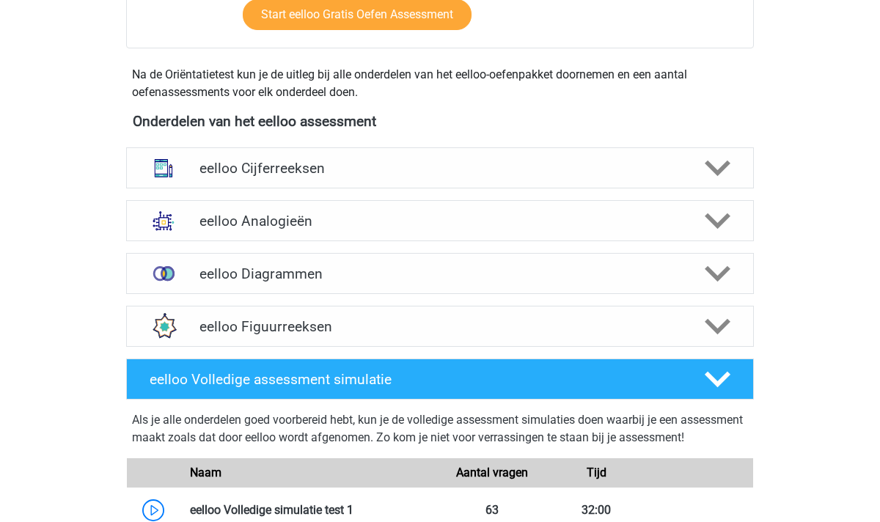
scroll to position [465, 0]
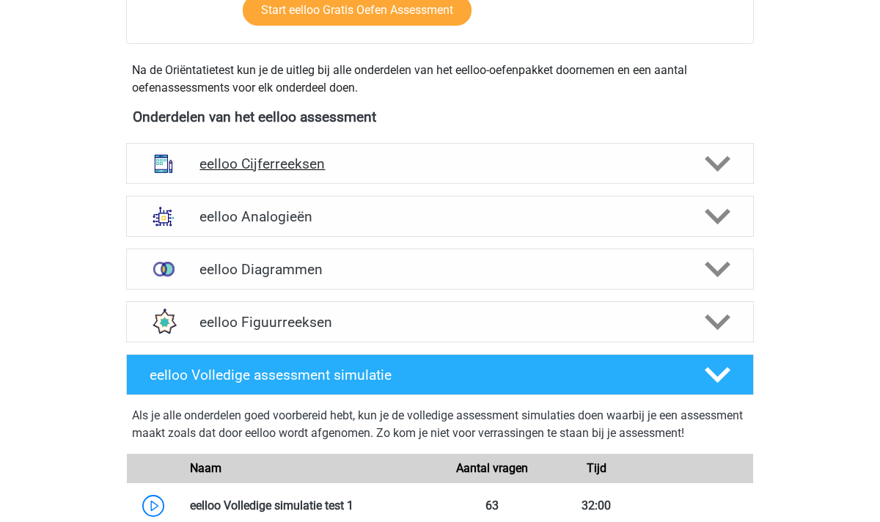
click at [713, 169] on icon at bounding box center [718, 164] width 26 height 26
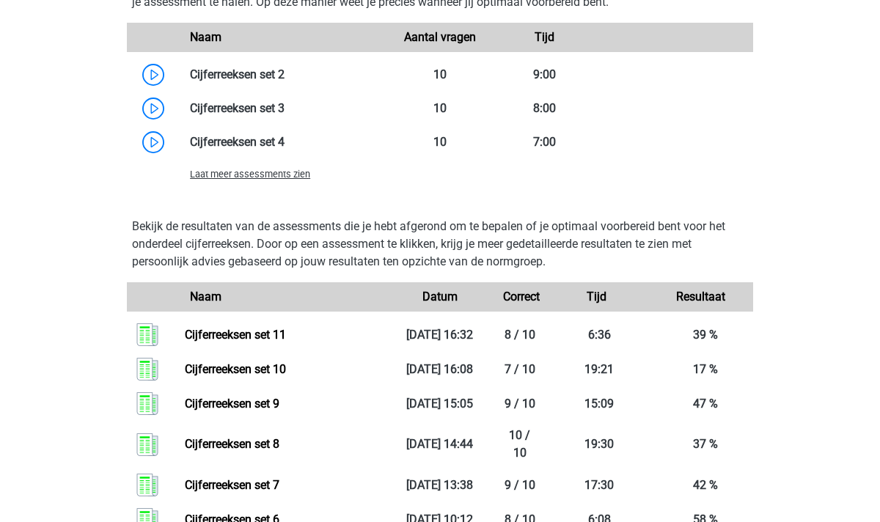
scroll to position [1123, 0]
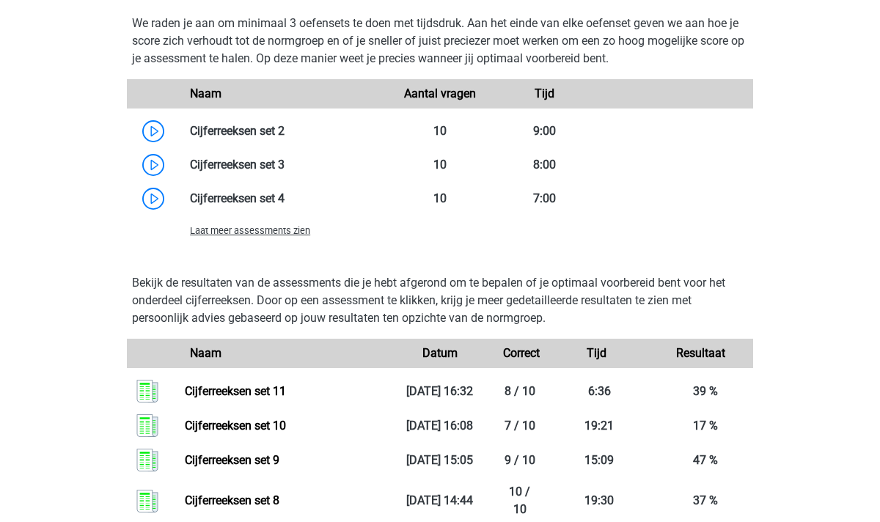
click at [297, 236] on span "Laat meer assessments zien" at bounding box center [250, 230] width 120 height 11
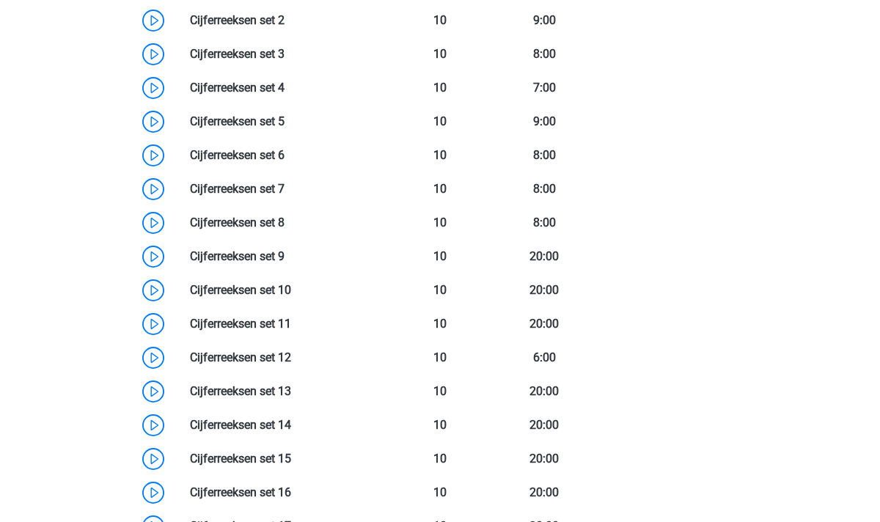
scroll to position [1336, 0]
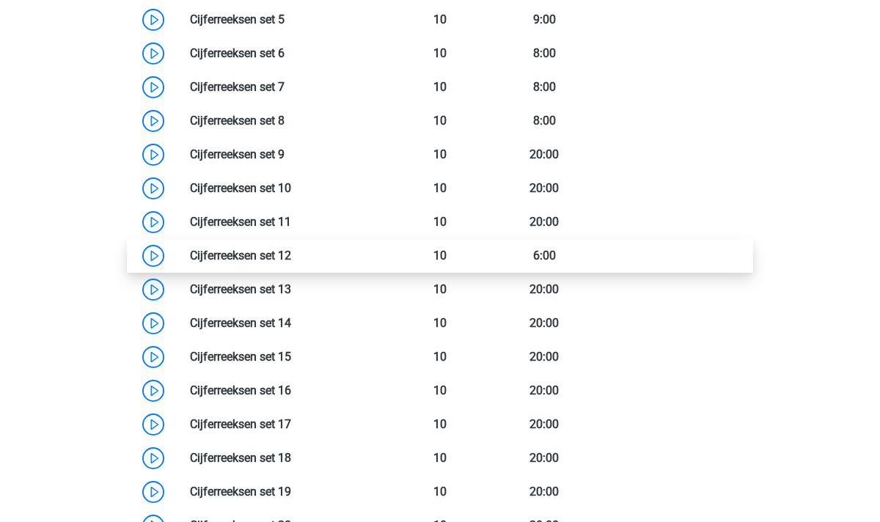
click at [291, 257] on link at bounding box center [291, 256] width 0 height 14
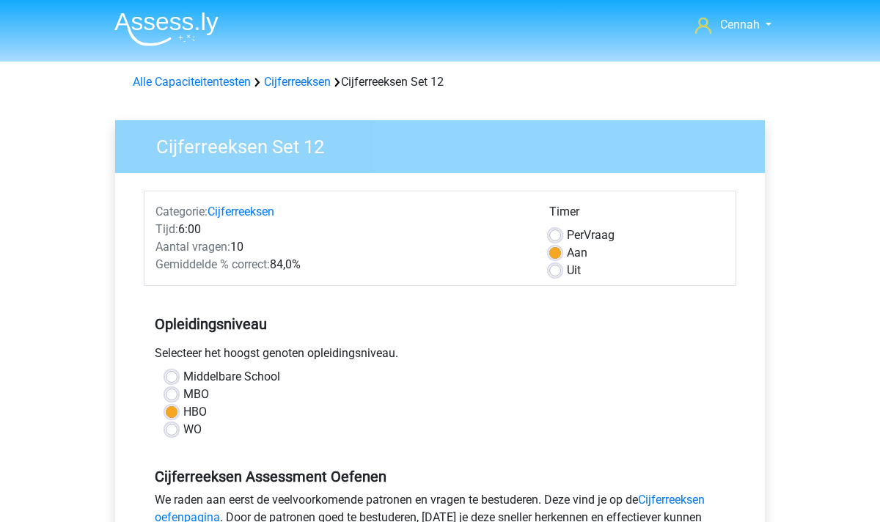
click at [567, 271] on label "Uit" at bounding box center [574, 271] width 14 height 18
click at [552, 271] on input "Uit" at bounding box center [555, 269] width 12 height 15
radio input "true"
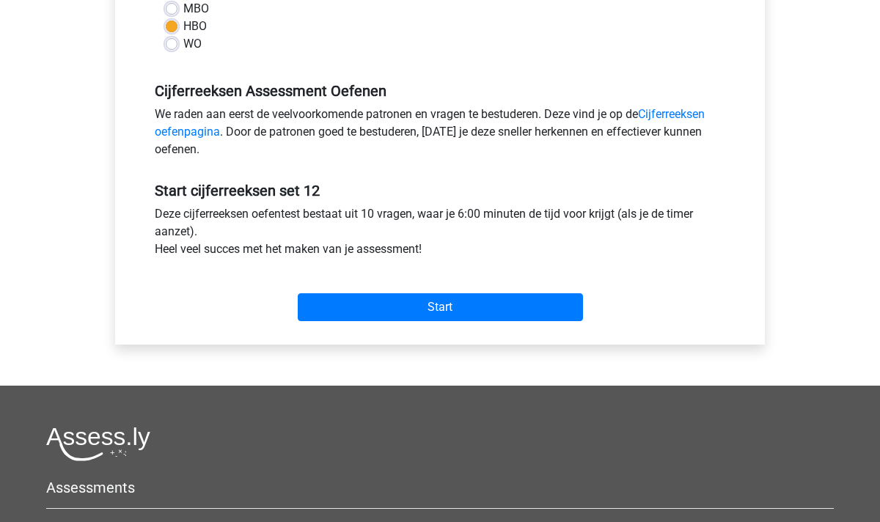
scroll to position [388, 0]
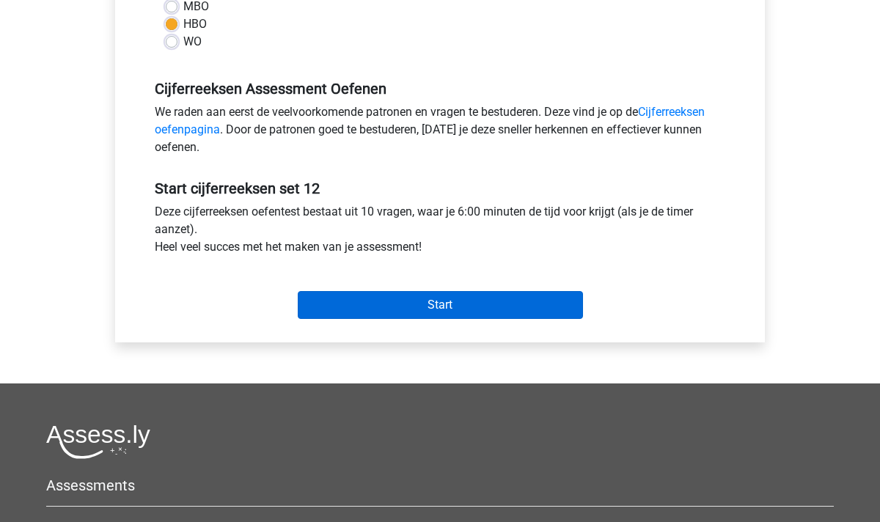
click at [472, 305] on input "Start" at bounding box center [440, 305] width 285 height 28
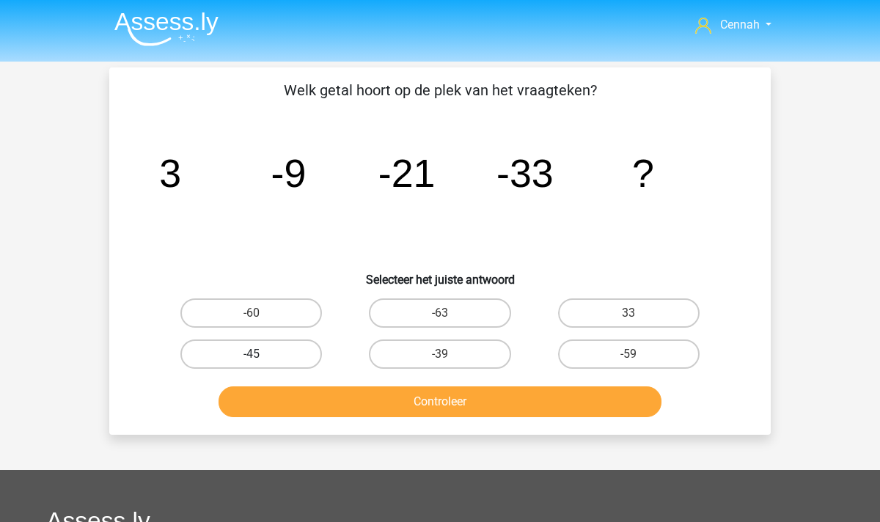
click at [265, 360] on label "-45" at bounding box center [251, 354] width 142 height 29
click at [261, 360] on input "-45" at bounding box center [257, 359] width 10 height 10
radio input "true"
click at [393, 396] on button "Controleer" at bounding box center [441, 402] width 444 height 31
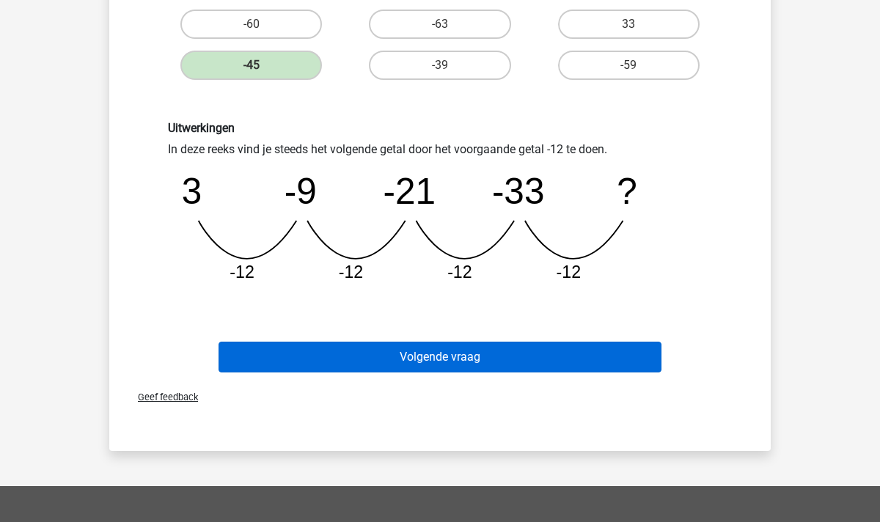
click at [443, 372] on button "Volgende vraag" at bounding box center [441, 357] width 444 height 31
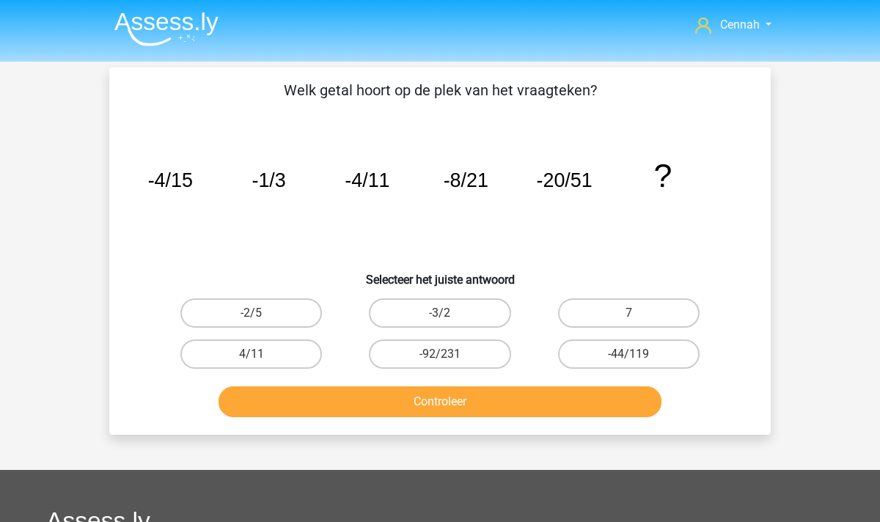
click at [440, 356] on input "-92/231" at bounding box center [445, 359] width 10 height 10
radio input "true"
click at [461, 398] on button "Controleer" at bounding box center [441, 402] width 444 height 31
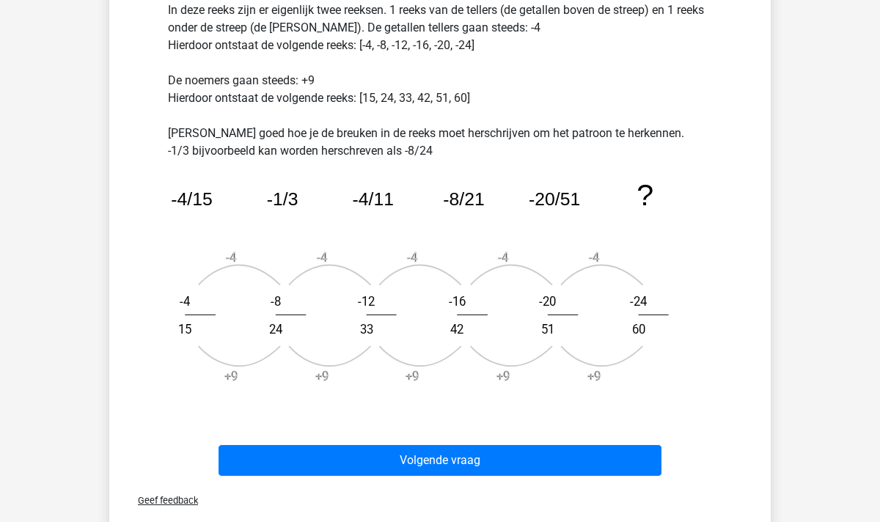
scroll to position [431, 0]
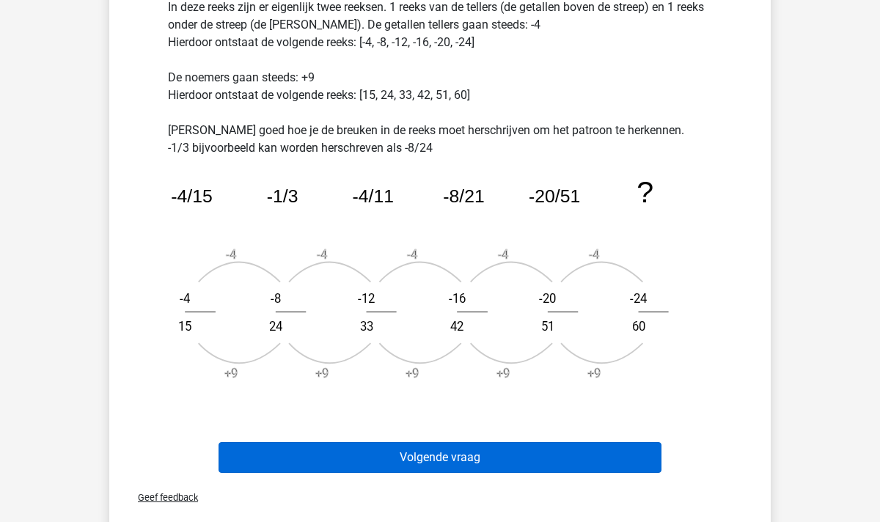
click at [433, 467] on button "Volgende vraag" at bounding box center [441, 457] width 444 height 31
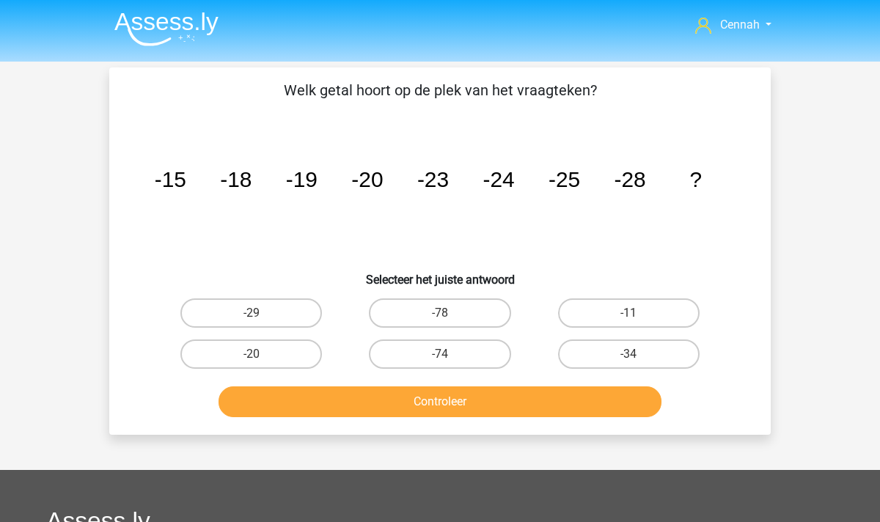
scroll to position [0, 0]
click at [260, 313] on label "-29" at bounding box center [251, 313] width 142 height 29
click at [260, 313] on input "-29" at bounding box center [257, 318] width 10 height 10
radio input "true"
click at [475, 395] on button "Controleer" at bounding box center [441, 402] width 444 height 31
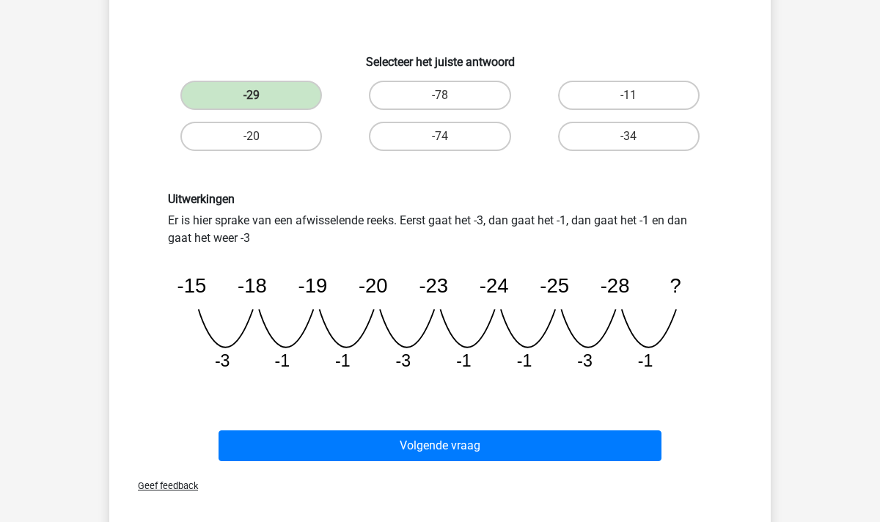
scroll to position [234, 0]
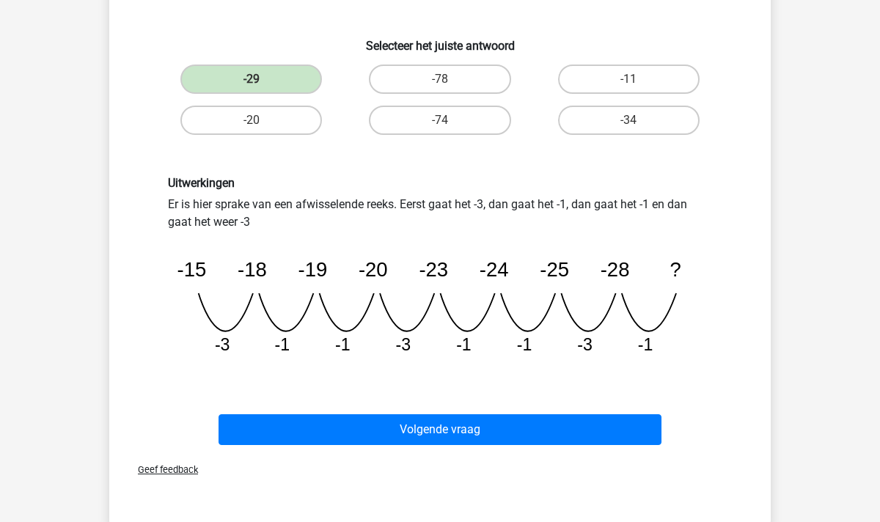
click at [406, 448] on div "Volgende vraag" at bounding box center [440, 432] width 566 height 37
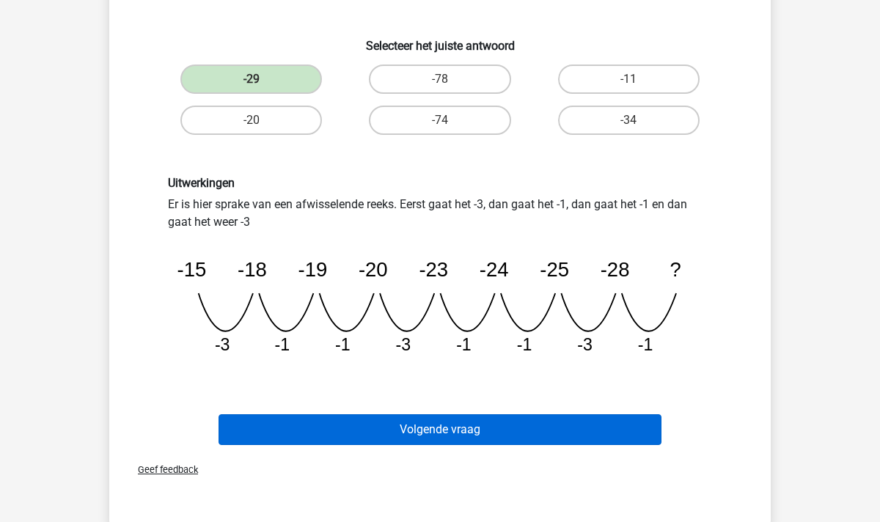
click at [434, 422] on button "Volgende vraag" at bounding box center [441, 429] width 444 height 31
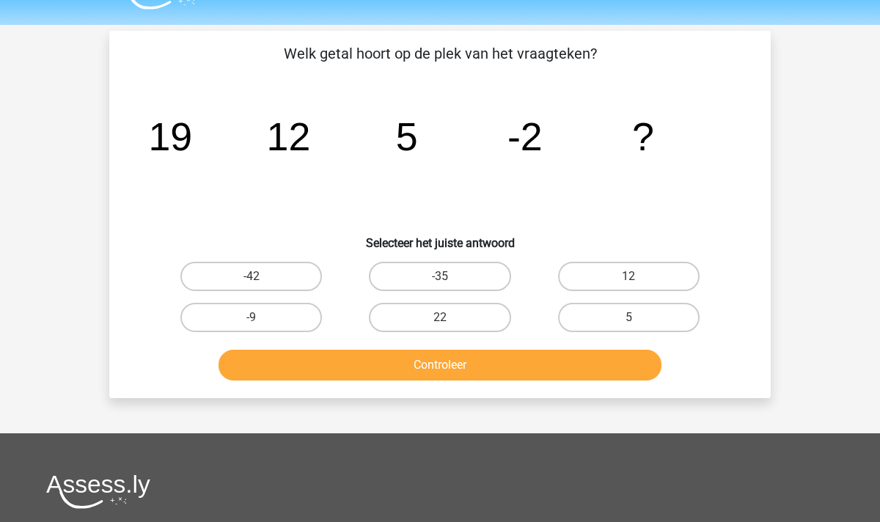
scroll to position [15, 0]
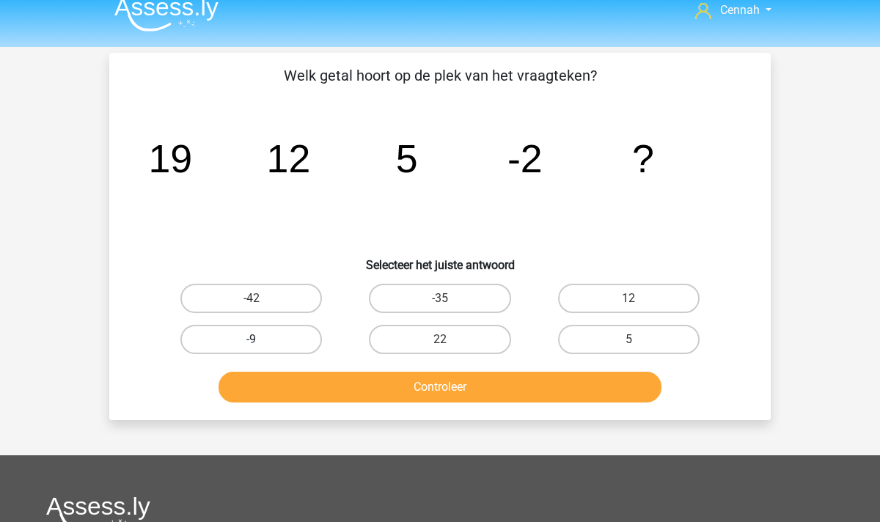
click at [257, 333] on label "-9" at bounding box center [251, 339] width 142 height 29
click at [257, 340] on input "-9" at bounding box center [257, 345] width 10 height 10
radio input "true"
click at [439, 398] on button "Controleer" at bounding box center [441, 387] width 444 height 31
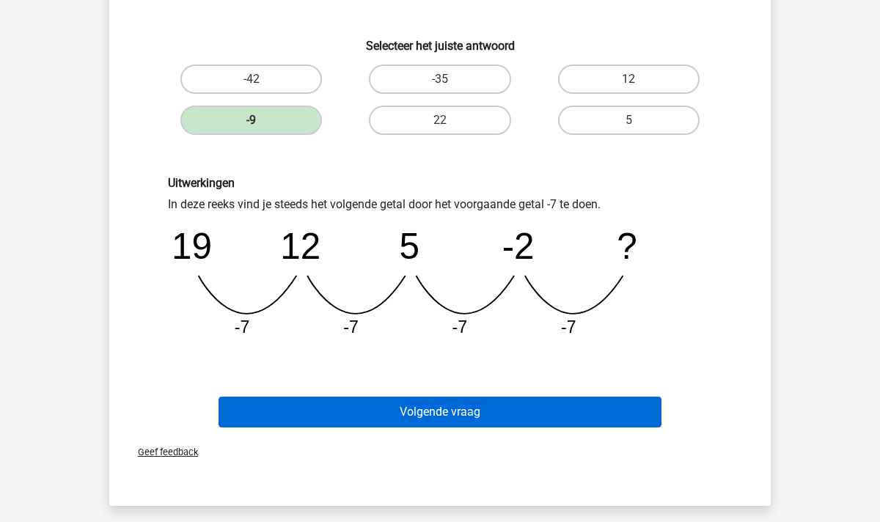
click at [394, 406] on button "Volgende vraag" at bounding box center [441, 412] width 444 height 31
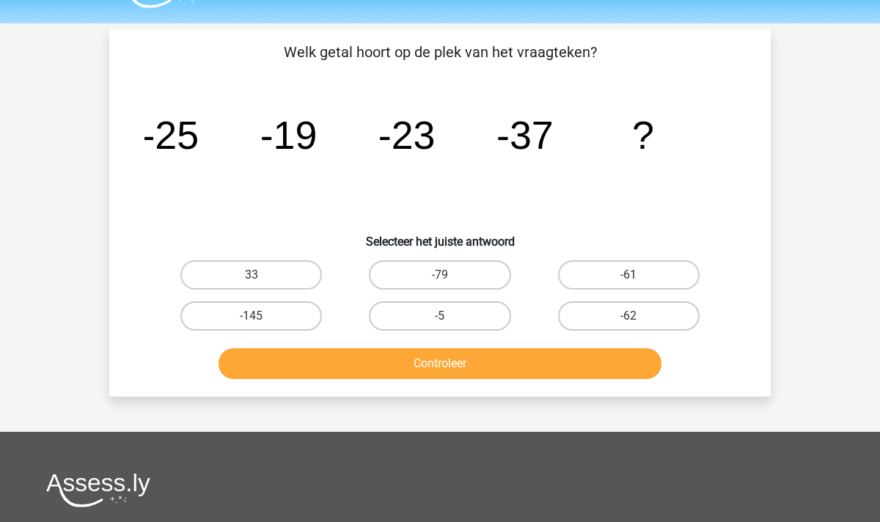
scroll to position [34, 0]
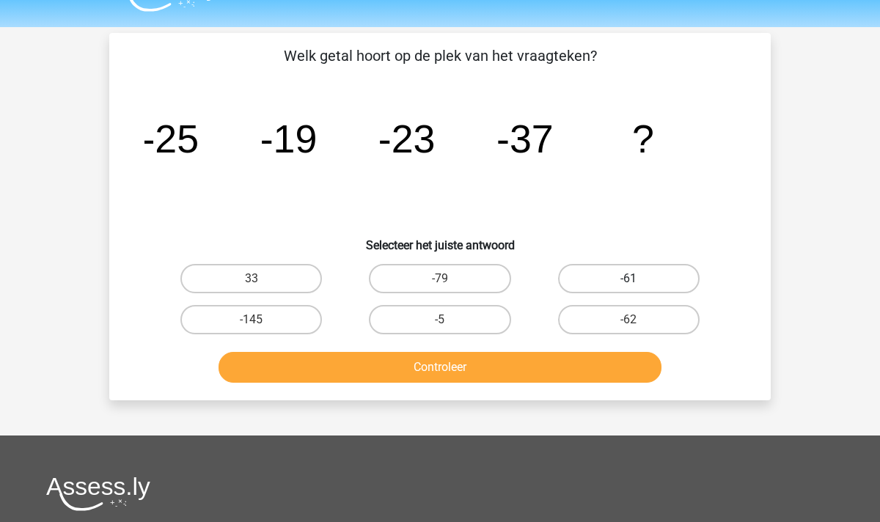
click at [621, 277] on label "-61" at bounding box center [629, 278] width 142 height 29
click at [629, 279] on input "-61" at bounding box center [634, 284] width 10 height 10
radio input "true"
click at [548, 359] on button "Controleer" at bounding box center [441, 367] width 444 height 31
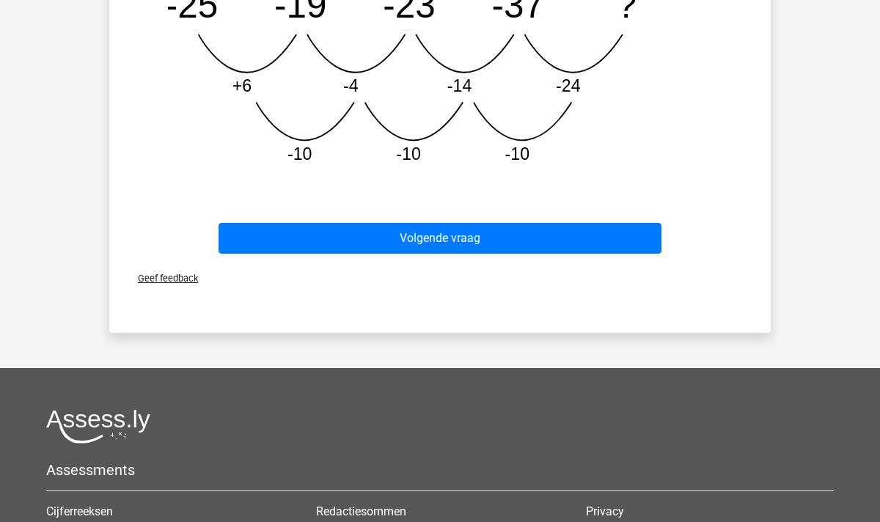
scroll to position [458, 0]
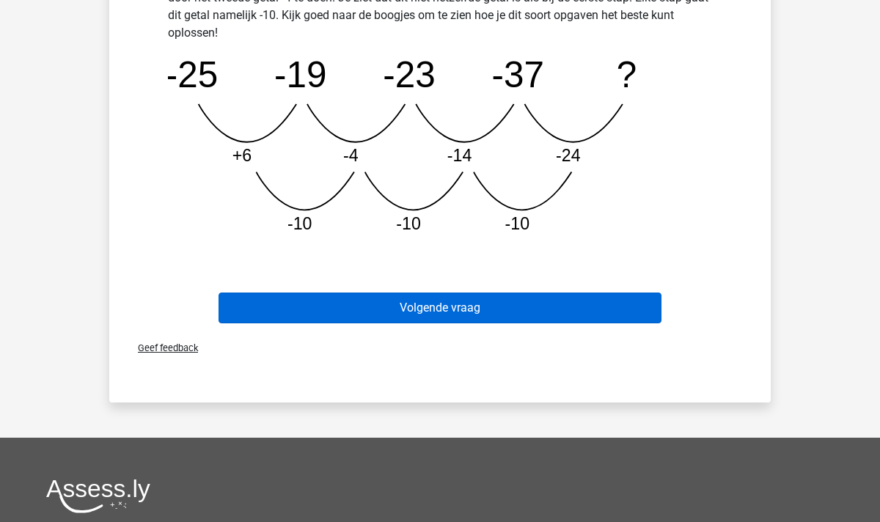
click at [428, 313] on button "Volgende vraag" at bounding box center [441, 308] width 444 height 31
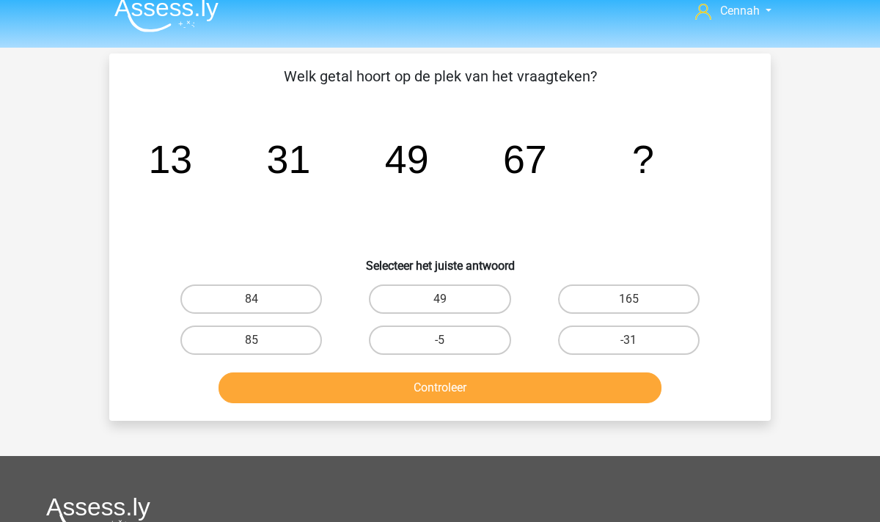
scroll to position [3, 0]
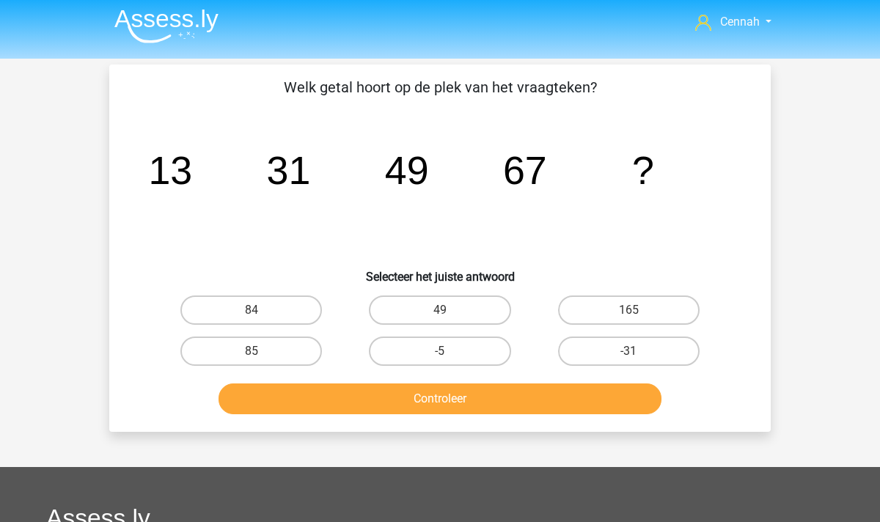
click at [257, 352] on input "85" at bounding box center [257, 356] width 10 height 10
radio input "true"
click at [454, 396] on button "Controleer" at bounding box center [441, 399] width 444 height 31
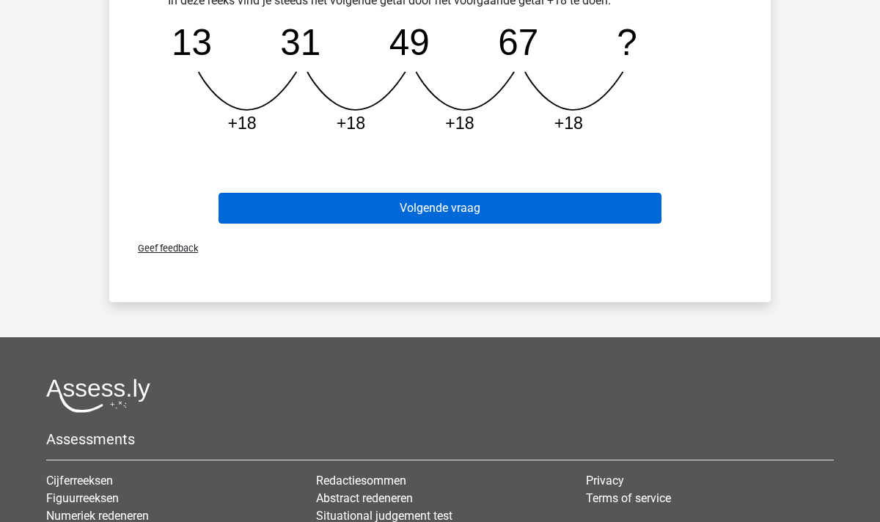
click at [454, 207] on button "Volgende vraag" at bounding box center [441, 208] width 444 height 31
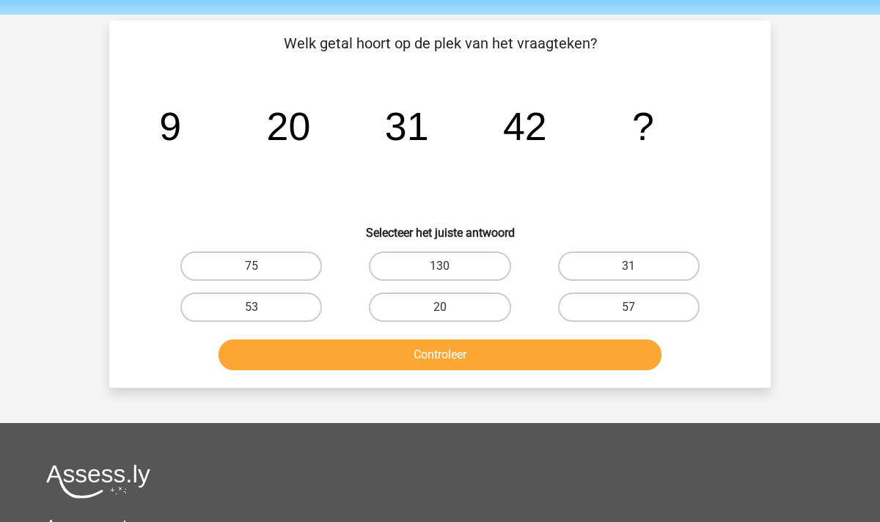
scroll to position [40, 0]
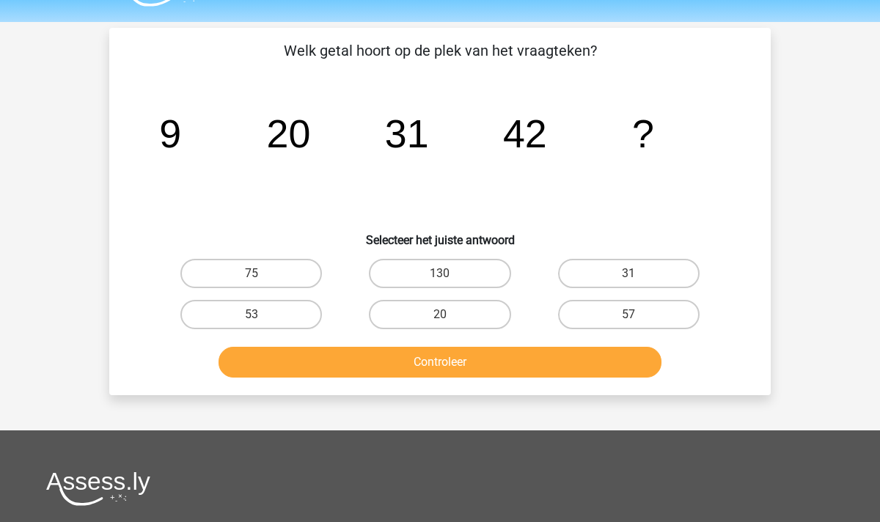
click at [252, 315] on input "53" at bounding box center [257, 320] width 10 height 10
radio input "true"
click at [387, 369] on button "Controleer" at bounding box center [441, 362] width 444 height 31
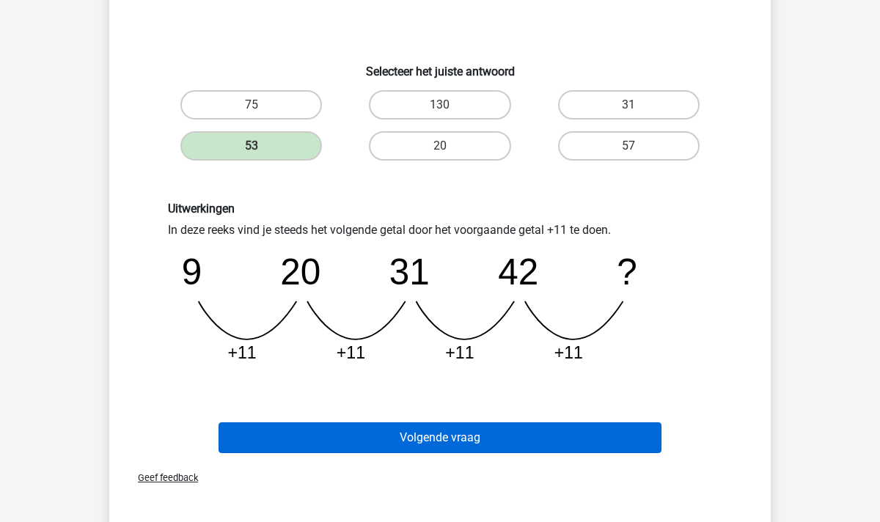
click at [395, 448] on button "Volgende vraag" at bounding box center [441, 438] width 444 height 31
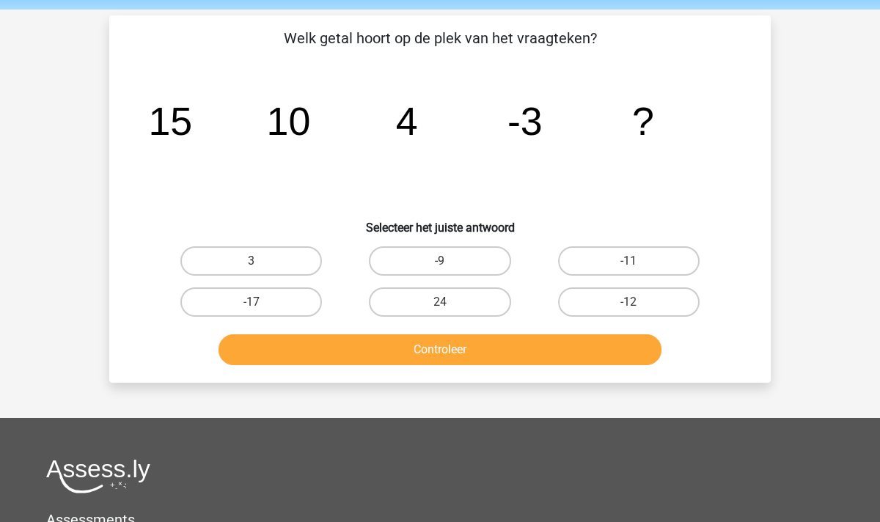
scroll to position [48, 0]
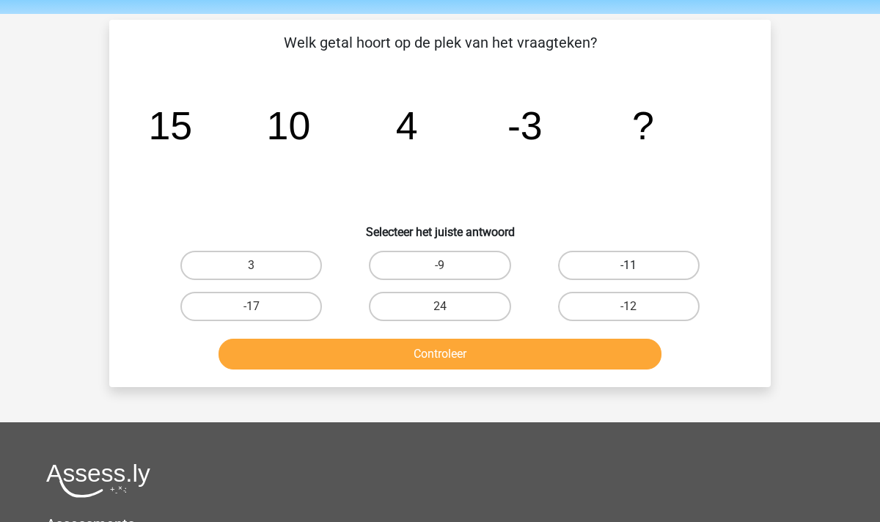
click at [613, 268] on label "-11" at bounding box center [629, 265] width 142 height 29
click at [629, 268] on input "-11" at bounding box center [634, 271] width 10 height 10
radio input "true"
click at [517, 352] on button "Controleer" at bounding box center [441, 354] width 444 height 31
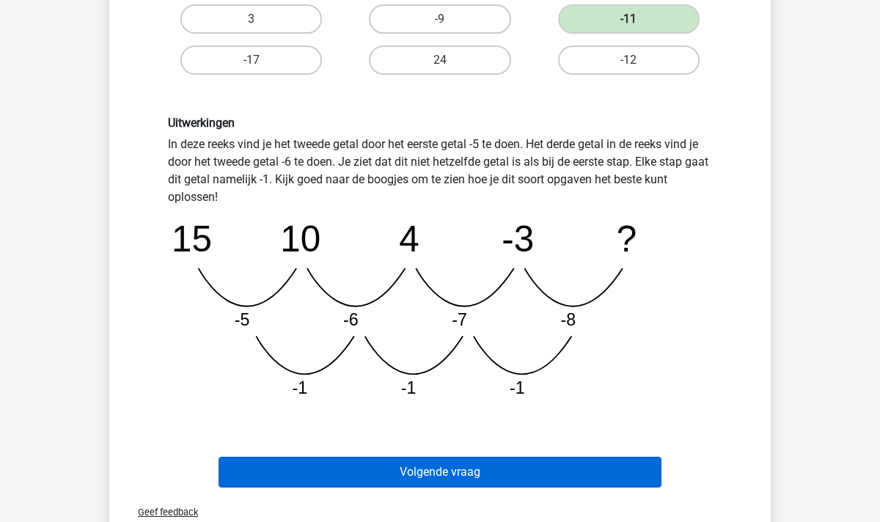
click at [412, 464] on button "Volgende vraag" at bounding box center [441, 472] width 444 height 31
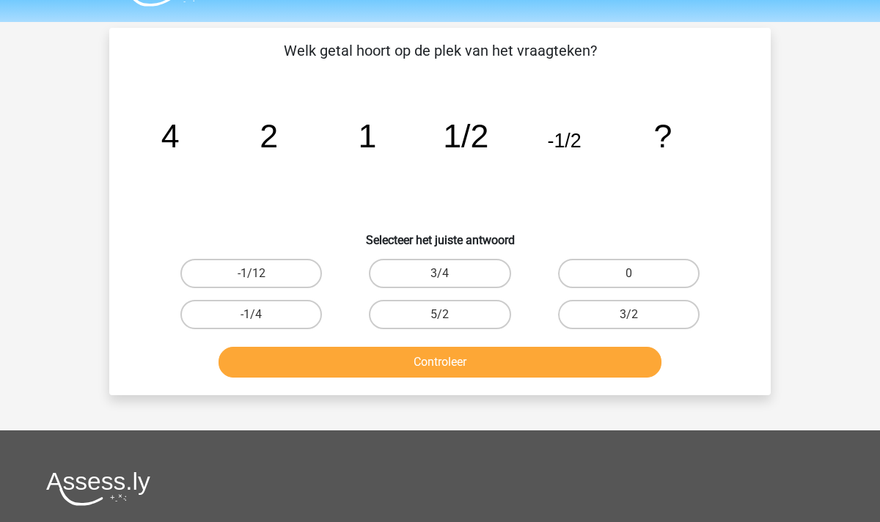
scroll to position [24, 0]
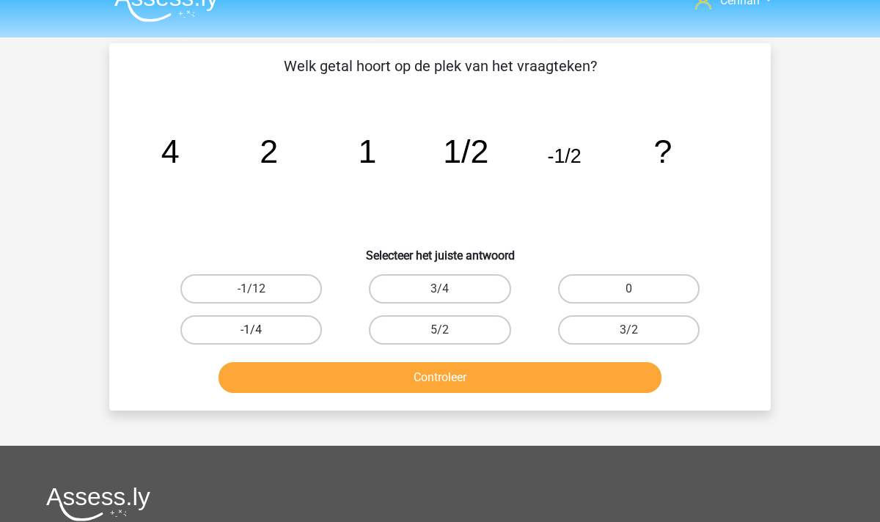
click at [240, 330] on label "-1/4" at bounding box center [251, 329] width 142 height 29
click at [252, 330] on input "-1/4" at bounding box center [257, 335] width 10 height 10
radio input "true"
click at [480, 373] on button "Controleer" at bounding box center [441, 377] width 444 height 31
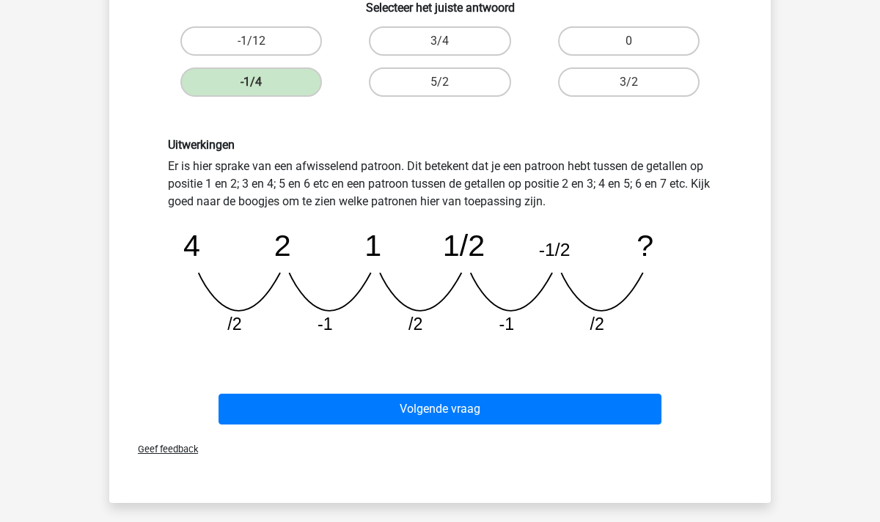
scroll to position [284, 0]
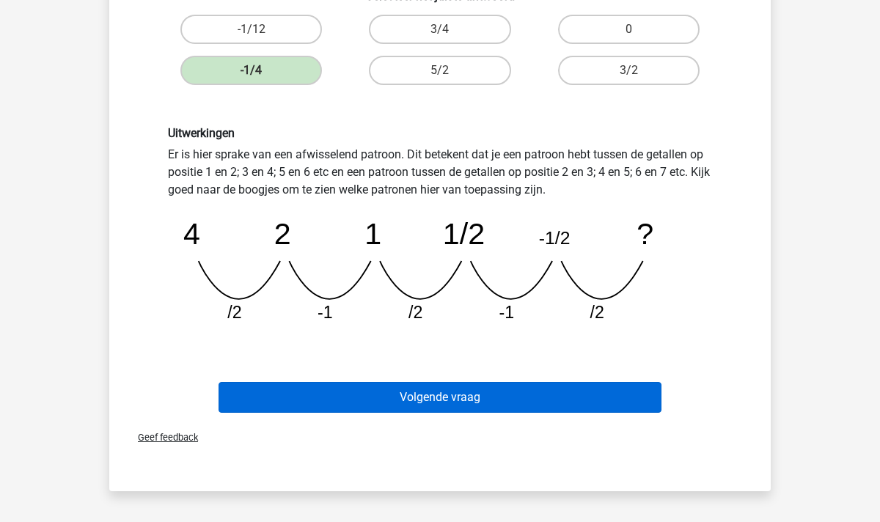
click at [395, 399] on button "Volgende vraag" at bounding box center [441, 397] width 444 height 31
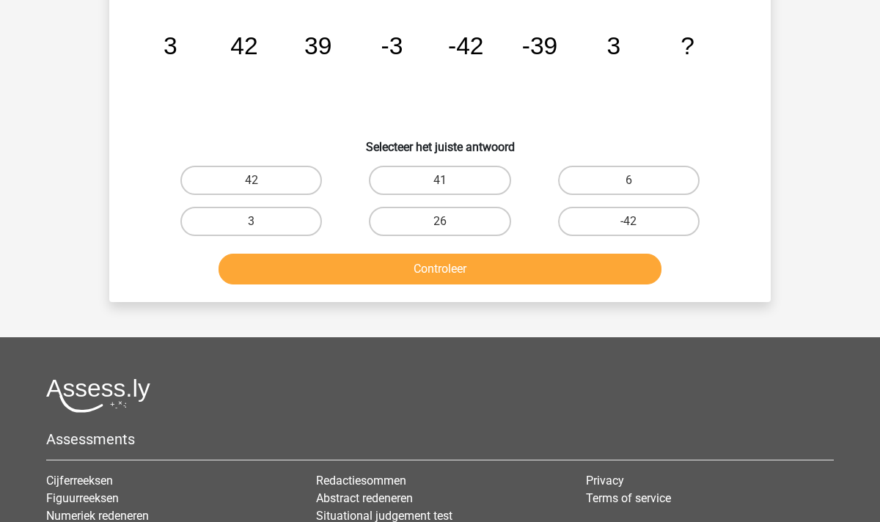
scroll to position [67, 0]
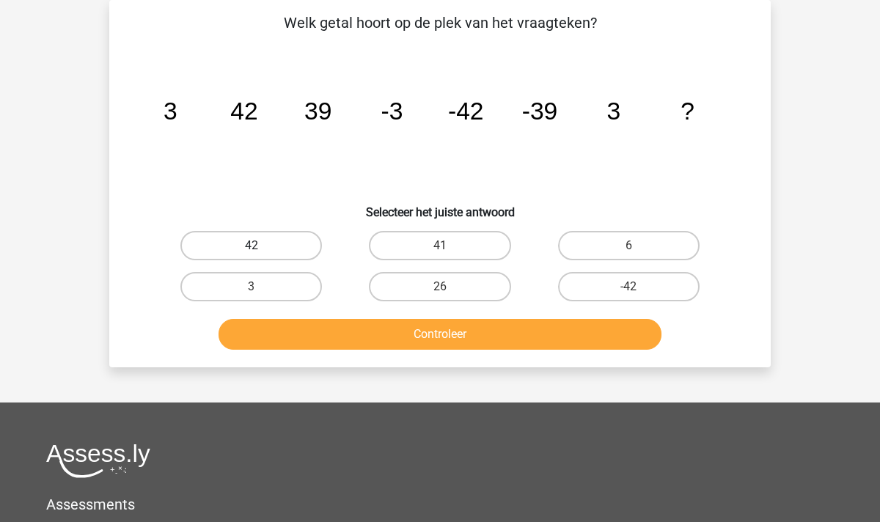
click at [280, 246] on label "42" at bounding box center [251, 245] width 142 height 29
click at [261, 246] on input "42" at bounding box center [257, 251] width 10 height 10
radio input "true"
click at [372, 330] on button "Controleer" at bounding box center [441, 334] width 444 height 31
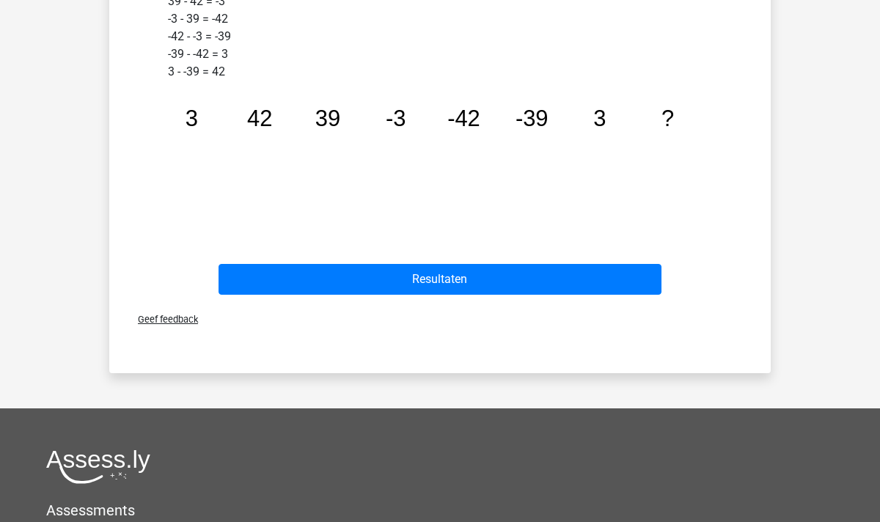
scroll to position [546, 0]
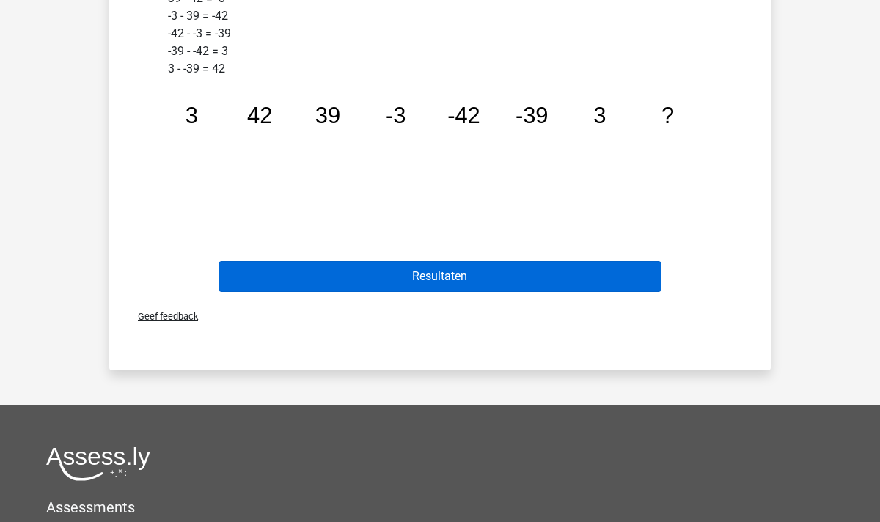
click at [443, 275] on button "Resultaten" at bounding box center [441, 276] width 444 height 31
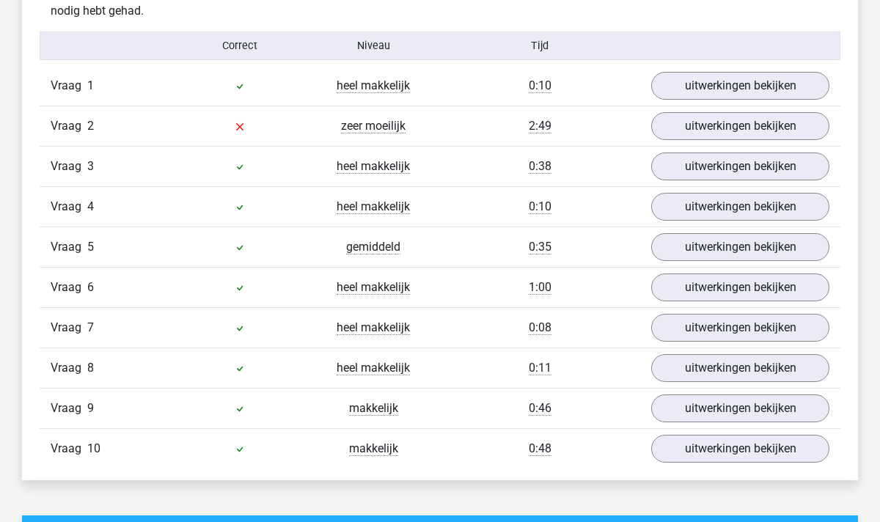
scroll to position [902, 0]
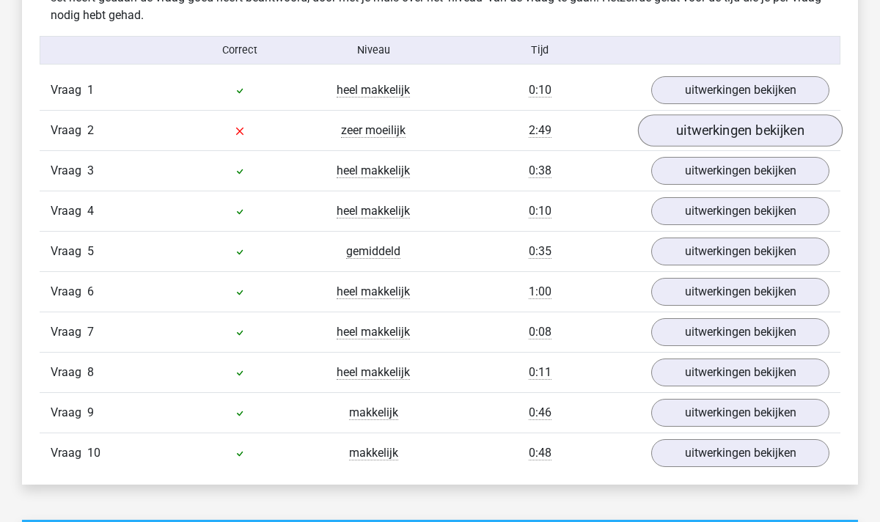
click at [693, 133] on link "uitwerkingen bekijken" at bounding box center [740, 130] width 205 height 32
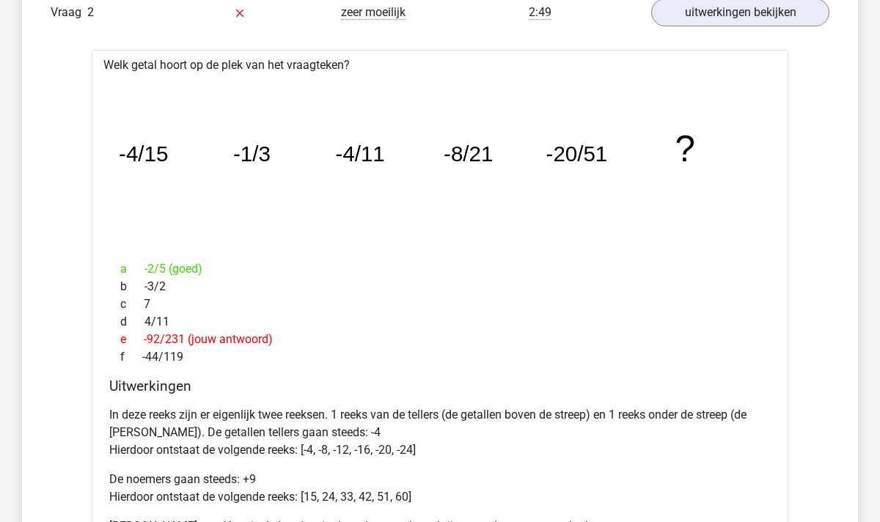
scroll to position [1030, 0]
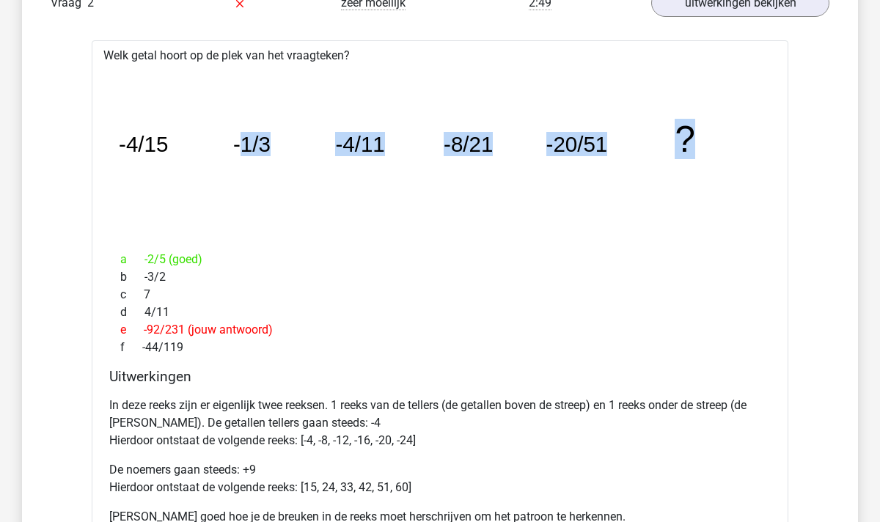
drag, startPoint x: 692, startPoint y: 136, endPoint x: 246, endPoint y: 141, distance: 446.0
click at [246, 140] on g "-4/15 -1/3 -4/11 -8/21 -20/51 ?" at bounding box center [407, 139] width 577 height 40
click at [246, 141] on tspan "-1/3" at bounding box center [251, 144] width 37 height 24
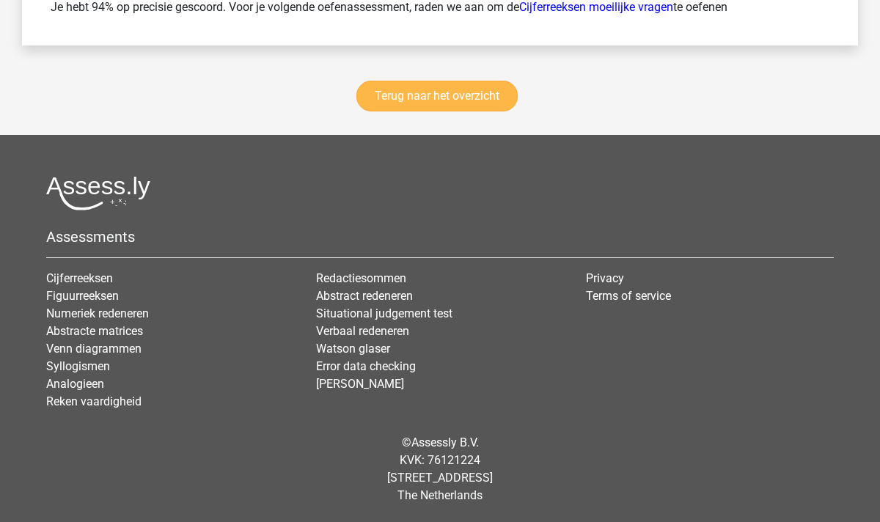
scroll to position [3063, 0]
click at [436, 112] on link "Terug naar het overzicht" at bounding box center [437, 96] width 161 height 31
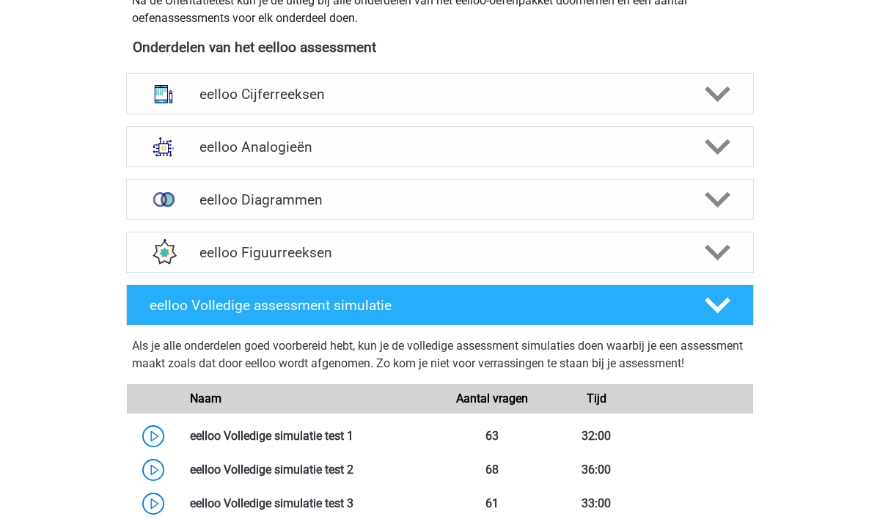
scroll to position [546, 0]
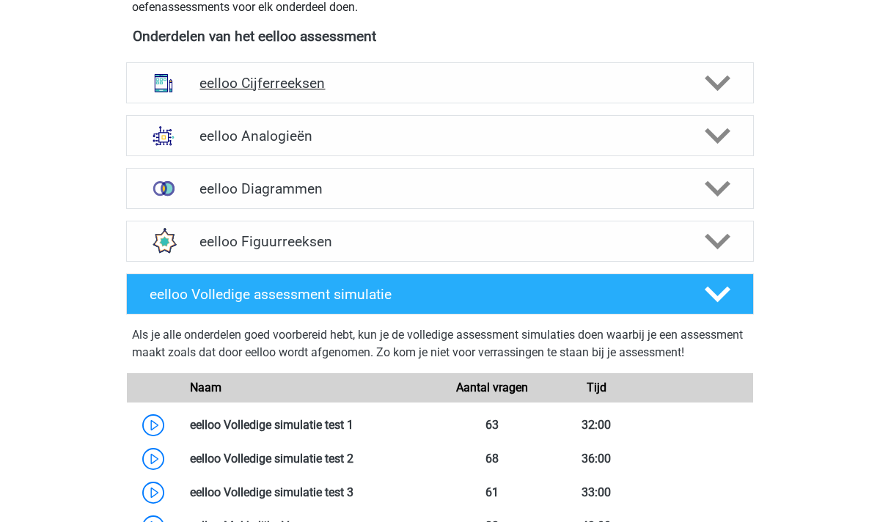
click at [715, 67] on div "eelloo Cijferreeksen" at bounding box center [440, 82] width 628 height 41
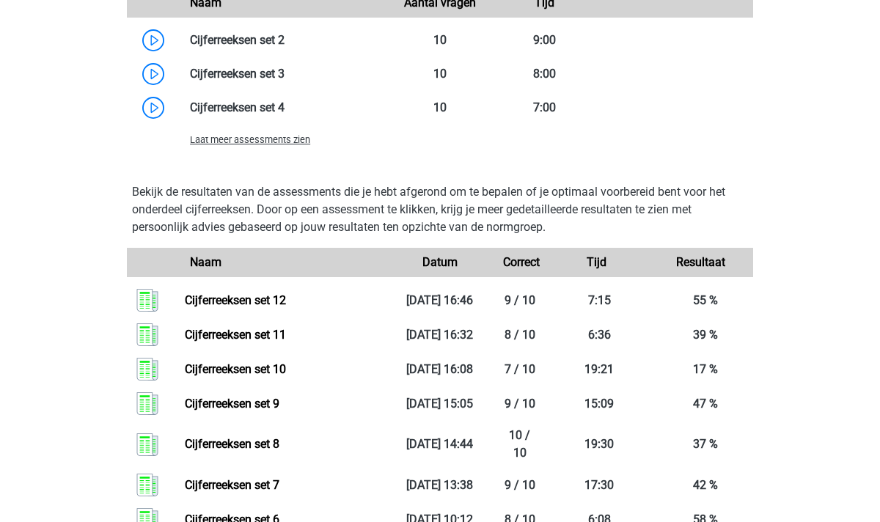
scroll to position [1303, 0]
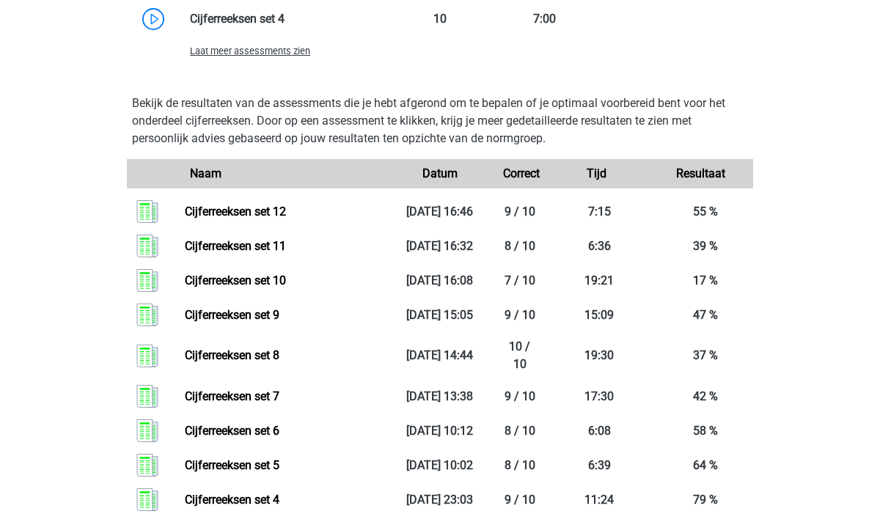
click at [255, 54] on span "Laat meer assessments zien" at bounding box center [250, 50] width 120 height 11
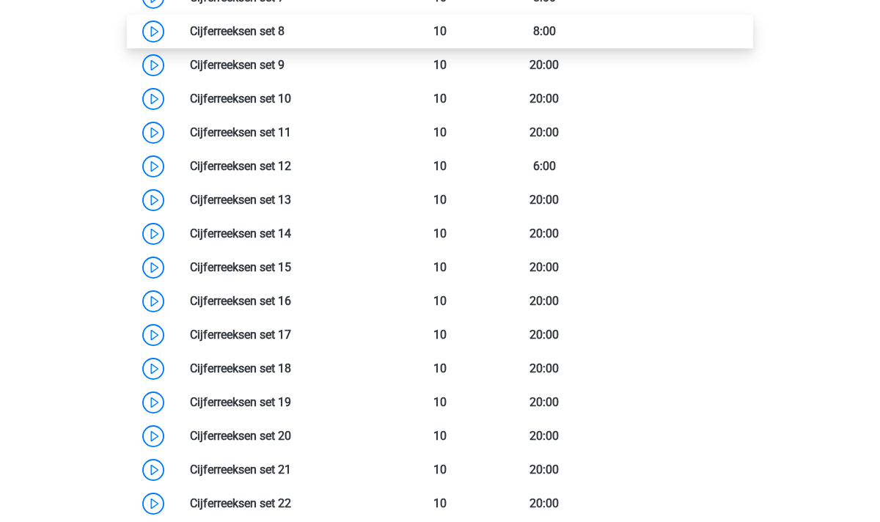
scroll to position [1433, 0]
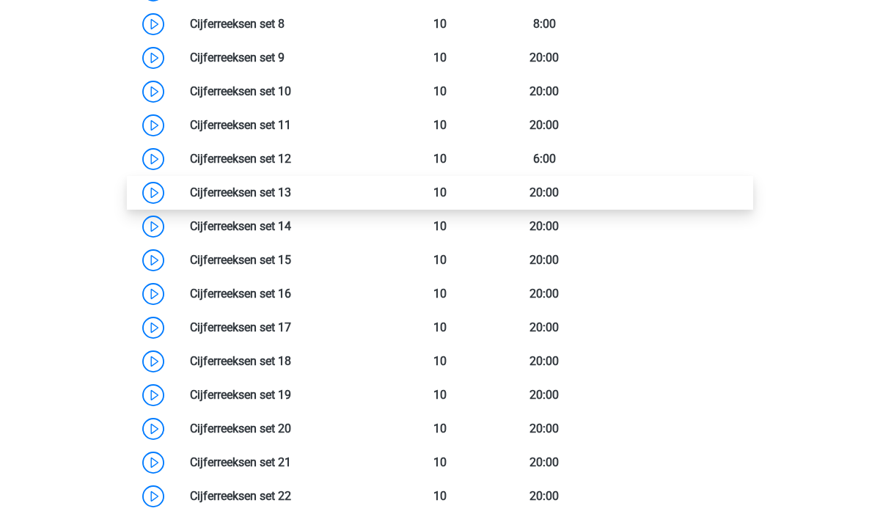
click at [291, 195] on link at bounding box center [291, 193] width 0 height 14
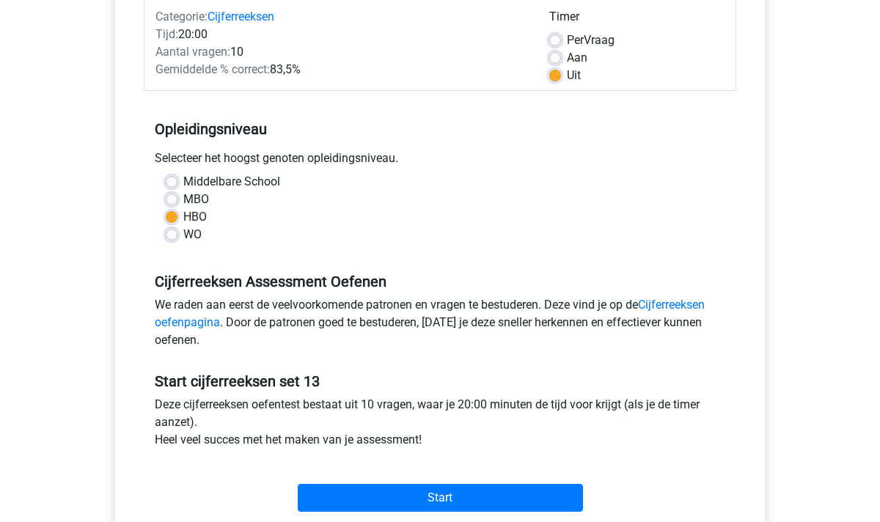
scroll to position [172, 0]
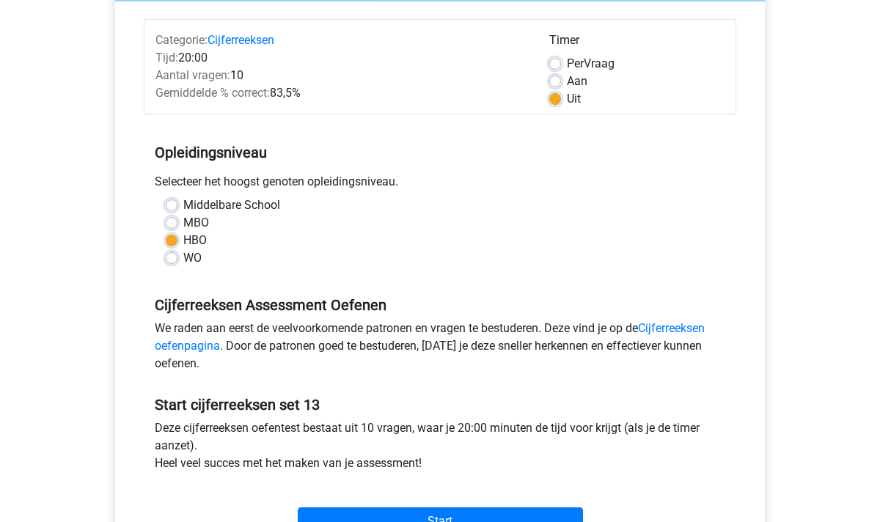
click at [567, 80] on label "Aan" at bounding box center [577, 82] width 21 height 18
click at [551, 80] on input "Aan" at bounding box center [555, 80] width 12 height 15
radio input "true"
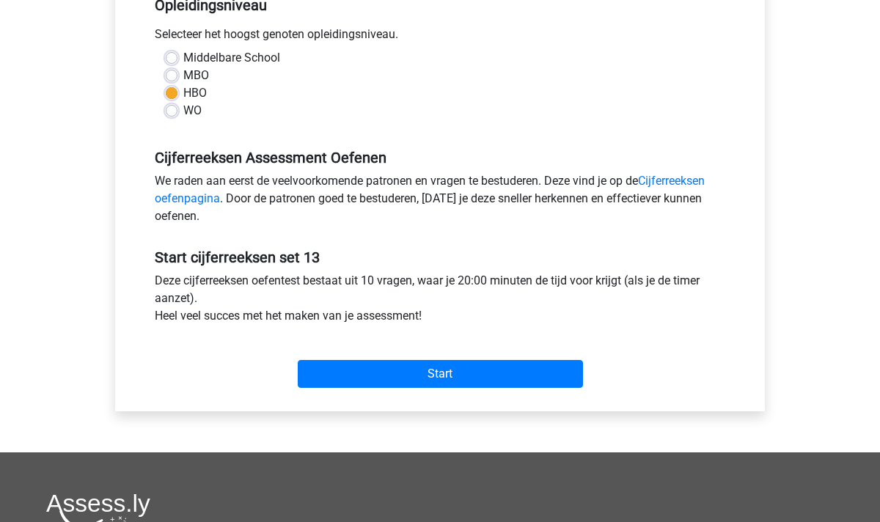
scroll to position [354, 0]
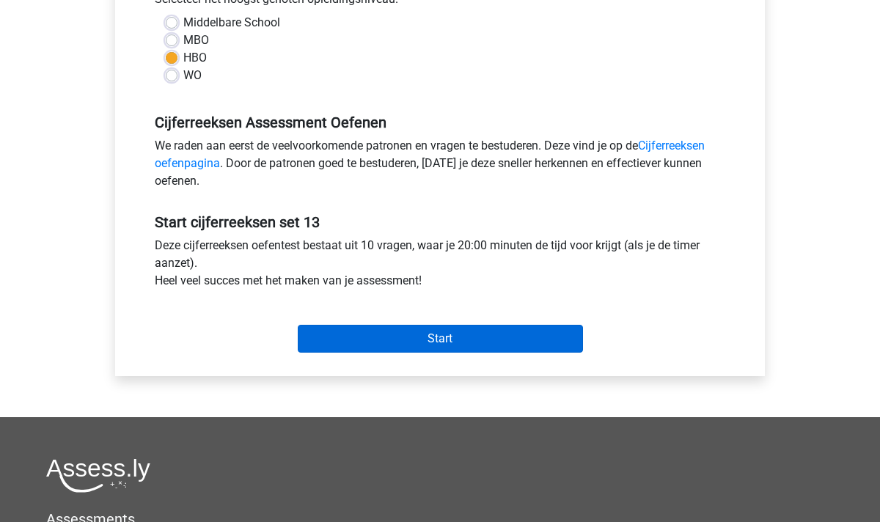
click at [453, 336] on input "Start" at bounding box center [440, 339] width 285 height 28
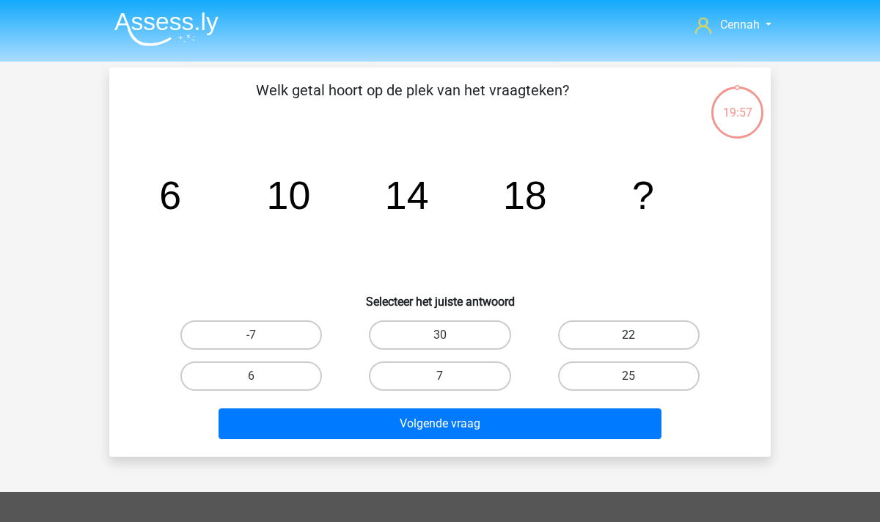
click at [639, 332] on label "22" at bounding box center [629, 335] width 142 height 29
click at [638, 335] on input "22" at bounding box center [634, 340] width 10 height 10
radio input "true"
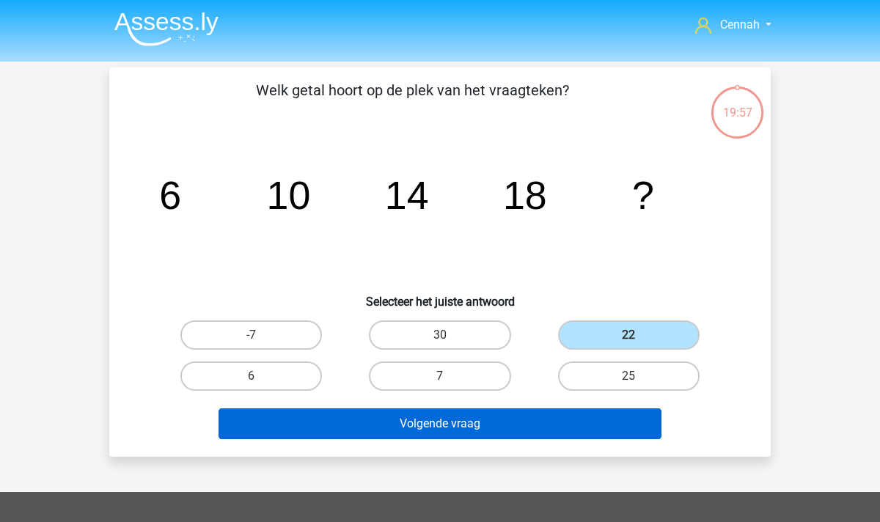
click at [572, 416] on button "Volgende vraag" at bounding box center [441, 424] width 444 height 31
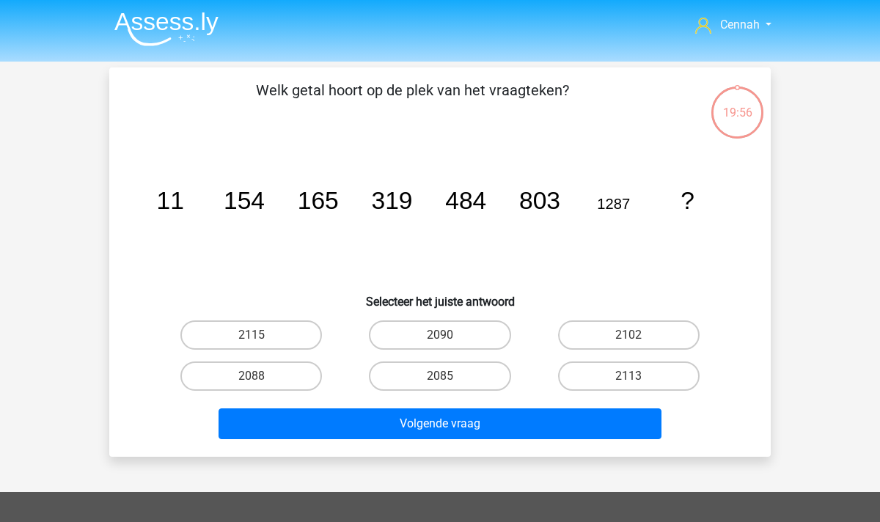
scroll to position [67, 0]
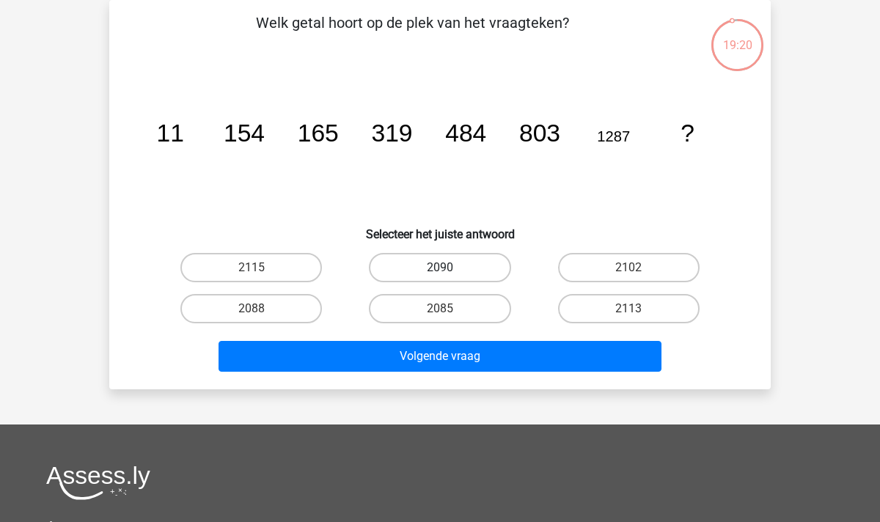
click at [436, 266] on label "2090" at bounding box center [440, 267] width 142 height 29
click at [440, 268] on input "2090" at bounding box center [445, 273] width 10 height 10
radio input "true"
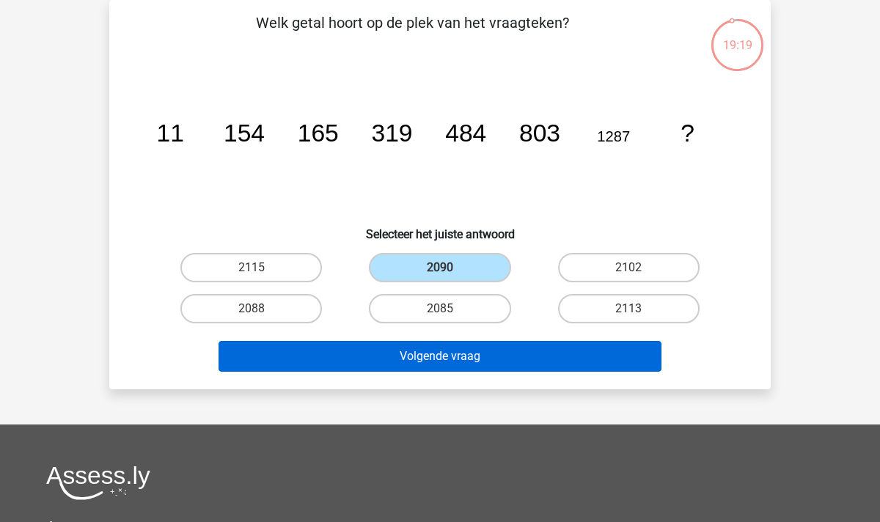
click at [472, 361] on button "Volgende vraag" at bounding box center [441, 356] width 444 height 31
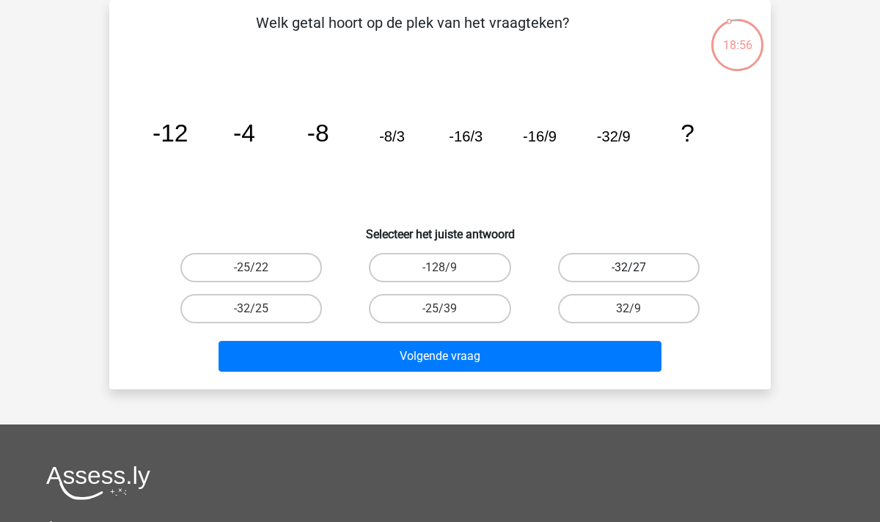
click at [639, 263] on label "-32/27" at bounding box center [629, 267] width 142 height 29
click at [638, 268] on input "-32/27" at bounding box center [634, 273] width 10 height 10
radio input "true"
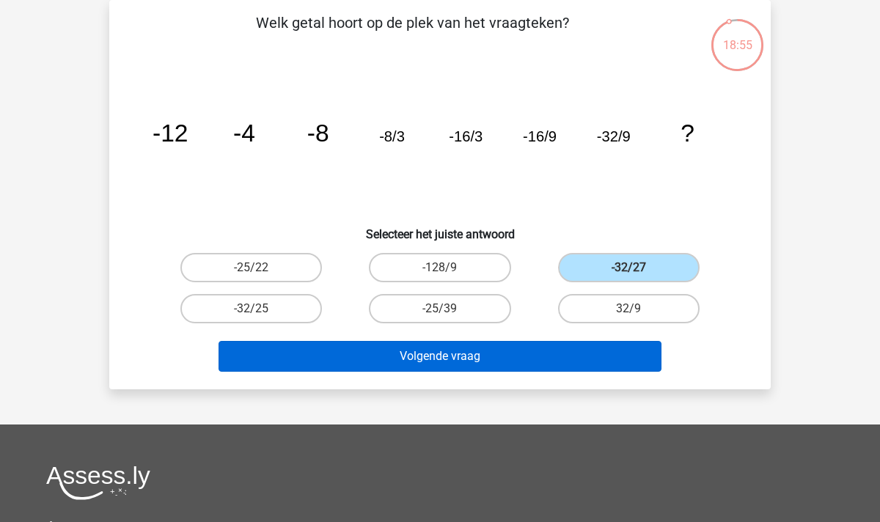
click at [423, 360] on button "Volgende vraag" at bounding box center [441, 356] width 444 height 31
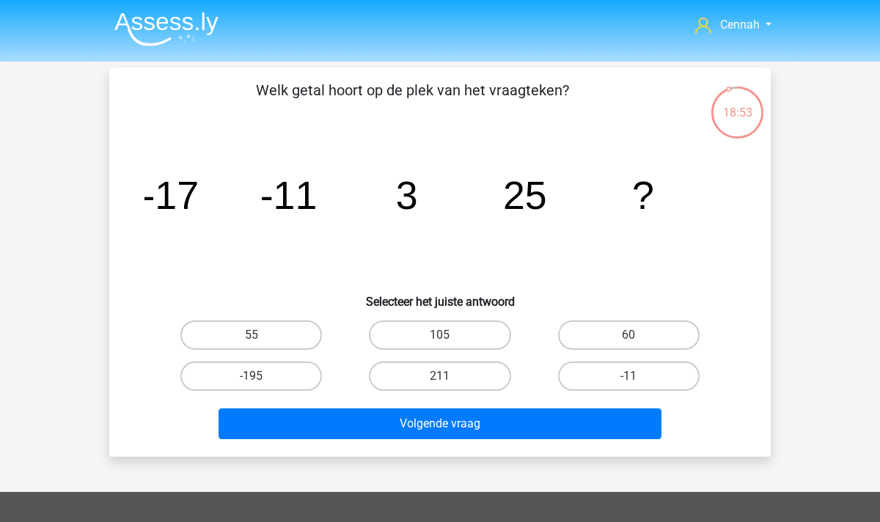
scroll to position [0, 0]
click at [226, 343] on label "55" at bounding box center [251, 335] width 142 height 29
click at [252, 343] on input "55" at bounding box center [257, 340] width 10 height 10
radio input "true"
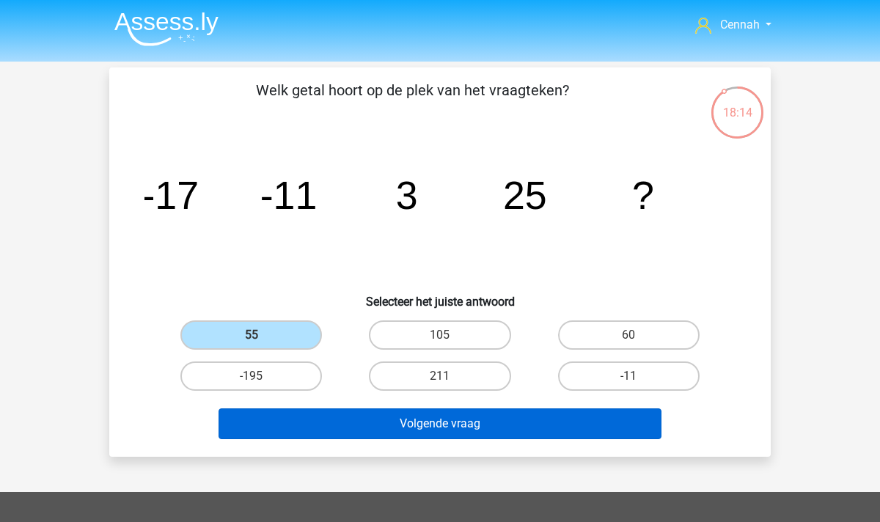
click at [378, 431] on button "Volgende vraag" at bounding box center [441, 424] width 444 height 31
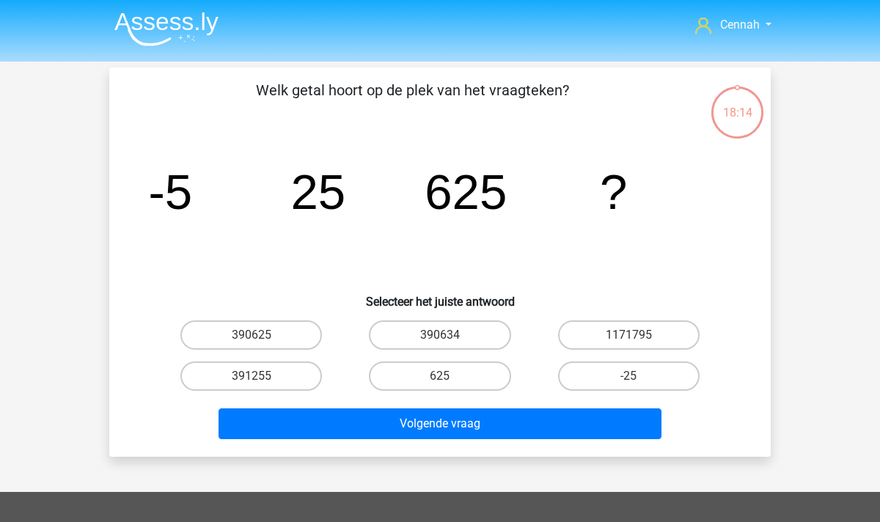
scroll to position [67, 0]
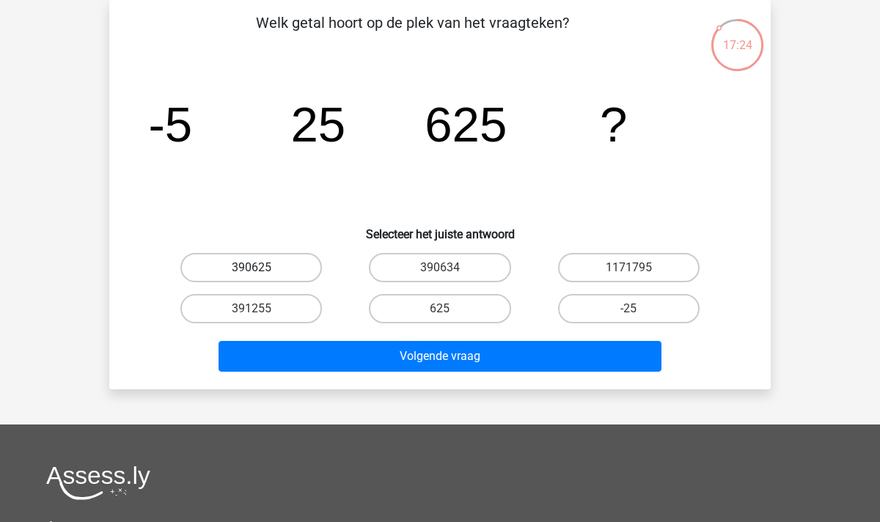
click at [268, 271] on label "390625" at bounding box center [251, 267] width 142 height 29
click at [261, 271] on input "390625" at bounding box center [257, 273] width 10 height 10
radio input "true"
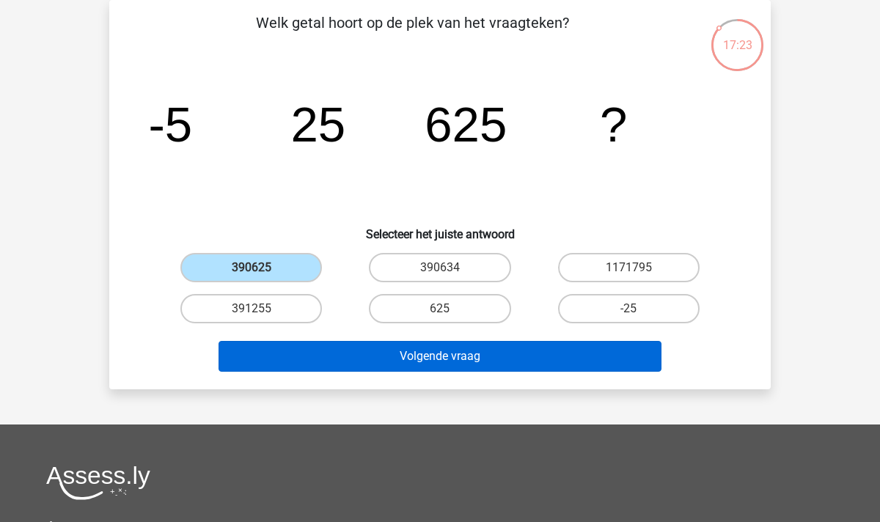
click at [404, 346] on button "Volgende vraag" at bounding box center [441, 356] width 444 height 31
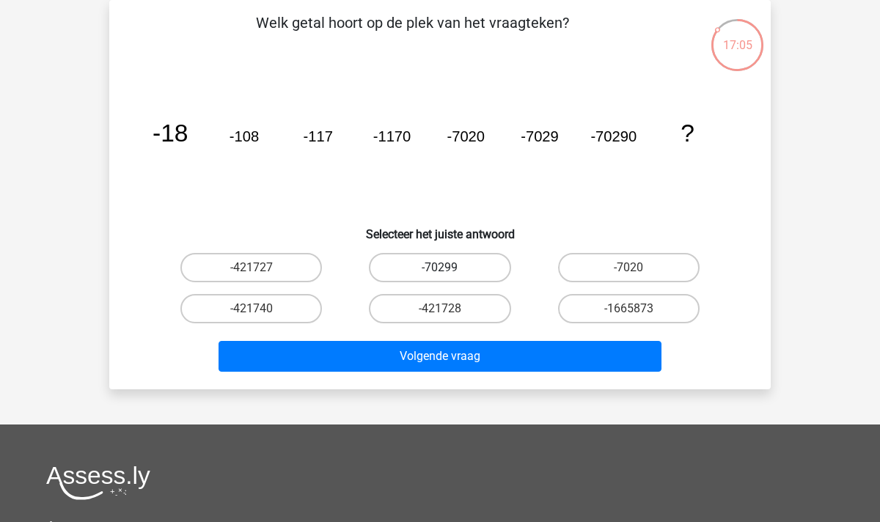
click at [456, 268] on label "-70299" at bounding box center [440, 267] width 142 height 29
click at [450, 268] on input "-70299" at bounding box center [445, 273] width 10 height 10
radio input "true"
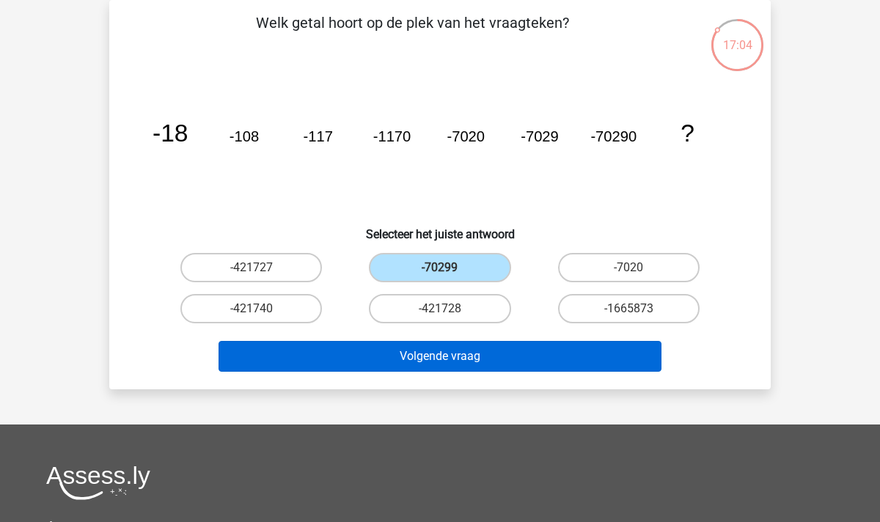
click at [437, 360] on button "Volgende vraag" at bounding box center [441, 356] width 444 height 31
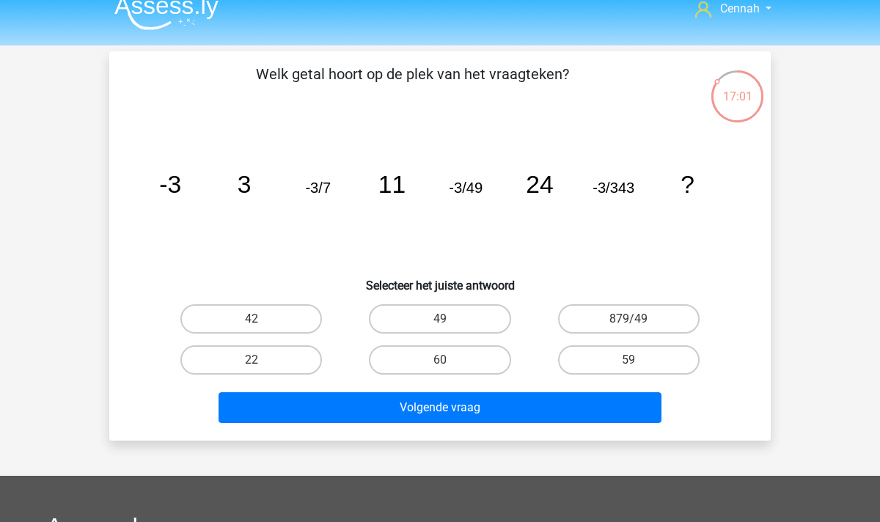
scroll to position [15, 0]
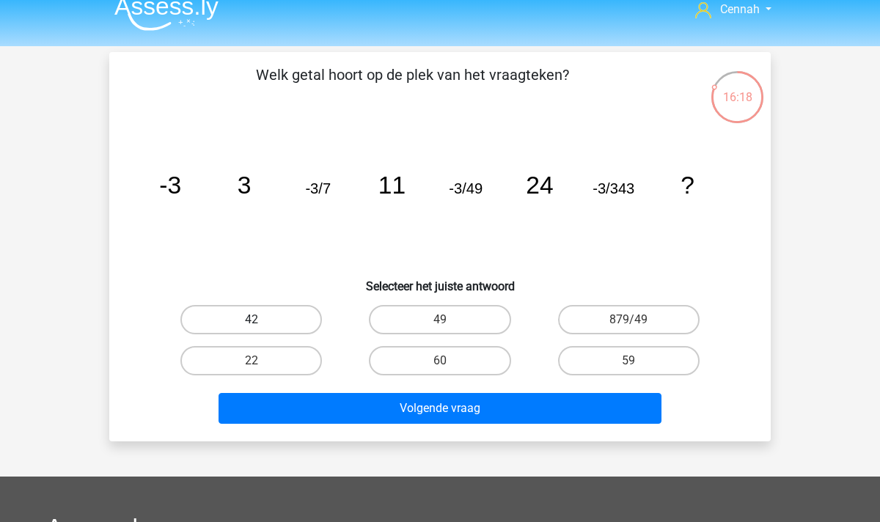
click at [267, 319] on label "42" at bounding box center [251, 319] width 142 height 29
click at [261, 320] on input "42" at bounding box center [257, 325] width 10 height 10
radio input "true"
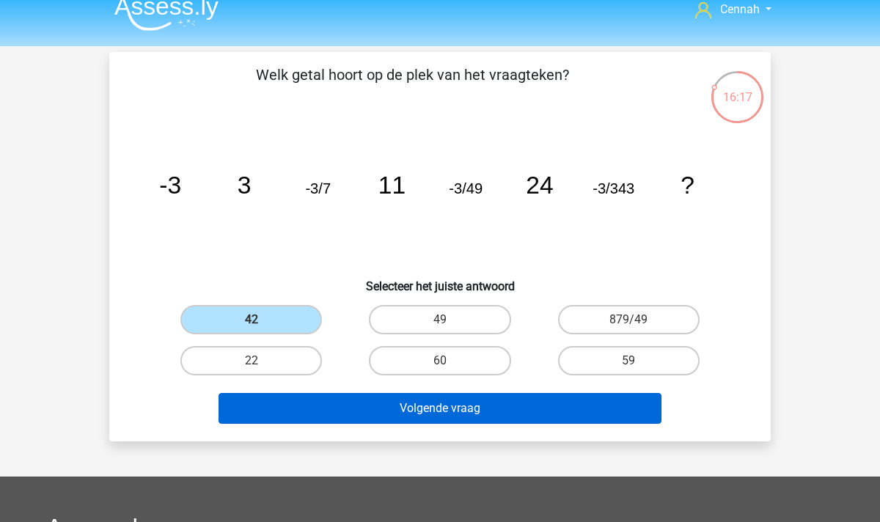
click at [364, 402] on button "Volgende vraag" at bounding box center [441, 408] width 444 height 31
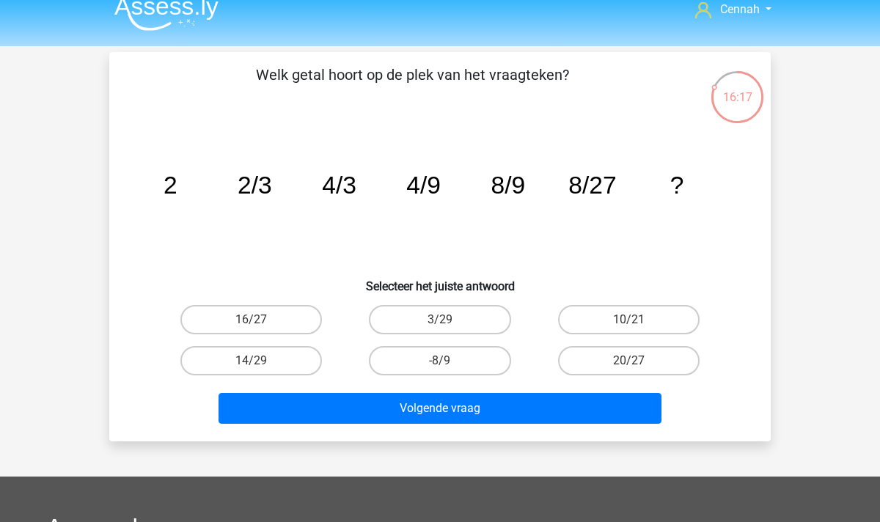
scroll to position [67, 0]
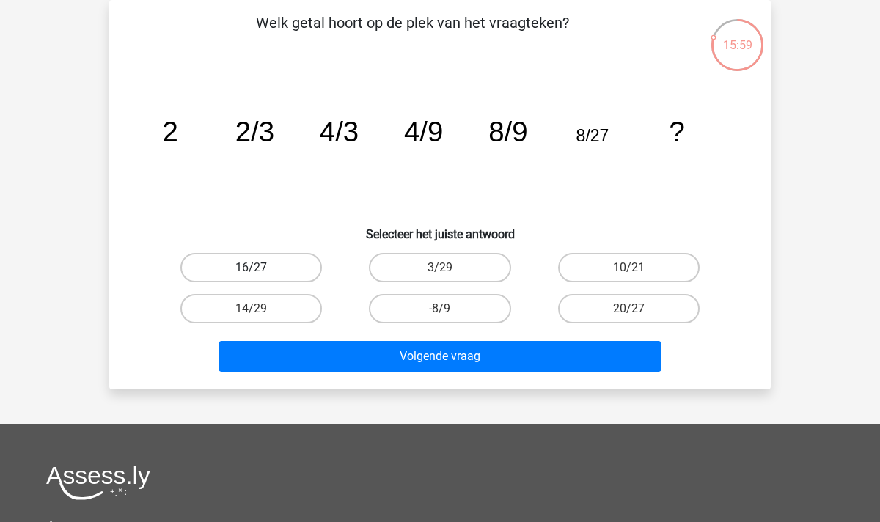
click at [244, 265] on label "16/27" at bounding box center [251, 267] width 142 height 29
click at [252, 268] on input "16/27" at bounding box center [257, 273] width 10 height 10
radio input "true"
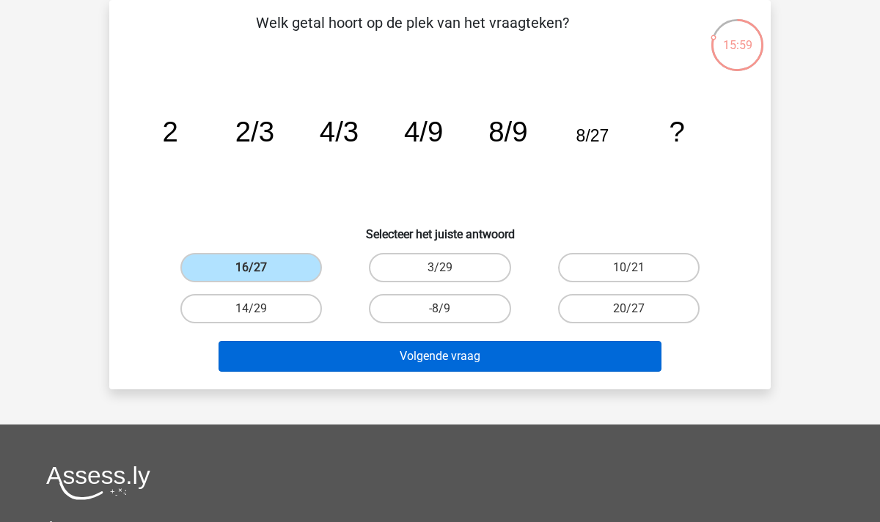
click at [383, 361] on button "Volgende vraag" at bounding box center [441, 356] width 444 height 31
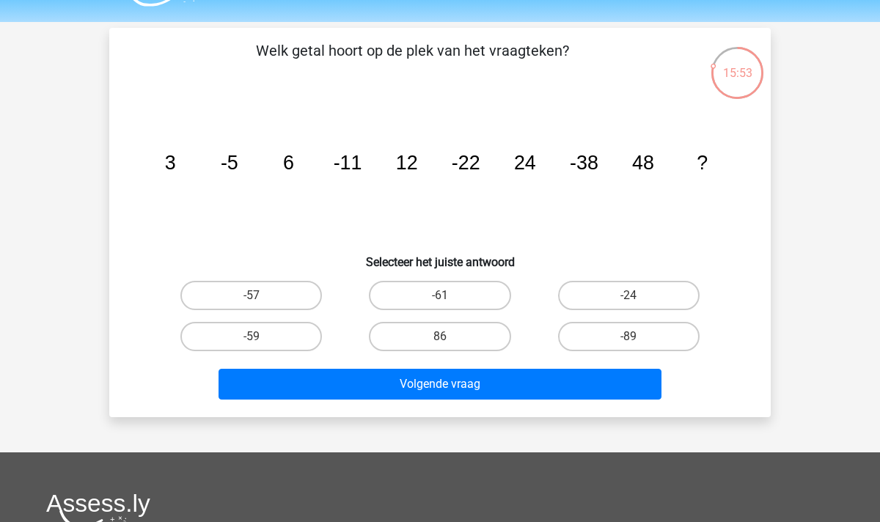
scroll to position [41, 0]
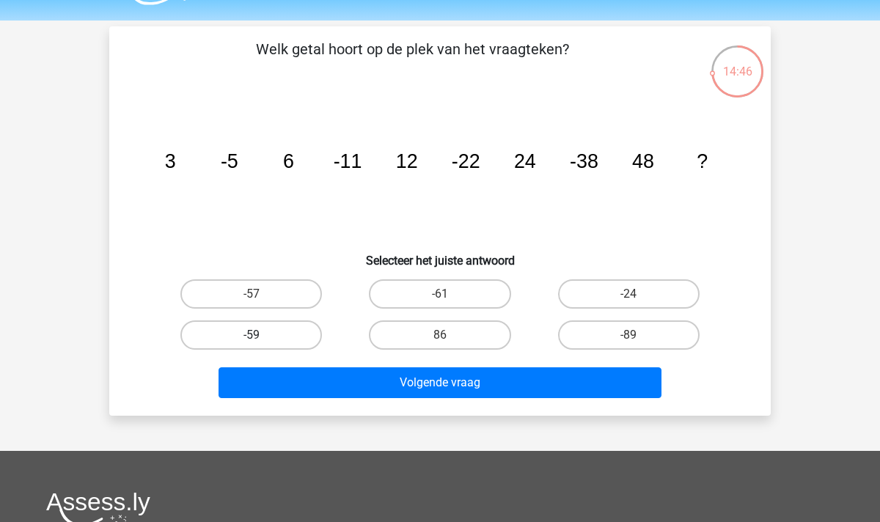
click at [268, 336] on label "-59" at bounding box center [251, 335] width 142 height 29
click at [261, 336] on input "-59" at bounding box center [257, 340] width 10 height 10
radio input "true"
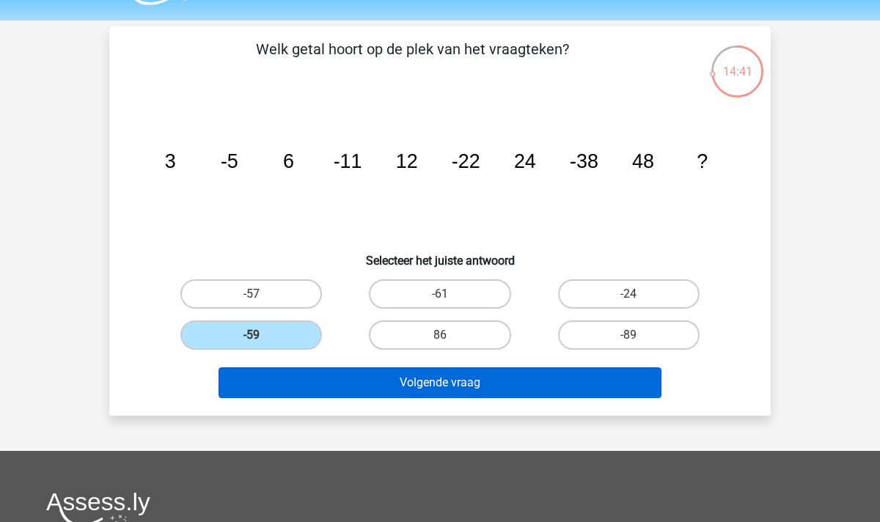
click at [414, 384] on button "Volgende vraag" at bounding box center [441, 383] width 444 height 31
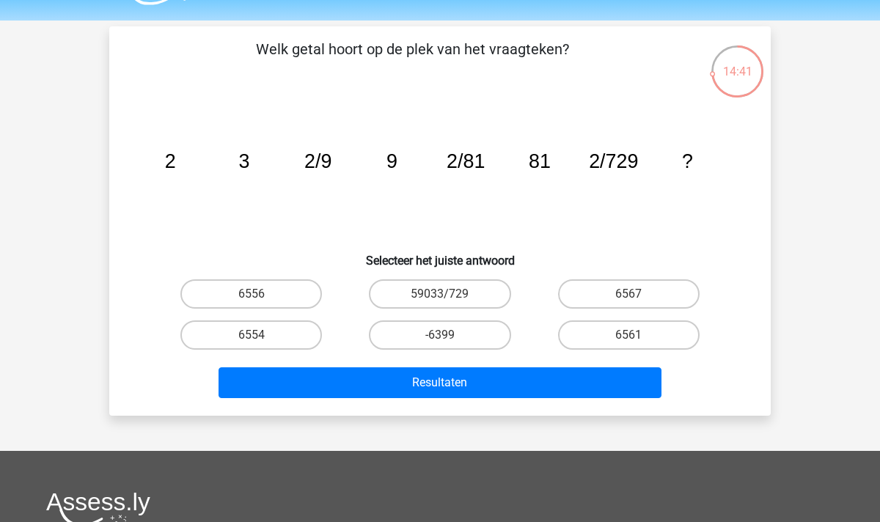
scroll to position [67, 0]
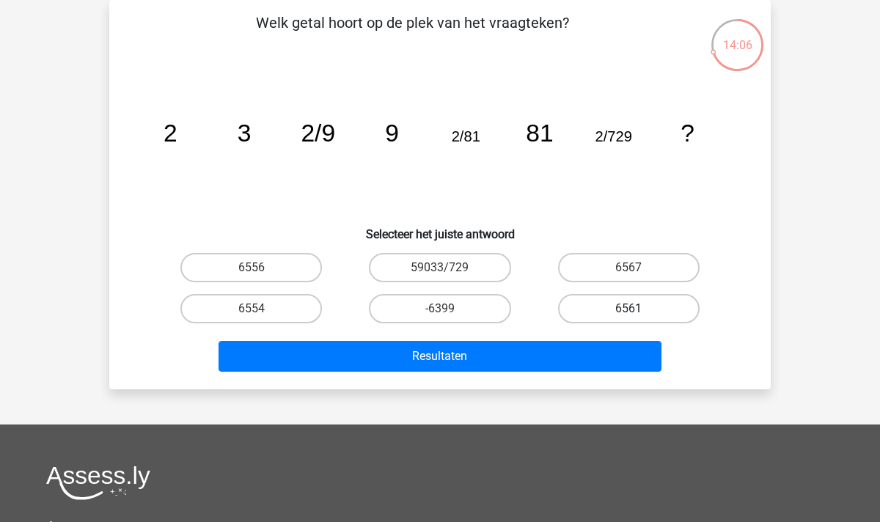
click at [615, 315] on label "6561" at bounding box center [629, 308] width 142 height 29
click at [629, 315] on input "6561" at bounding box center [634, 314] width 10 height 10
radio input "true"
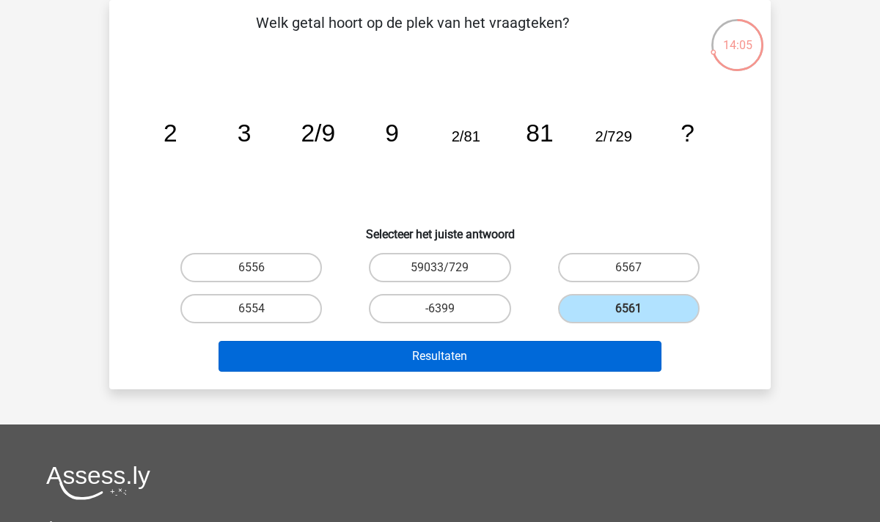
click at [489, 360] on button "Resultaten" at bounding box center [441, 356] width 444 height 31
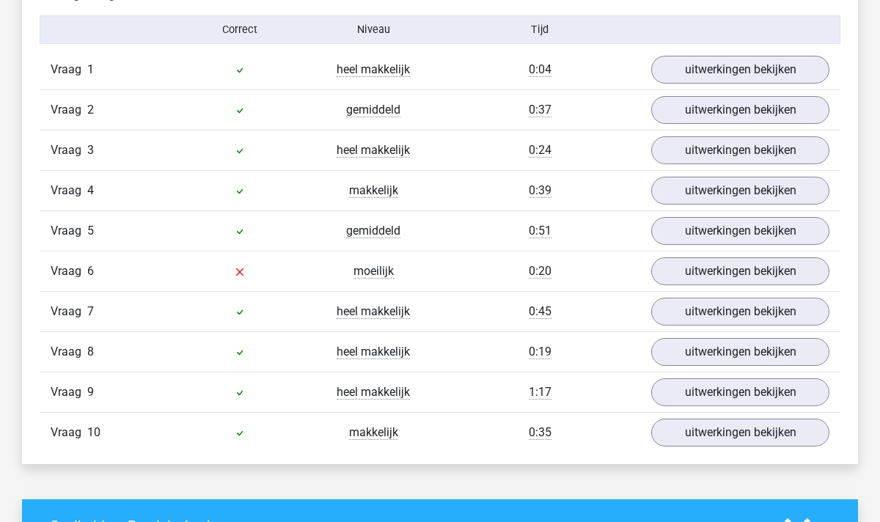
scroll to position [929, 0]
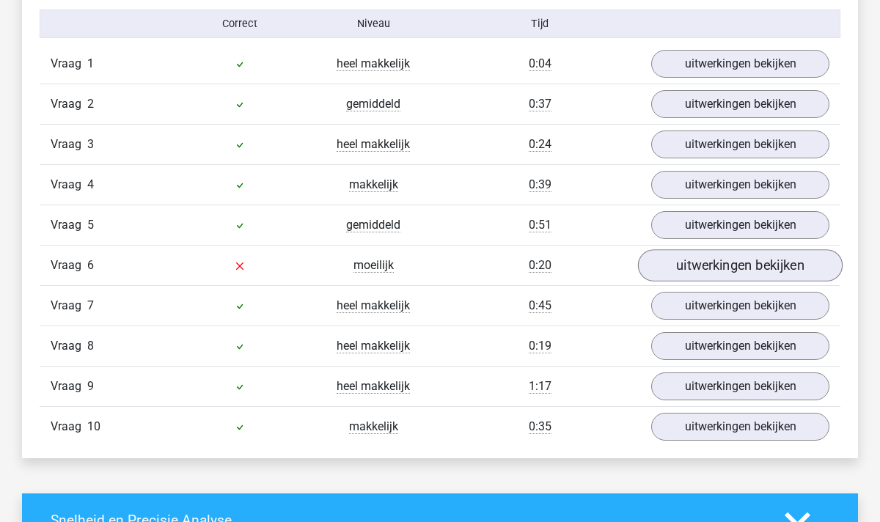
click at [709, 263] on link "uitwerkingen bekijken" at bounding box center [740, 265] width 205 height 32
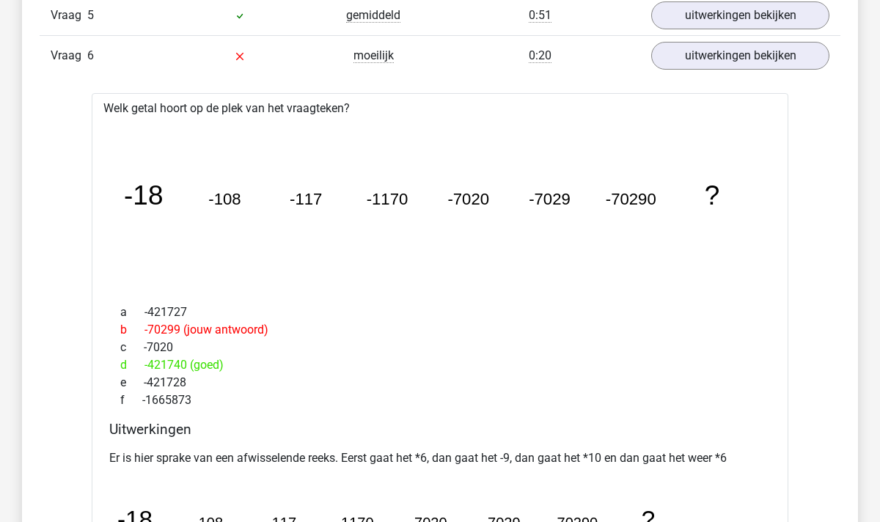
scroll to position [1022, 0]
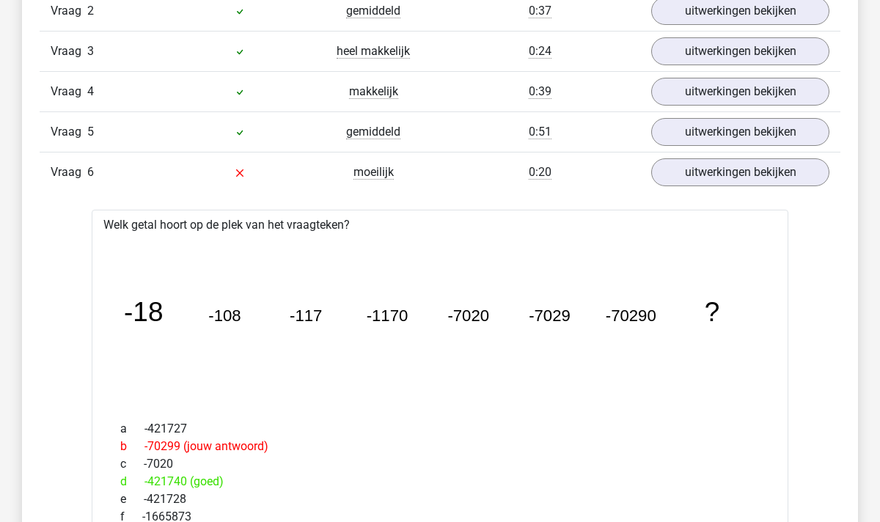
click at [335, 156] on div "Vraag 6 moeilijk 0:20 uitwerkingen bekijken" at bounding box center [440, 172] width 801 height 40
click at [752, 185] on link "uitwerkingen bekijken" at bounding box center [740, 172] width 205 height 32
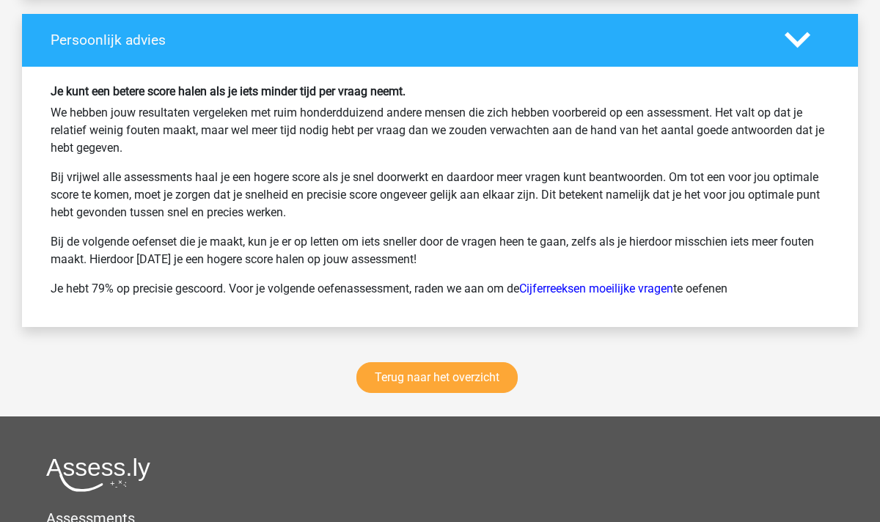
scroll to position [1904, 0]
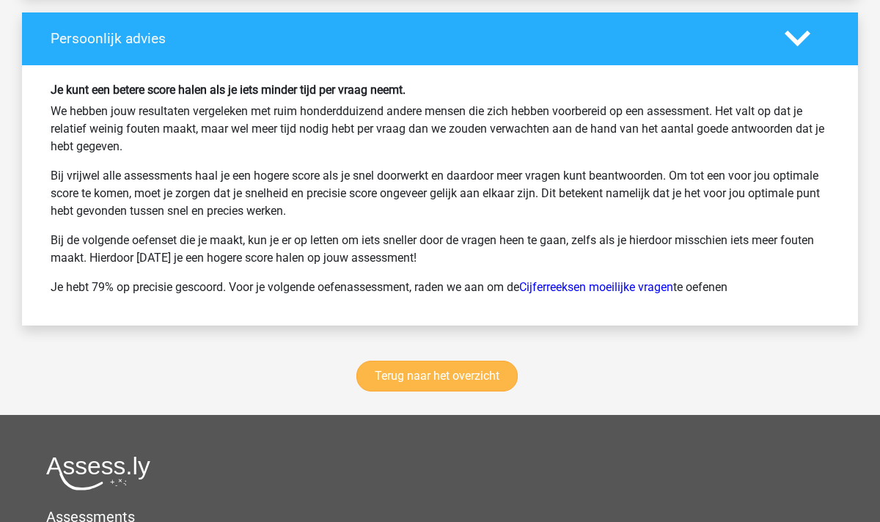
click at [459, 381] on link "Terug naar het overzicht" at bounding box center [437, 376] width 161 height 31
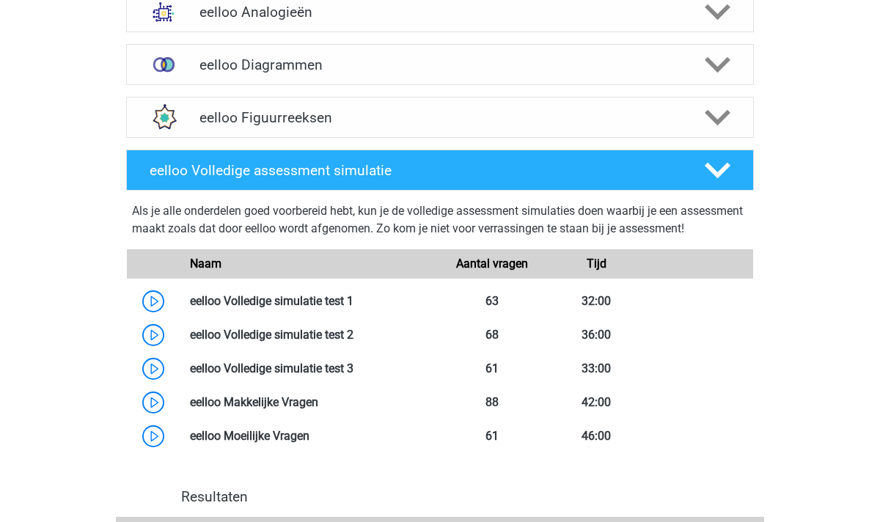
scroll to position [464, 0]
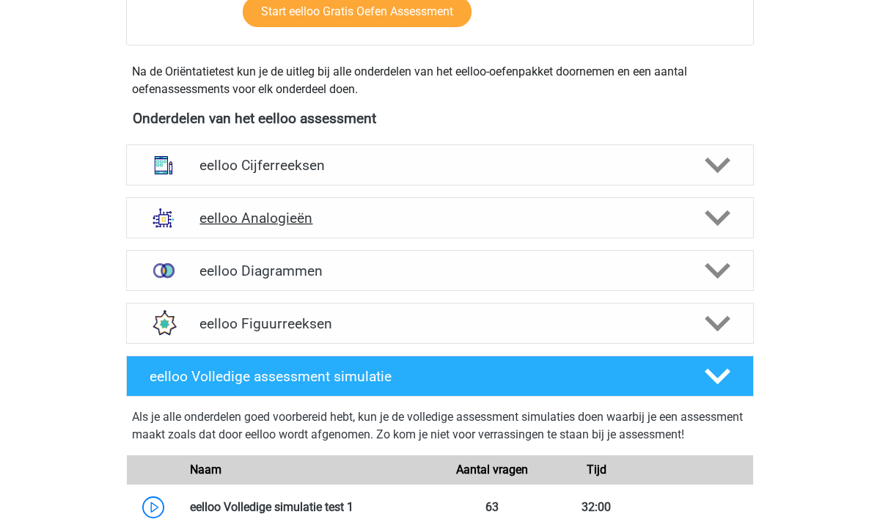
click at [712, 215] on polygon at bounding box center [718, 219] width 26 height 16
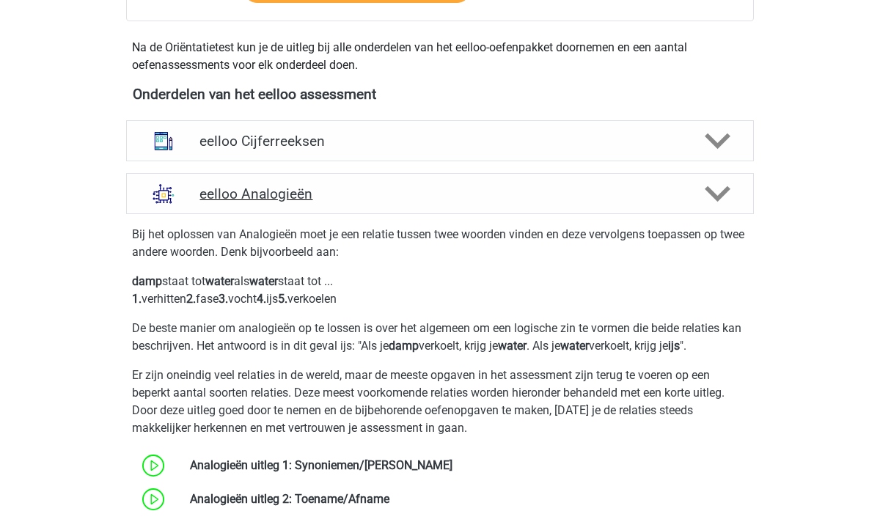
scroll to position [498, 0]
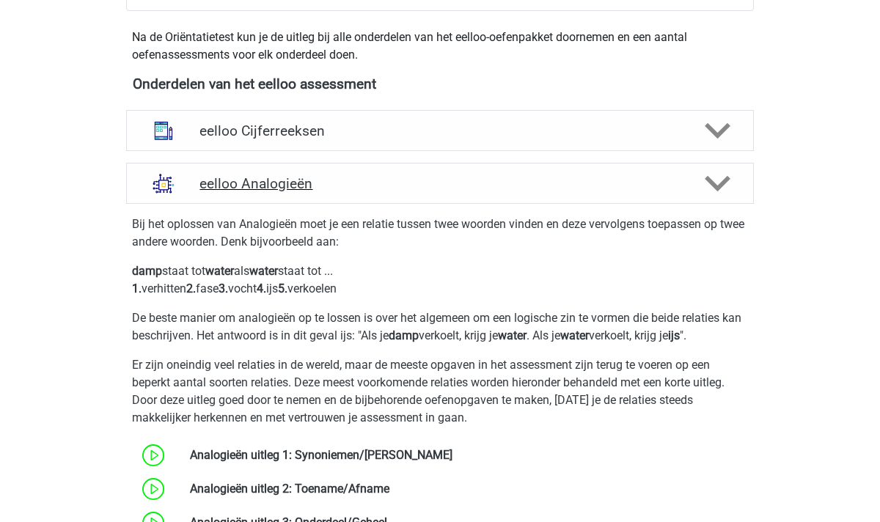
click at [719, 188] on polygon at bounding box center [718, 184] width 26 height 16
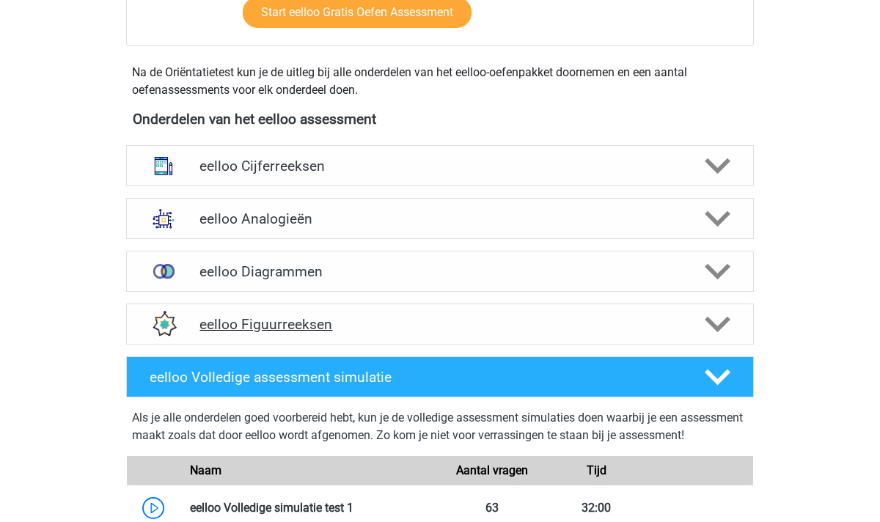
scroll to position [464, 0]
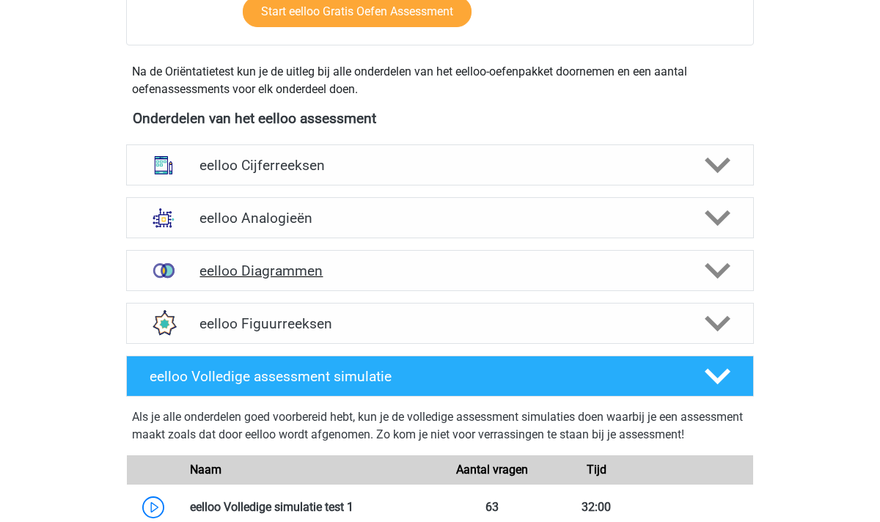
click at [739, 260] on div at bounding box center [717, 271] width 50 height 26
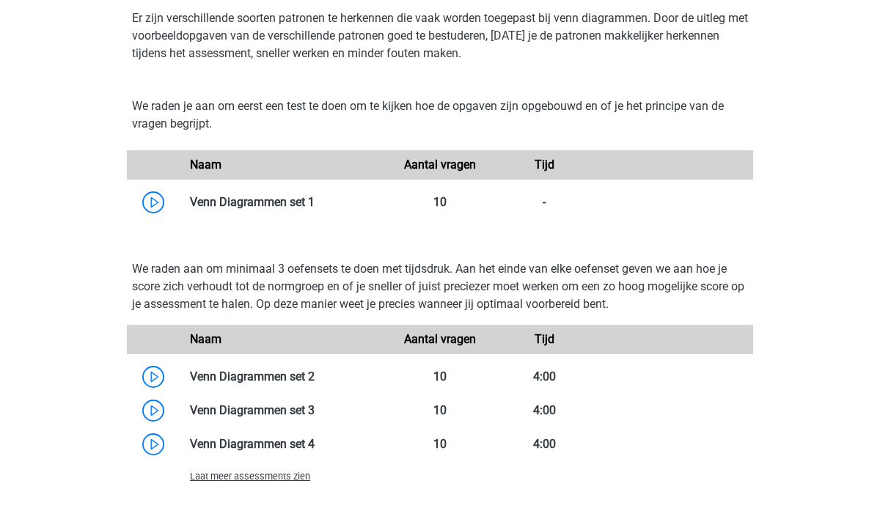
scroll to position [761, 0]
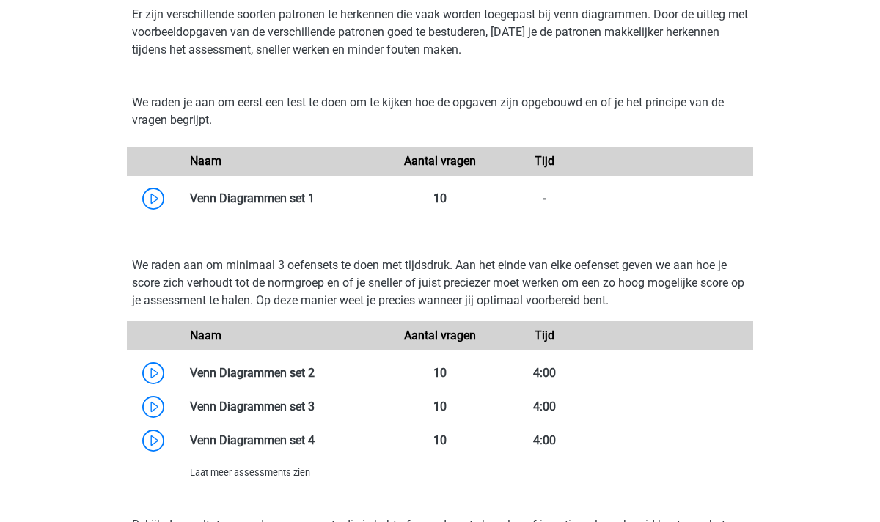
click at [233, 473] on span "Laat meer assessments zien" at bounding box center [250, 472] width 120 height 11
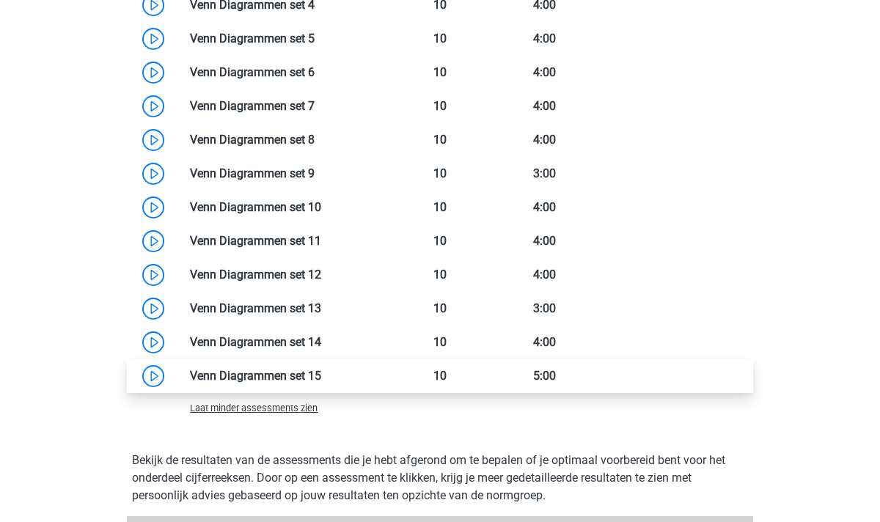
scroll to position [1190, 0]
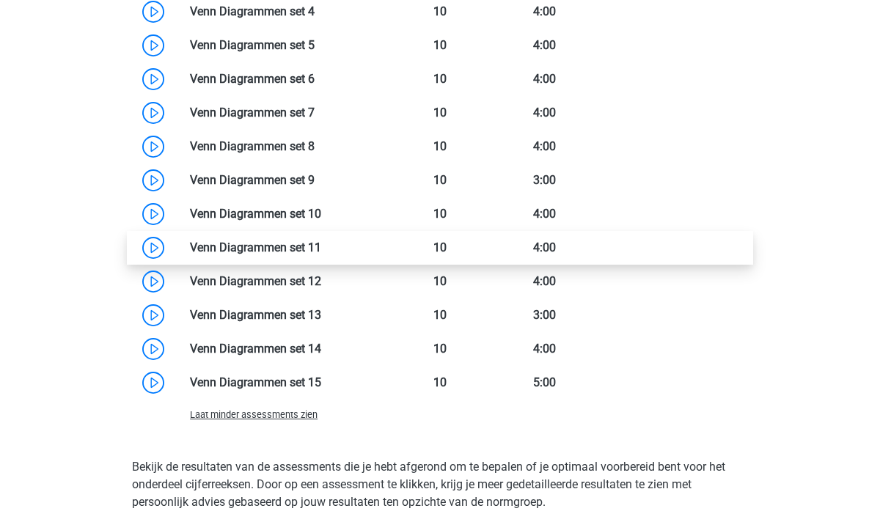
click at [321, 243] on link at bounding box center [321, 248] width 0 height 14
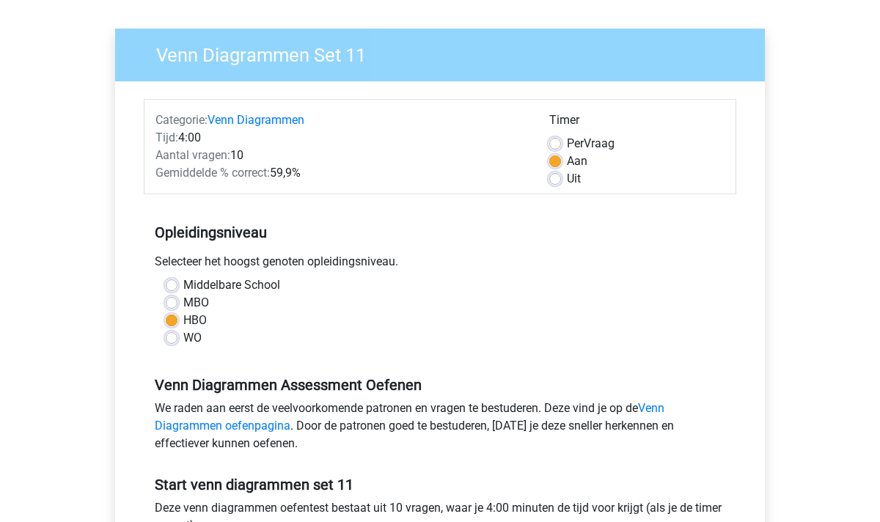
scroll to position [89, 0]
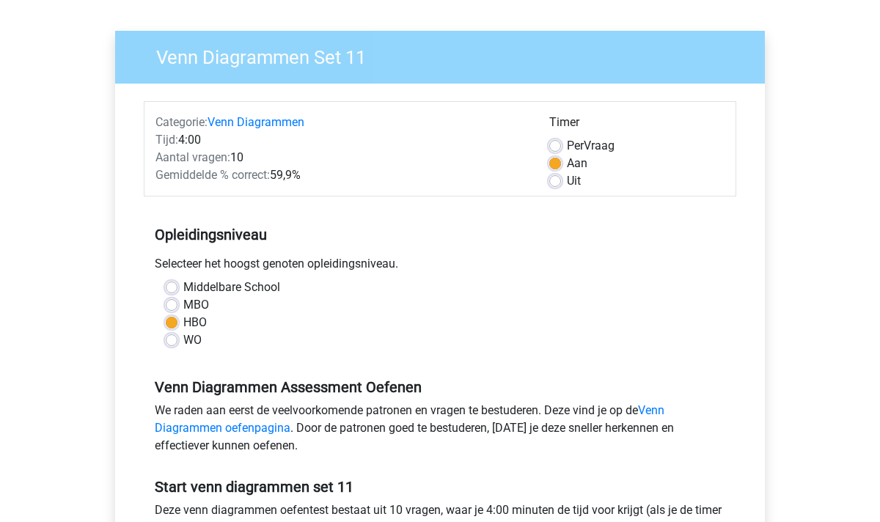
click at [567, 143] on label "Per Vraag" at bounding box center [591, 146] width 48 height 18
click at [553, 143] on input "Per Vraag" at bounding box center [555, 144] width 12 height 15
radio input "true"
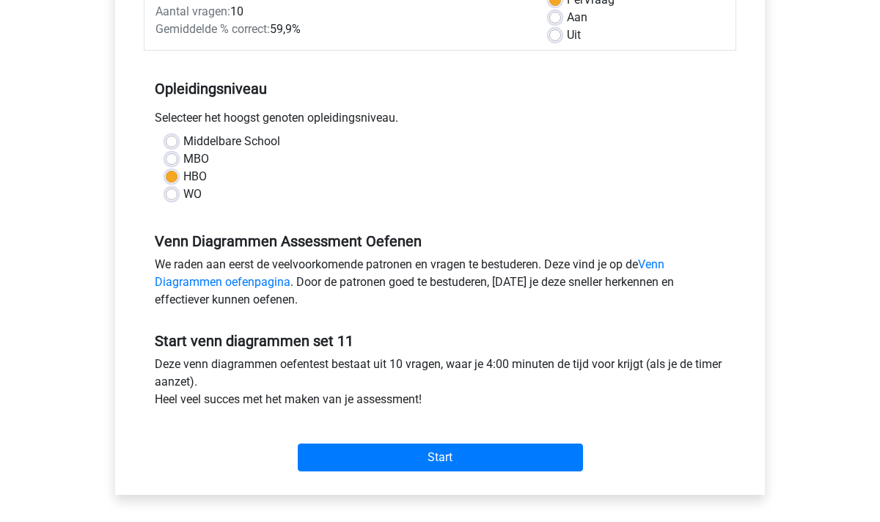
scroll to position [277, 0]
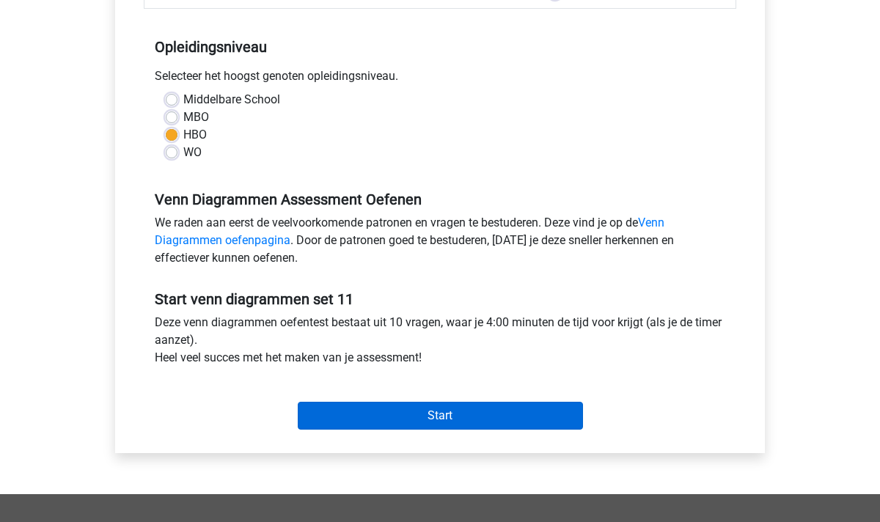
click at [436, 420] on input "Start" at bounding box center [440, 416] width 285 height 28
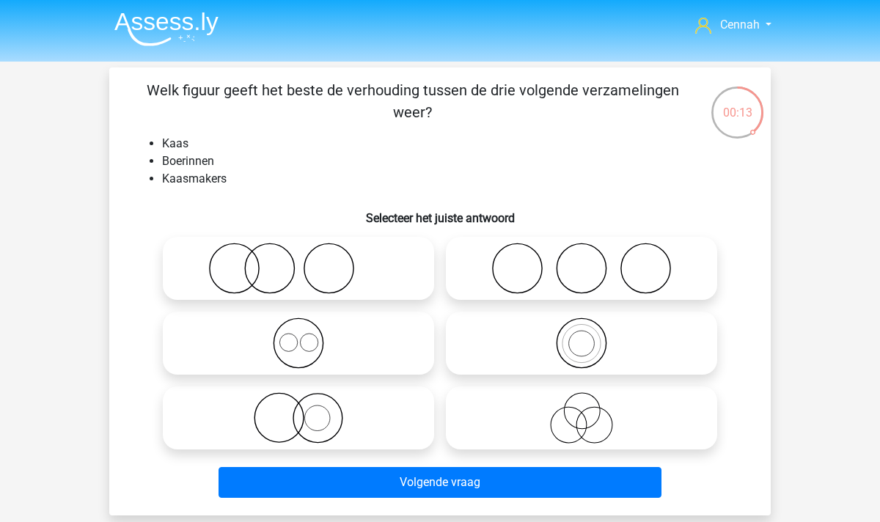
click at [275, 259] on icon at bounding box center [299, 268] width 260 height 51
click at [299, 259] on input "radio" at bounding box center [304, 257] width 10 height 10
radio input "true"
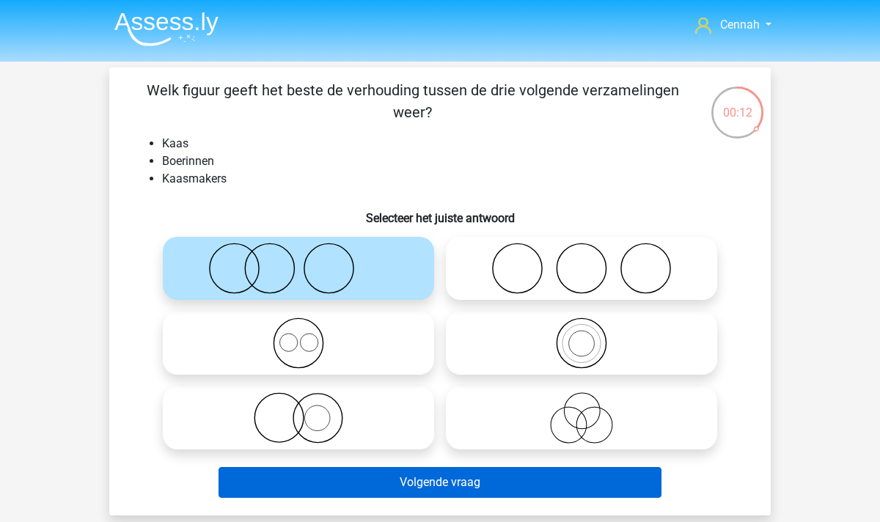
click at [444, 478] on button "Volgende vraag" at bounding box center [441, 482] width 444 height 31
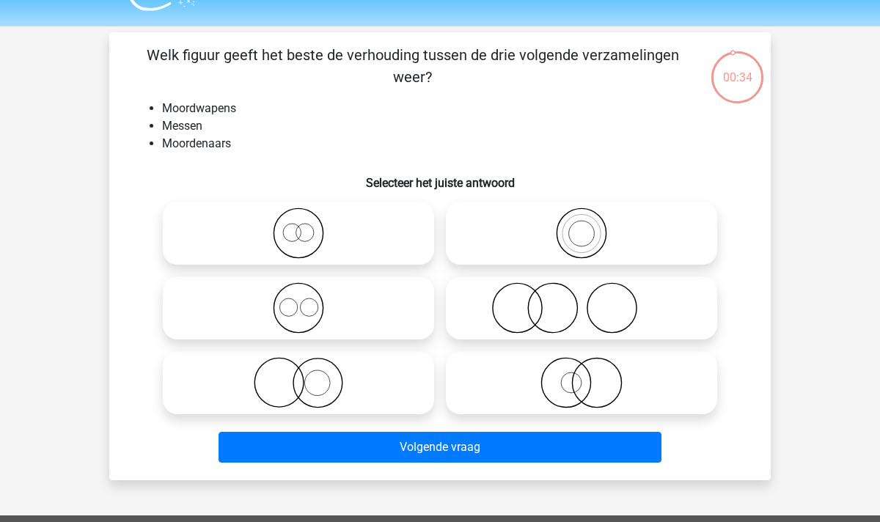
scroll to position [32, 0]
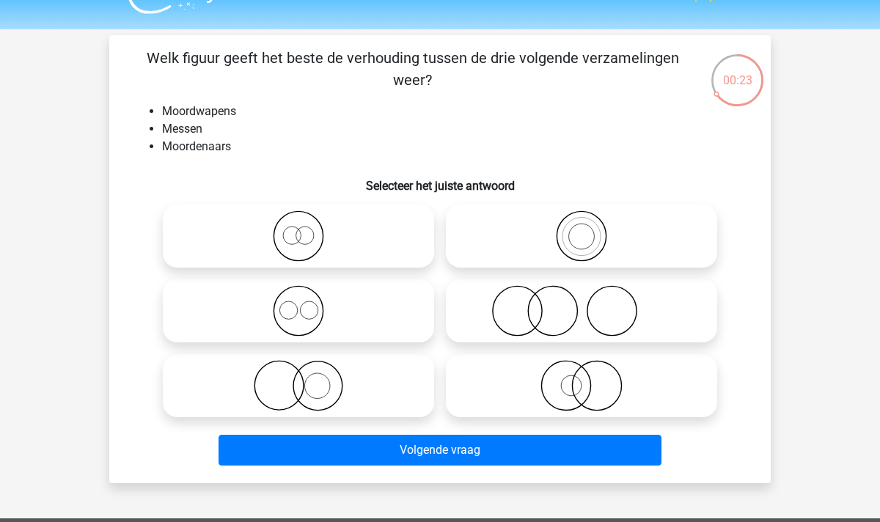
click at [555, 313] on icon at bounding box center [582, 310] width 260 height 51
click at [582, 304] on input "radio" at bounding box center [587, 299] width 10 height 10
radio input "true"
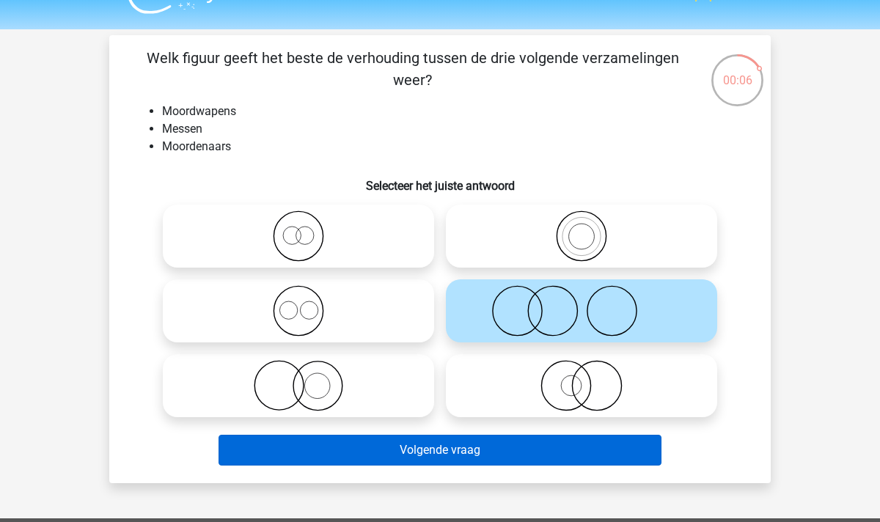
click at [378, 452] on button "Volgende vraag" at bounding box center [441, 450] width 444 height 31
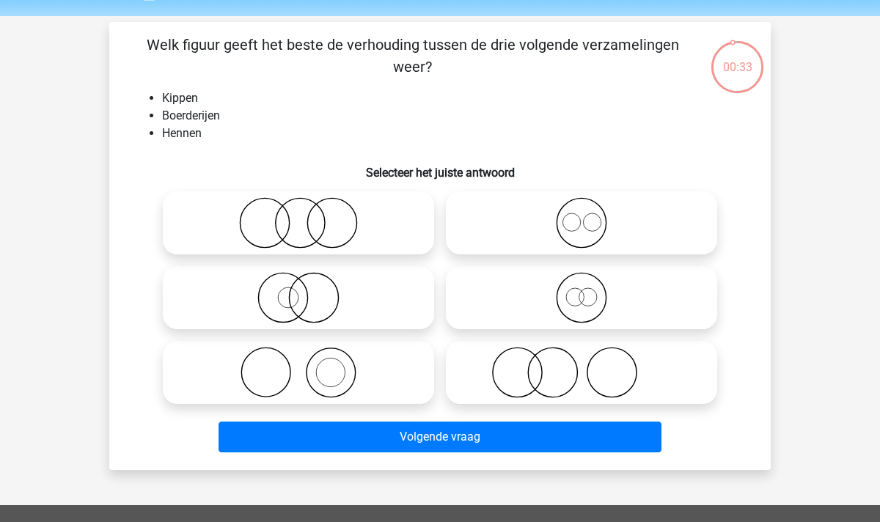
scroll to position [41, 0]
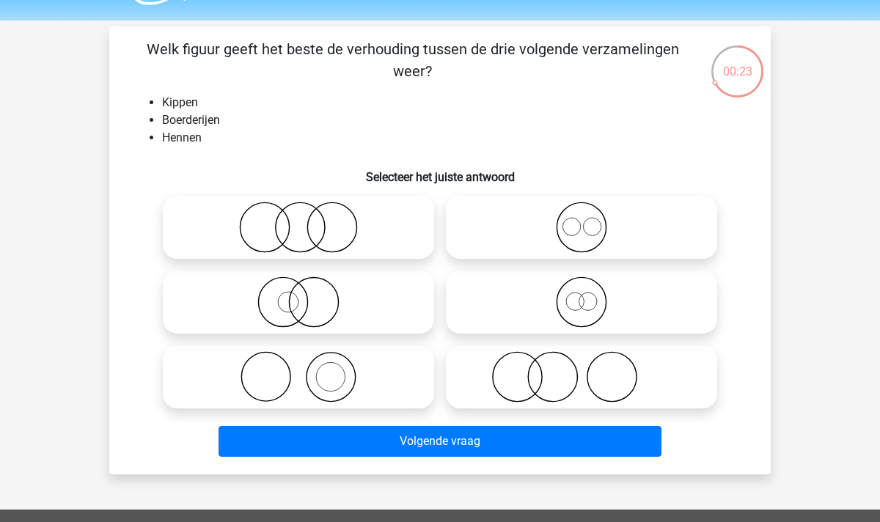
click at [580, 218] on icon at bounding box center [582, 227] width 260 height 51
click at [582, 218] on input "radio" at bounding box center [587, 216] width 10 height 10
radio input "true"
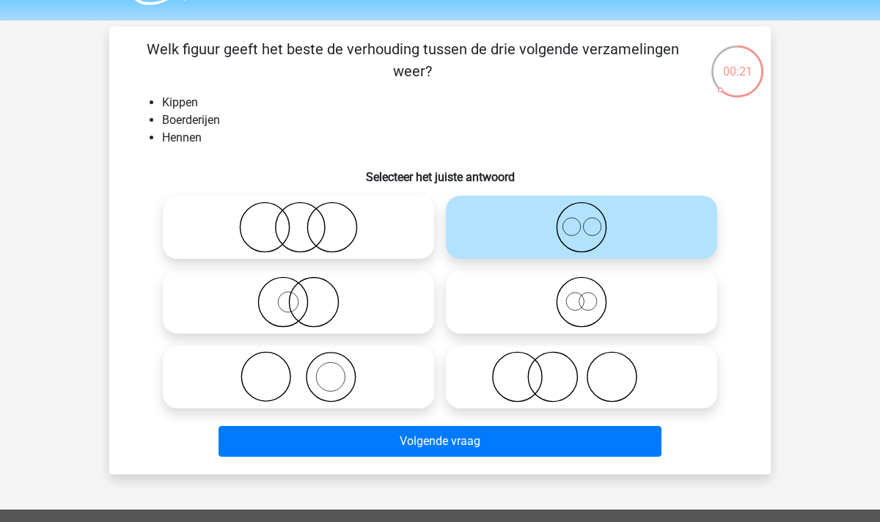
click at [572, 380] on icon at bounding box center [582, 376] width 260 height 51
click at [582, 370] on input "radio" at bounding box center [587, 365] width 10 height 10
radio input "true"
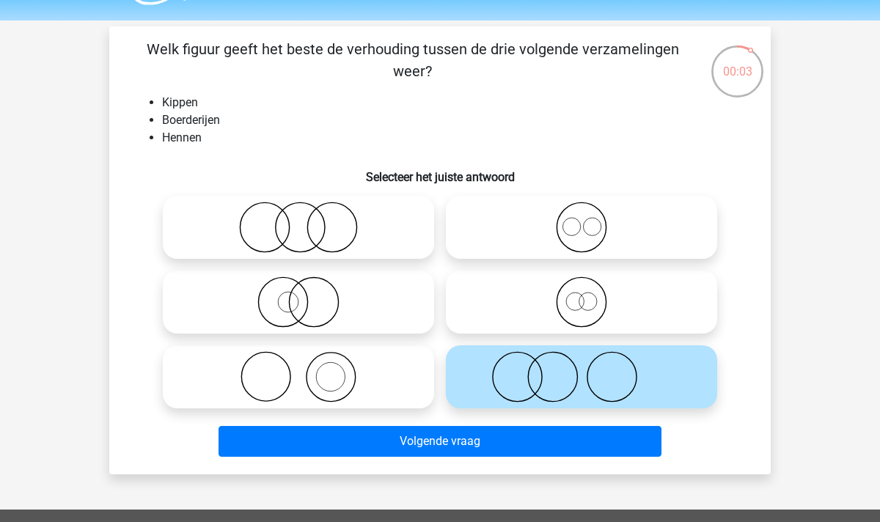
click at [558, 386] on icon at bounding box center [582, 376] width 260 height 51
click at [582, 370] on input "radio" at bounding box center [587, 365] width 10 height 10
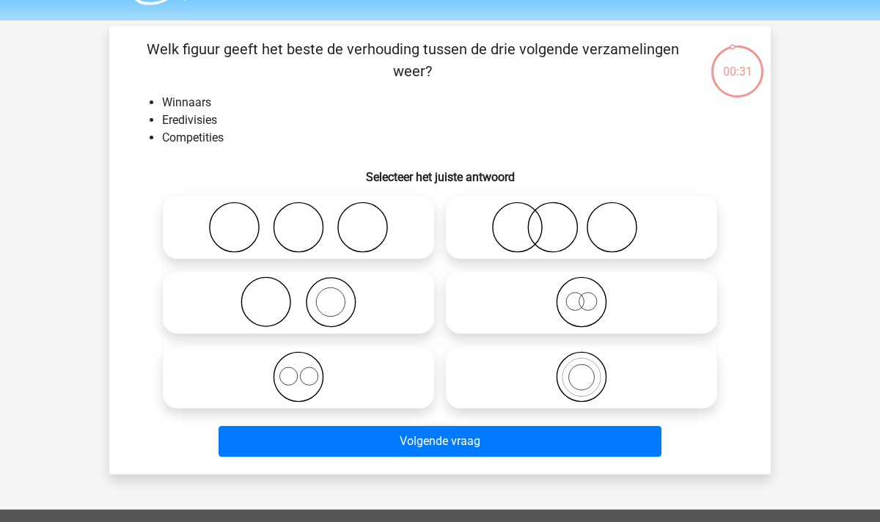
scroll to position [41, 0]
click at [549, 372] on icon at bounding box center [582, 376] width 260 height 51
click at [582, 370] on input "radio" at bounding box center [587, 365] width 10 height 10
radio input "true"
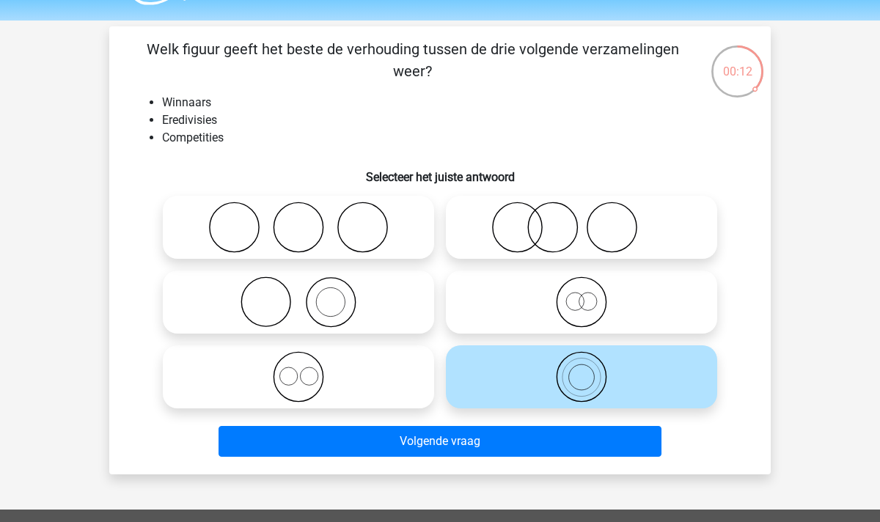
click at [300, 297] on icon at bounding box center [299, 302] width 260 height 51
click at [300, 295] on input "radio" at bounding box center [304, 290] width 10 height 10
radio input "true"
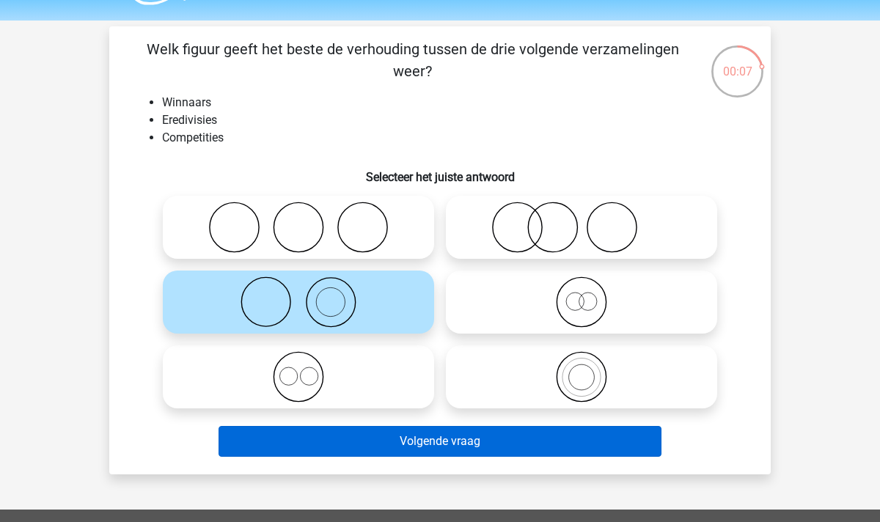
click at [449, 445] on button "Volgende vraag" at bounding box center [441, 441] width 444 height 31
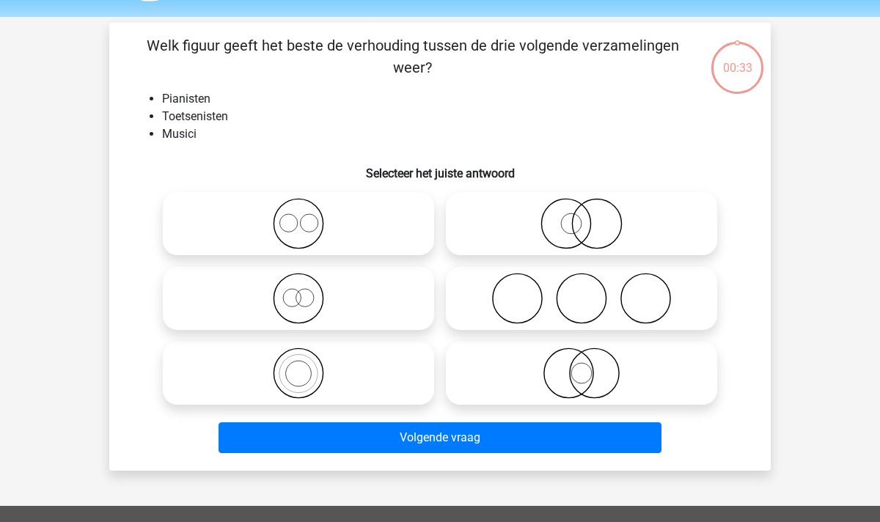
scroll to position [43, 0]
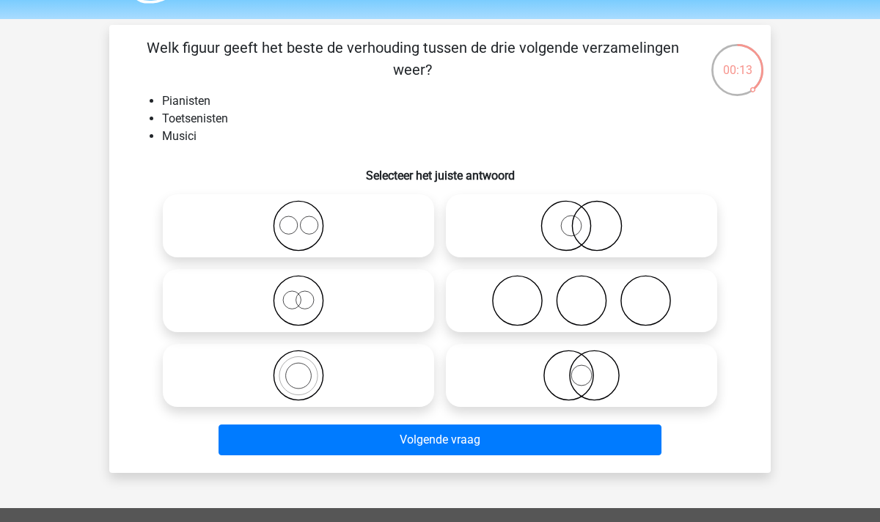
click at [352, 379] on icon at bounding box center [299, 375] width 260 height 51
click at [308, 368] on input "radio" at bounding box center [304, 364] width 10 height 10
radio input "true"
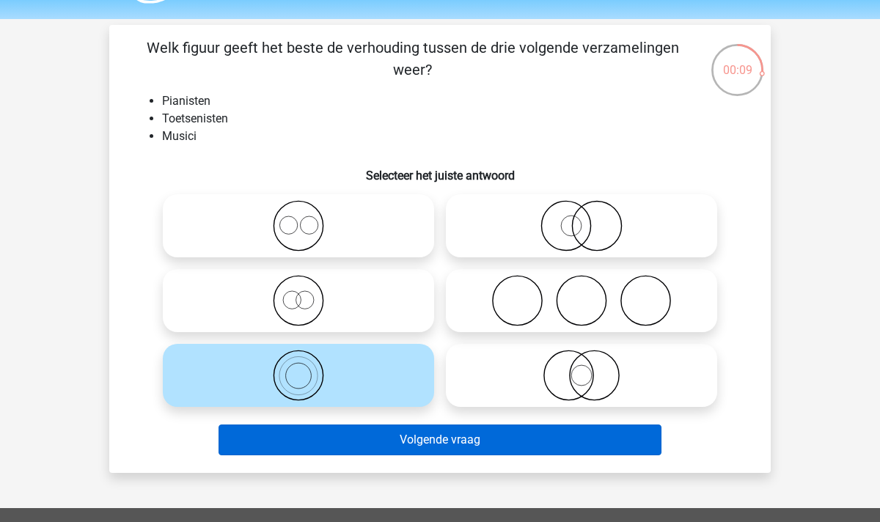
click at [466, 441] on button "Volgende vraag" at bounding box center [441, 440] width 444 height 31
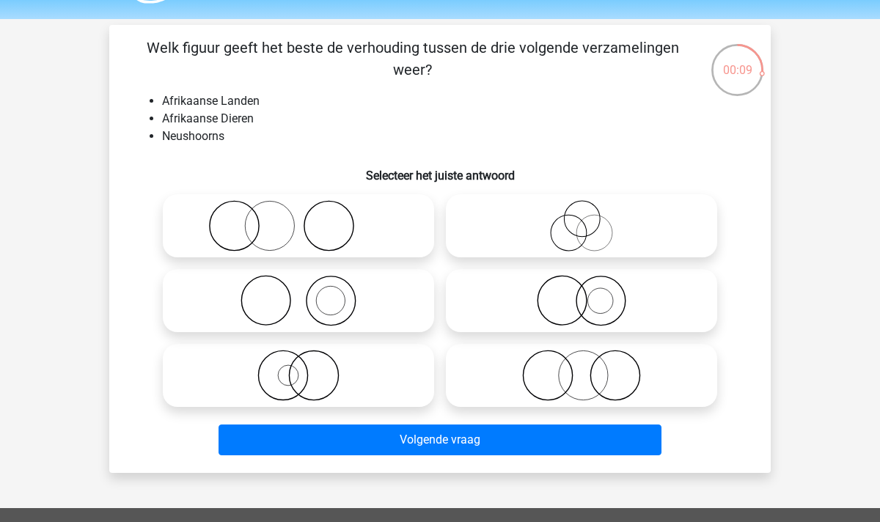
scroll to position [67, 0]
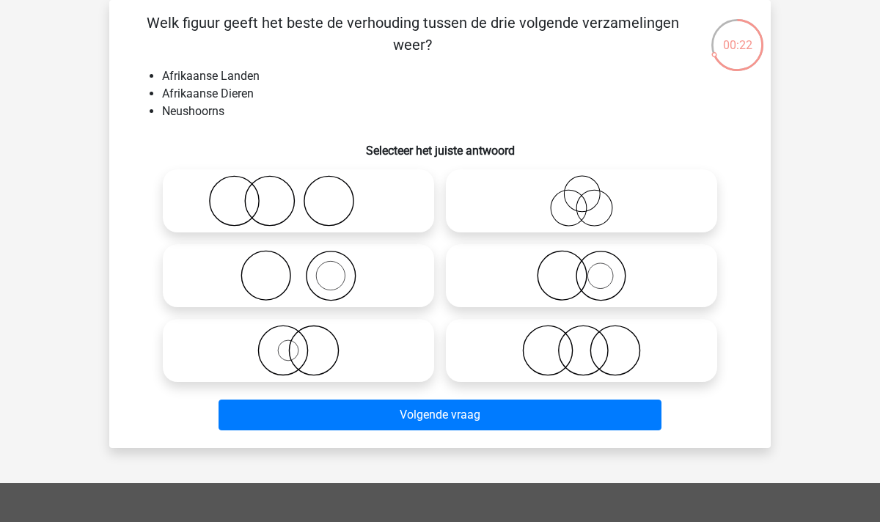
click at [307, 284] on circle at bounding box center [331, 276] width 49 height 49
click at [307, 268] on input "radio" at bounding box center [304, 264] width 10 height 10
radio input "true"
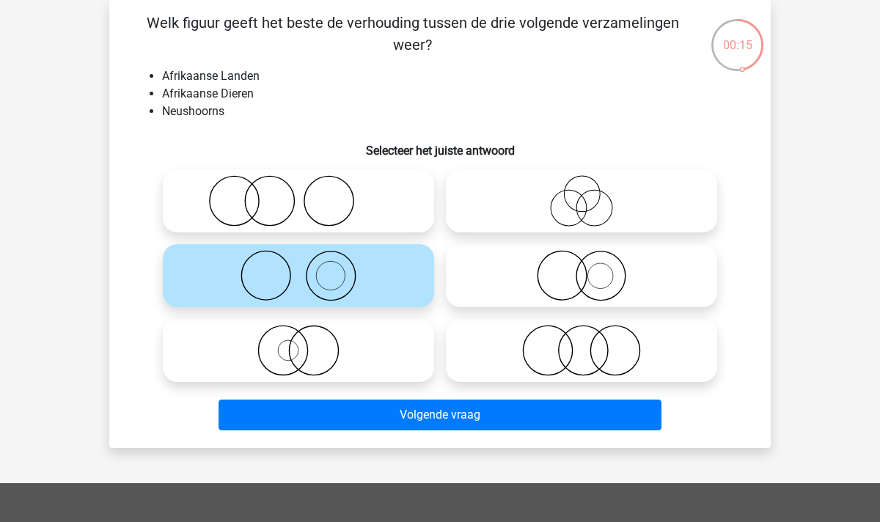
click at [366, 228] on label at bounding box center [298, 200] width 271 height 63
click at [308, 194] on input "radio" at bounding box center [304, 189] width 10 height 10
radio input "true"
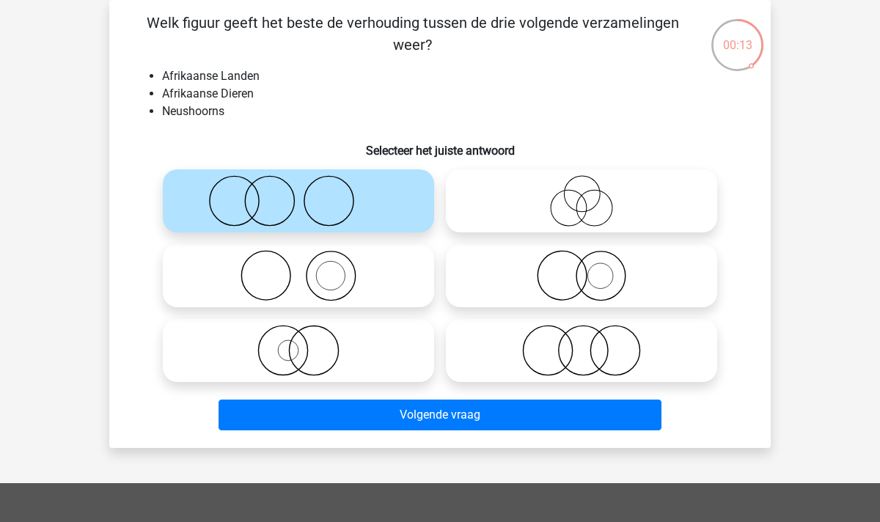
click at [298, 286] on icon at bounding box center [299, 275] width 260 height 51
click at [299, 268] on input "radio" at bounding box center [304, 264] width 10 height 10
radio input "true"
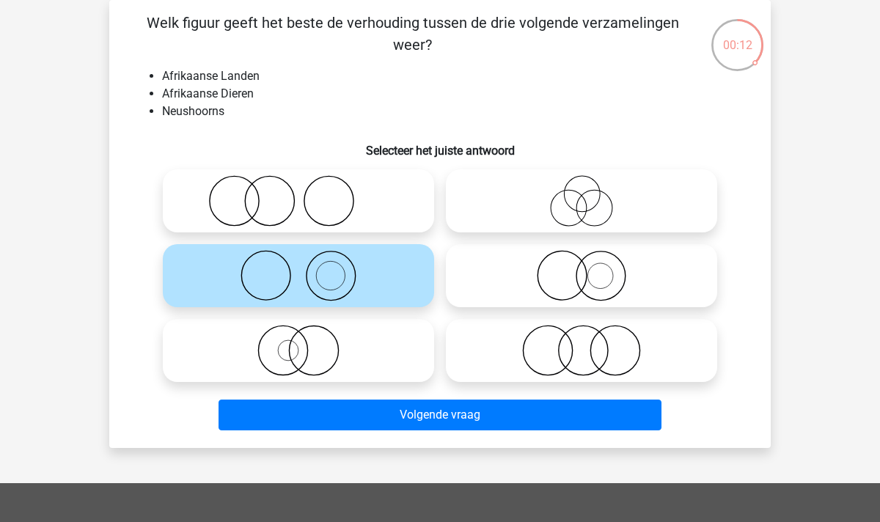
click at [293, 216] on icon at bounding box center [299, 200] width 260 height 51
click at [299, 194] on input "radio" at bounding box center [304, 189] width 10 height 10
radio input "true"
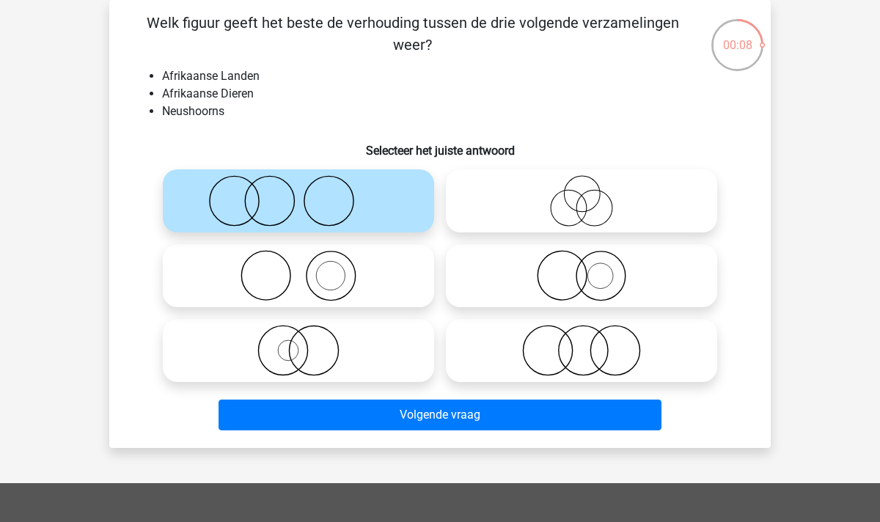
click at [268, 266] on icon at bounding box center [299, 275] width 260 height 51
click at [299, 266] on input "radio" at bounding box center [304, 264] width 10 height 10
radio input "true"
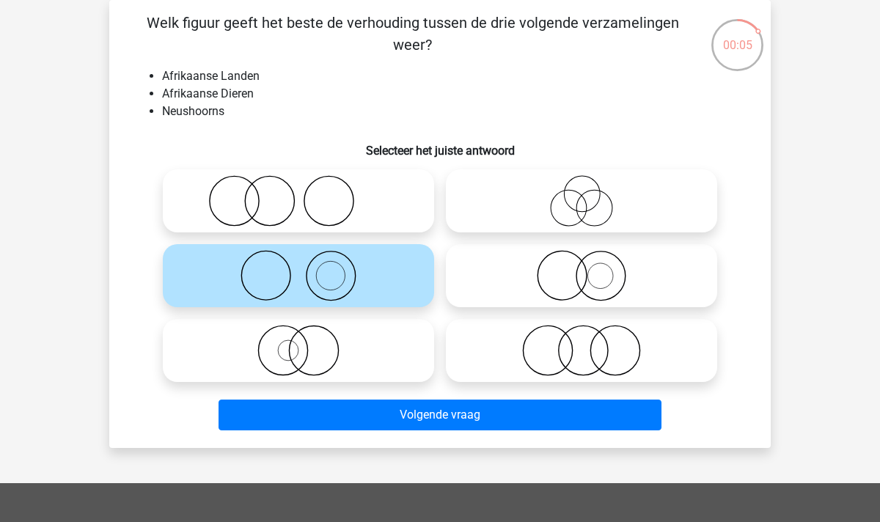
click at [282, 175] on icon at bounding box center [299, 200] width 260 height 51
click at [299, 184] on input "radio" at bounding box center [304, 189] width 10 height 10
radio input "true"
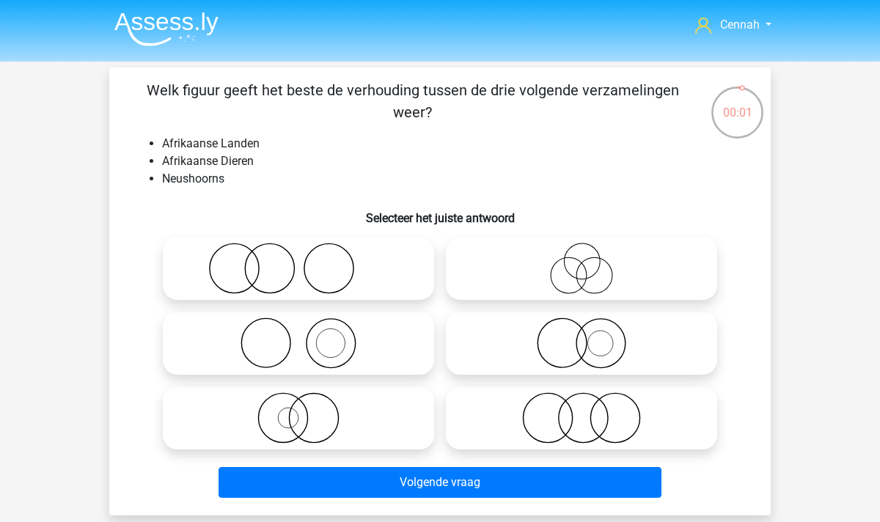
scroll to position [67, 0]
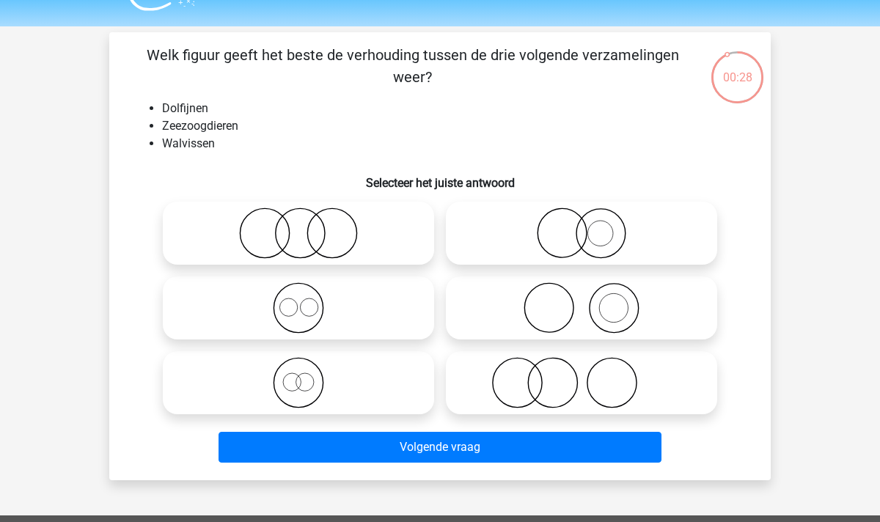
scroll to position [32, 0]
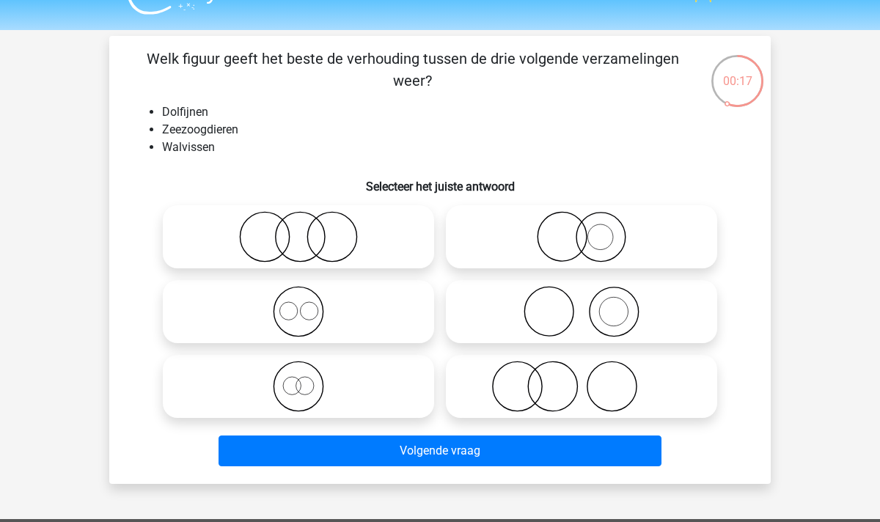
click at [599, 306] on icon at bounding box center [582, 311] width 260 height 51
click at [591, 304] on input "radio" at bounding box center [587, 300] width 10 height 10
radio input "true"
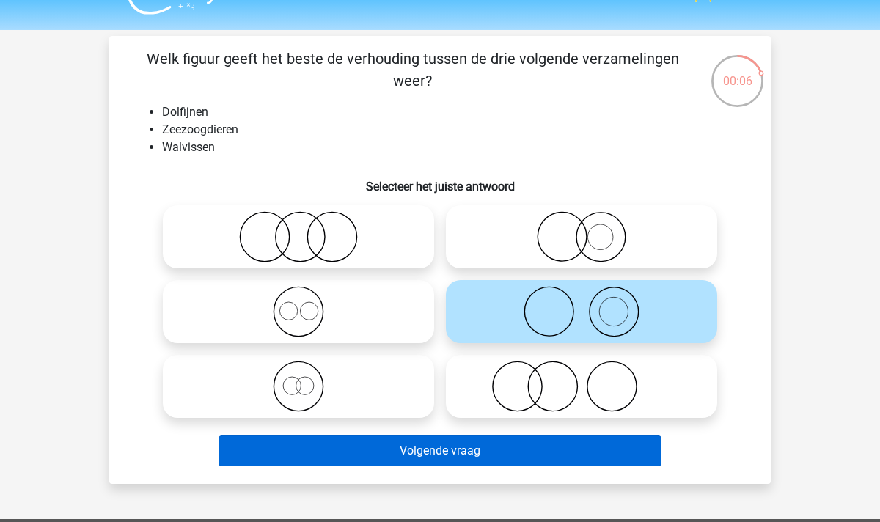
click at [464, 456] on button "Volgende vraag" at bounding box center [441, 451] width 444 height 31
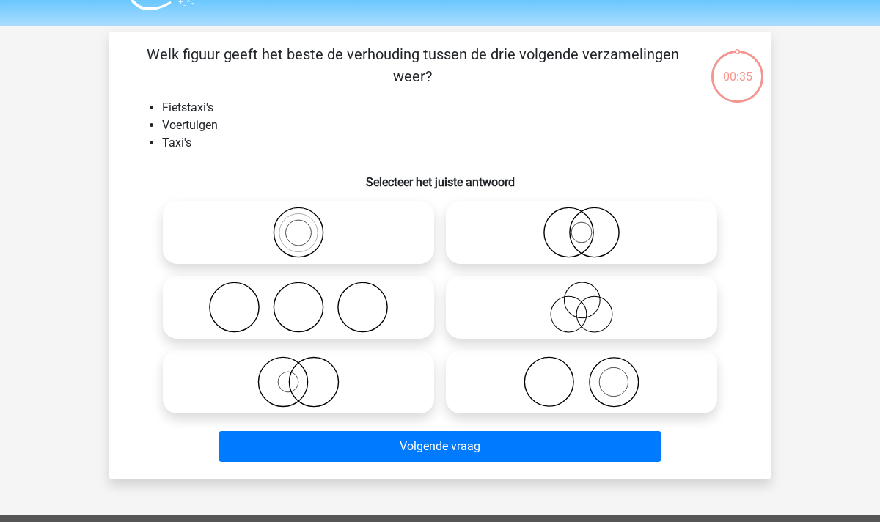
scroll to position [34, 0]
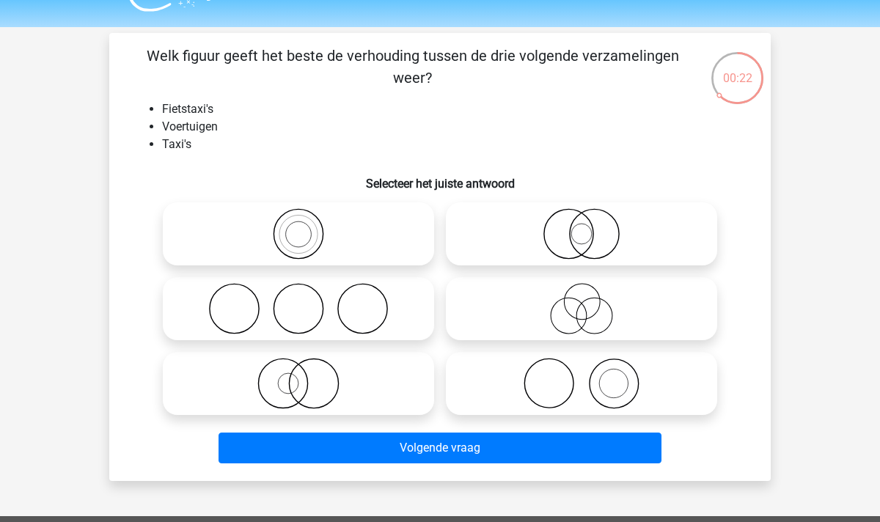
click at [314, 249] on icon at bounding box center [299, 233] width 260 height 51
click at [308, 227] on input "radio" at bounding box center [304, 222] width 10 height 10
radio input "true"
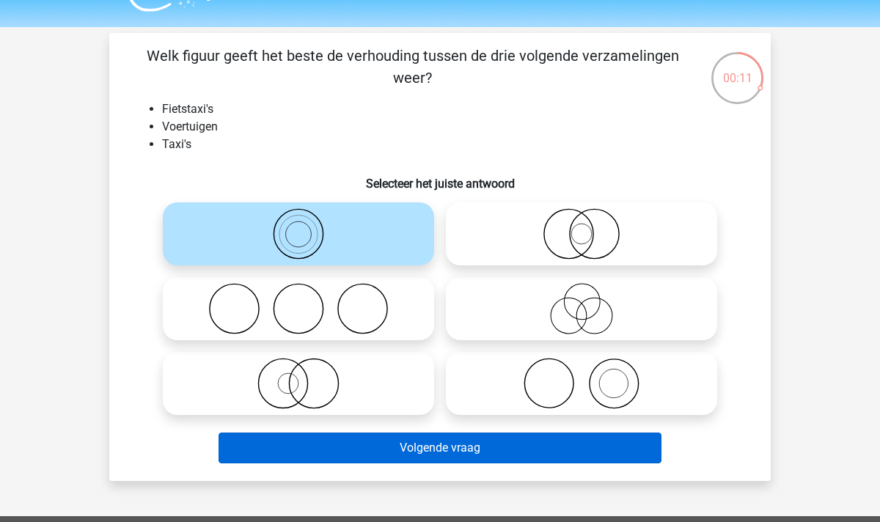
click at [446, 448] on button "Volgende vraag" at bounding box center [441, 448] width 444 height 31
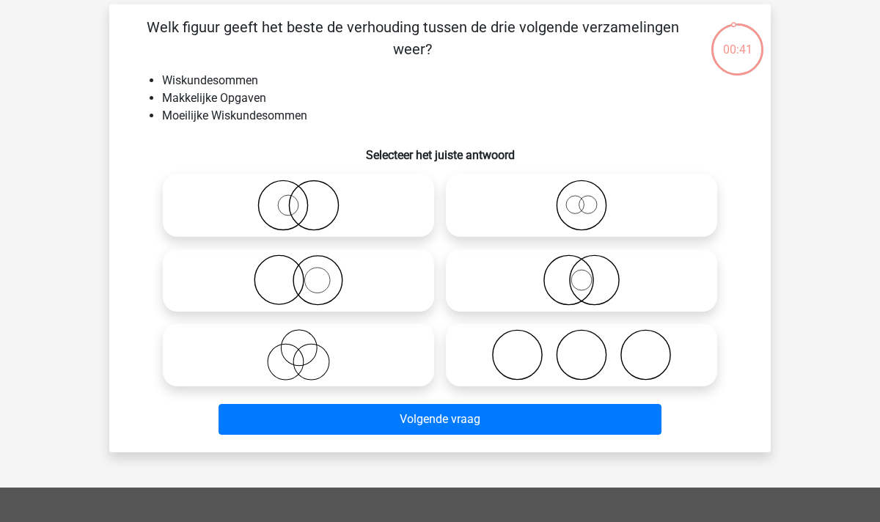
scroll to position [55, 0]
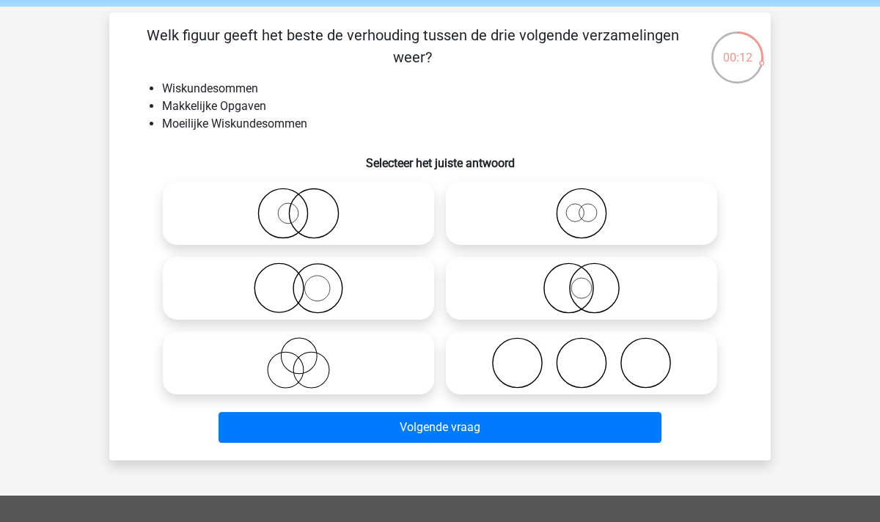
click at [303, 227] on circle at bounding box center [282, 213] width 49 height 49
click at [303, 206] on input "radio" at bounding box center [304, 202] width 10 height 10
radio input "true"
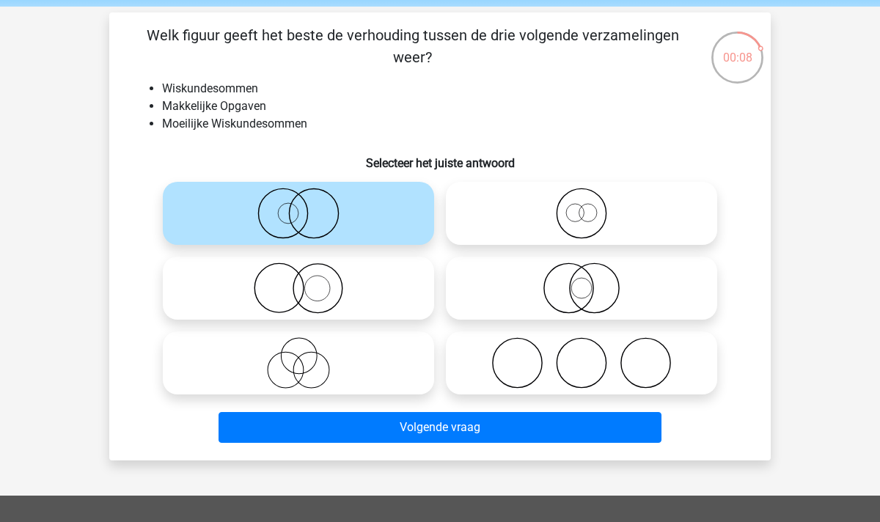
click at [332, 282] on icon at bounding box center [299, 288] width 260 height 51
click at [308, 281] on input "radio" at bounding box center [304, 276] width 10 height 10
radio input "true"
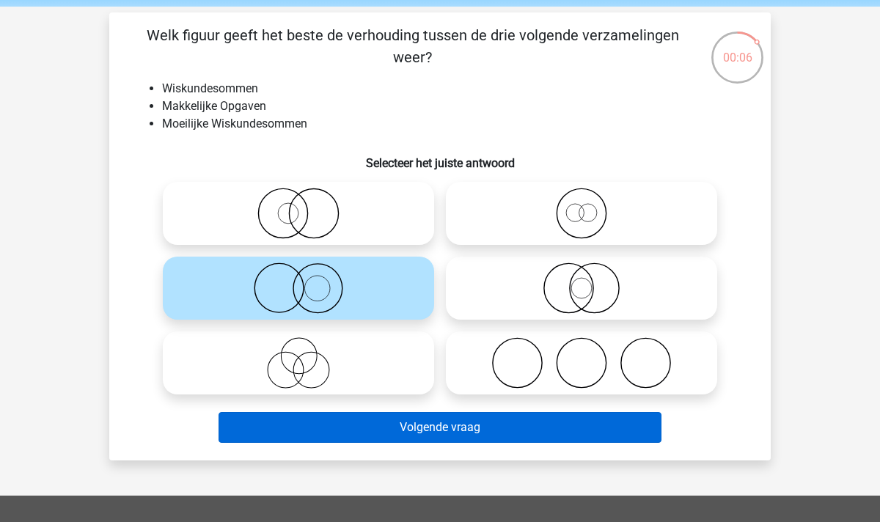
click at [420, 434] on button "Volgende vraag" at bounding box center [441, 427] width 444 height 31
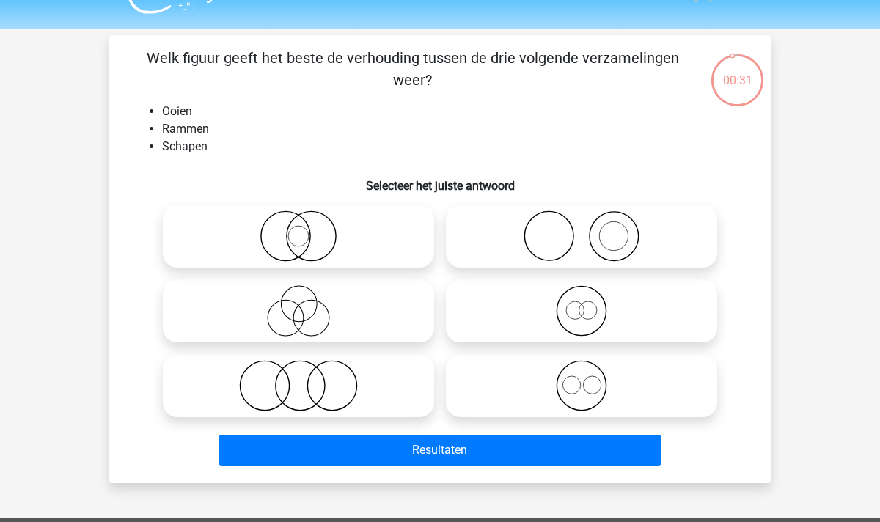
scroll to position [29, 0]
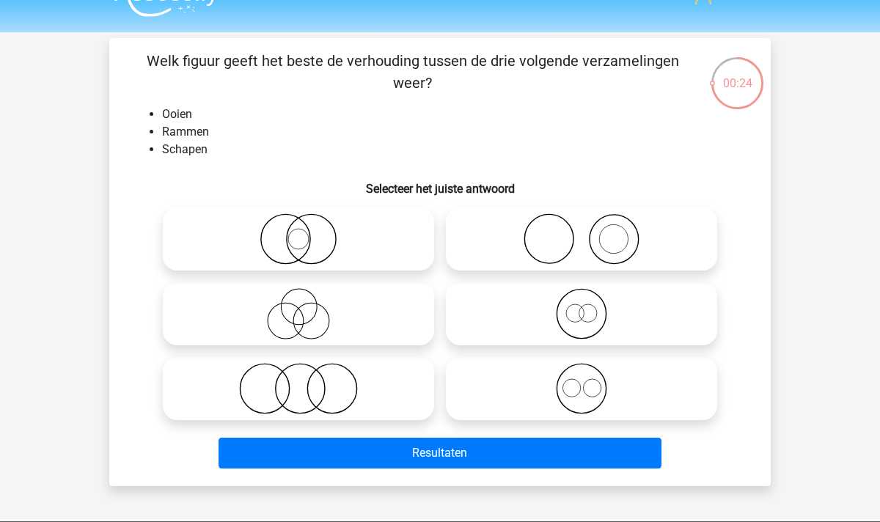
click at [311, 306] on icon at bounding box center [299, 313] width 260 height 51
click at [308, 306] on input "radio" at bounding box center [304, 302] width 10 height 10
radio input "true"
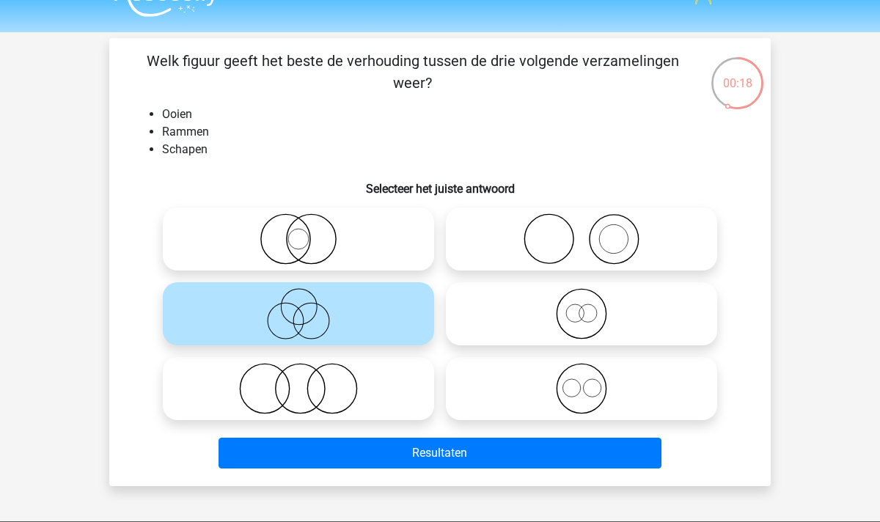
click at [603, 391] on icon at bounding box center [582, 388] width 260 height 51
click at [591, 381] on input "radio" at bounding box center [587, 377] width 10 height 10
radio input "true"
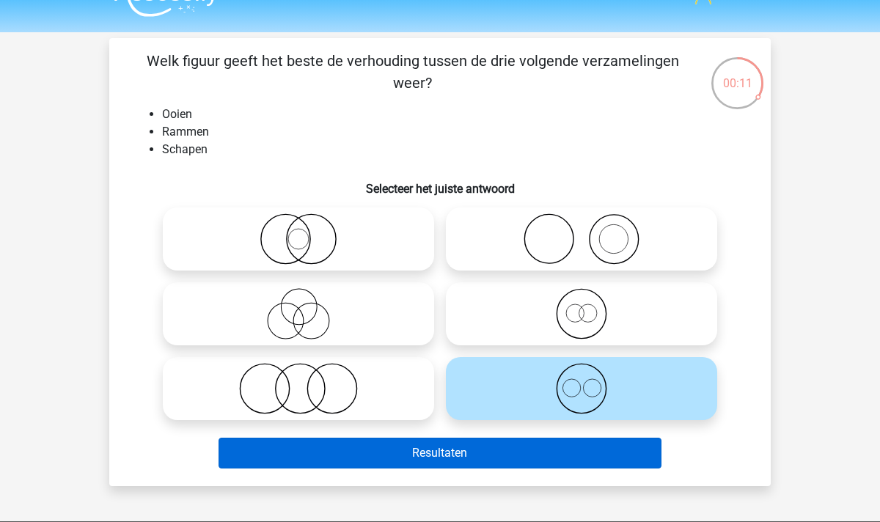
click at [528, 458] on button "Resultaten" at bounding box center [441, 453] width 444 height 31
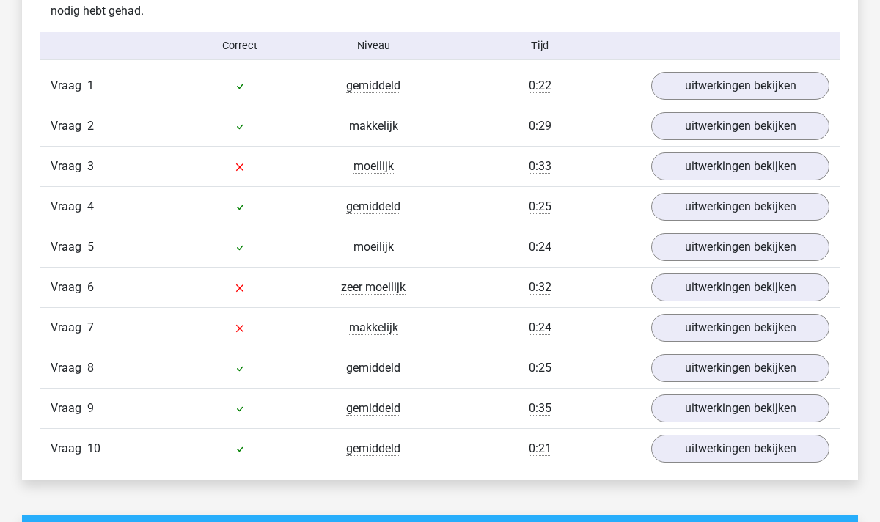
scroll to position [905, 0]
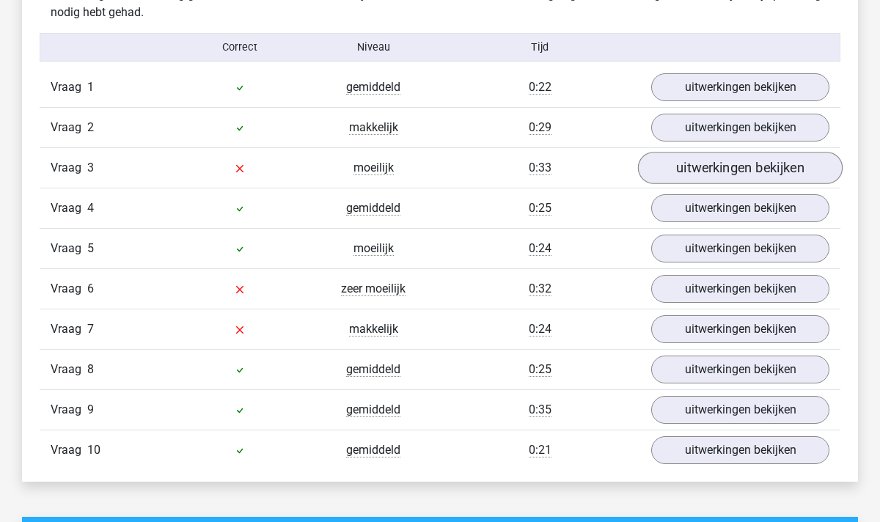
click at [726, 167] on link "uitwerkingen bekijken" at bounding box center [740, 168] width 205 height 32
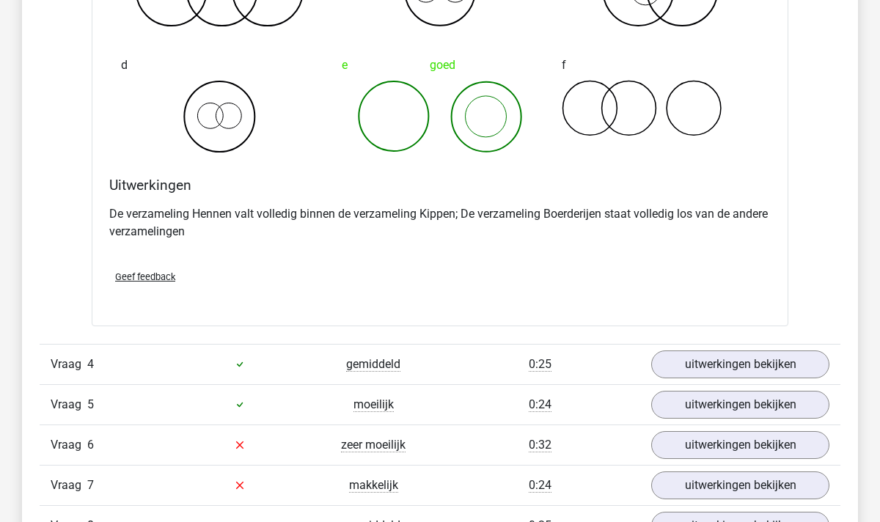
scroll to position [1313, 0]
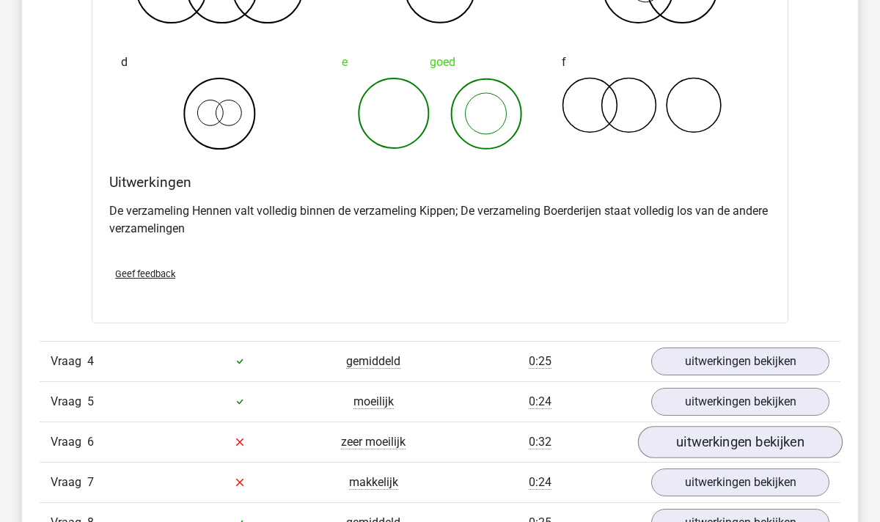
click at [698, 444] on link "uitwerkingen bekijken" at bounding box center [740, 442] width 205 height 32
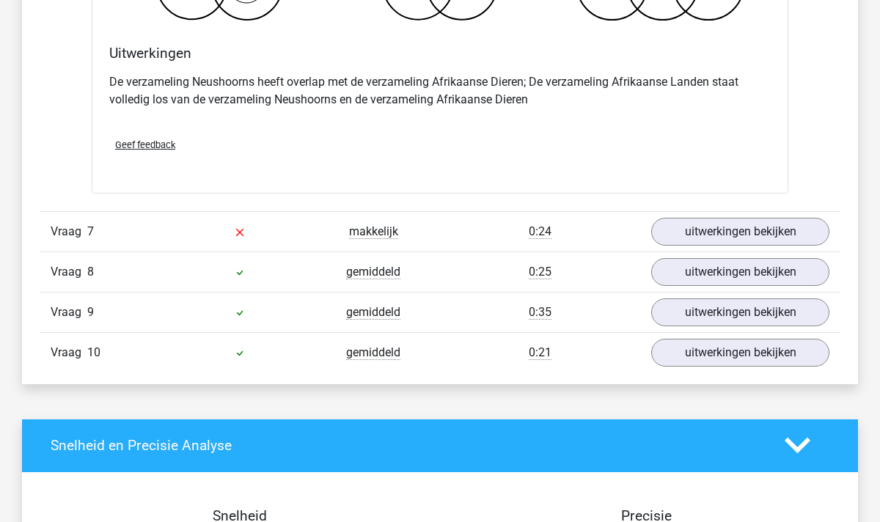
scroll to position [2129, 0]
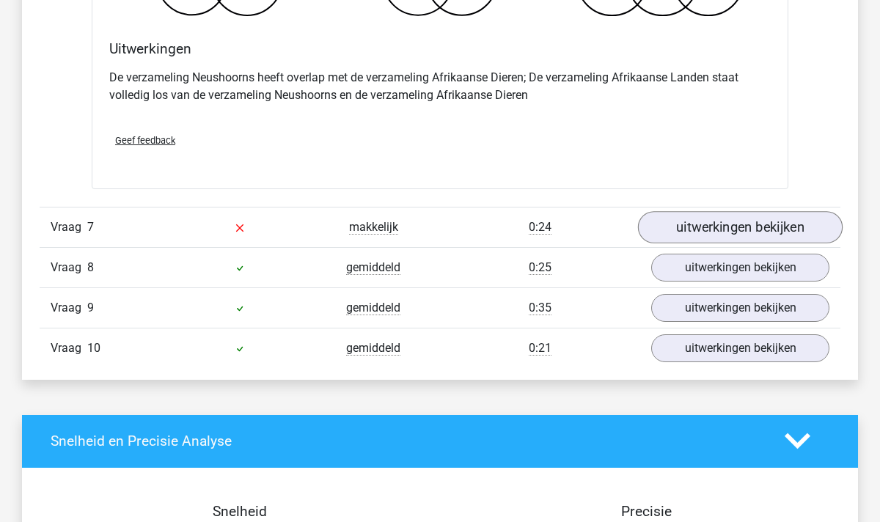
click at [750, 227] on link "uitwerkingen bekijken" at bounding box center [740, 227] width 205 height 32
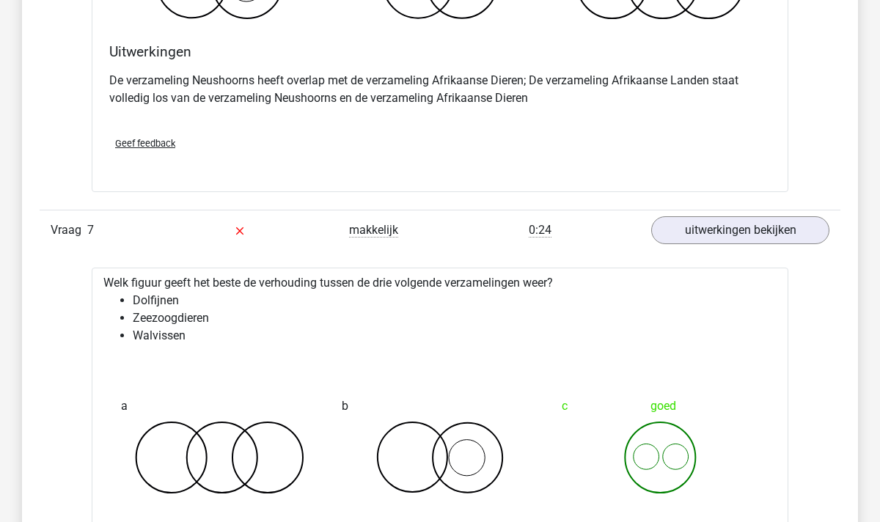
scroll to position [2119, 0]
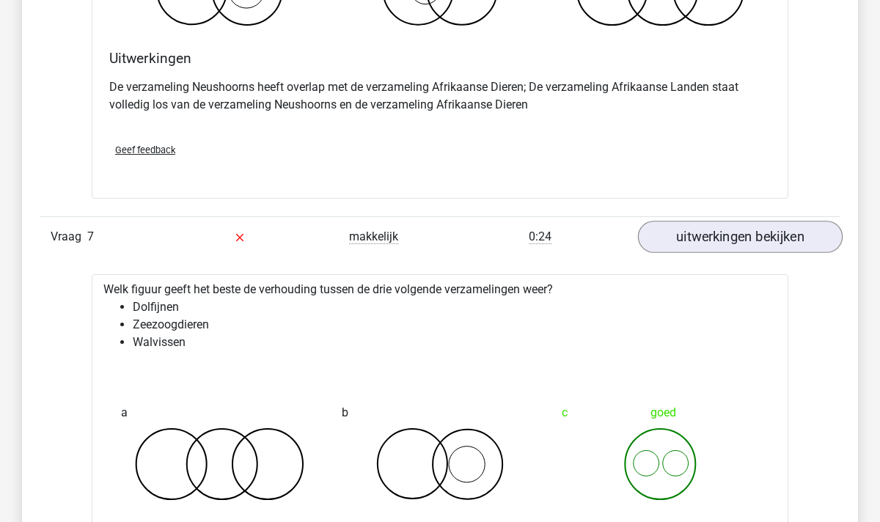
click at [698, 241] on link "uitwerkingen bekijken" at bounding box center [740, 237] width 205 height 32
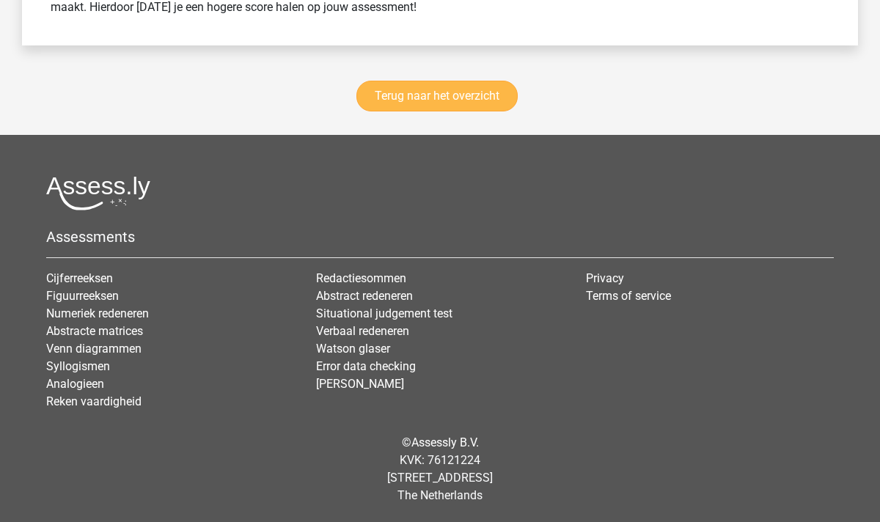
scroll to position [3275, 0]
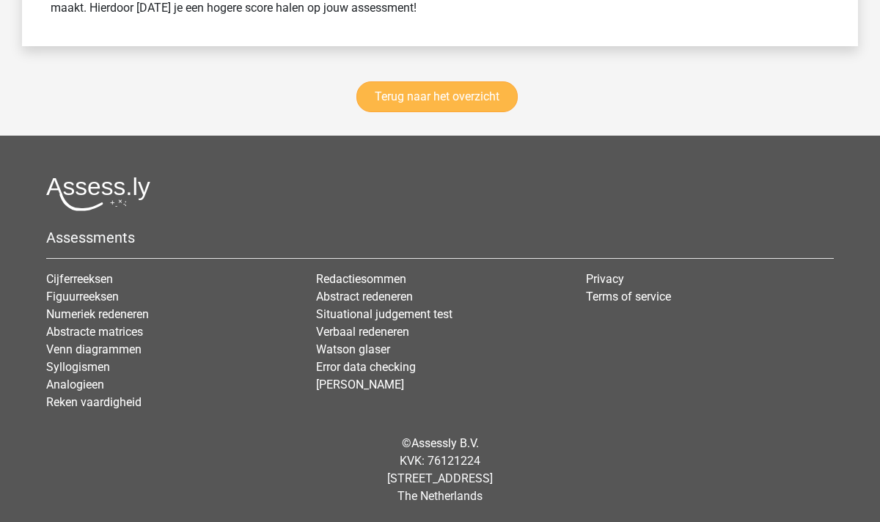
click at [433, 90] on link "Terug naar het overzicht" at bounding box center [437, 96] width 161 height 31
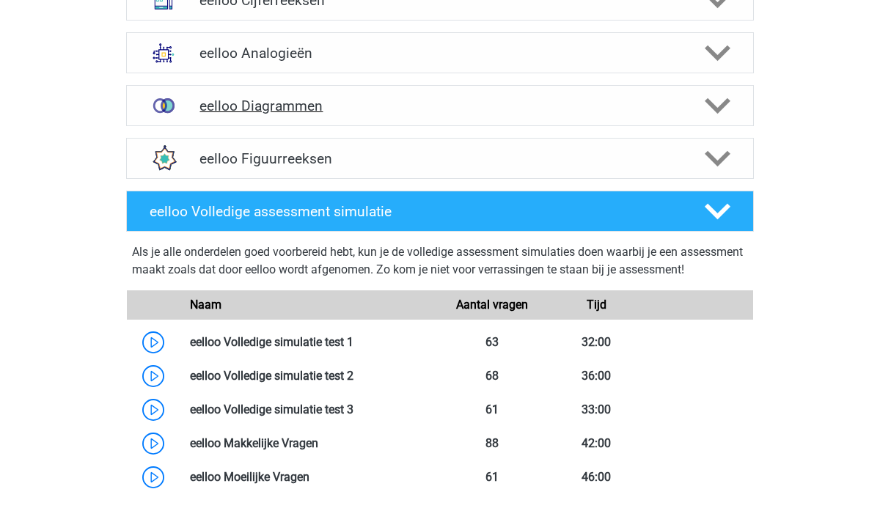
scroll to position [631, 0]
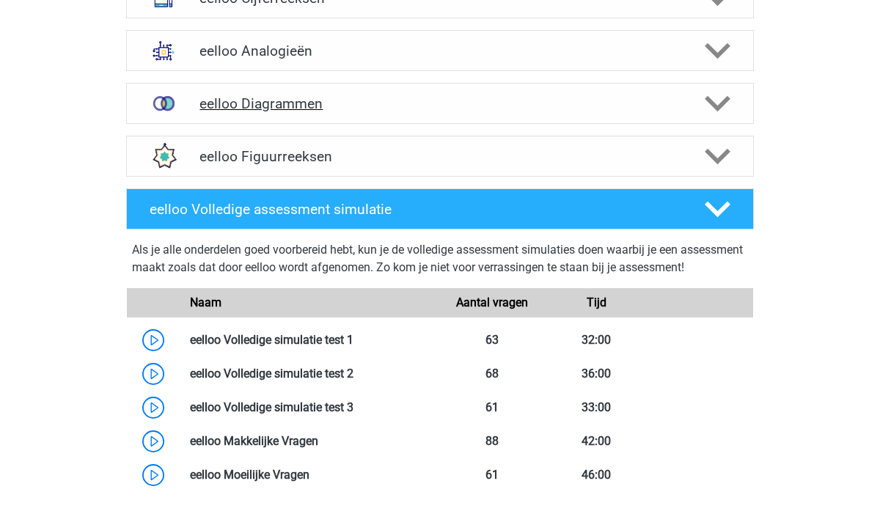
click at [725, 117] on div "eelloo Diagrammen" at bounding box center [440, 103] width 628 height 41
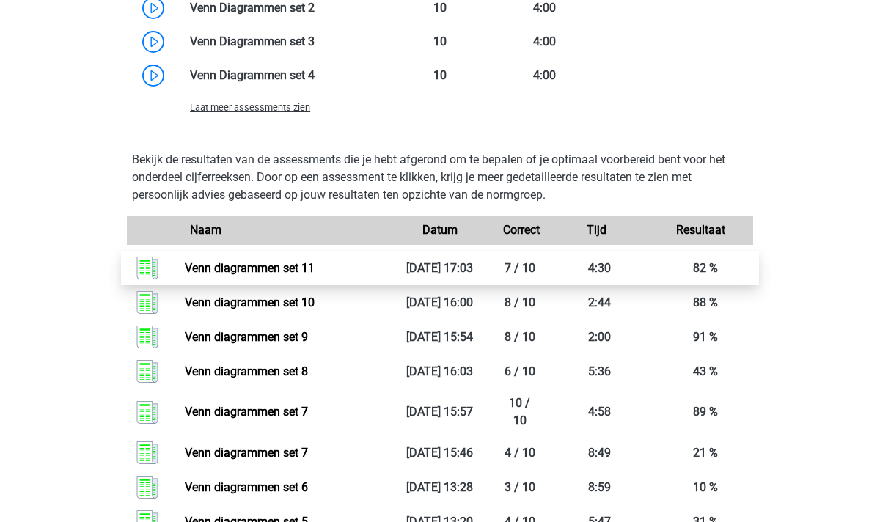
scroll to position [1128, 0]
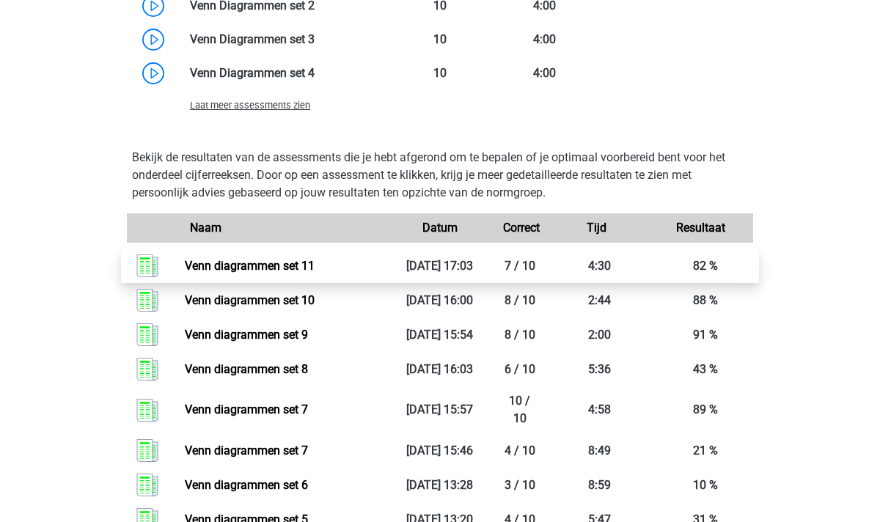
click at [315, 273] on link "Venn diagrammen set 11" at bounding box center [250, 266] width 130 height 14
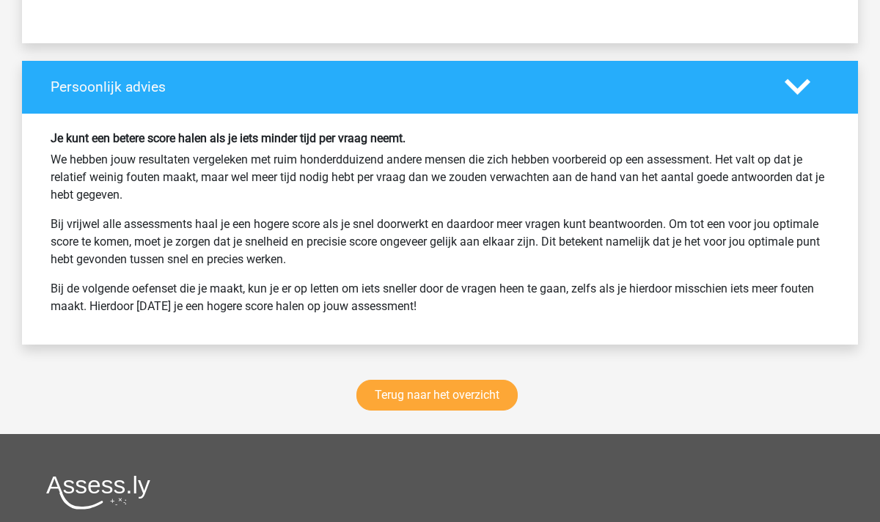
scroll to position [1955, 0]
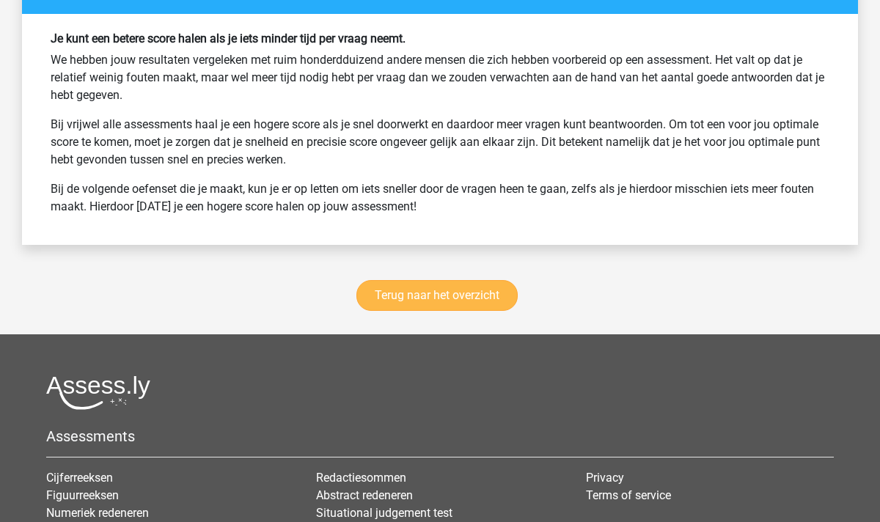
click at [421, 288] on link "Terug naar het overzicht" at bounding box center [437, 295] width 161 height 31
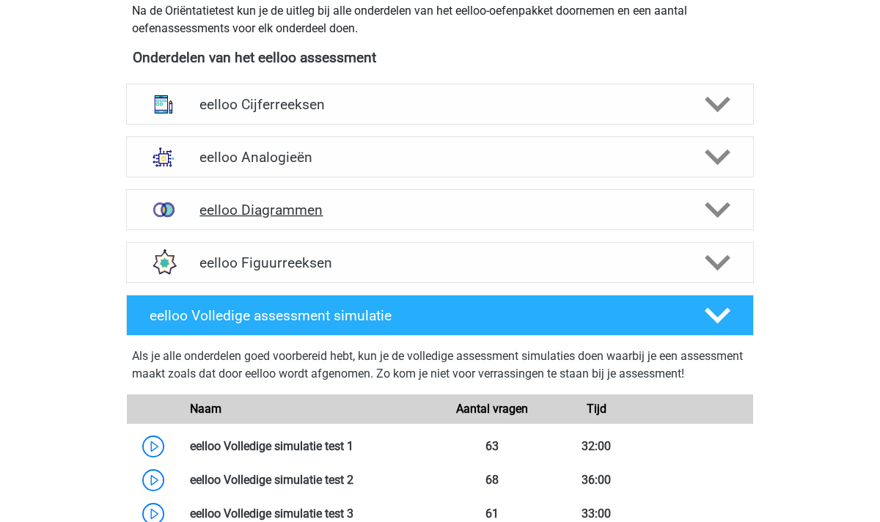
scroll to position [530, 0]
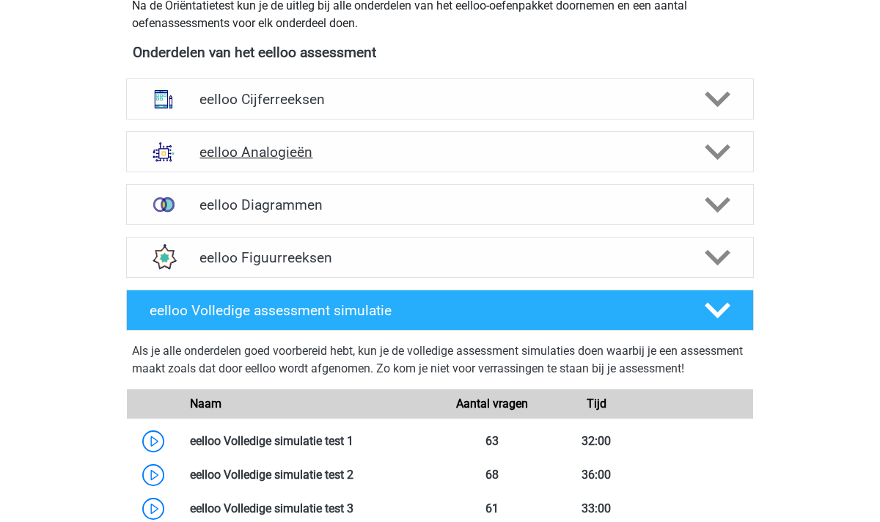
click at [723, 155] on polygon at bounding box center [718, 153] width 26 height 16
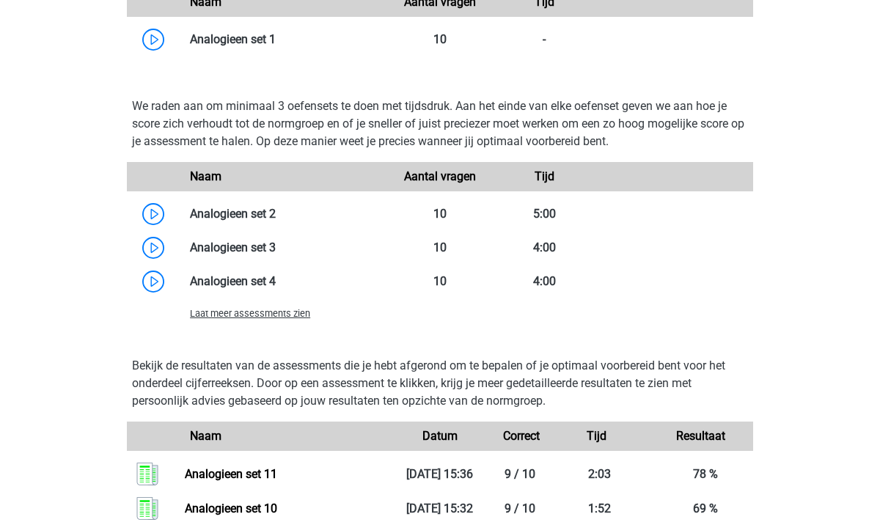
scroll to position [1239, 0]
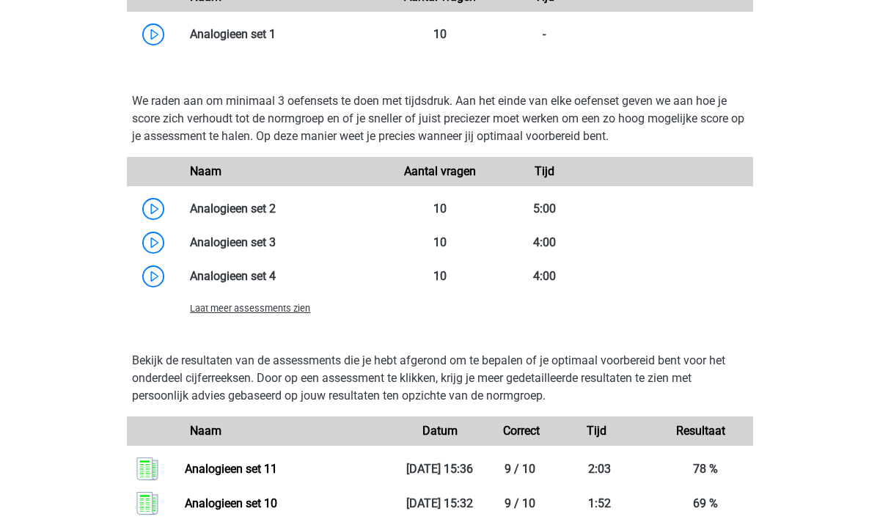
click at [257, 311] on span "Laat meer assessments zien" at bounding box center [250, 308] width 120 height 11
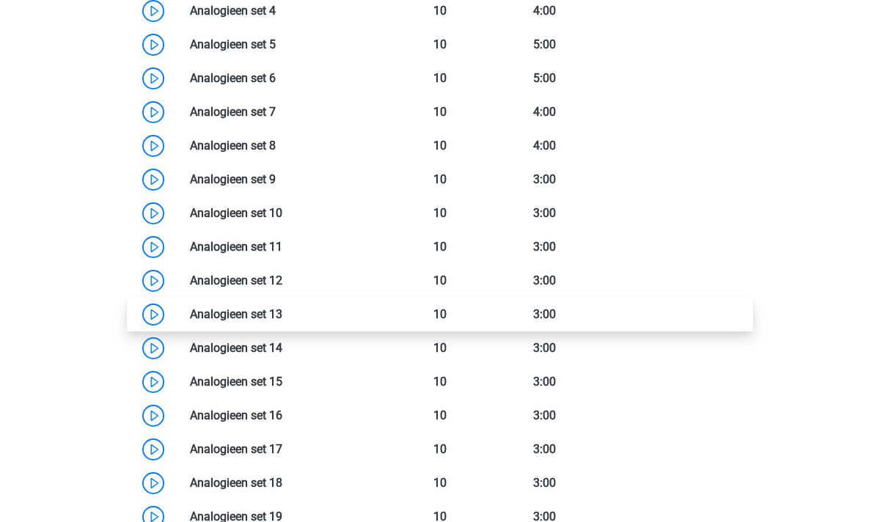
scroll to position [1494, 0]
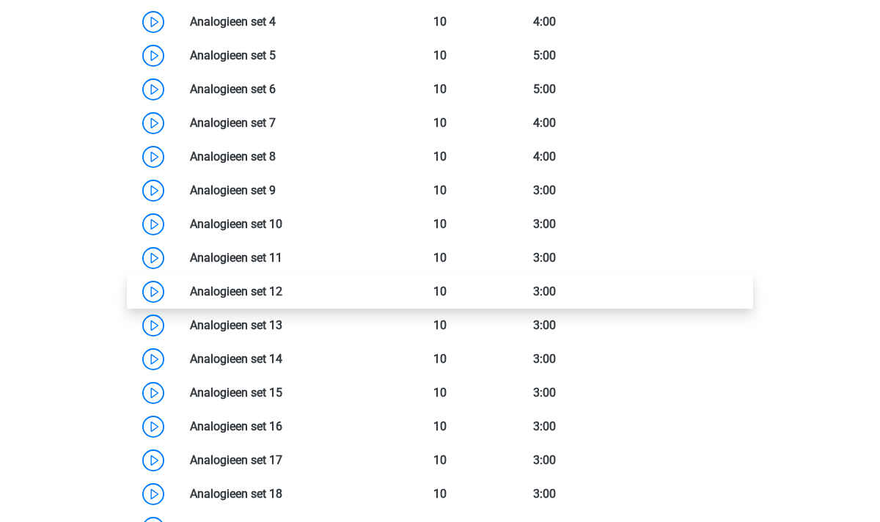
click at [282, 295] on link at bounding box center [282, 292] width 0 height 14
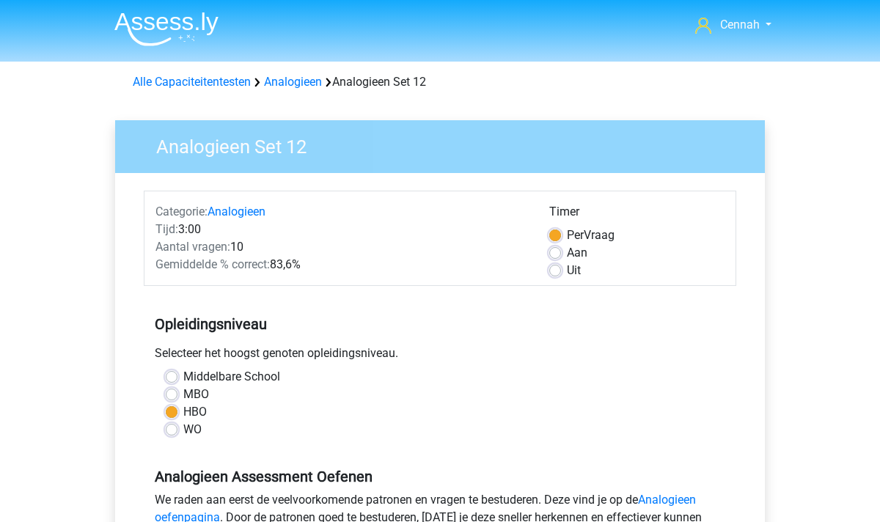
click at [567, 253] on label "Aan" at bounding box center [577, 253] width 21 height 18
click at [557, 253] on input "Aan" at bounding box center [555, 251] width 12 height 15
radio input "true"
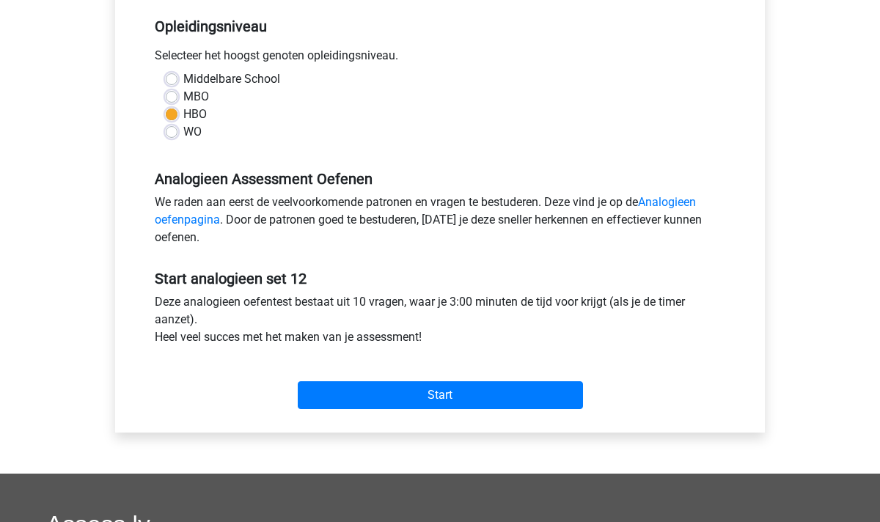
scroll to position [300, 0]
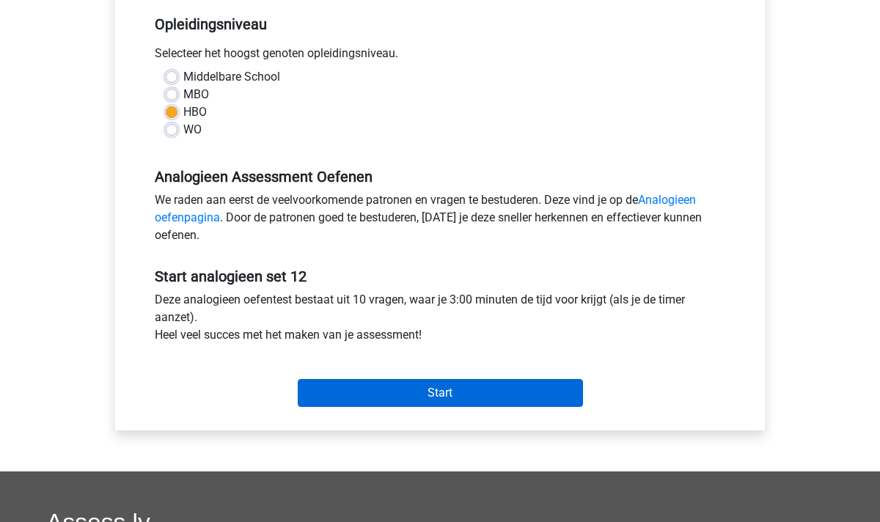
click at [431, 387] on input "Start" at bounding box center [440, 393] width 285 height 28
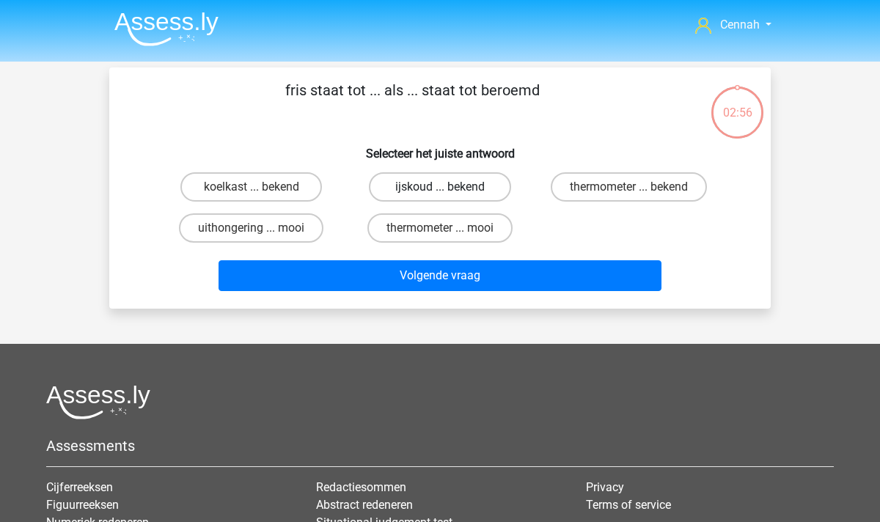
click at [452, 191] on label "ijskoud ... bekend" at bounding box center [440, 186] width 142 height 29
click at [450, 191] on input "ijskoud ... bekend" at bounding box center [445, 192] width 10 height 10
radio input "true"
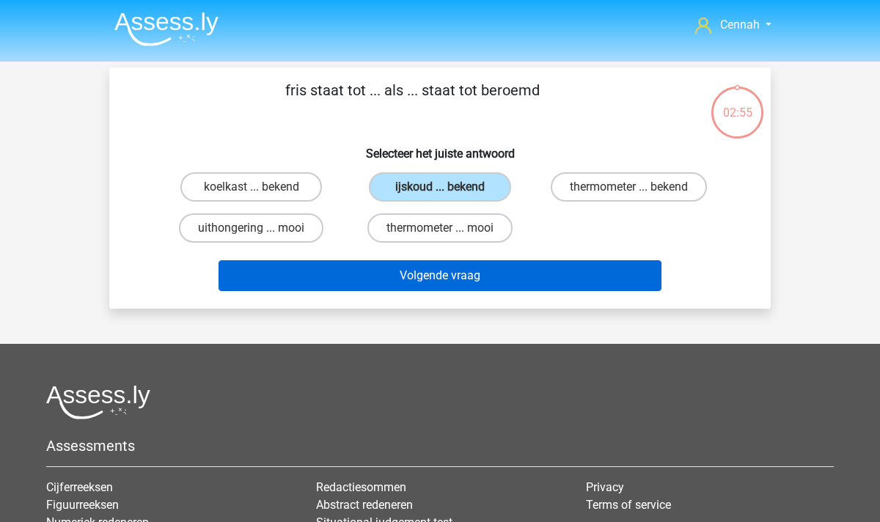
click at [452, 275] on button "Volgende vraag" at bounding box center [441, 275] width 444 height 31
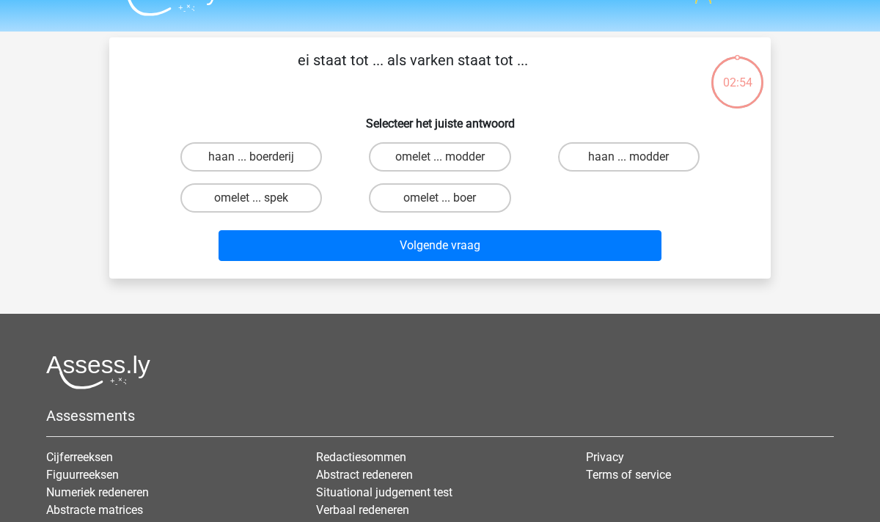
scroll to position [3, 0]
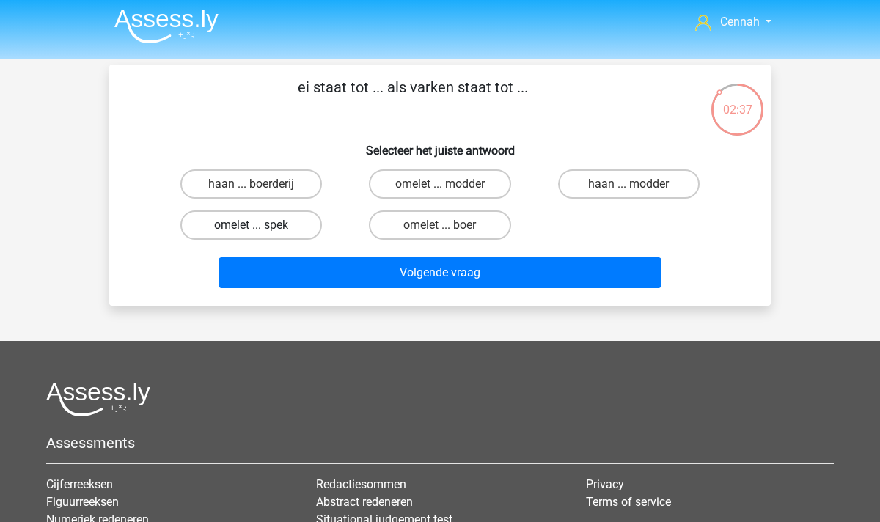
click at [246, 227] on label "omelet ... spek" at bounding box center [251, 225] width 142 height 29
click at [252, 227] on input "omelet ... spek" at bounding box center [257, 230] width 10 height 10
radio input "true"
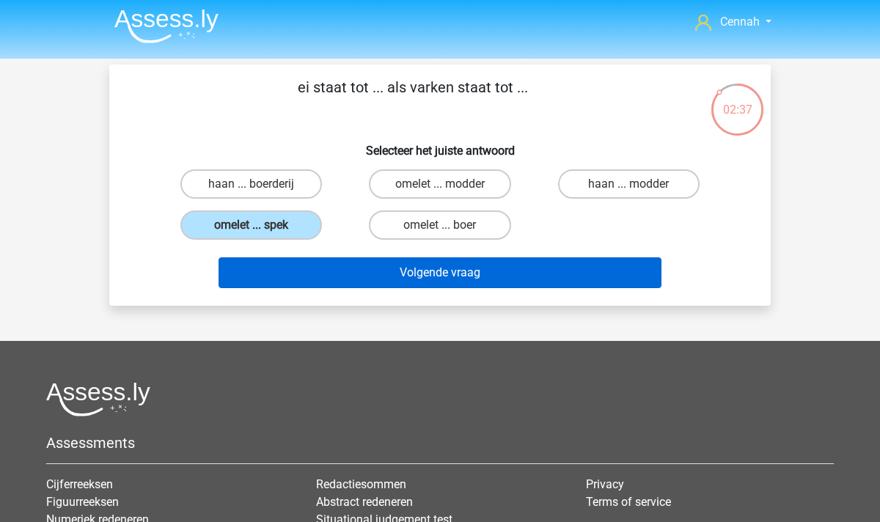
click at [421, 271] on button "Volgende vraag" at bounding box center [441, 272] width 444 height 31
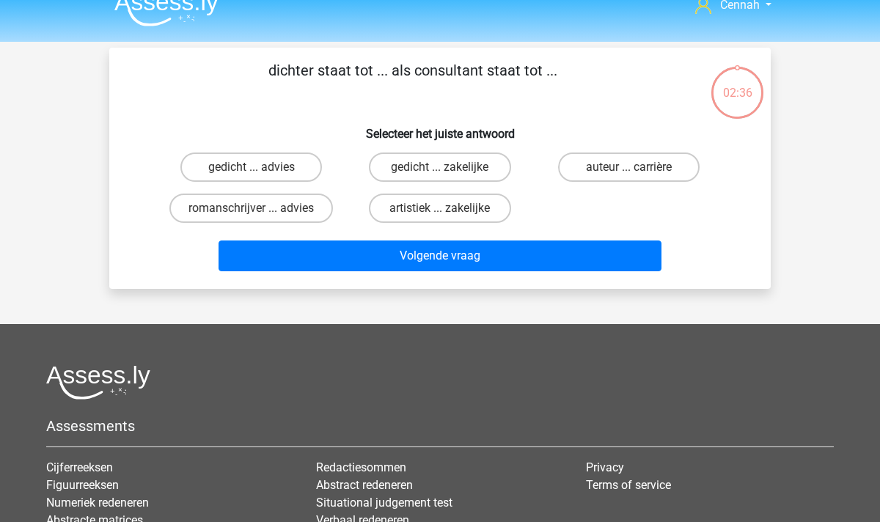
scroll to position [0, 0]
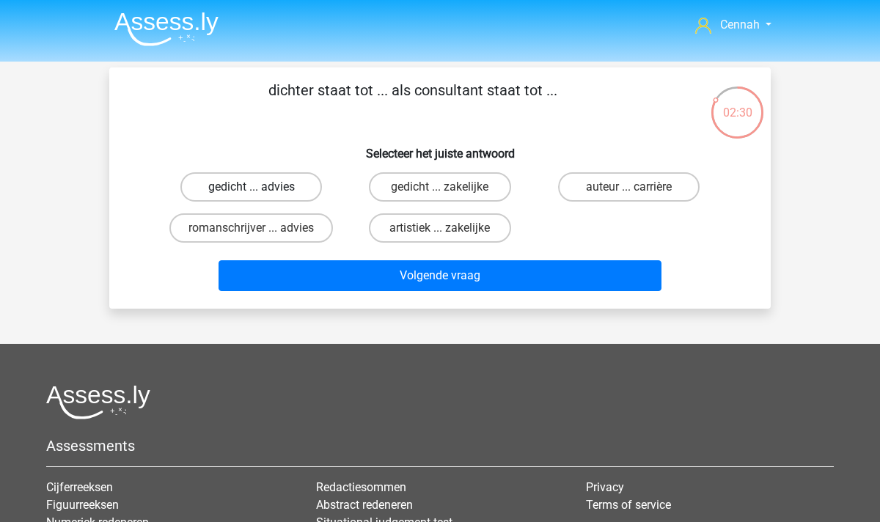
click at [249, 187] on label "gedicht ... advies" at bounding box center [251, 186] width 142 height 29
click at [252, 187] on input "gedicht ... advies" at bounding box center [257, 192] width 10 height 10
radio input "true"
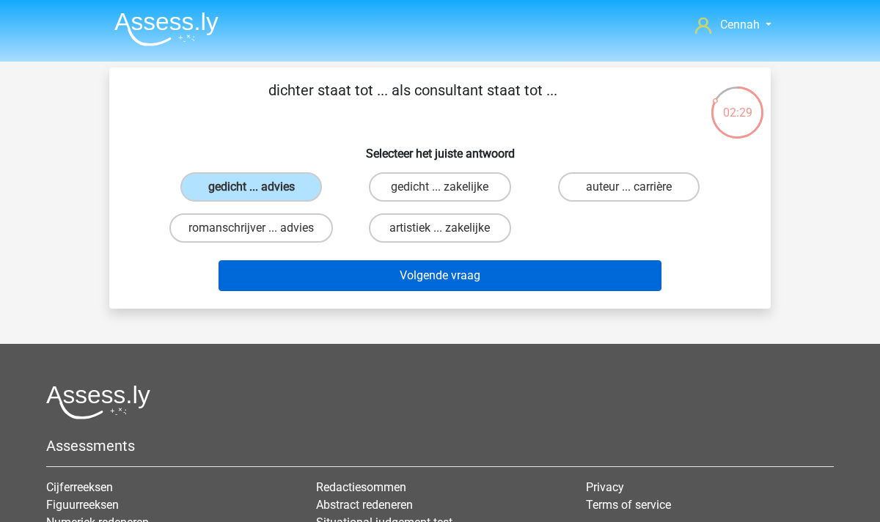
click at [431, 279] on button "Volgende vraag" at bounding box center [441, 275] width 444 height 31
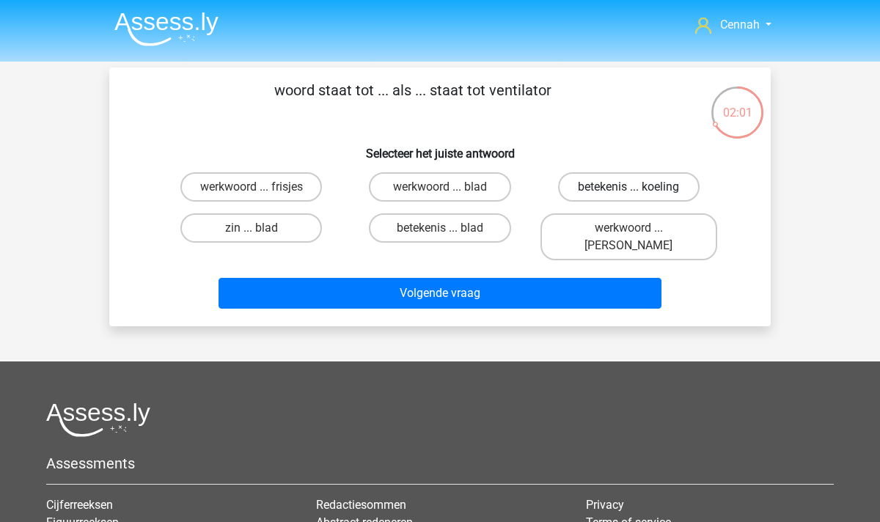
click at [651, 188] on label "betekenis ... koeling" at bounding box center [629, 186] width 142 height 29
click at [638, 188] on input "betekenis ... koeling" at bounding box center [634, 192] width 10 height 10
radio input "true"
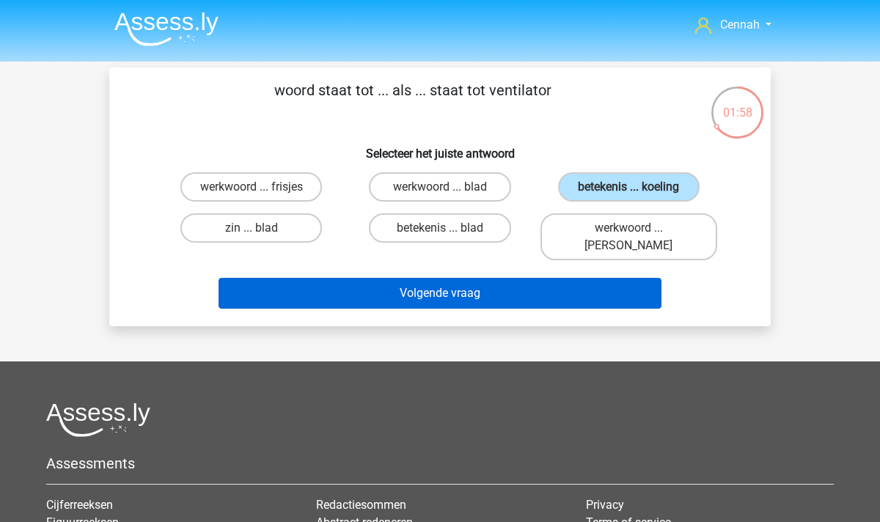
click at [467, 278] on button "Volgende vraag" at bounding box center [441, 293] width 444 height 31
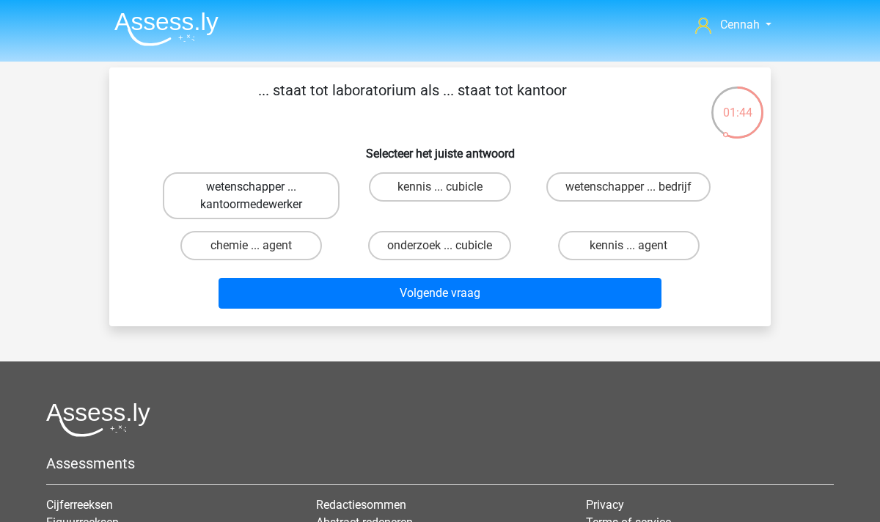
click at [256, 197] on label "wetenschapper ... kantoormedewerker" at bounding box center [251, 195] width 177 height 47
click at [256, 197] on input "wetenschapper ... kantoormedewerker" at bounding box center [257, 192] width 10 height 10
radio input "true"
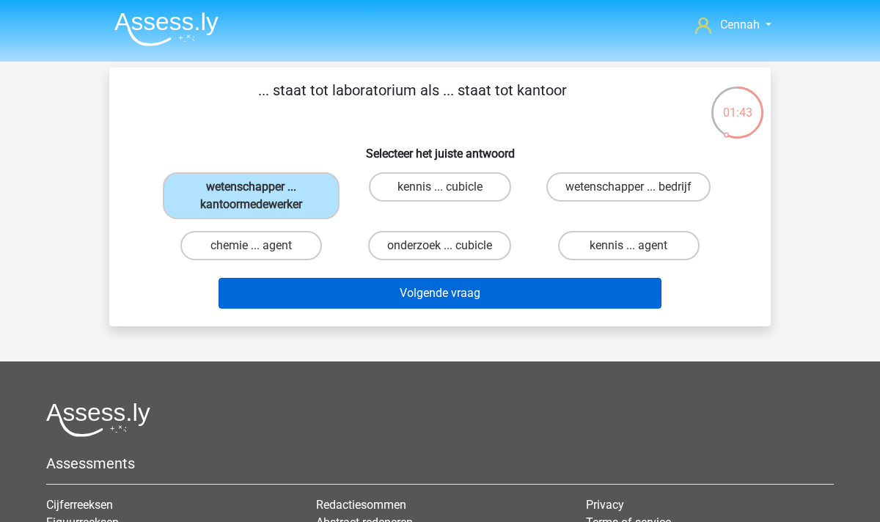
click at [417, 293] on button "Volgende vraag" at bounding box center [441, 293] width 444 height 31
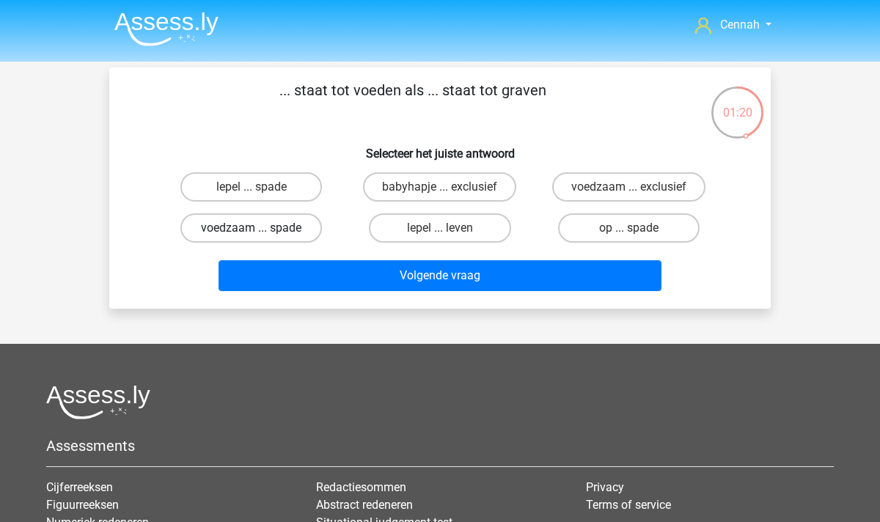
click at [282, 235] on label "voedzaam ... spade" at bounding box center [251, 227] width 142 height 29
click at [261, 235] on input "voedzaam ... spade" at bounding box center [257, 233] width 10 height 10
radio input "true"
click at [252, 183] on label "lepel ... spade" at bounding box center [251, 186] width 142 height 29
click at [252, 187] on input "lepel ... spade" at bounding box center [257, 192] width 10 height 10
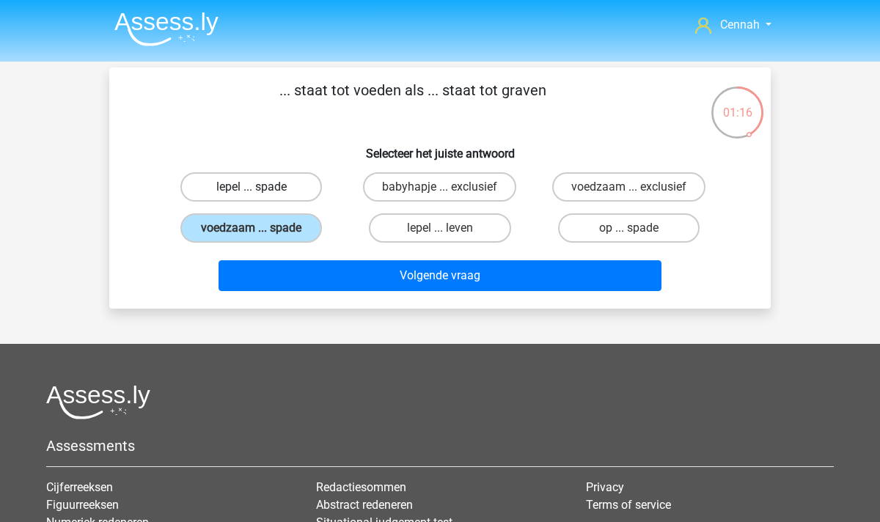
radio input "true"
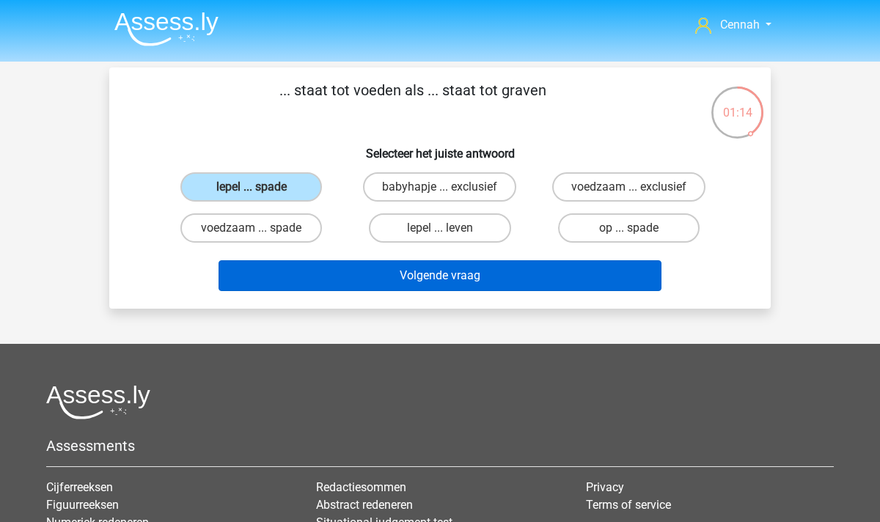
click at [418, 279] on button "Volgende vraag" at bounding box center [441, 275] width 444 height 31
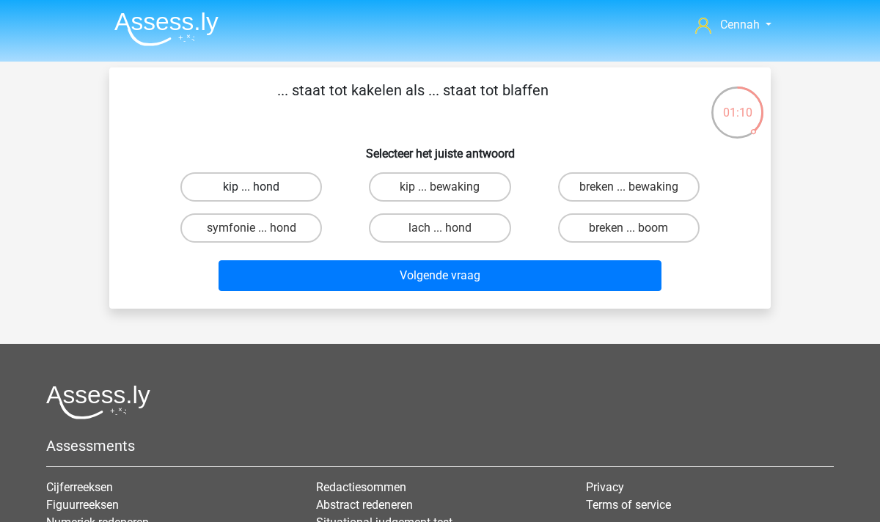
click at [265, 186] on label "kip ... hond" at bounding box center [251, 186] width 142 height 29
click at [261, 187] on input "kip ... hond" at bounding box center [257, 192] width 10 height 10
radio input "true"
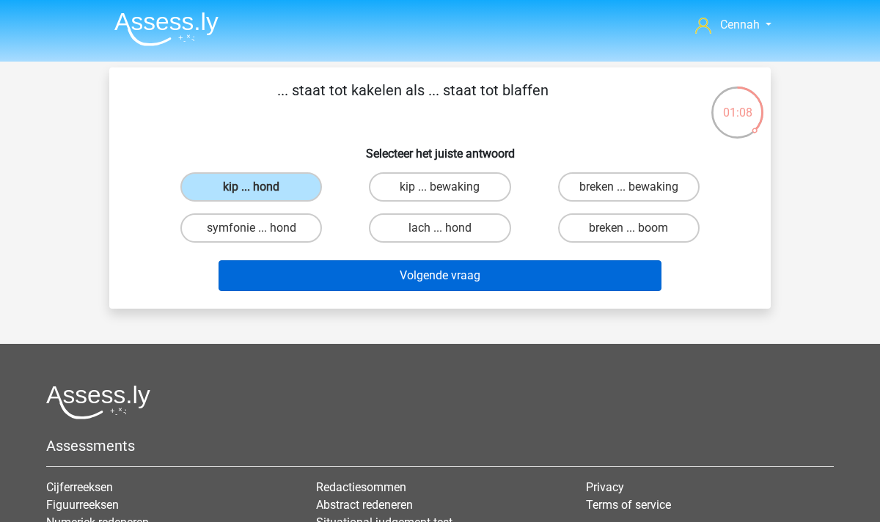
click at [454, 282] on button "Volgende vraag" at bounding box center [441, 275] width 444 height 31
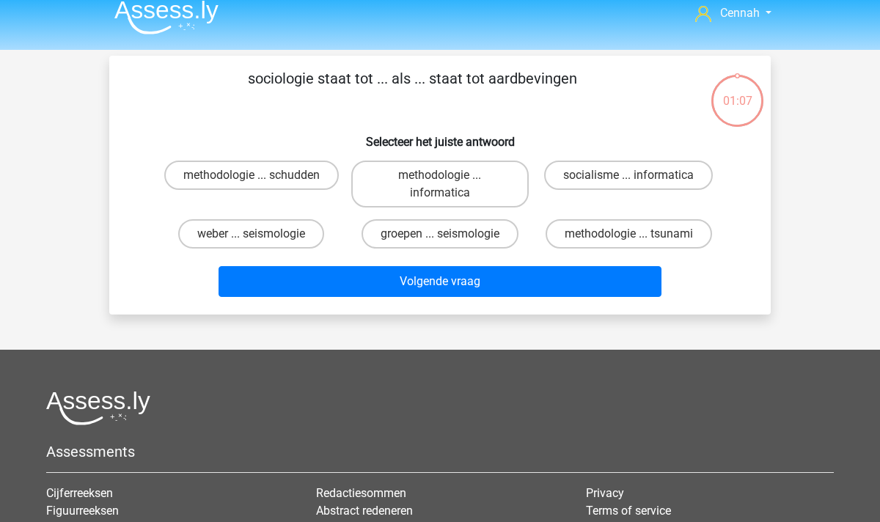
scroll to position [4, 0]
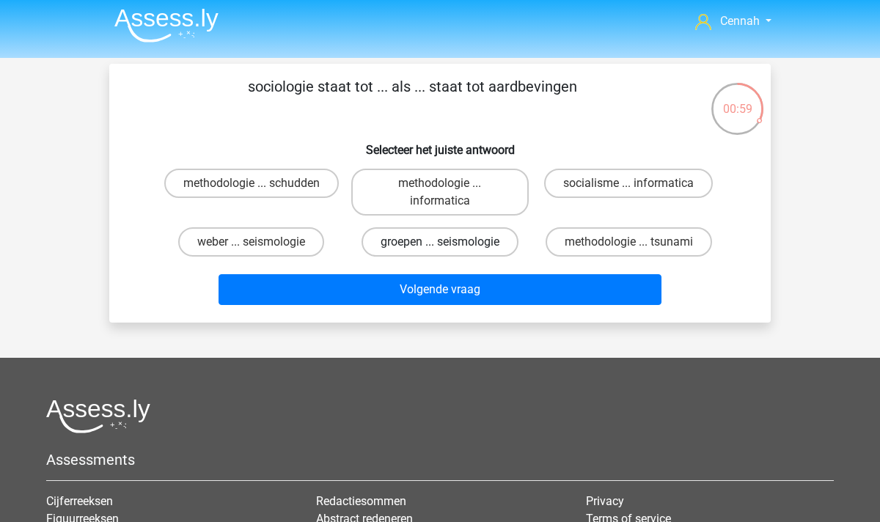
click at [423, 243] on label "groepen ... seismologie" at bounding box center [440, 241] width 157 height 29
click at [440, 243] on input "groepen ... seismologie" at bounding box center [445, 247] width 10 height 10
radio input "true"
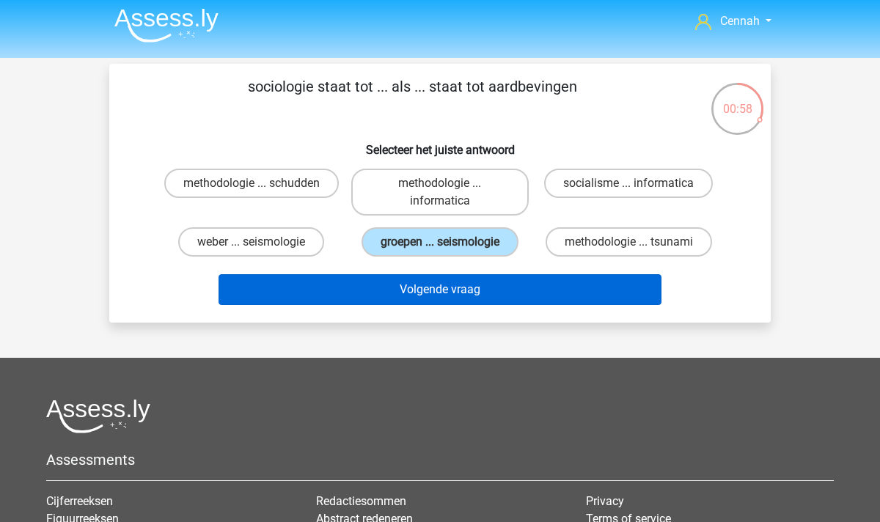
click at [448, 288] on button "Volgende vraag" at bounding box center [441, 289] width 444 height 31
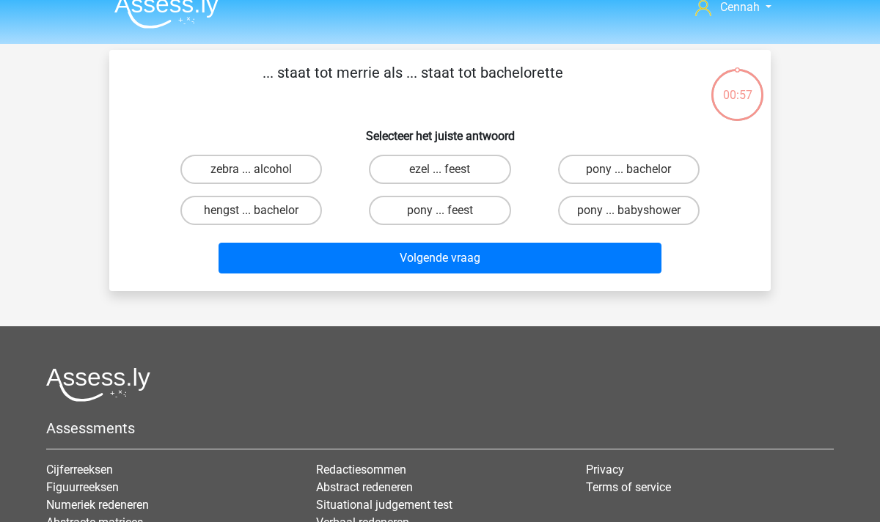
scroll to position [9, 0]
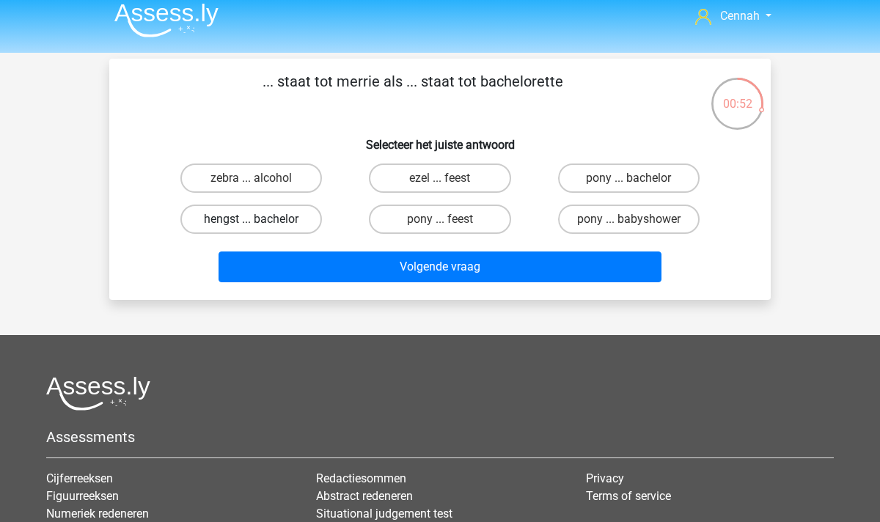
click at [269, 219] on label "hengst ... bachelor" at bounding box center [251, 219] width 142 height 29
click at [261, 219] on input "hengst ... bachelor" at bounding box center [257, 224] width 10 height 10
radio input "true"
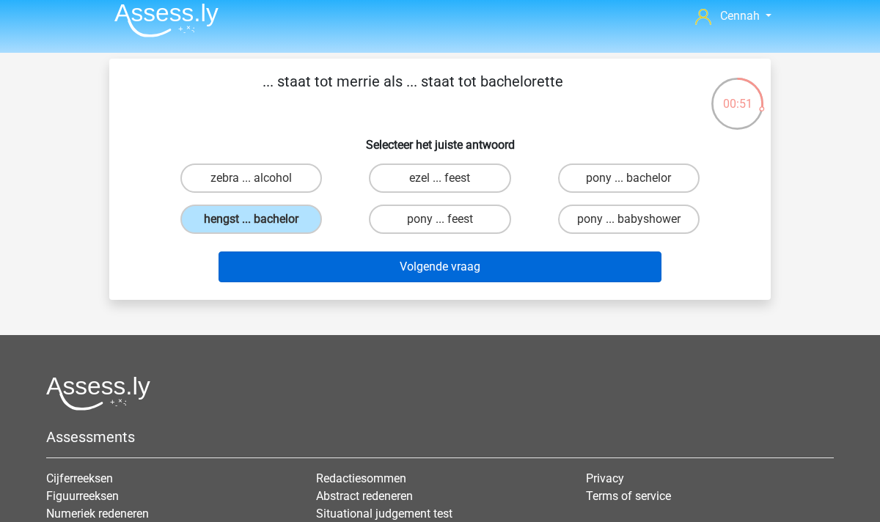
click at [490, 269] on button "Volgende vraag" at bounding box center [441, 267] width 444 height 31
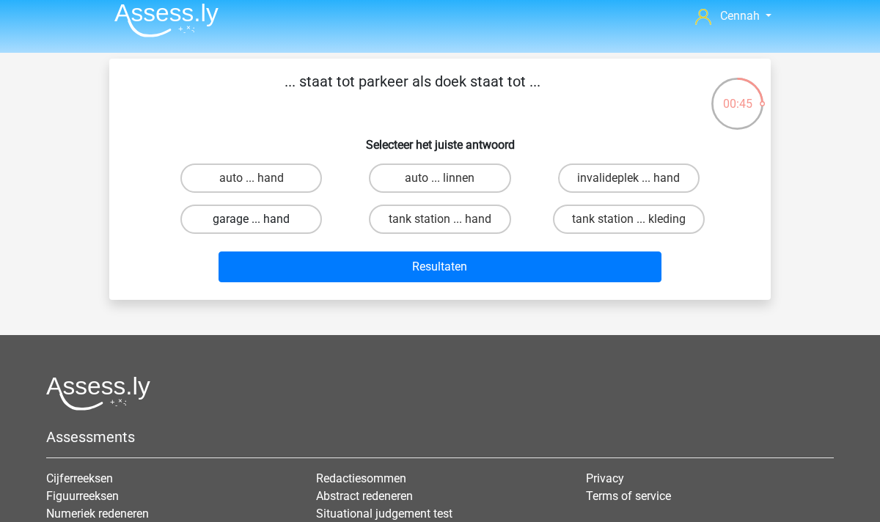
click at [277, 222] on label "garage ... hand" at bounding box center [251, 219] width 142 height 29
click at [261, 222] on input "garage ... hand" at bounding box center [257, 224] width 10 height 10
radio input "true"
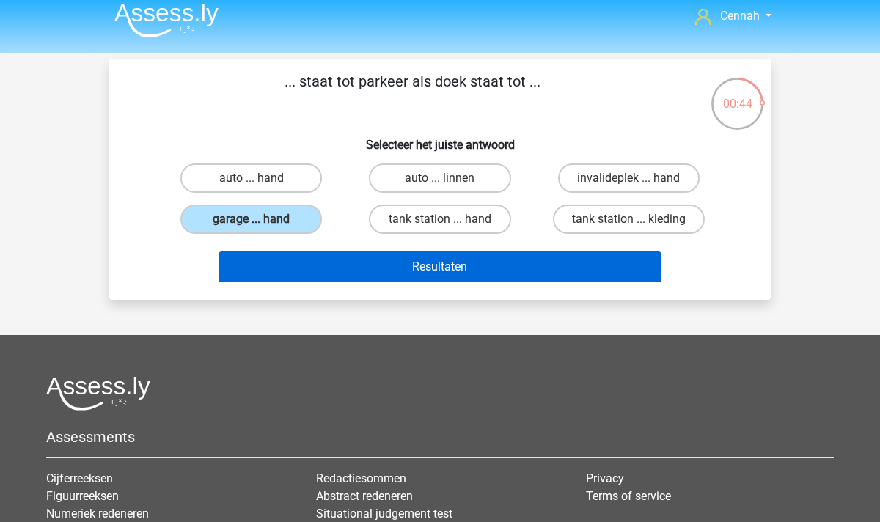
click at [464, 274] on button "Resultaten" at bounding box center [441, 267] width 444 height 31
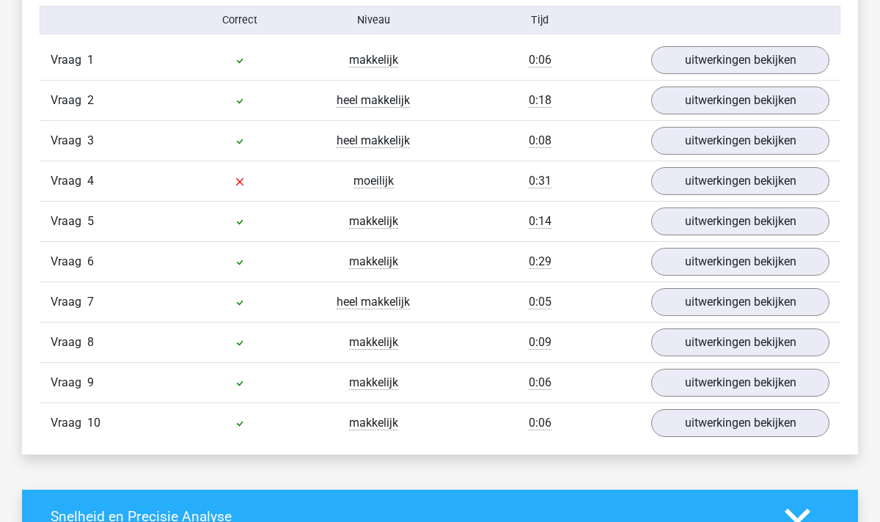
scroll to position [932, 0]
click at [673, 177] on link "uitwerkingen bekijken" at bounding box center [740, 181] width 205 height 32
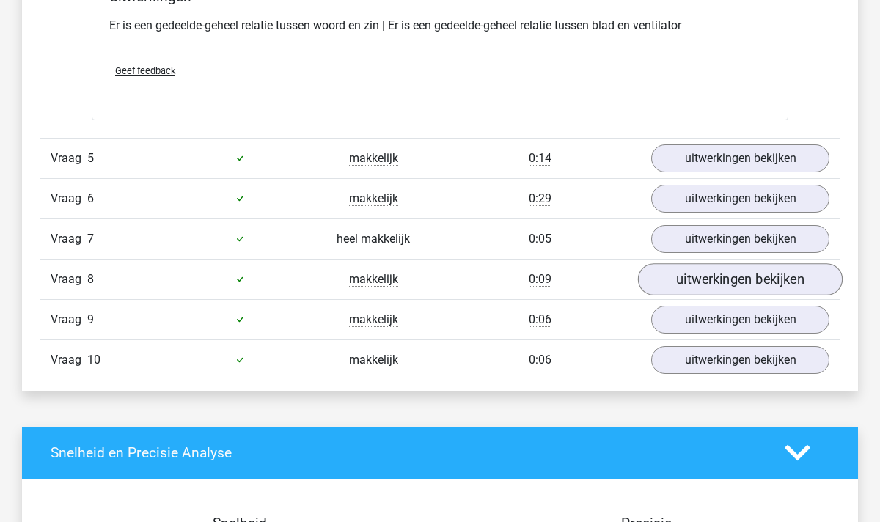
scroll to position [1329, 0]
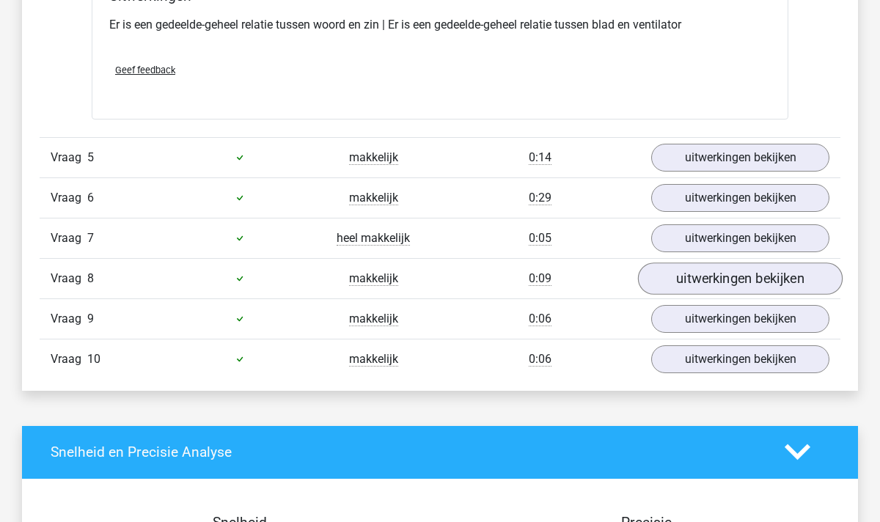
click at [761, 286] on link "uitwerkingen bekijken" at bounding box center [740, 279] width 205 height 32
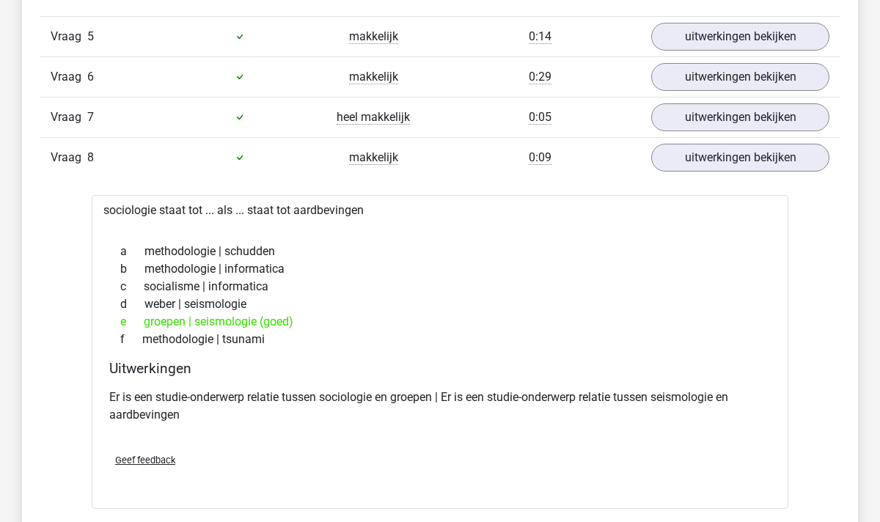
scroll to position [1451, 0]
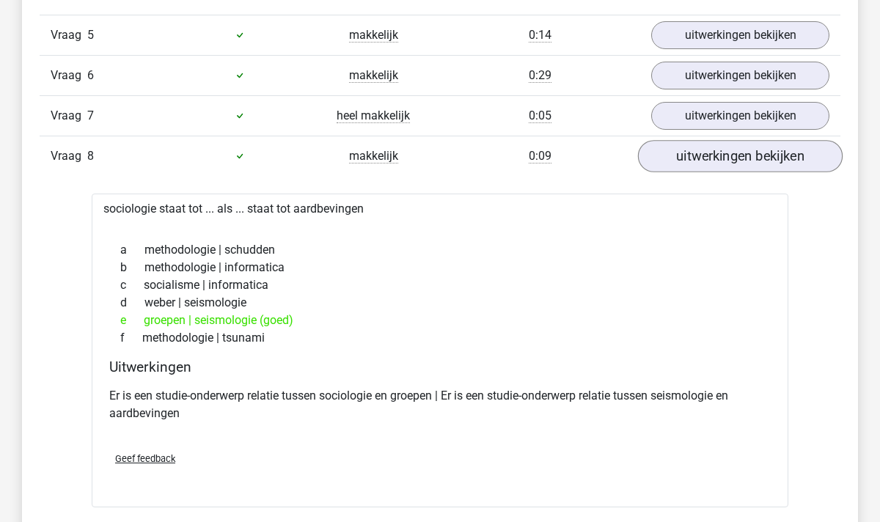
click at [706, 159] on link "uitwerkingen bekijken" at bounding box center [740, 156] width 205 height 32
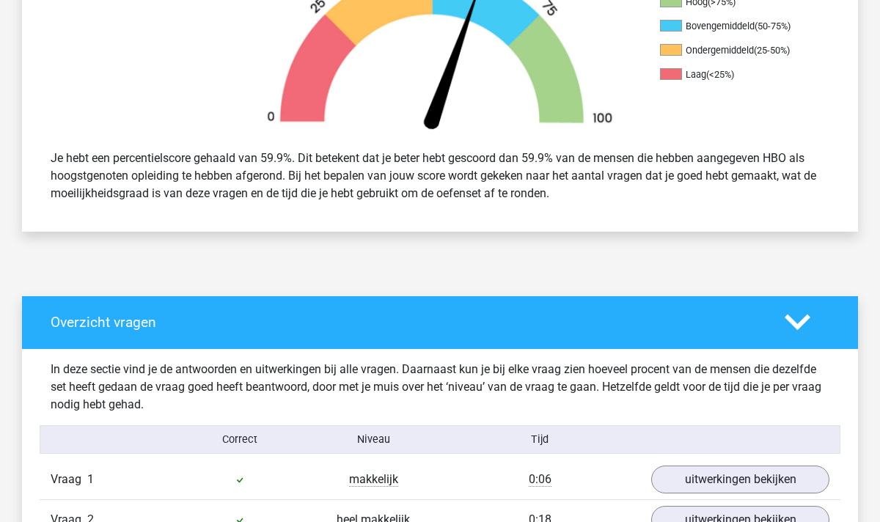
scroll to position [452, 0]
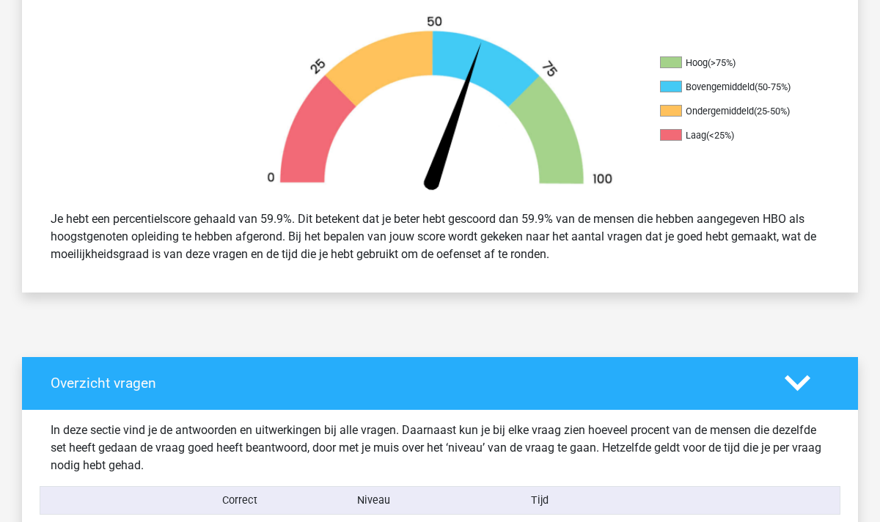
click at [272, 189] on img at bounding box center [440, 107] width 396 height 184
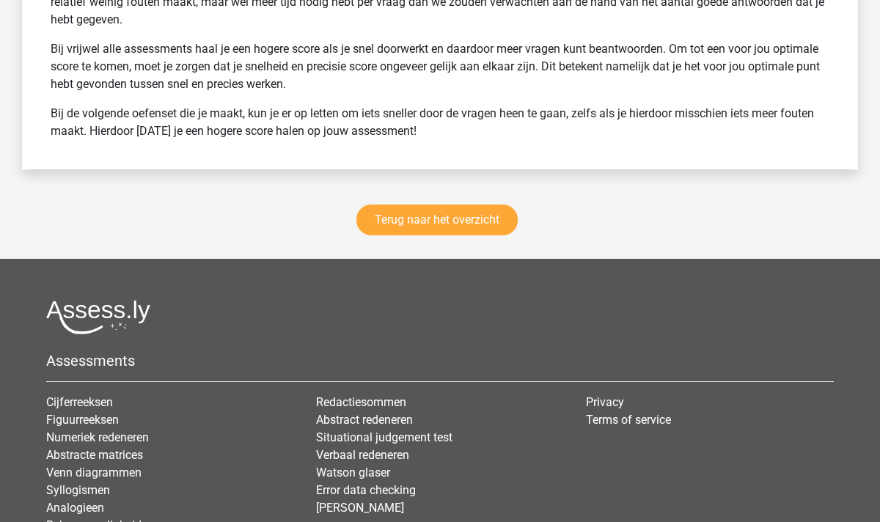
scroll to position [2408, 0]
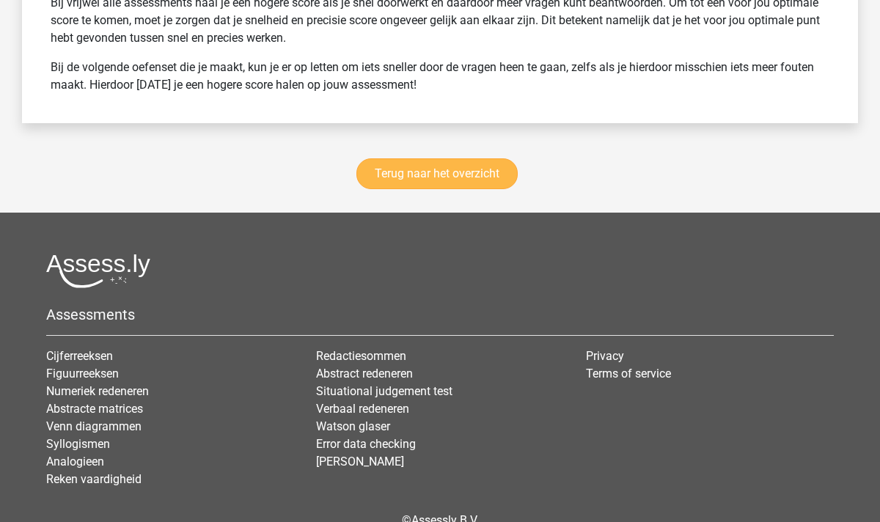
click at [442, 176] on link "Terug naar het overzicht" at bounding box center [437, 173] width 161 height 31
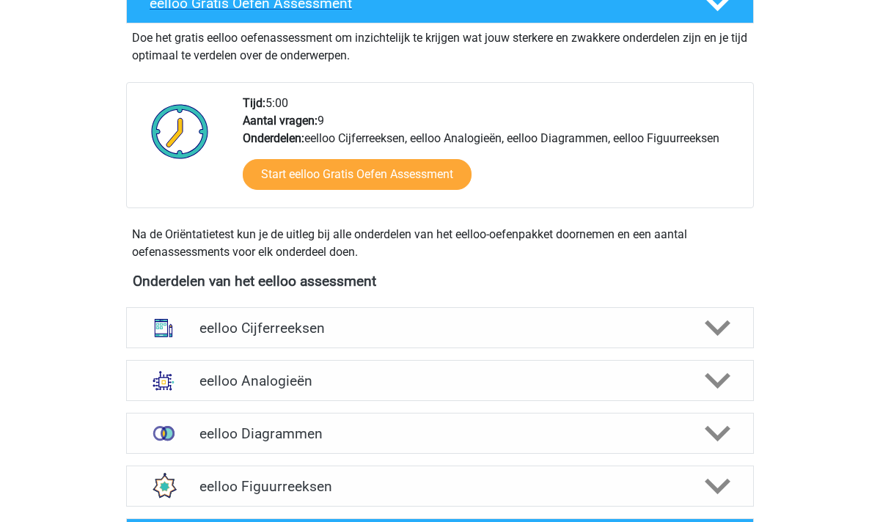
scroll to position [357, 0]
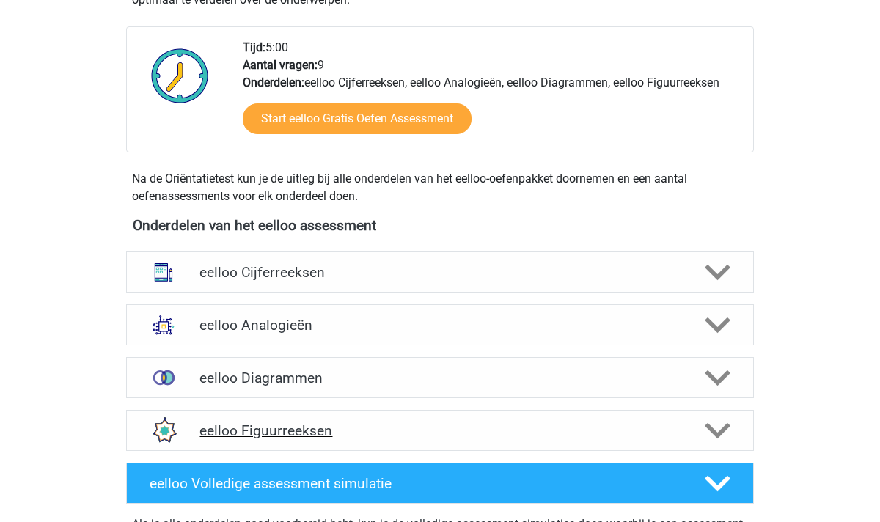
click at [714, 428] on icon at bounding box center [718, 431] width 26 height 26
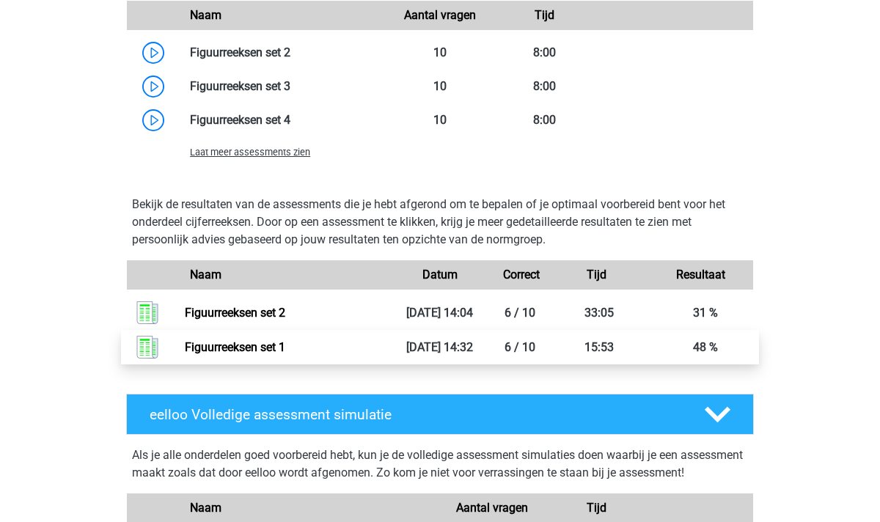
scroll to position [1060, 0]
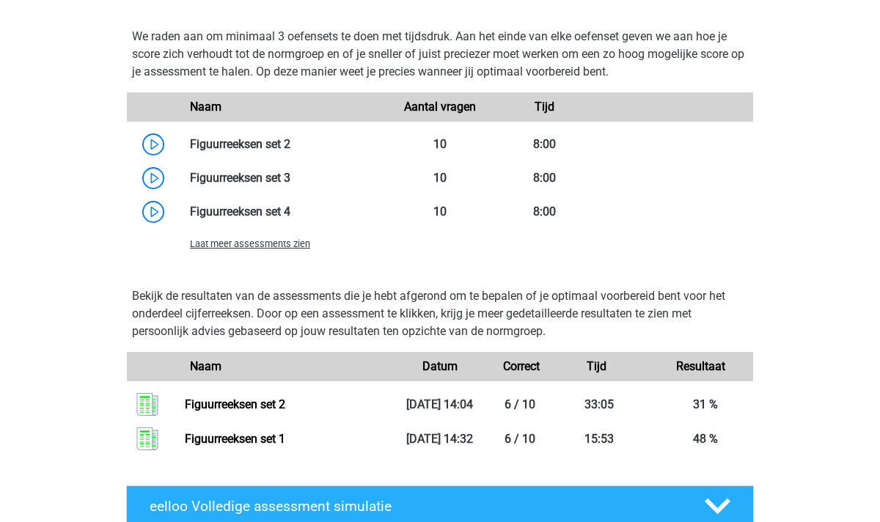
click at [255, 249] on span "Laat meer assessments zien" at bounding box center [250, 243] width 120 height 11
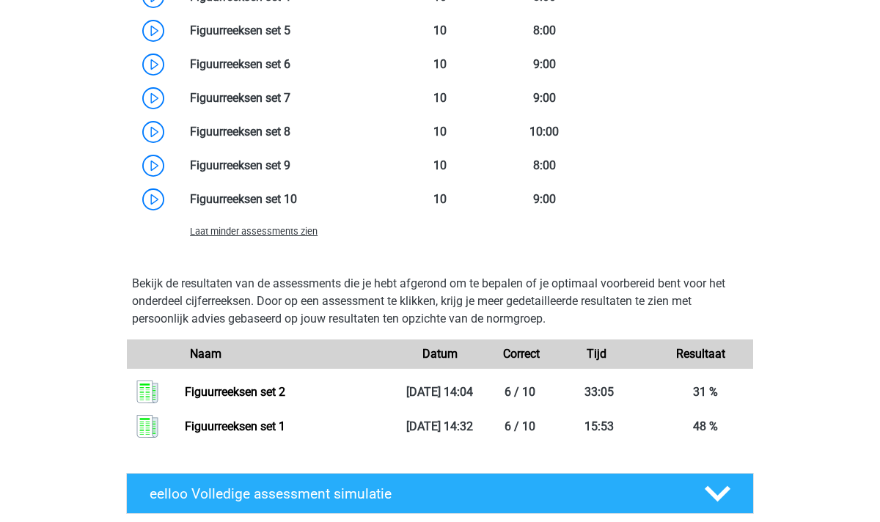
scroll to position [1159, 0]
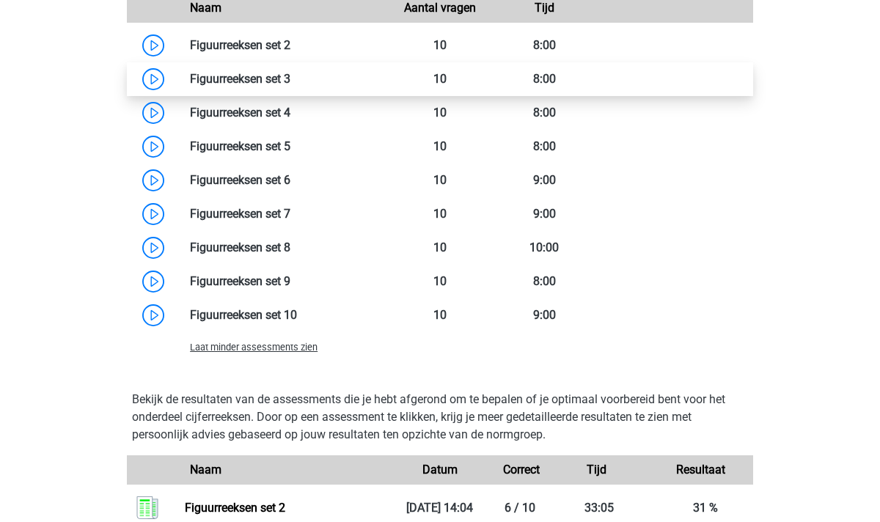
click at [291, 78] on link at bounding box center [291, 79] width 0 height 14
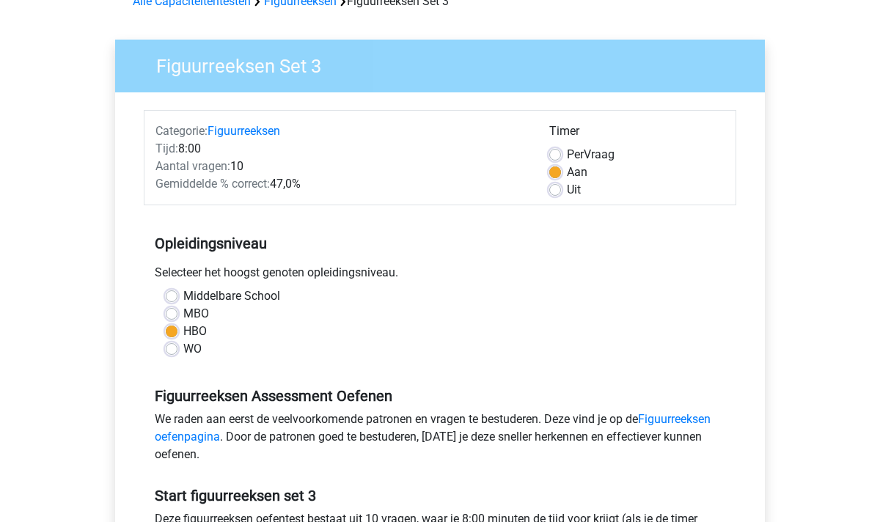
scroll to position [84, 0]
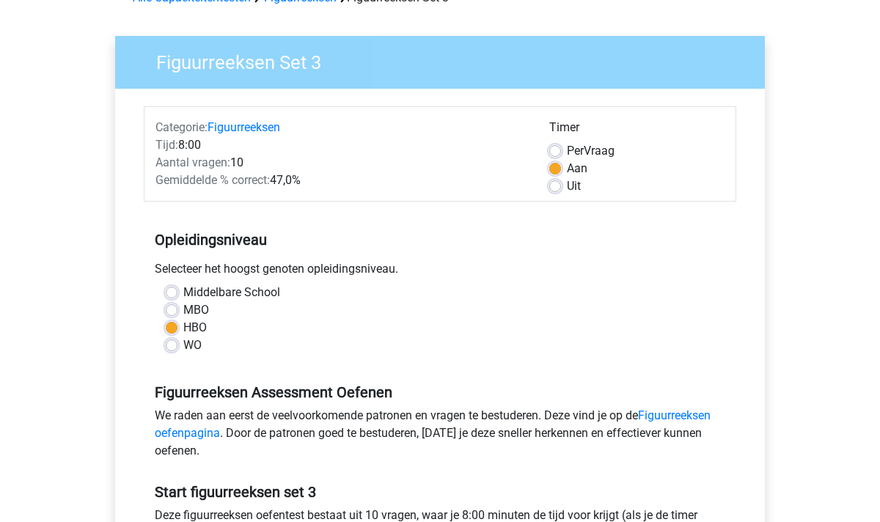
click at [567, 187] on label "Uit" at bounding box center [574, 187] width 14 height 18
click at [551, 187] on input "Uit" at bounding box center [555, 185] width 12 height 15
radio input "true"
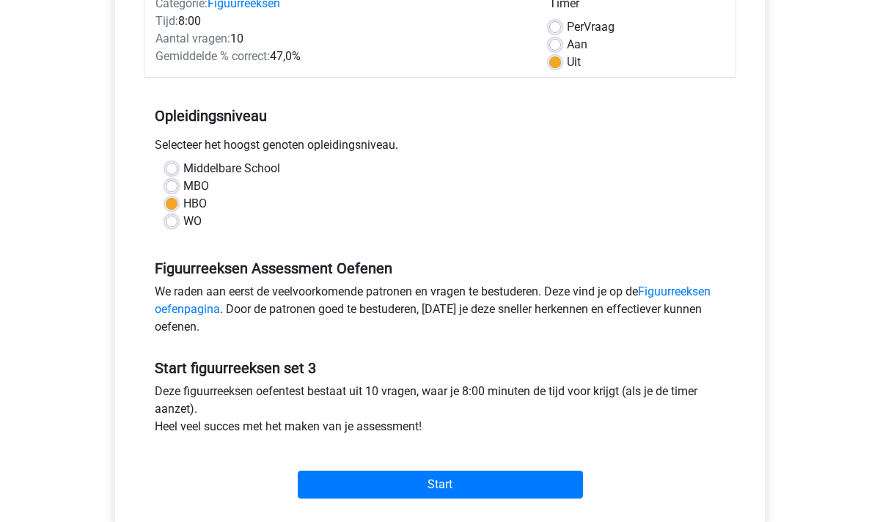
scroll to position [98, 0]
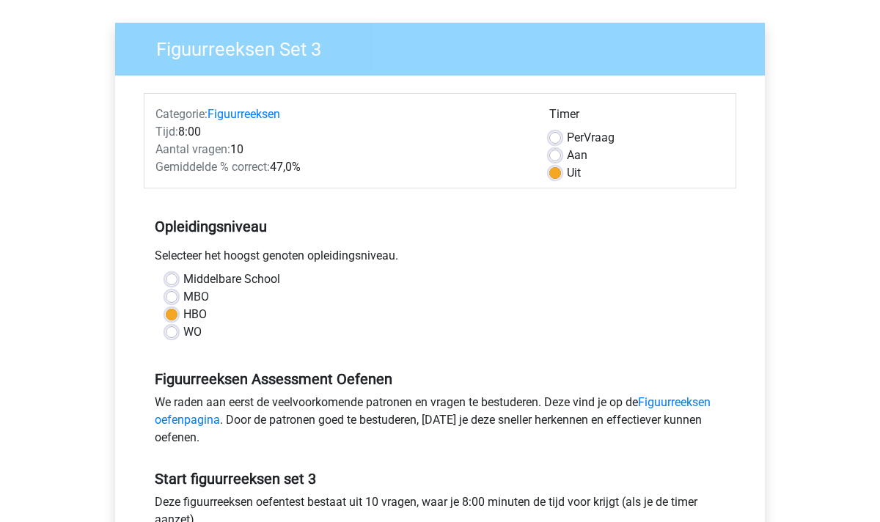
drag, startPoint x: 279, startPoint y: 163, endPoint x: 315, endPoint y: 157, distance: 35.7
click at [315, 158] on div "Categorie: Figuurreeksen Tijd: 8:00 Aantal vragen: 10 Gemiddelde % correct: 47,…" at bounding box center [342, 144] width 394 height 76
click at [315, 157] on div "Aantal vragen: 10" at bounding box center [342, 150] width 394 height 18
drag, startPoint x: 274, startPoint y: 165, endPoint x: 319, endPoint y: 169, distance: 45.7
click at [319, 169] on div "Gemiddelde % correct: 47,0%" at bounding box center [342, 167] width 394 height 18
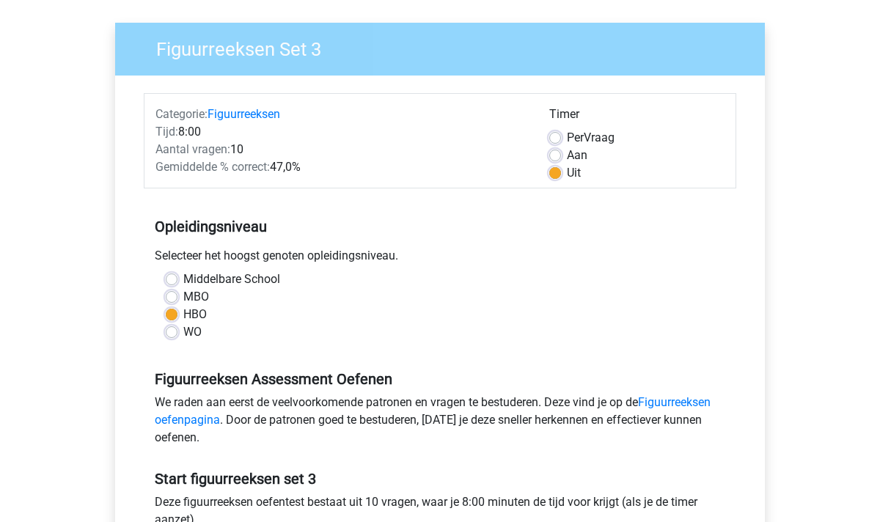
click at [319, 169] on div "Gemiddelde % correct: 47,0%" at bounding box center [342, 167] width 394 height 18
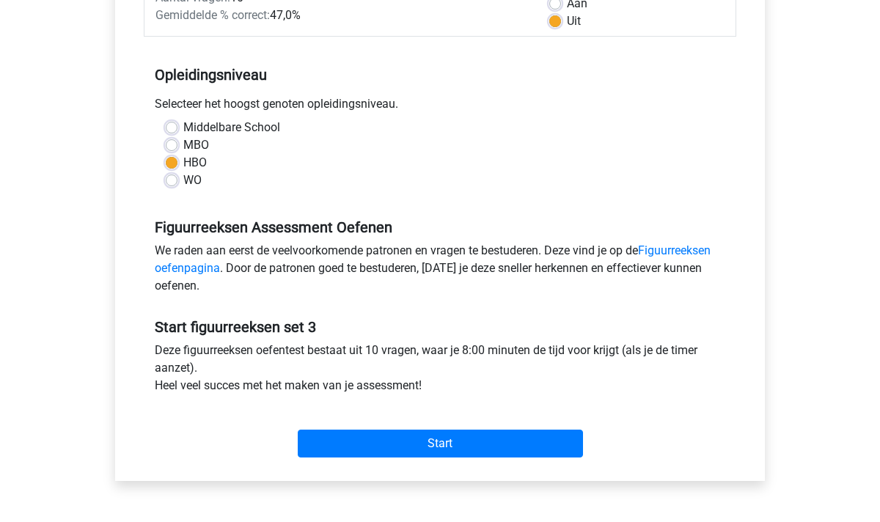
scroll to position [246, 0]
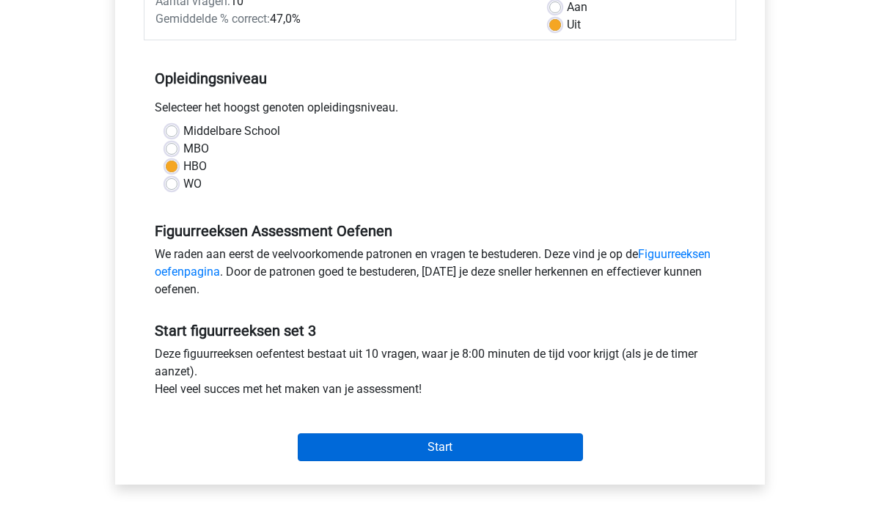
click at [459, 450] on input "Start" at bounding box center [440, 448] width 285 height 28
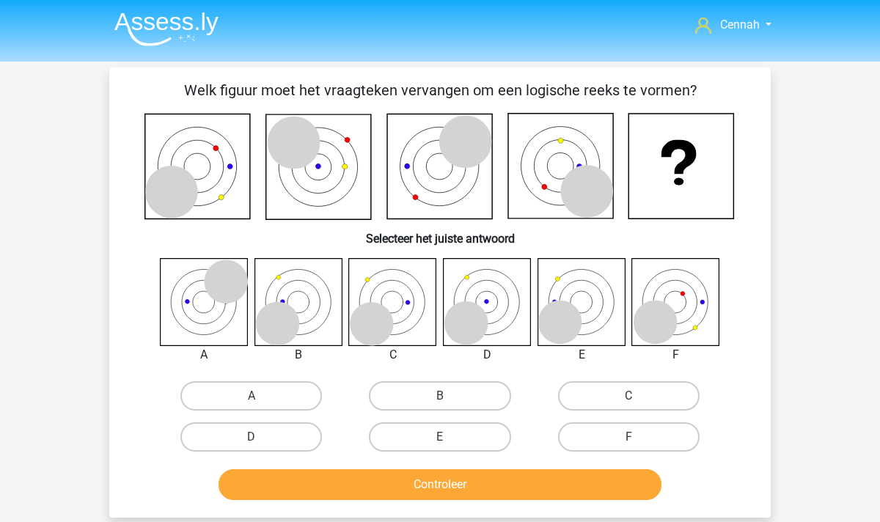
click at [309, 325] on icon at bounding box center [298, 301] width 87 height 87
click at [552, 177] on icon at bounding box center [561, 166] width 105 height 105
click at [232, 167] on icon at bounding box center [229, 166] width 5 height 5
click at [318, 167] on icon at bounding box center [318, 166] width 5 height 5
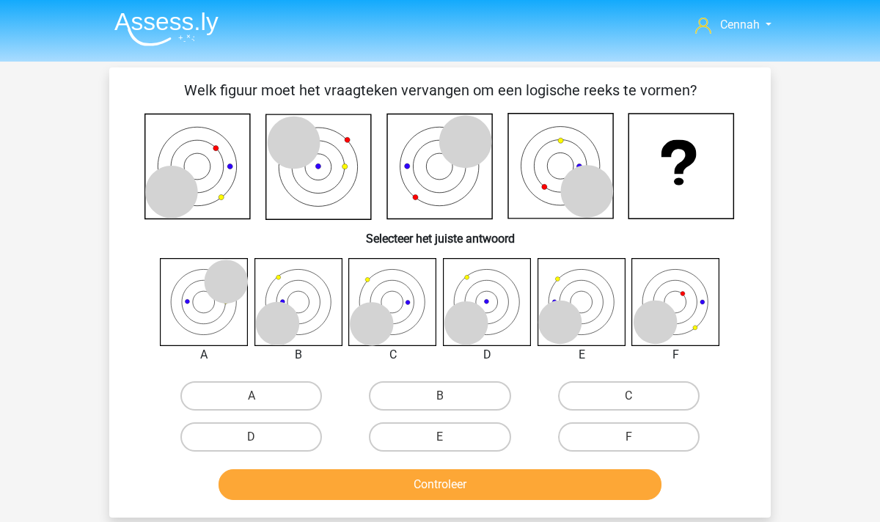
click at [407, 167] on icon at bounding box center [407, 166] width 5 height 5
click at [581, 166] on icon at bounding box center [580, 166] width 5 height 5
click at [542, 167] on icon at bounding box center [561, 166] width 105 height 105
click at [409, 165] on icon at bounding box center [407, 166] width 5 height 5
click at [429, 389] on label "B" at bounding box center [440, 395] width 142 height 29
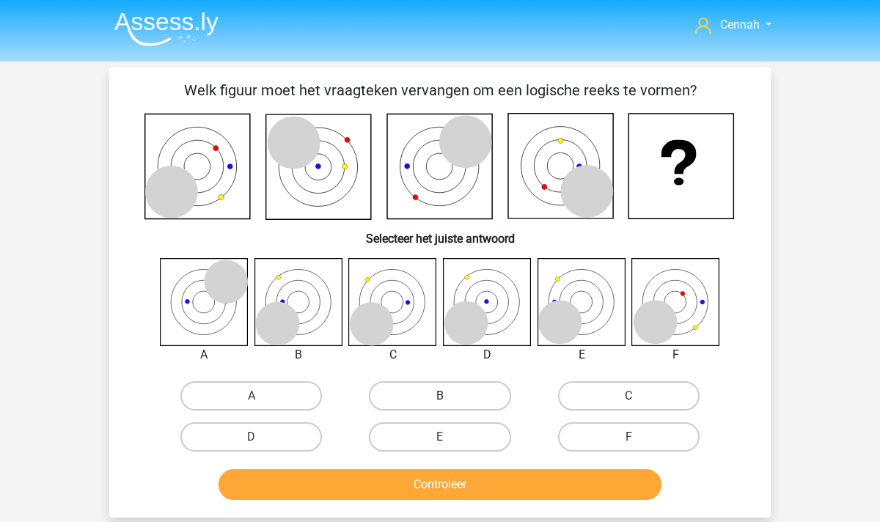
click at [440, 396] on input "B" at bounding box center [445, 401] width 10 height 10
radio input "true"
click at [466, 492] on button "Controleer" at bounding box center [441, 485] width 444 height 31
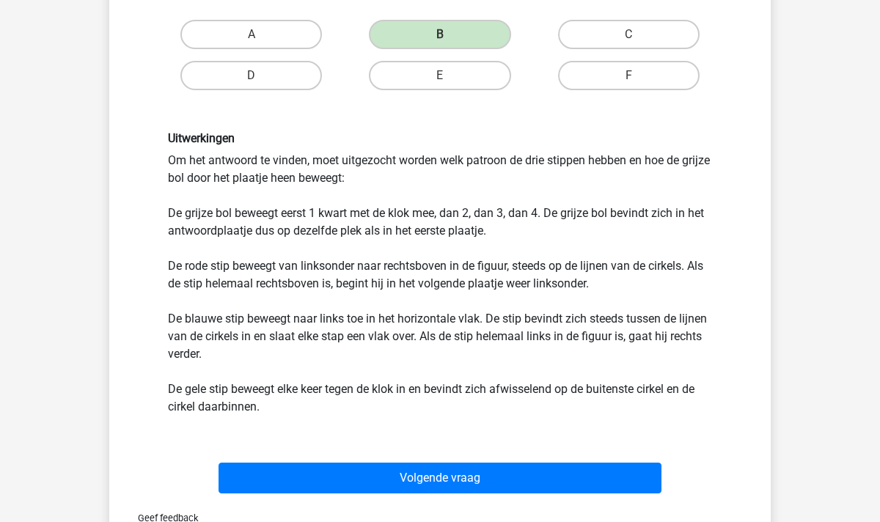
scroll to position [362, 0]
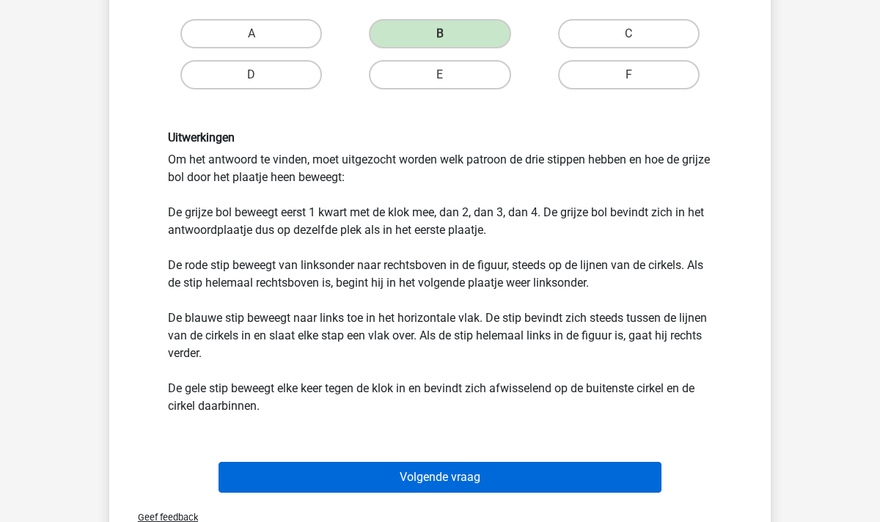
click at [456, 471] on button "Volgende vraag" at bounding box center [441, 477] width 444 height 31
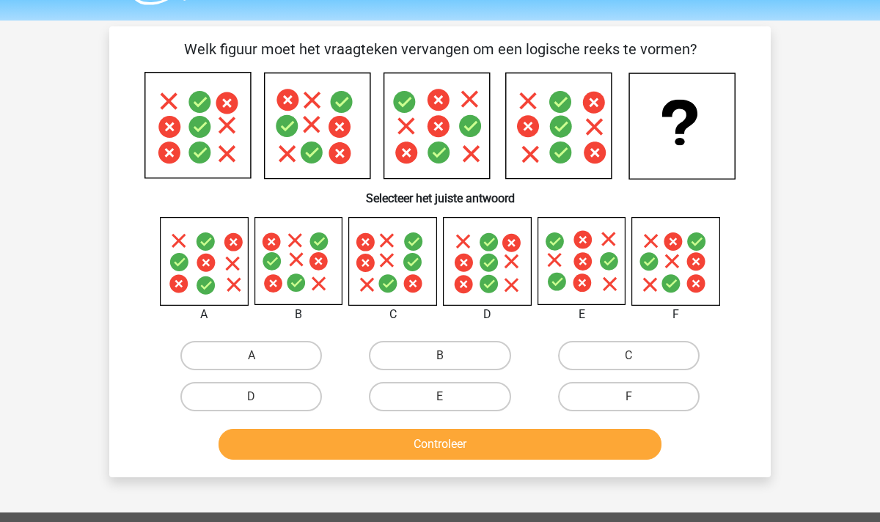
scroll to position [40, 0]
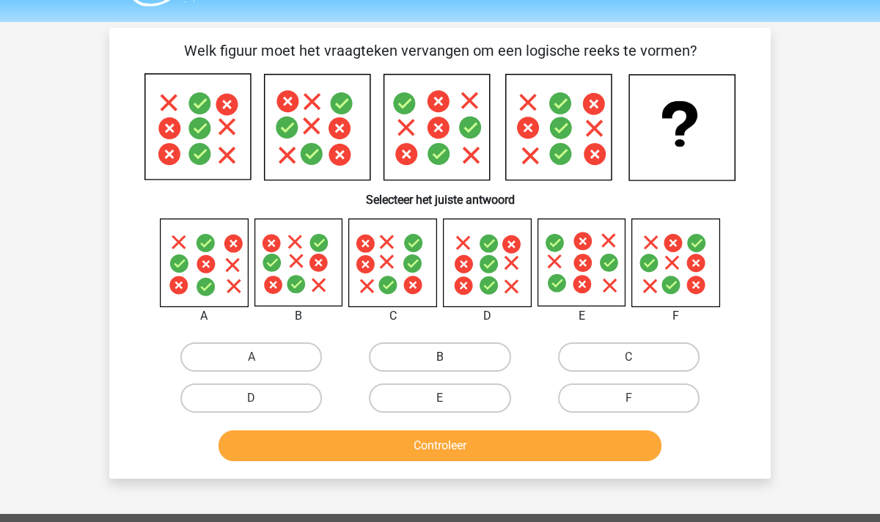
click at [441, 370] on label "B" at bounding box center [440, 357] width 142 height 29
click at [441, 367] on input "B" at bounding box center [445, 362] width 10 height 10
radio input "true"
click at [435, 445] on button "Controleer" at bounding box center [441, 446] width 444 height 31
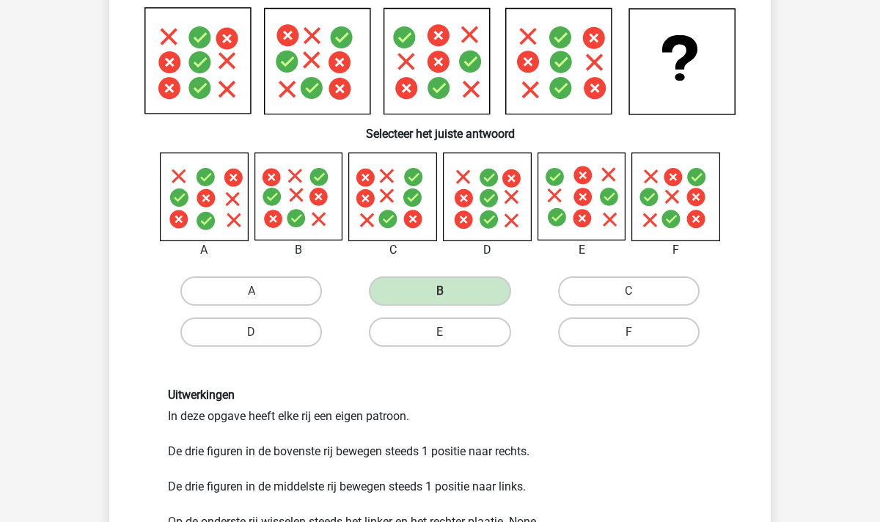
scroll to position [93, 0]
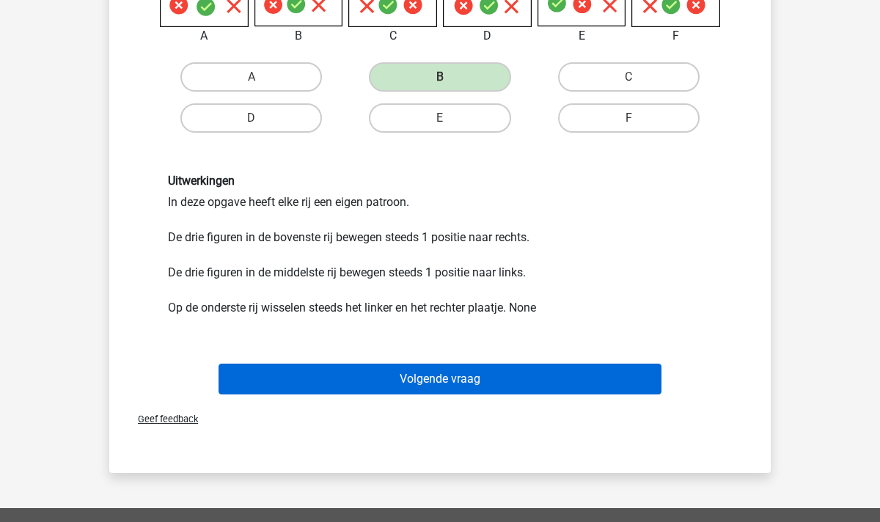
click at [460, 387] on button "Volgende vraag" at bounding box center [441, 379] width 444 height 31
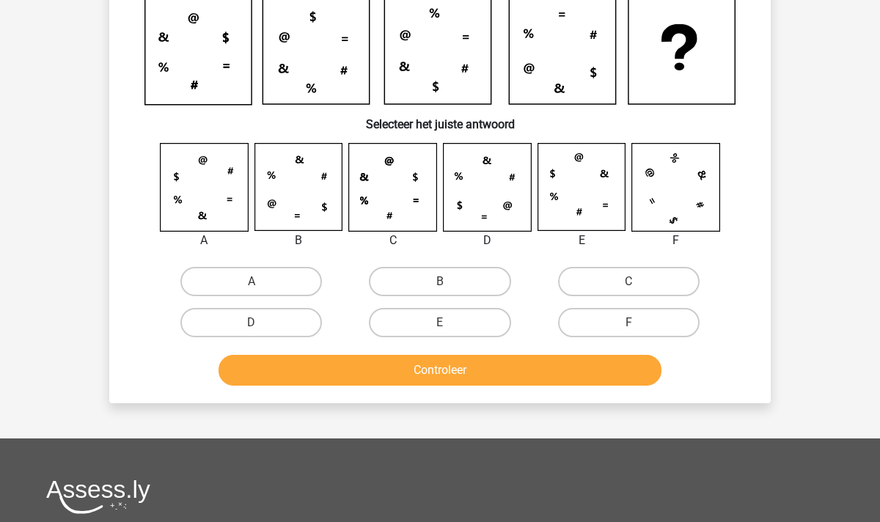
scroll to position [67, 0]
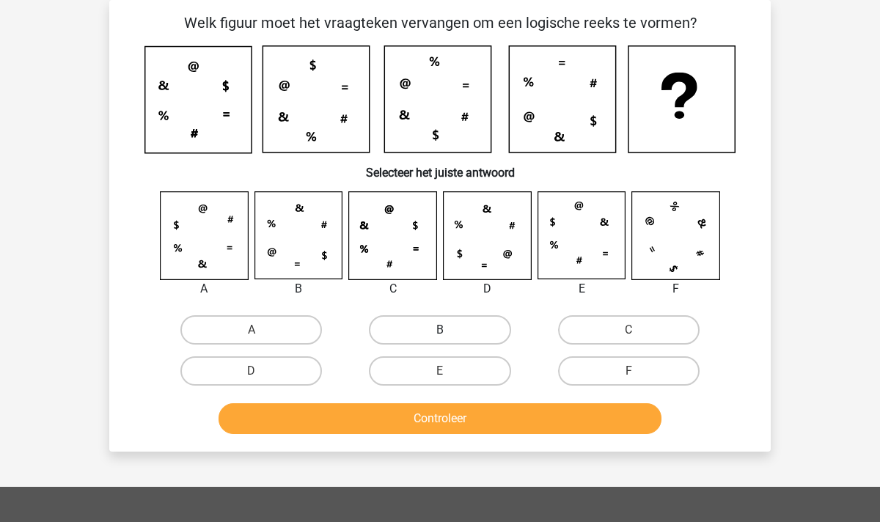
click at [439, 327] on label "B" at bounding box center [440, 329] width 142 height 29
click at [440, 330] on input "B" at bounding box center [445, 335] width 10 height 10
radio input "true"
click at [455, 423] on button "Controleer" at bounding box center [441, 418] width 444 height 31
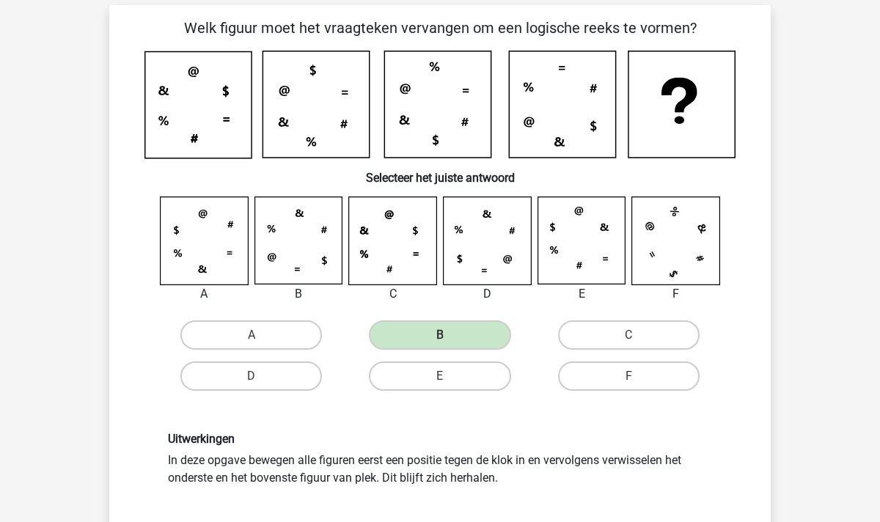
scroll to position [60, 0]
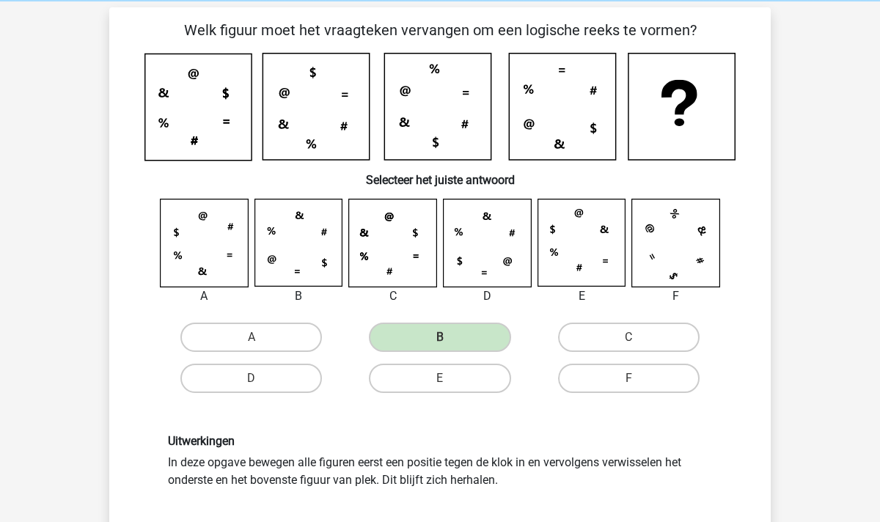
click at [160, 127] on icon at bounding box center [198, 107] width 106 height 106
click at [315, 148] on icon at bounding box center [312, 144] width 10 height 10
click at [432, 70] on icon at bounding box center [437, 107] width 106 height 106
click at [409, 97] on icon at bounding box center [437, 107] width 106 height 106
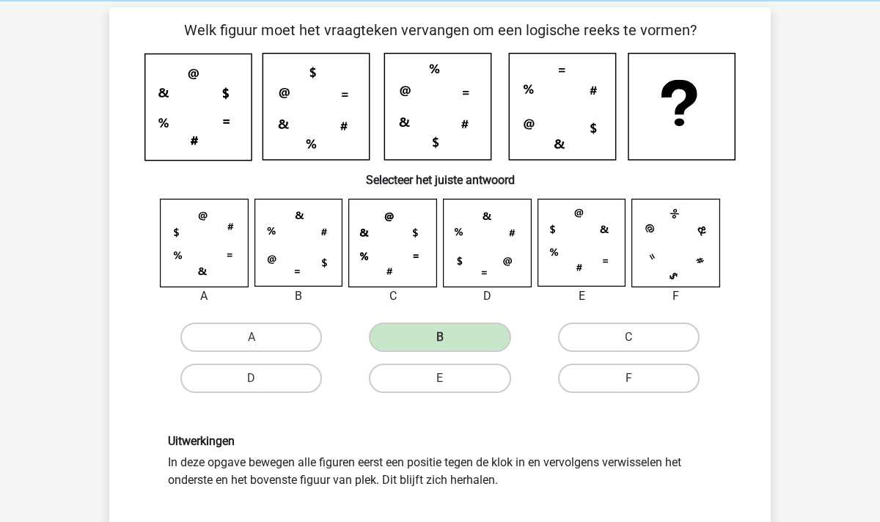
click at [522, 94] on icon at bounding box center [562, 107] width 106 height 106
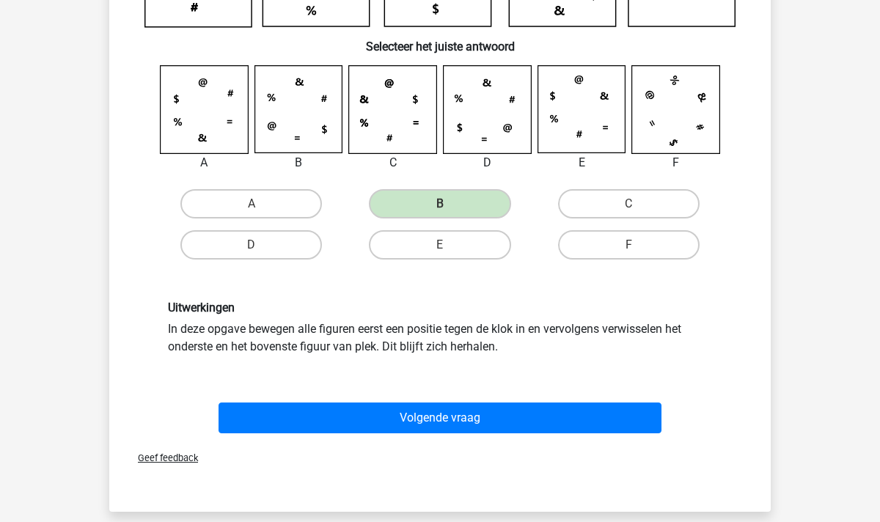
scroll to position [209, 0]
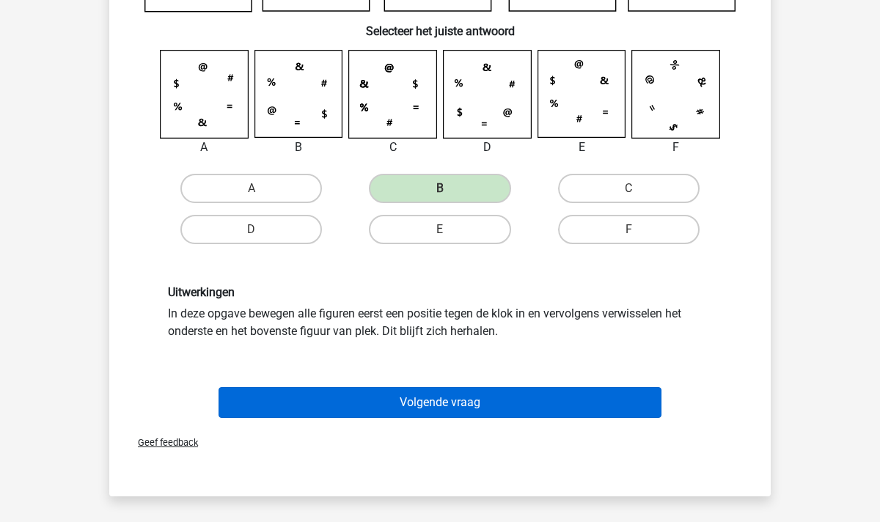
click at [428, 403] on button "Volgende vraag" at bounding box center [441, 402] width 444 height 31
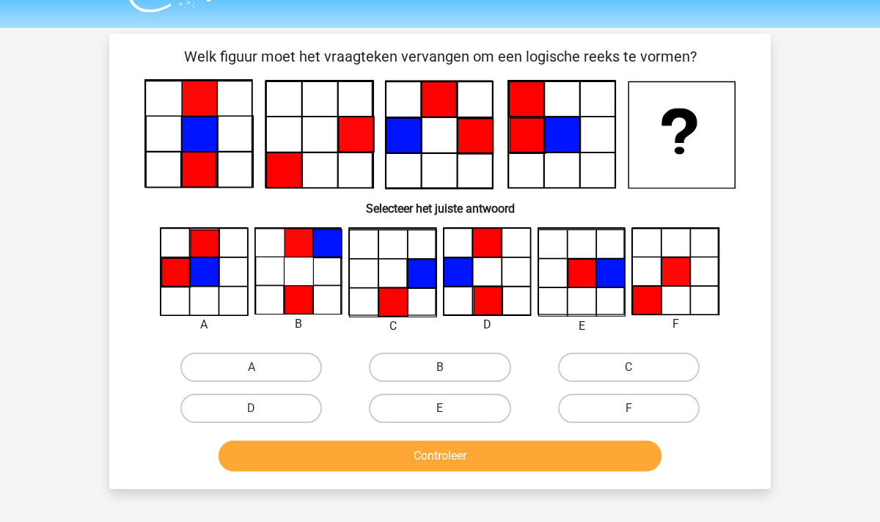
scroll to position [33, 0]
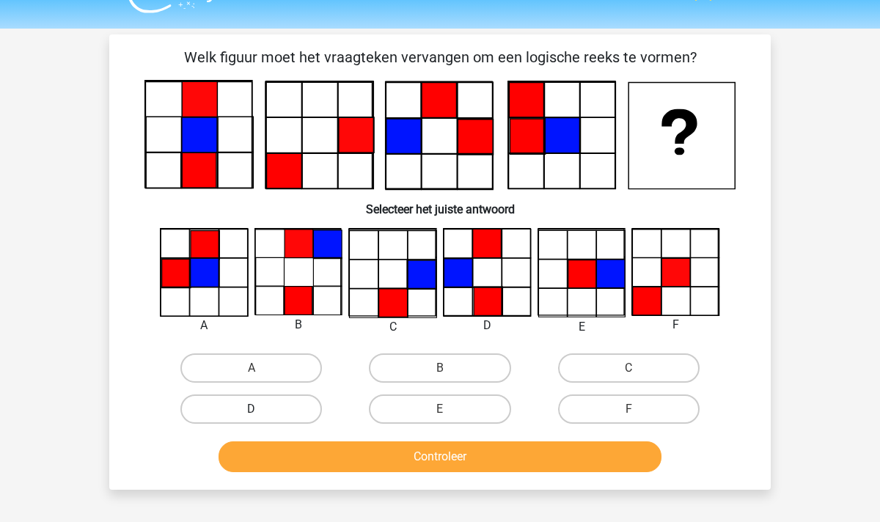
click at [267, 409] on label "D" at bounding box center [251, 409] width 142 height 29
click at [261, 409] on input "D" at bounding box center [257, 414] width 10 height 10
radio input "true"
click at [332, 452] on button "Controleer" at bounding box center [441, 457] width 444 height 31
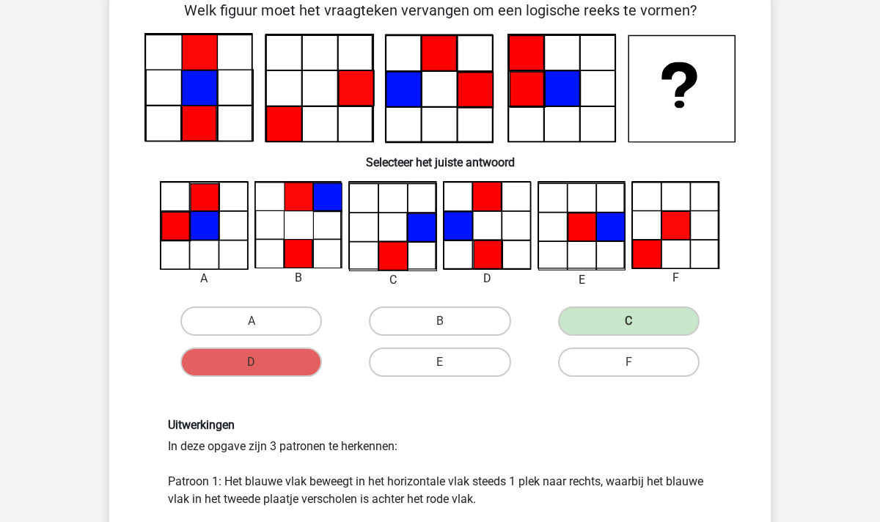
scroll to position [78, 0]
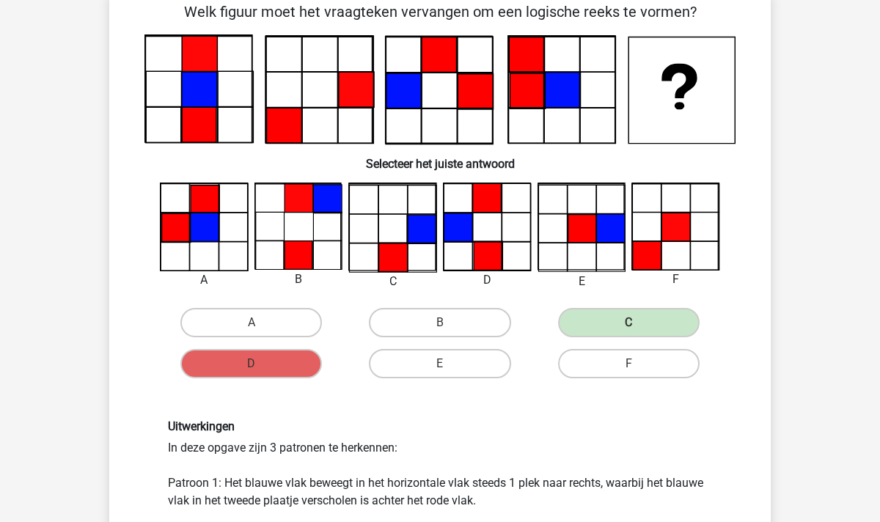
click at [495, 96] on icon at bounding box center [440, 89] width 591 height 111
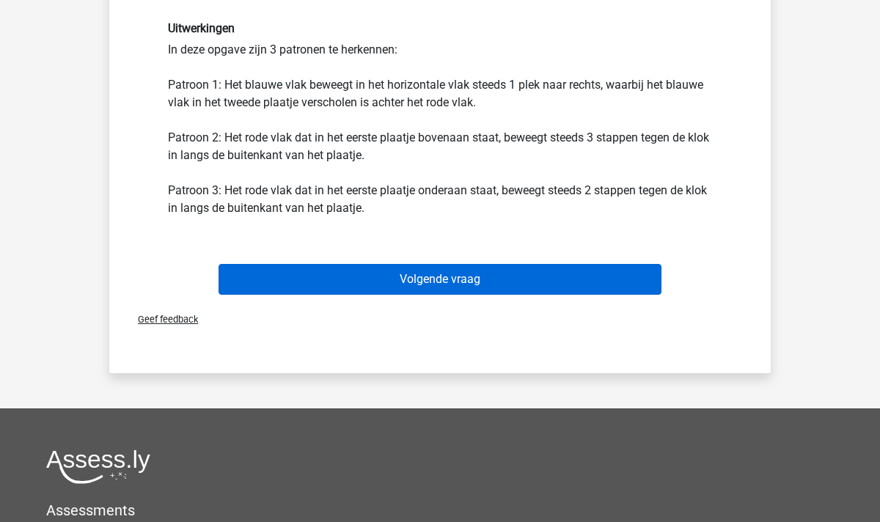
click at [456, 279] on button "Volgende vraag" at bounding box center [441, 279] width 444 height 31
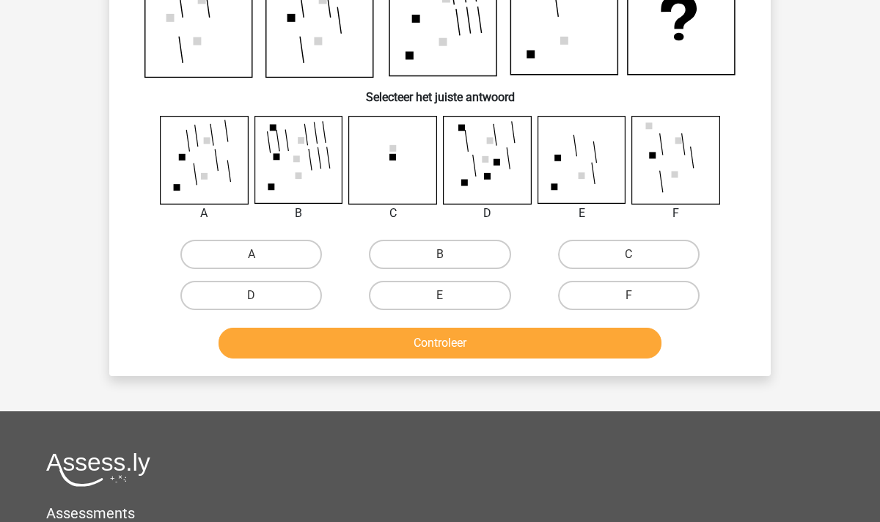
scroll to position [67, 0]
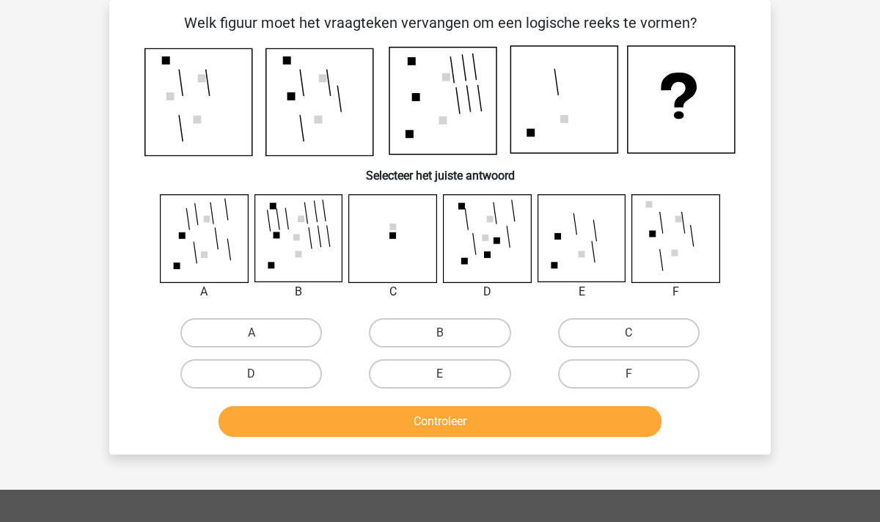
click at [568, 240] on icon at bounding box center [581, 237] width 87 height 87
click at [592, 249] on icon at bounding box center [581, 237] width 87 height 87
click at [435, 371] on label "E" at bounding box center [440, 373] width 142 height 29
click at [440, 374] on input "E" at bounding box center [445, 379] width 10 height 10
radio input "true"
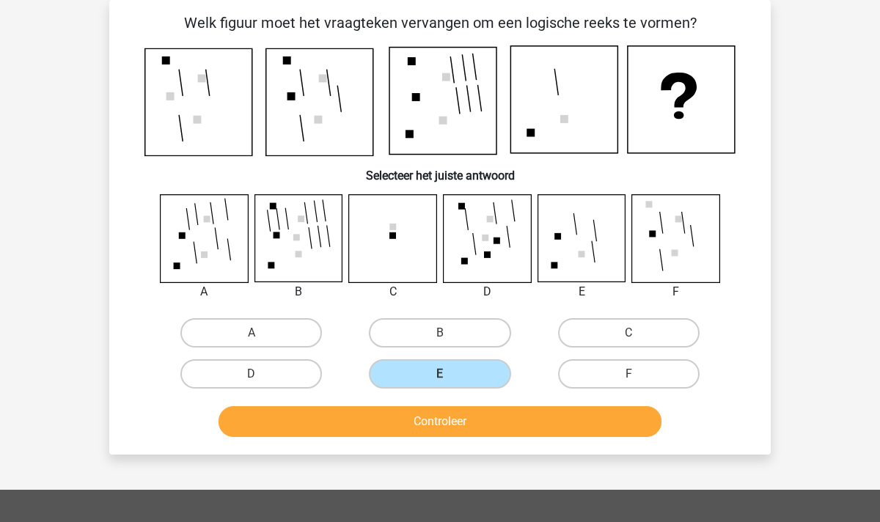
click at [428, 414] on button "Controleer" at bounding box center [441, 421] width 444 height 31
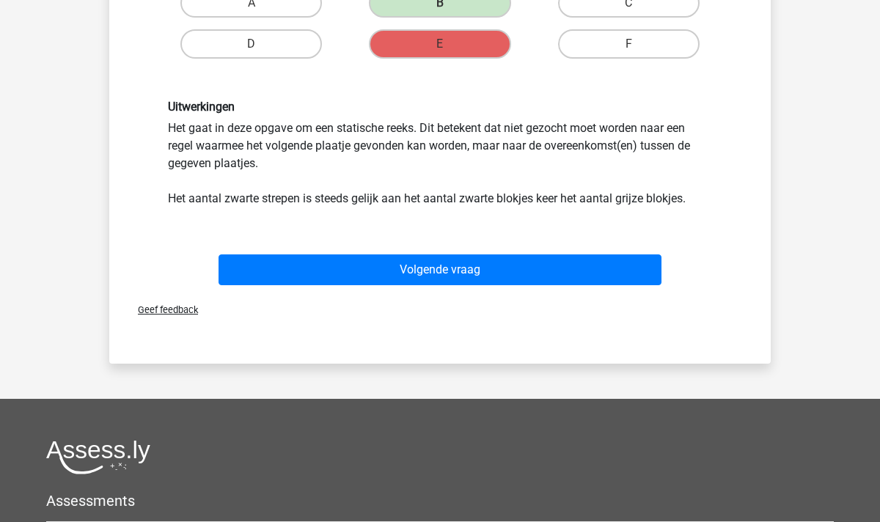
scroll to position [404, 0]
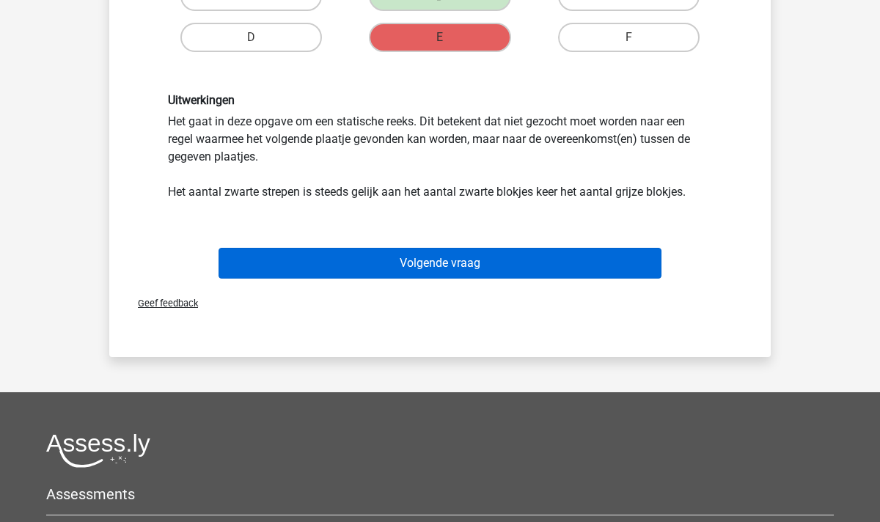
click at [459, 263] on button "Volgende vraag" at bounding box center [441, 263] width 444 height 31
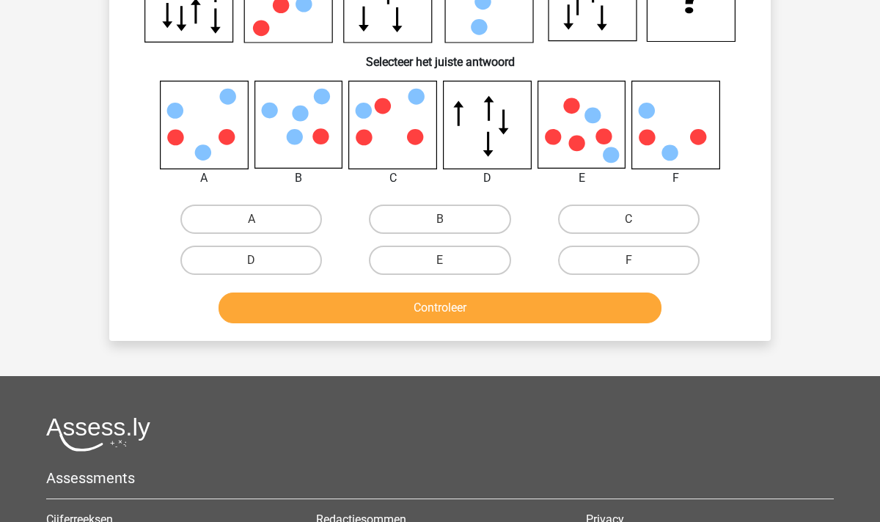
scroll to position [67, 0]
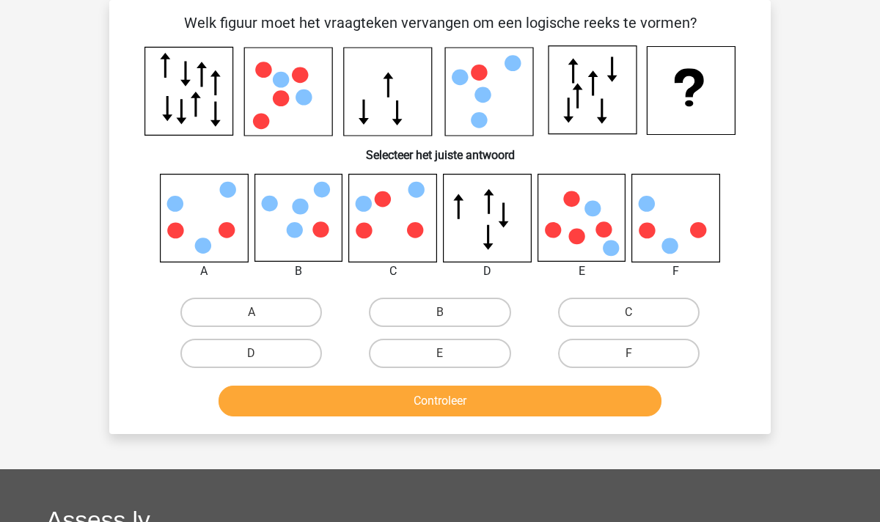
click at [393, 235] on icon at bounding box center [392, 218] width 87 height 87
click at [610, 315] on label "C" at bounding box center [629, 312] width 142 height 29
click at [629, 315] on input "C" at bounding box center [634, 318] width 10 height 10
radio input "true"
click at [519, 412] on button "Controleer" at bounding box center [441, 401] width 444 height 31
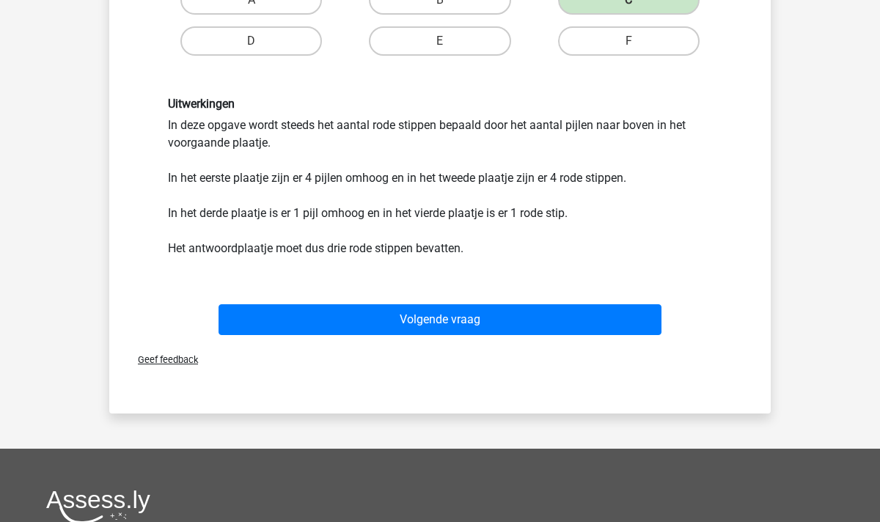
scroll to position [391, 0]
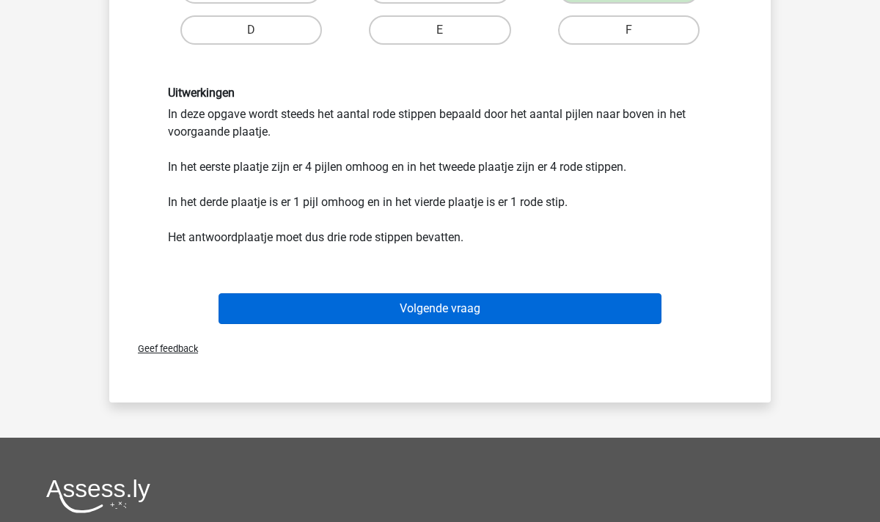
click at [431, 317] on button "Volgende vraag" at bounding box center [441, 308] width 444 height 31
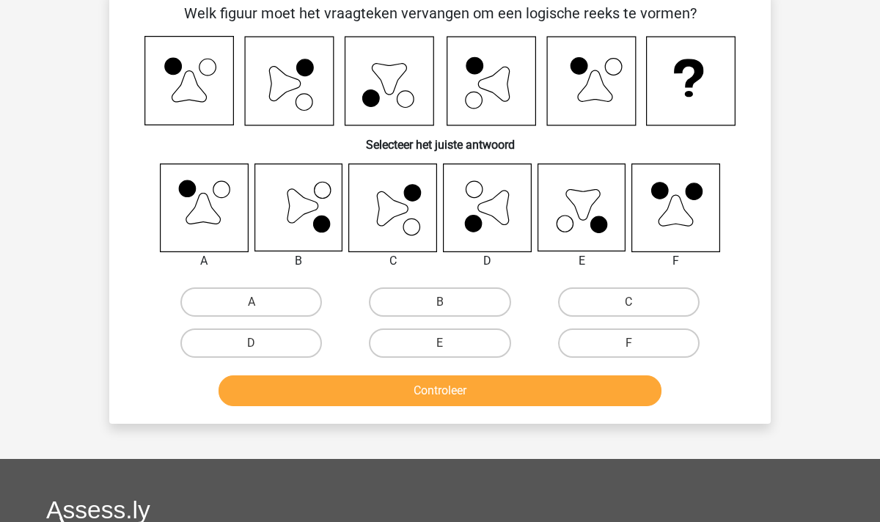
scroll to position [67, 0]
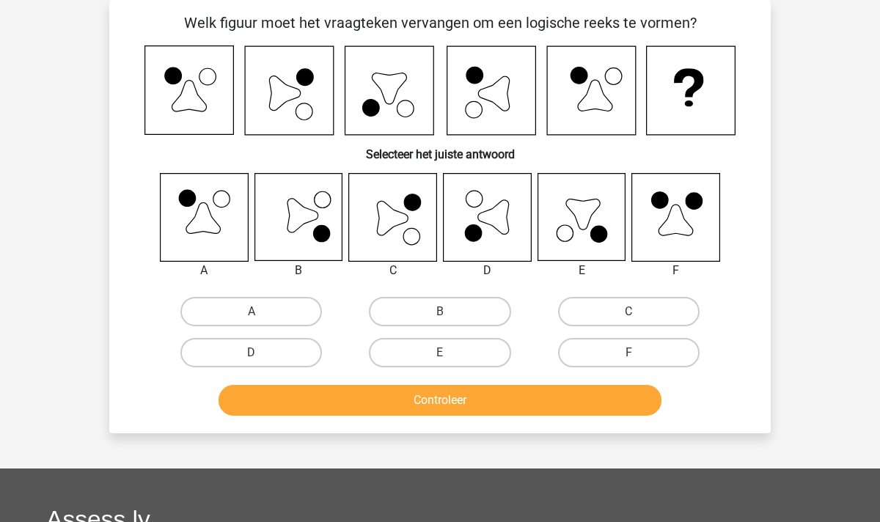
click at [404, 223] on icon at bounding box center [393, 218] width 31 height 34
click at [448, 316] on input "B" at bounding box center [445, 317] width 10 height 10
radio input "true"
click at [459, 413] on button "Controleer" at bounding box center [441, 400] width 444 height 31
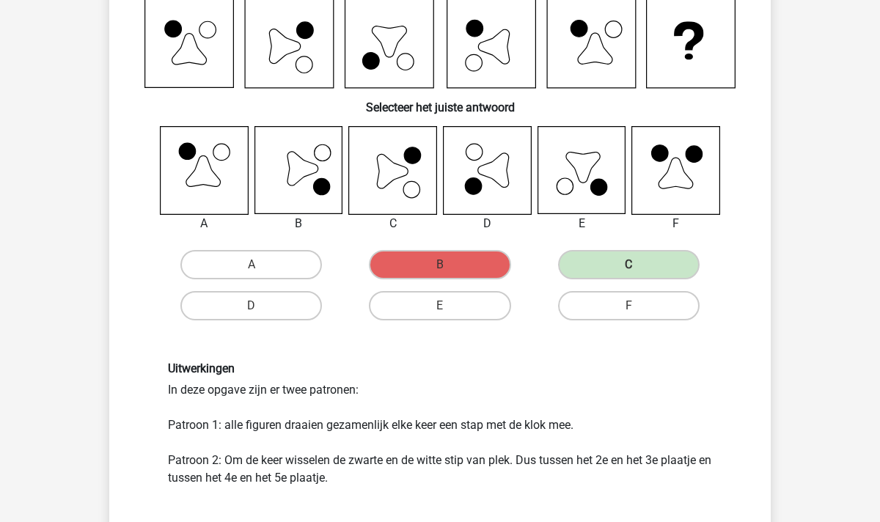
scroll to position [106, 0]
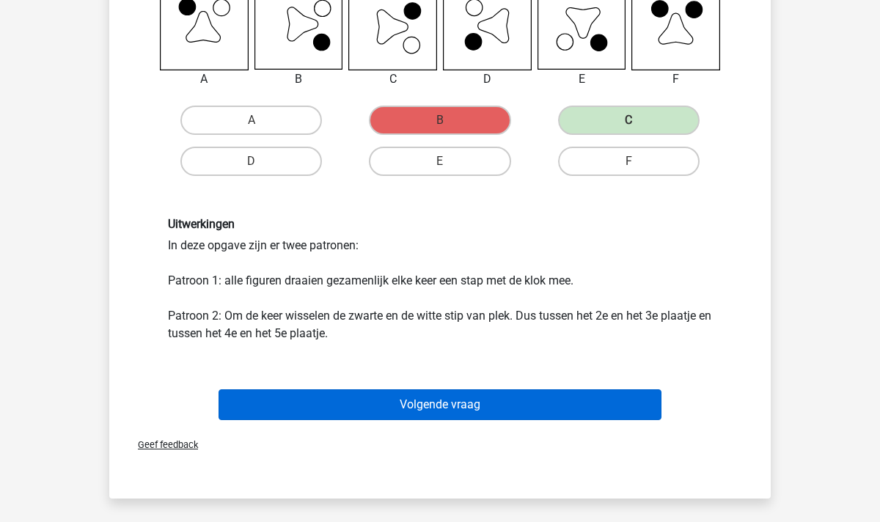
click at [432, 401] on button "Volgende vraag" at bounding box center [441, 405] width 444 height 31
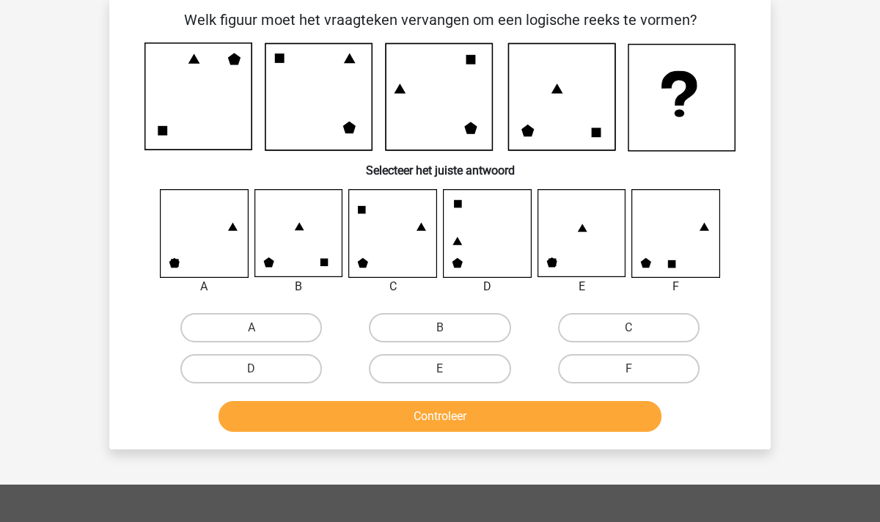
scroll to position [67, 0]
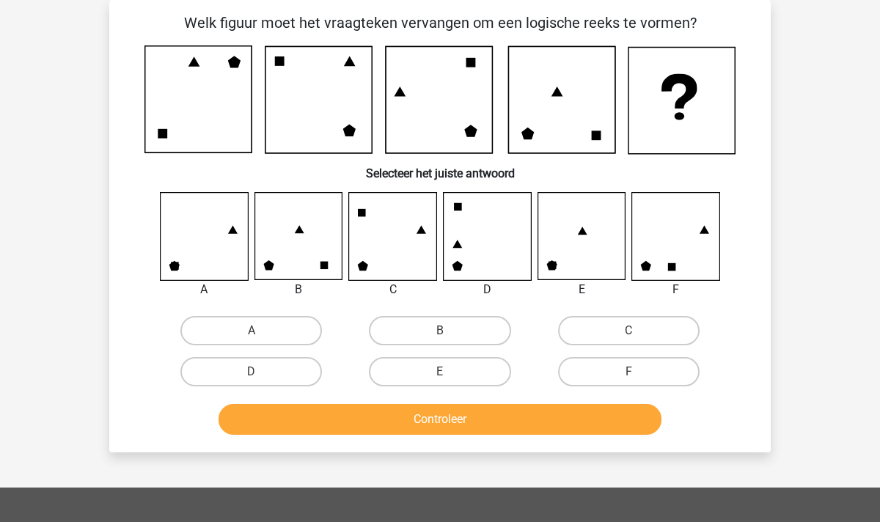
click at [217, 256] on icon at bounding box center [204, 236] width 87 height 87
click at [248, 323] on label "A" at bounding box center [251, 330] width 142 height 29
click at [252, 331] on input "A" at bounding box center [257, 336] width 10 height 10
radio input "true"
click at [369, 423] on button "Controleer" at bounding box center [441, 419] width 444 height 31
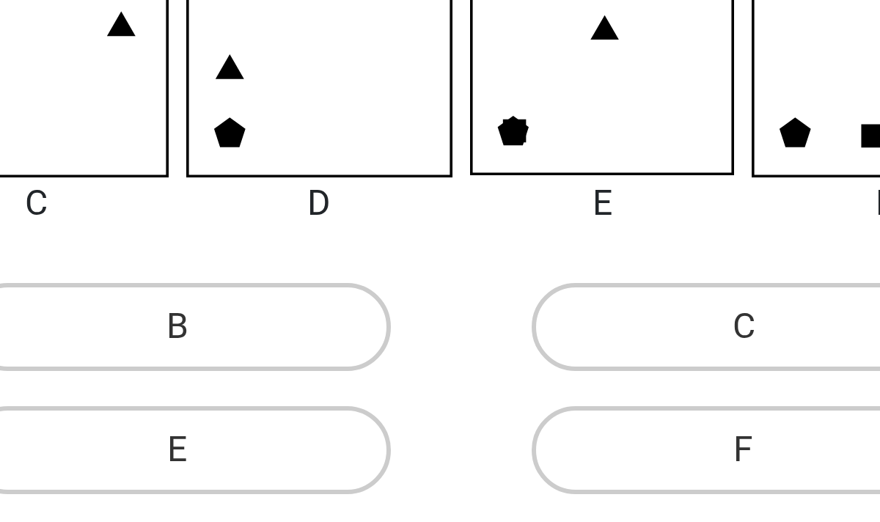
scroll to position [186, 0]
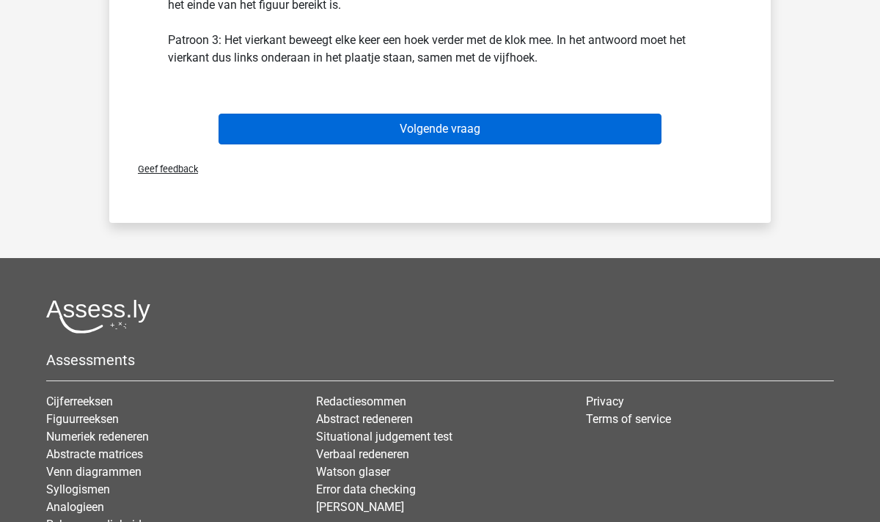
click at [447, 143] on button "Volgende vraag" at bounding box center [441, 129] width 444 height 31
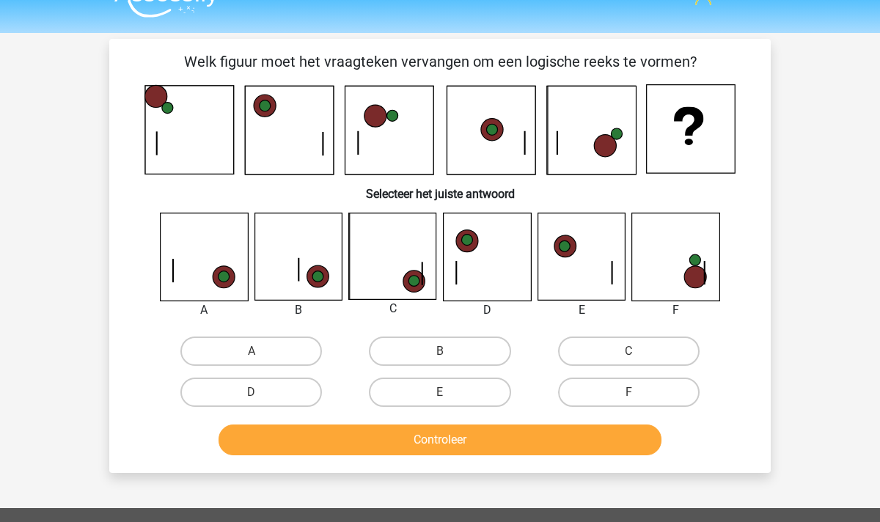
scroll to position [21, 0]
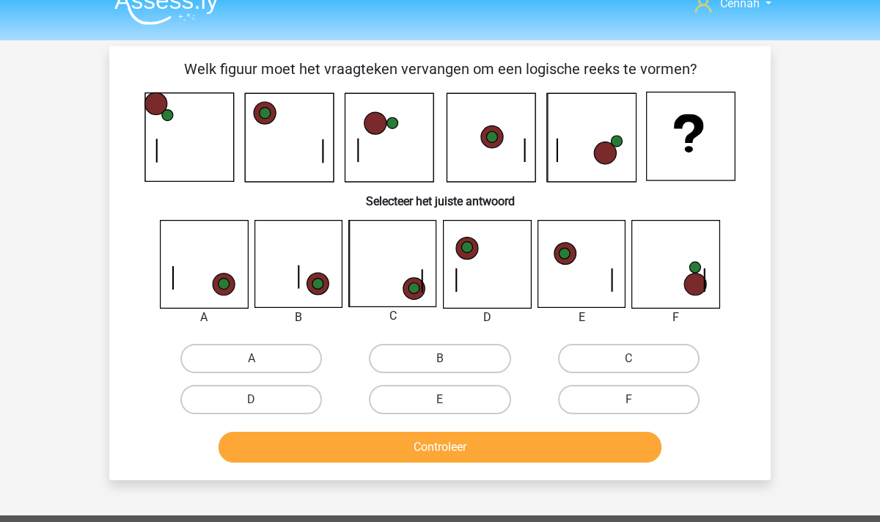
click at [590, 291] on icon at bounding box center [581, 264] width 87 height 87
click at [562, 270] on icon at bounding box center [581, 264] width 87 height 87
click at [600, 351] on label "C" at bounding box center [629, 358] width 142 height 29
click at [629, 359] on input "C" at bounding box center [634, 364] width 10 height 10
radio input "true"
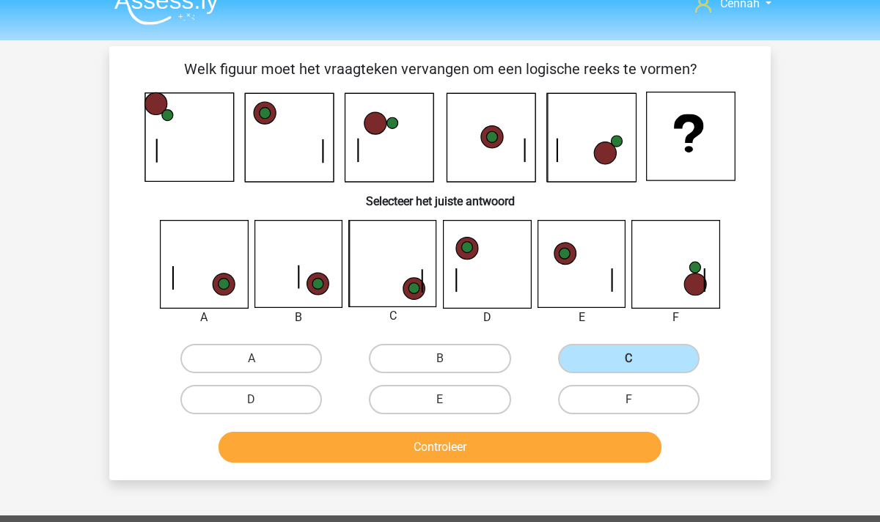
click at [429, 437] on button "Controleer" at bounding box center [441, 447] width 444 height 31
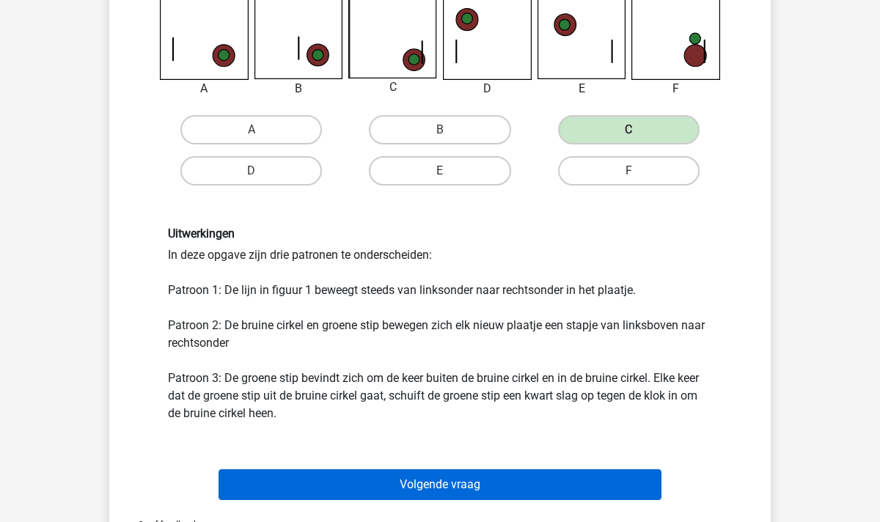
click at [416, 476] on button "Volgende vraag" at bounding box center [441, 485] width 444 height 31
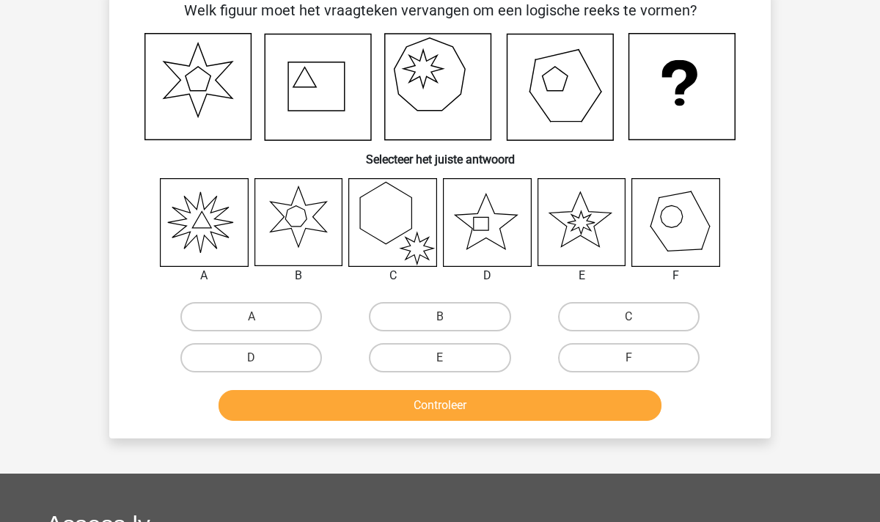
scroll to position [67, 0]
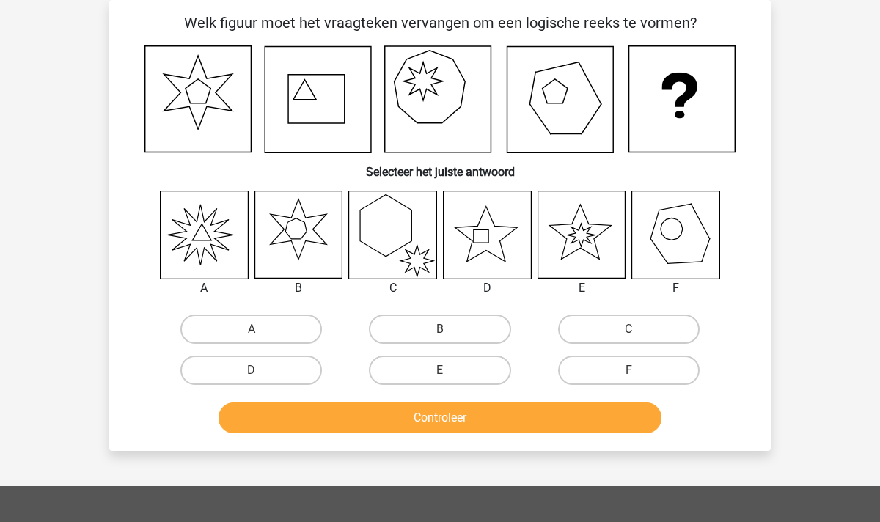
click at [199, 241] on icon at bounding box center [201, 232] width 19 height 16
click at [208, 243] on icon at bounding box center [204, 234] width 87 height 87
click at [274, 325] on label "A" at bounding box center [251, 329] width 142 height 29
click at [261, 329] on input "A" at bounding box center [257, 334] width 10 height 10
radio input "true"
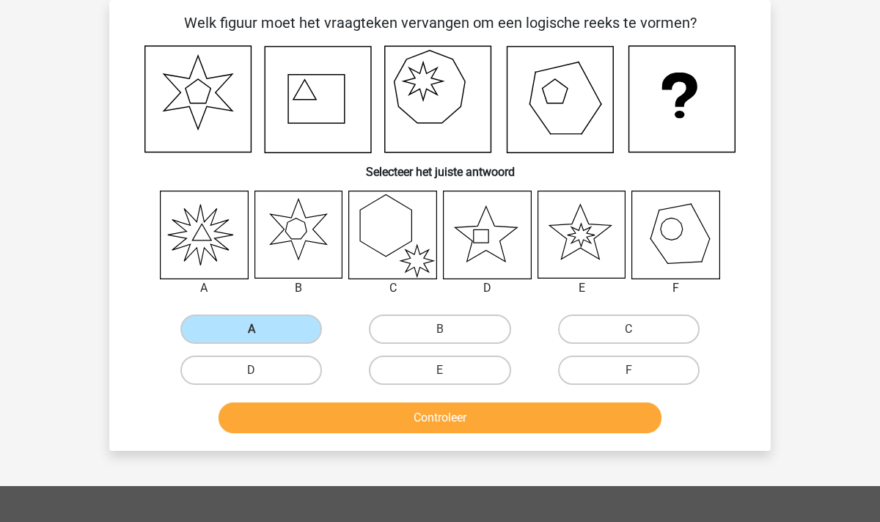
click at [473, 420] on button "Controleer" at bounding box center [441, 418] width 444 height 31
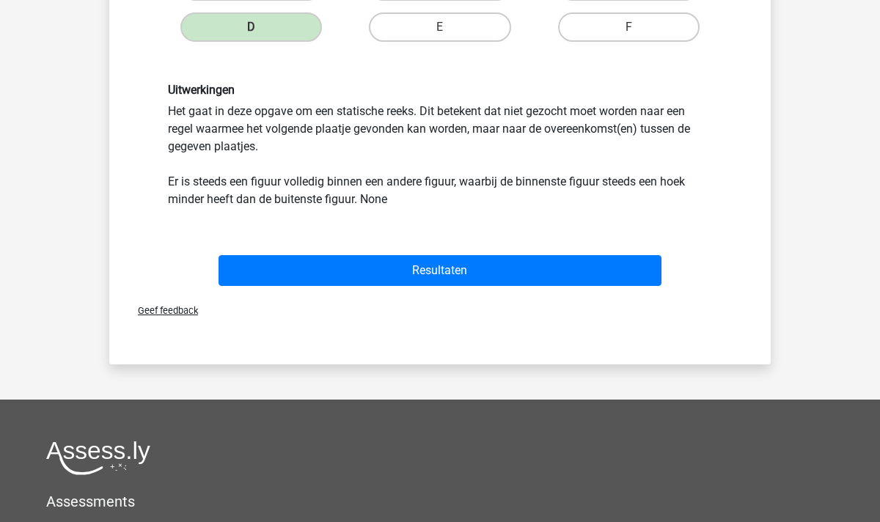
scroll to position [419, 0]
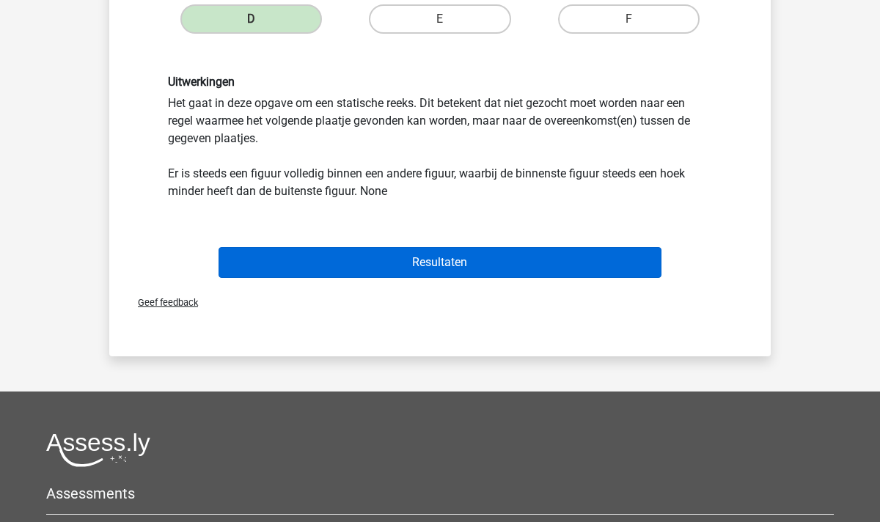
click at [451, 266] on button "Resultaten" at bounding box center [441, 262] width 444 height 31
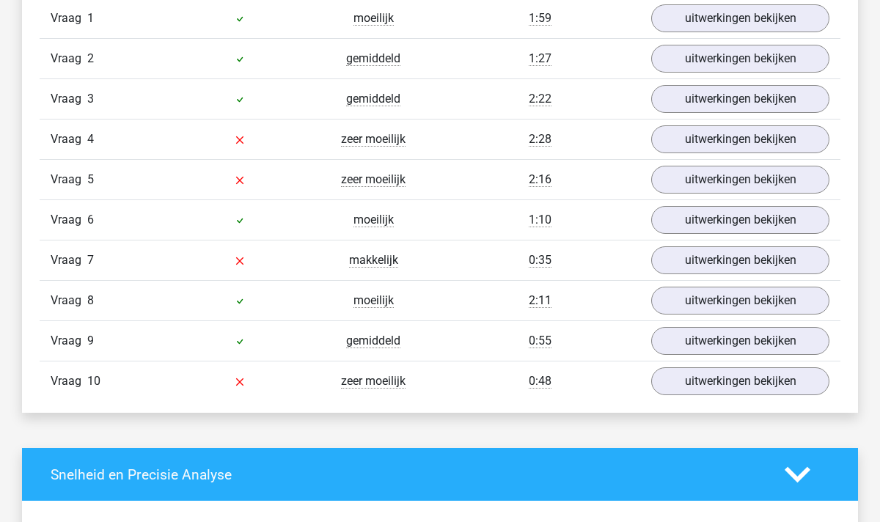
scroll to position [1012, 0]
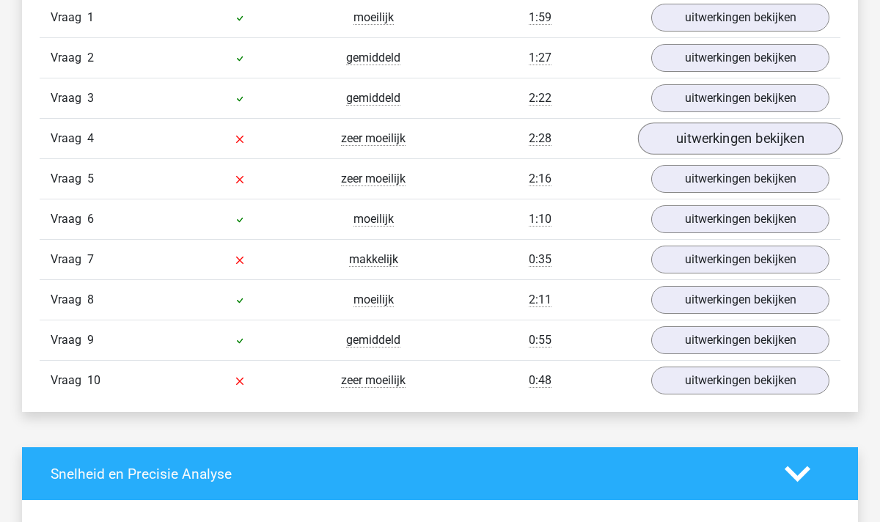
click at [684, 136] on link "uitwerkingen bekijken" at bounding box center [740, 139] width 205 height 32
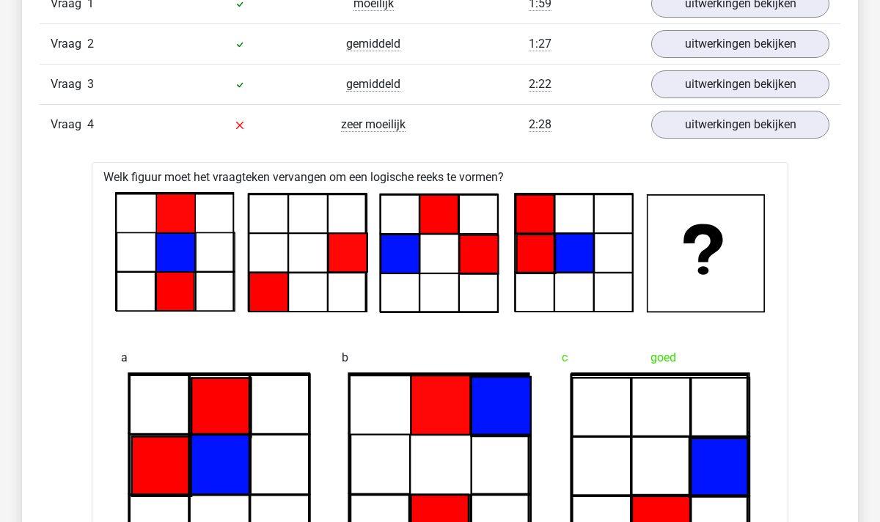
scroll to position [1015, 0]
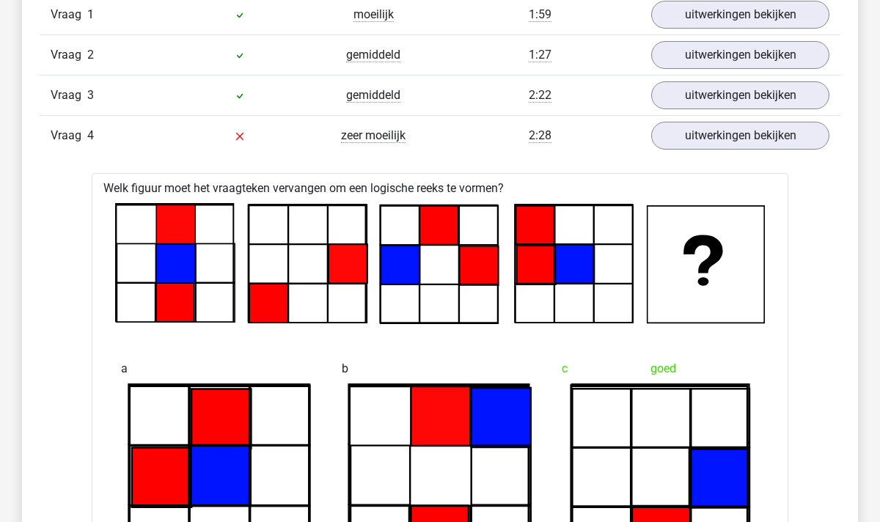
click at [723, 133] on link "uitwerkingen bekijken" at bounding box center [740, 136] width 205 height 32
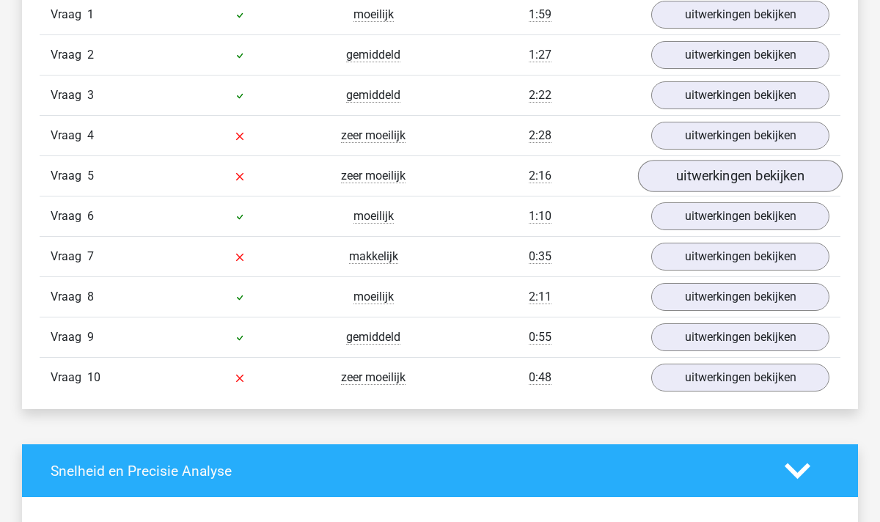
click at [715, 163] on link "uitwerkingen bekijken" at bounding box center [740, 176] width 205 height 32
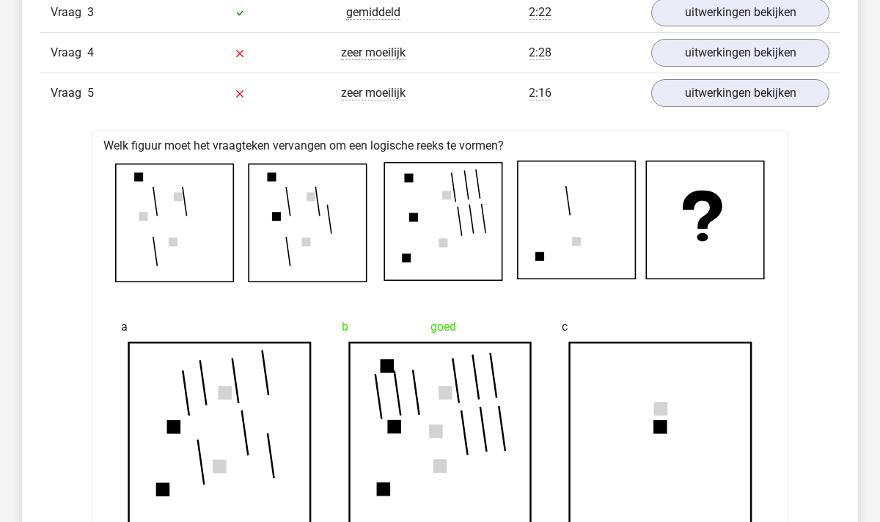
scroll to position [1094, 0]
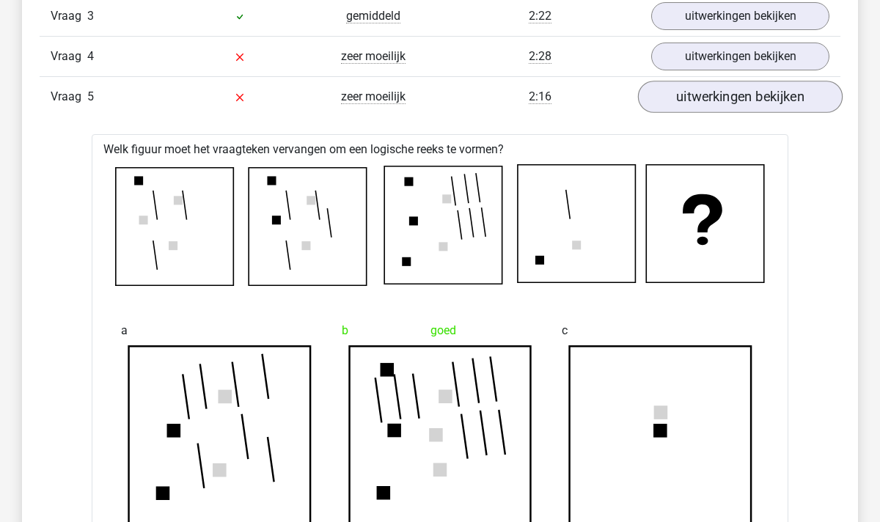
click at [704, 94] on link "uitwerkingen bekijken" at bounding box center [740, 97] width 205 height 32
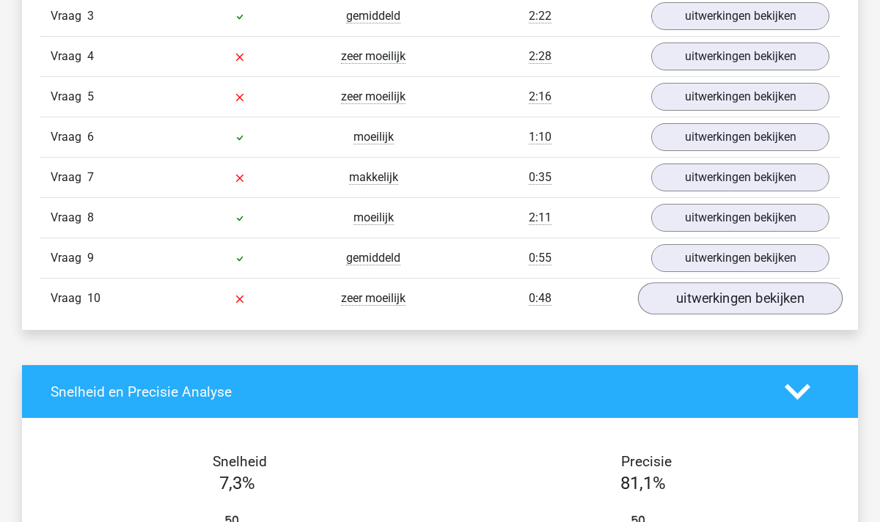
click at [739, 297] on link "uitwerkingen bekijken" at bounding box center [740, 298] width 205 height 32
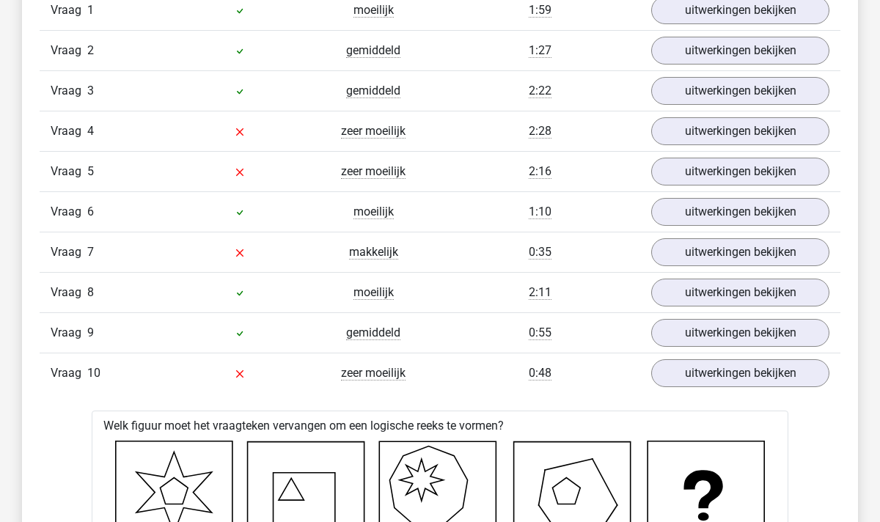
scroll to position [978, 0]
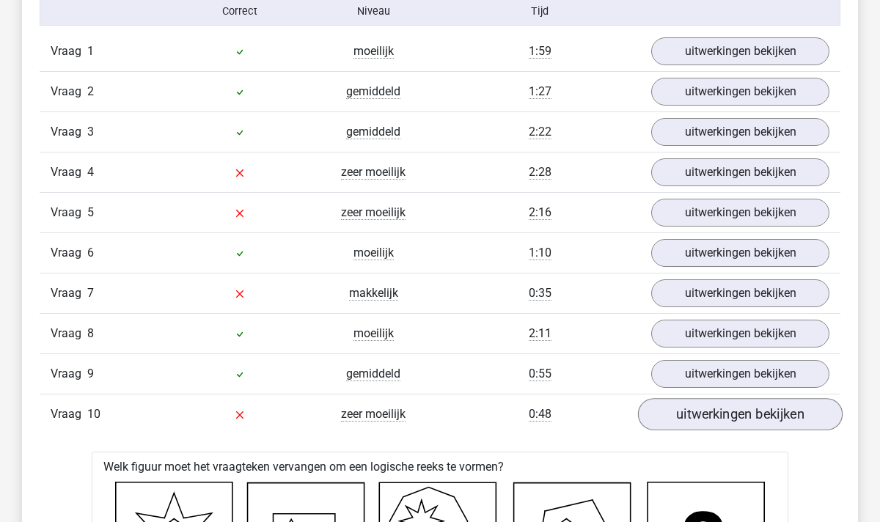
click at [742, 425] on link "uitwerkingen bekijken" at bounding box center [740, 414] width 205 height 32
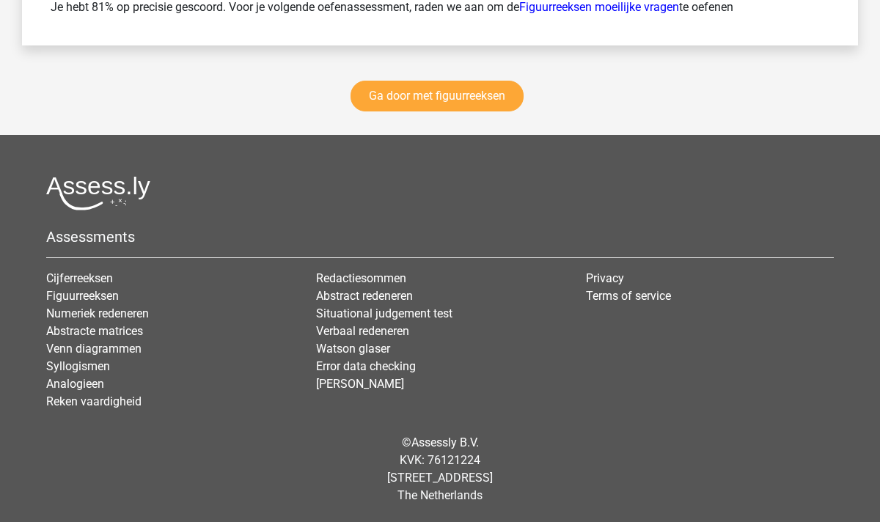
scroll to position [2220, 0]
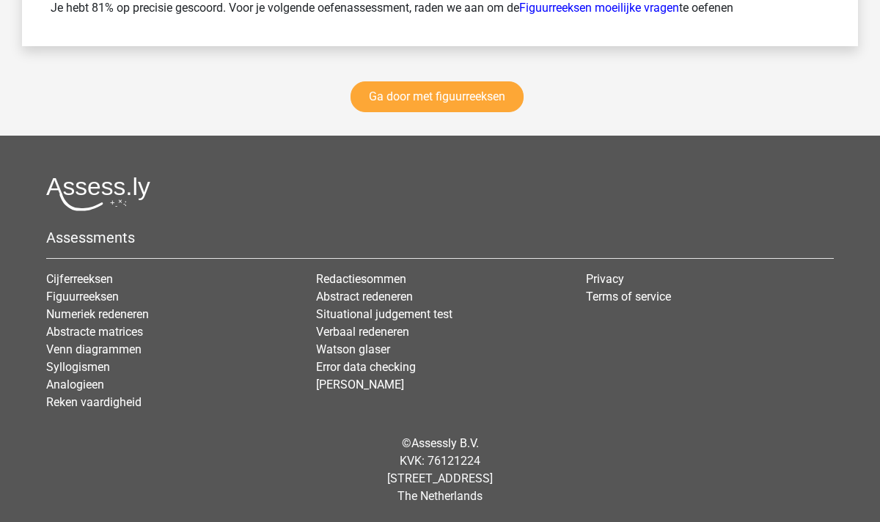
click at [452, 112] on div "Ga door met figuurreeksen" at bounding box center [440, 100] width 836 height 72
click at [447, 96] on link "Ga door met figuurreeksen" at bounding box center [437, 96] width 173 height 31
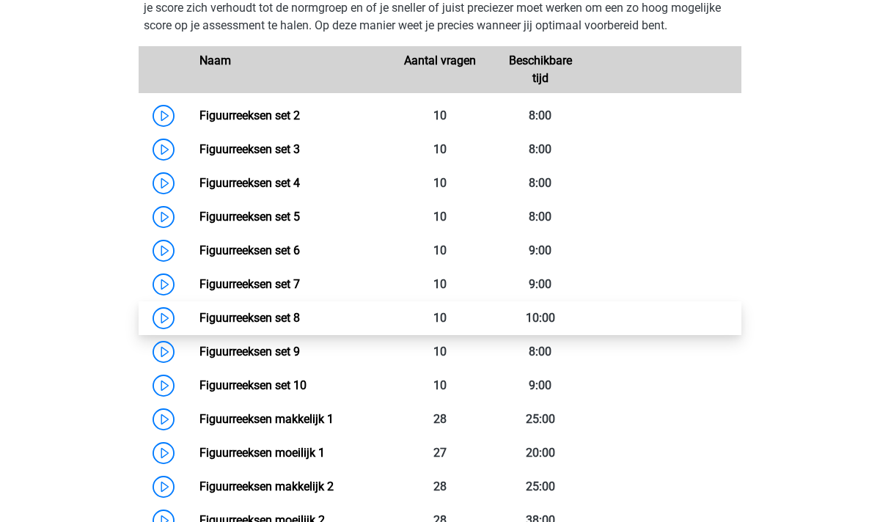
scroll to position [715, 0]
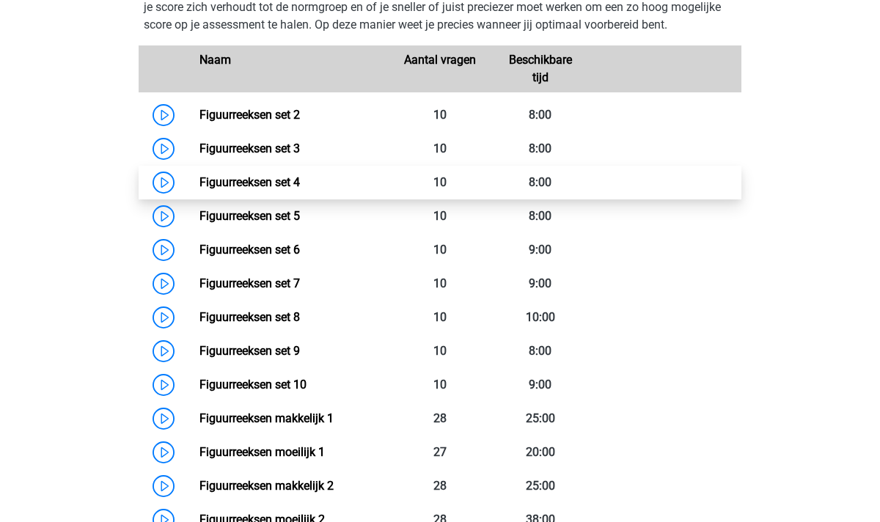
click at [200, 189] on link "Figuurreeksen set 4" at bounding box center [250, 182] width 101 height 14
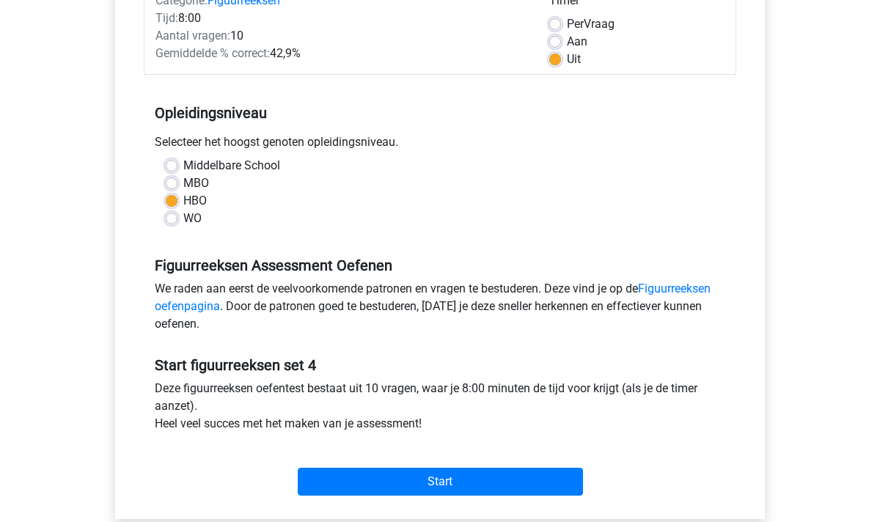
scroll to position [279, 0]
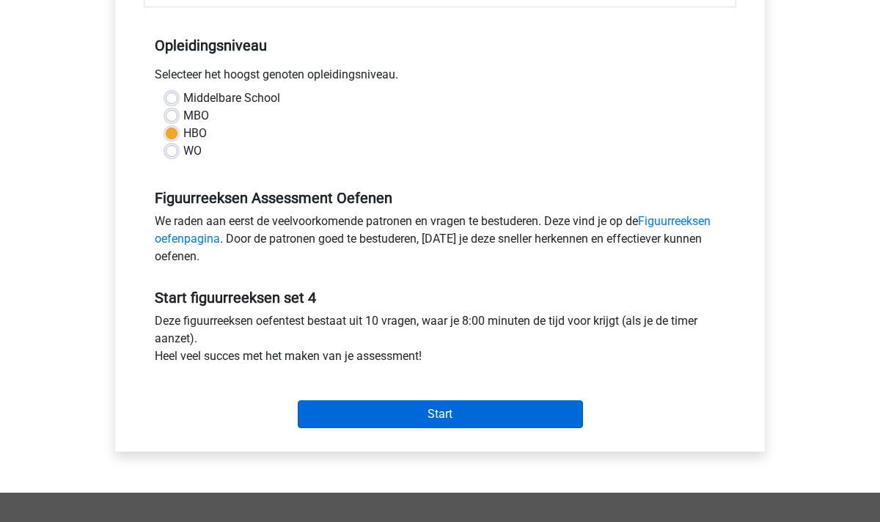
click at [461, 403] on input "Start" at bounding box center [440, 415] width 285 height 28
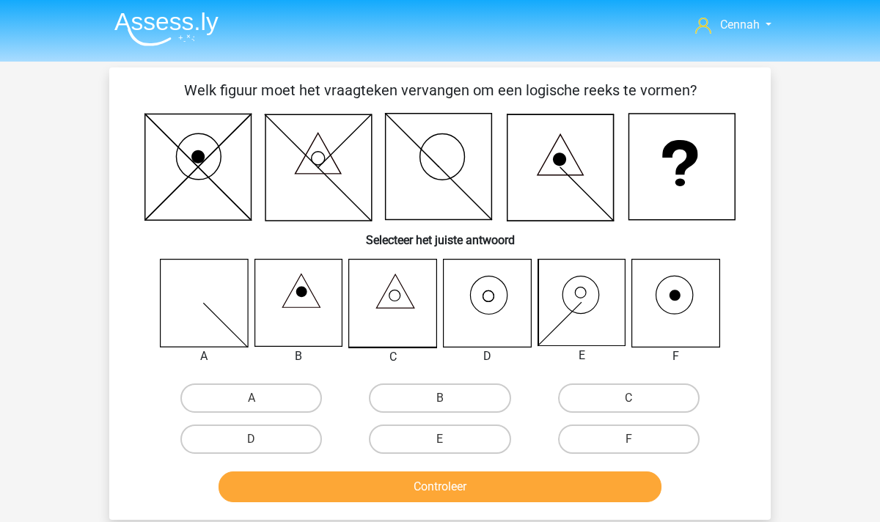
click at [497, 298] on icon at bounding box center [487, 303] width 87 height 87
click at [288, 429] on label "D" at bounding box center [251, 439] width 142 height 29
click at [261, 439] on input "D" at bounding box center [257, 444] width 10 height 10
radio input "true"
click at [378, 492] on button "Controleer" at bounding box center [441, 487] width 444 height 31
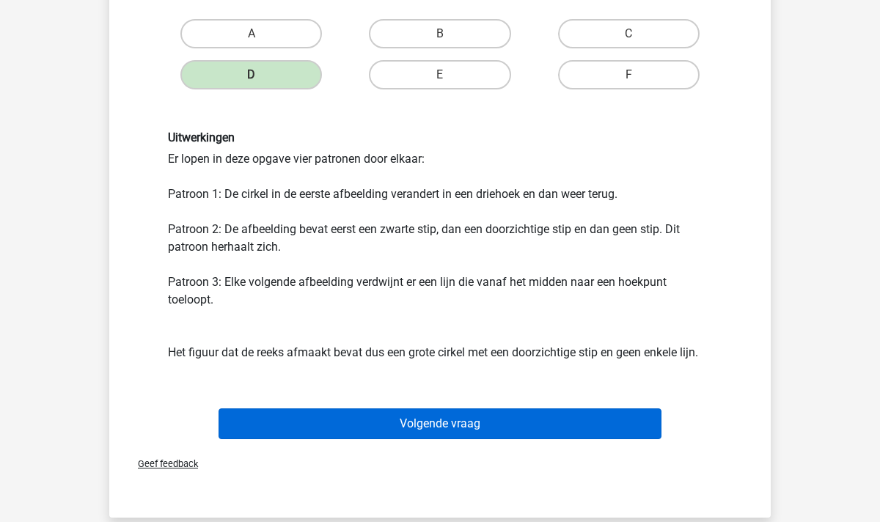
click at [475, 420] on button "Volgende vraag" at bounding box center [441, 424] width 444 height 31
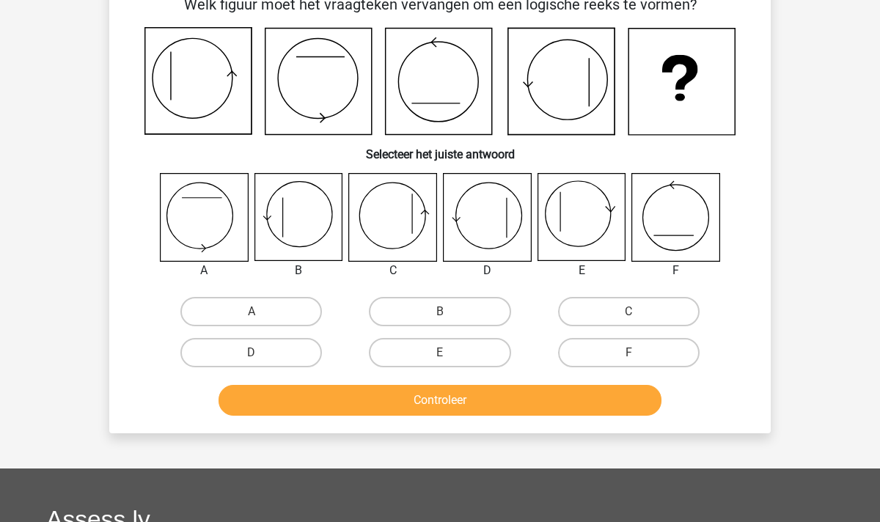
scroll to position [67, 0]
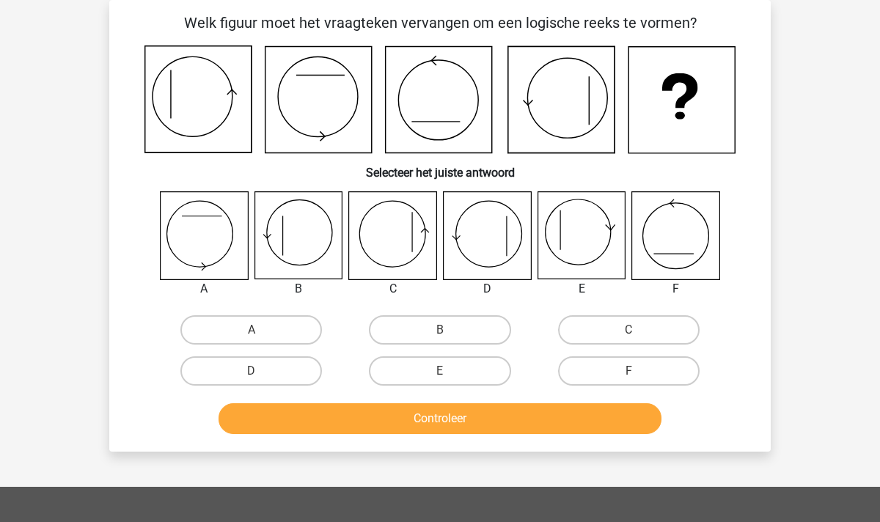
click at [276, 226] on icon at bounding box center [298, 235] width 87 height 87
click at [463, 321] on label "B" at bounding box center [440, 329] width 142 height 29
click at [450, 330] on input "B" at bounding box center [445, 335] width 10 height 10
radio input "true"
click at [495, 413] on button "Controleer" at bounding box center [441, 418] width 444 height 31
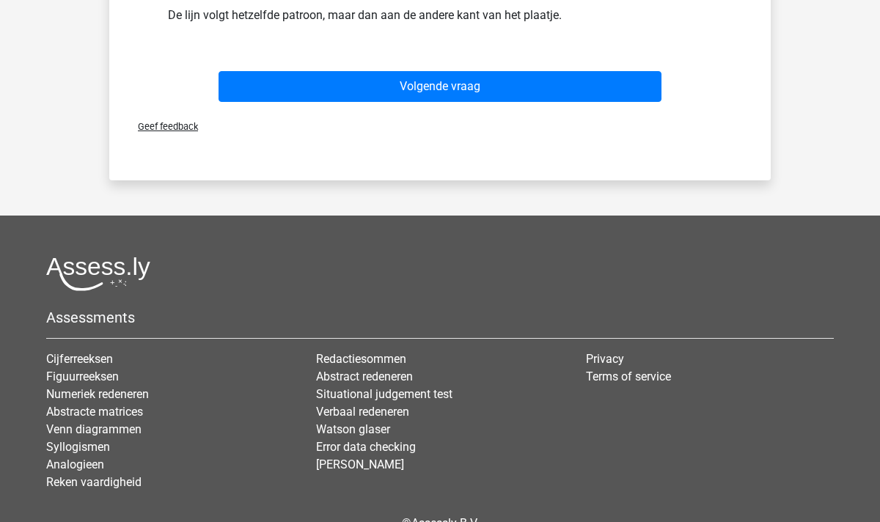
scroll to position [304, 0]
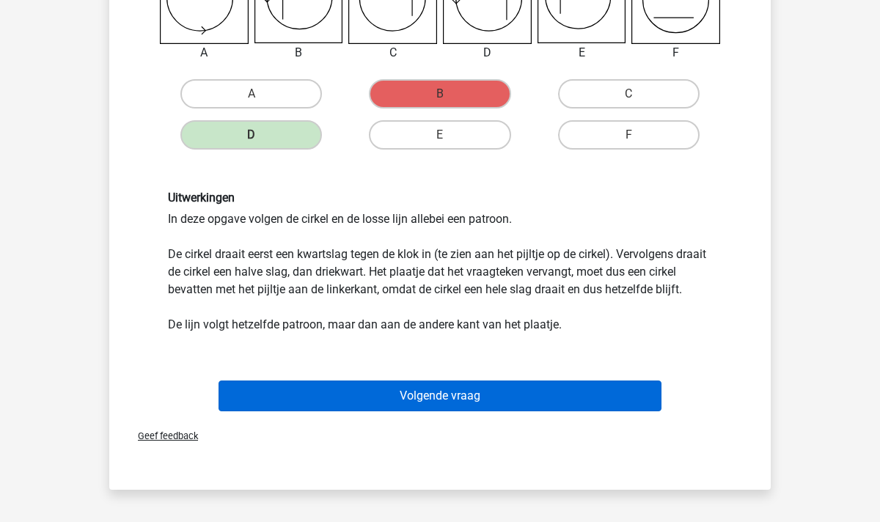
click at [382, 412] on button "Volgende vraag" at bounding box center [441, 396] width 444 height 31
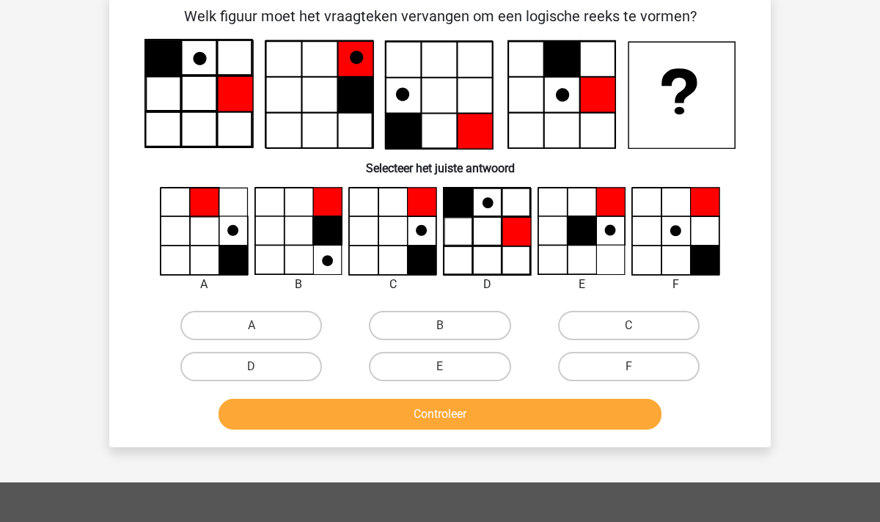
scroll to position [67, 0]
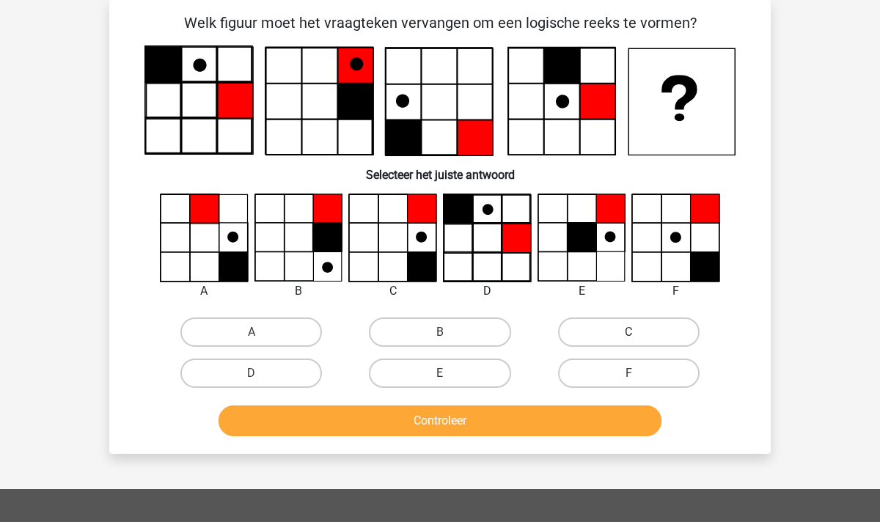
click at [606, 328] on label "C" at bounding box center [629, 332] width 142 height 29
click at [629, 332] on input "C" at bounding box center [634, 337] width 10 height 10
radio input "true"
click at [384, 423] on button "Controleer" at bounding box center [441, 421] width 444 height 31
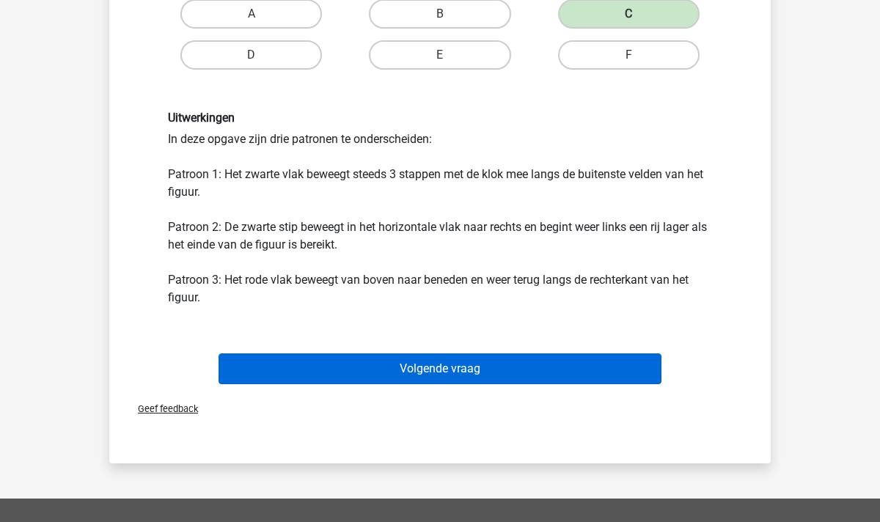
click at [454, 360] on button "Volgende vraag" at bounding box center [441, 369] width 444 height 31
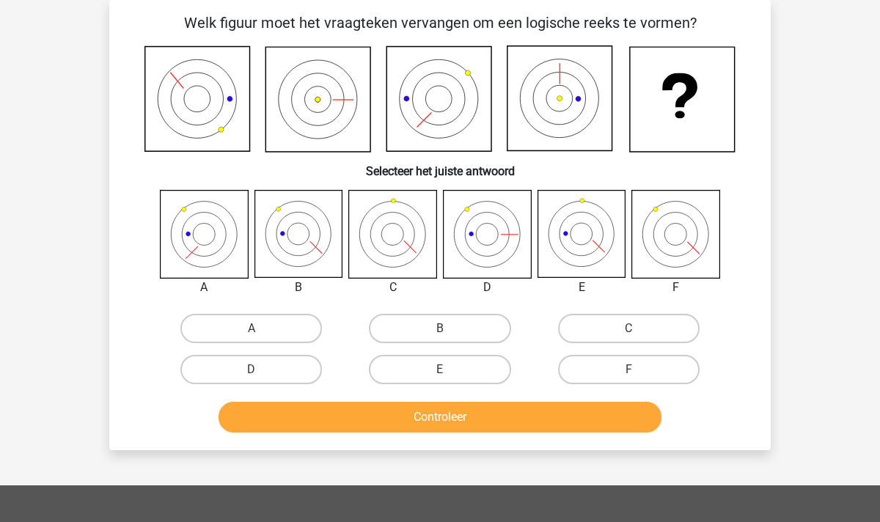
click at [316, 258] on icon at bounding box center [298, 234] width 87 height 87
click at [302, 252] on icon at bounding box center [298, 234] width 87 height 87
click at [301, 252] on icon at bounding box center [298, 234] width 87 height 87
click at [304, 249] on icon at bounding box center [298, 234] width 87 height 87
click at [438, 329] on label "B" at bounding box center [440, 328] width 142 height 29
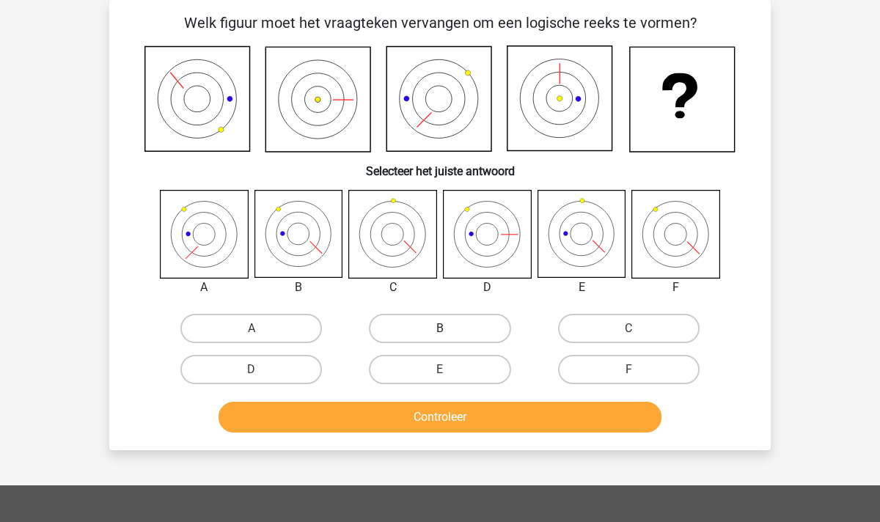
click at [440, 329] on input "B" at bounding box center [445, 334] width 10 height 10
radio input "true"
click at [442, 422] on button "Controleer" at bounding box center [441, 417] width 444 height 31
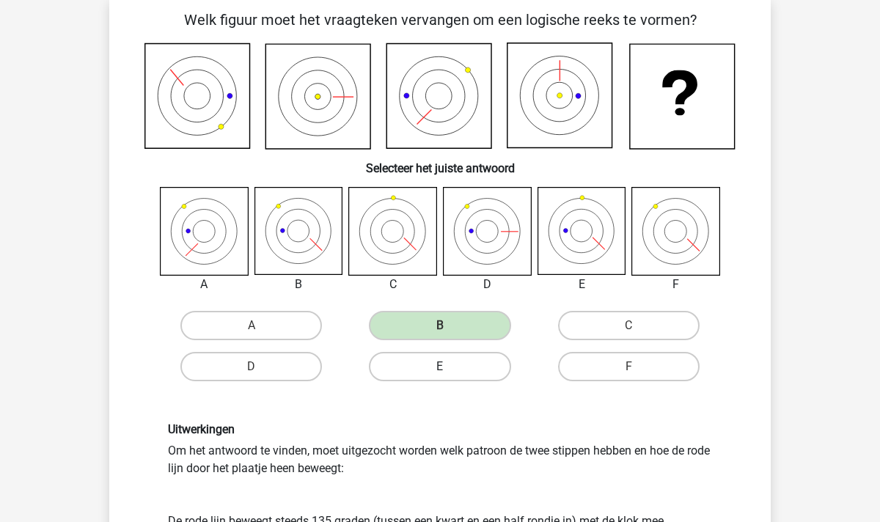
scroll to position [87, 0]
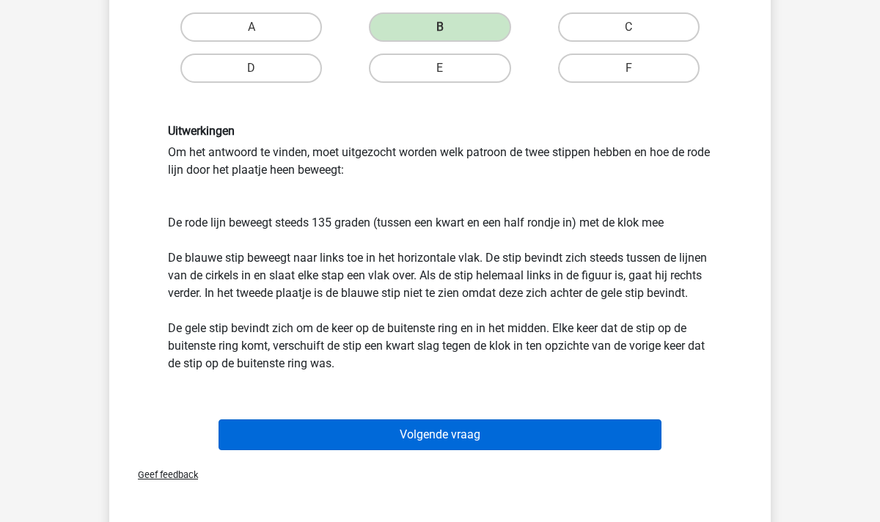
click at [494, 429] on button "Volgende vraag" at bounding box center [441, 435] width 444 height 31
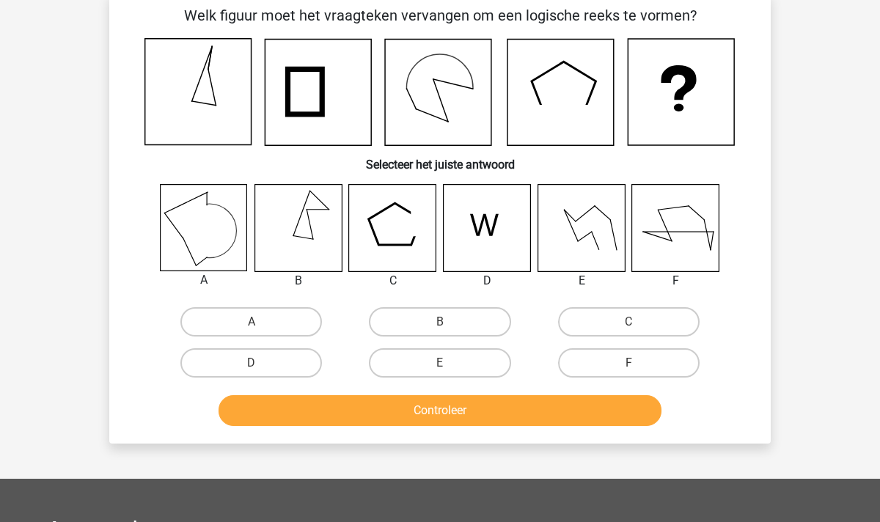
scroll to position [67, 0]
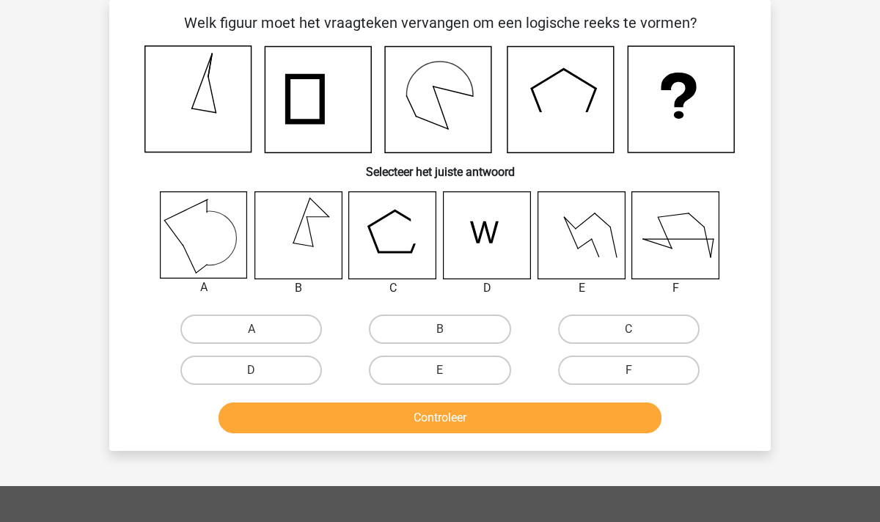
click at [210, 265] on icon at bounding box center [210, 238] width 76 height 76
click at [193, 240] on icon at bounding box center [193, 237] width 26 height 73
click at [236, 321] on label "A" at bounding box center [251, 329] width 142 height 29
click at [252, 329] on input "A" at bounding box center [257, 334] width 10 height 10
radio input "true"
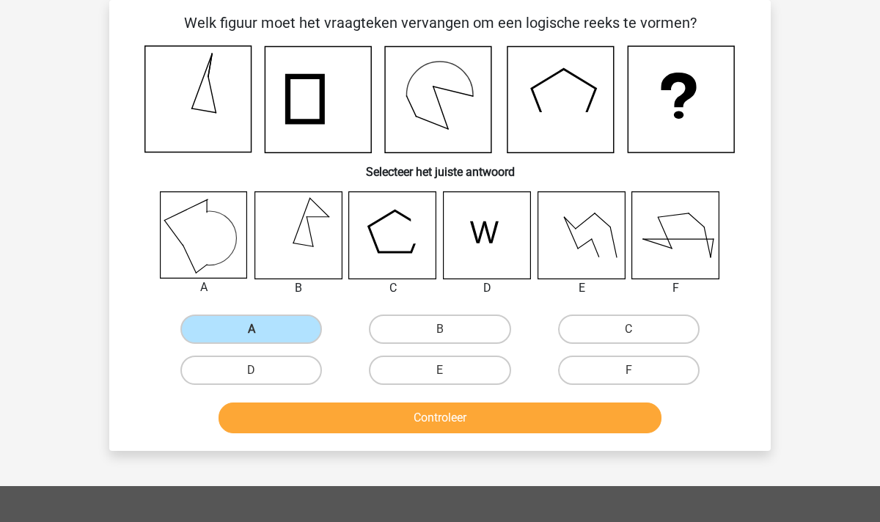
click at [442, 414] on button "Controleer" at bounding box center [441, 418] width 444 height 31
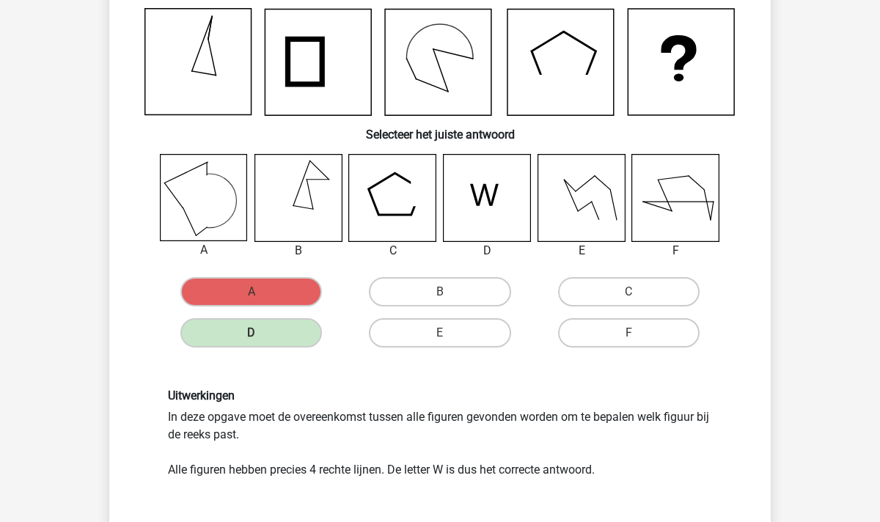
scroll to position [99, 0]
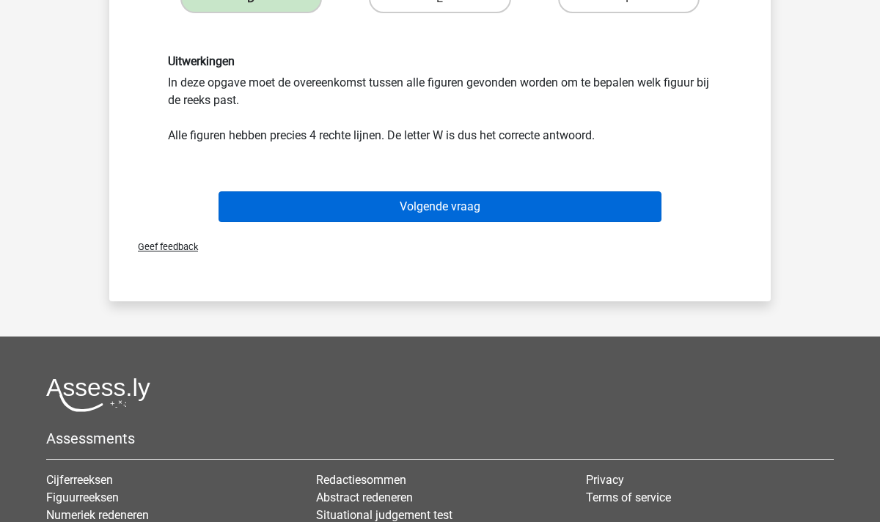
click at [431, 212] on button "Volgende vraag" at bounding box center [441, 206] width 444 height 31
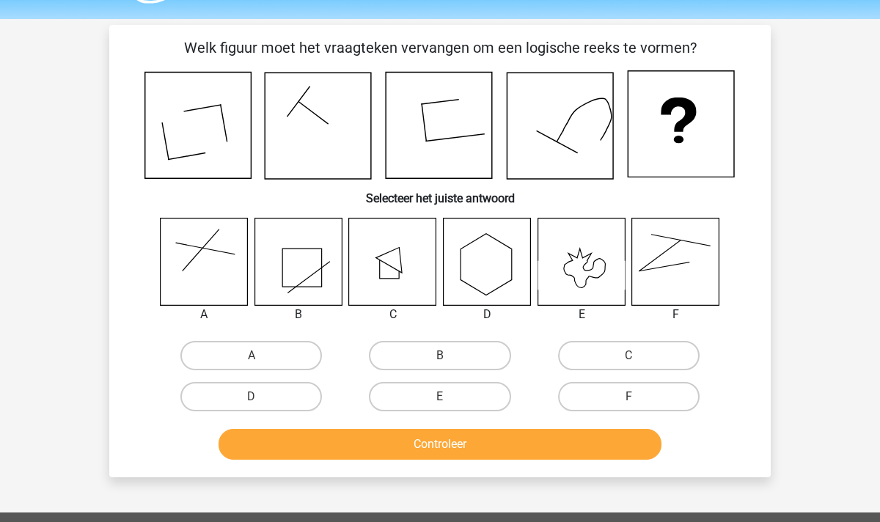
scroll to position [34, 0]
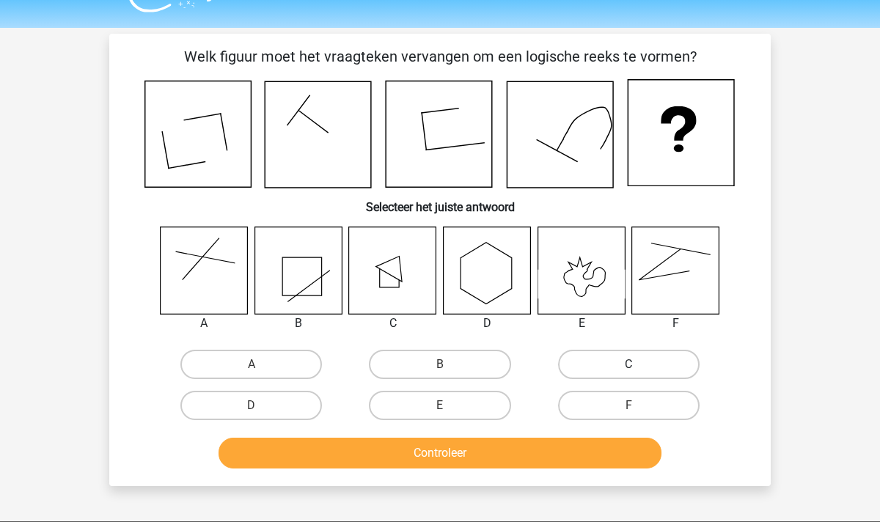
click at [573, 363] on label "C" at bounding box center [629, 364] width 142 height 29
click at [629, 365] on input "C" at bounding box center [634, 370] width 10 height 10
radio input "true"
click at [472, 447] on button "Controleer" at bounding box center [441, 453] width 444 height 31
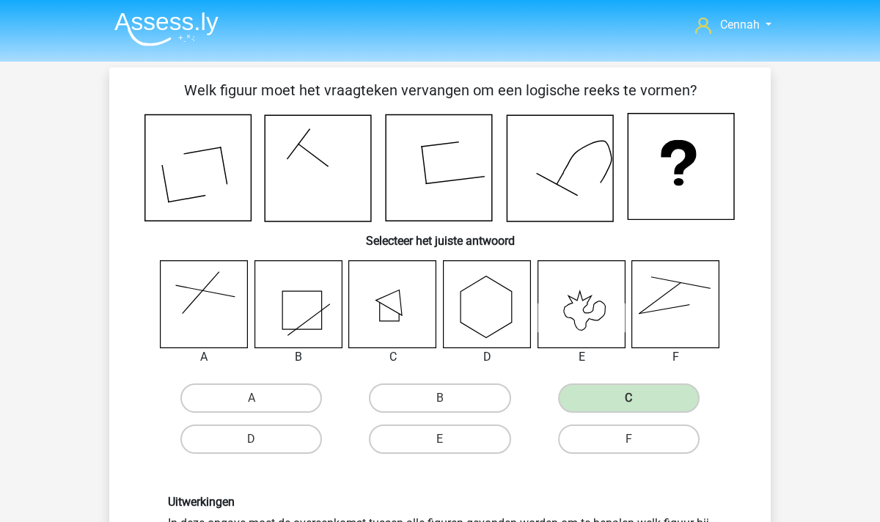
scroll to position [0, 0]
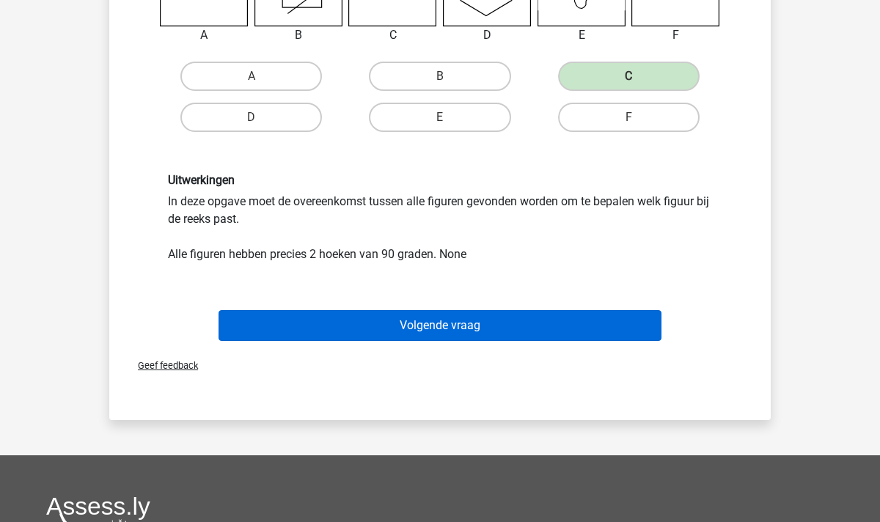
click at [427, 326] on button "Volgende vraag" at bounding box center [441, 325] width 444 height 31
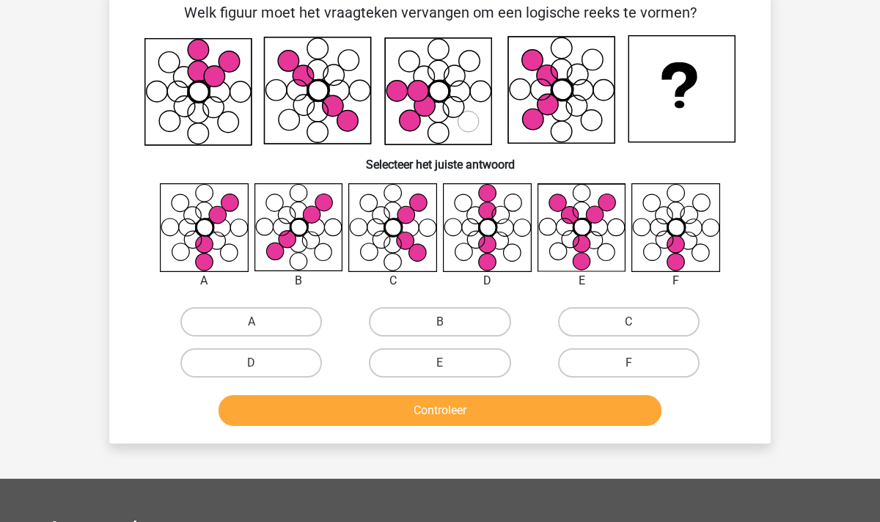
scroll to position [67, 0]
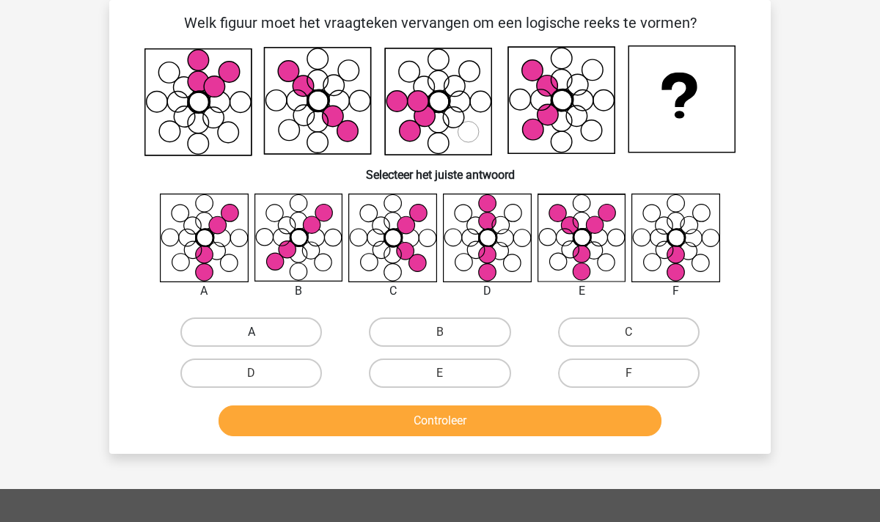
click at [235, 326] on label "A" at bounding box center [251, 332] width 142 height 29
click at [252, 332] on input "A" at bounding box center [257, 337] width 10 height 10
radio input "true"
click at [425, 413] on button "Controleer" at bounding box center [441, 421] width 444 height 31
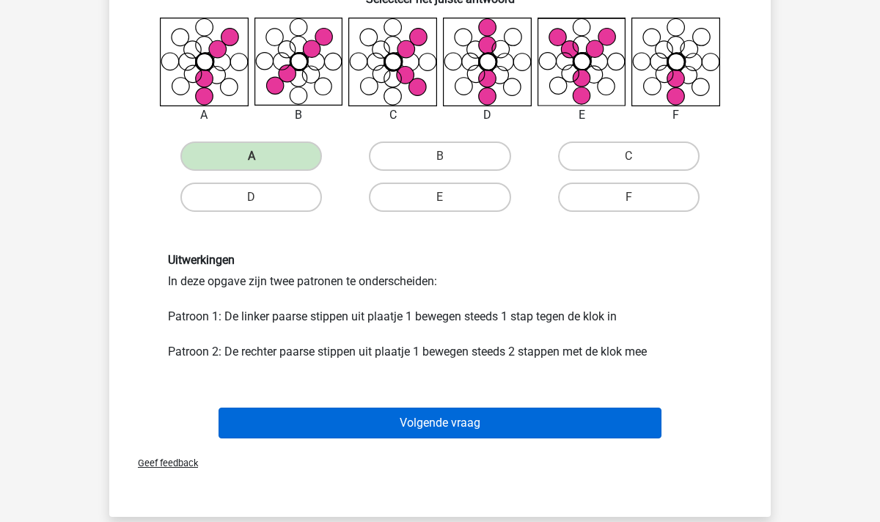
click at [420, 423] on button "Volgende vraag" at bounding box center [441, 423] width 444 height 31
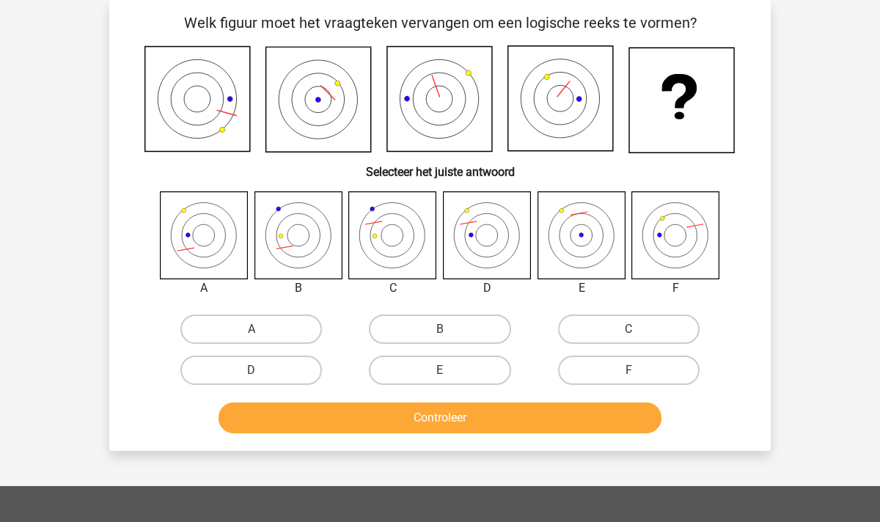
click at [480, 252] on icon at bounding box center [487, 234] width 87 height 87
click at [283, 369] on label "D" at bounding box center [251, 370] width 142 height 29
click at [261, 370] on input "D" at bounding box center [257, 375] width 10 height 10
radio input "true"
click at [340, 432] on button "Controleer" at bounding box center [441, 418] width 444 height 31
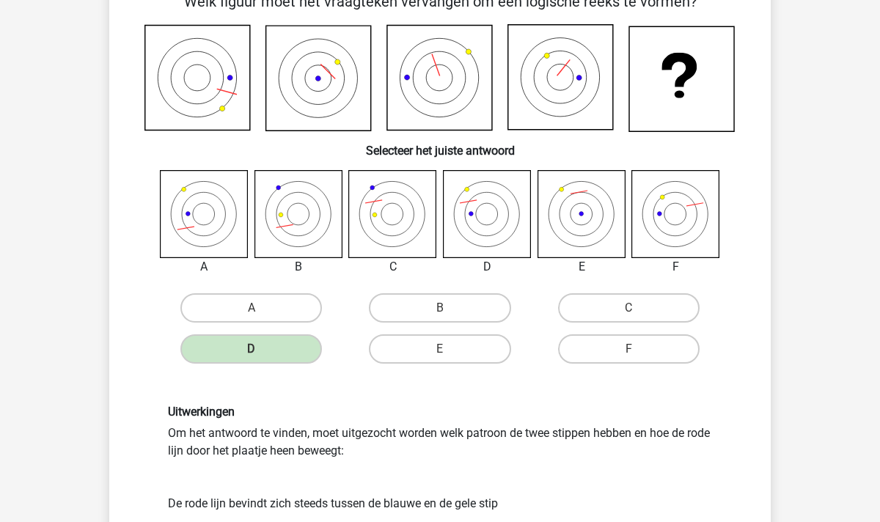
scroll to position [32, 0]
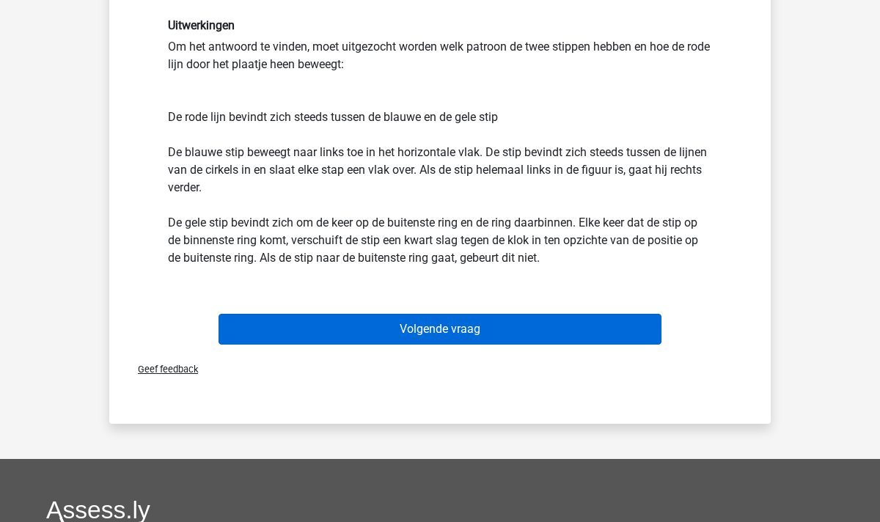
click at [390, 330] on button "Volgende vraag" at bounding box center [441, 329] width 444 height 31
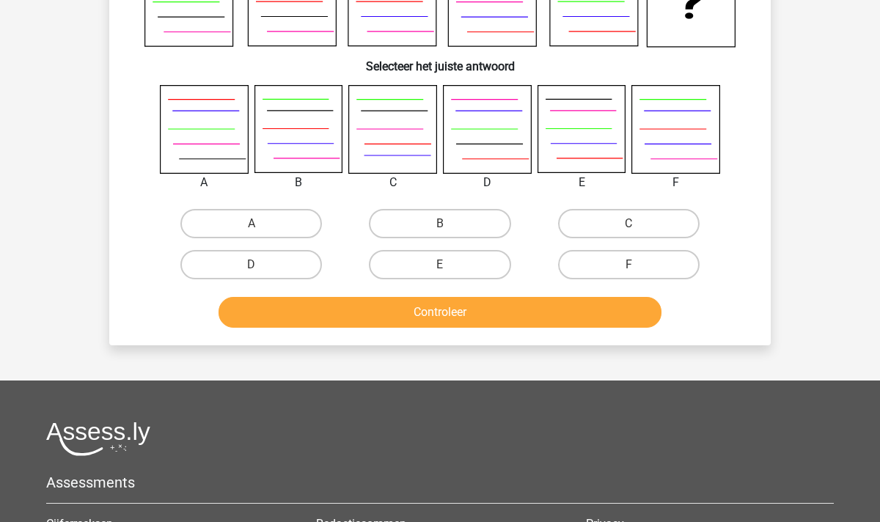
scroll to position [67, 0]
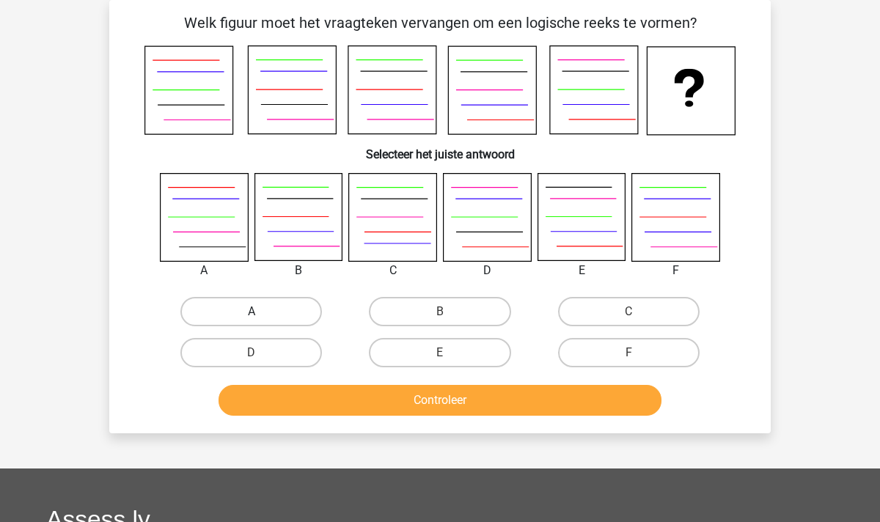
click at [241, 310] on label "A" at bounding box center [251, 311] width 142 height 29
click at [252, 312] on input "A" at bounding box center [257, 317] width 10 height 10
radio input "true"
click at [417, 399] on button "Controleer" at bounding box center [441, 400] width 444 height 31
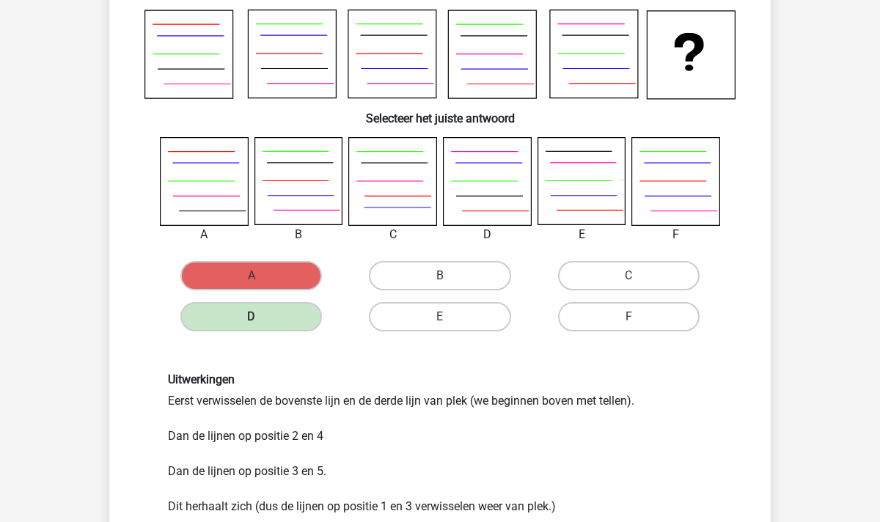
scroll to position [106, 0]
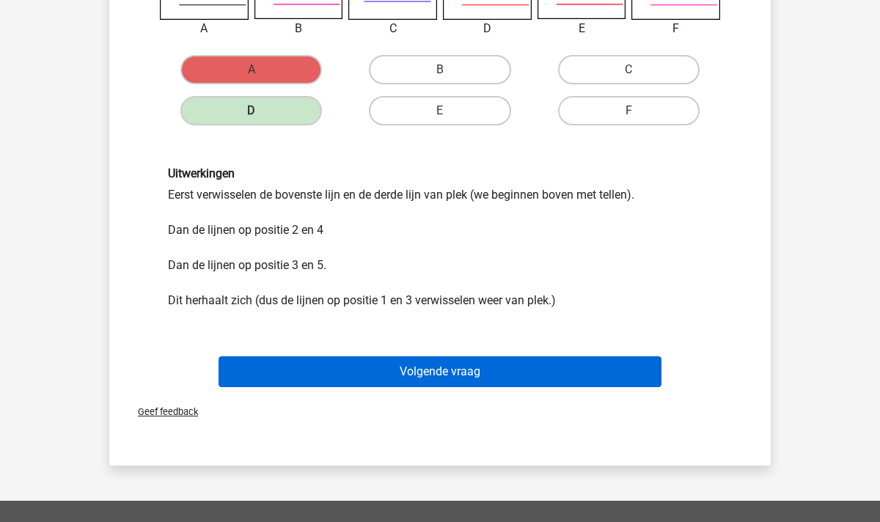
click at [455, 370] on button "Volgende vraag" at bounding box center [441, 372] width 444 height 31
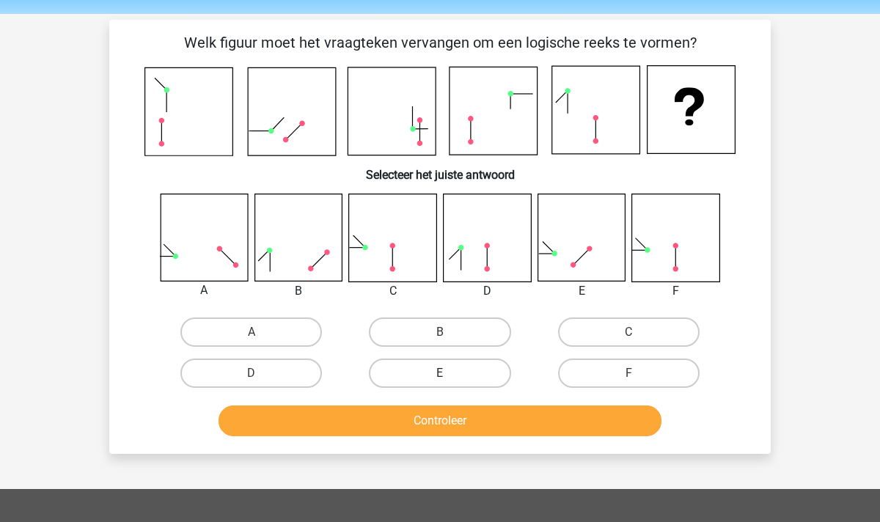
scroll to position [44, 0]
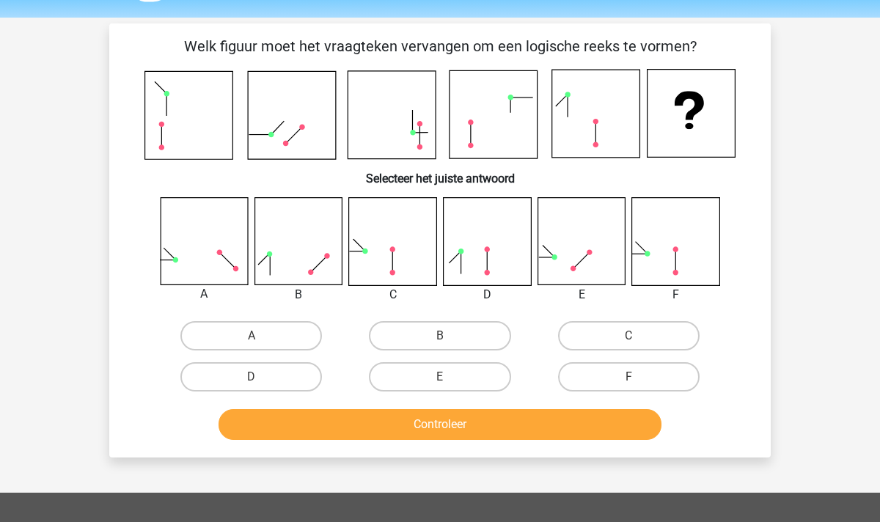
click at [373, 125] on icon at bounding box center [392, 115] width 88 height 88
click at [473, 128] on icon at bounding box center [494, 114] width 88 height 88
click at [588, 101] on icon at bounding box center [596, 114] width 88 height 88
click at [706, 266] on icon at bounding box center [675, 241] width 87 height 87
click at [181, 265] on icon at bounding box center [204, 241] width 87 height 87
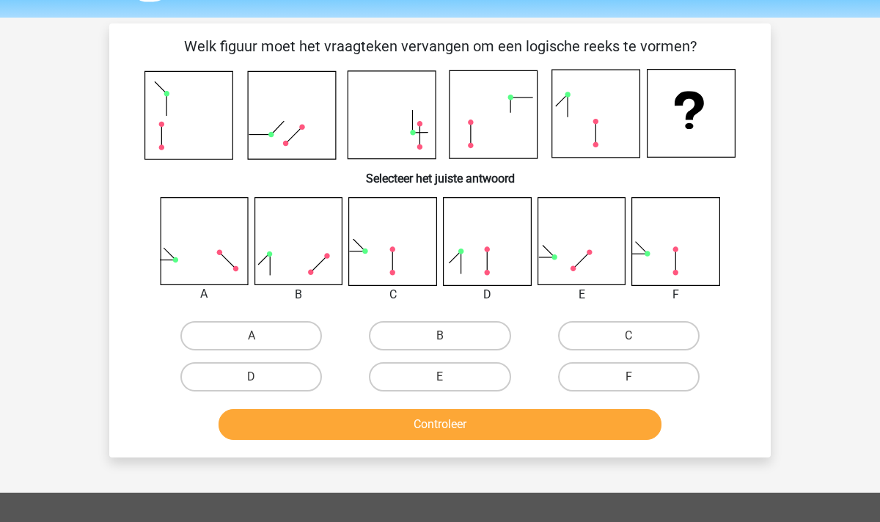
click at [414, 262] on icon at bounding box center [392, 241] width 87 height 87
click at [573, 271] on icon at bounding box center [573, 268] width 5 height 5
click at [704, 263] on icon at bounding box center [675, 241] width 87 height 87
click at [562, 264] on icon at bounding box center [581, 241] width 87 height 87
click at [576, 267] on icon at bounding box center [582, 261] width 16 height 16
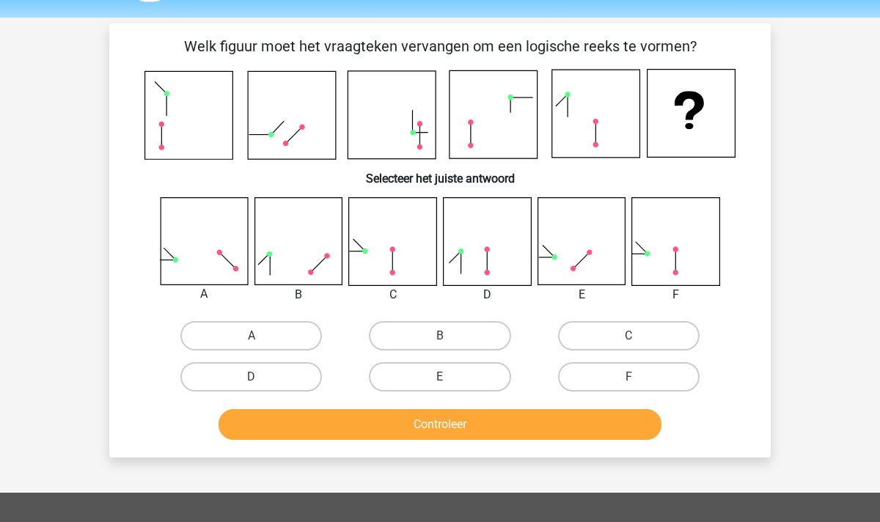
click at [576, 267] on icon at bounding box center [582, 261] width 16 height 16
click at [396, 365] on label "E" at bounding box center [440, 376] width 142 height 29
click at [440, 377] on input "E" at bounding box center [445, 382] width 10 height 10
radio input "true"
click at [491, 420] on button "Controleer" at bounding box center [441, 424] width 444 height 31
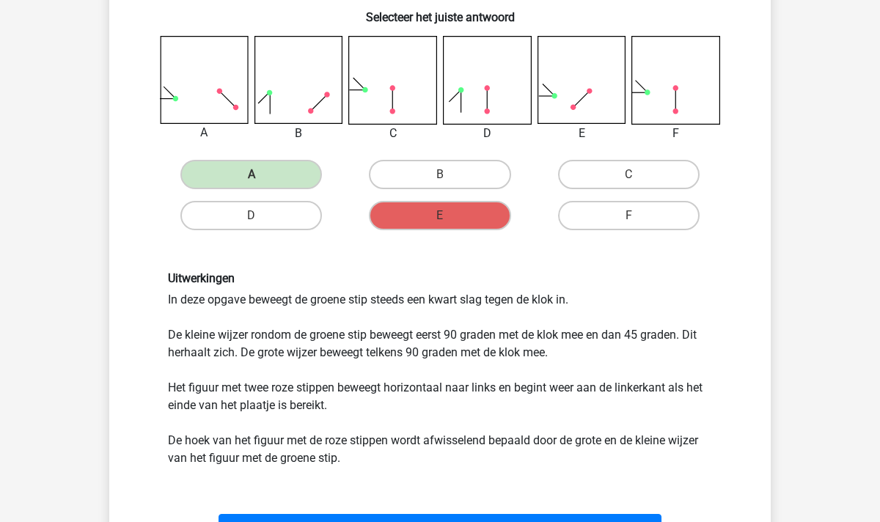
scroll to position [244, 0]
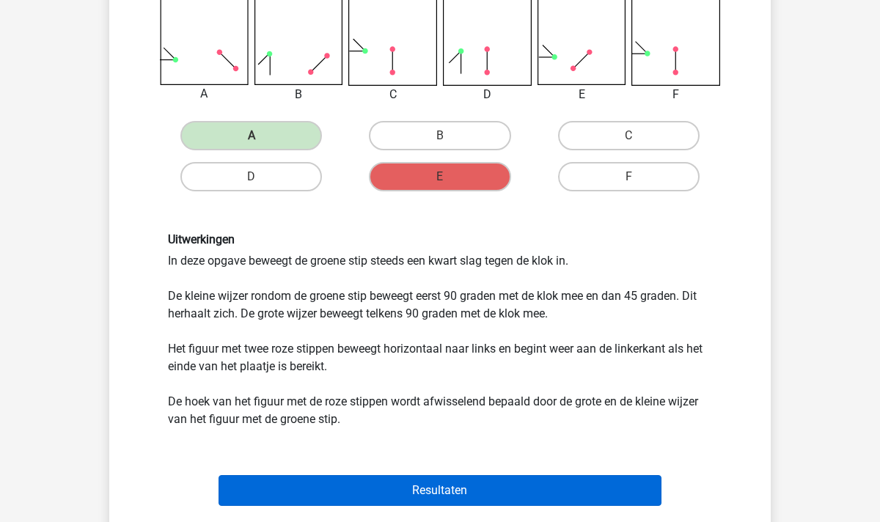
click at [428, 496] on button "Resultaten" at bounding box center [441, 490] width 444 height 31
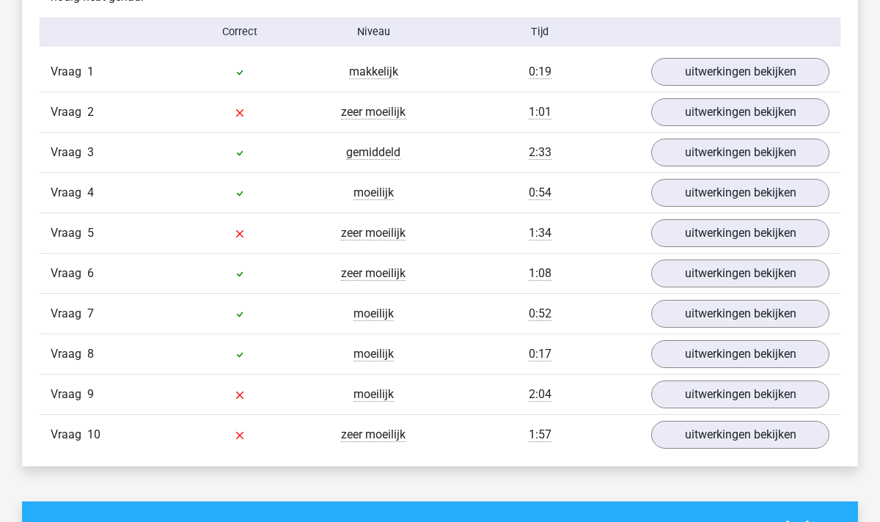
scroll to position [962, 0]
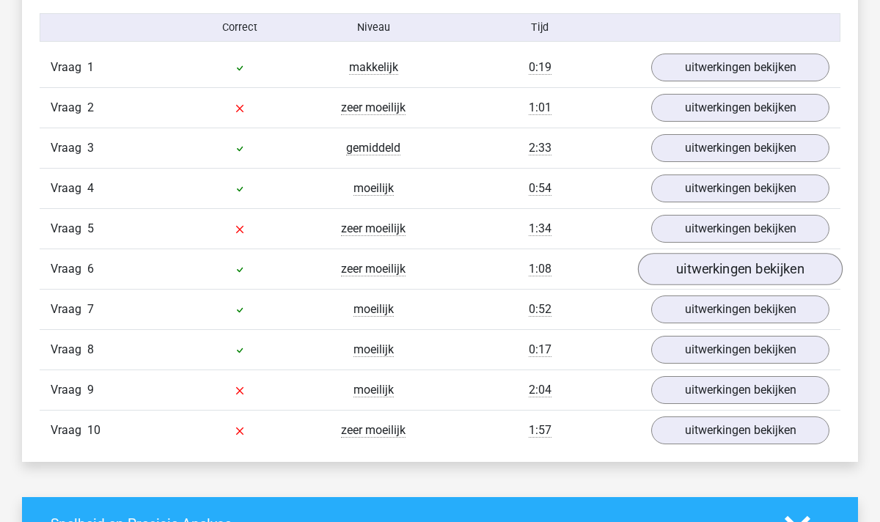
click at [680, 273] on link "uitwerkingen bekijken" at bounding box center [740, 269] width 205 height 32
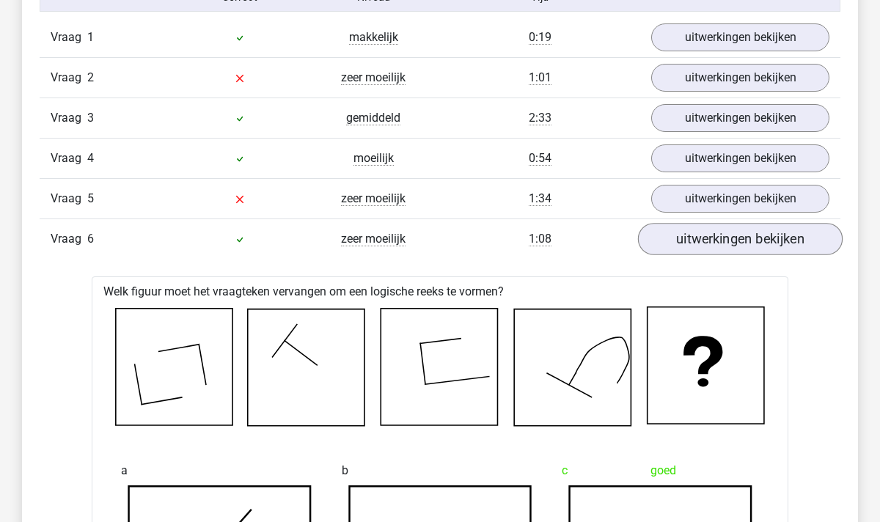
scroll to position [976, 0]
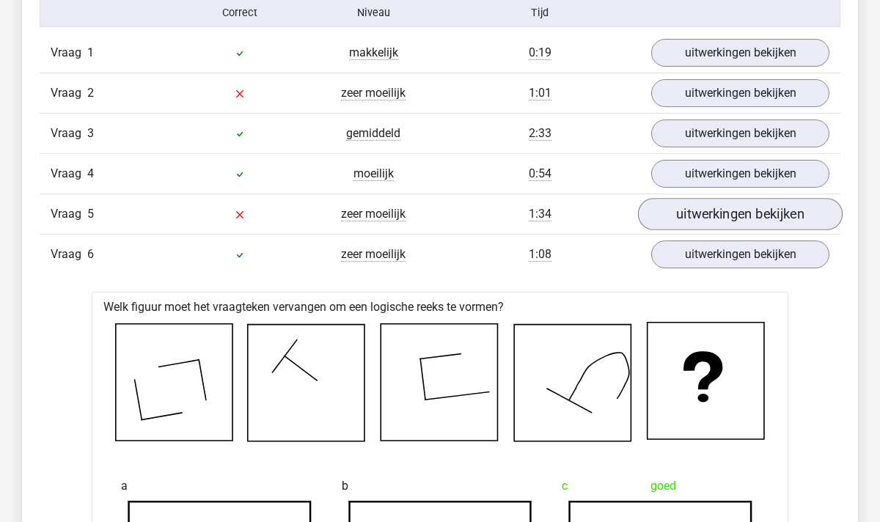
click at [718, 213] on link "uitwerkingen bekijken" at bounding box center [740, 214] width 205 height 32
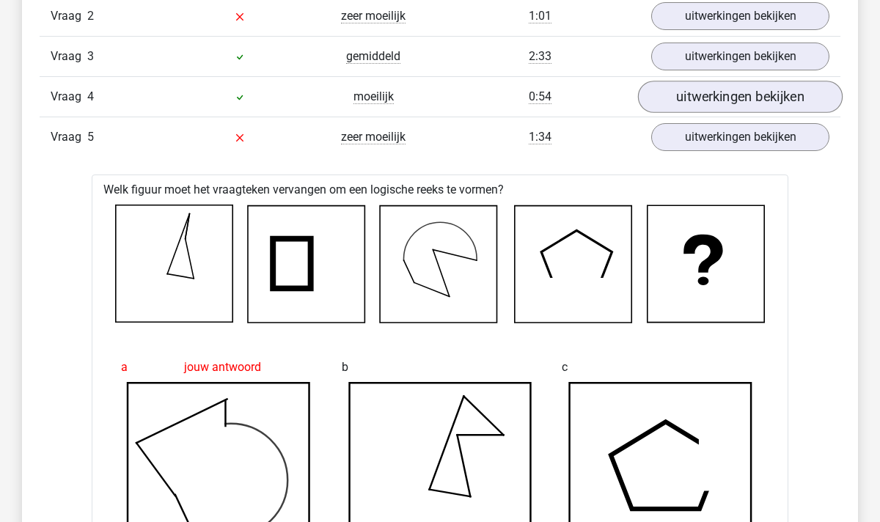
scroll to position [1039, 0]
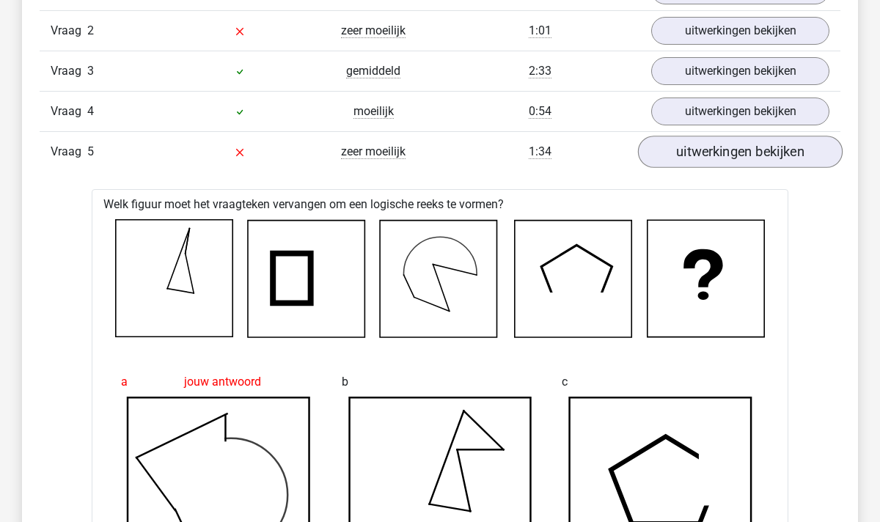
click at [729, 158] on link "uitwerkingen bekijken" at bounding box center [740, 152] width 205 height 32
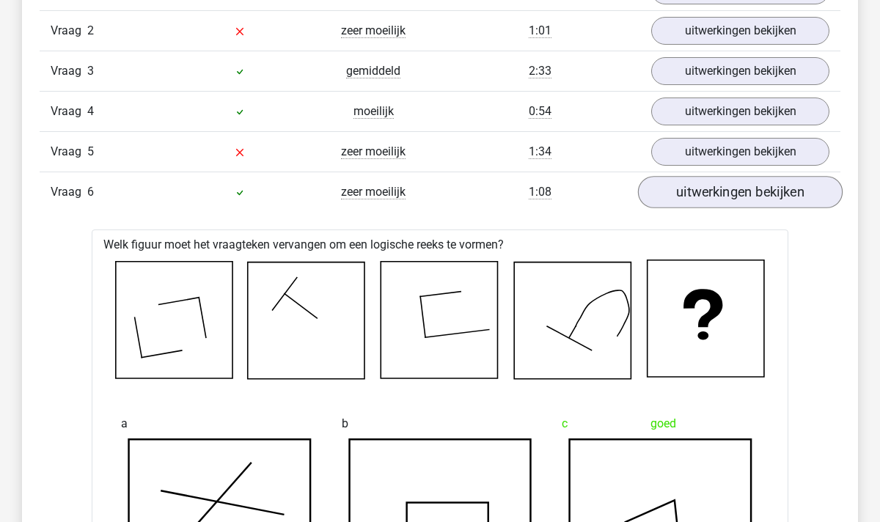
click at [714, 186] on link "uitwerkingen bekijken" at bounding box center [740, 192] width 205 height 32
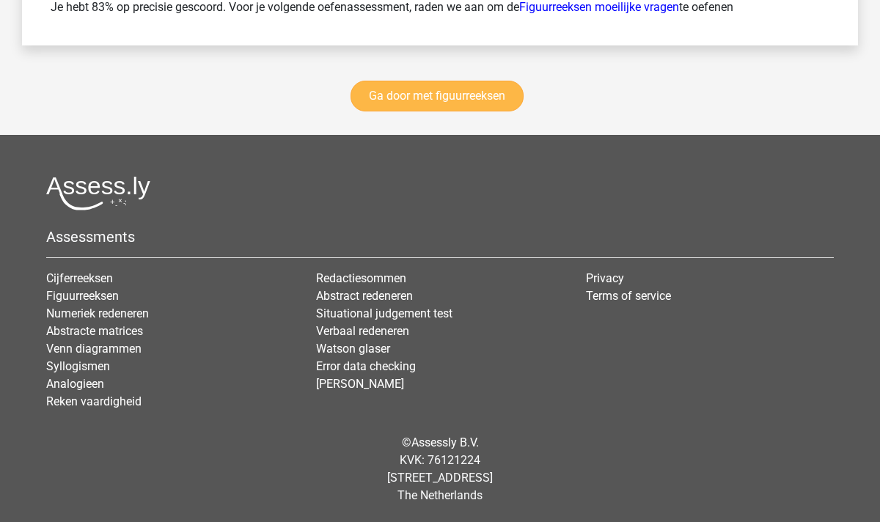
scroll to position [2220, 0]
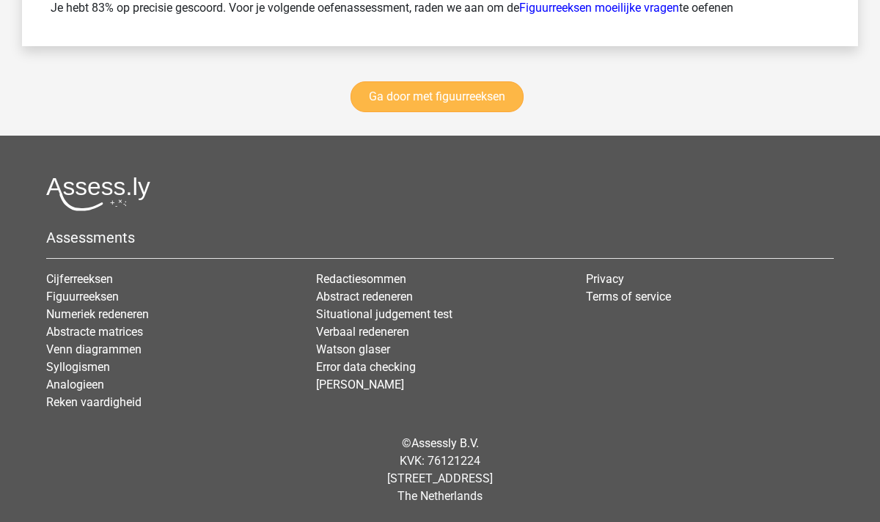
click at [435, 85] on link "Ga door met figuurreeksen" at bounding box center [437, 96] width 173 height 31
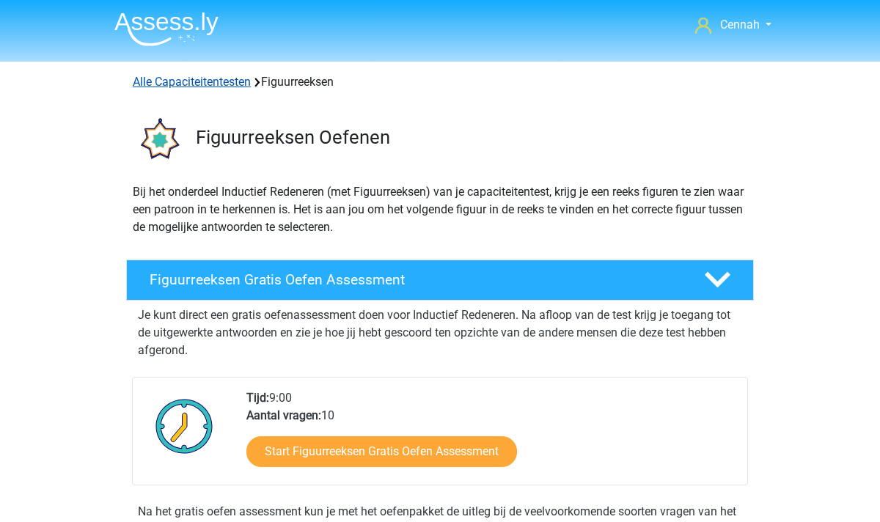
click at [227, 85] on link "Alle Capaciteitentesten" at bounding box center [192, 82] width 118 height 14
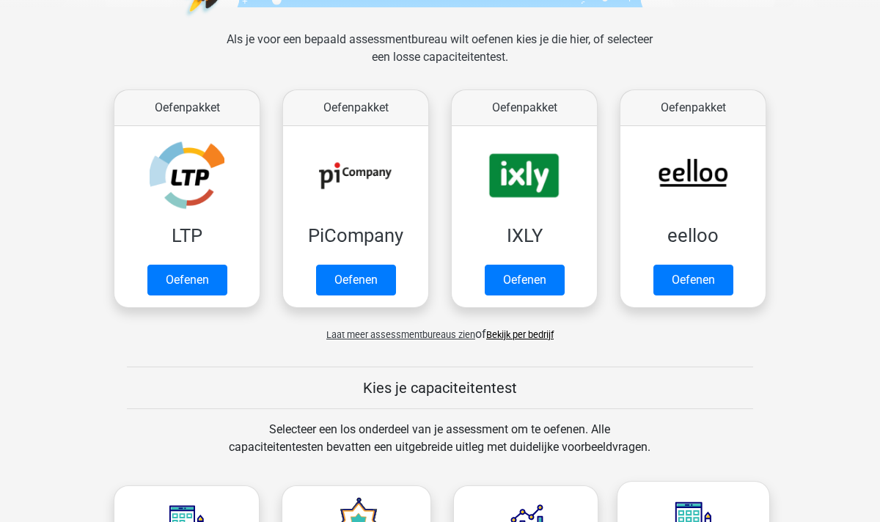
scroll to position [123, 0]
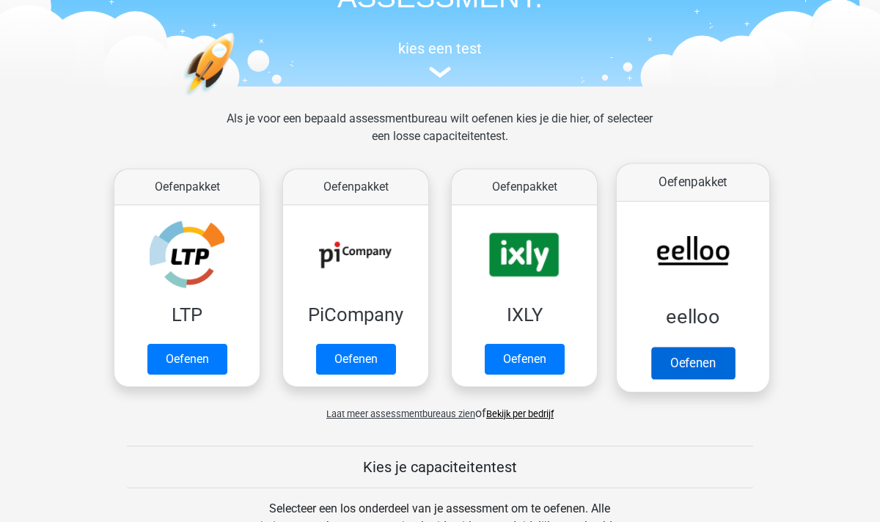
click at [699, 366] on link "Oefenen" at bounding box center [693, 363] width 84 height 32
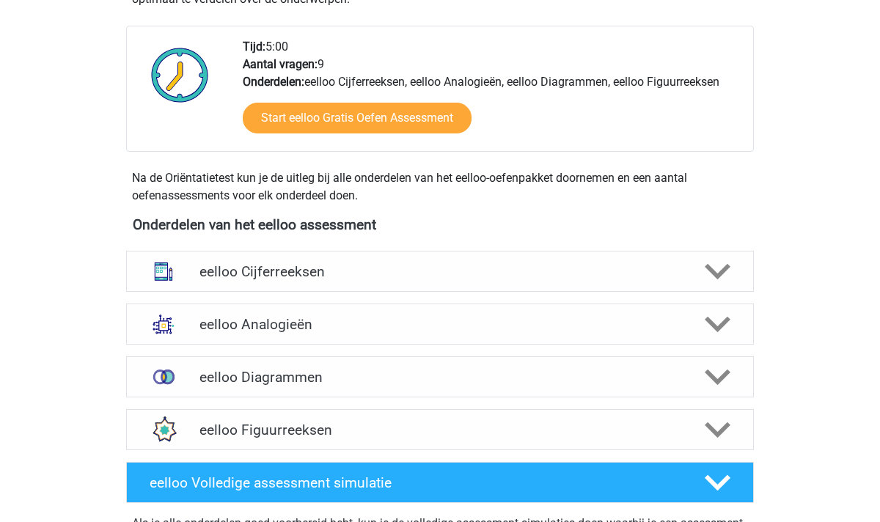
scroll to position [364, 0]
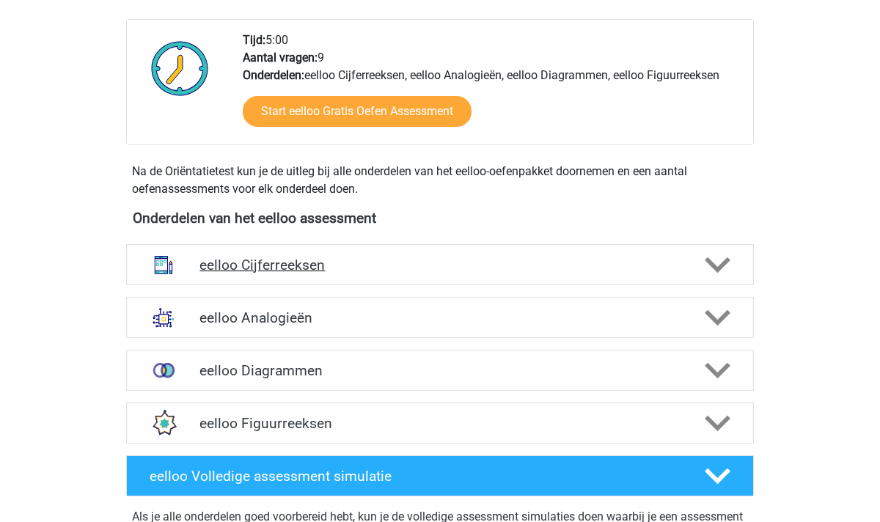
click at [720, 261] on icon at bounding box center [718, 265] width 26 height 26
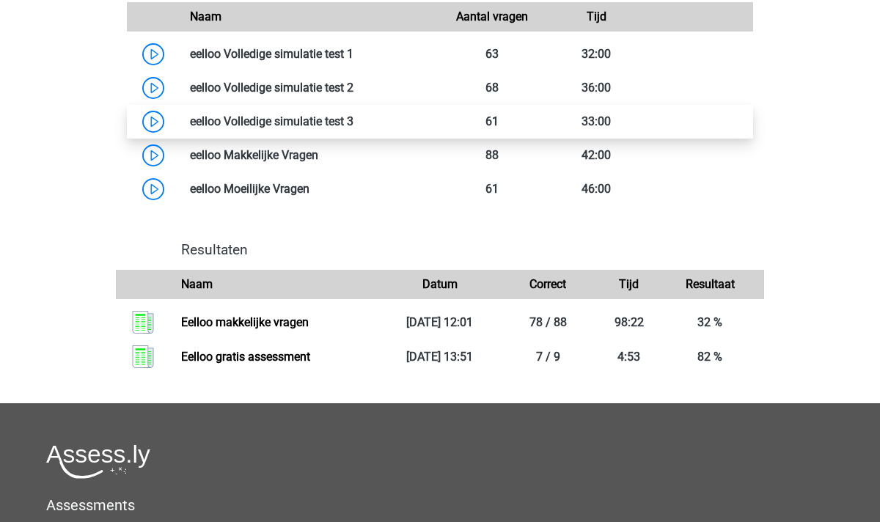
scroll to position [2108, 0]
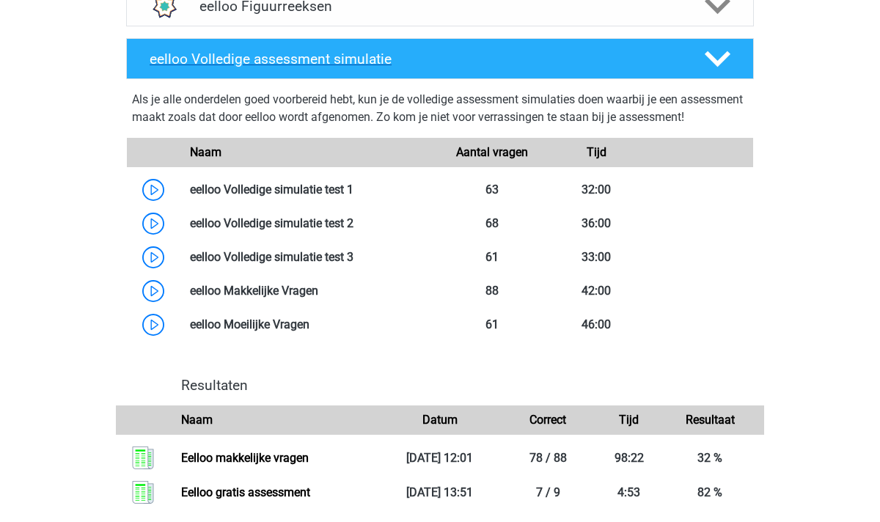
click at [719, 72] on icon at bounding box center [718, 59] width 26 height 26
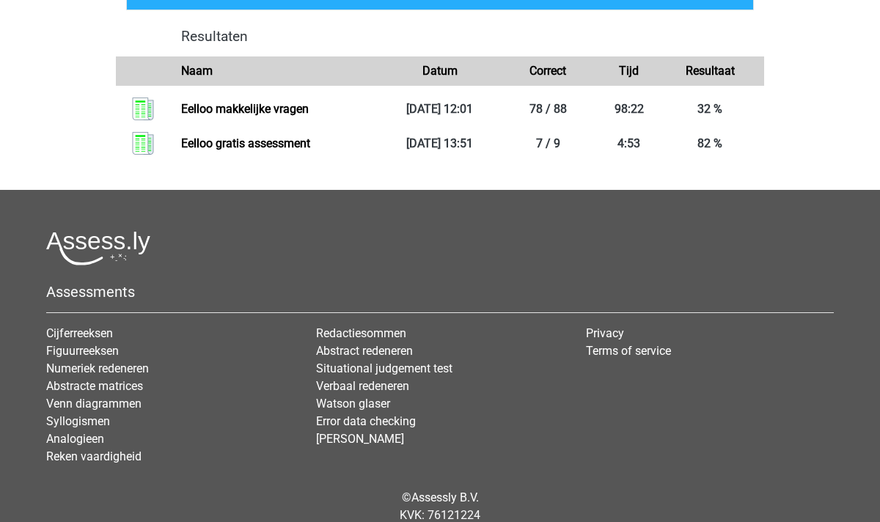
scroll to position [2179, 0]
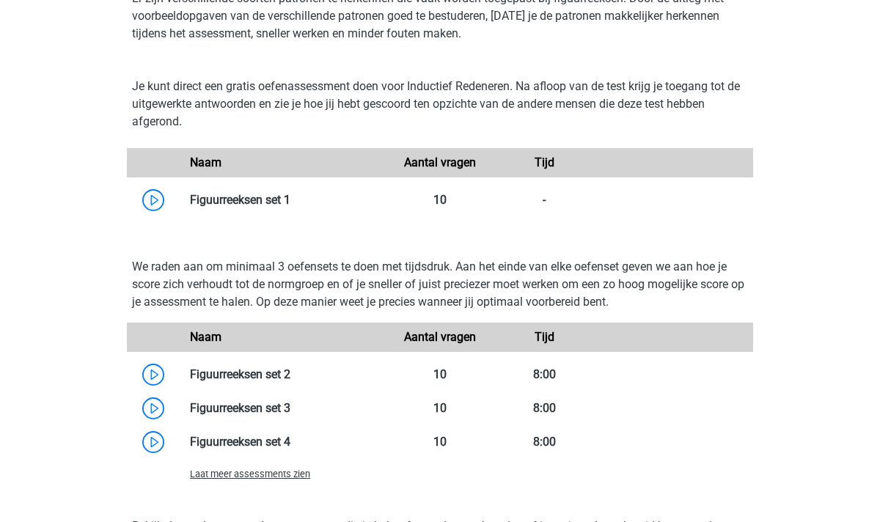
scroll to position [2147, 0]
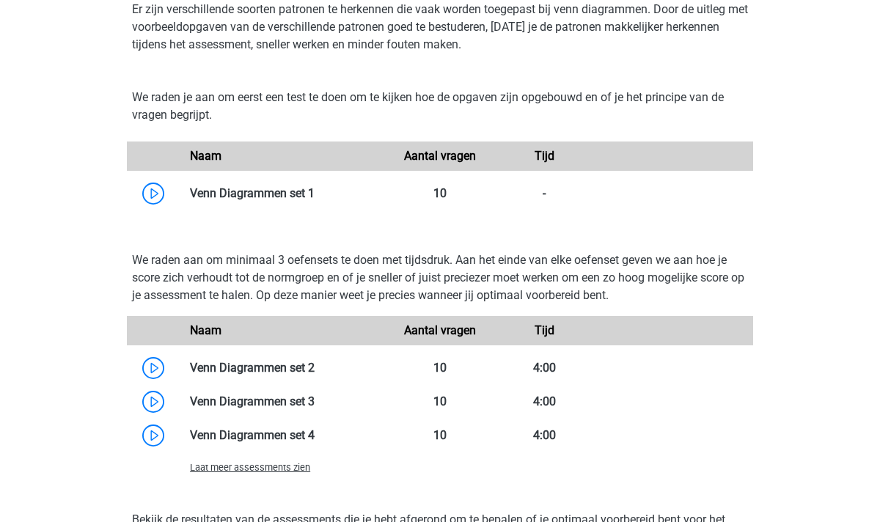
scroll to position [2038, 0]
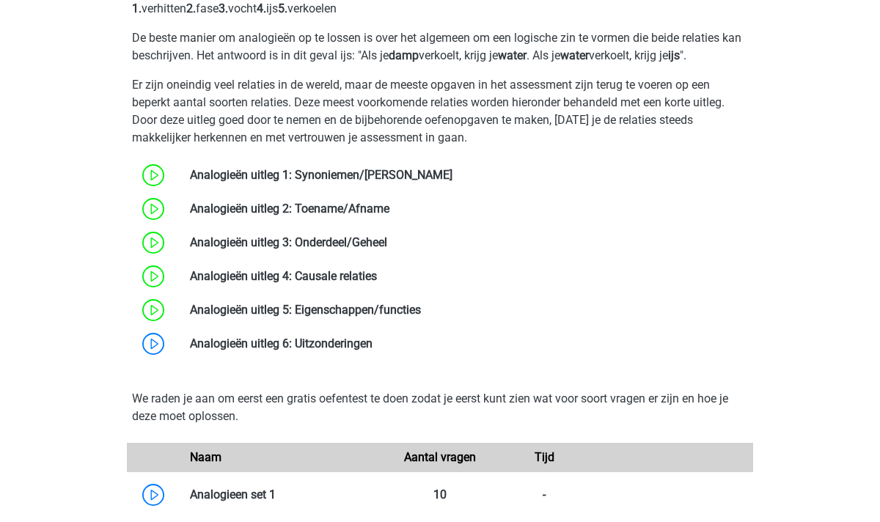
scroll to position [2087, 0]
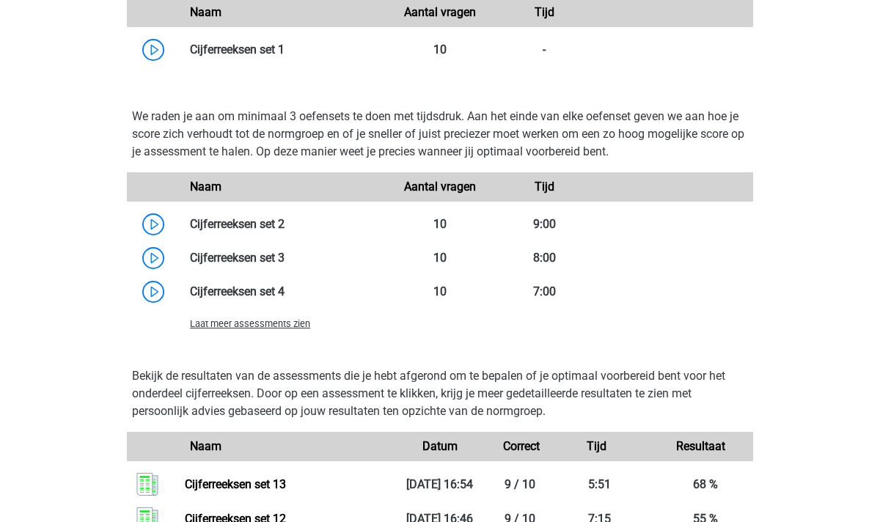
scroll to position [1086, 0]
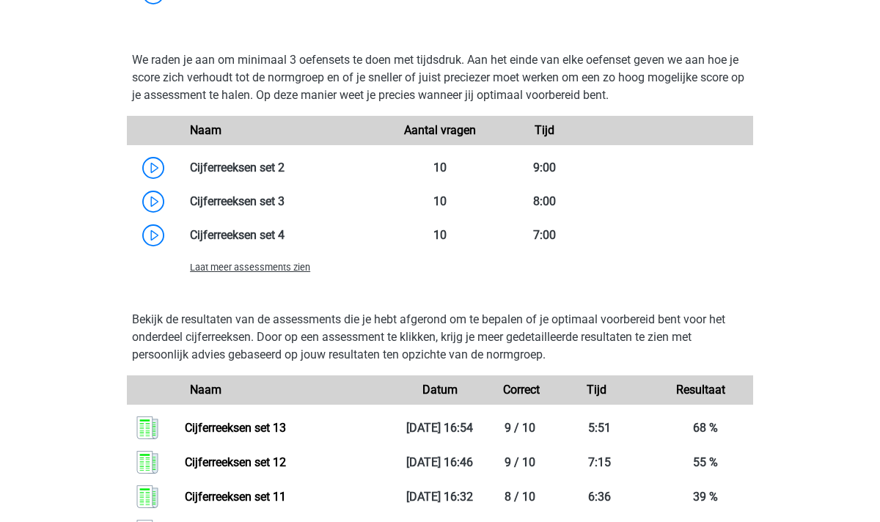
click at [262, 268] on span "Laat meer assessments zien" at bounding box center [250, 267] width 120 height 11
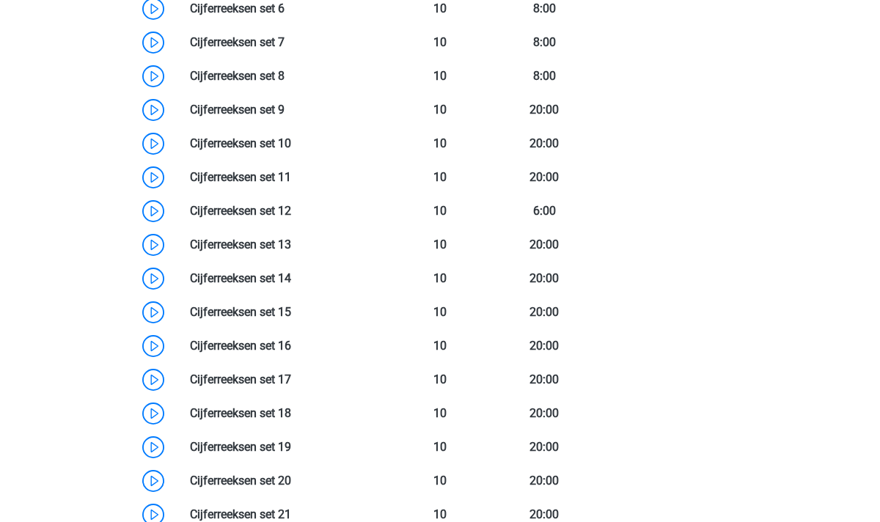
scroll to position [1328, 0]
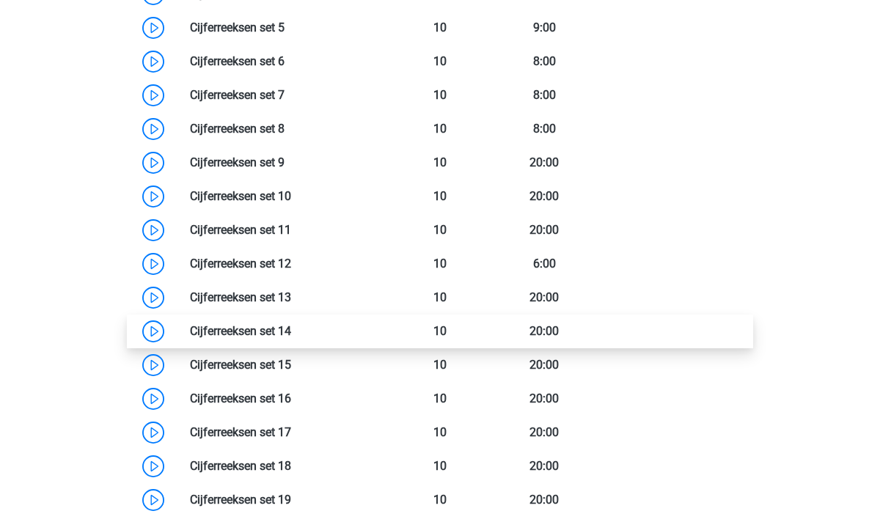
click at [291, 331] on link at bounding box center [291, 331] width 0 height 14
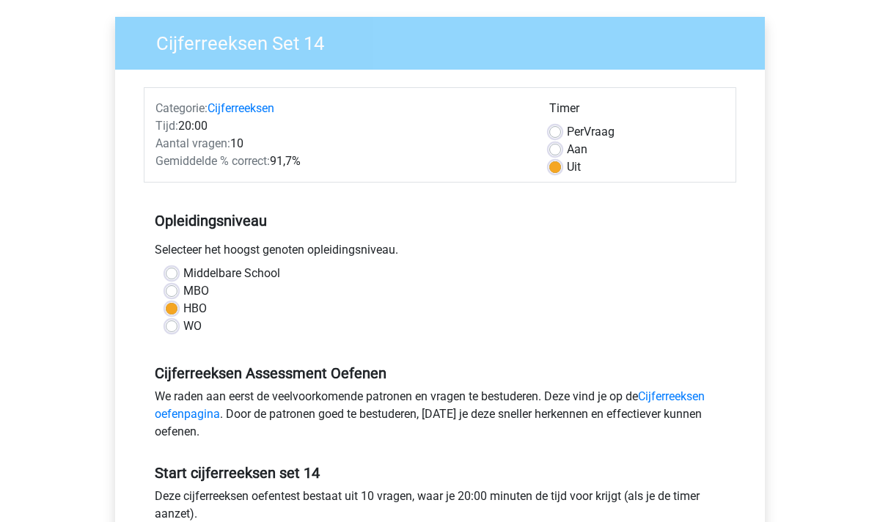
scroll to position [96, 0]
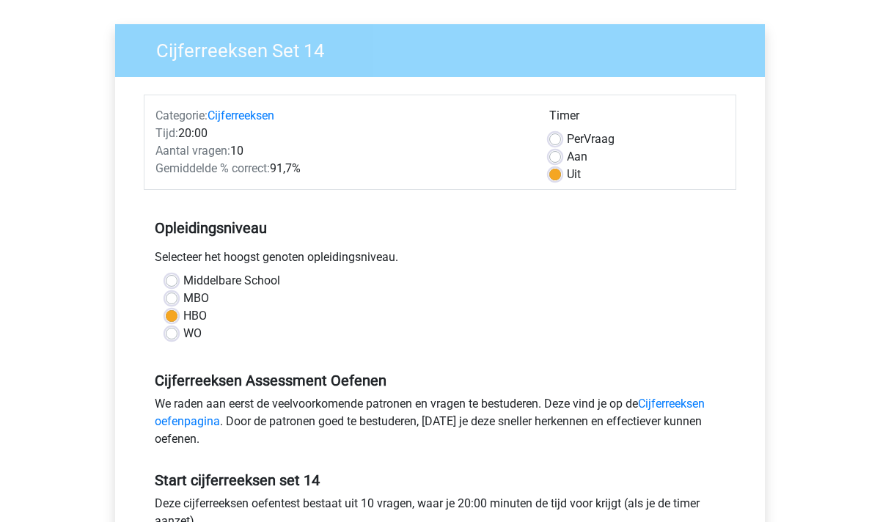
click at [567, 159] on label "Aan" at bounding box center [577, 157] width 21 height 18
click at [558, 159] on input "Aan" at bounding box center [555, 155] width 12 height 15
radio input "true"
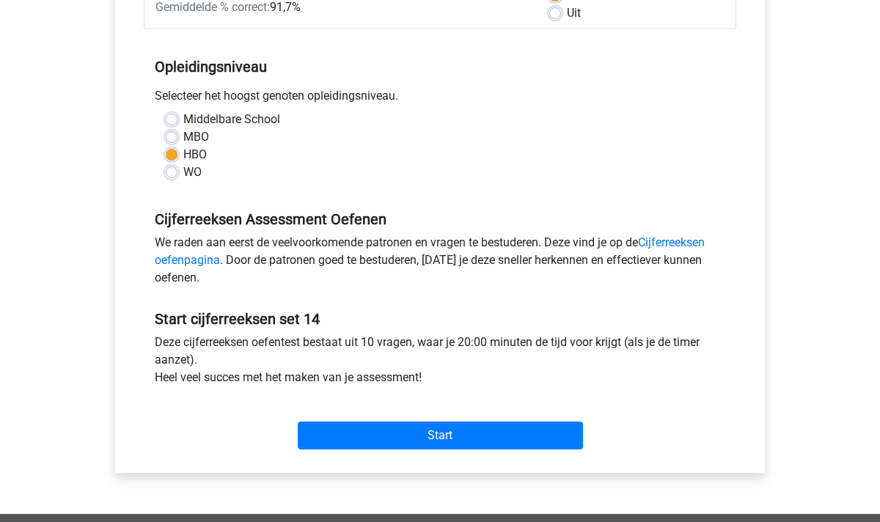
scroll to position [302, 0]
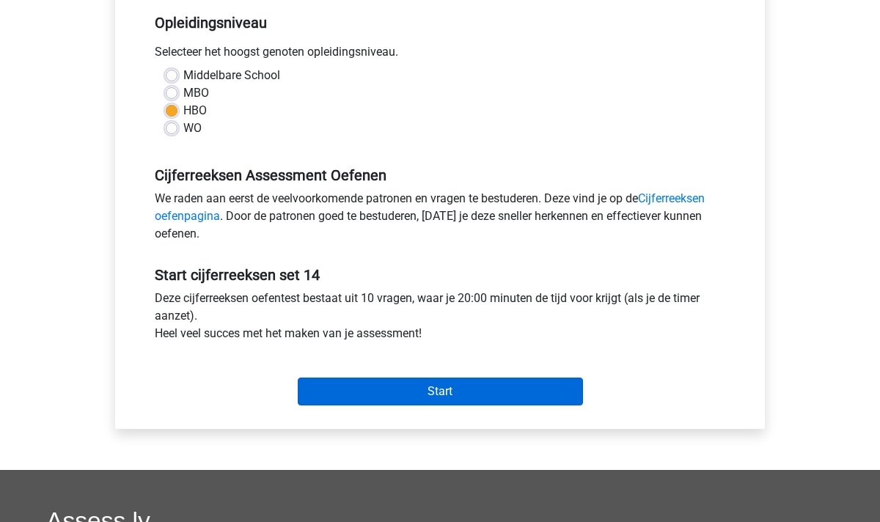
click at [461, 392] on input "Start" at bounding box center [440, 392] width 285 height 28
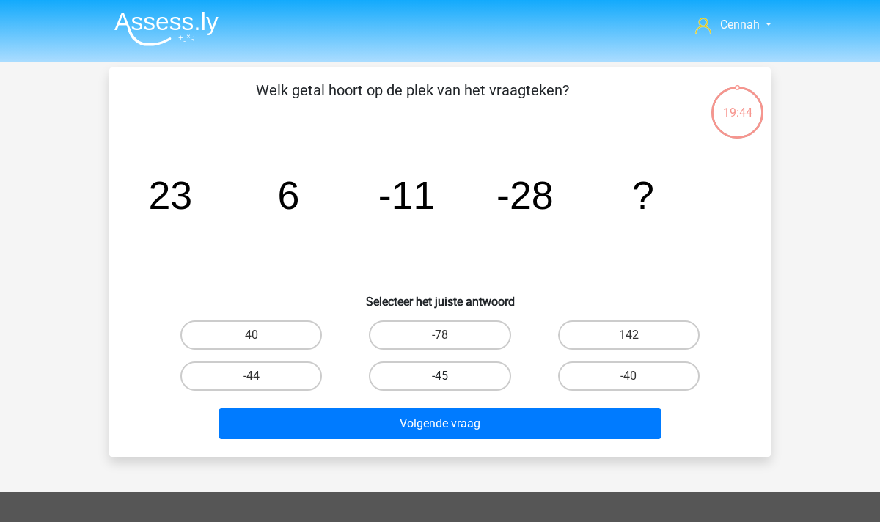
click at [434, 377] on label "-45" at bounding box center [440, 376] width 142 height 29
click at [440, 377] on input "-45" at bounding box center [445, 381] width 10 height 10
radio input "true"
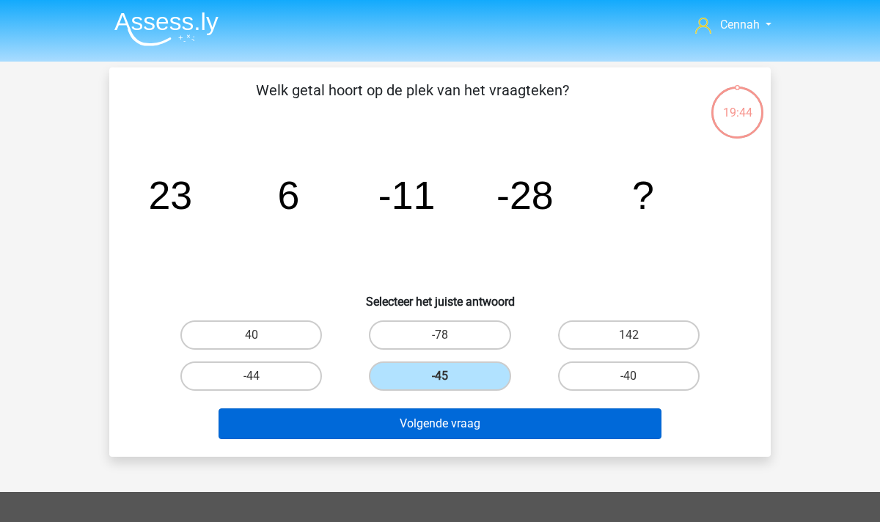
click at [459, 420] on button "Volgende vraag" at bounding box center [441, 424] width 444 height 31
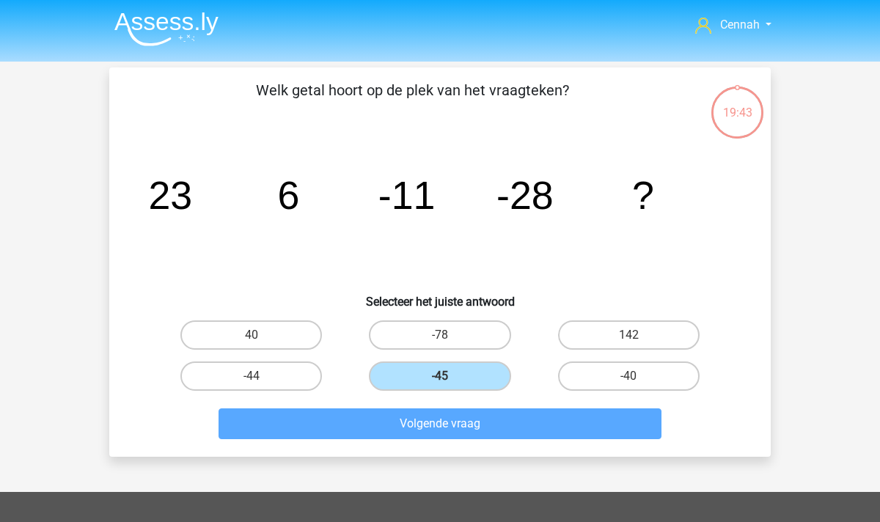
scroll to position [67, 0]
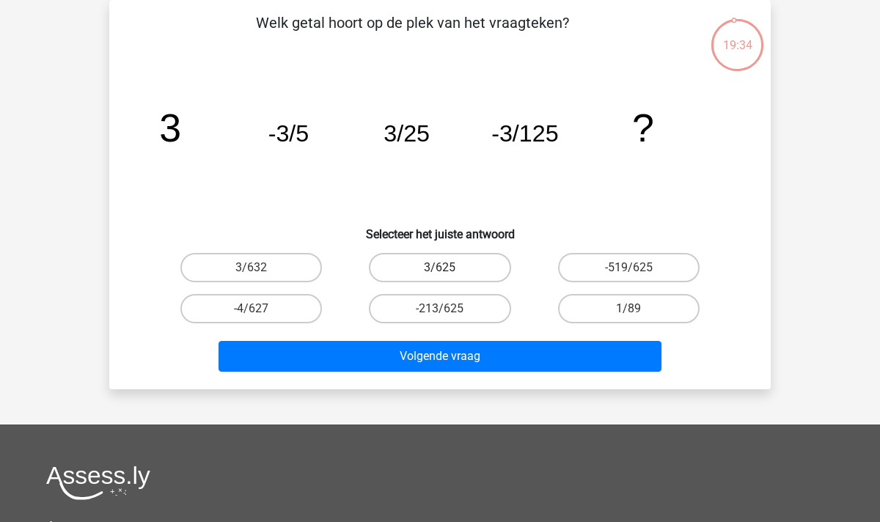
click at [429, 270] on label "3/625" at bounding box center [440, 267] width 142 height 29
click at [440, 270] on input "3/625" at bounding box center [445, 273] width 10 height 10
radio input "true"
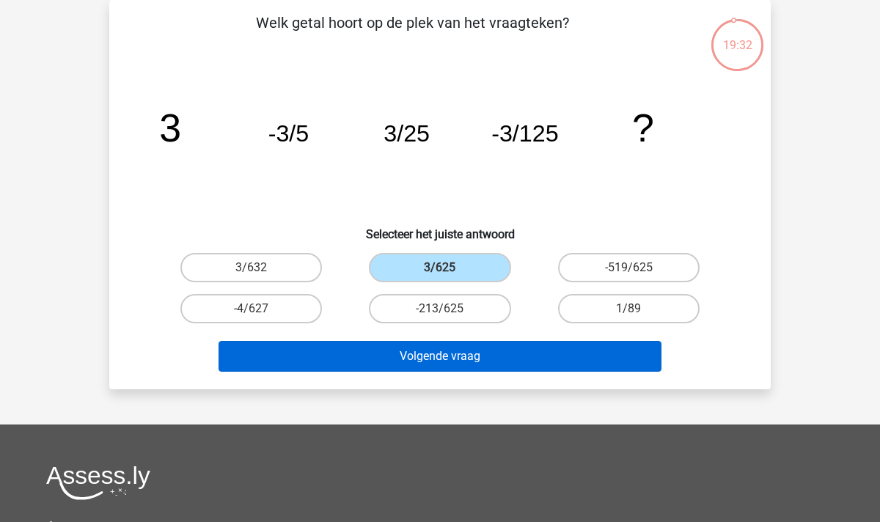
click at [437, 362] on button "Volgende vraag" at bounding box center [441, 356] width 444 height 31
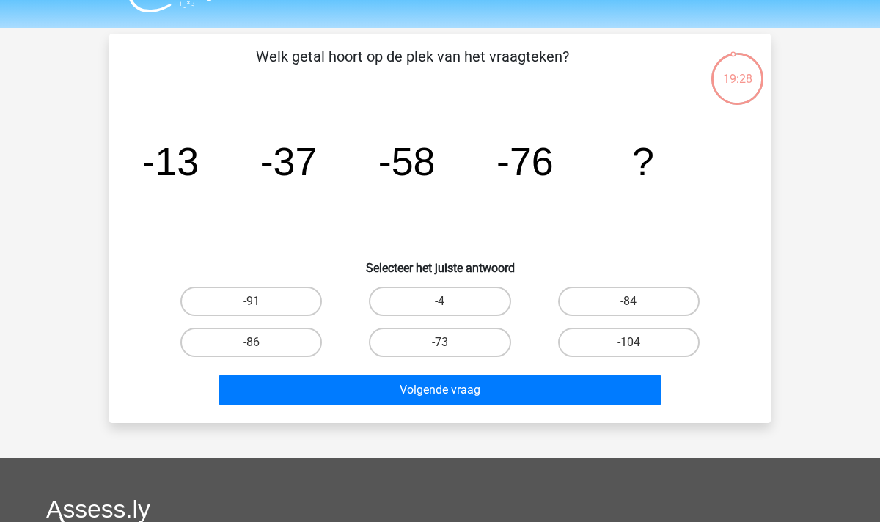
scroll to position [12, 0]
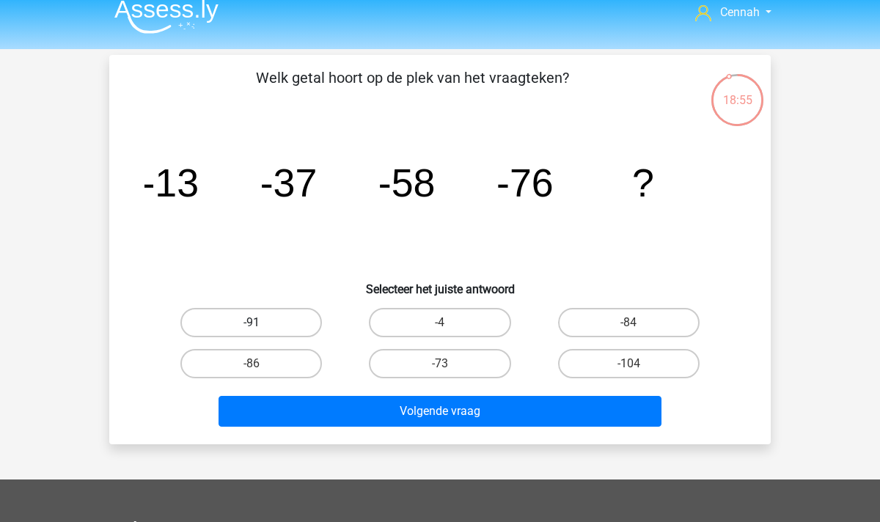
click at [235, 324] on label "-91" at bounding box center [251, 322] width 142 height 29
click at [252, 324] on input "-91" at bounding box center [257, 328] width 10 height 10
radio input "true"
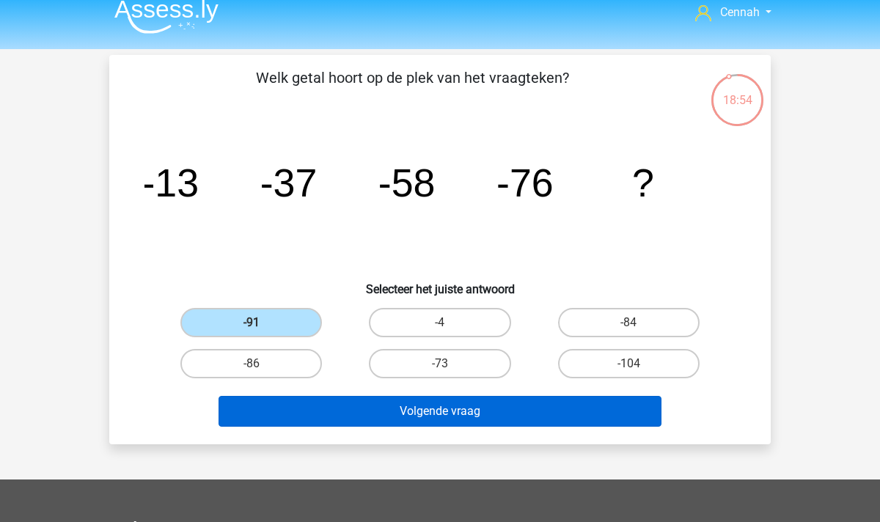
click at [414, 420] on button "Volgende vraag" at bounding box center [441, 411] width 444 height 31
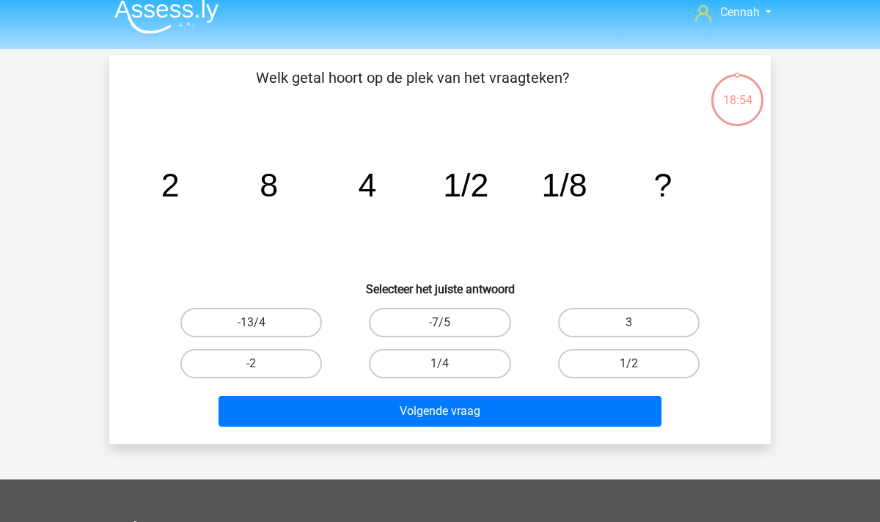
scroll to position [67, 0]
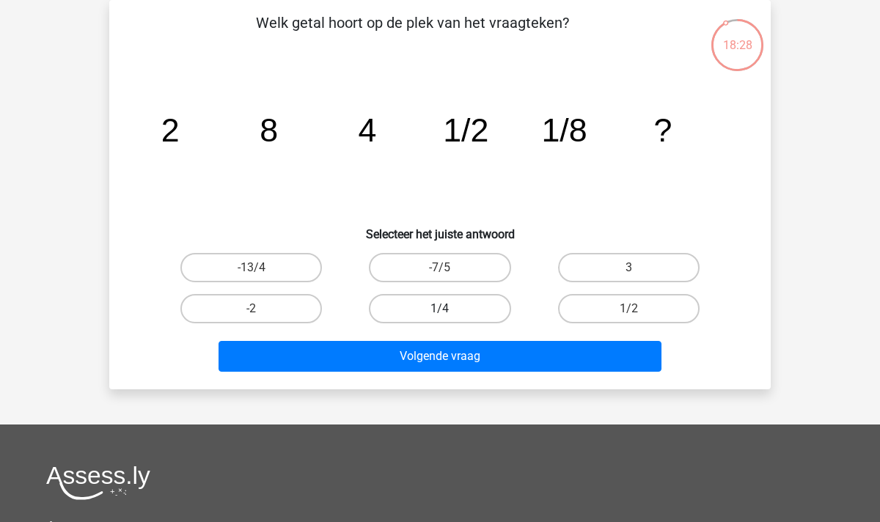
click at [438, 309] on label "1/4" at bounding box center [440, 308] width 142 height 29
click at [440, 309] on input "1/4" at bounding box center [445, 314] width 10 height 10
radio input "true"
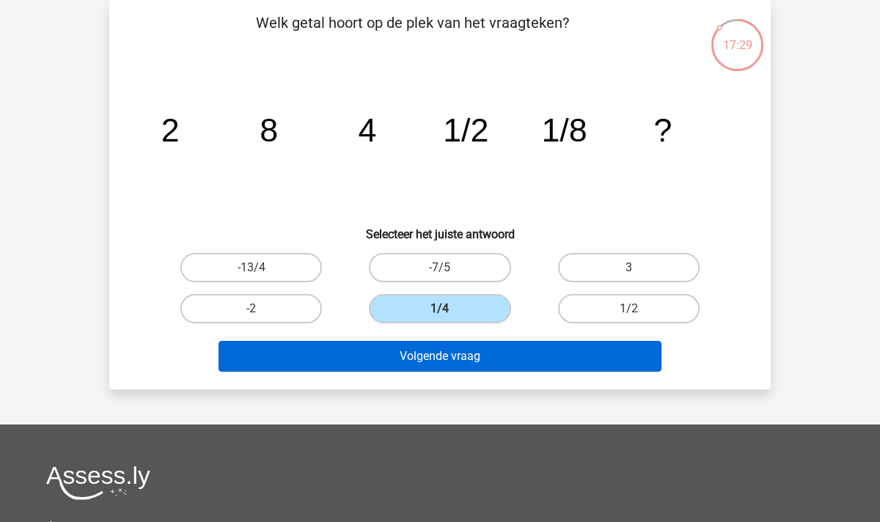
click at [386, 348] on button "Volgende vraag" at bounding box center [441, 356] width 444 height 31
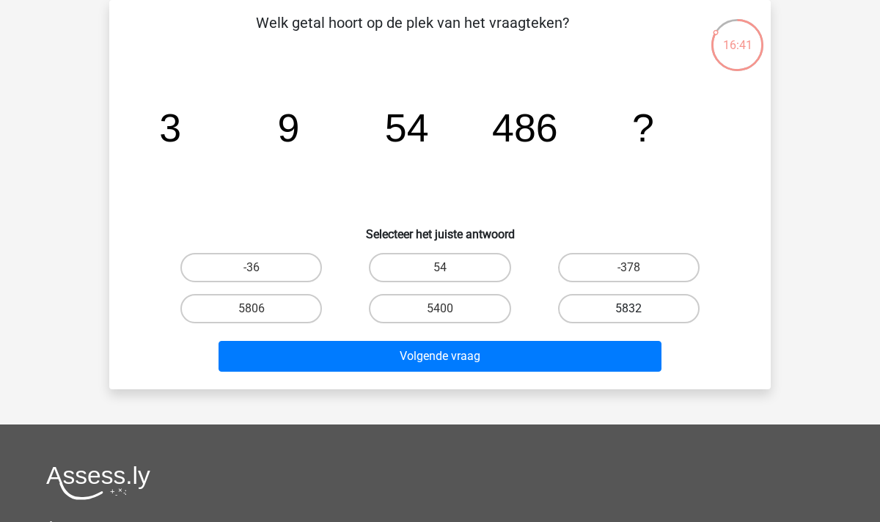
click at [597, 301] on label "5832" at bounding box center [629, 308] width 142 height 29
click at [629, 309] on input "5832" at bounding box center [634, 314] width 10 height 10
radio input "true"
click at [500, 375] on div "Volgende vraag" at bounding box center [440, 359] width 566 height 37
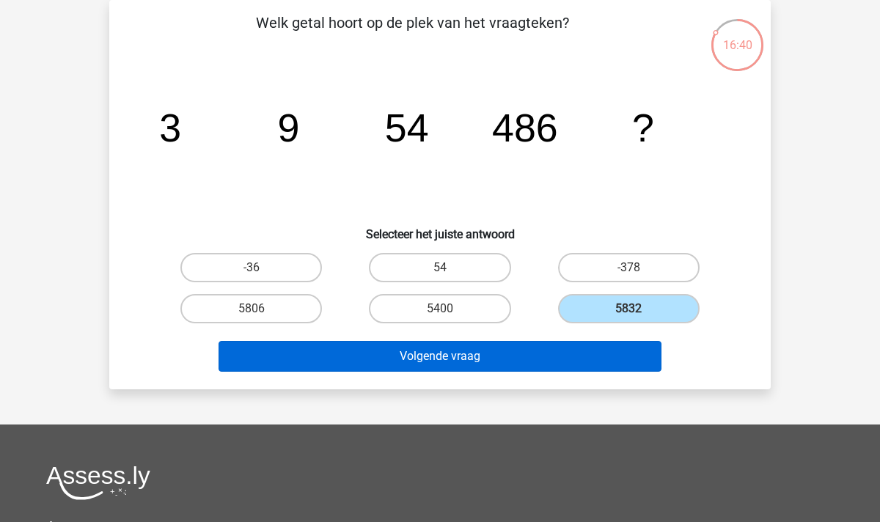
click at [494, 367] on button "Volgende vraag" at bounding box center [441, 356] width 444 height 31
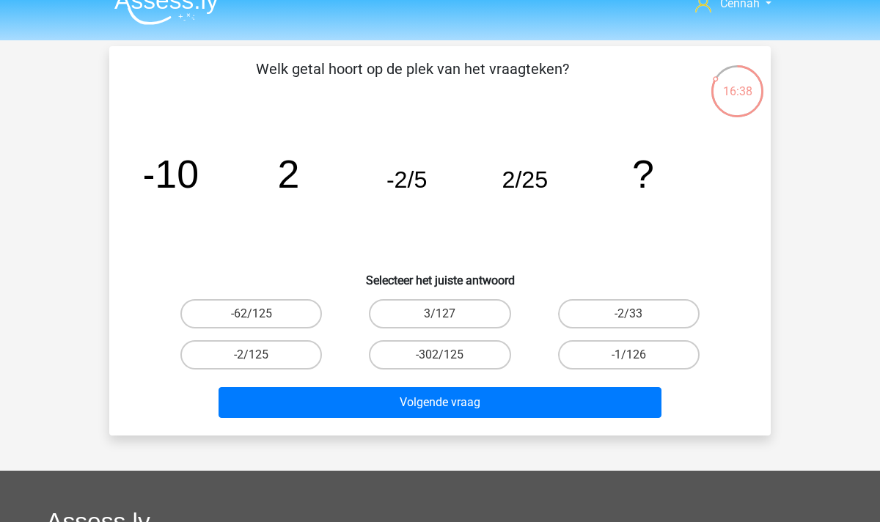
scroll to position [21, 0]
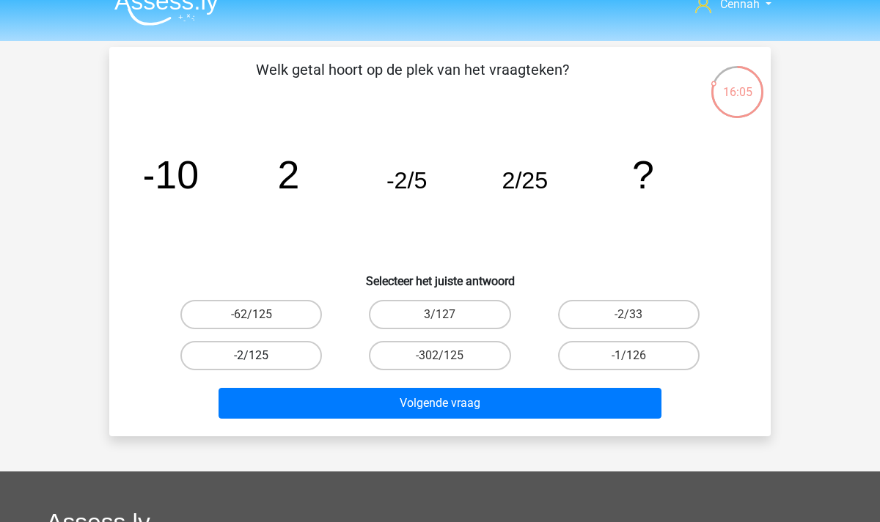
click at [256, 353] on label "-2/125" at bounding box center [251, 355] width 142 height 29
click at [256, 356] on input "-2/125" at bounding box center [257, 361] width 10 height 10
radio input "true"
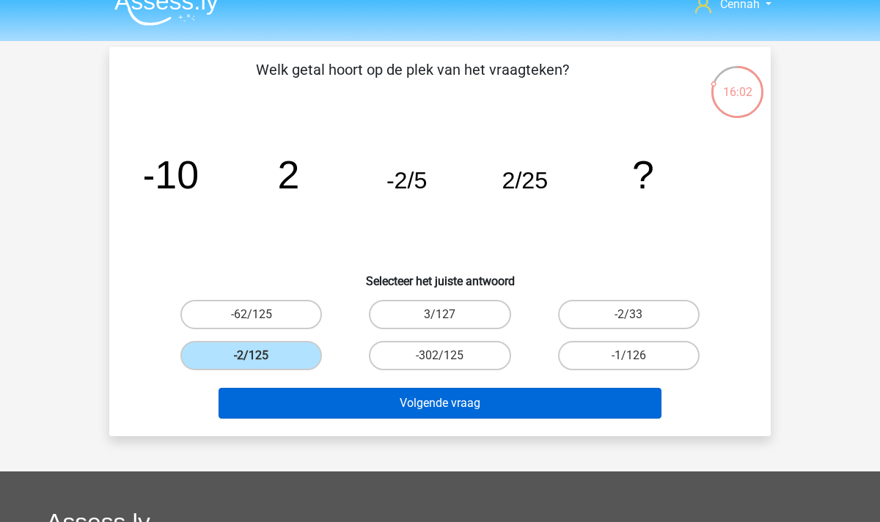
click at [486, 403] on button "Volgende vraag" at bounding box center [441, 403] width 444 height 31
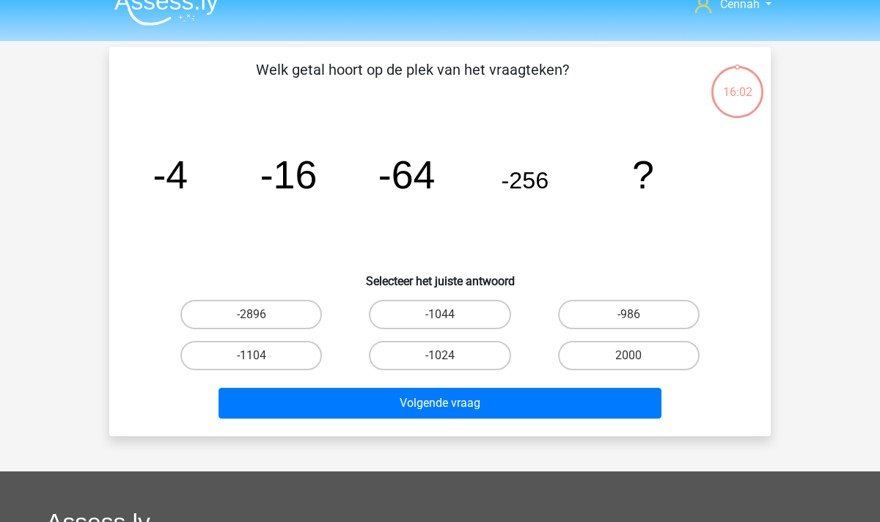
scroll to position [67, 0]
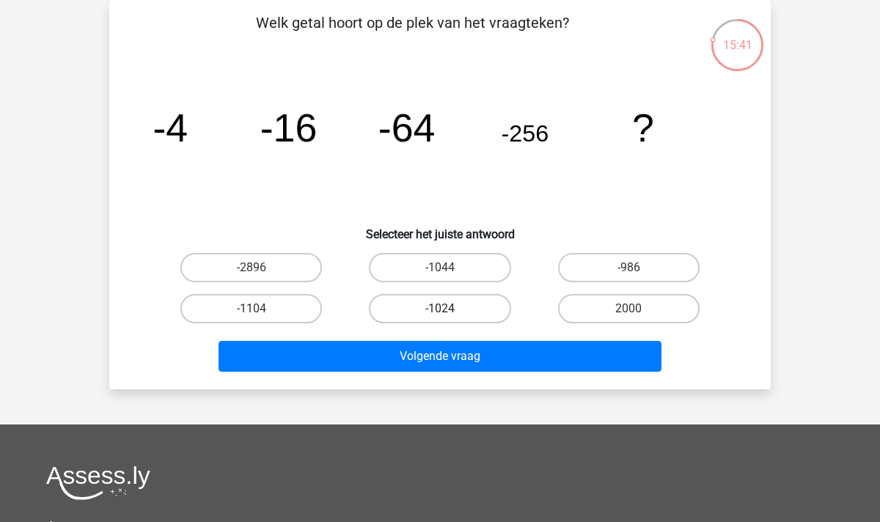
click at [435, 310] on label "-1024" at bounding box center [440, 308] width 142 height 29
click at [440, 310] on input "-1024" at bounding box center [445, 314] width 10 height 10
radio input "true"
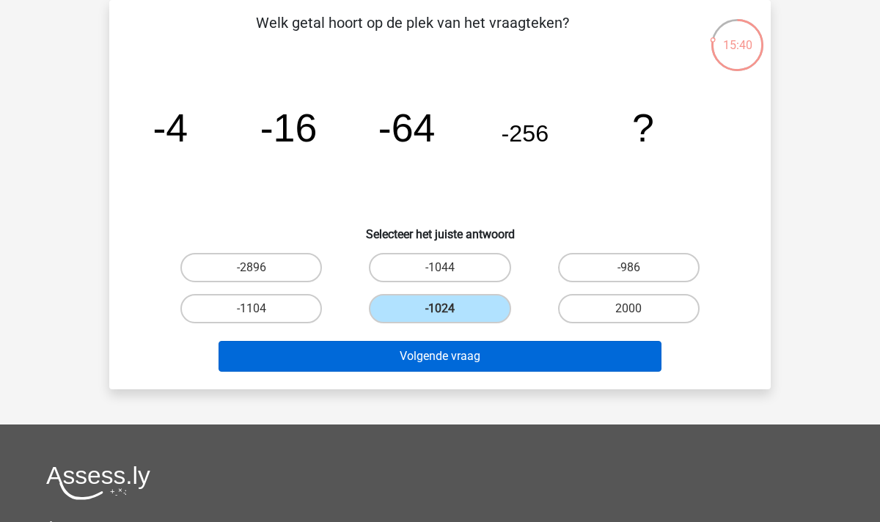
click at [437, 357] on button "Volgende vraag" at bounding box center [441, 356] width 444 height 31
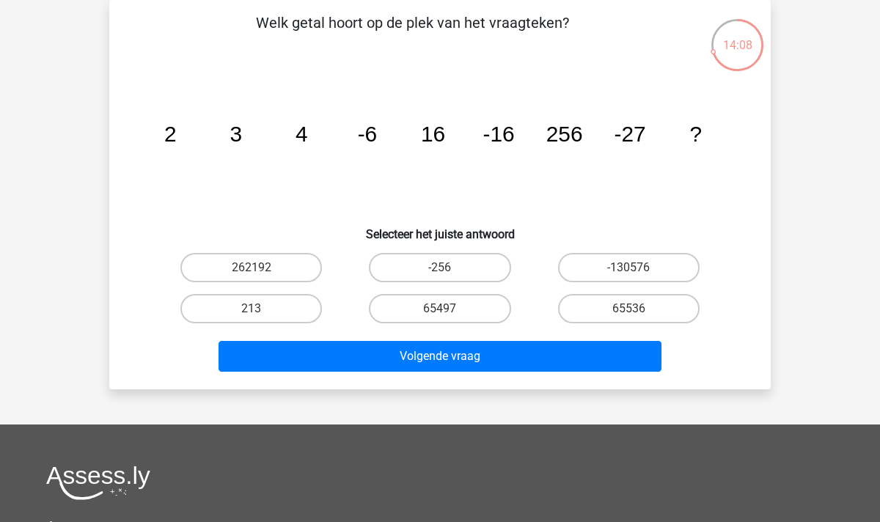
click at [579, 136] on tspan "256" at bounding box center [565, 134] width 37 height 24
drag, startPoint x: 582, startPoint y: 139, endPoint x: 570, endPoint y: 139, distance: 11.7
click at [570, 139] on tspan "256" at bounding box center [565, 134] width 37 height 24
drag, startPoint x: 582, startPoint y: 133, endPoint x: 573, endPoint y: 133, distance: 8.8
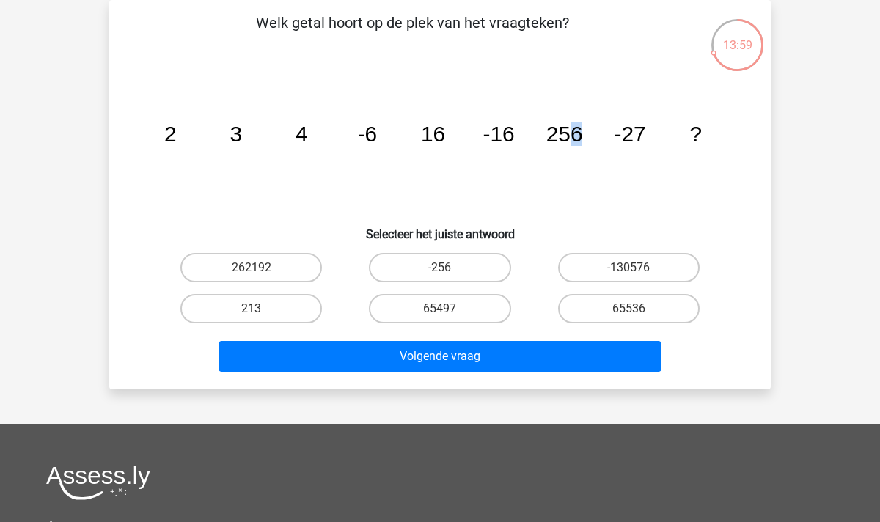
click at [573, 133] on tspan "256" at bounding box center [565, 134] width 37 height 24
click at [605, 307] on label "65536" at bounding box center [629, 308] width 142 height 29
click at [629, 309] on input "65536" at bounding box center [634, 314] width 10 height 10
radio input "true"
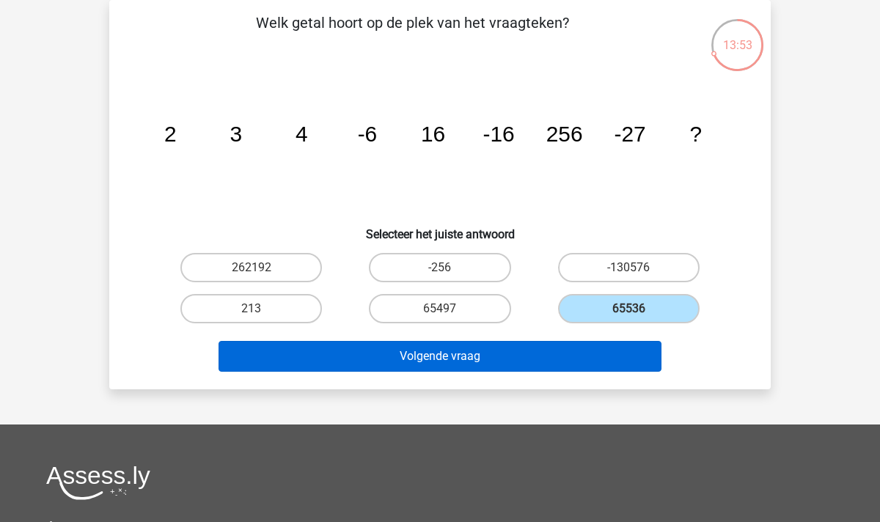
click at [504, 355] on button "Volgende vraag" at bounding box center [441, 356] width 444 height 31
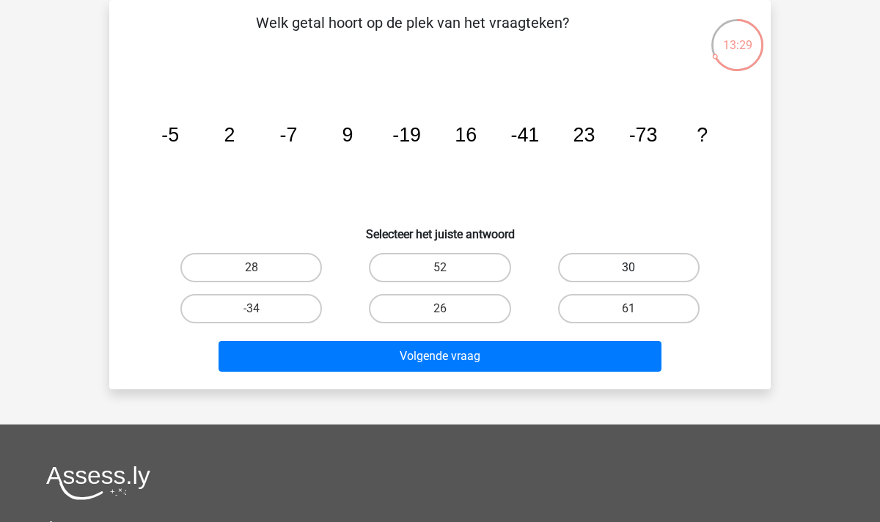
click at [620, 266] on label "30" at bounding box center [629, 267] width 142 height 29
click at [629, 268] on input "30" at bounding box center [634, 273] width 10 height 10
radio input "true"
click at [521, 373] on div "Volgende vraag" at bounding box center [440, 359] width 566 height 37
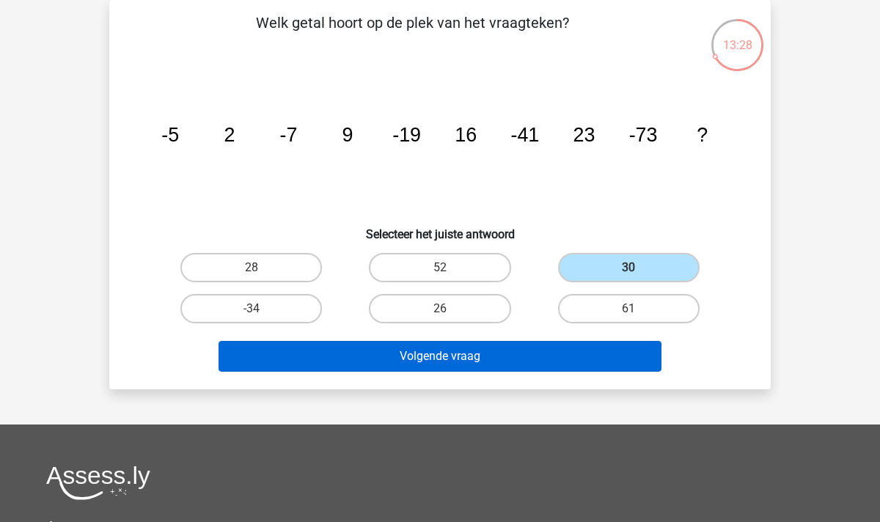
click at [500, 365] on button "Volgende vraag" at bounding box center [441, 356] width 444 height 31
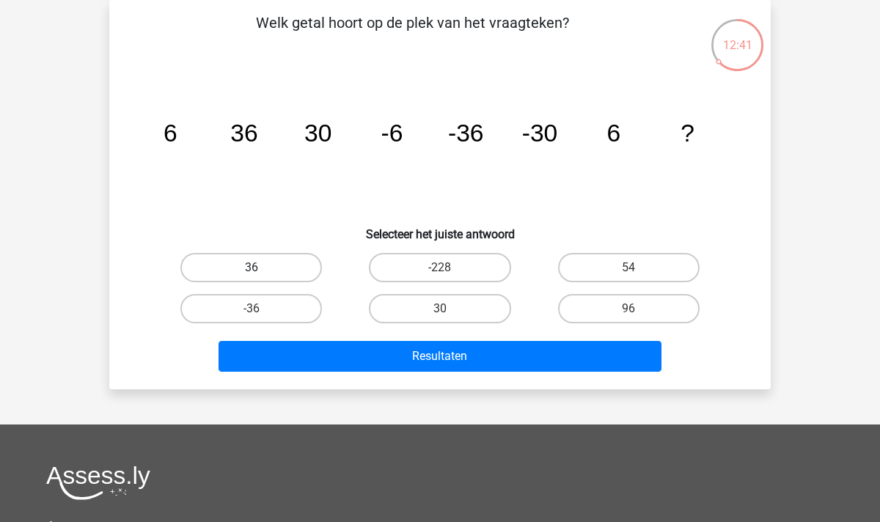
click at [245, 271] on label "36" at bounding box center [251, 267] width 142 height 29
click at [252, 271] on input "36" at bounding box center [257, 273] width 10 height 10
radio input "true"
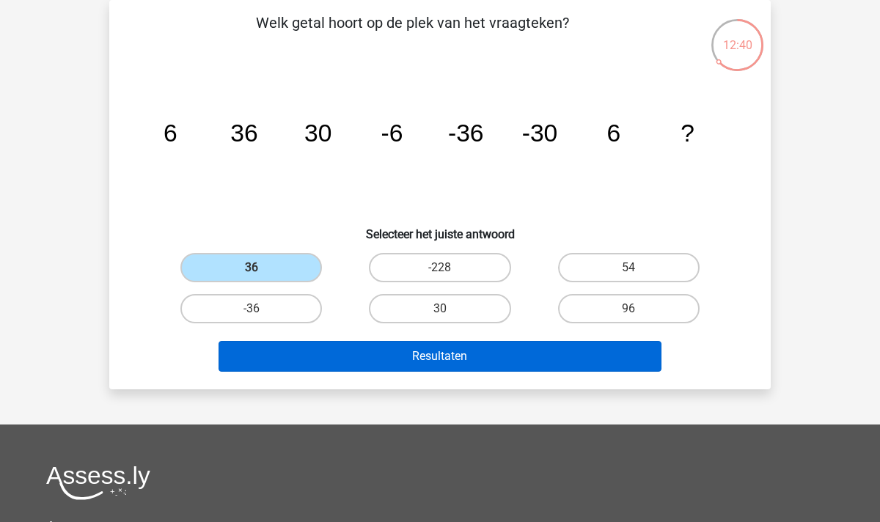
click at [466, 362] on button "Resultaten" at bounding box center [441, 356] width 444 height 31
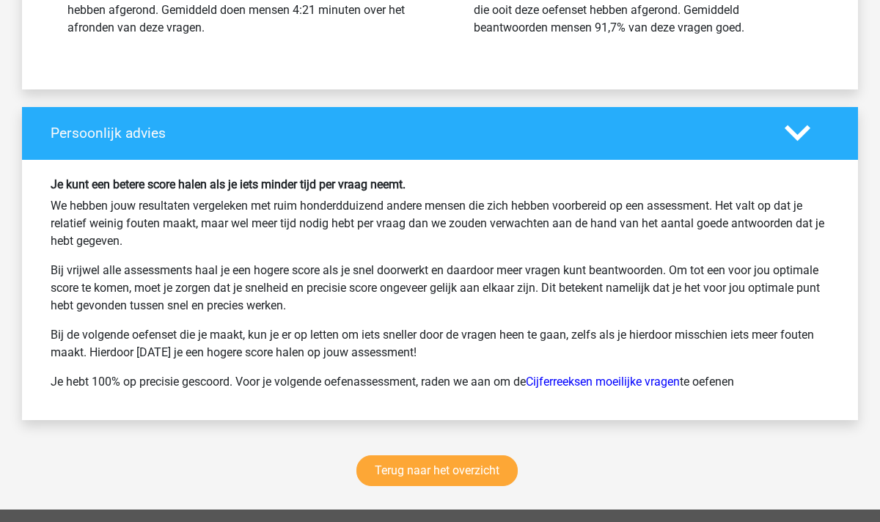
scroll to position [1812, 0]
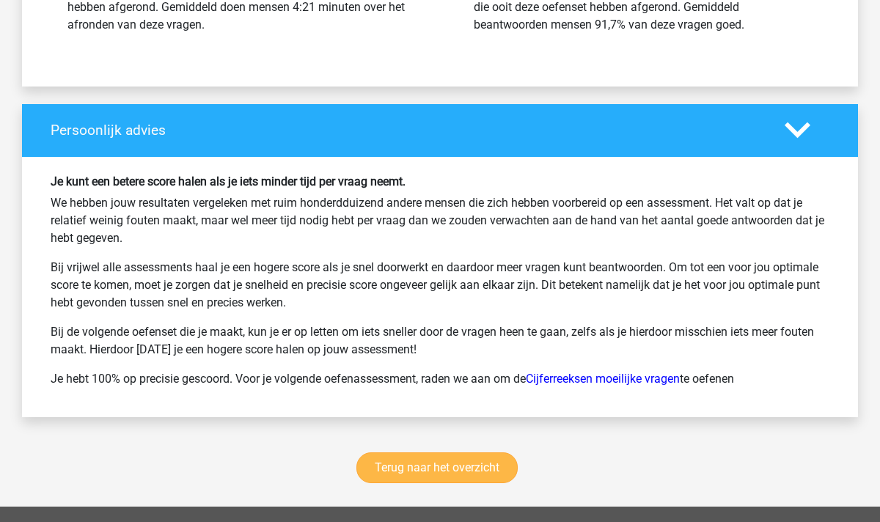
click at [421, 470] on link "Terug naar het overzicht" at bounding box center [437, 468] width 161 height 31
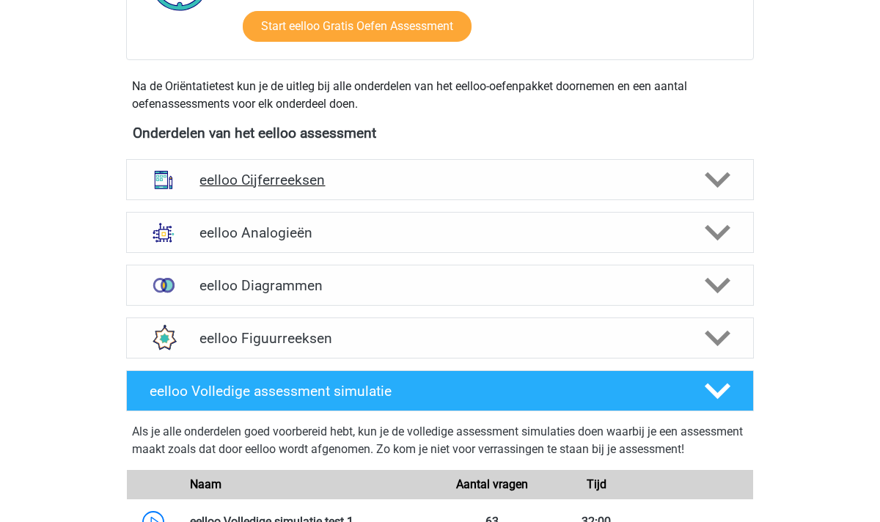
scroll to position [434, 0]
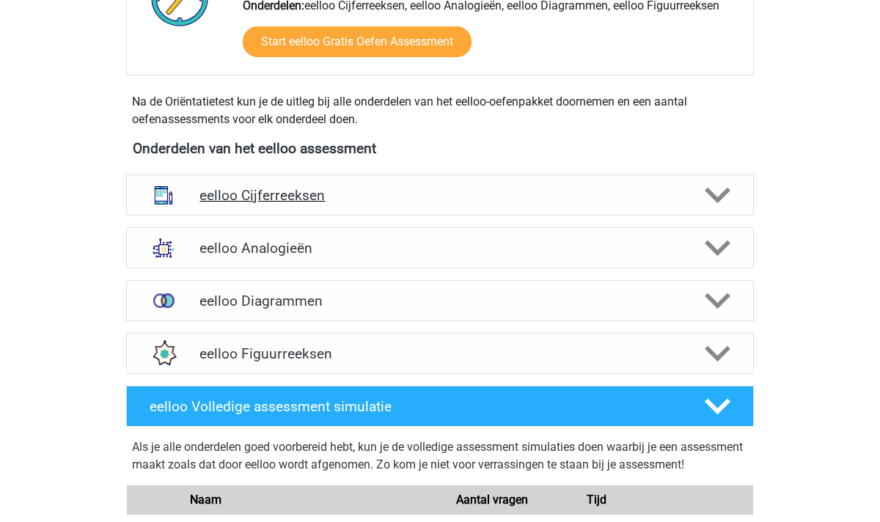
click at [730, 191] on icon at bounding box center [718, 196] width 26 height 26
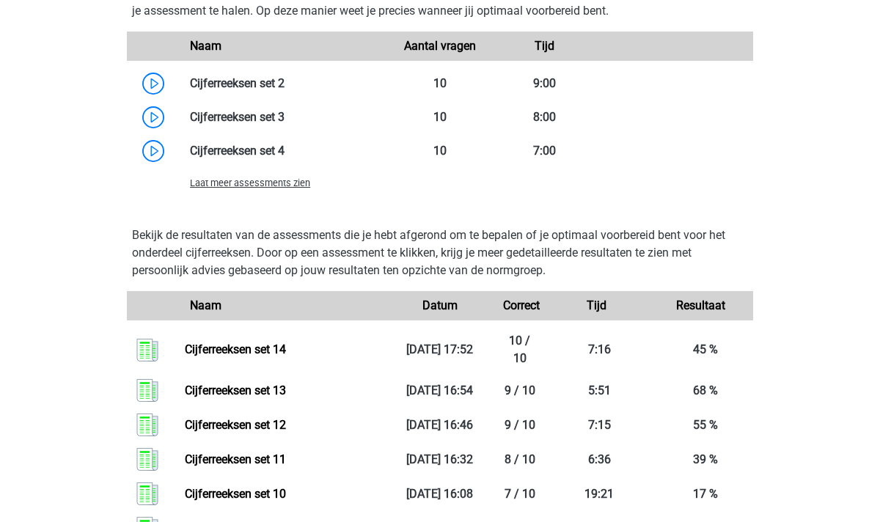
scroll to position [1182, 0]
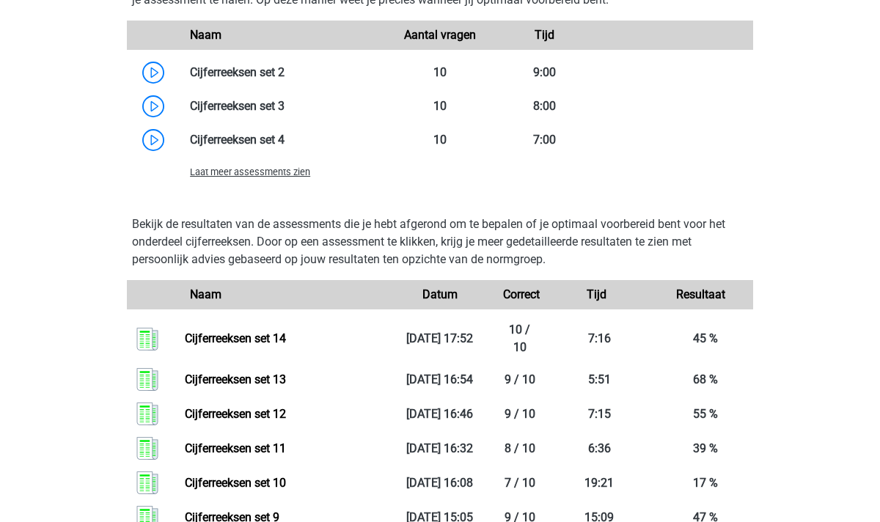
click at [263, 176] on span "Laat meer assessments zien" at bounding box center [250, 172] width 120 height 11
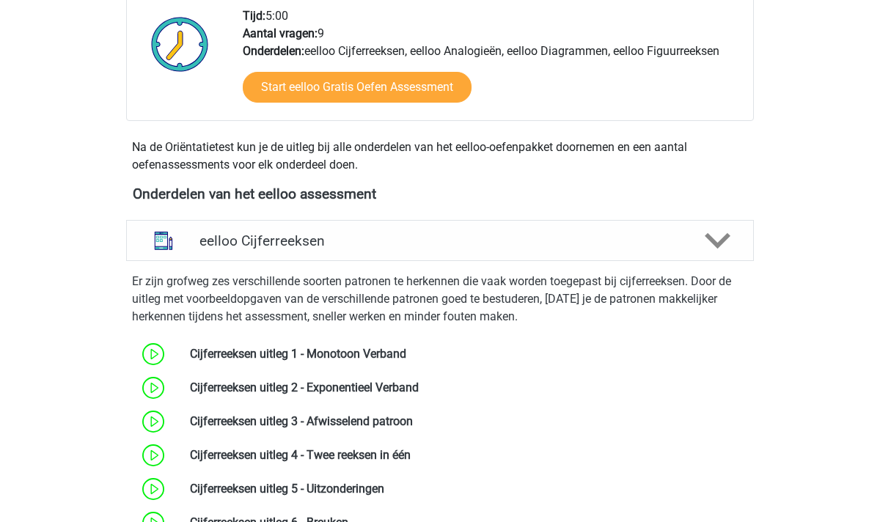
scroll to position [392, 0]
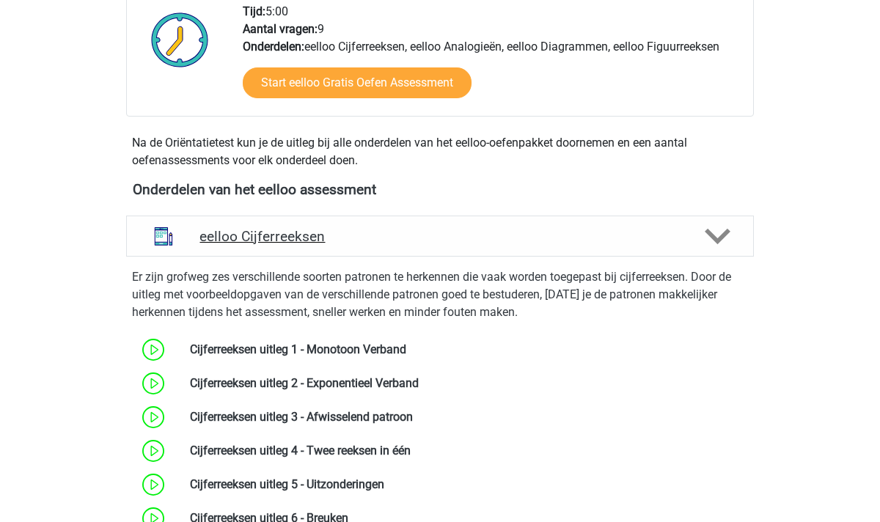
click at [731, 237] on div at bounding box center [717, 237] width 50 height 26
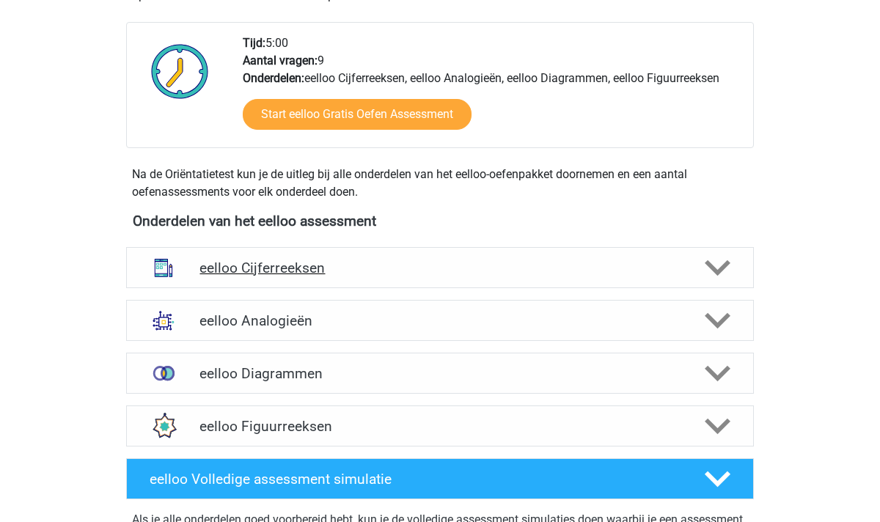
scroll to position [359, 0]
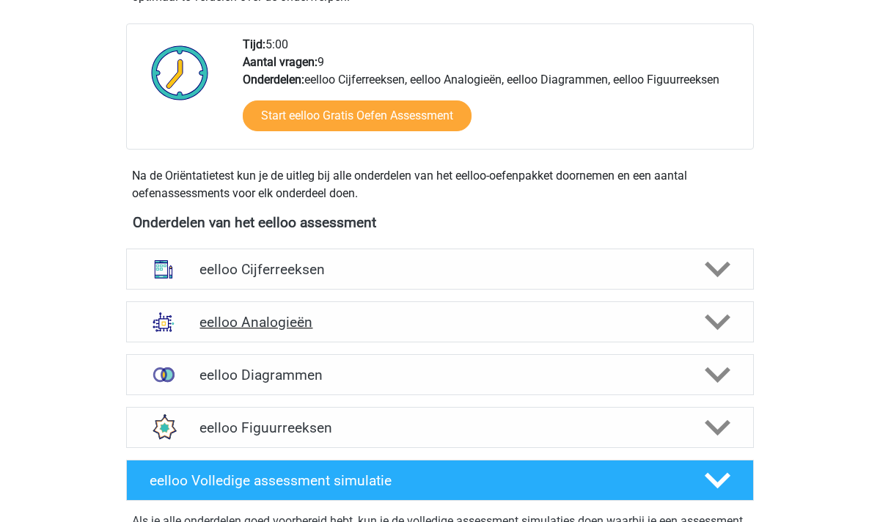
click at [721, 319] on icon at bounding box center [718, 323] width 26 height 26
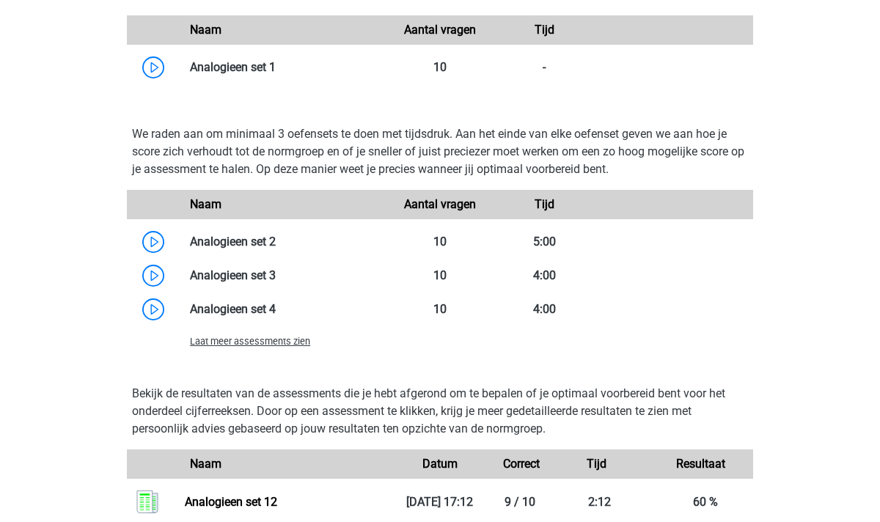
scroll to position [1204, 0]
